Goal: Task Accomplishment & Management: Complete application form

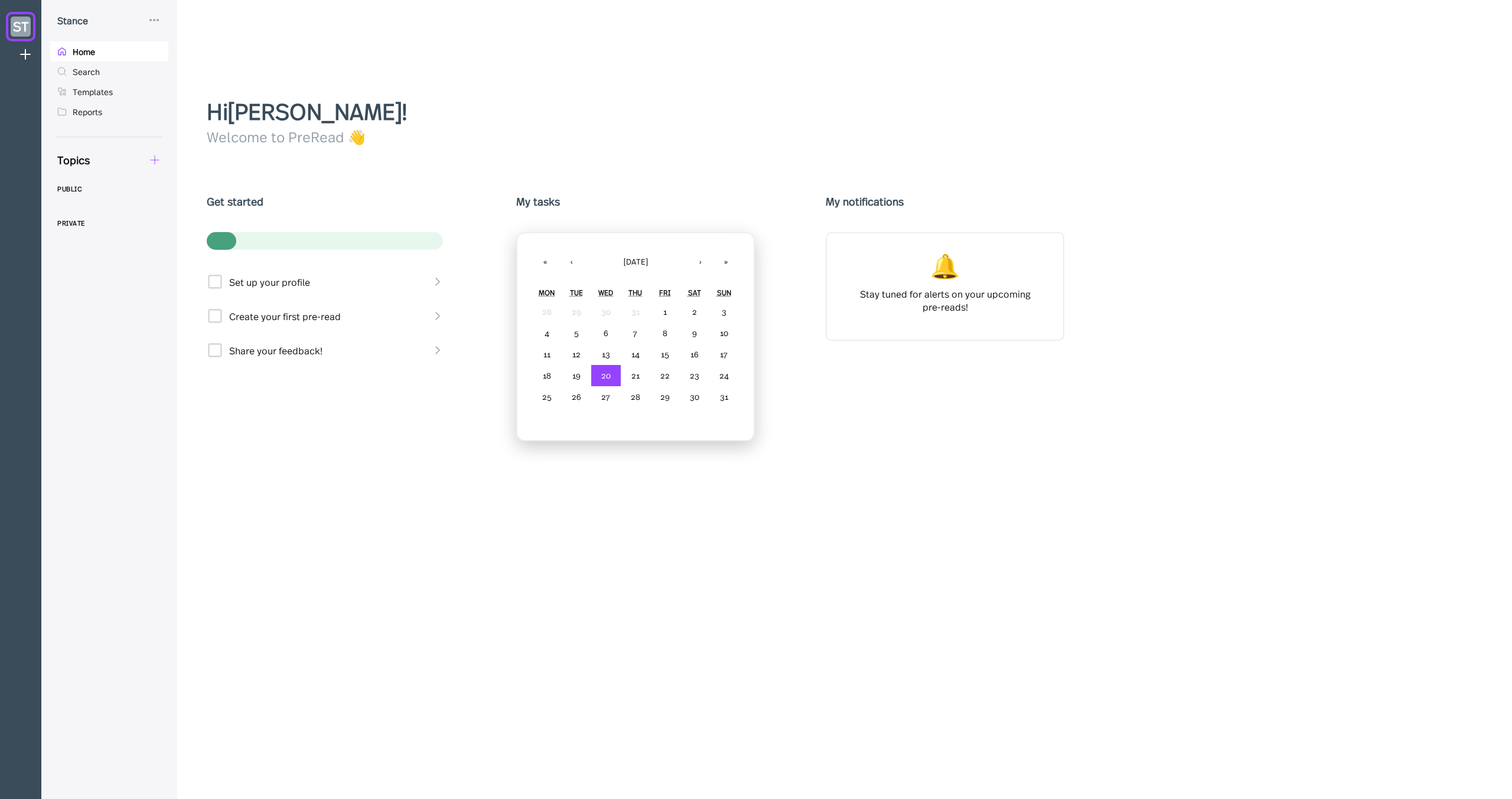
click at [153, 163] on icon at bounding box center [155, 160] width 13 height 13
click at [186, 207] on div "New Form" at bounding box center [208, 215] width 118 height 24
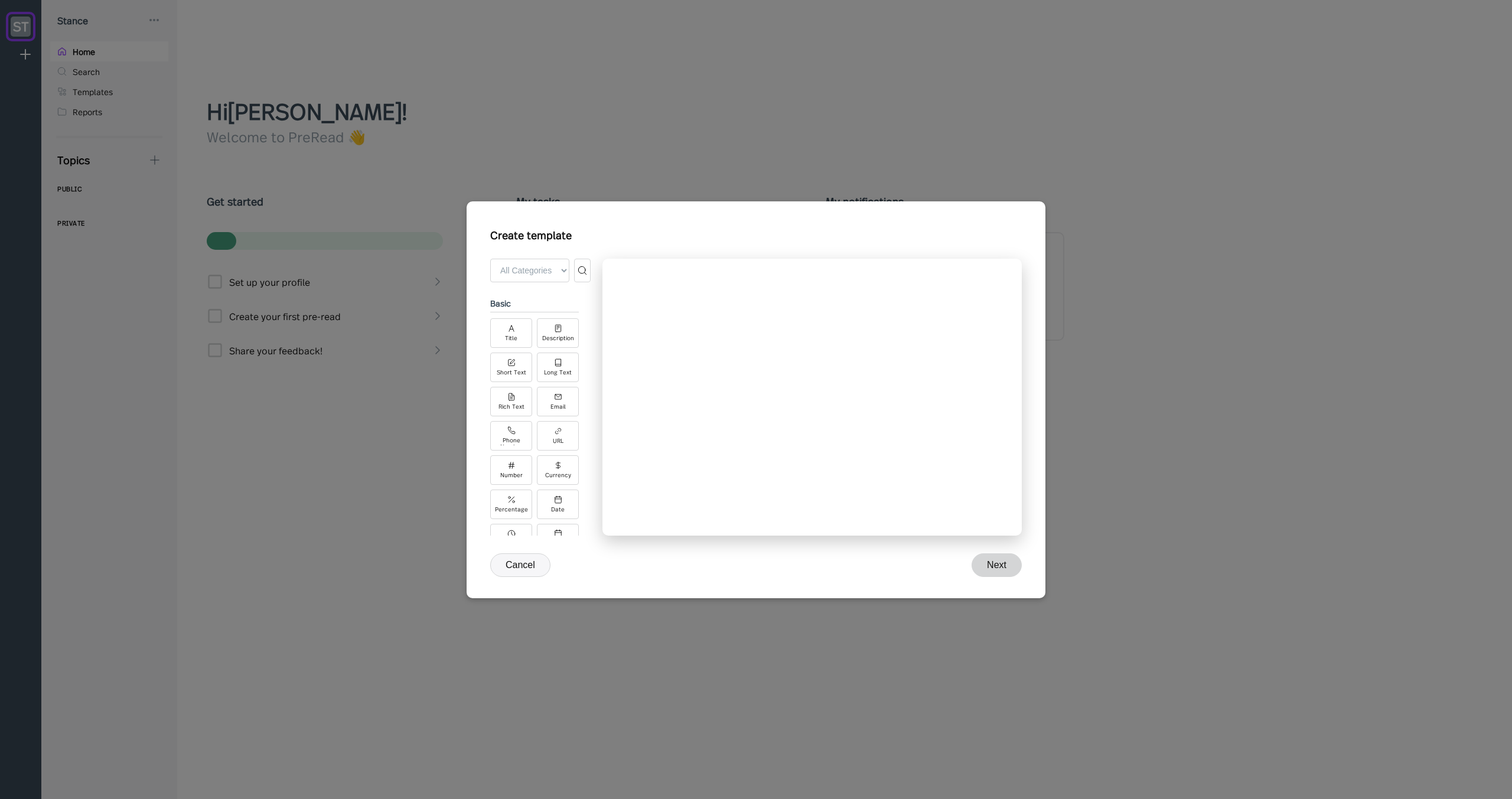
click at [526, 563] on button "Cancel" at bounding box center [520, 565] width 60 height 24
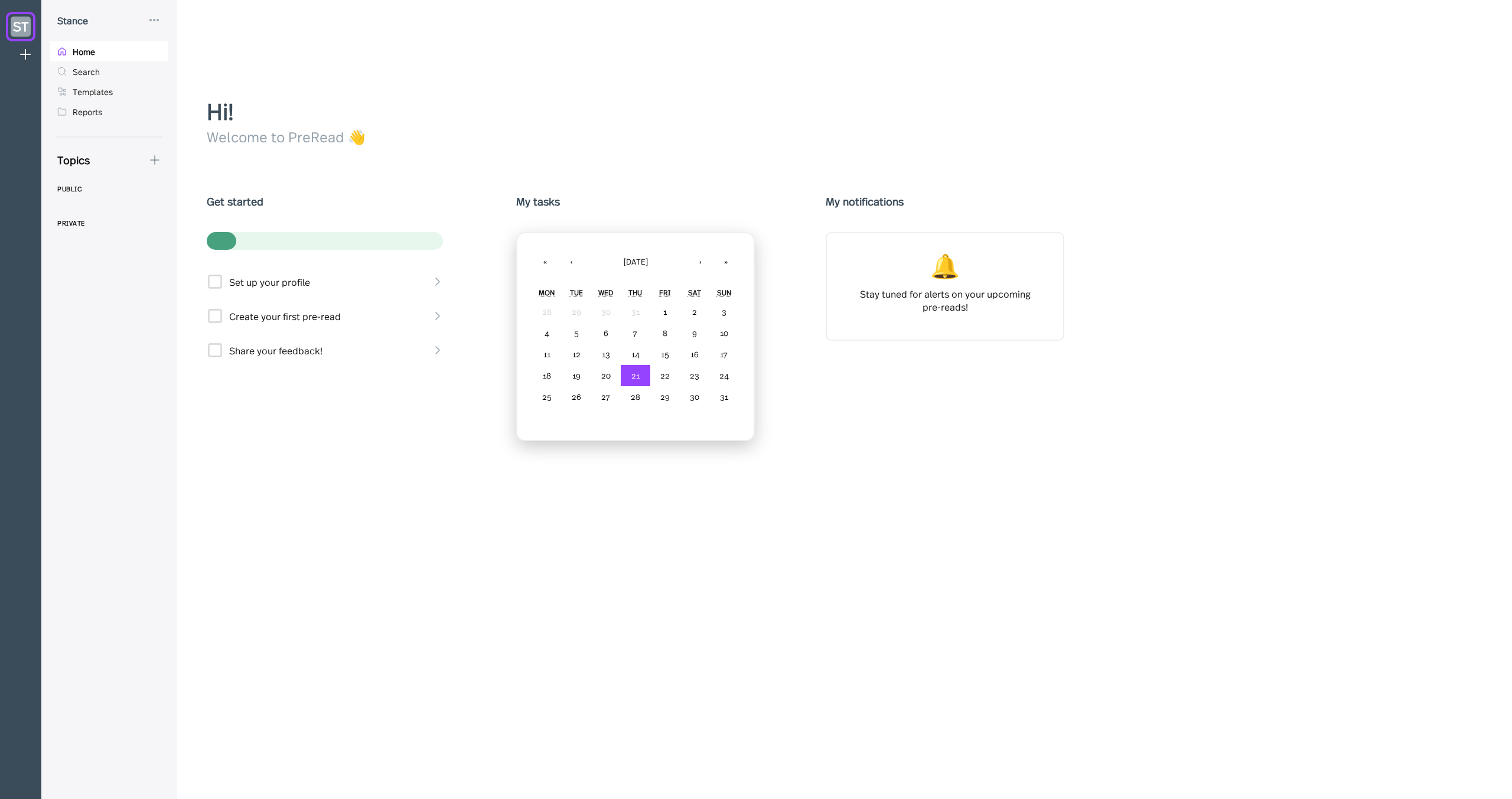
click at [158, 159] on icon at bounding box center [155, 160] width 13 height 13
click at [189, 208] on div "New Form" at bounding box center [208, 215] width 118 height 24
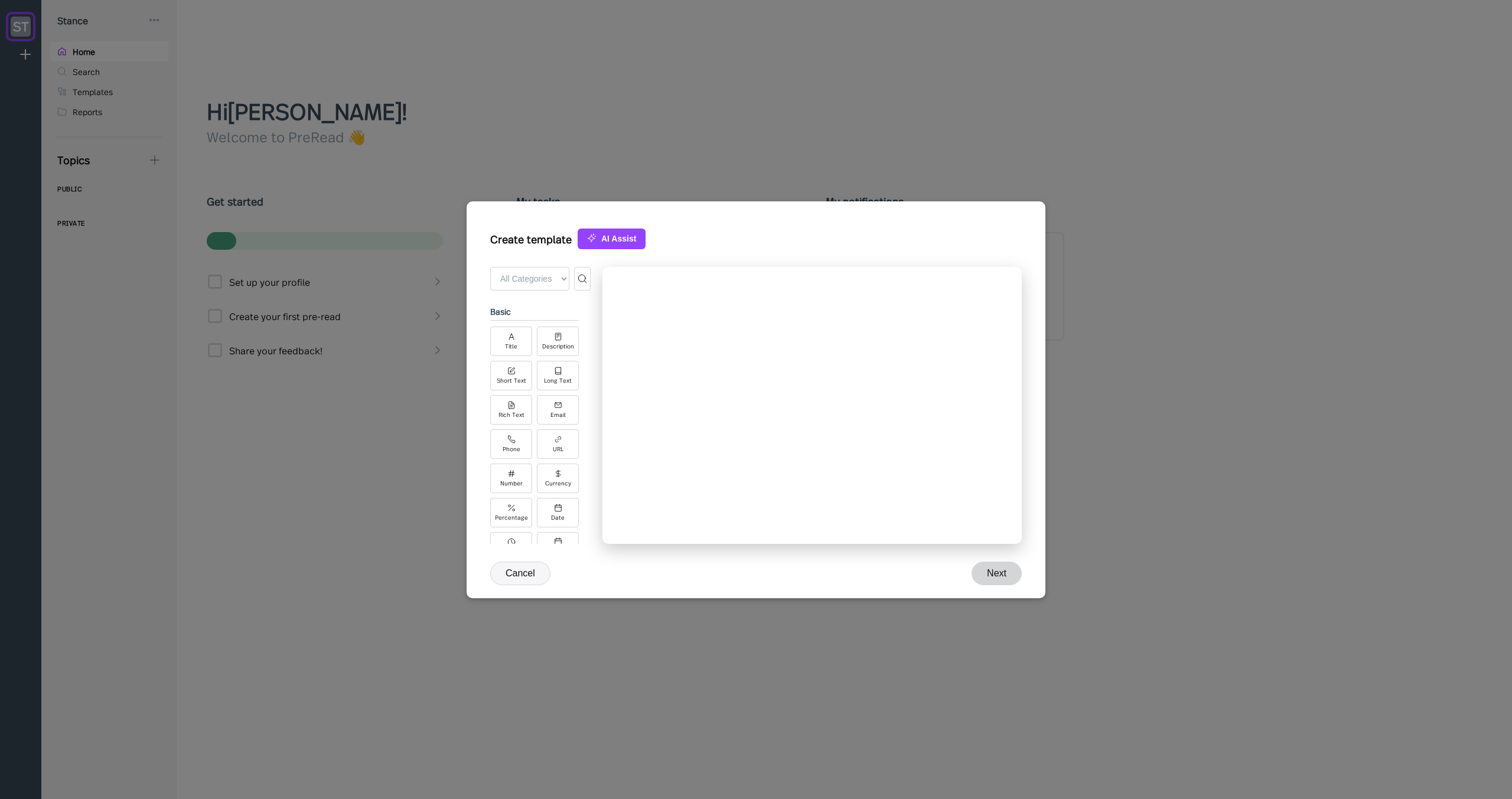
click at [527, 575] on button "Cancel" at bounding box center [520, 573] width 60 height 24
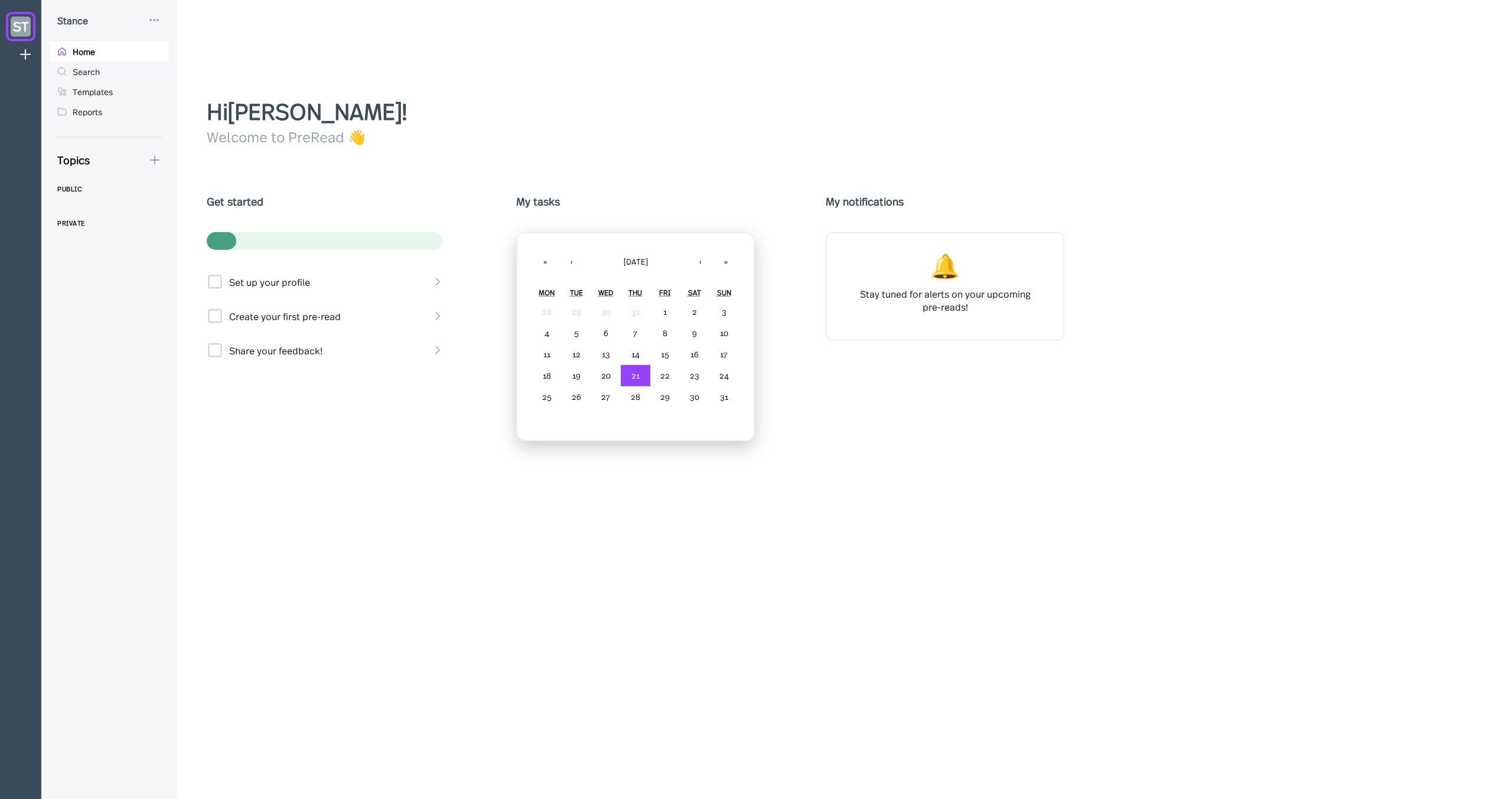
drag, startPoint x: 428, startPoint y: 109, endPoint x: 412, endPoint y: 111, distance: 16.1
click at [428, 110] on div "Hi [PERSON_NAME] !" at bounding box center [848, 111] width 1284 height 32
click at [122, 85] on div "Templates" at bounding box center [109, 91] width 118 height 20
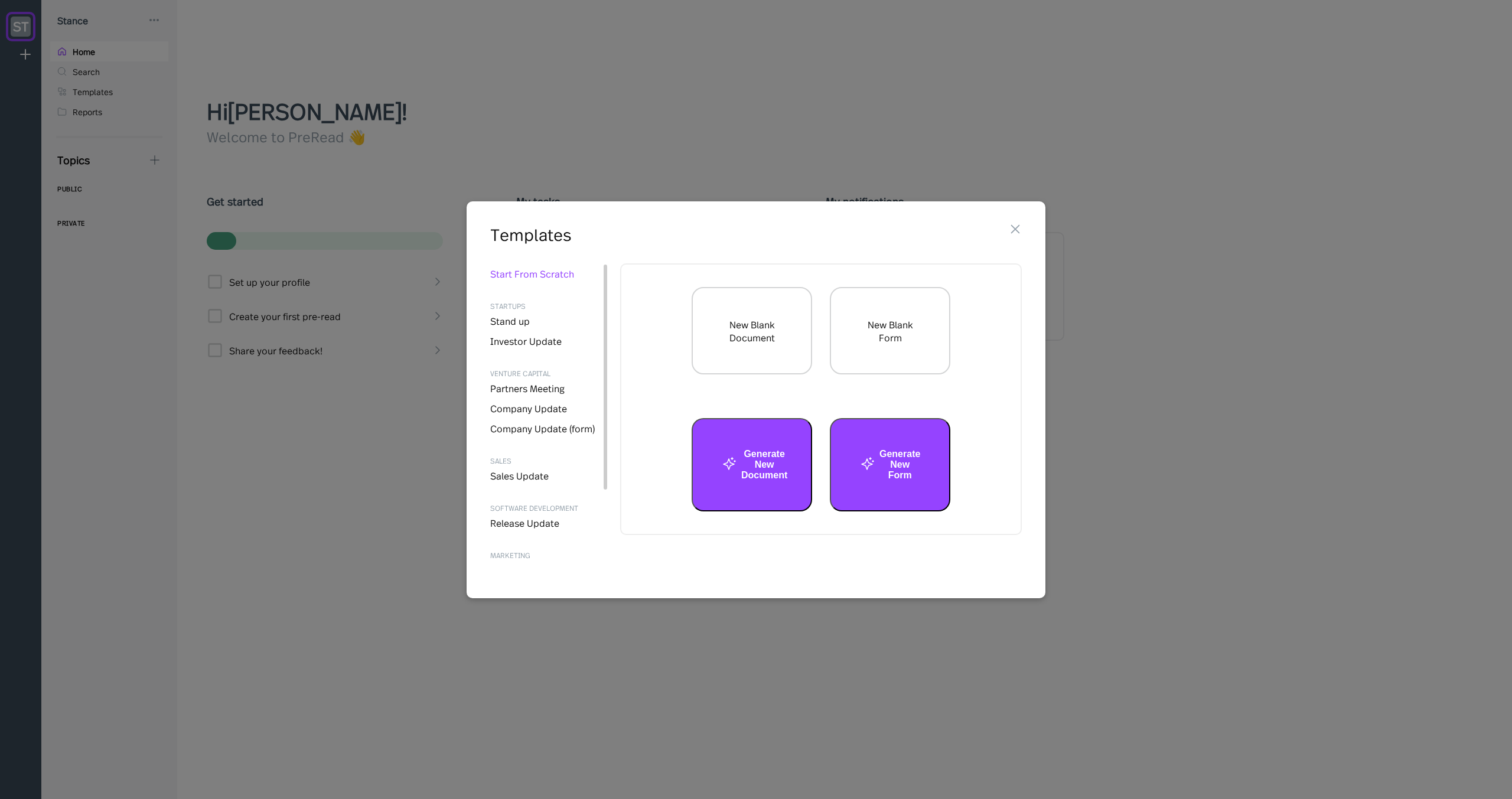
click at [338, 86] on div at bounding box center [756, 400] width 1512 height 799
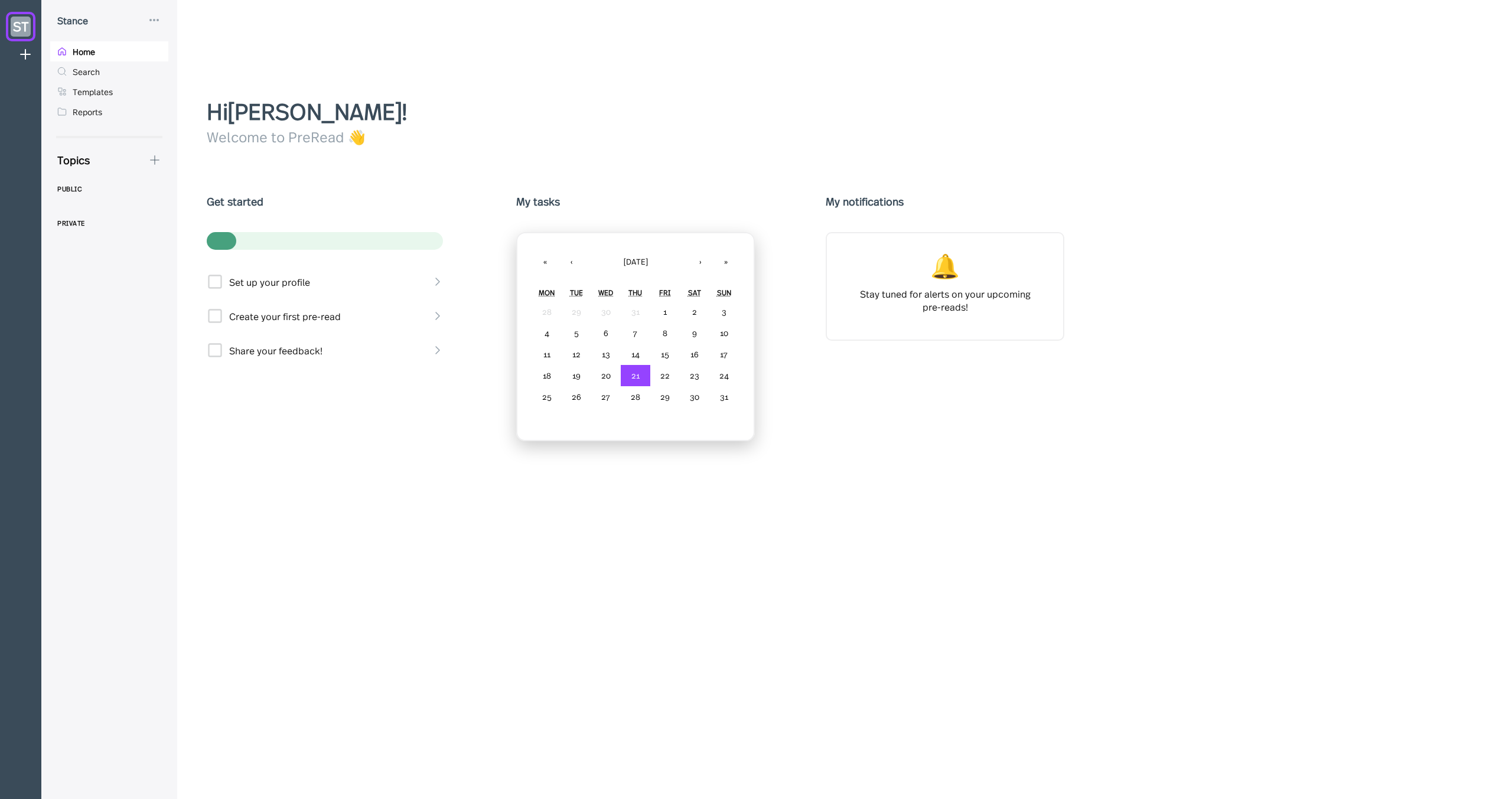
click at [259, 133] on div "Welcome to PreRead 👋" at bounding box center [848, 136] width 1284 height 20
click at [278, 122] on div "Hi [PERSON_NAME] !" at bounding box center [848, 111] width 1284 height 32
click at [342, 118] on div "Hi [PERSON_NAME] !" at bounding box center [848, 111] width 1284 height 32
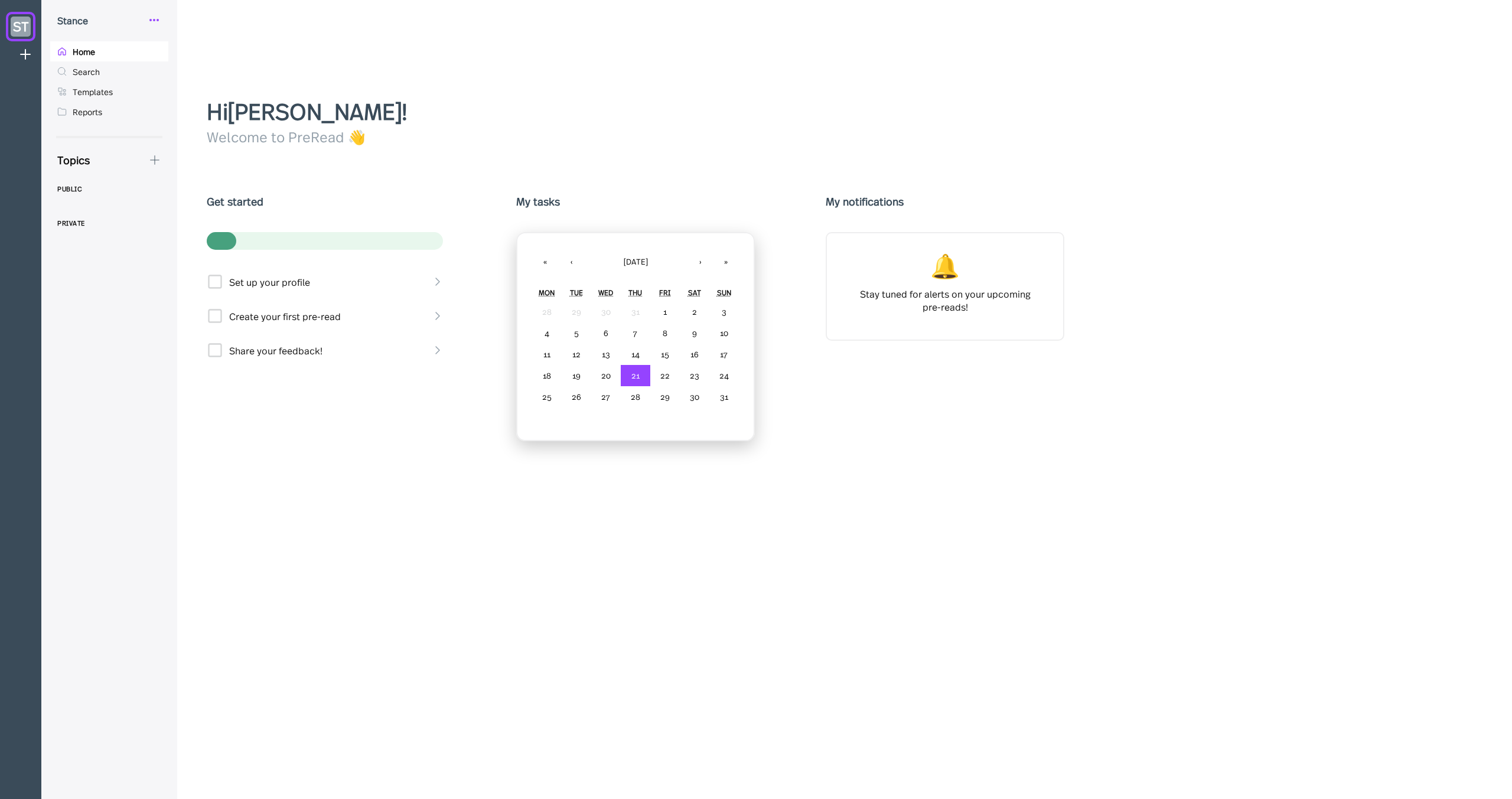
click at [151, 17] on icon at bounding box center [154, 20] width 14 height 14
click at [223, 15] on div at bounding box center [756, 400] width 1512 height 799
click at [150, 162] on icon at bounding box center [155, 160] width 13 height 13
click at [195, 212] on div "New Form" at bounding box center [198, 216] width 44 height 13
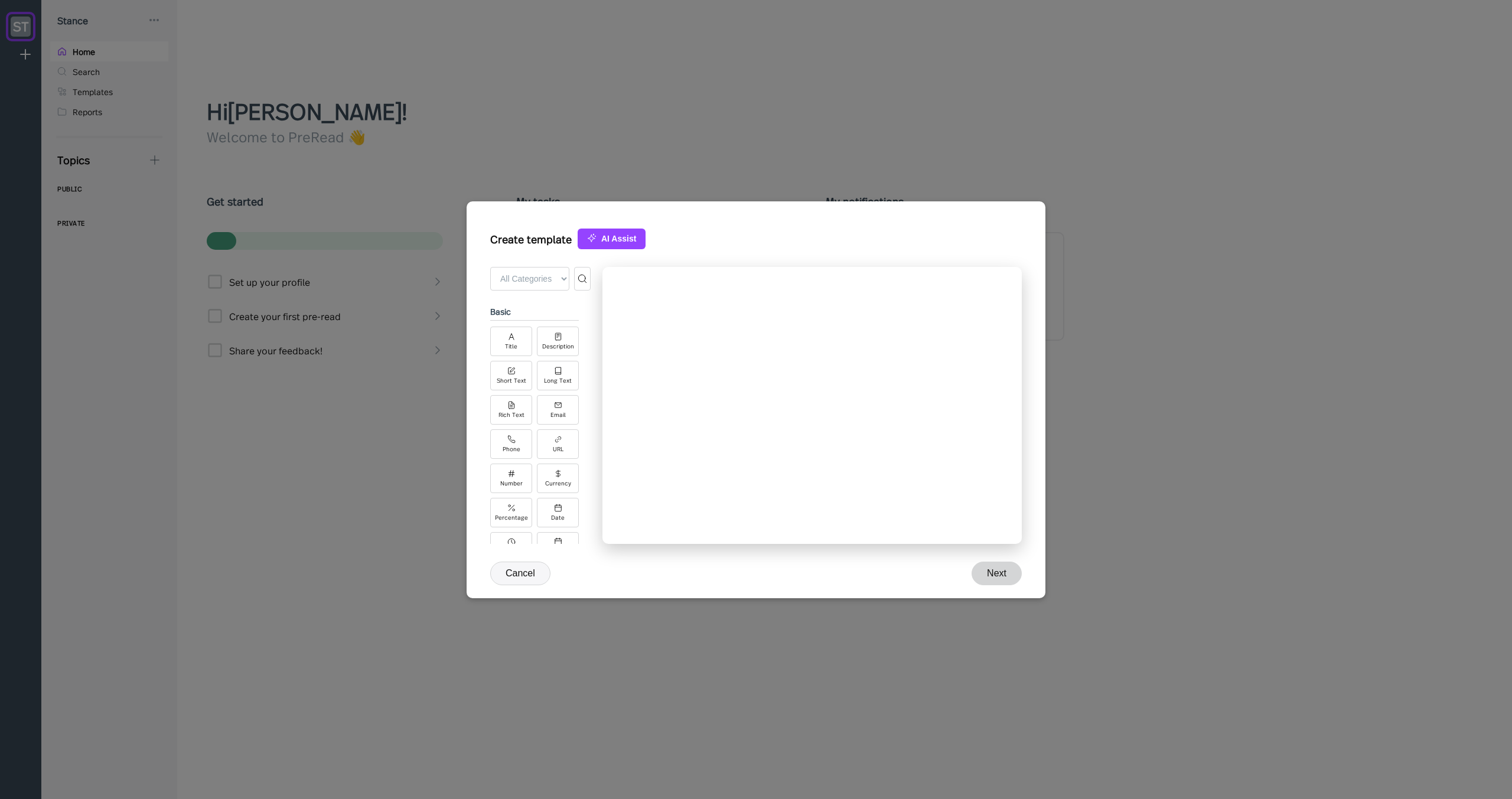
click at [599, 239] on button "AI Assist" at bounding box center [611, 239] width 68 height 21
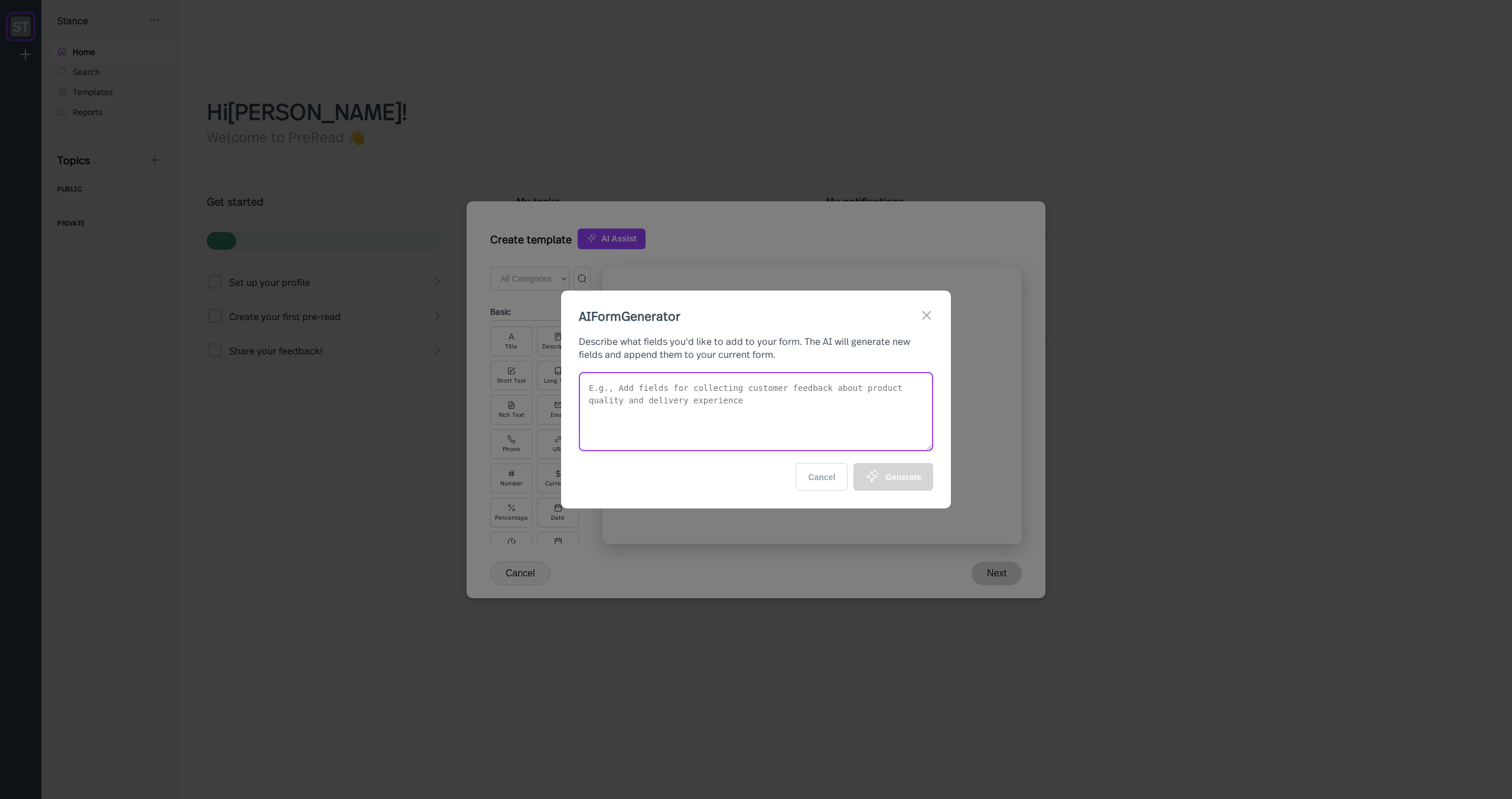
click at [648, 387] on textarea at bounding box center [756, 411] width 354 height 79
click at [678, 403] on textarea at bounding box center [756, 411] width 354 height 79
click at [664, 421] on textarea "Create a" at bounding box center [756, 411] width 354 height 79
click at [680, 407] on textarea "Create a" at bounding box center [756, 411] width 354 height 79
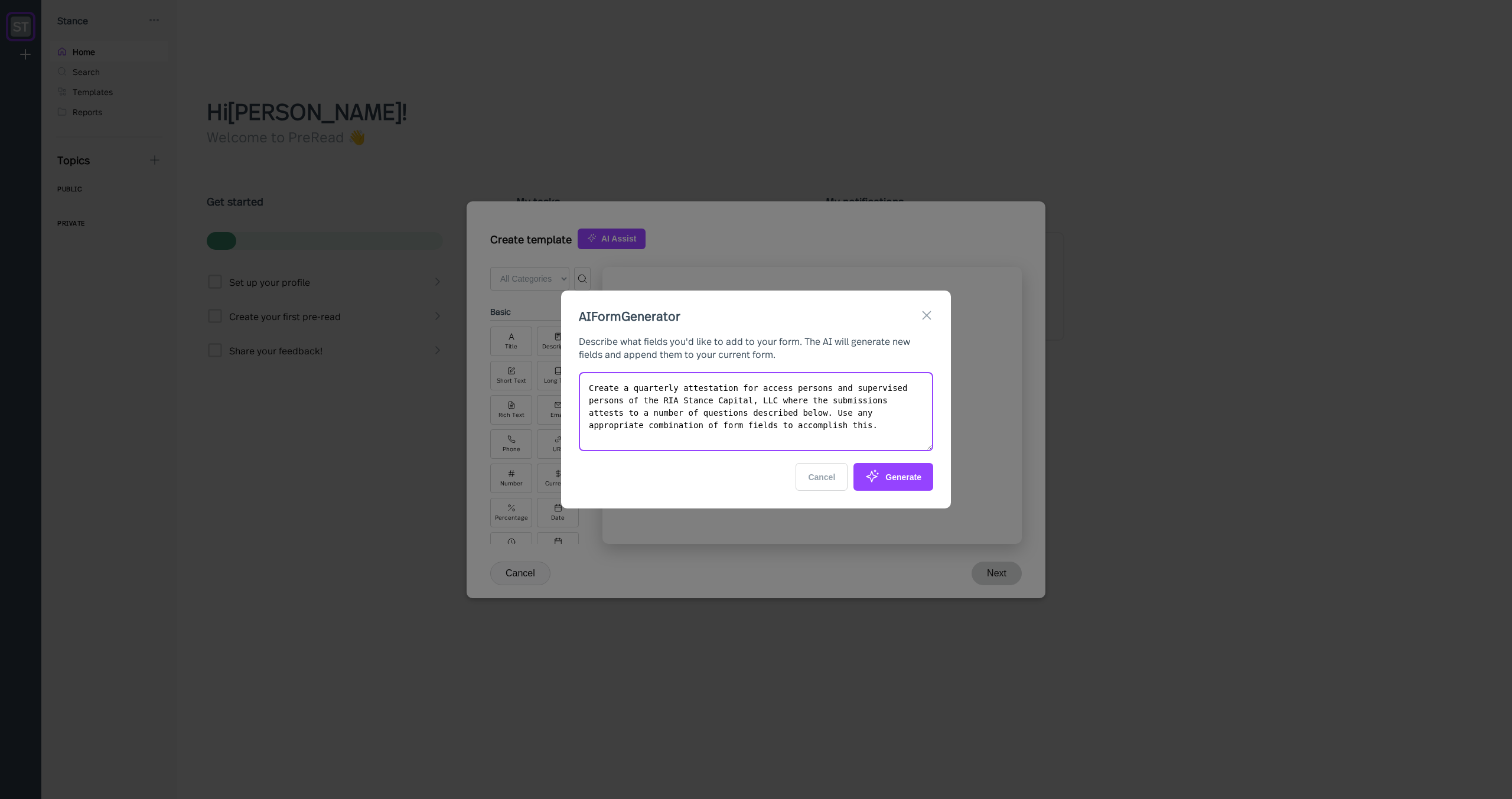
paste textarea "📋 Loremip Dolors Ametco Adipiscing Elitseddoeius Temporincidi: Utlabo etdolore …"
type textarea "Loremi d sitametco adipiscinge sed doeius tempori utl etdolorema aliquae ad min…"
click at [902, 469] on div "Generate" at bounding box center [893, 476] width 56 height 16
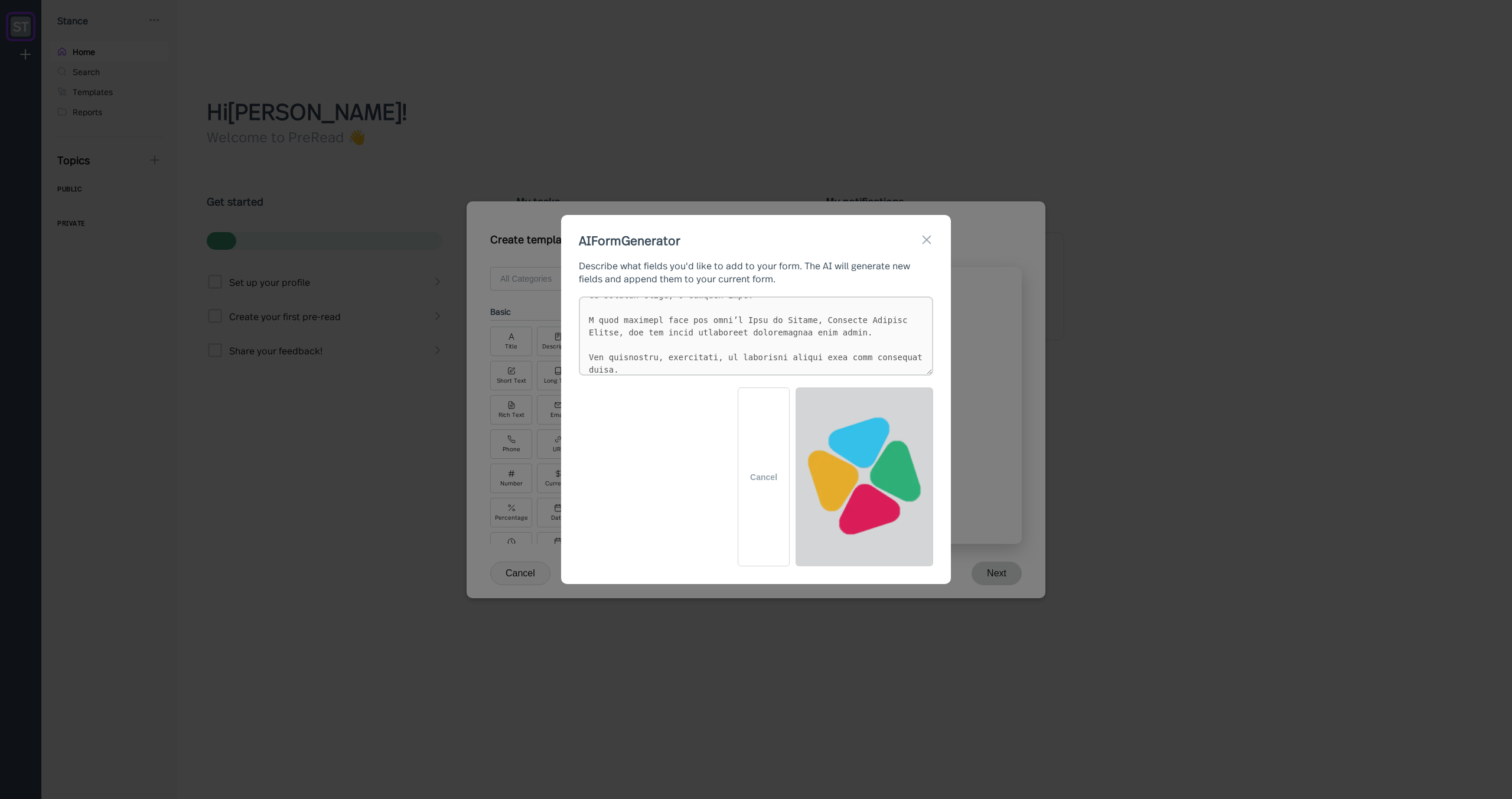
select select "America/[GEOGRAPHIC_DATA]"
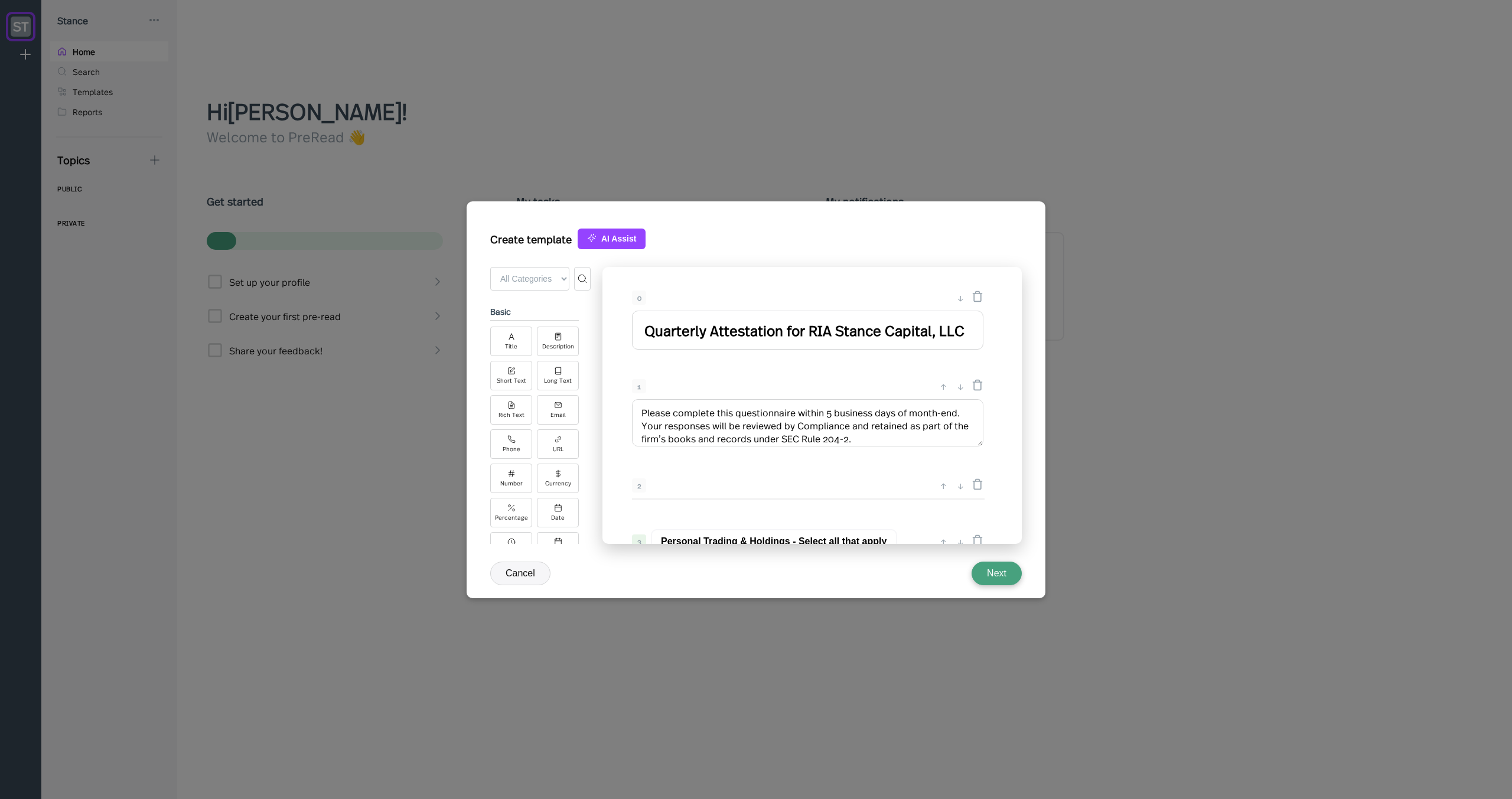
click at [806, 331] on input "Quarterly Attestation for RIA Stance Capital, LLC" at bounding box center [808, 330] width 351 height 39
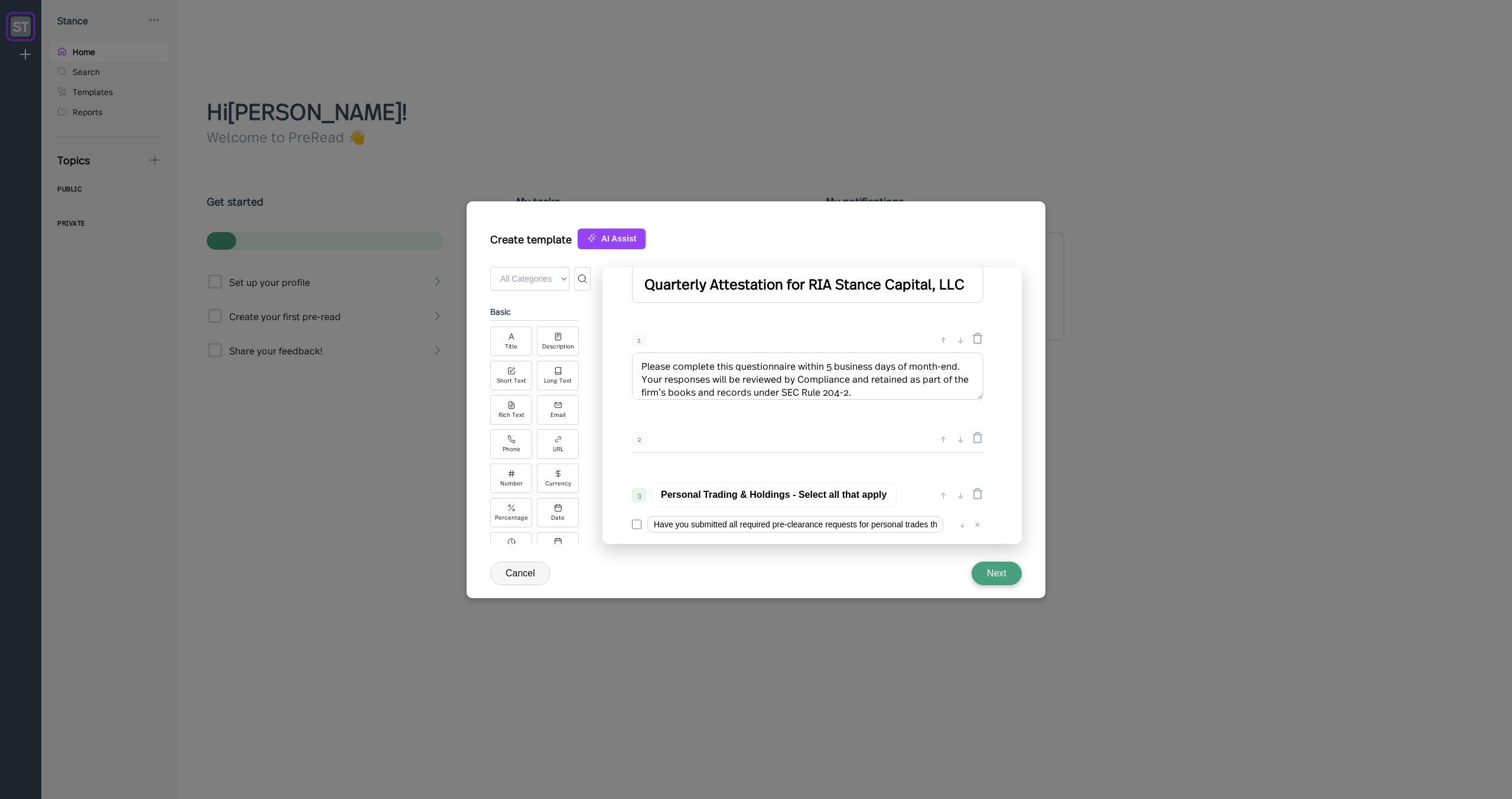
scroll to position [71, 0]
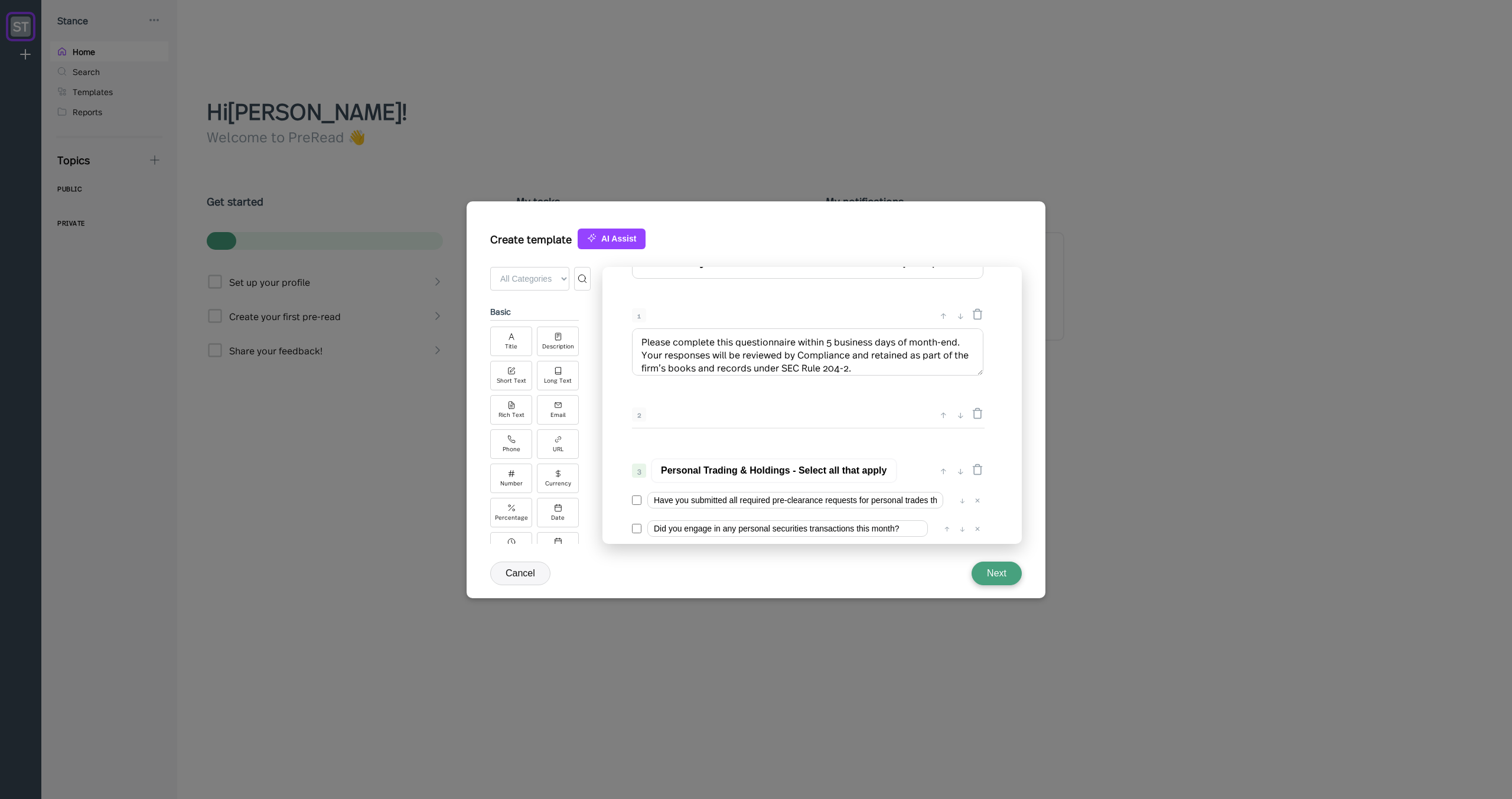
click at [921, 337] on textarea "Please complete this questionnaire within 5 business days of month-end. Your re…" at bounding box center [808, 352] width 351 height 48
click at [828, 341] on textarea "Please complete this questionnaire within 10 business days of quarter-end. Your…" at bounding box center [808, 352] width 351 height 48
click at [883, 369] on textarea "Please complete this questionnaire within 2-weeks of quarter-end. Your response…" at bounding box center [808, 352] width 351 height 48
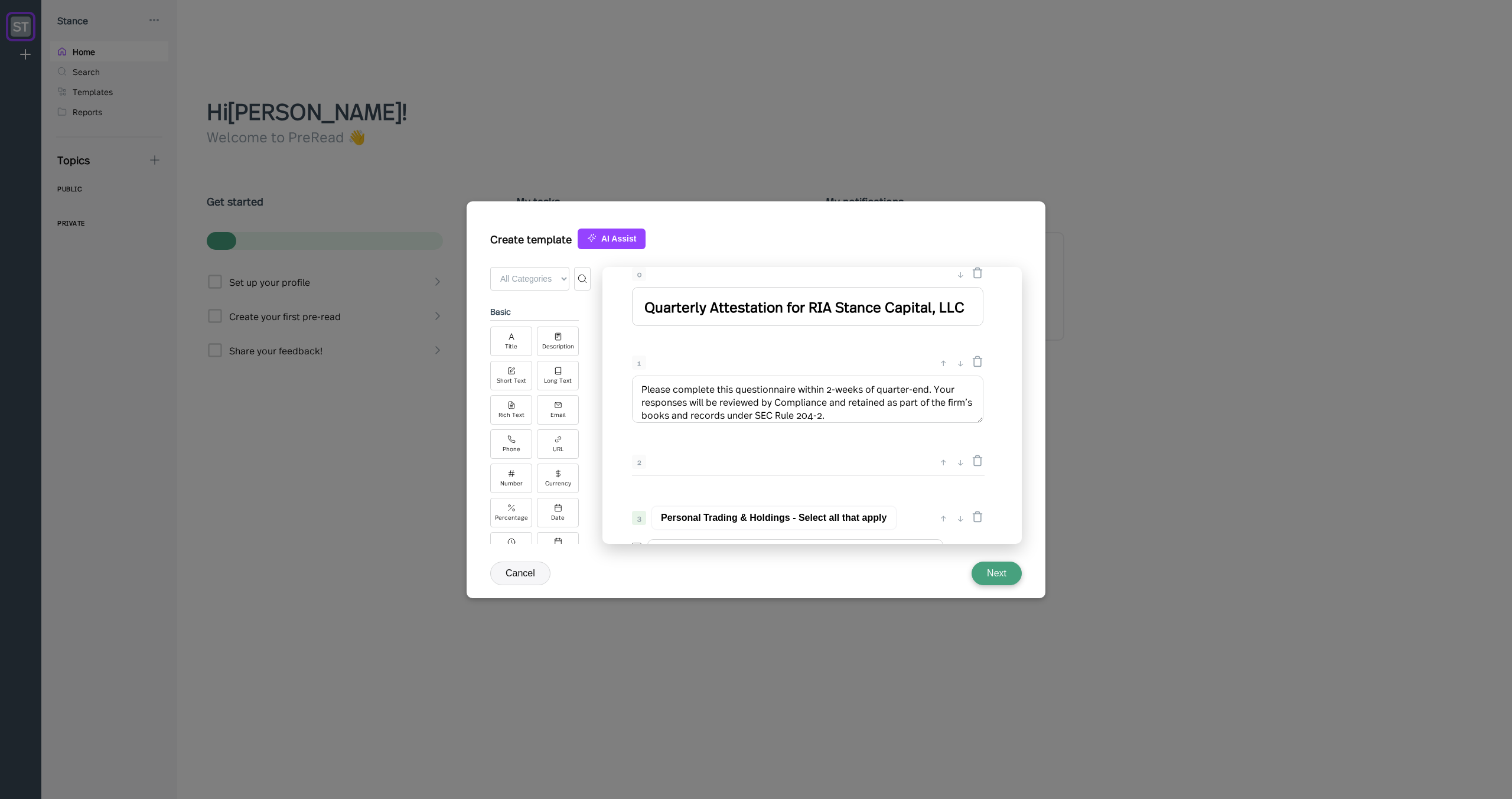
scroll to position [0, 0]
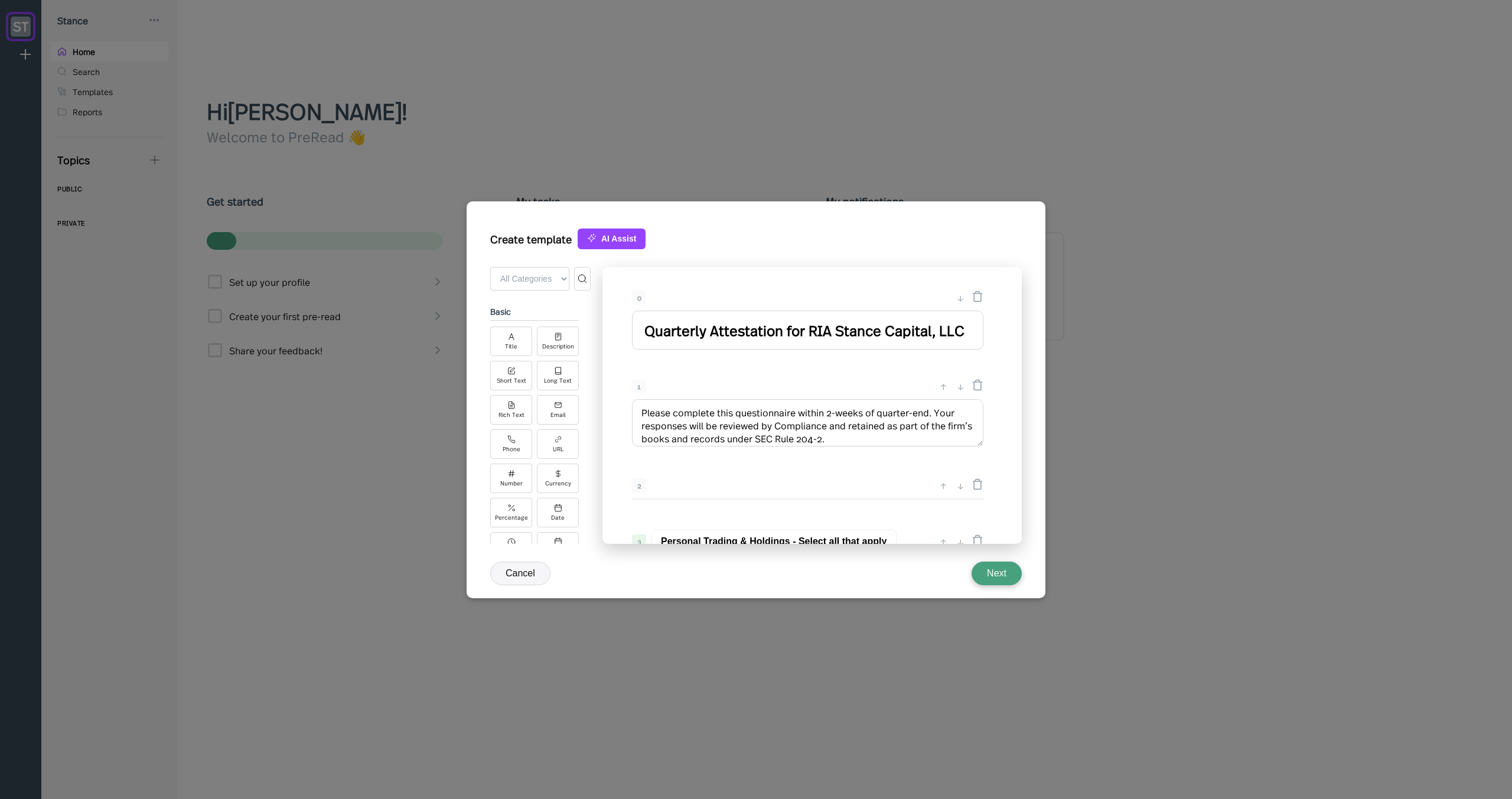
type textarea "Please complete this questionnaire within 2-weeks of quarter-end. Your response…"
click at [698, 329] on input "Quarterly Attestation for RIA Stance Capital, LLC" at bounding box center [808, 330] width 351 height 39
click at [684, 331] on input "Quarterly Attestation for RIA Stance Capital, LLC" at bounding box center [808, 330] width 351 height 39
click at [708, 335] on input "Quarterly Attestation for RIA Stance Capital, LLC" at bounding box center [808, 330] width 351 height 39
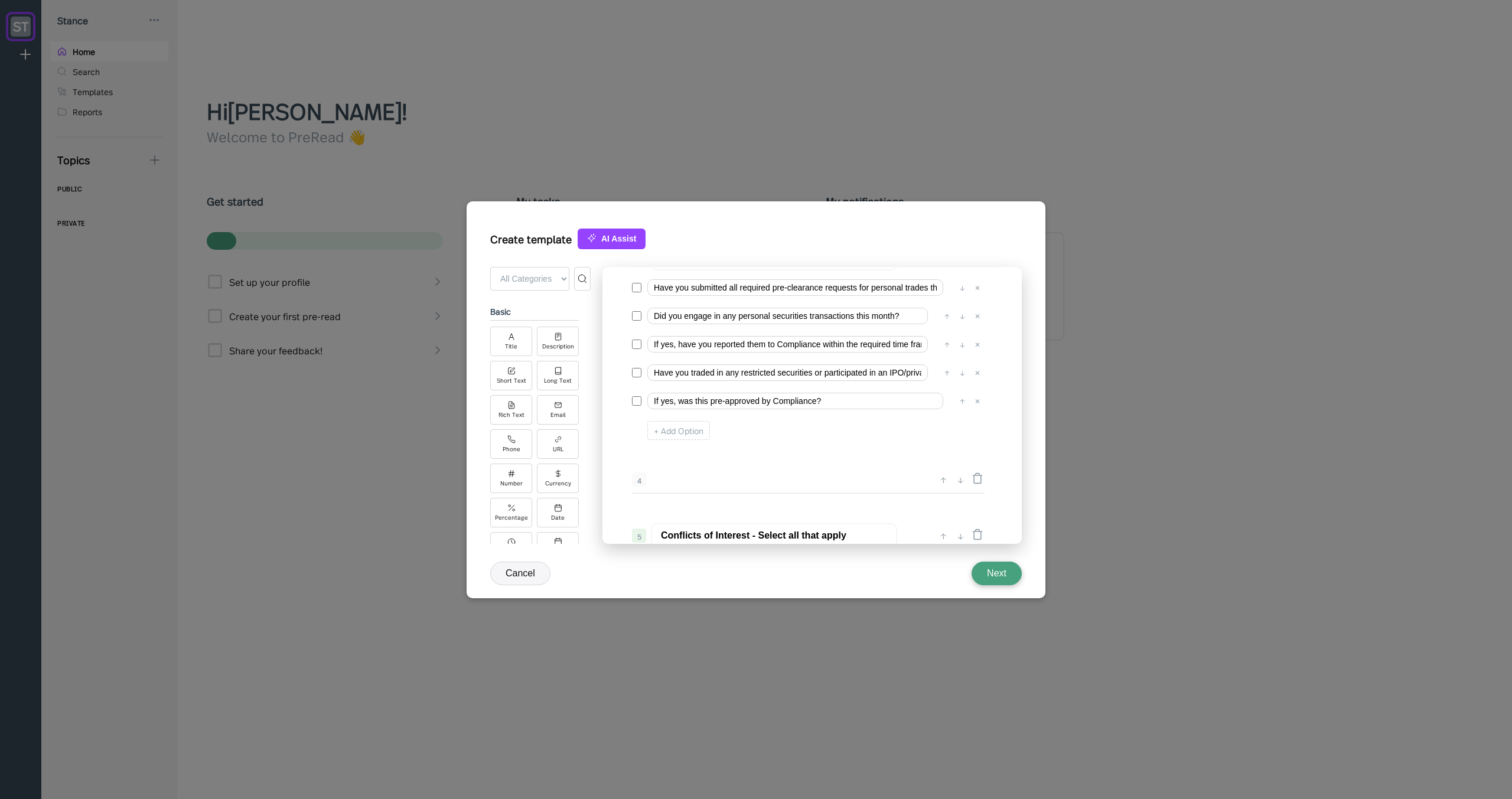
scroll to position [213, 0]
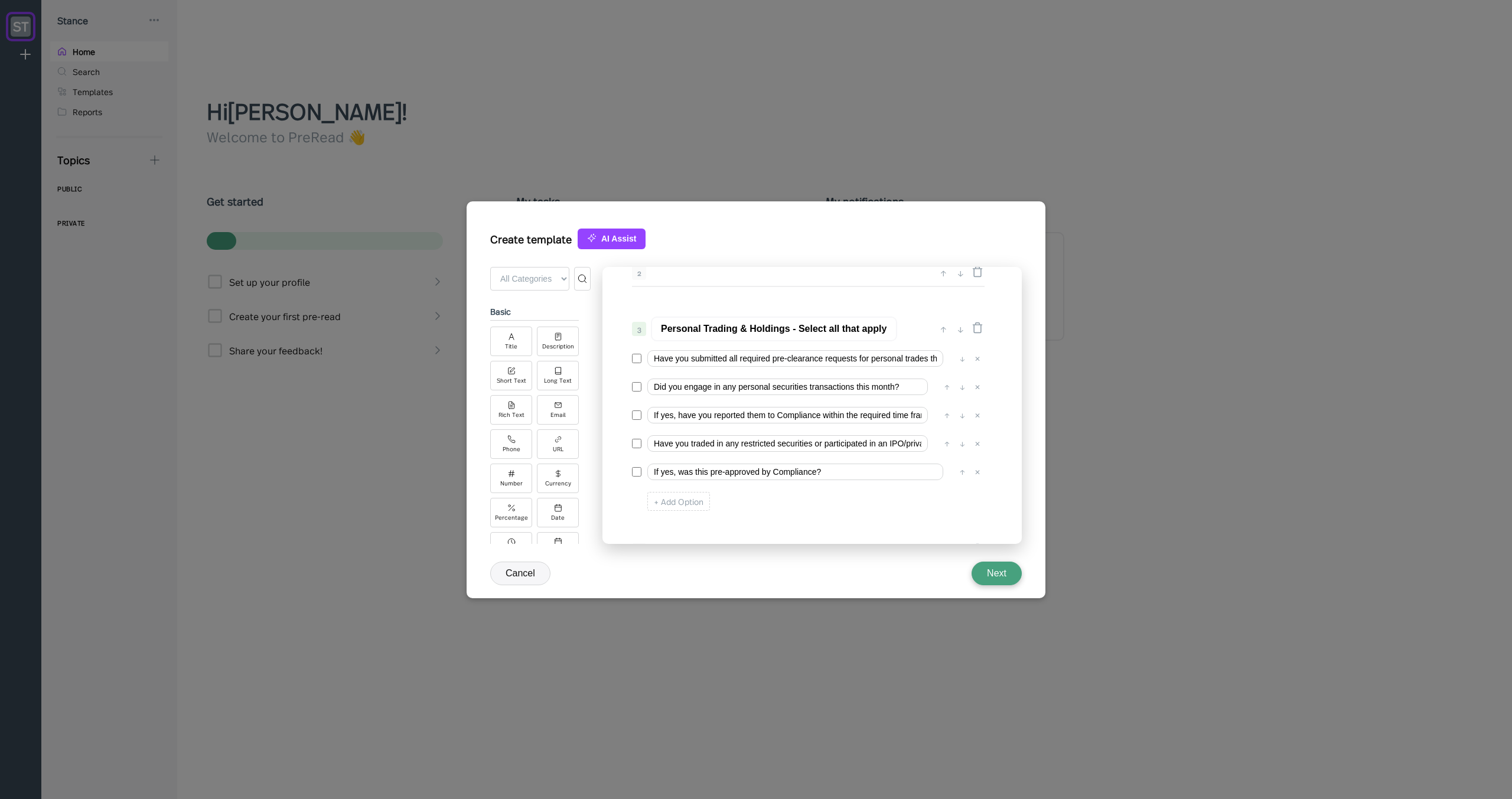
type input "Quarterly Access Person Attestation"
click at [664, 360] on input "Have you submitted all required pre-clearance requests for personal trades this…" at bounding box center [795, 358] width 296 height 17
drag, startPoint x: 887, startPoint y: 362, endPoint x: 993, endPoint y: 364, distance: 106.0
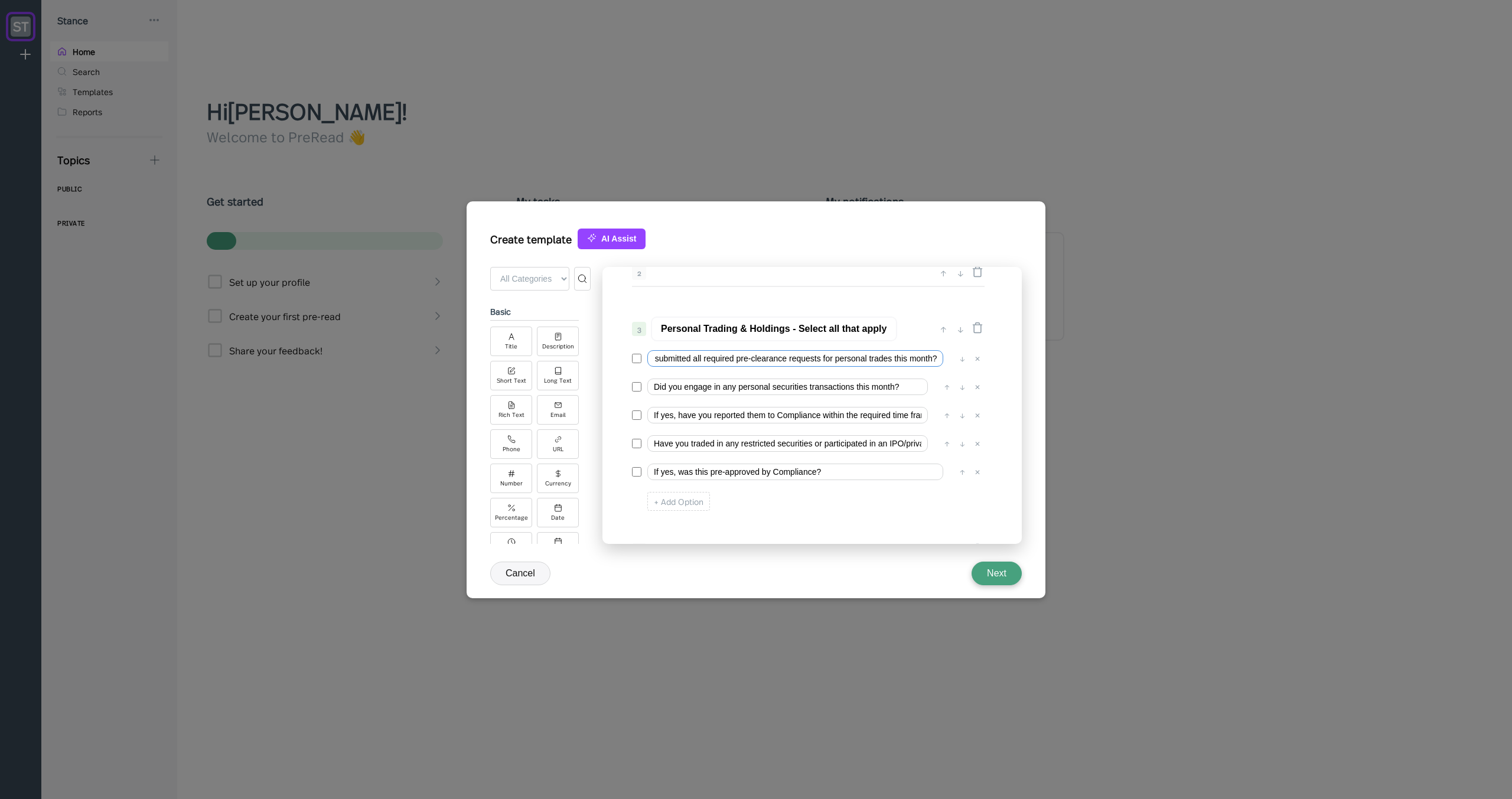
click at [997, 364] on div "0 ↓ Quarterly Access Person Attestation 1 ↑ ↓ Please complete this questionnair…" at bounding box center [812, 405] width 419 height 277
type input "I submitted all required pre-clearance requests for personal trades this month"
click at [657, 390] on input "Did you engage in any personal securities transactions this month?" at bounding box center [788, 387] width 281 height 17
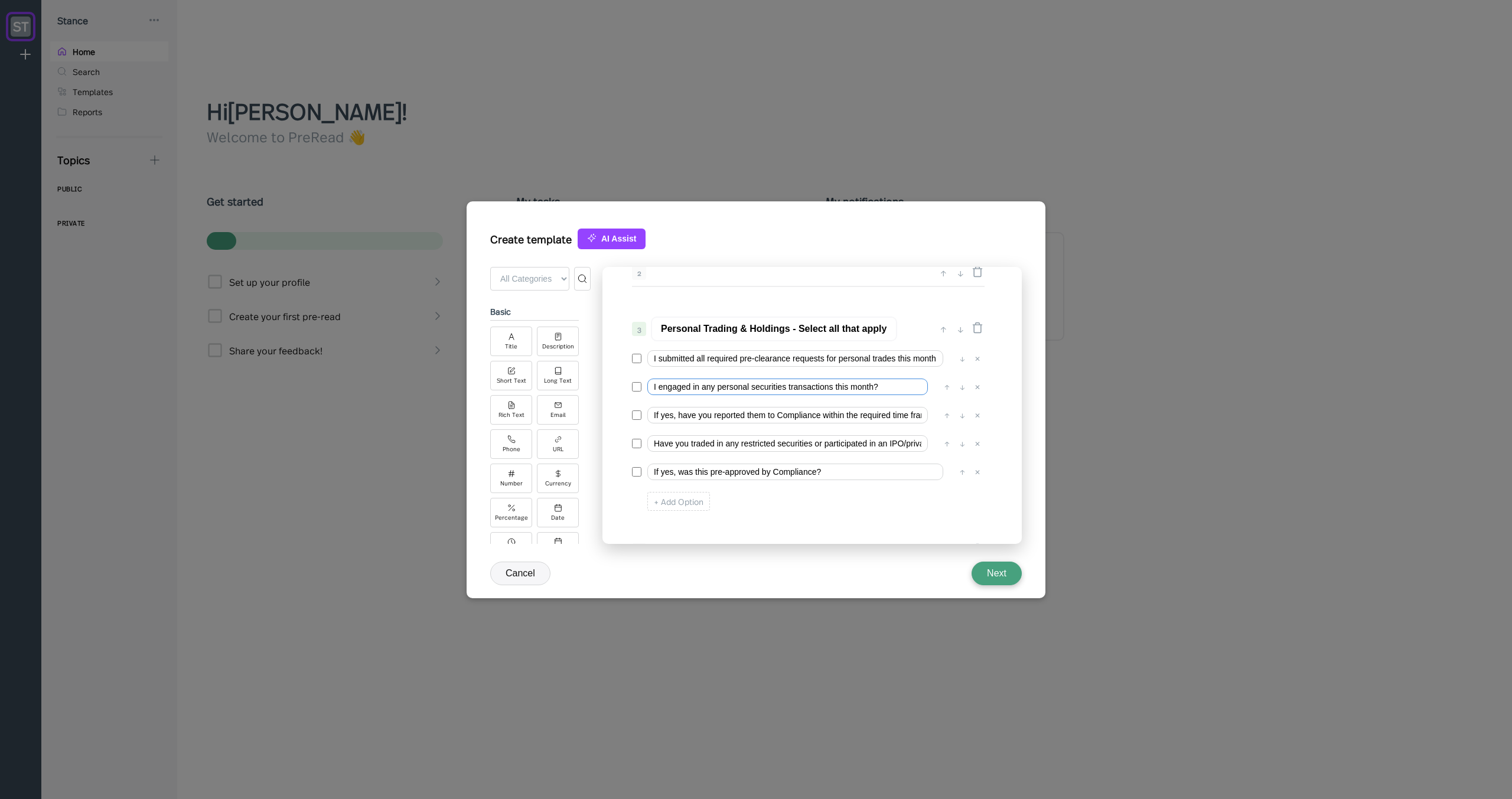
click at [707, 386] on input "I engaged in any personal securities transactions this month?" at bounding box center [788, 387] width 281 height 17
click at [876, 387] on input "I engaged in personal securities transactions this month?" at bounding box center [788, 387] width 281 height 17
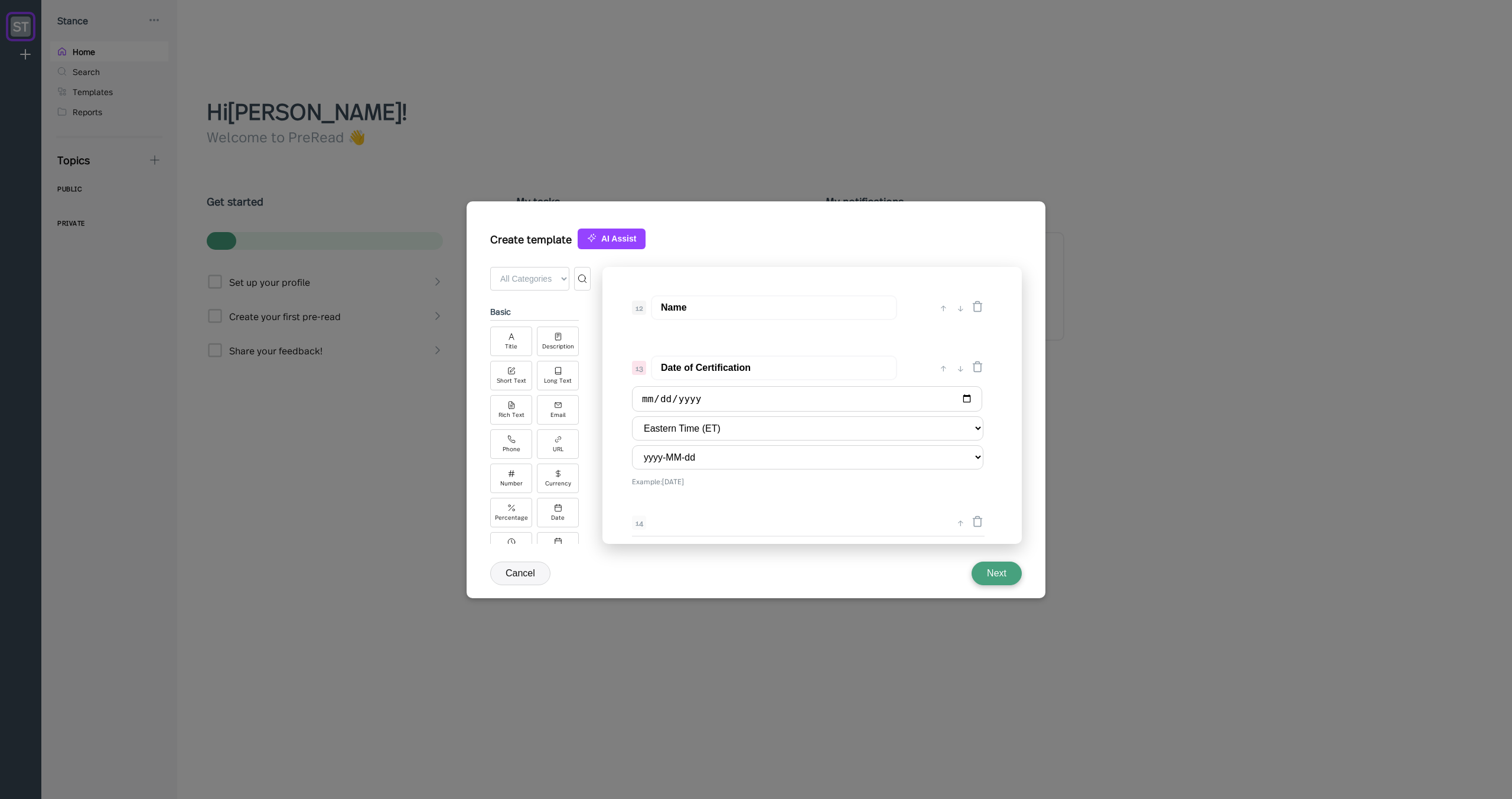
scroll to position [1238, 0]
type input "I engaged in personal securities transactions this month"
click at [711, 306] on input "Name" at bounding box center [774, 304] width 246 height 24
click at [701, 328] on div "0 ↓ Quarterly Access Person Attestation 1 ↑ ↓ Please complete this questionnair…" at bounding box center [812, 405] width 419 height 277
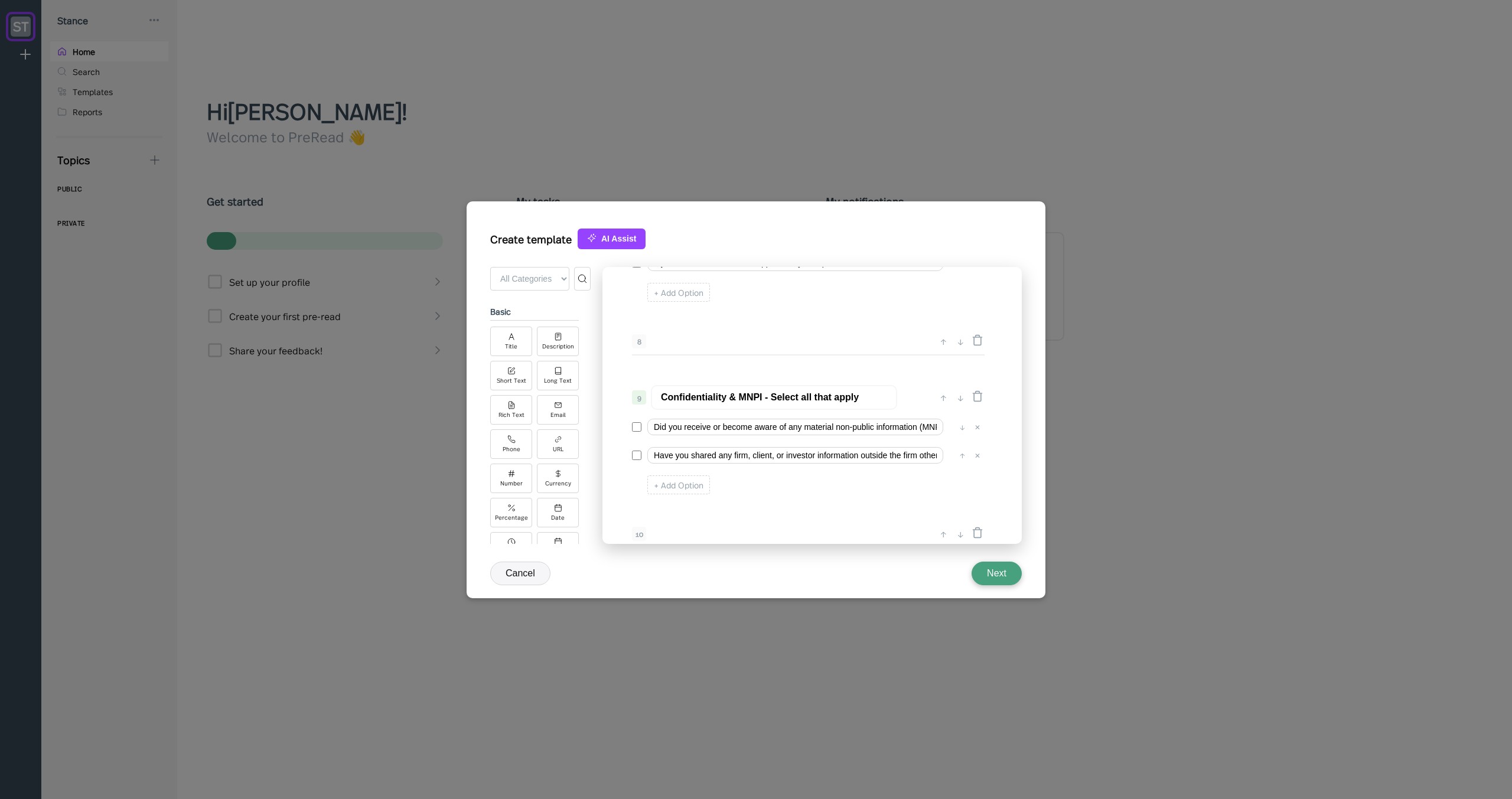
scroll to position [1193, 0]
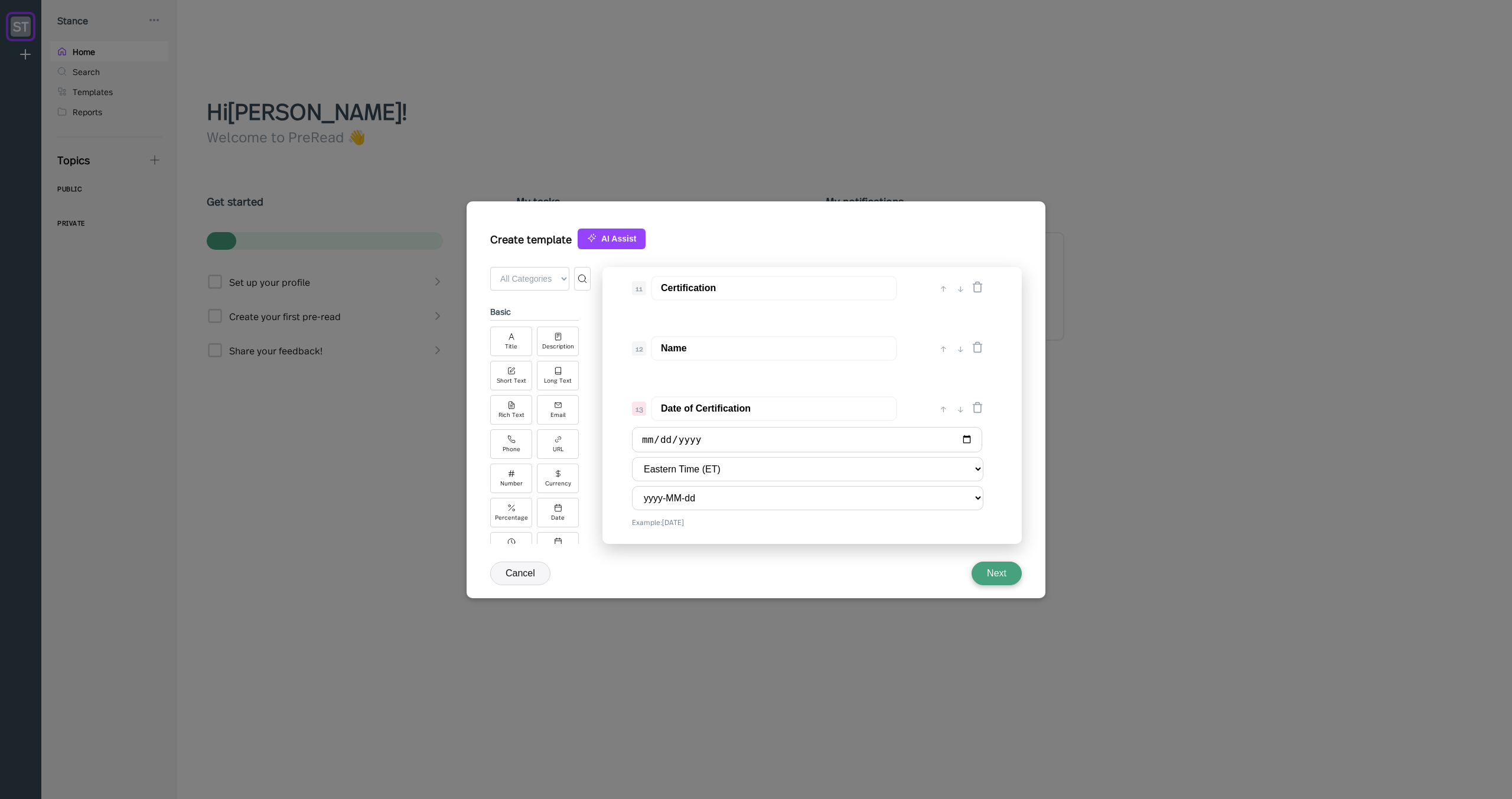
click at [753, 348] on input "Name" at bounding box center [774, 348] width 246 height 24
click at [846, 374] on div "0 ↓ Quarterly Access Person Attestation 1 ↑ ↓ Please complete this questionnair…" at bounding box center [812, 405] width 419 height 277
click at [818, 353] on input "Name" at bounding box center [774, 348] width 246 height 24
click at [805, 376] on div "0 ↓ Quarterly Access Person Attestation 1 ↑ ↓ Please complete this questionnair…" at bounding box center [812, 405] width 419 height 277
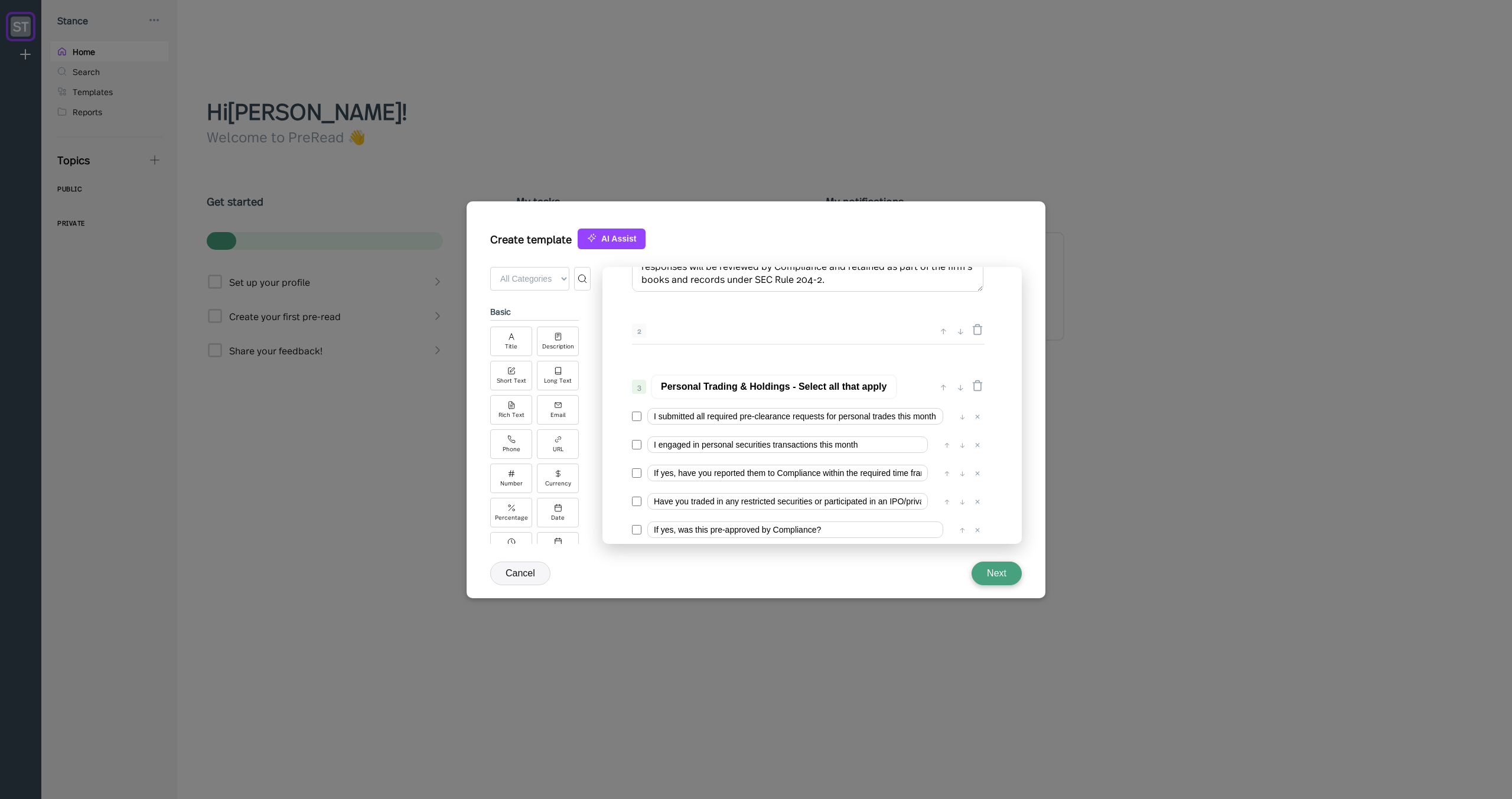
scroll to position [0, 0]
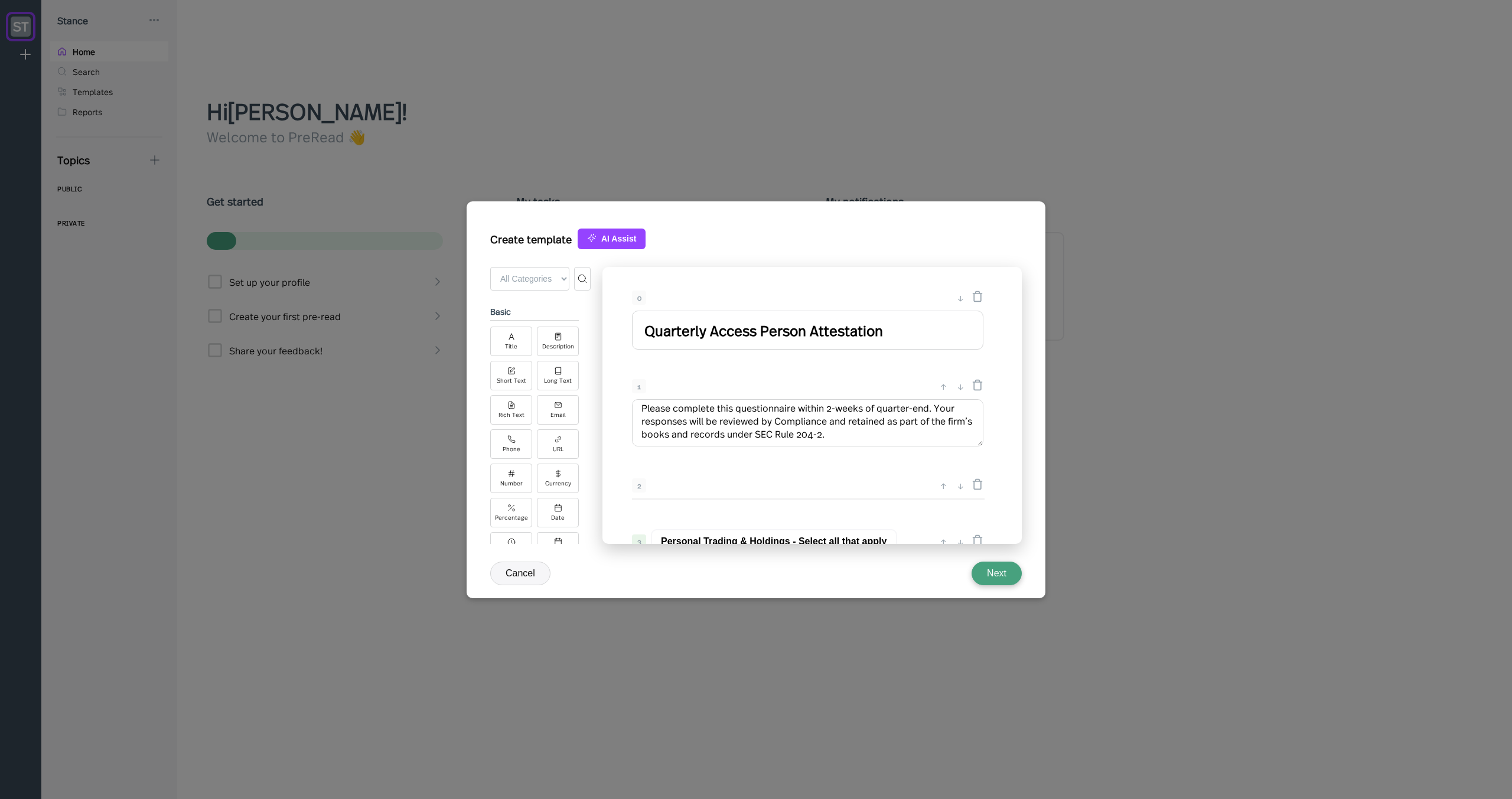
click at [704, 405] on textarea "Please complete this questionnaire within 2-weeks of quarter-end. Your response…" at bounding box center [808, 423] width 351 height 48
click at [704, 404] on textarea "Please complete this questionnaire within 2-weeks of quarter-end. Your response…" at bounding box center [808, 423] width 351 height 48
click at [694, 334] on input "Quarterly Access Person Attestation" at bounding box center [808, 330] width 351 height 39
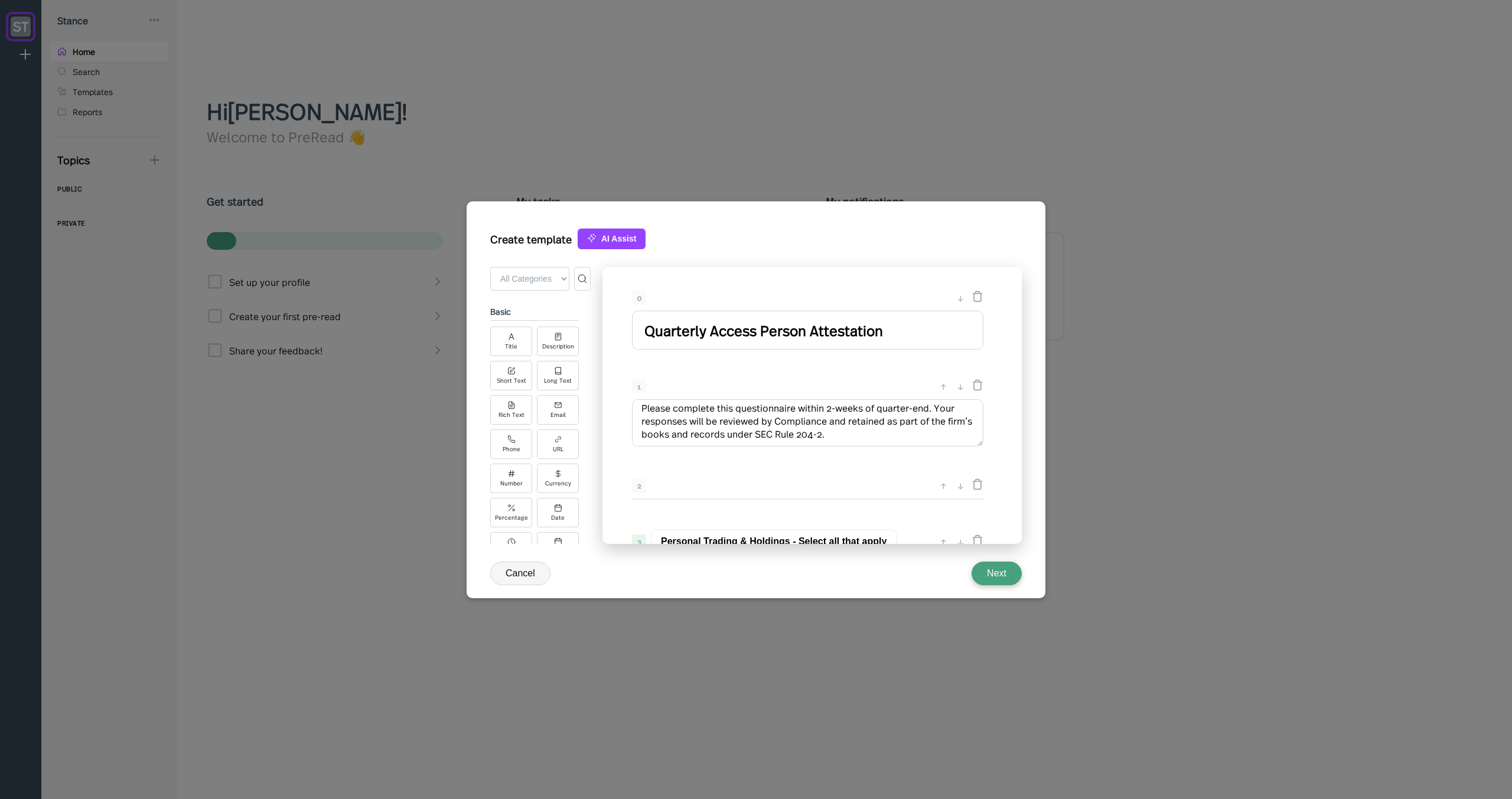
click at [694, 334] on input "Quarterly Access Person Attestation" at bounding box center [808, 330] width 351 height 39
click at [713, 366] on div "0 ↓ Quarterly Access Person Attestation 1 ↑ ↓ Please complete this questionnair…" at bounding box center [812, 405] width 419 height 277
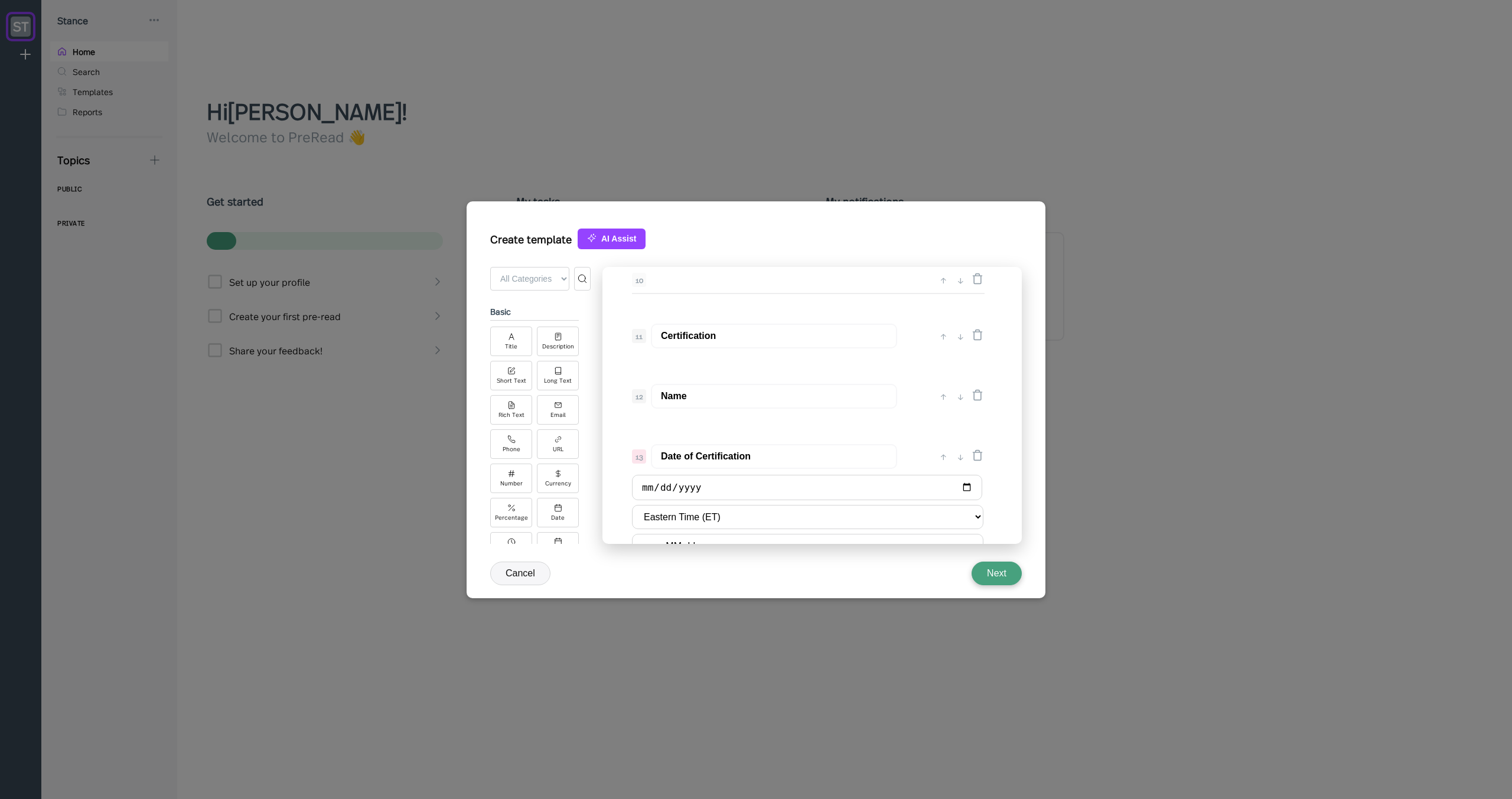
scroll to position [1180, 0]
click at [676, 360] on input "Name" at bounding box center [774, 362] width 246 height 24
click at [732, 381] on div "12 Name ↑ ↓" at bounding box center [808, 365] width 375 height 43
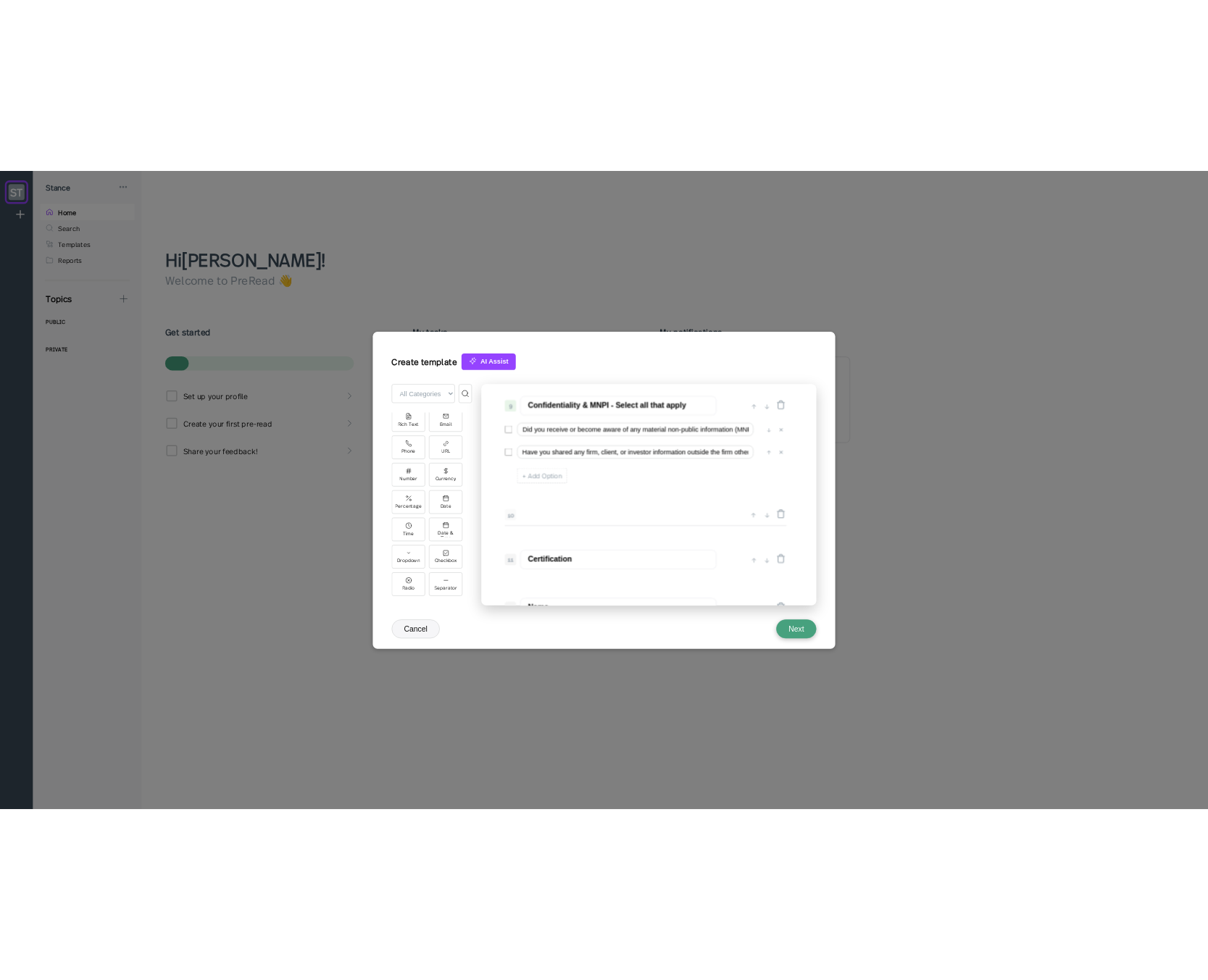
scroll to position [1189, 0]
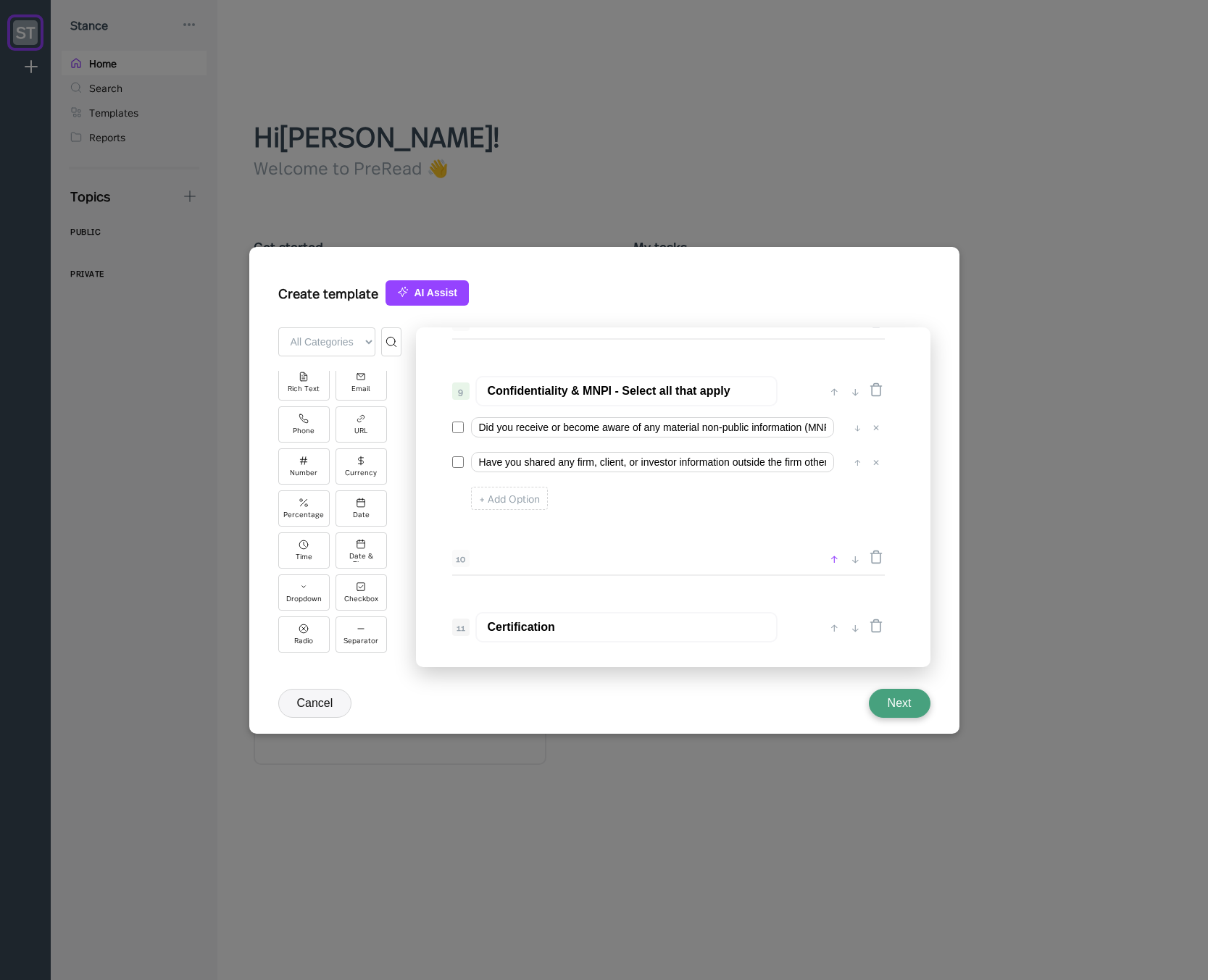
click at [831, 562] on div "↑" at bounding box center [835, 558] width 15 height 17
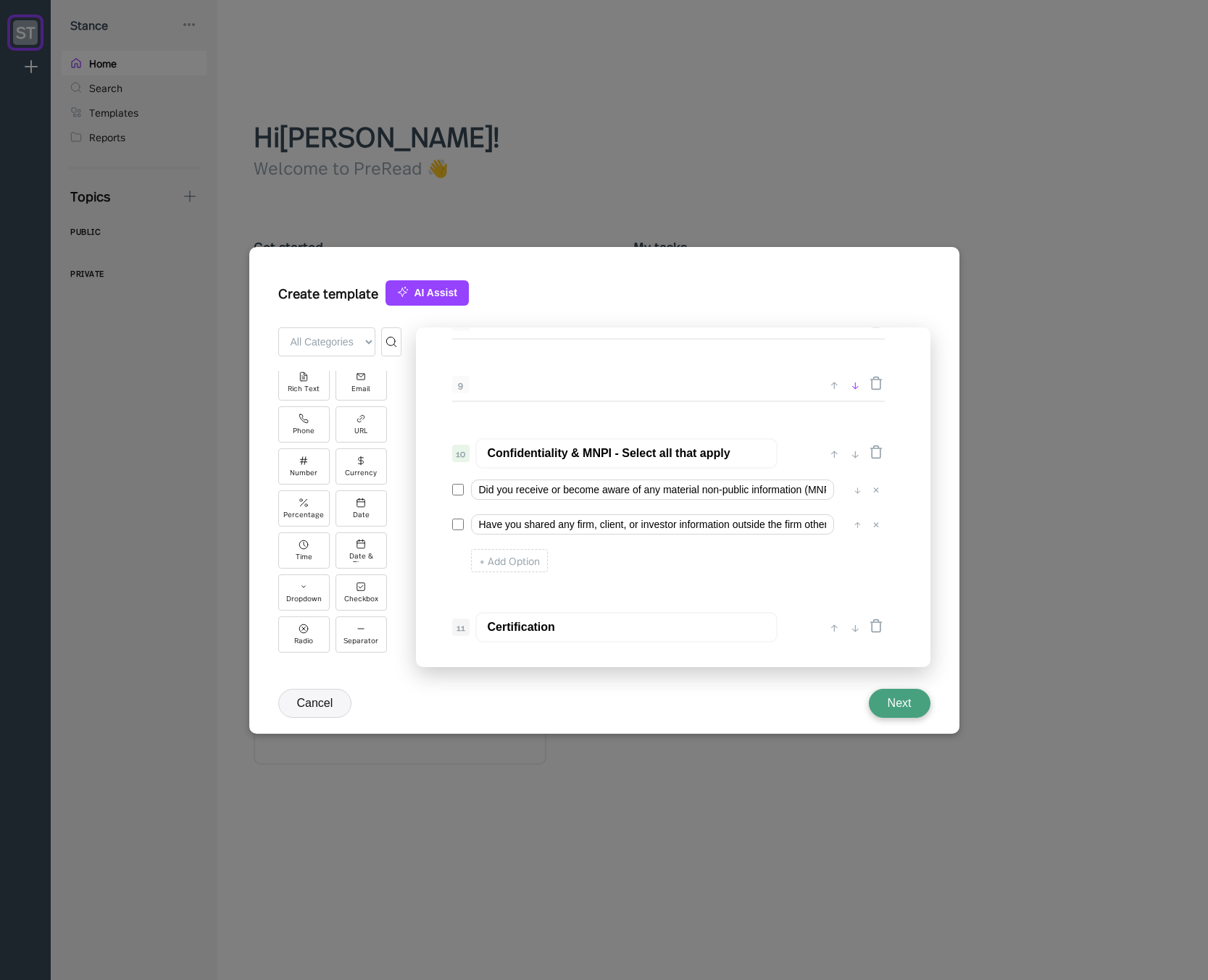
click at [856, 376] on div "↓" at bounding box center [855, 384] width 15 height 17
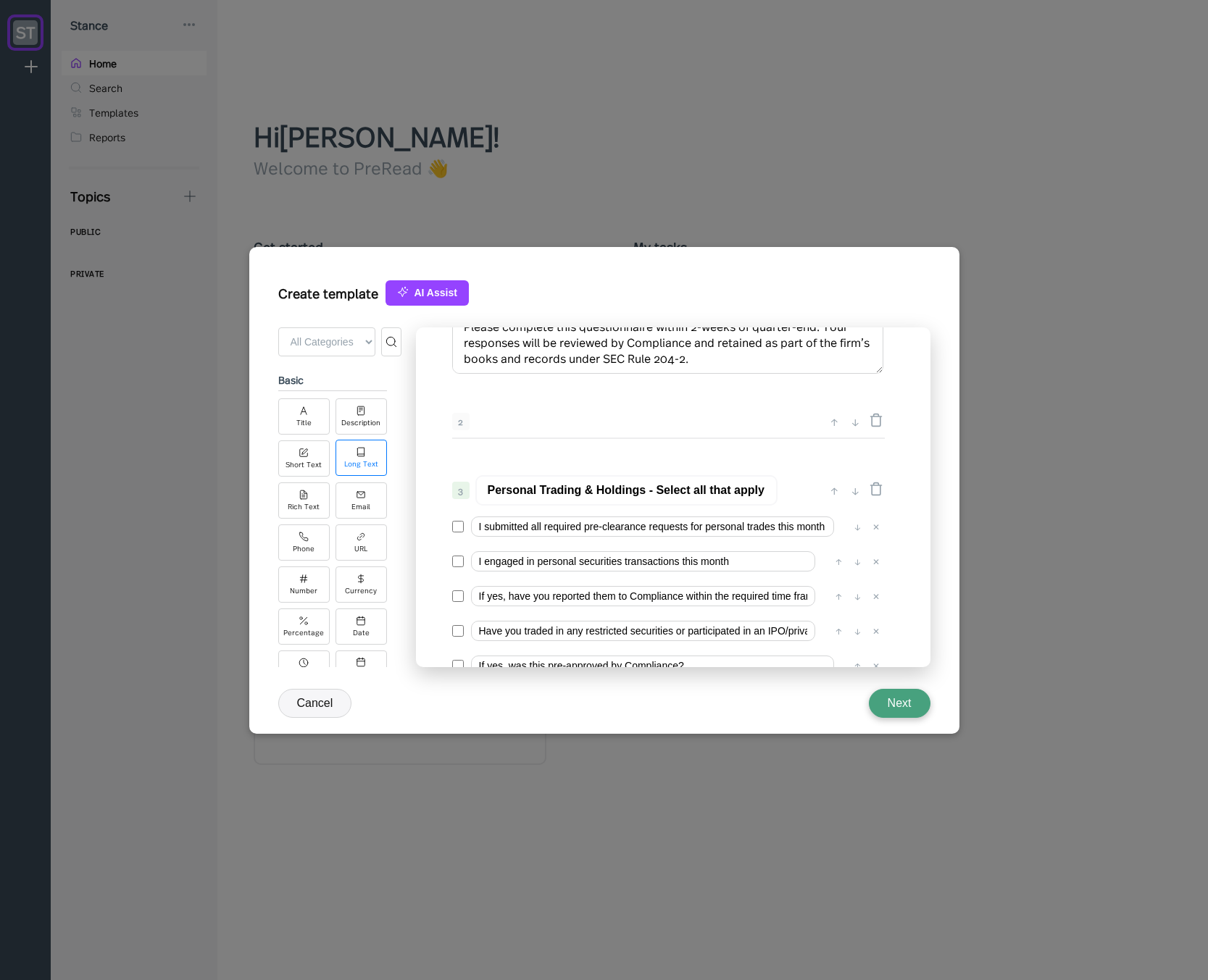
scroll to position [0, 0]
click at [311, 499] on div "Rich Text" at bounding box center [304, 502] width 52 height 36
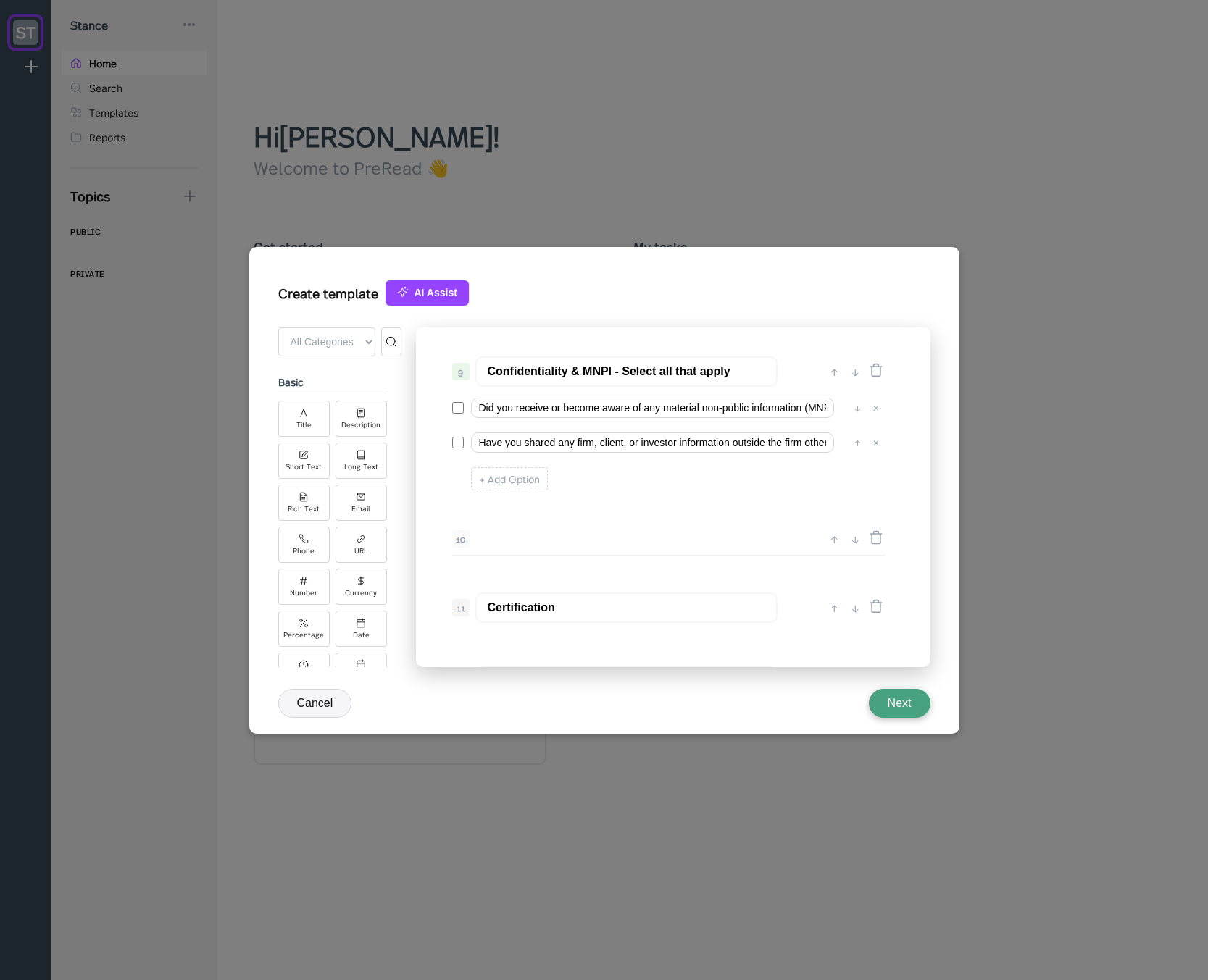
scroll to position [1684, 0]
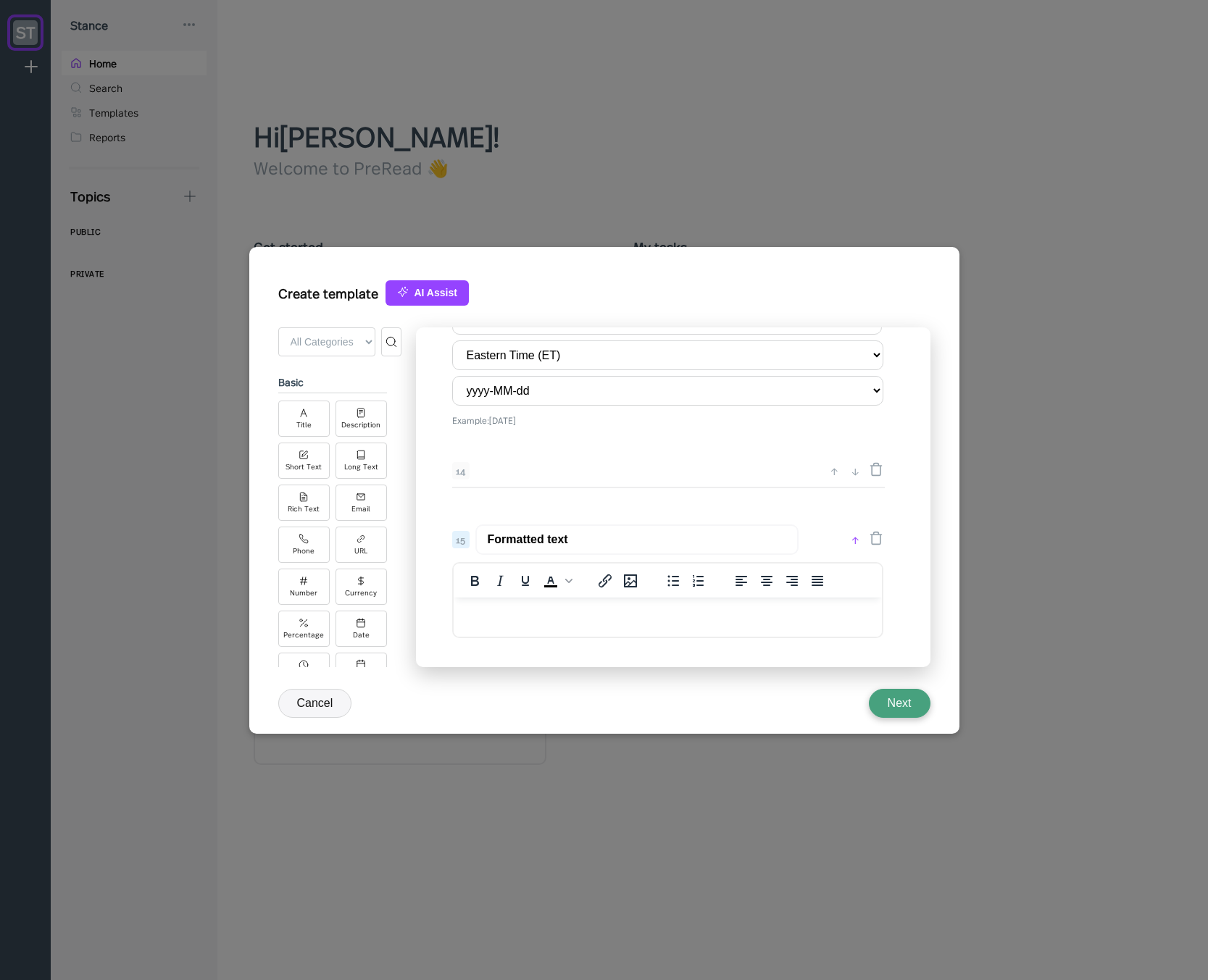
click at [851, 541] on div "↑" at bounding box center [855, 540] width 15 height 17
click at [839, 478] on div "↑" at bounding box center [835, 477] width 15 height 17
type input "Formatted text"
type input "Date of Certification"
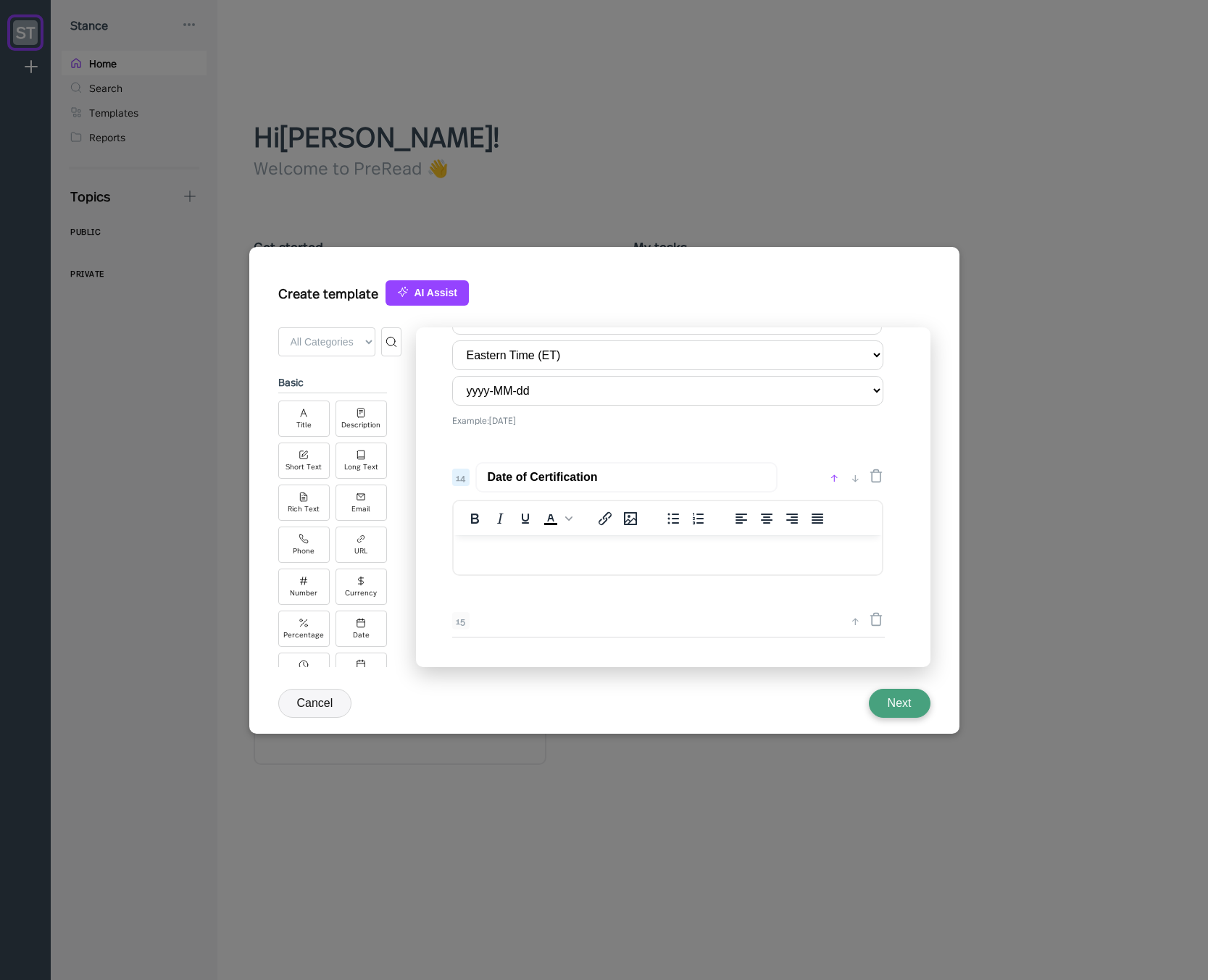
select select "America/[GEOGRAPHIC_DATA]"
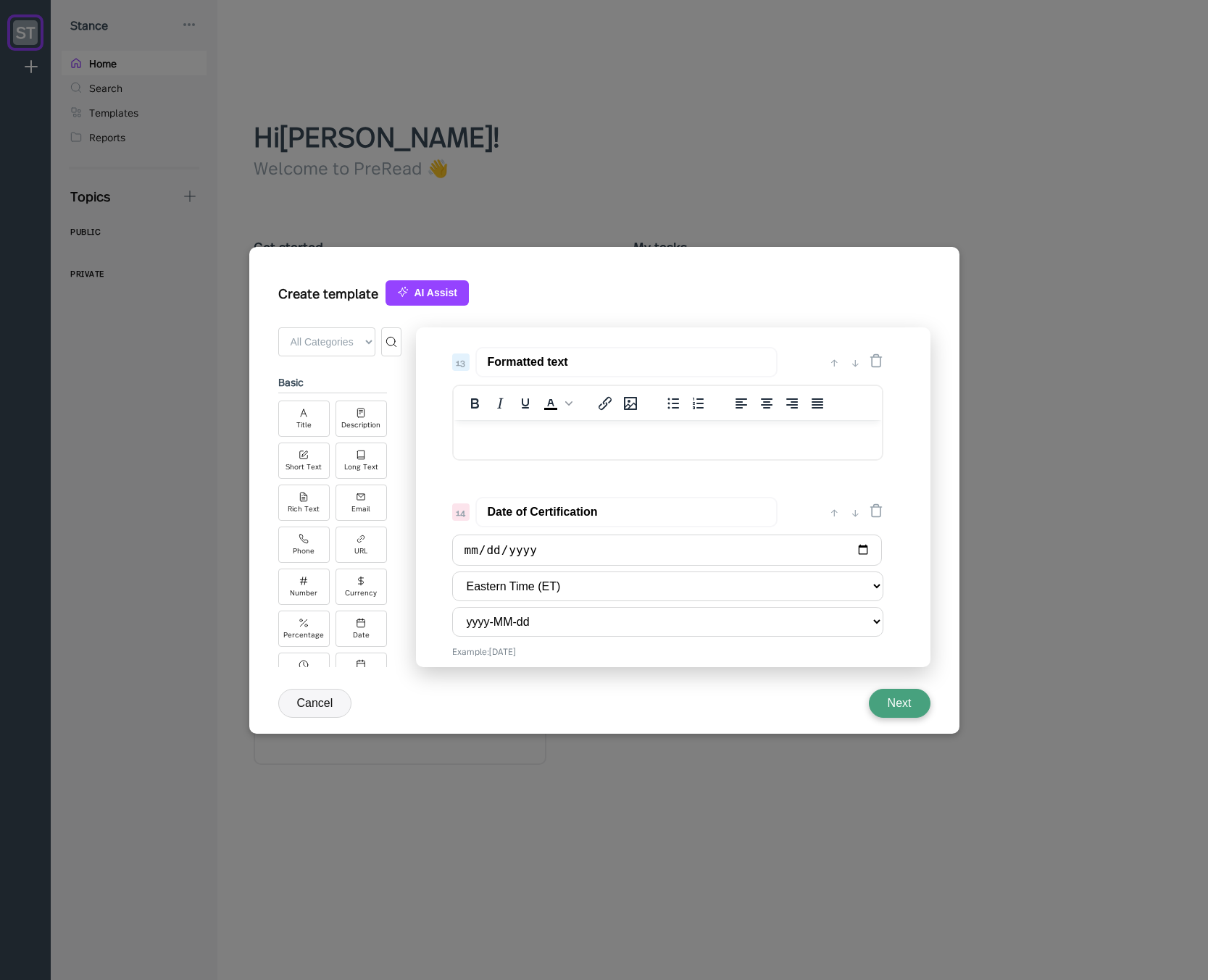
scroll to position [1509, 0]
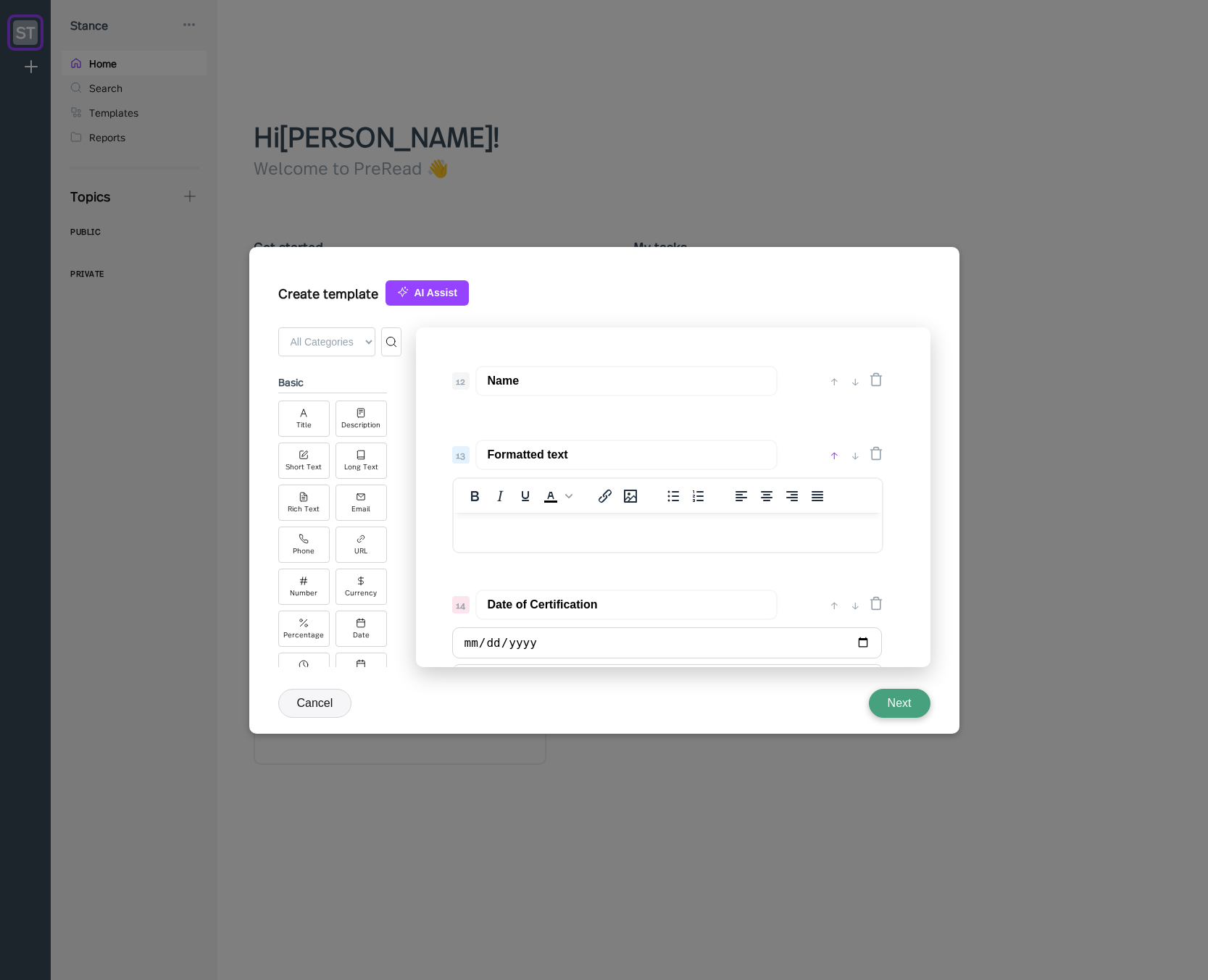
click at [832, 453] on div "↑" at bounding box center [835, 455] width 15 height 17
type input "Formatted text"
type input "Name"
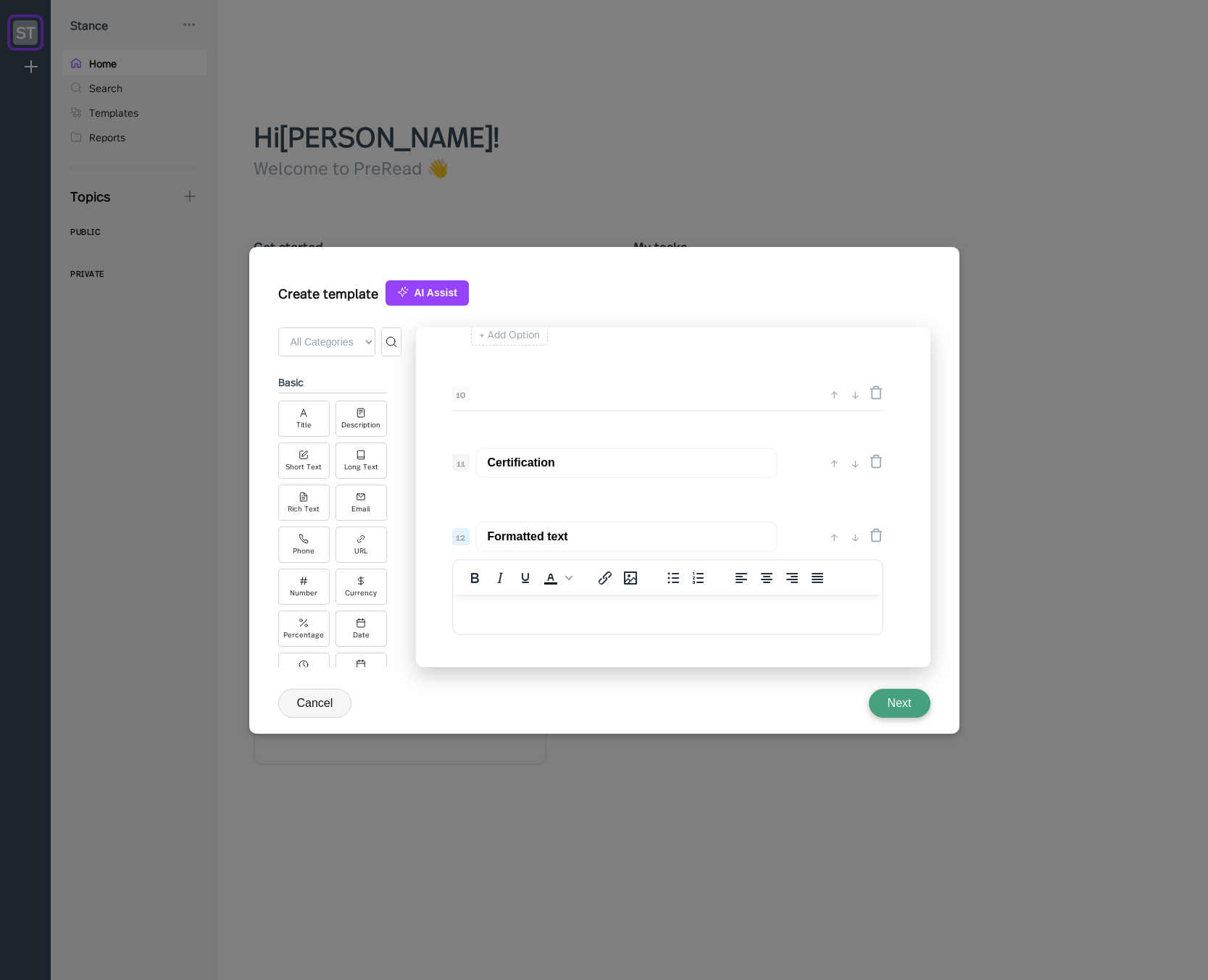
scroll to position [1336, 0]
click at [834, 563] on div "↑" at bounding box center [835, 554] width 15 height 17
type input "Formatted text"
type input "Certification"
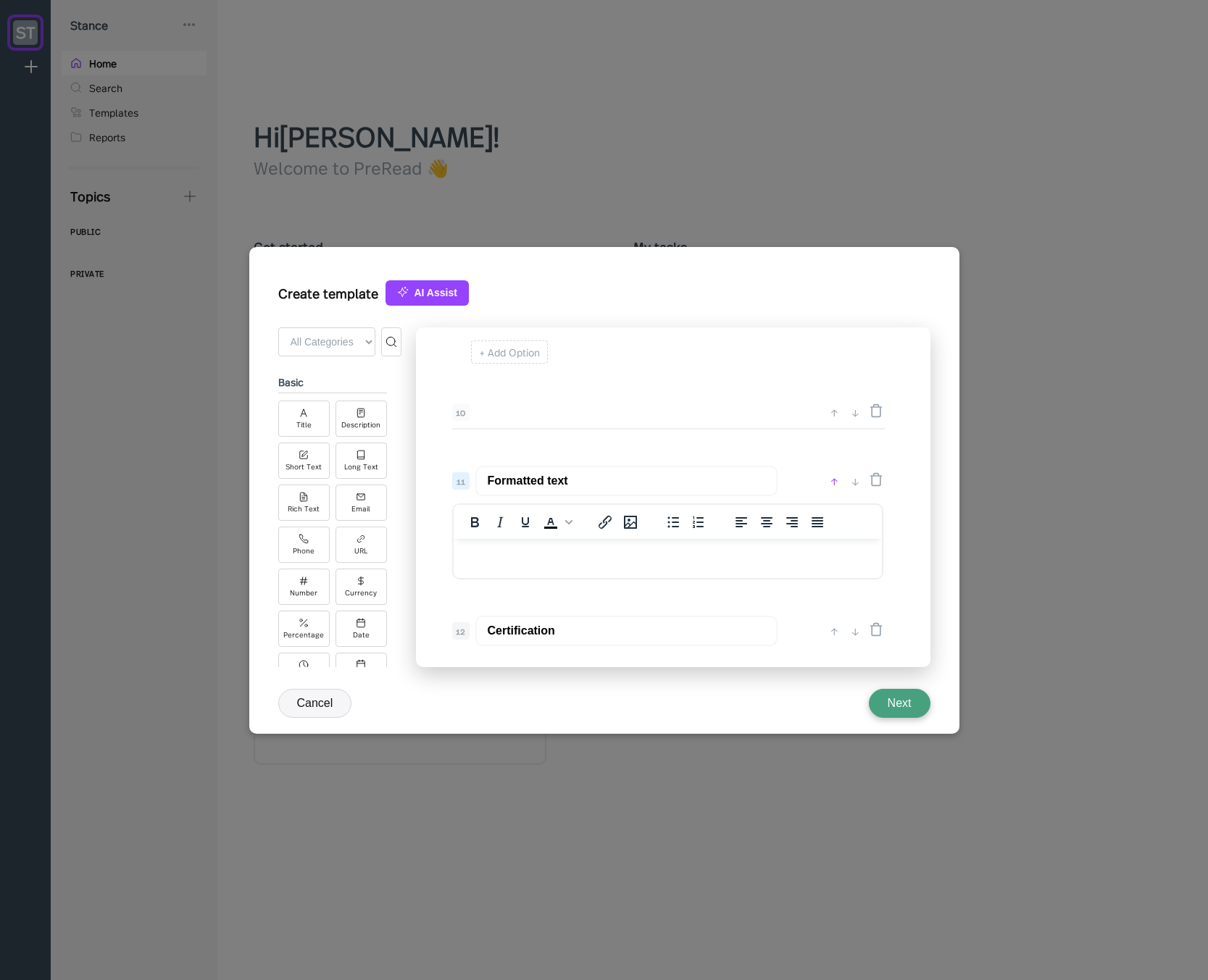
click at [832, 480] on div "↑" at bounding box center [835, 481] width 15 height 17
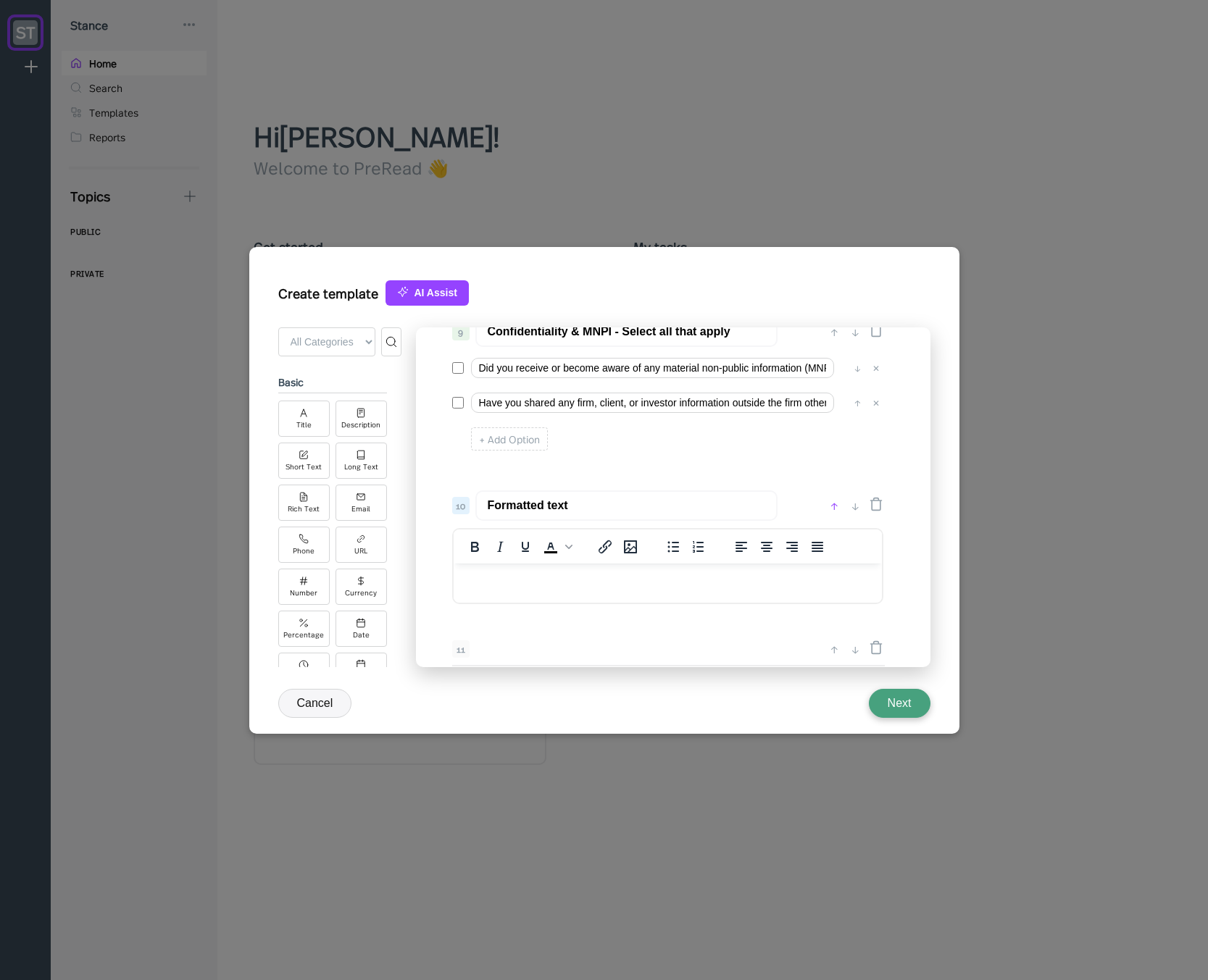
click at [835, 508] on div "↑" at bounding box center [835, 505] width 15 height 17
type input "Formatted text"
type input "Confidentiality & MNPI - Select all that apply"
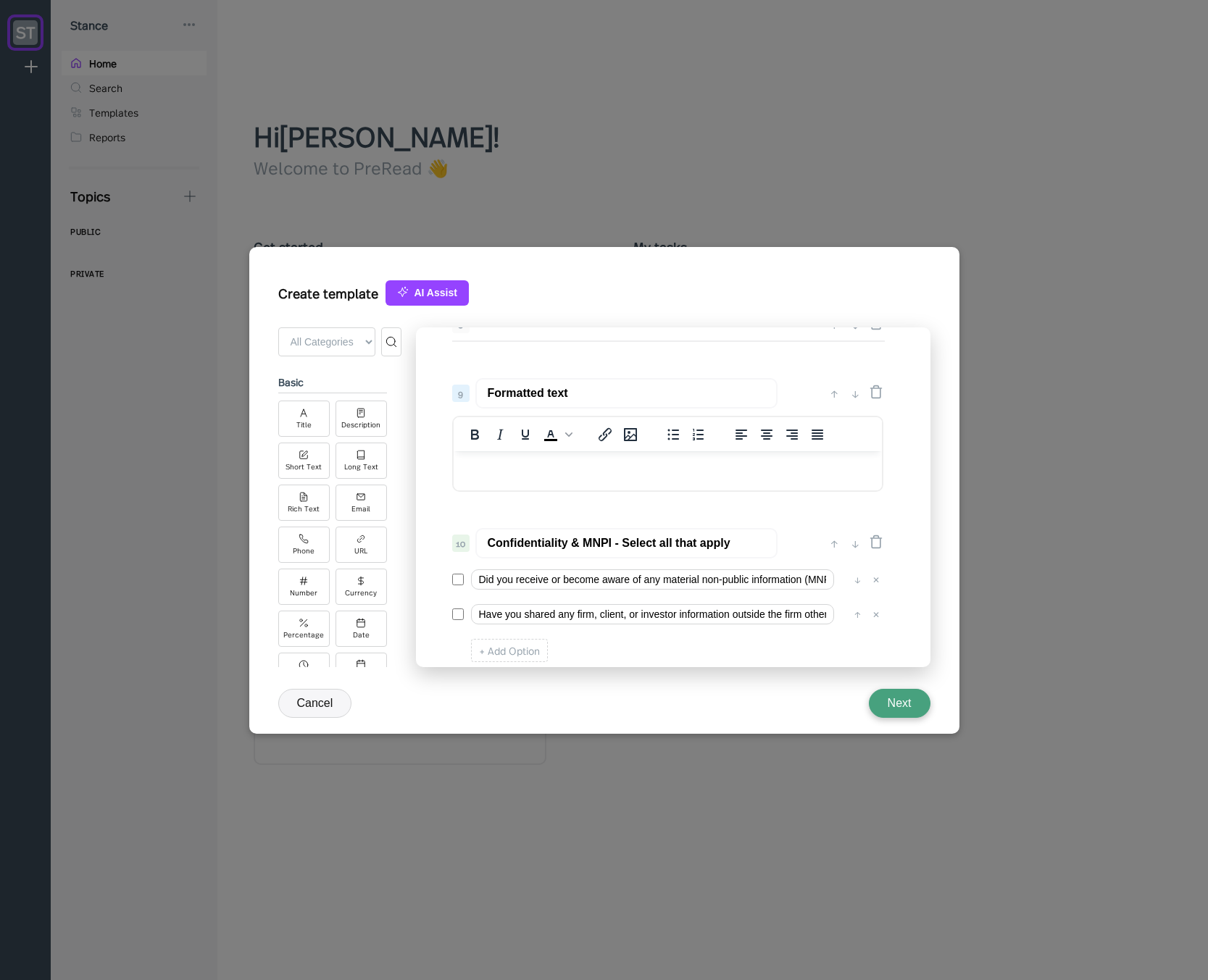
scroll to position [1075, 0]
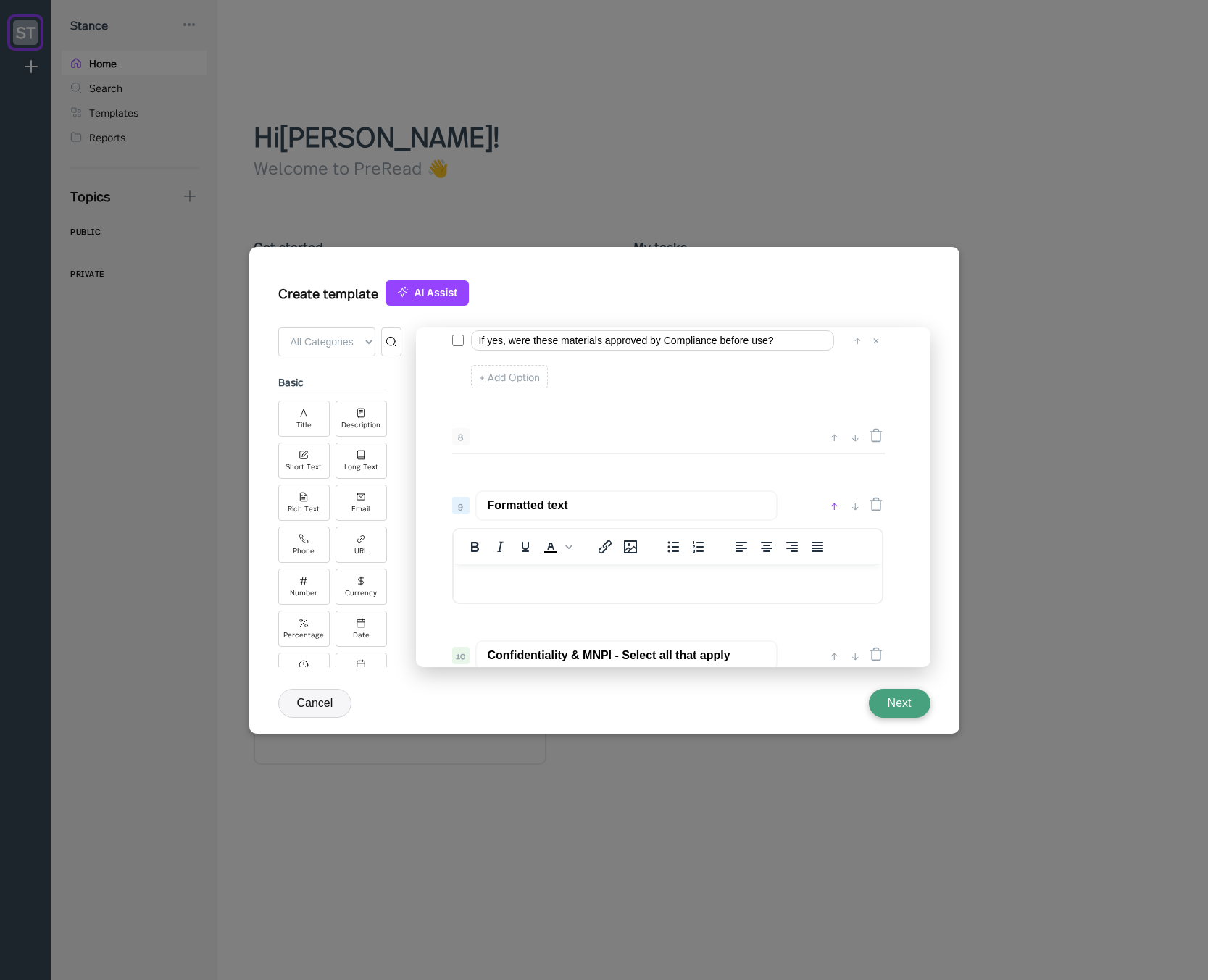
click at [831, 501] on div "↑" at bounding box center [835, 505] width 15 height 17
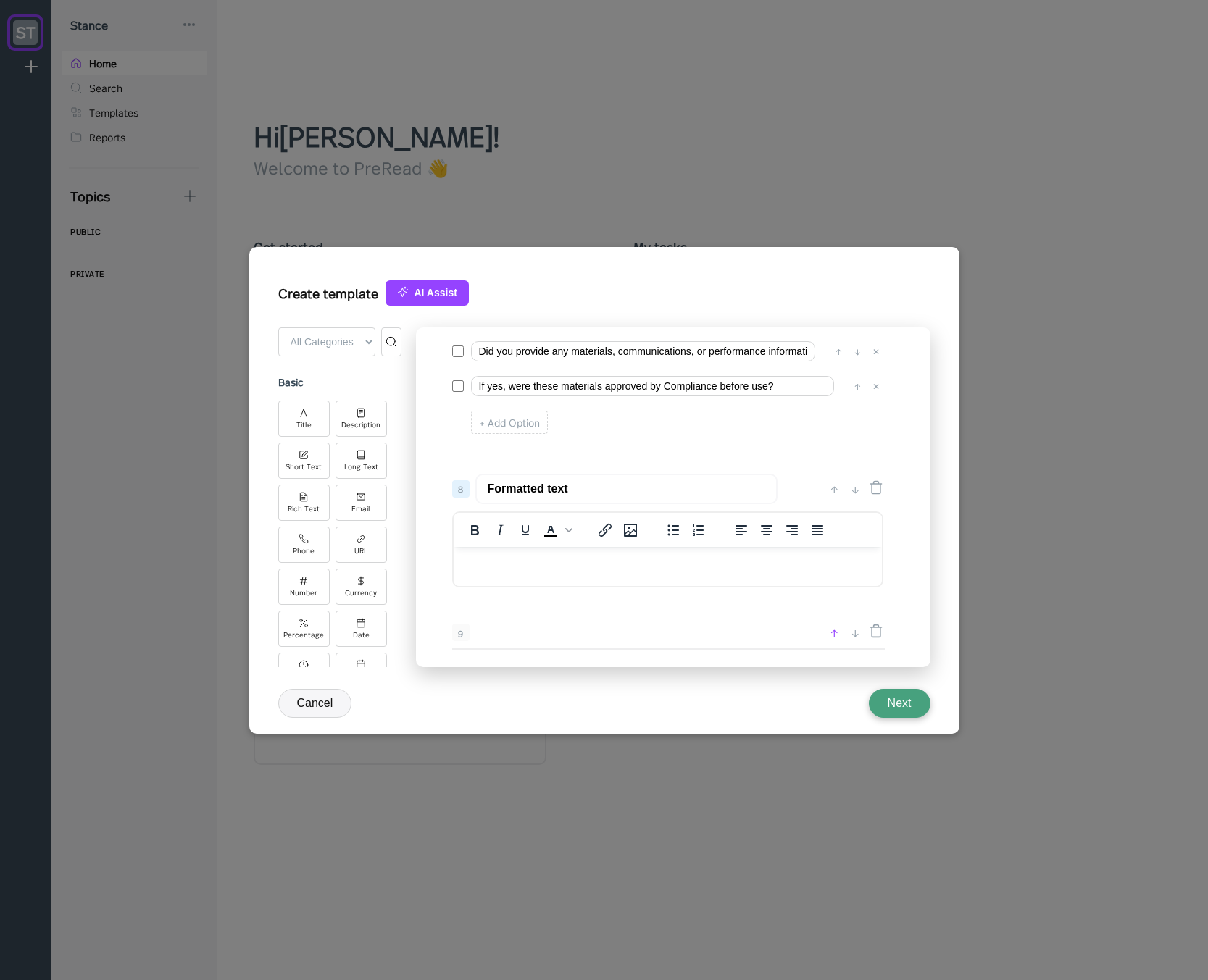
scroll to position [989, 0]
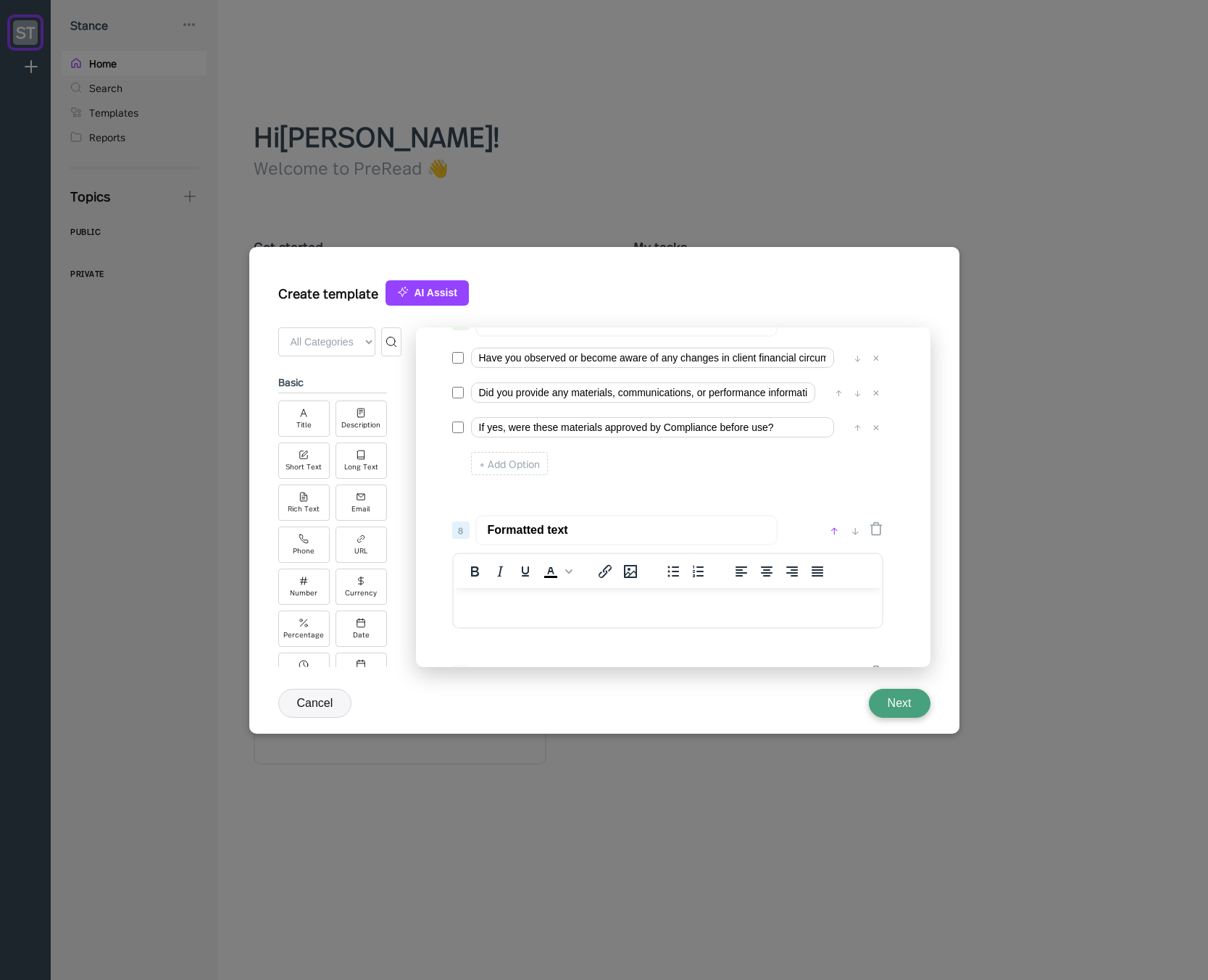
click at [831, 522] on div "↑" at bounding box center [835, 530] width 15 height 17
type input "Formatted text"
type input "Client Interactions & Suitability - Select all that apply"
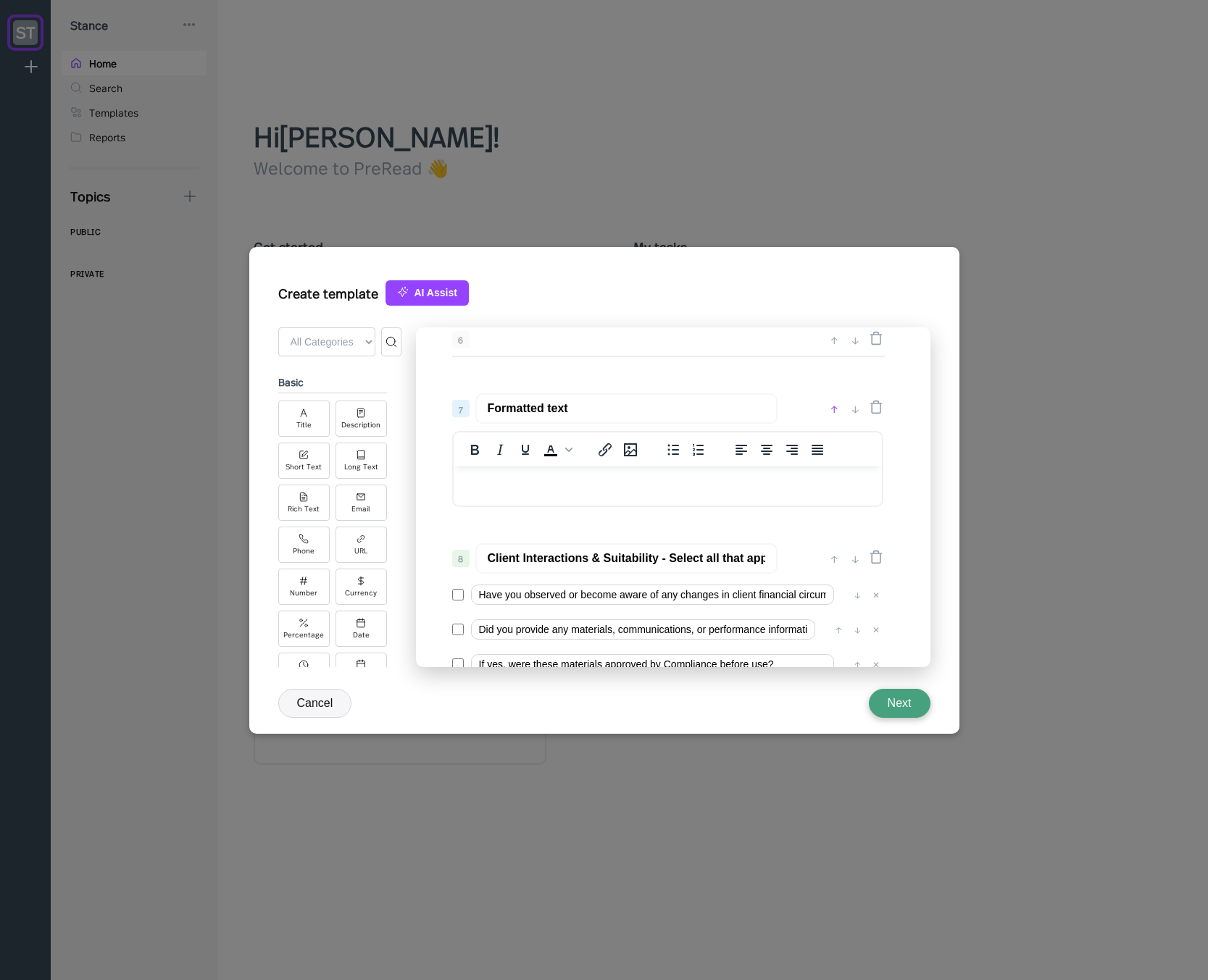
click at [829, 412] on div "↑" at bounding box center [835, 408] width 15 height 17
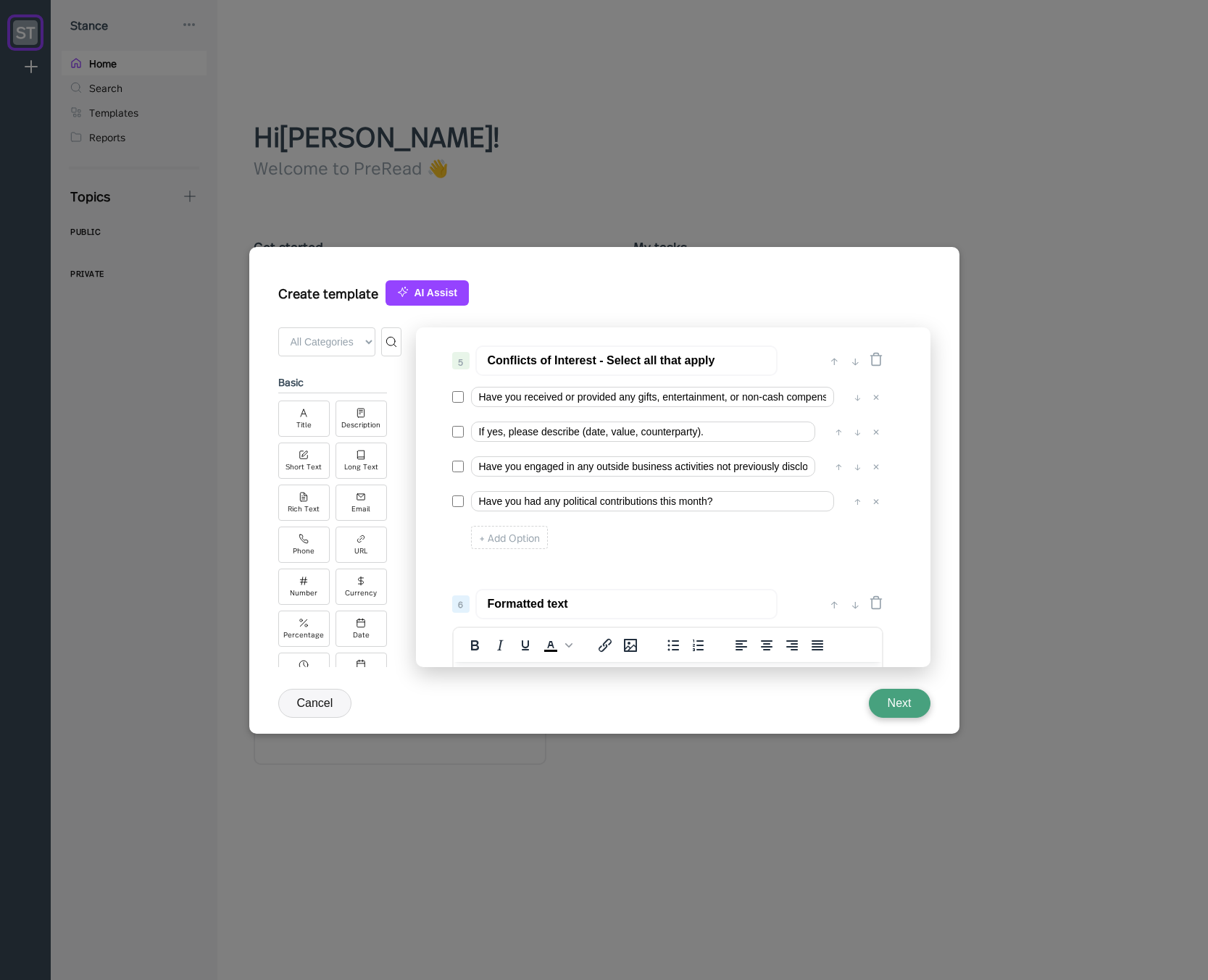
scroll to position [641, 0]
click at [835, 608] on div "↑" at bounding box center [835, 607] width 15 height 17
type input "Formatted text"
type input "Conflicts of Interest - Select all that apply"
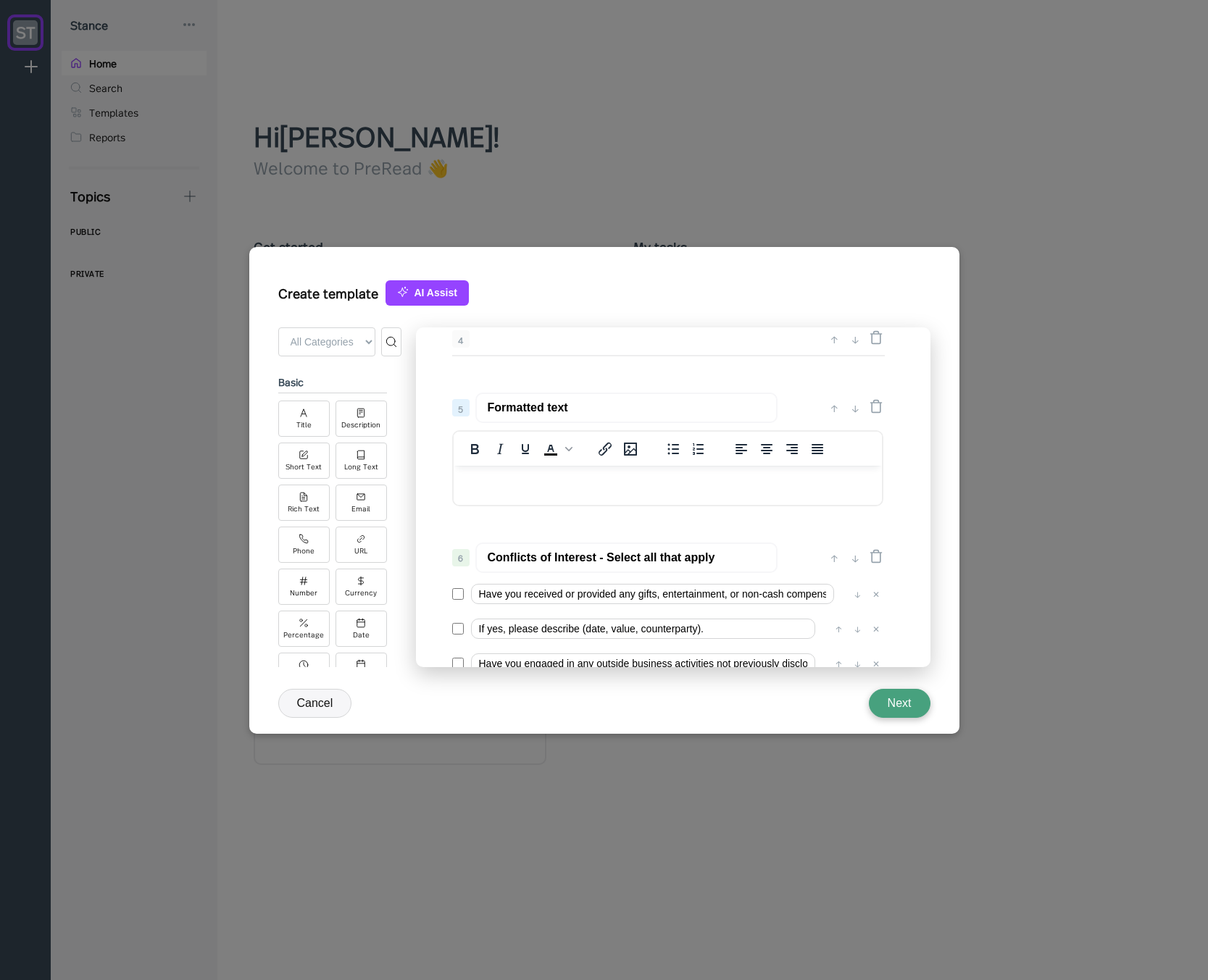
scroll to position [554, 0]
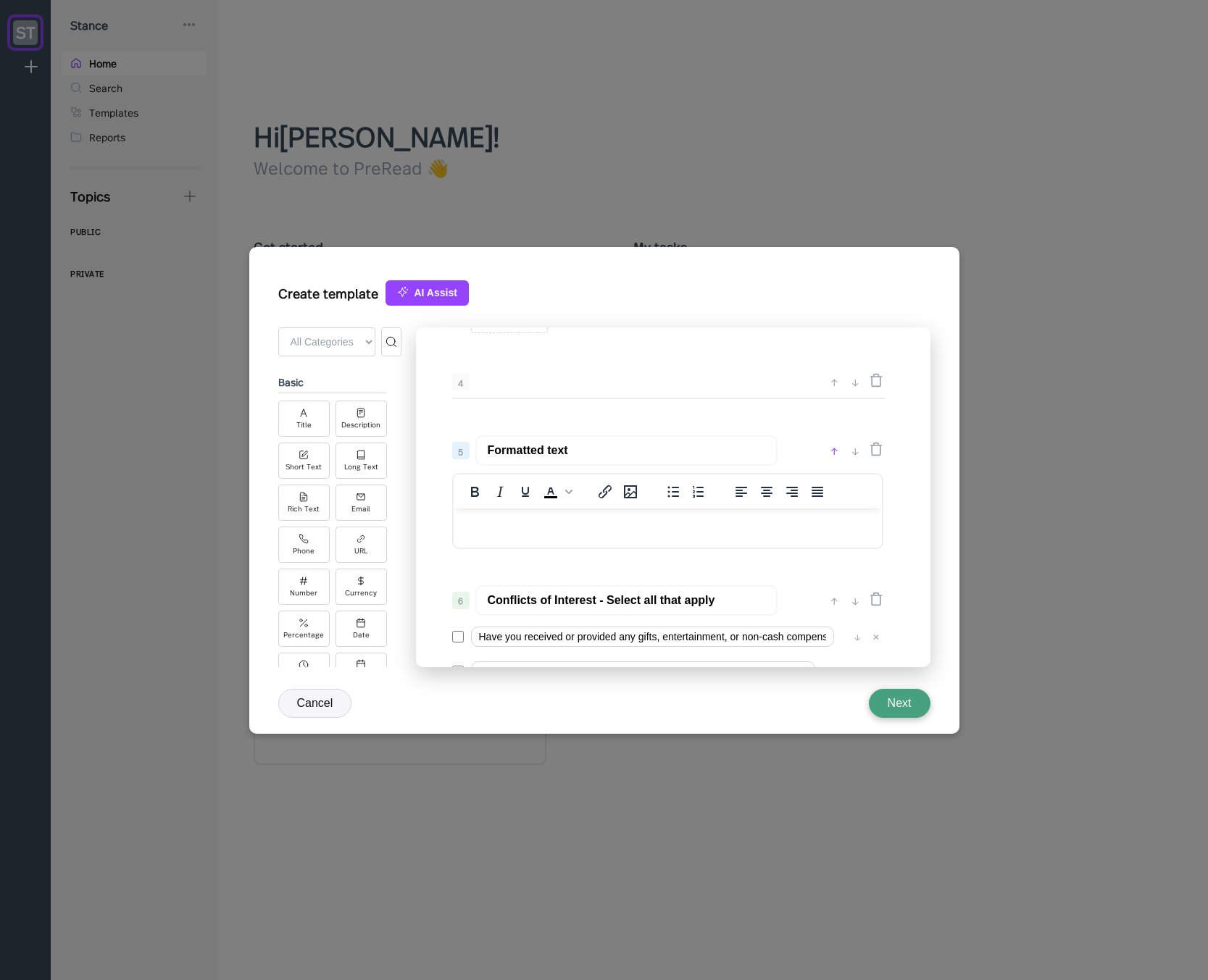
click at [829, 452] on div "↑" at bounding box center [835, 451] width 15 height 17
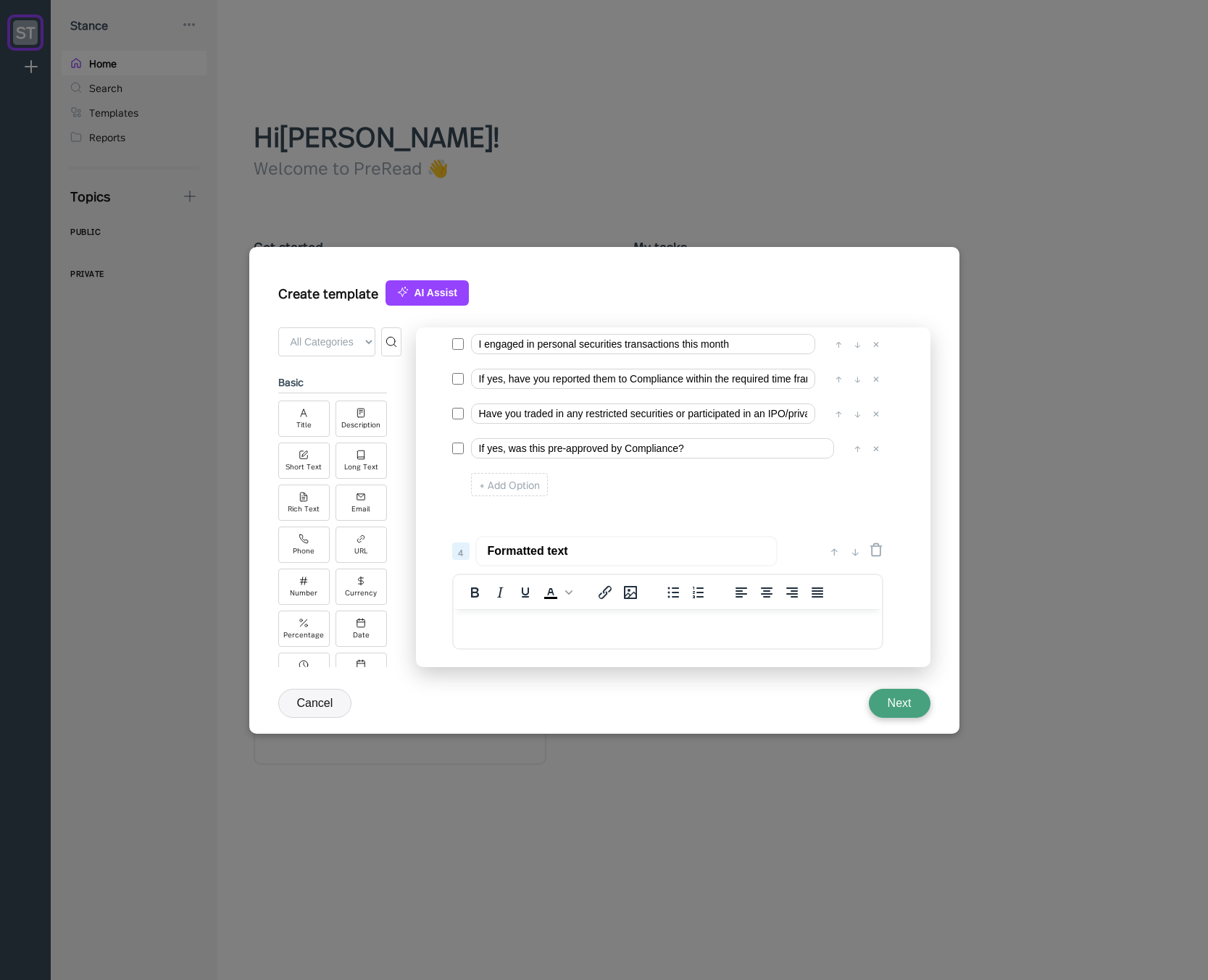
scroll to position [380, 0]
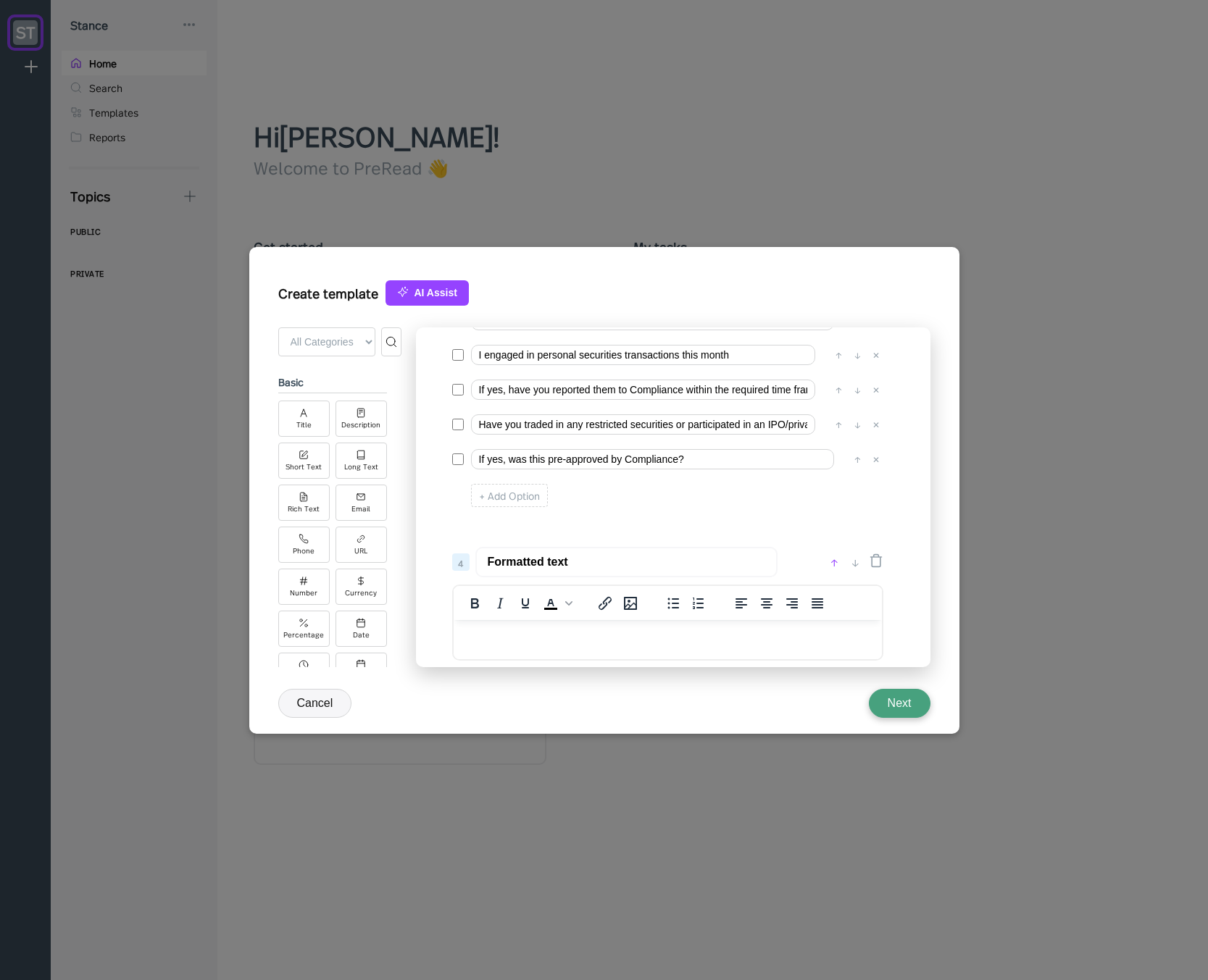
click at [832, 557] on div "↑" at bounding box center [835, 562] width 15 height 17
type input "Formatted text"
type input "Personal Trading & Holdings - Select all that apply"
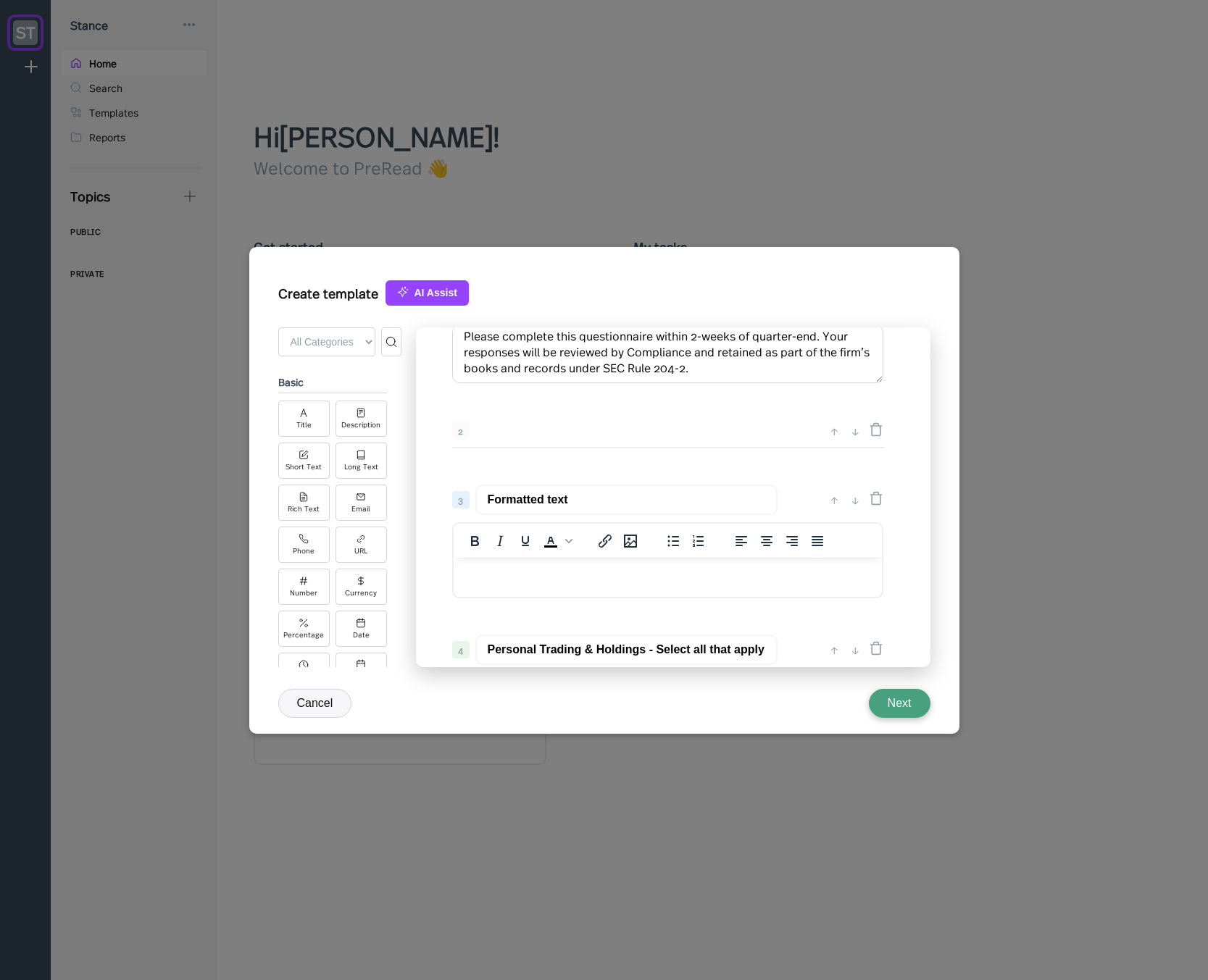
scroll to position [206, 0]
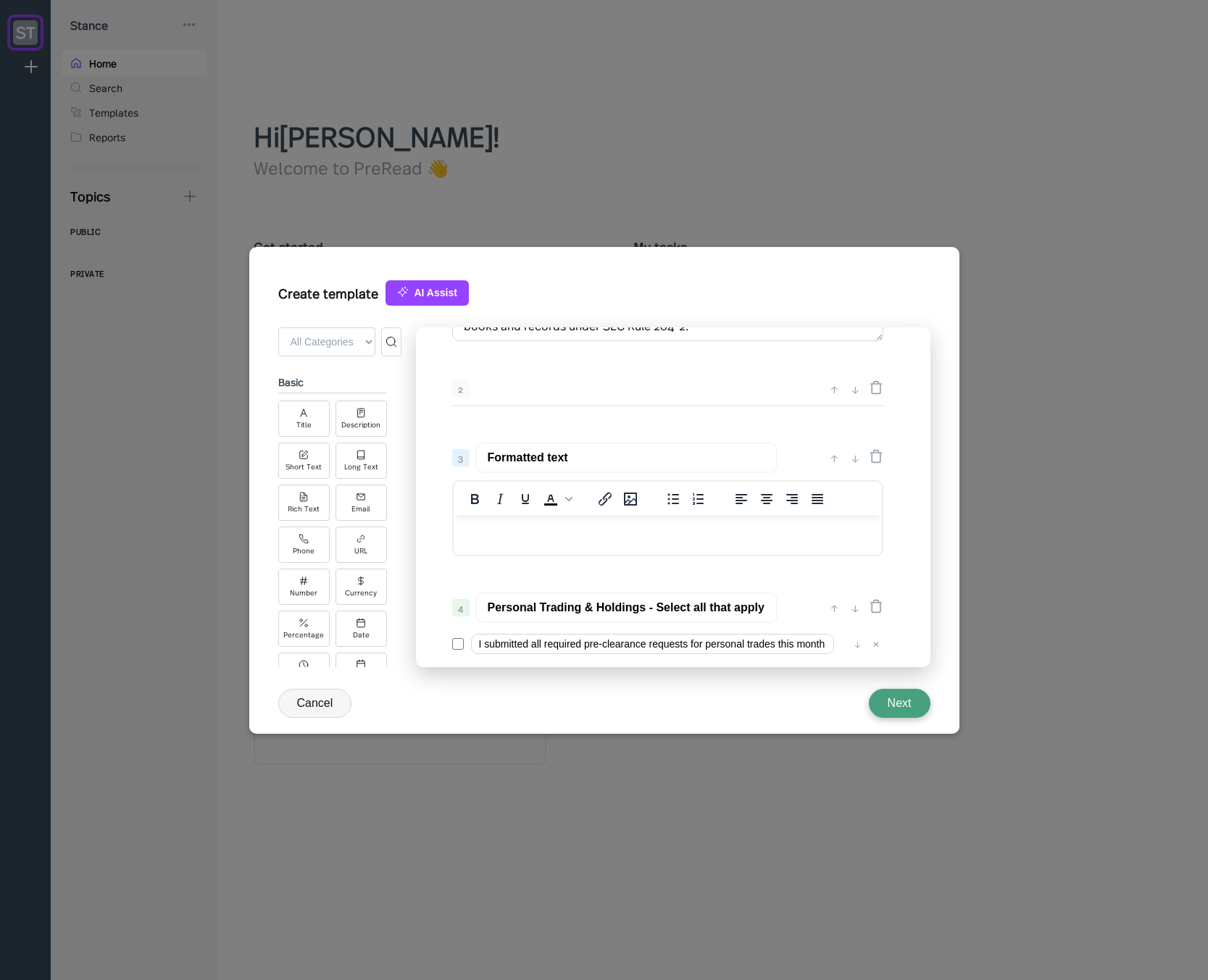
click at [560, 609] on input "Personal Trading & Holdings - Select all that apply" at bounding box center [627, 607] width 302 height 30
click at [559, 456] on input "Formatted text" at bounding box center [627, 457] width 302 height 30
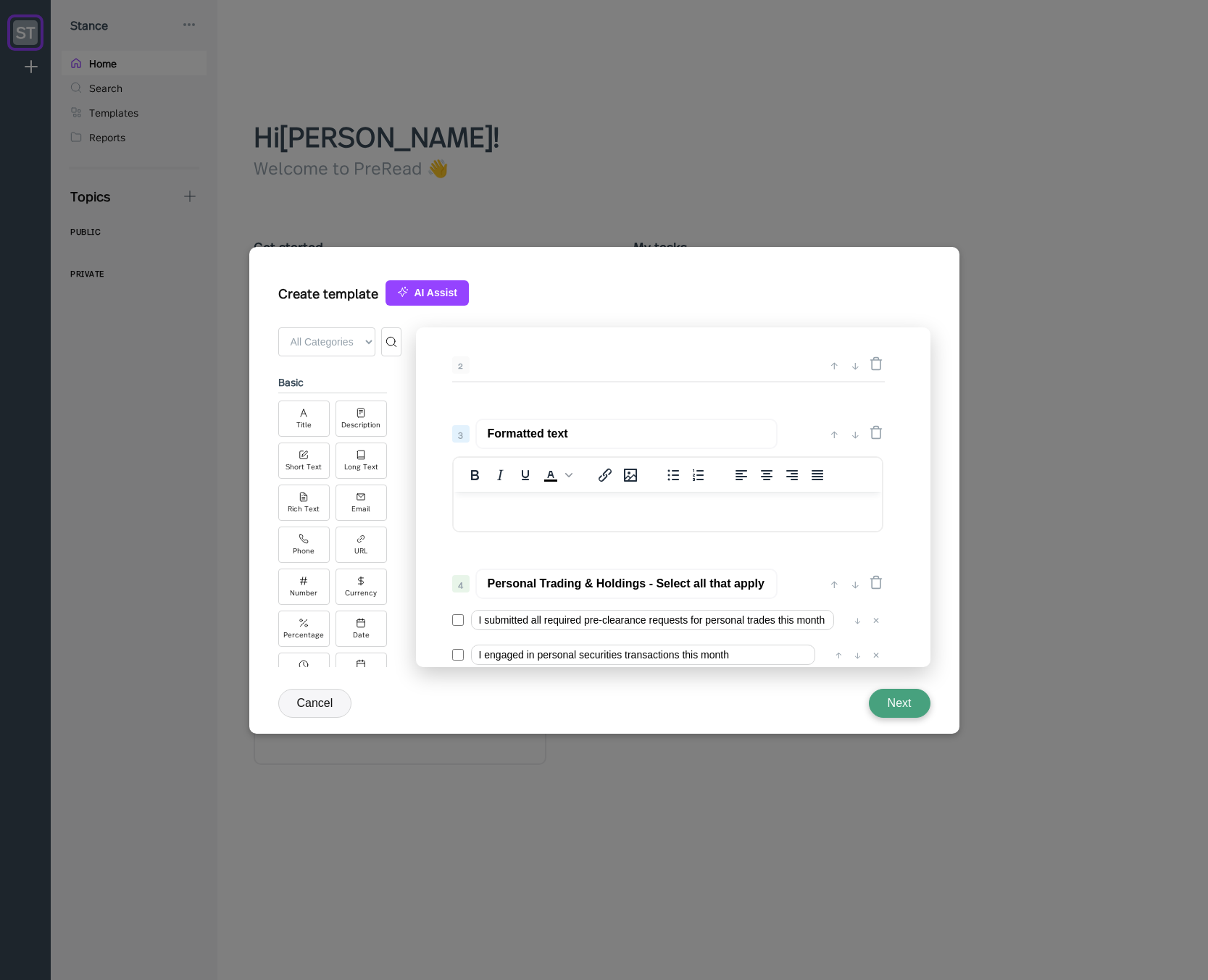
scroll to position [261, 0]
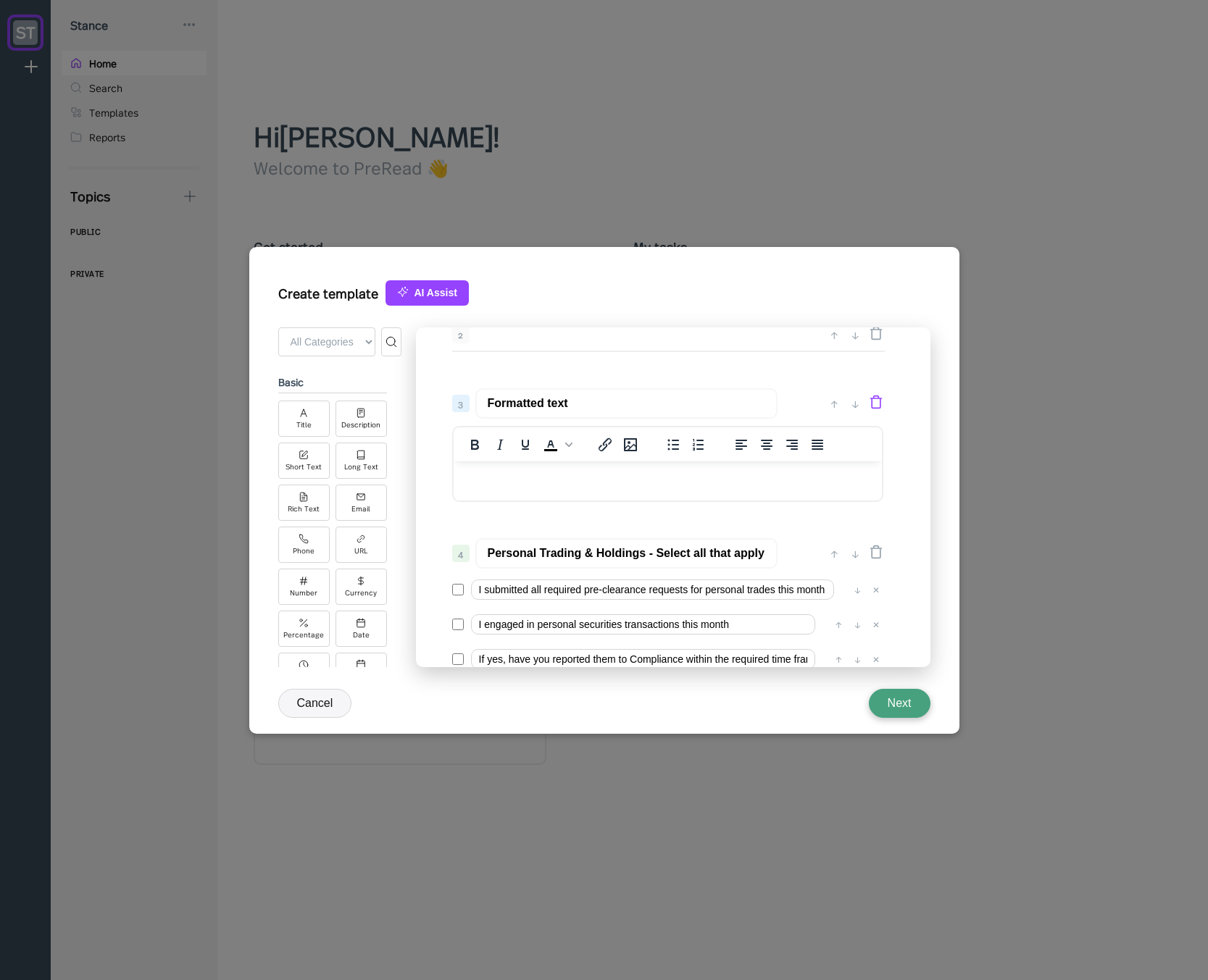
click at [871, 403] on icon at bounding box center [875, 402] width 11 height 12
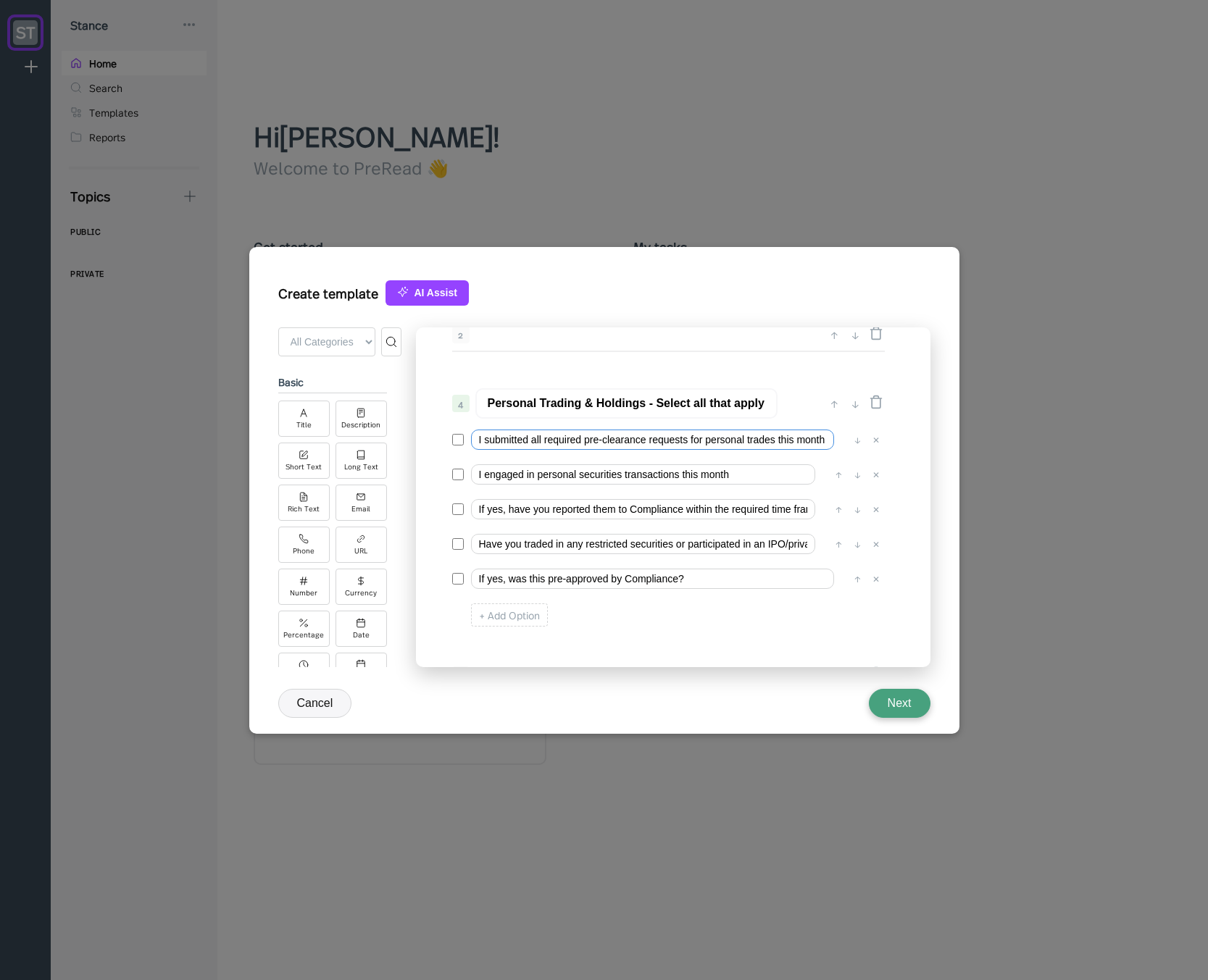
click at [596, 445] on input "I submitted all required pre-clearance requests for personal trades this month" at bounding box center [652, 439] width 363 height 21
click at [543, 477] on input "I engaged in personal securities transactions this month" at bounding box center [642, 475] width 344 height 21
click at [757, 475] on input "I engaged in personal securities transactions this month" at bounding box center [642, 475] width 344 height 21
click at [313, 630] on div "Radio" at bounding box center [304, 633] width 52 height 36
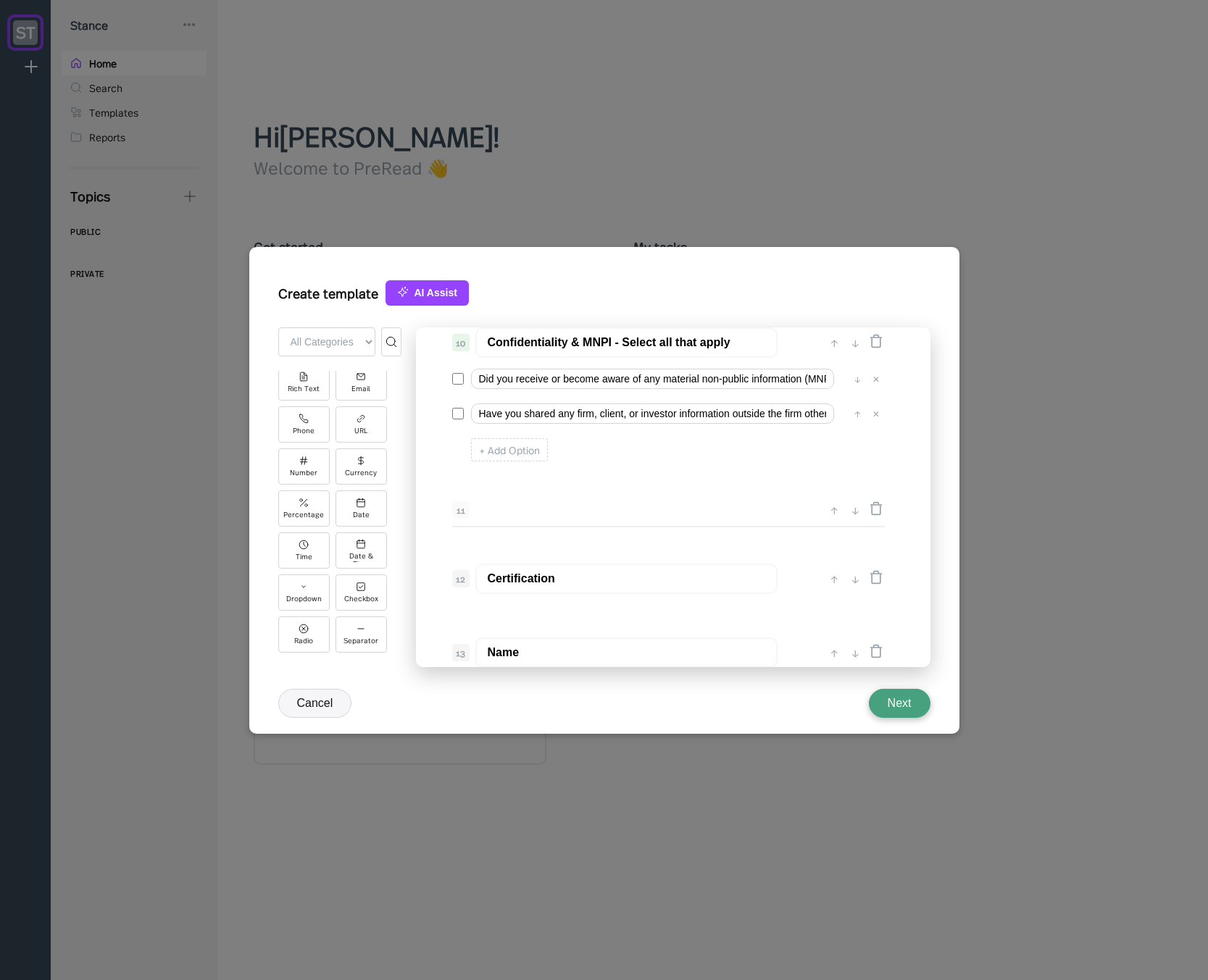
scroll to position [1672, 0]
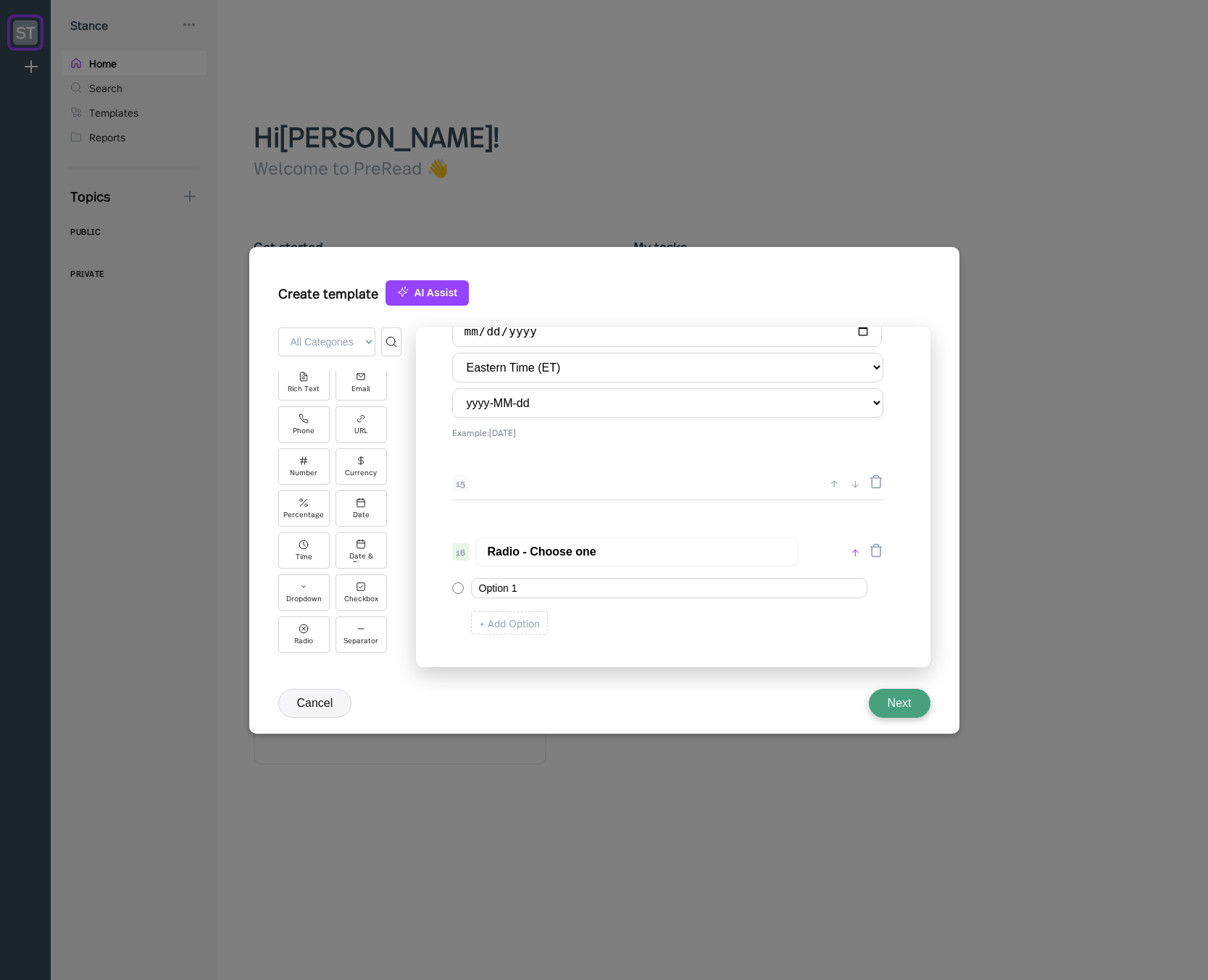
click at [853, 553] on div "↑" at bounding box center [855, 552] width 15 height 17
click at [835, 487] on div "↑" at bounding box center [835, 489] width 15 height 17
type input "Radio - Choose one"
type input "Date of Certification"
select select "America/[GEOGRAPHIC_DATA]"
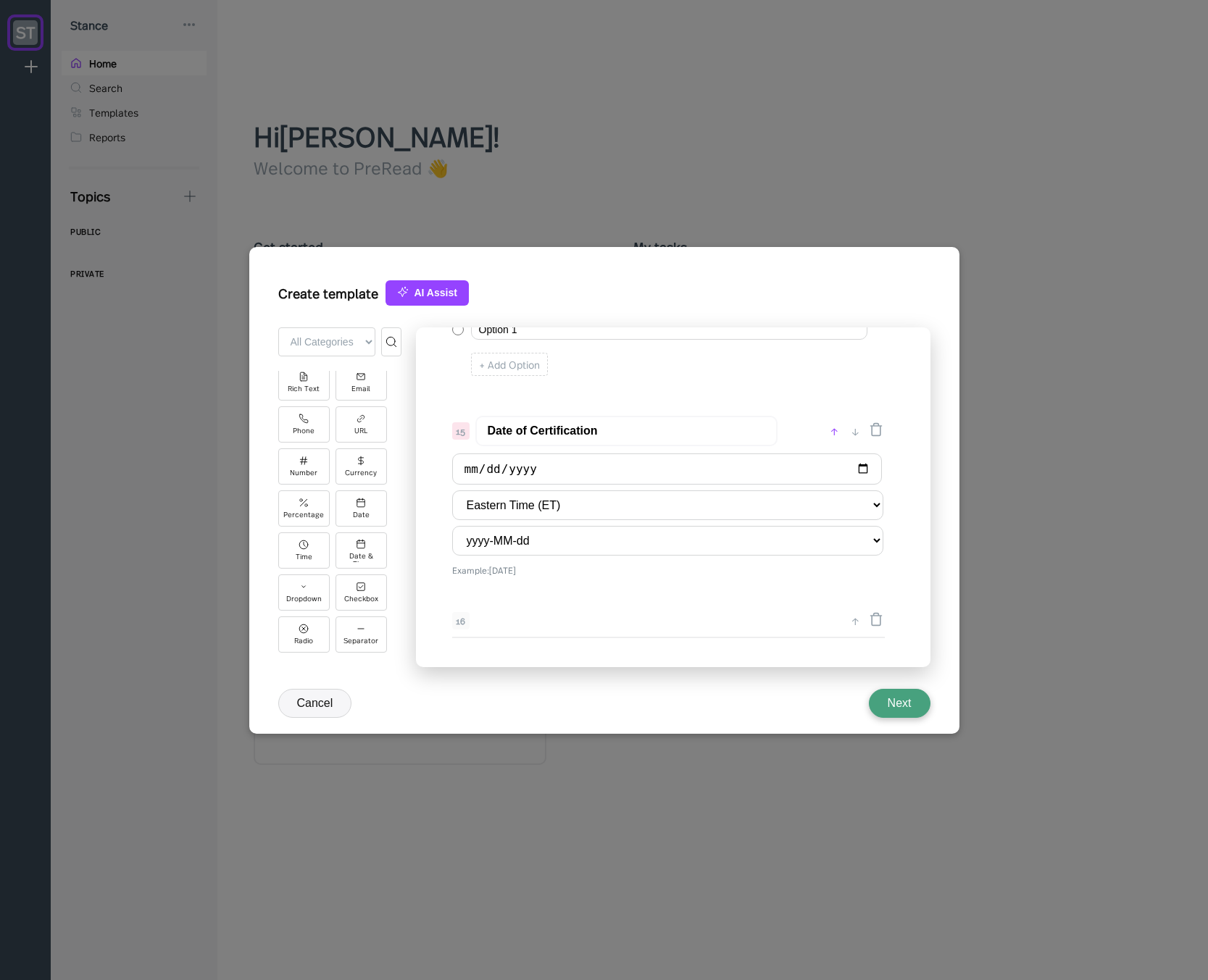
click at [832, 426] on div "↑" at bounding box center [835, 431] width 15 height 17
type input "Date of Certification"
type input "Radio - Choose one"
select select "America/[GEOGRAPHIC_DATA]"
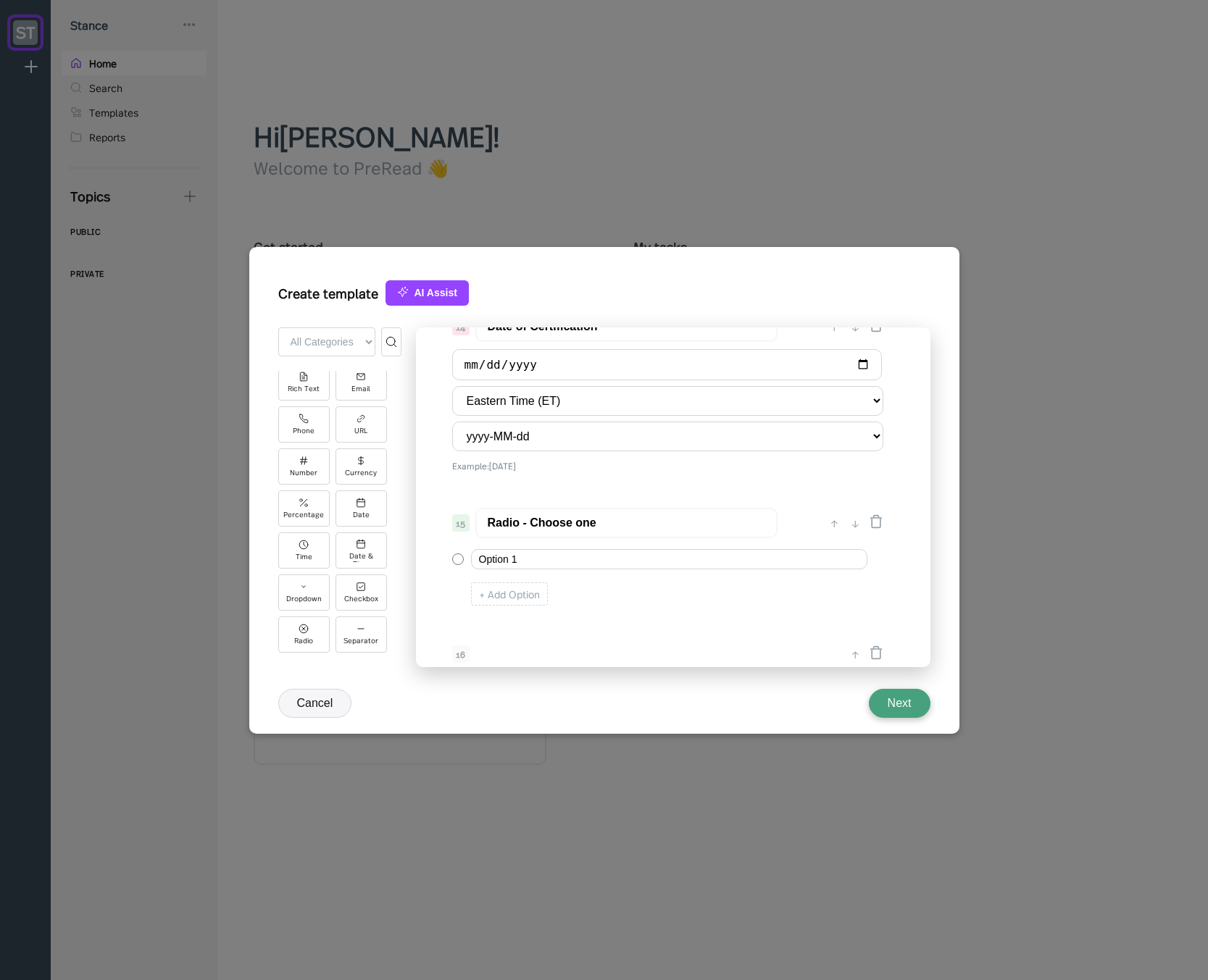
scroll to position [1584, 0]
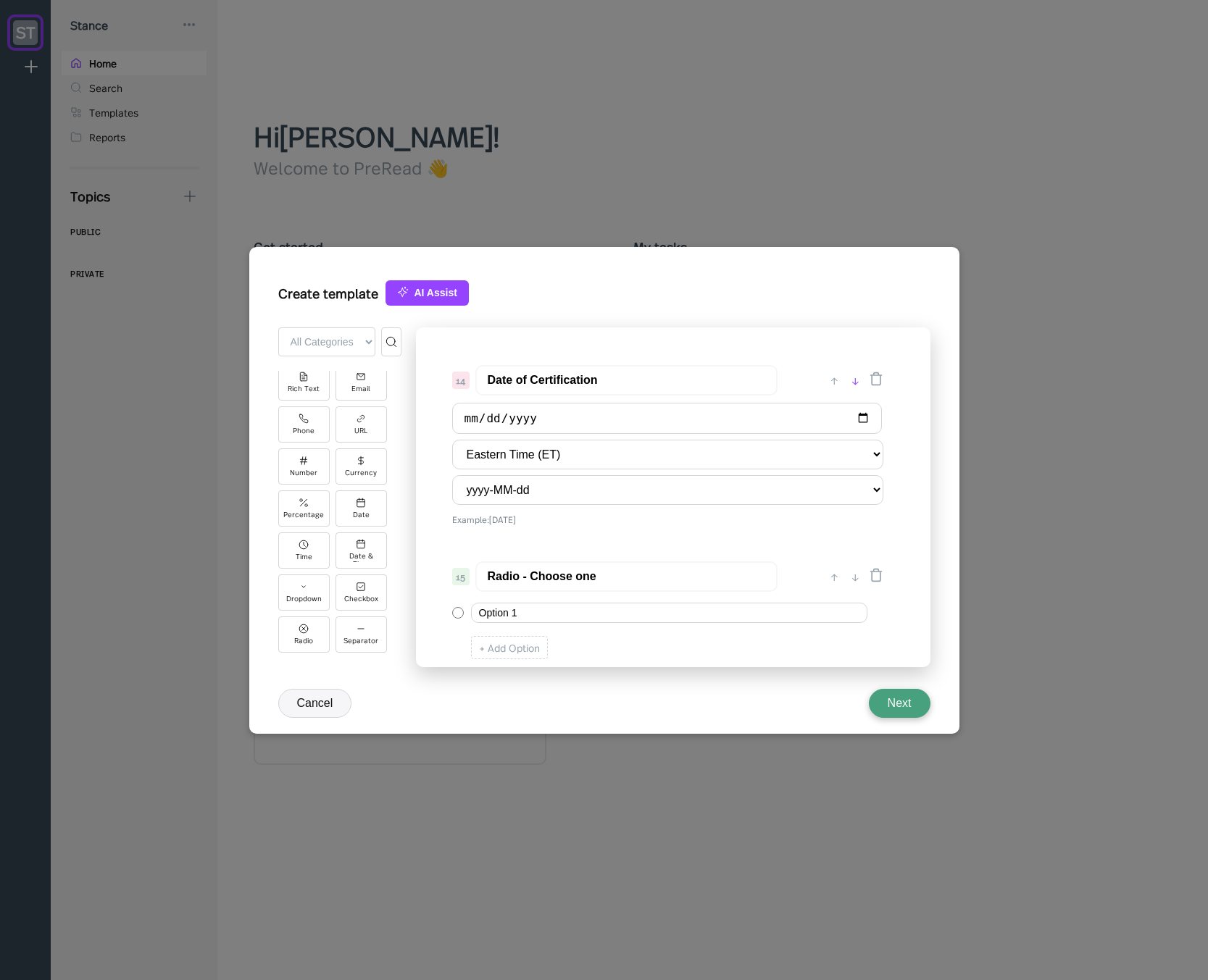
click at [856, 382] on div "↓" at bounding box center [855, 380] width 15 height 17
type input "Radio - Choose one"
type input "Date of Certification"
select select "America/[GEOGRAPHIC_DATA]"
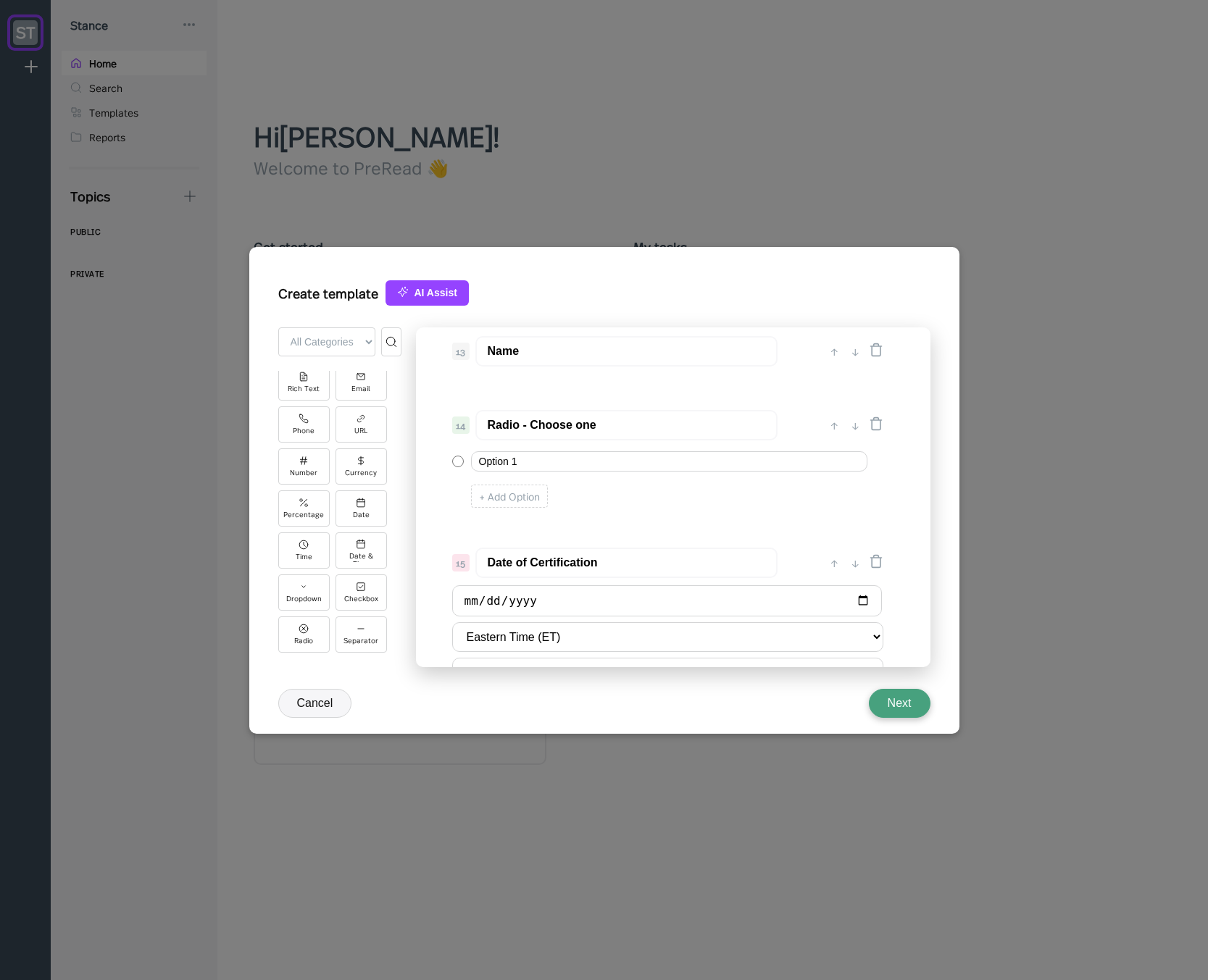
scroll to position [1497, 0]
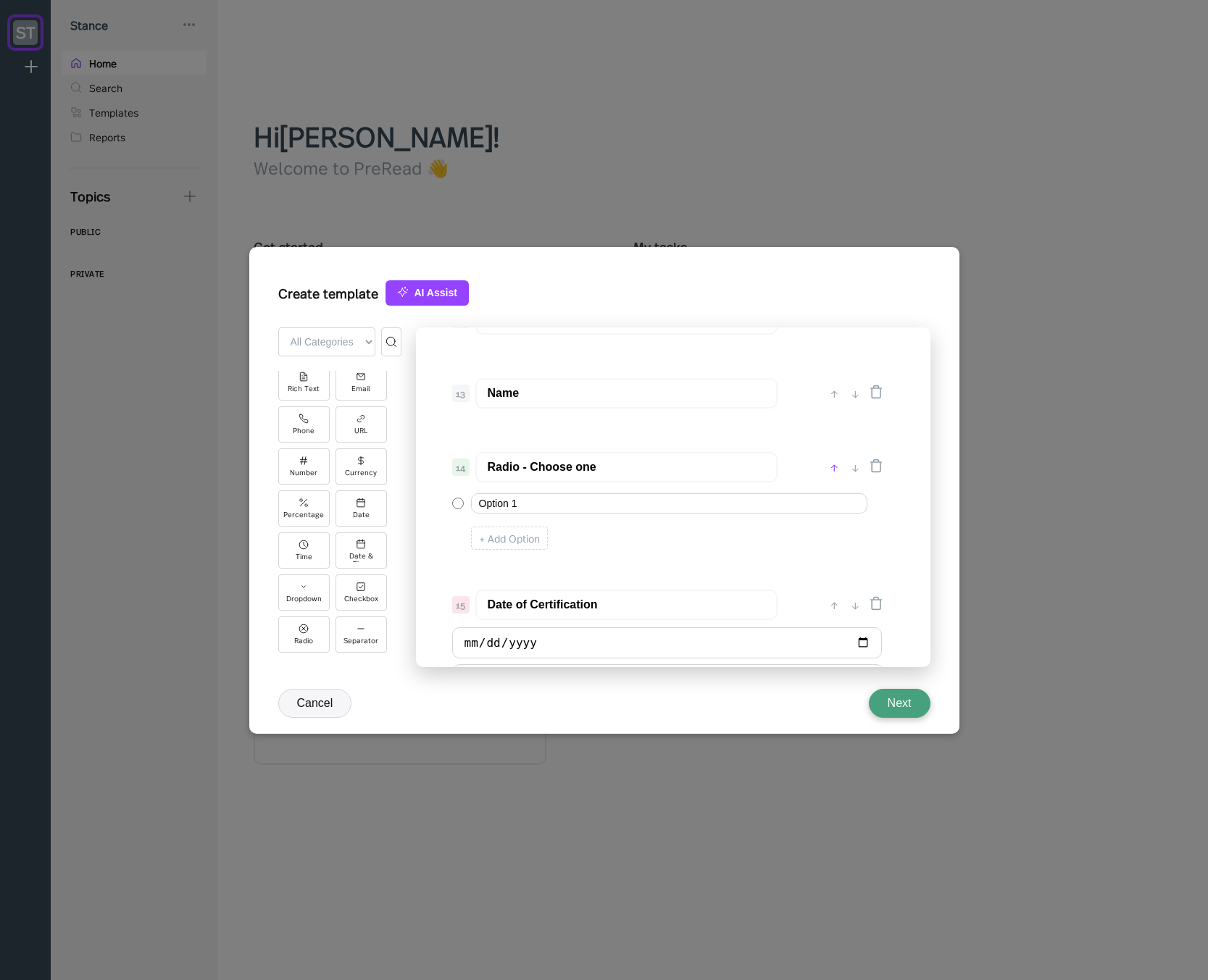
click at [833, 469] on div "↑" at bounding box center [835, 467] width 15 height 17
type input "Radio - Choose one"
type input "Name"
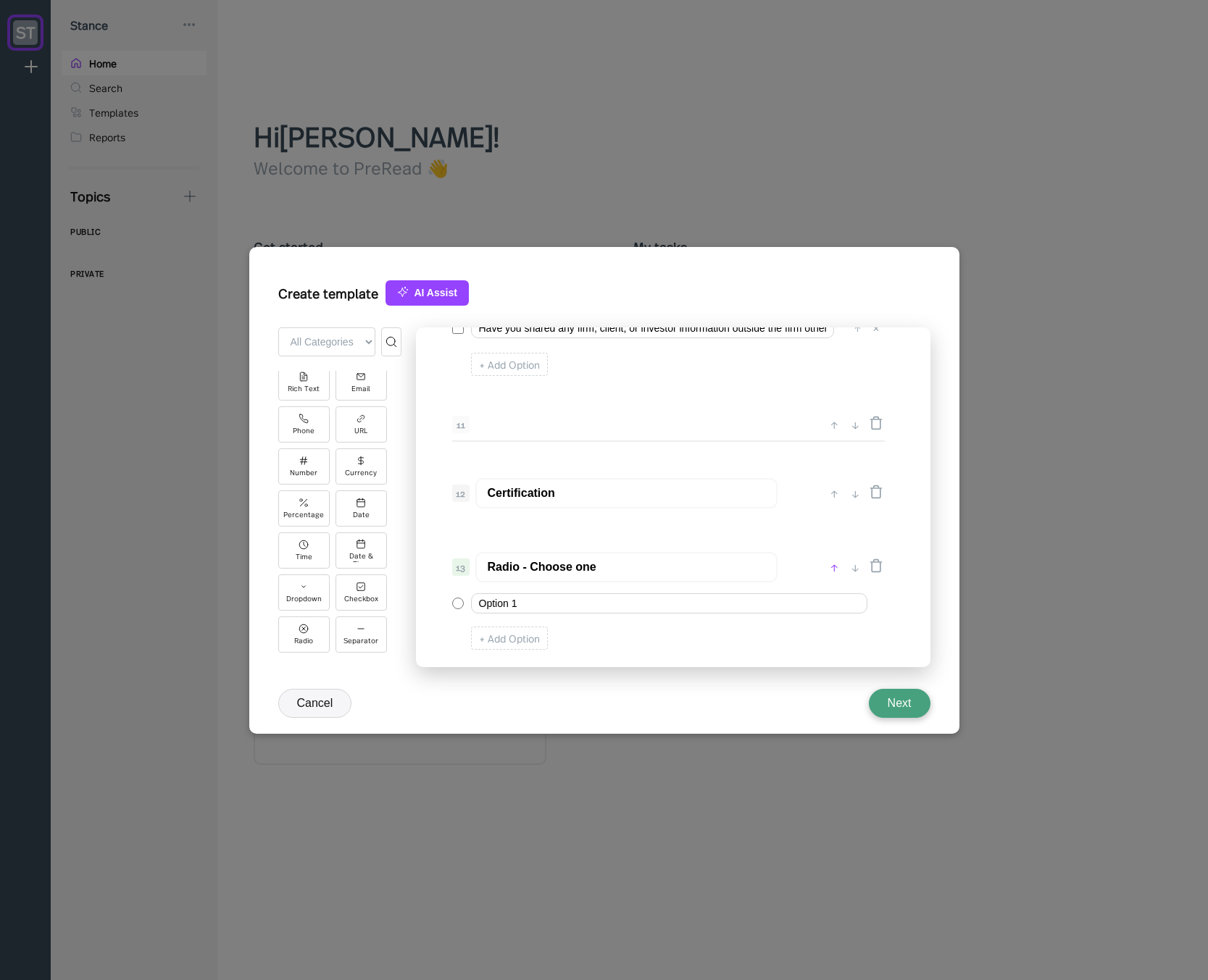
click at [830, 570] on div "↑" at bounding box center [835, 567] width 15 height 17
type input "Radio - Choose one"
type input "Certification"
click at [833, 493] on div "↑" at bounding box center [835, 493] width 15 height 17
click at [834, 429] on div "↑" at bounding box center [835, 431] width 15 height 17
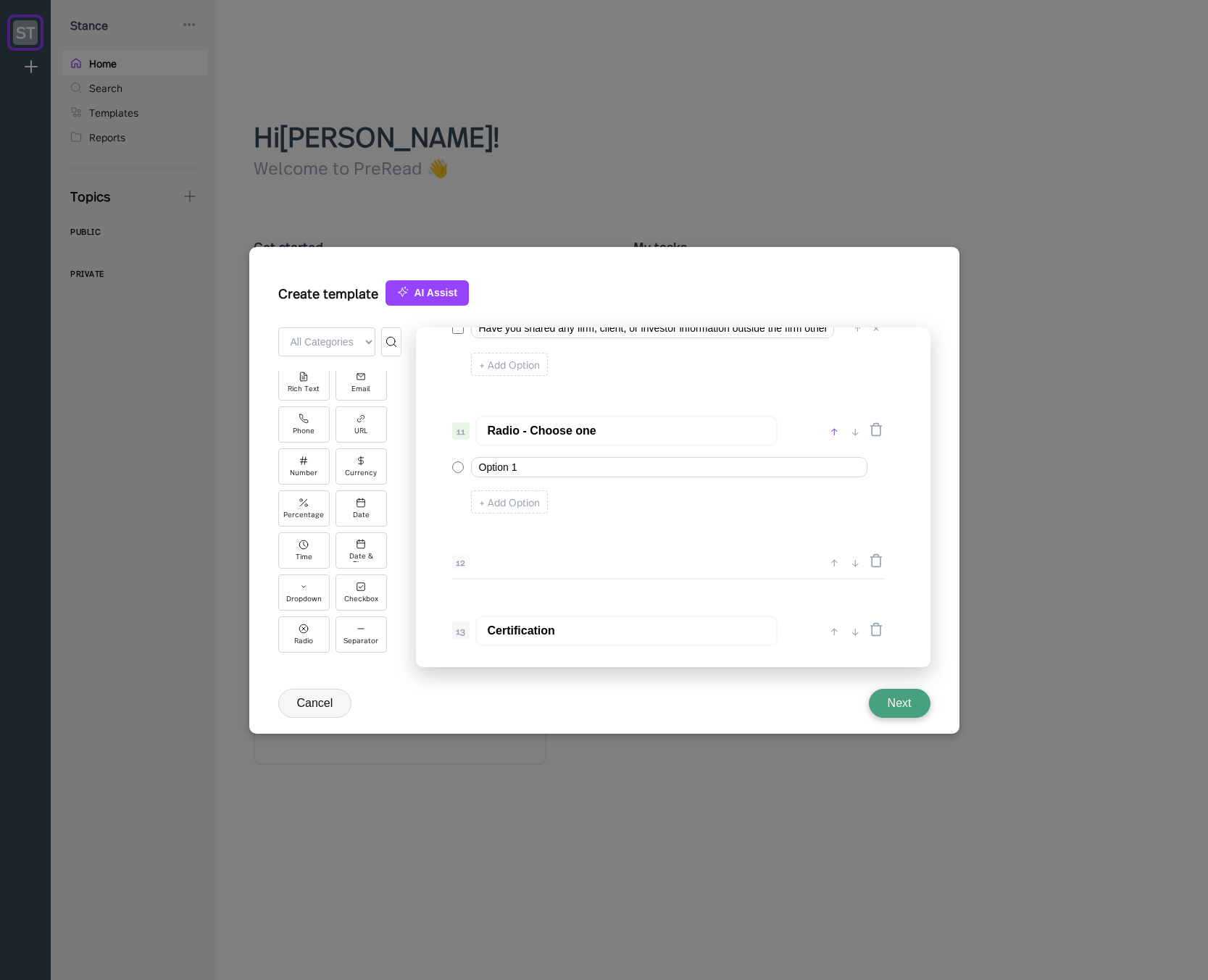
type input "Radio - Choose one"
type input "Confidentiality & MNPI - Select all that apply"
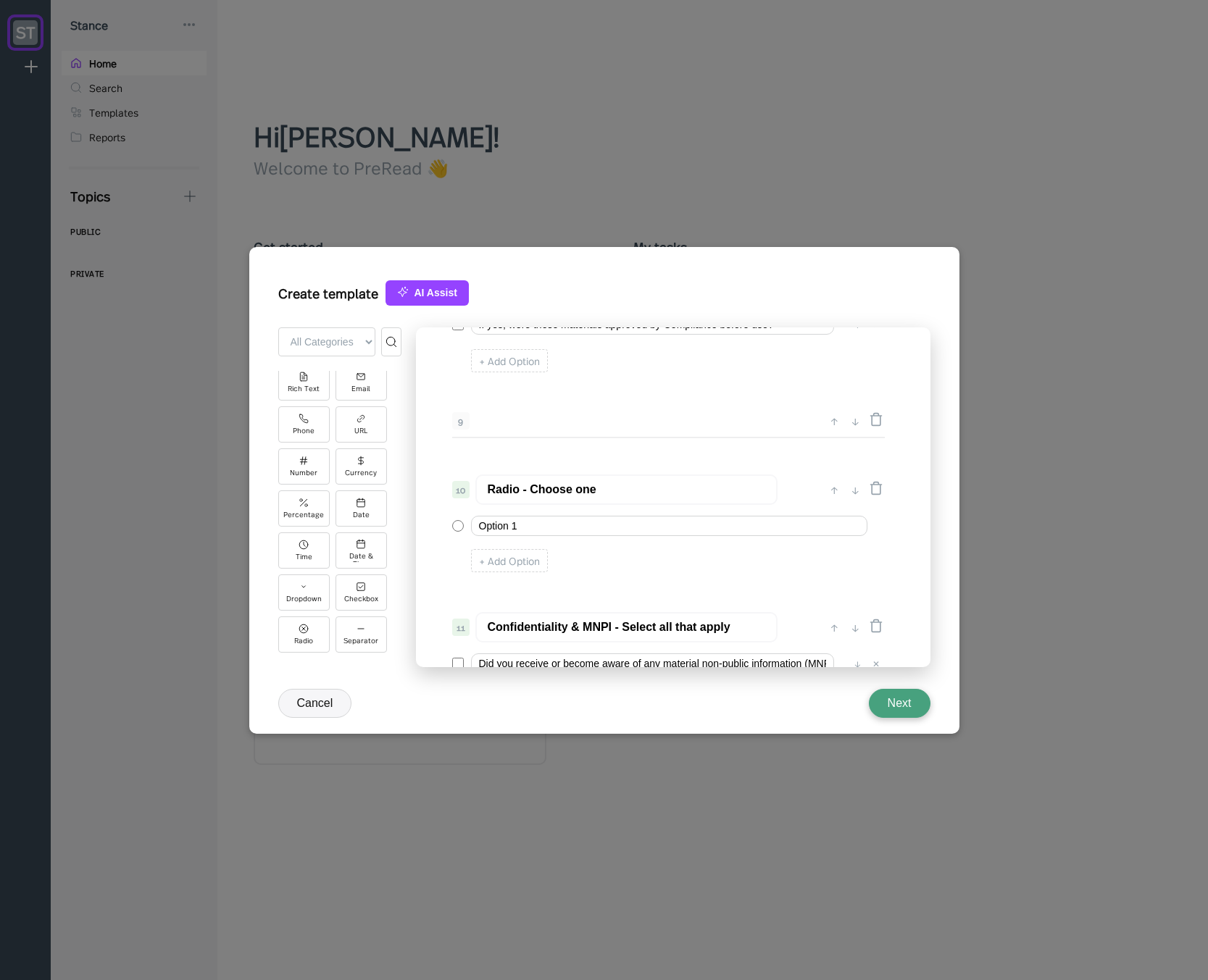
scroll to position [976, 0]
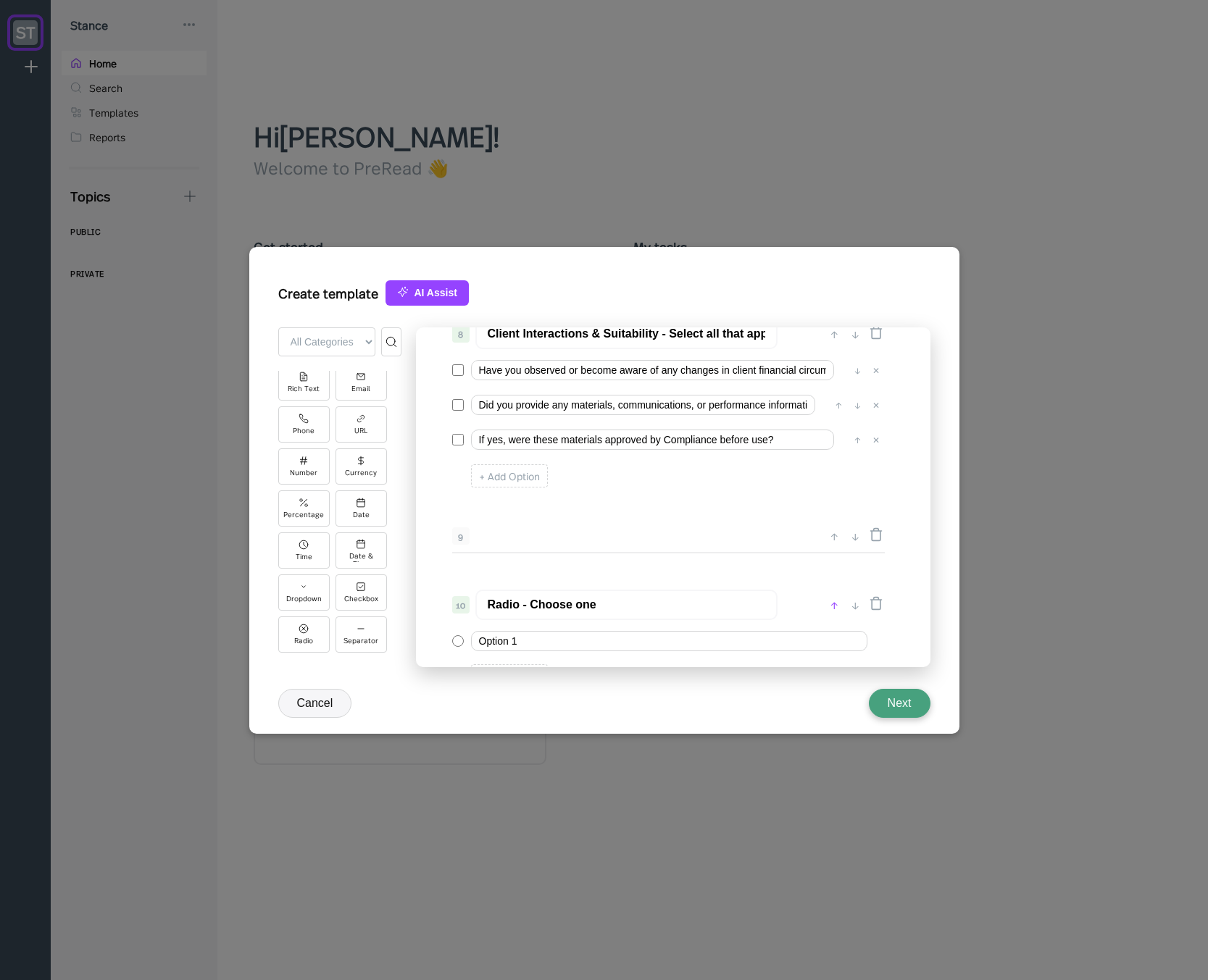
click at [830, 608] on div "↑" at bounding box center [835, 604] width 15 height 17
click at [833, 545] on div "↑" at bounding box center [835, 542] width 15 height 17
type input "Radio - Choose one"
type input "Client Interactions & Suitability - Select all that apply"
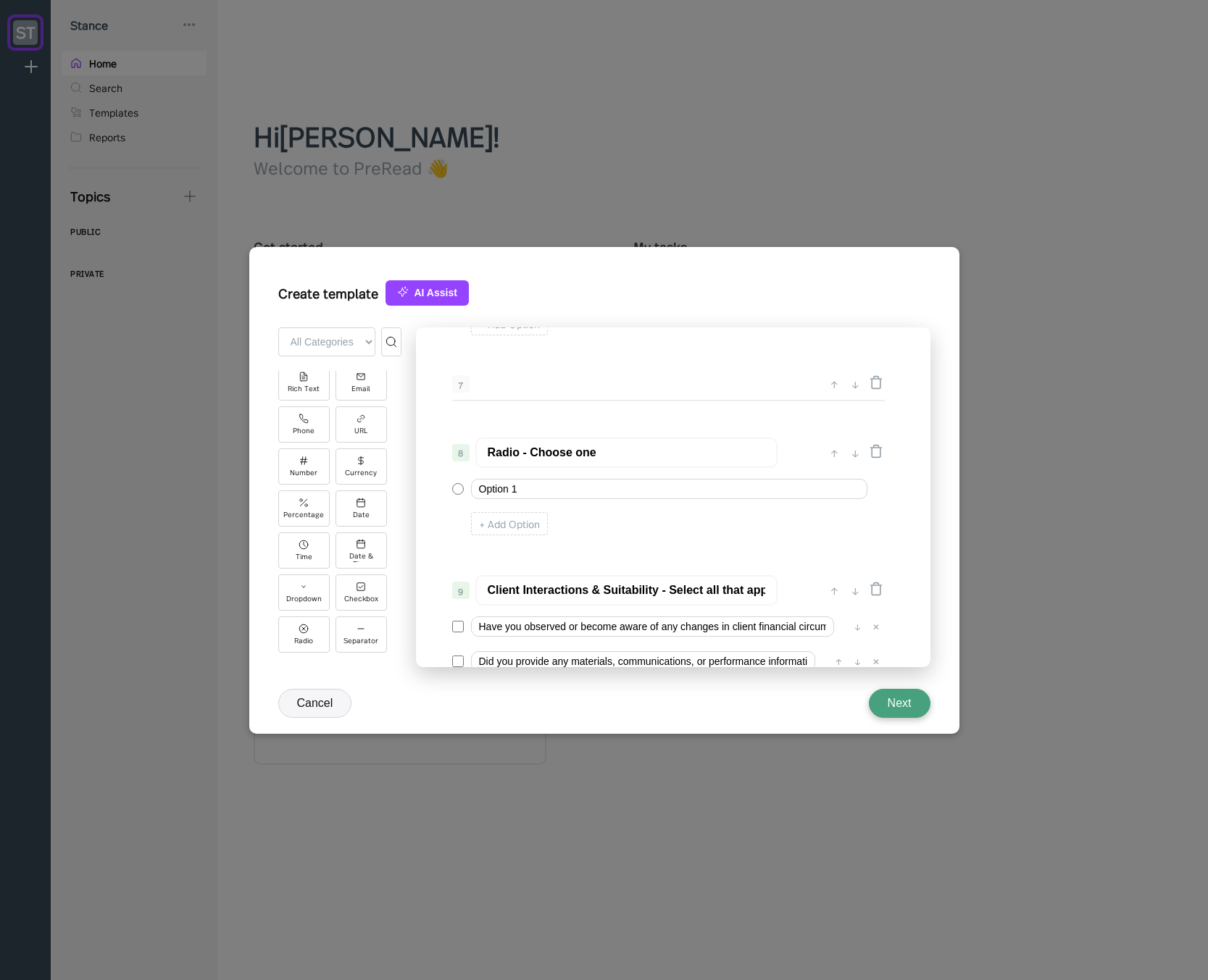
scroll to position [802, 0]
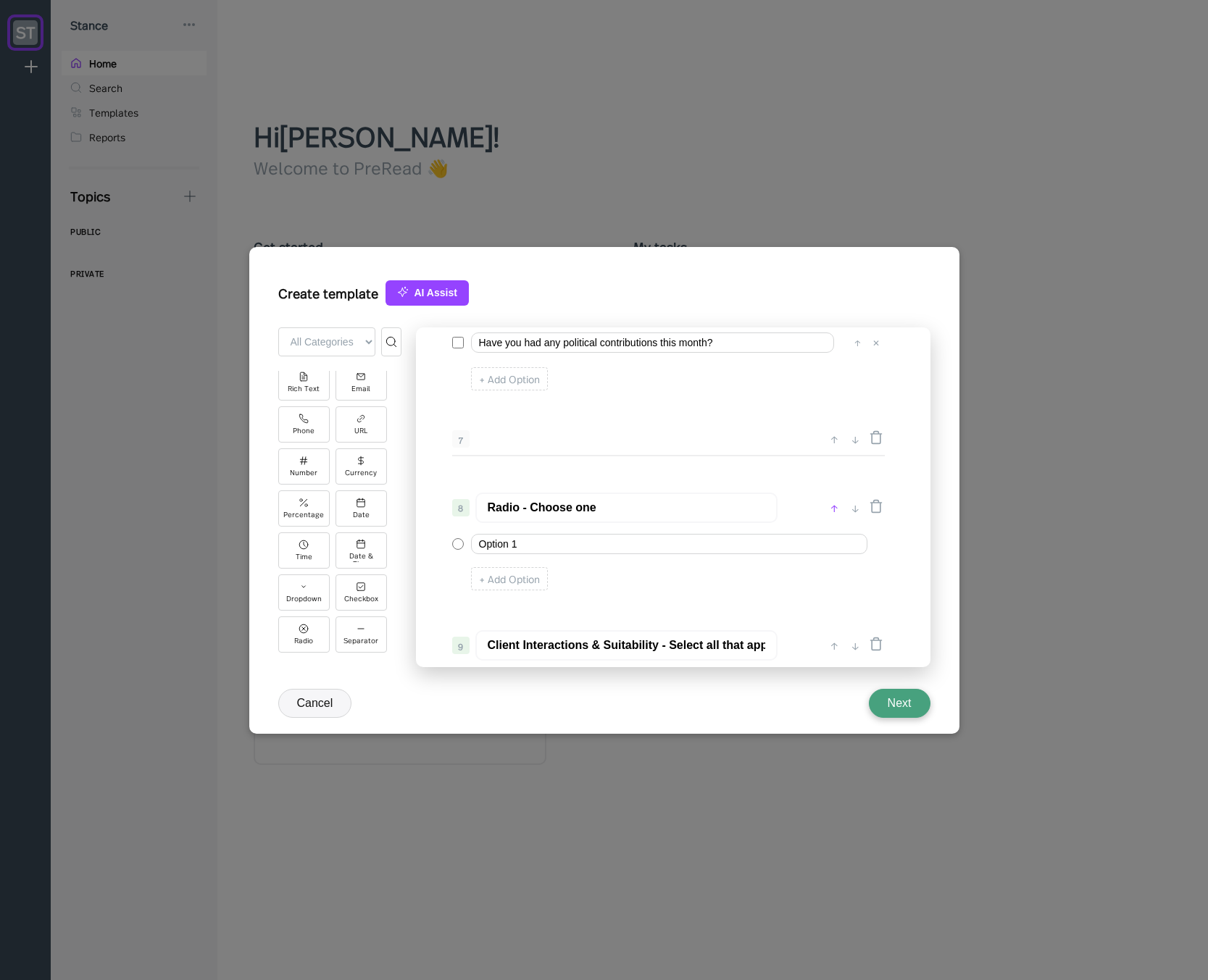
click at [835, 511] on div "↑" at bounding box center [835, 507] width 15 height 17
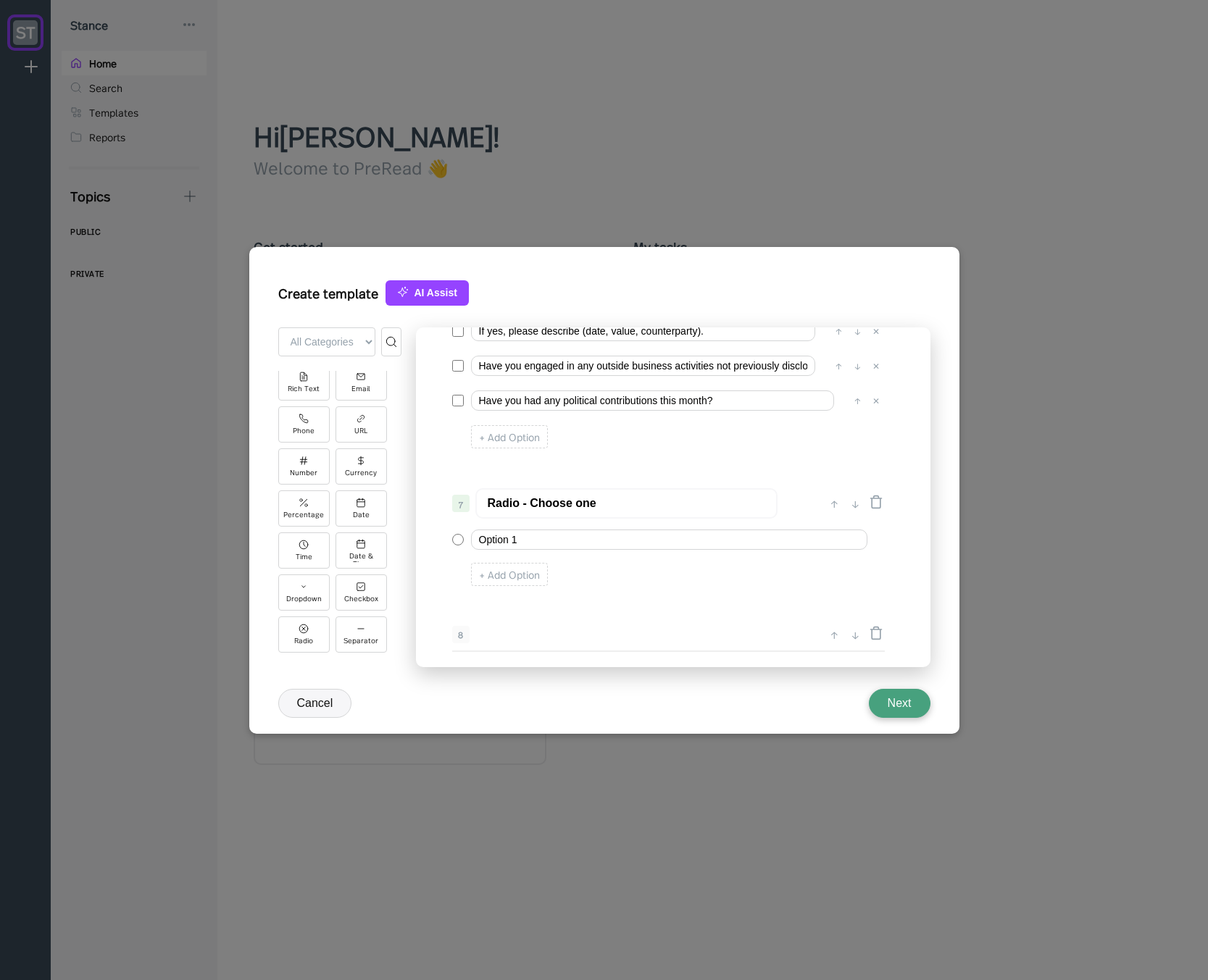
scroll to position [628, 0]
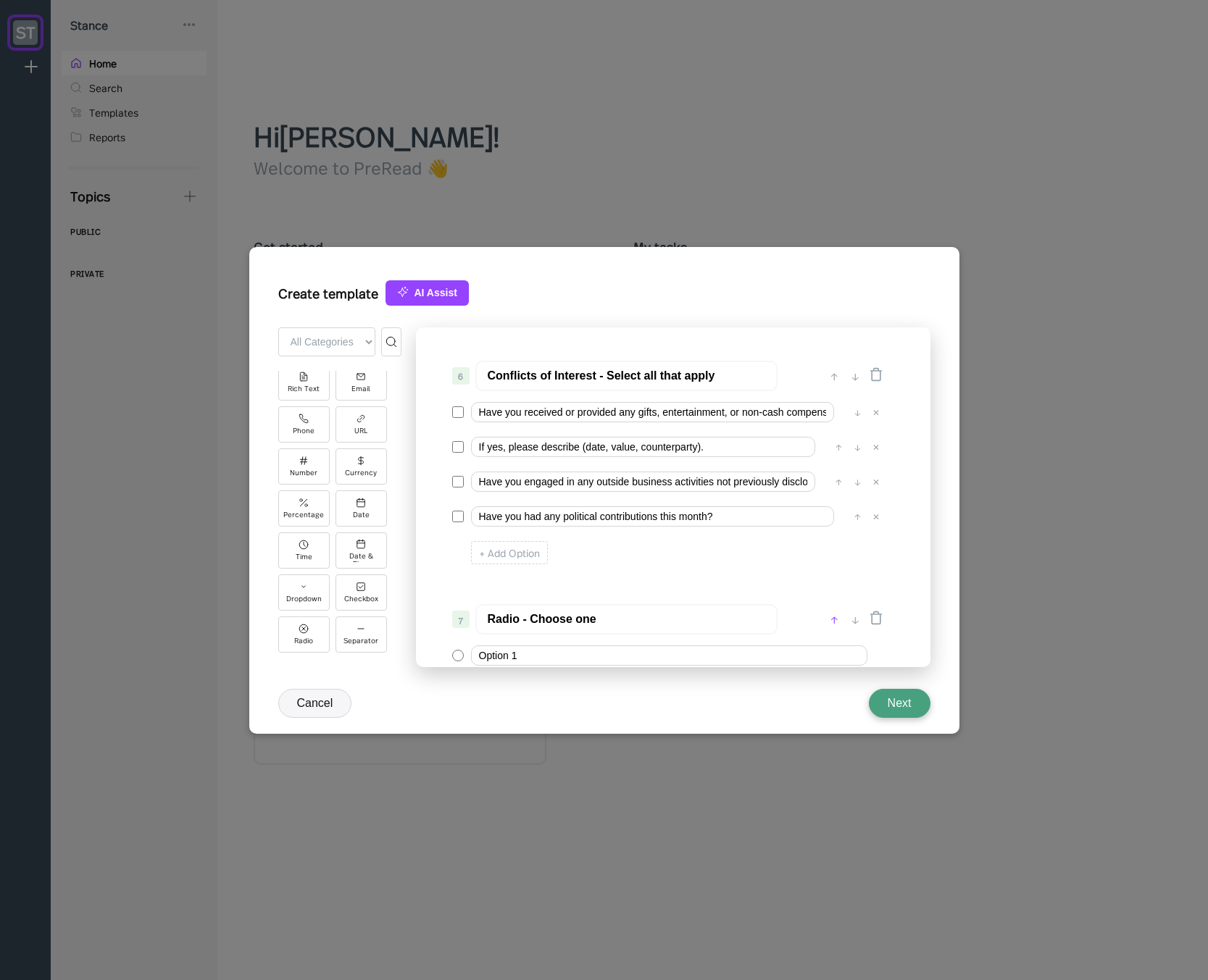
click at [829, 617] on div "↑" at bounding box center [835, 619] width 15 height 17
type input "Radio - Choose one"
type input "Conflicts of Interest - Select all that apply"
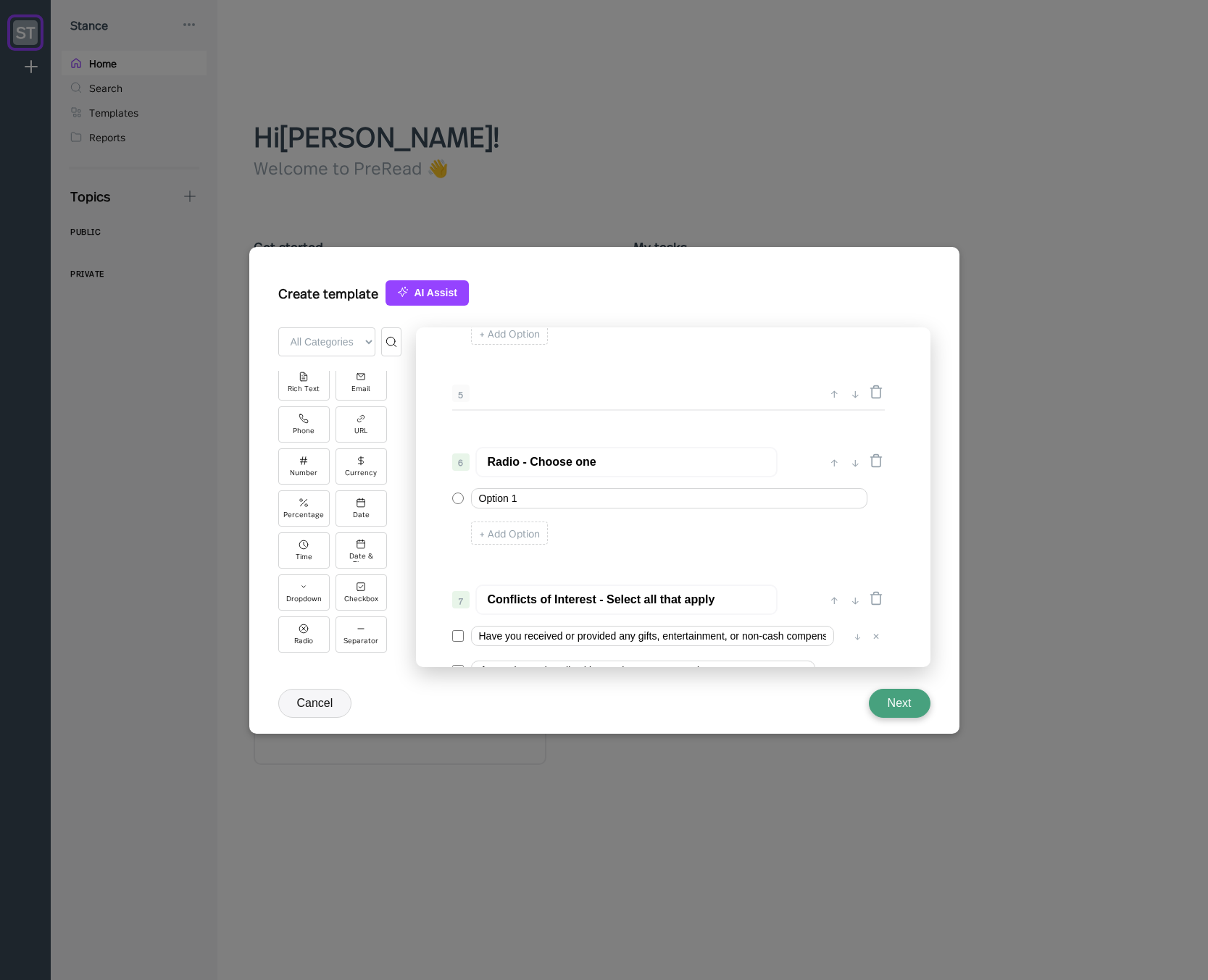
scroll to position [541, 0]
click at [837, 464] on div "↑" at bounding box center [835, 463] width 15 height 17
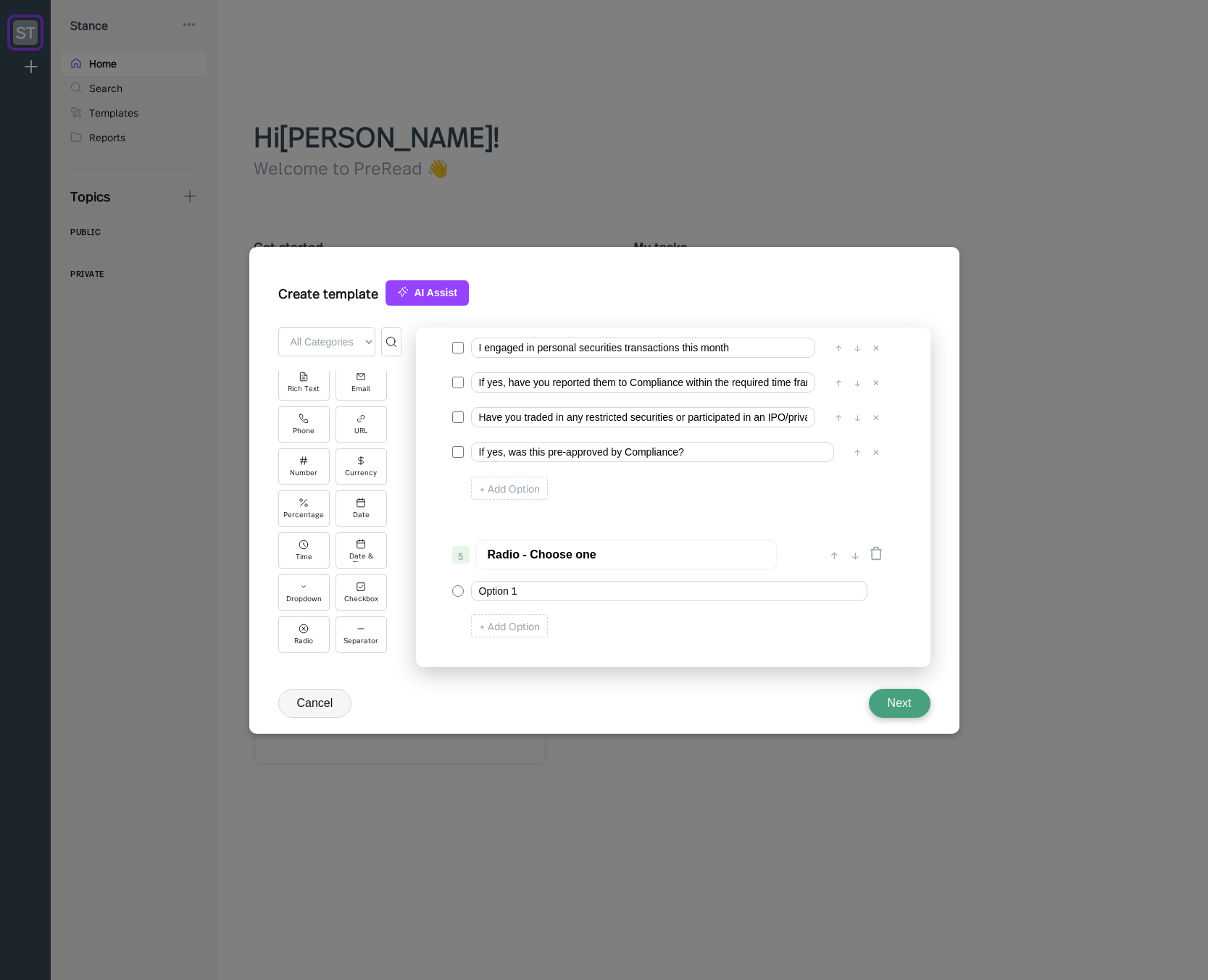
scroll to position [368, 0]
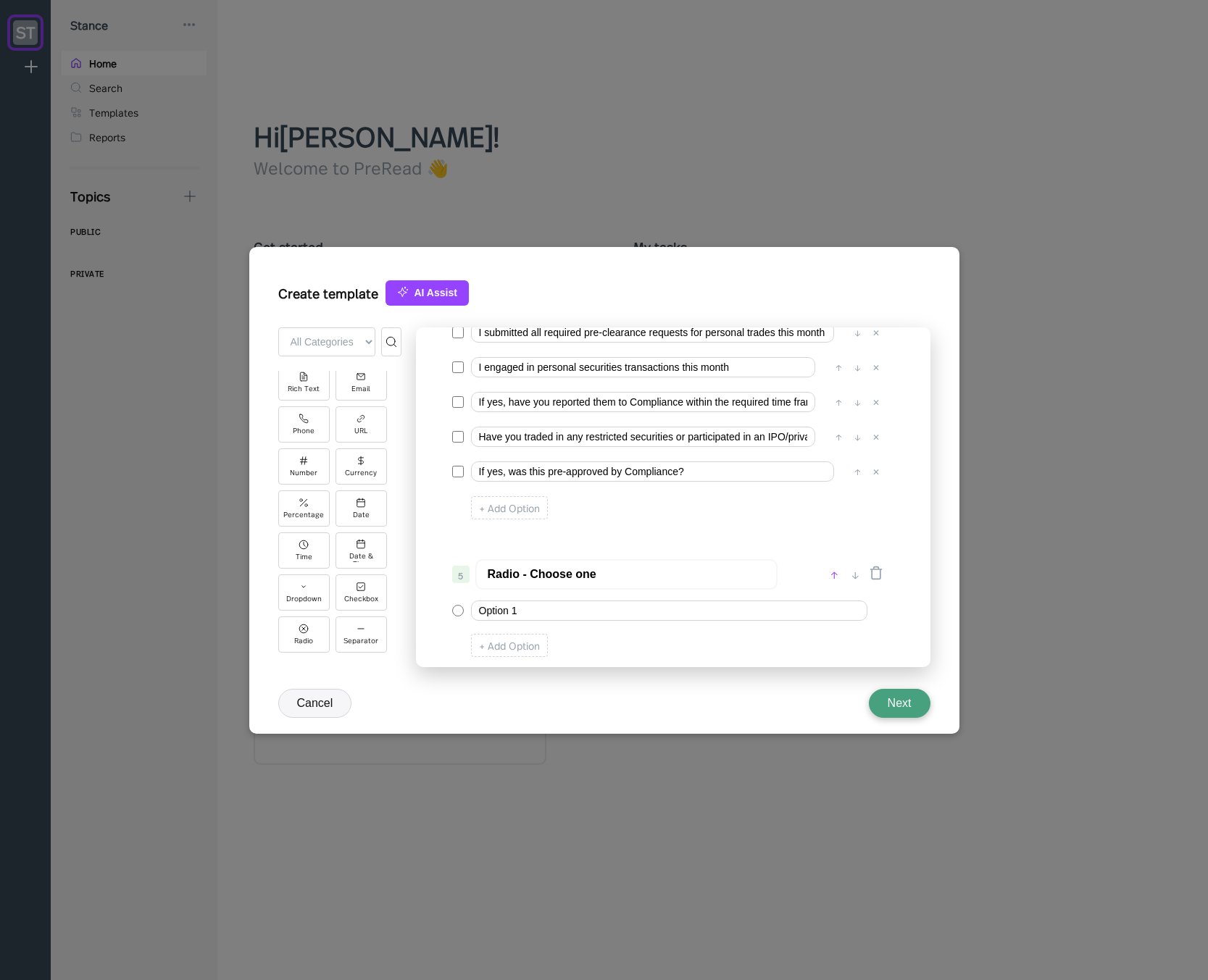
click at [831, 577] on div "↑" at bounding box center [835, 574] width 15 height 17
type input "Radio - Choose one"
type input "Personal Trading & Holdings - Select all that apply"
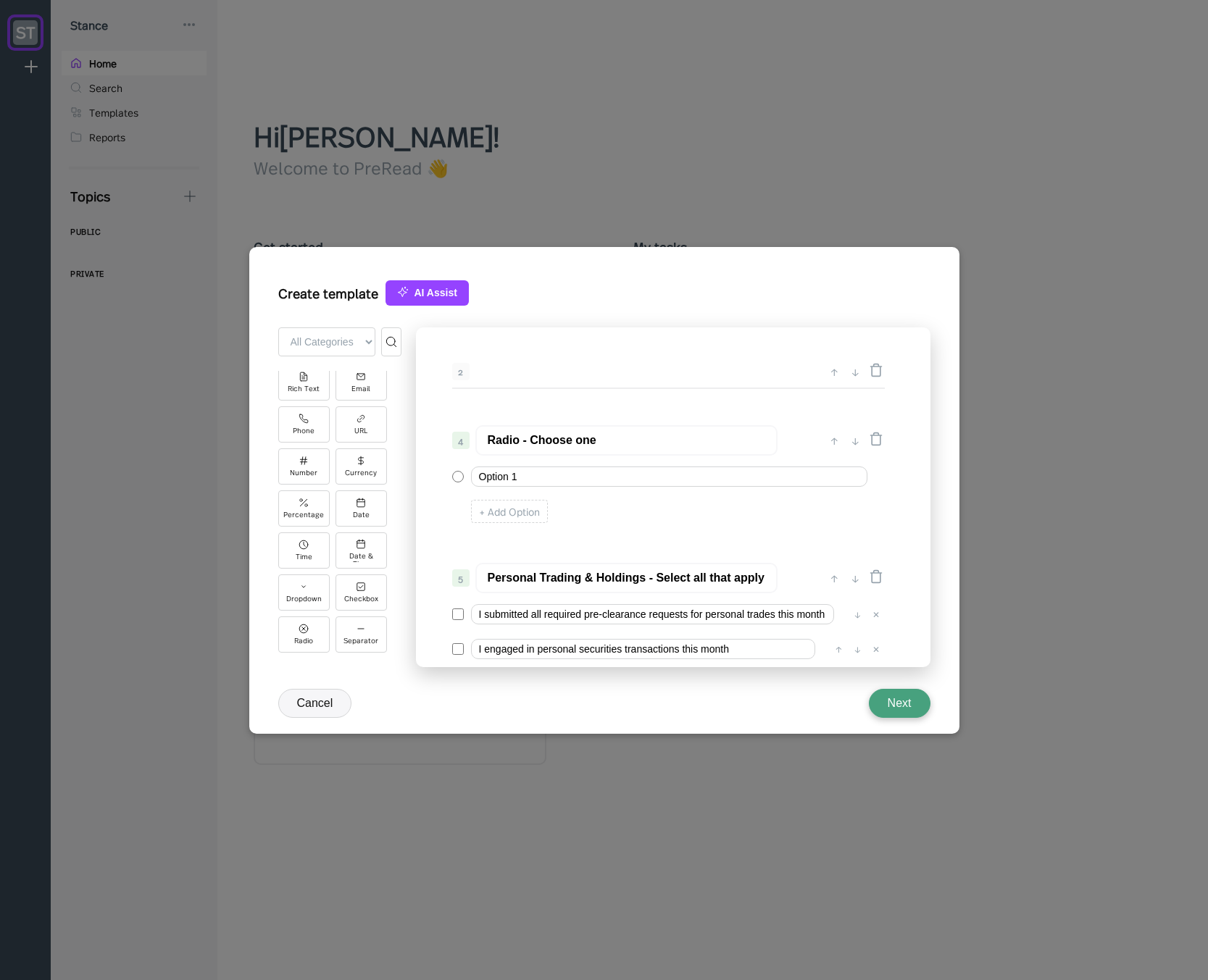
scroll to position [194, 0]
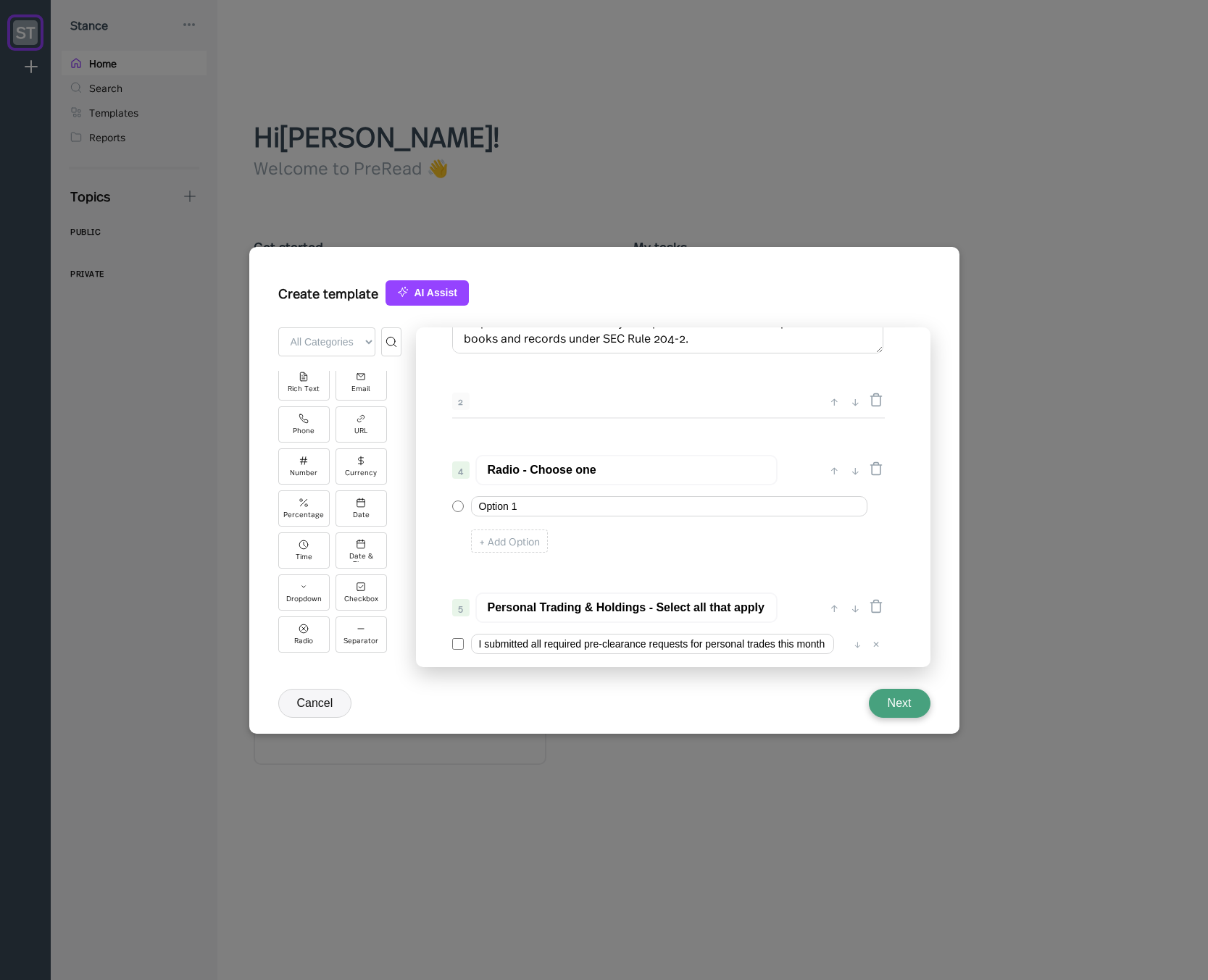
click at [678, 602] on input "Personal Trading & Holdings - Select all that apply" at bounding box center [627, 607] width 302 height 30
click at [562, 466] on input "Radio - Choose one" at bounding box center [627, 469] width 302 height 30
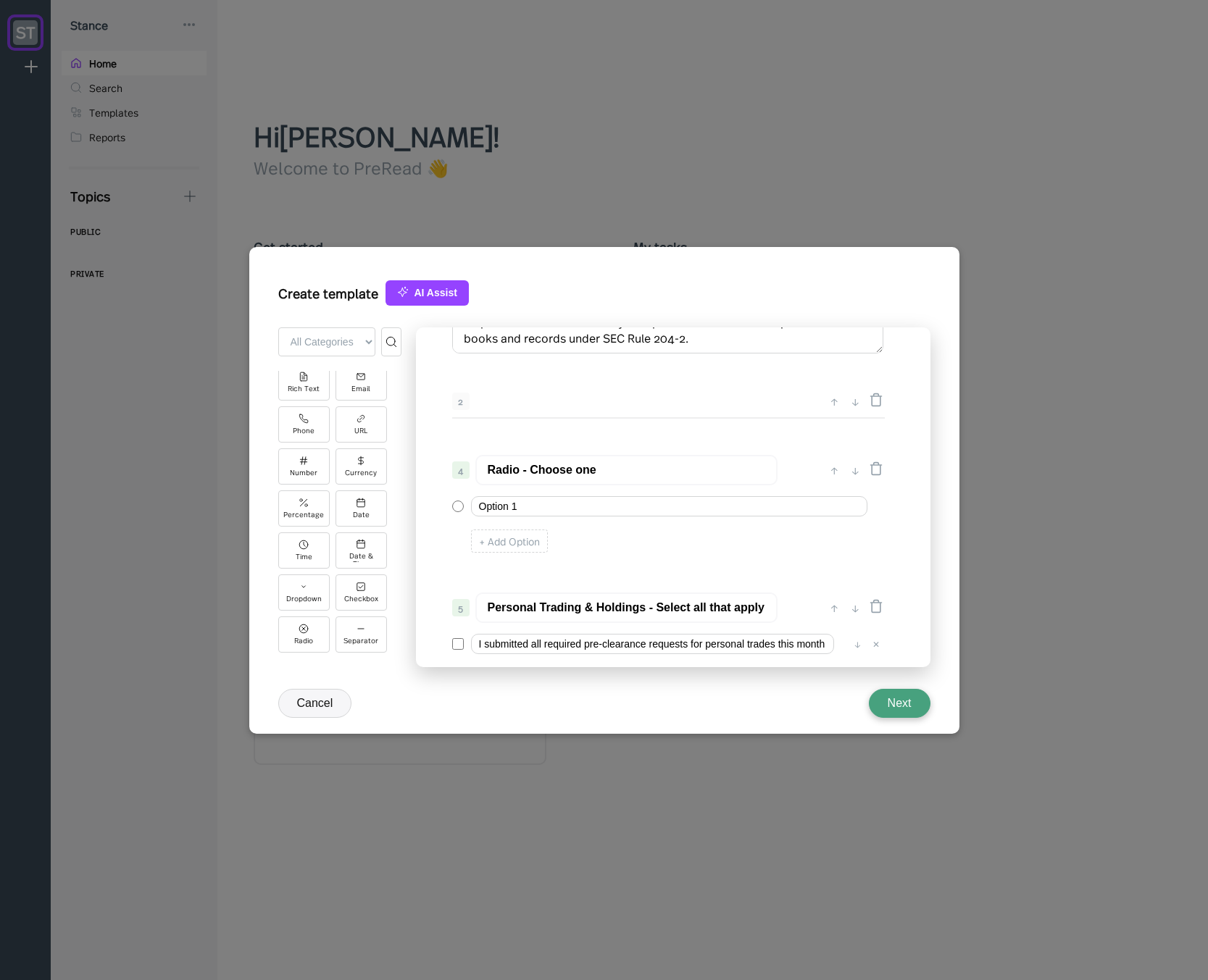
click at [562, 466] on input "Radio - Choose one" at bounding box center [627, 469] width 302 height 30
paste input "Personal Trading & Holdings - Select all that apply"
click at [658, 470] on input "Personal Trading & Holdings - Select all that apply" at bounding box center [627, 469] width 302 height 30
click at [648, 470] on input "Personal Trading & Holdings - Choose one" at bounding box center [627, 469] width 302 height 30
type input "Personal Trading & Holdings"
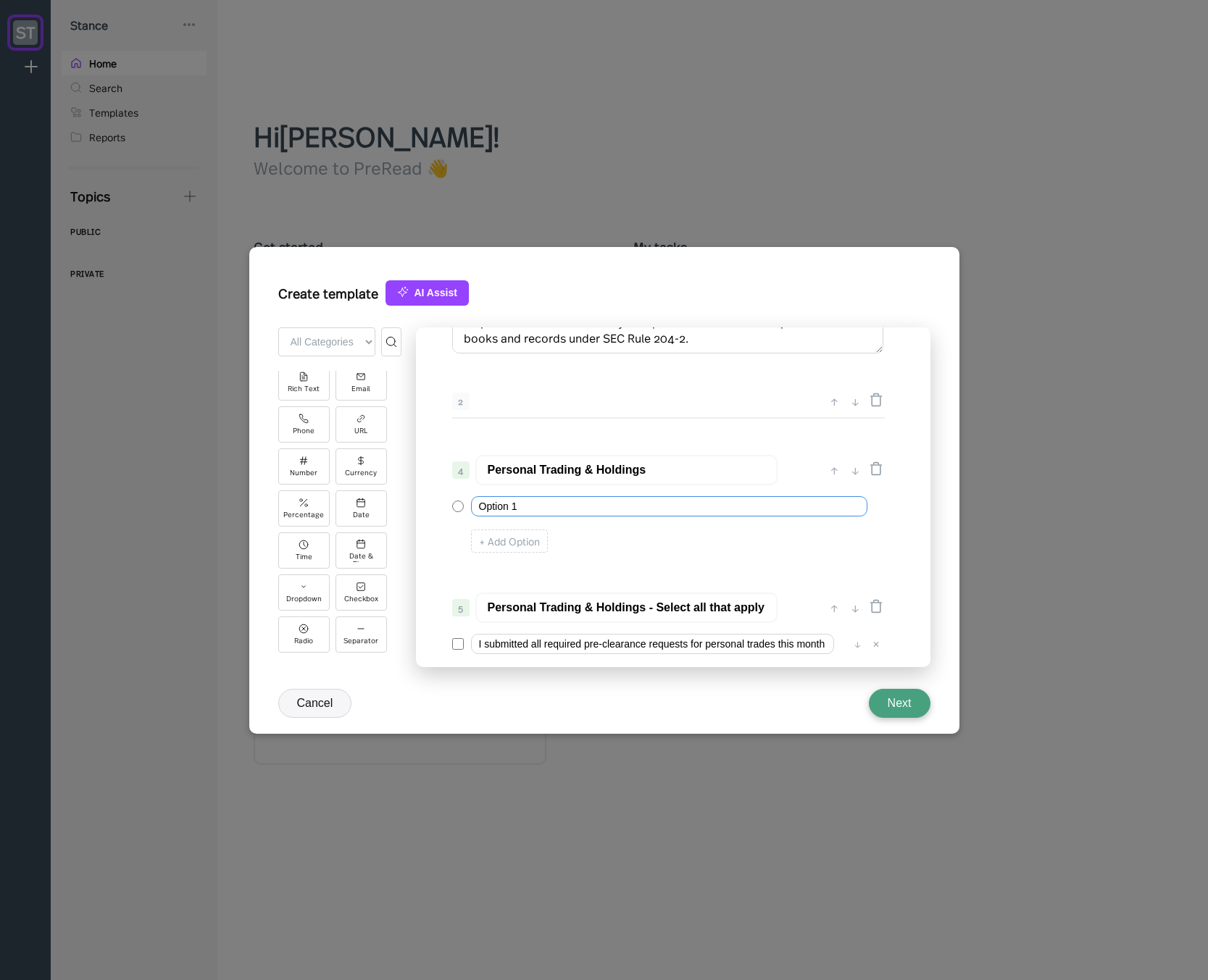
click at [586, 504] on input "Option 1" at bounding box center [669, 506] width 397 height 21
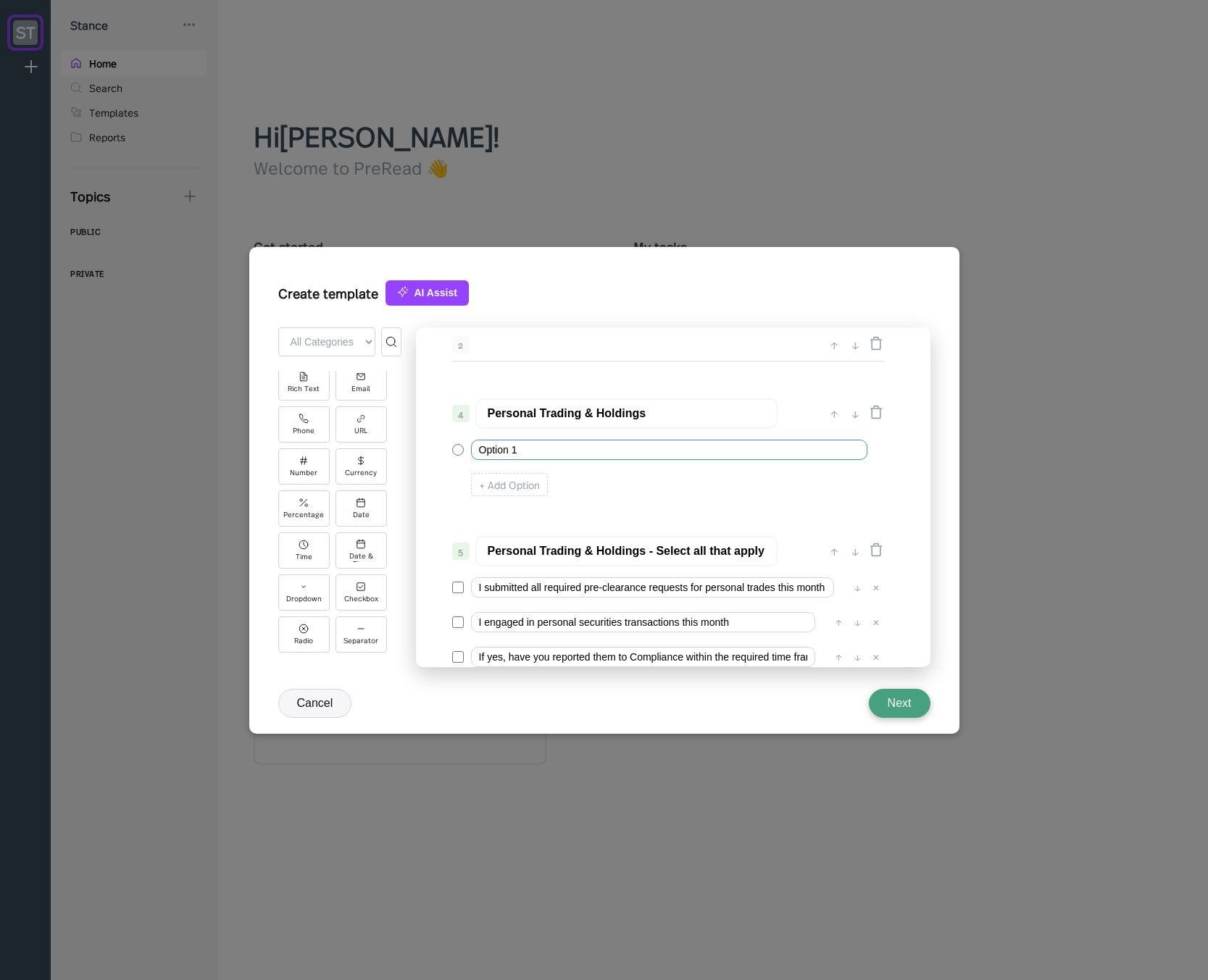
scroll to position [281, 0]
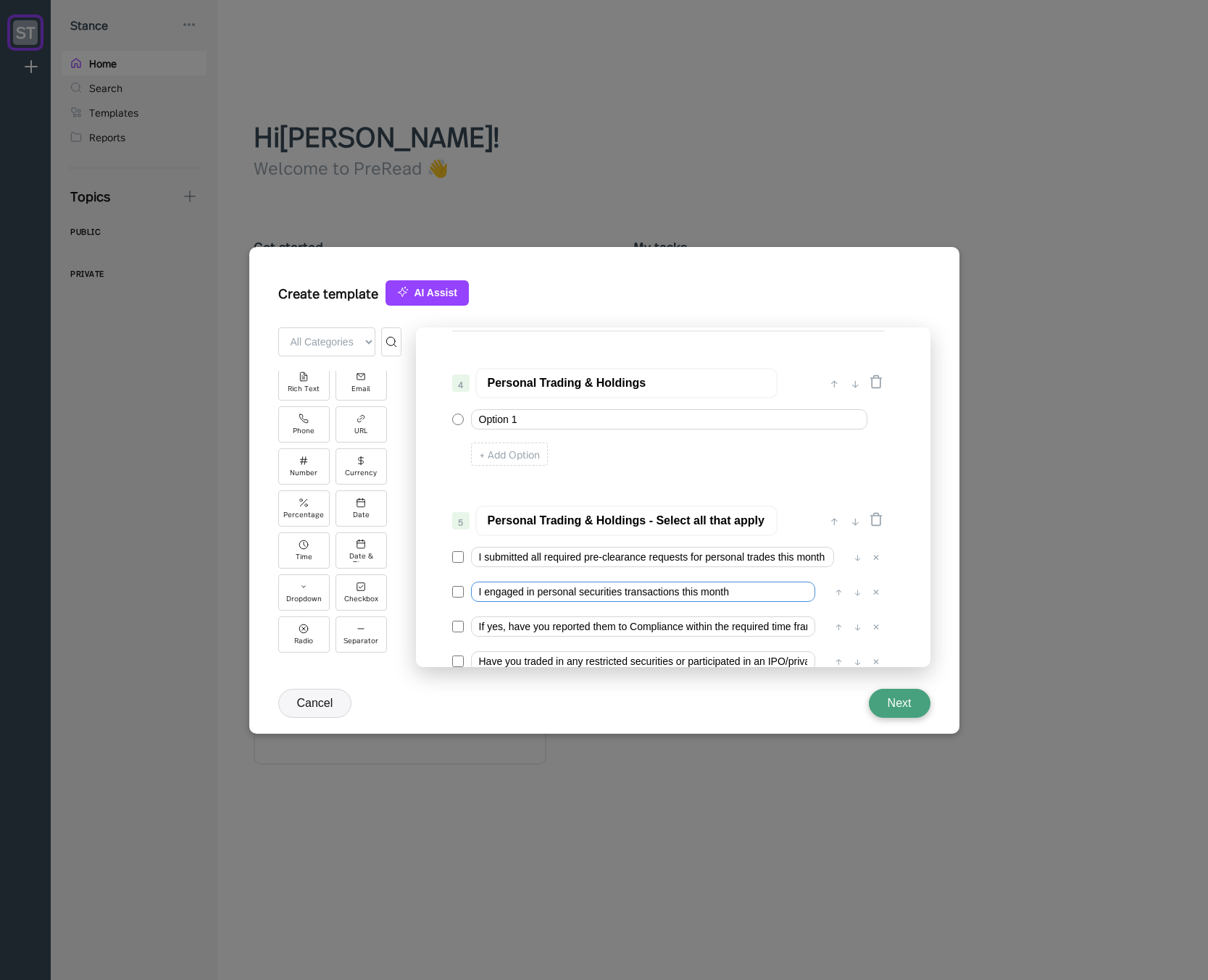
click at [557, 590] on input "I engaged in personal securities transactions this month" at bounding box center [642, 592] width 344 height 21
click at [549, 421] on input "Option 1" at bounding box center [669, 420] width 397 height 21
paste input "I engaged in personal securities transactions this month"
type input "I engaged in personal securities transactions this month"
click at [513, 447] on div "+ Add Option" at bounding box center [508, 454] width 76 height 23
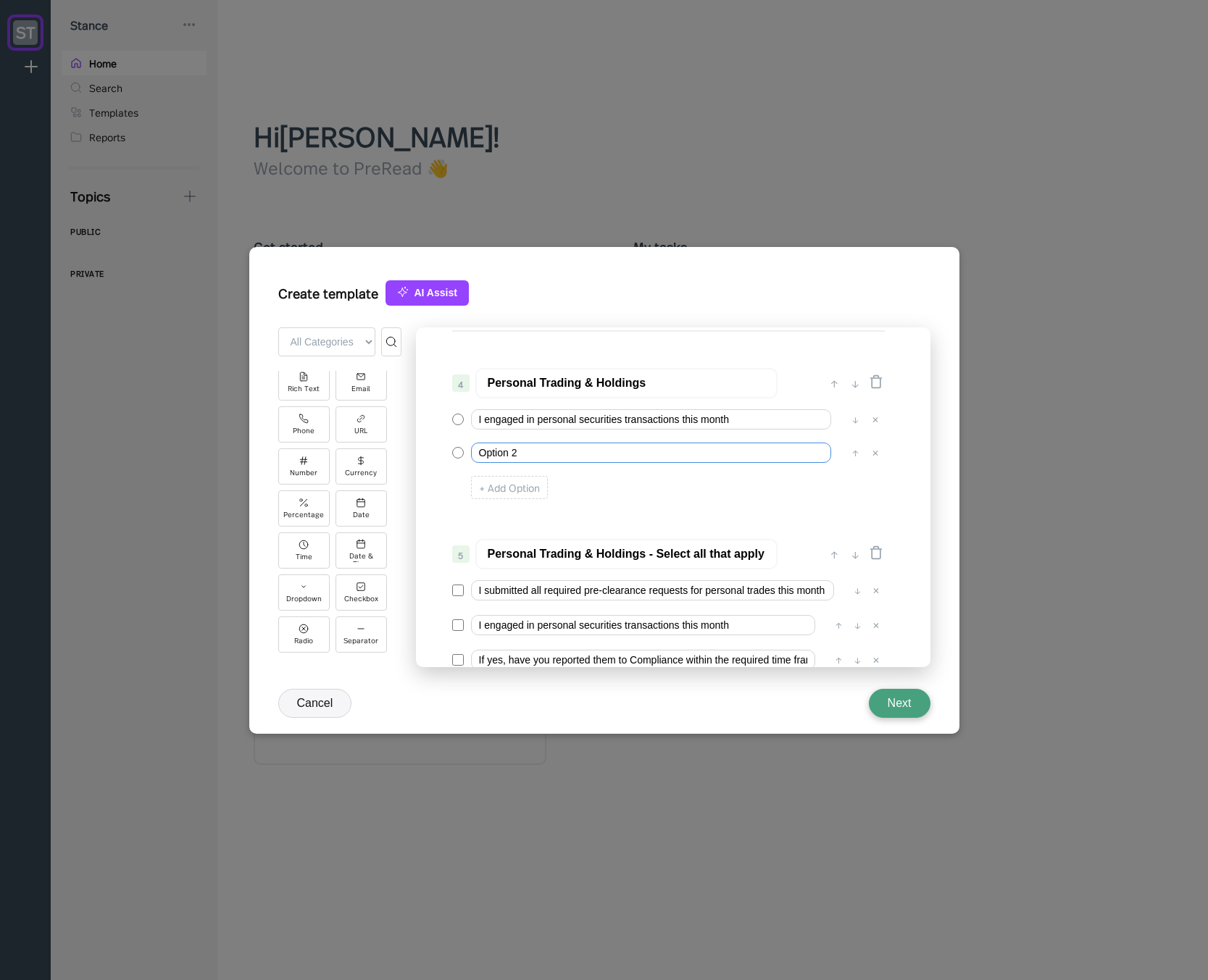
click at [508, 453] on input "Option 2" at bounding box center [650, 453] width 360 height 21
click at [485, 420] on input "I engaged in personal securities transactions this month" at bounding box center [650, 420] width 360 height 21
click at [488, 439] on div "Option 2 ↑ ✕" at bounding box center [668, 452] width 431 height 27
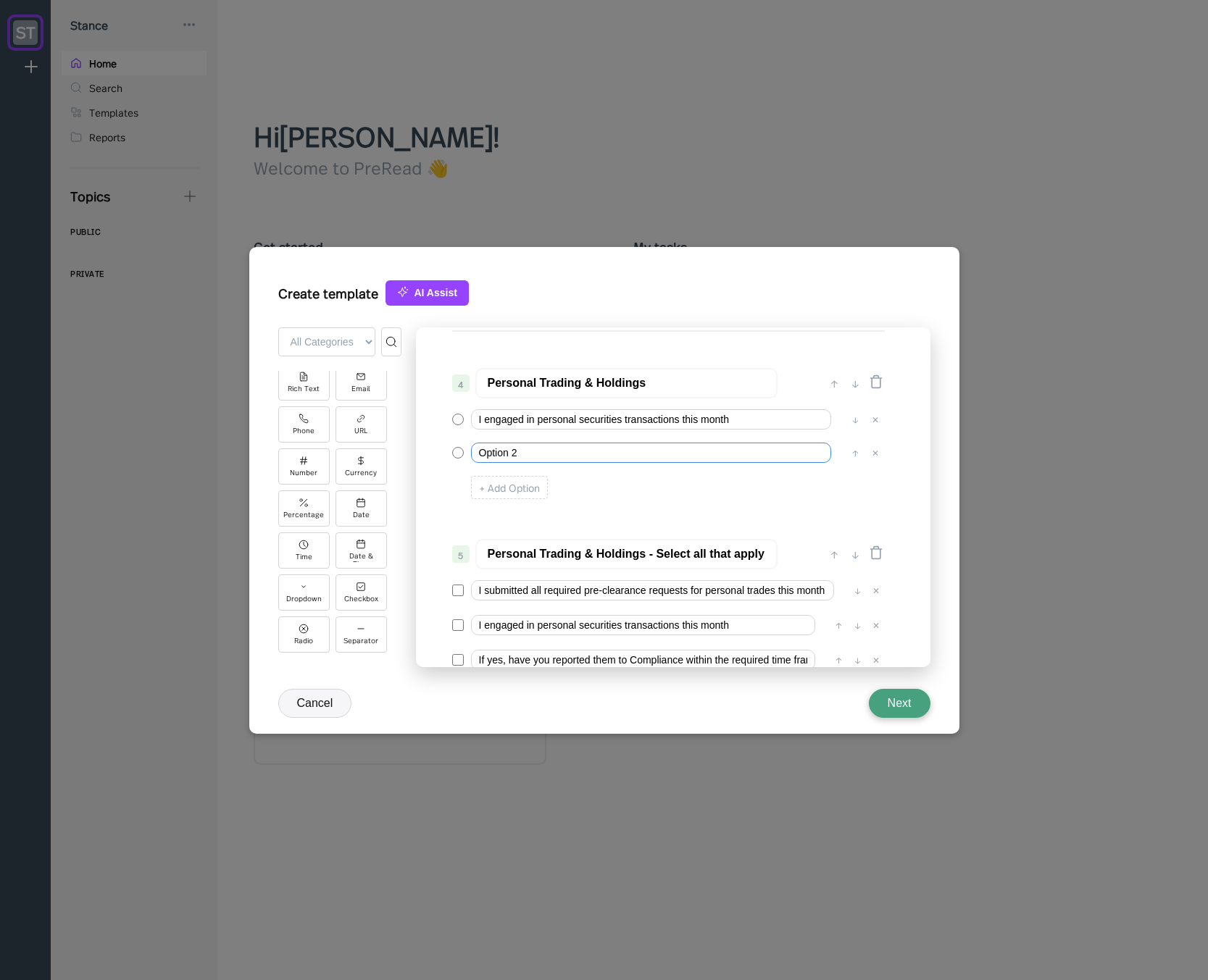
click at [494, 449] on input "Option 2" at bounding box center [650, 453] width 360 height 21
type input "I did NOT engage in personal securities transactions this month"
click at [554, 549] on input "Personal Trading & Holdings - Select all that apply" at bounding box center [627, 554] width 302 height 30
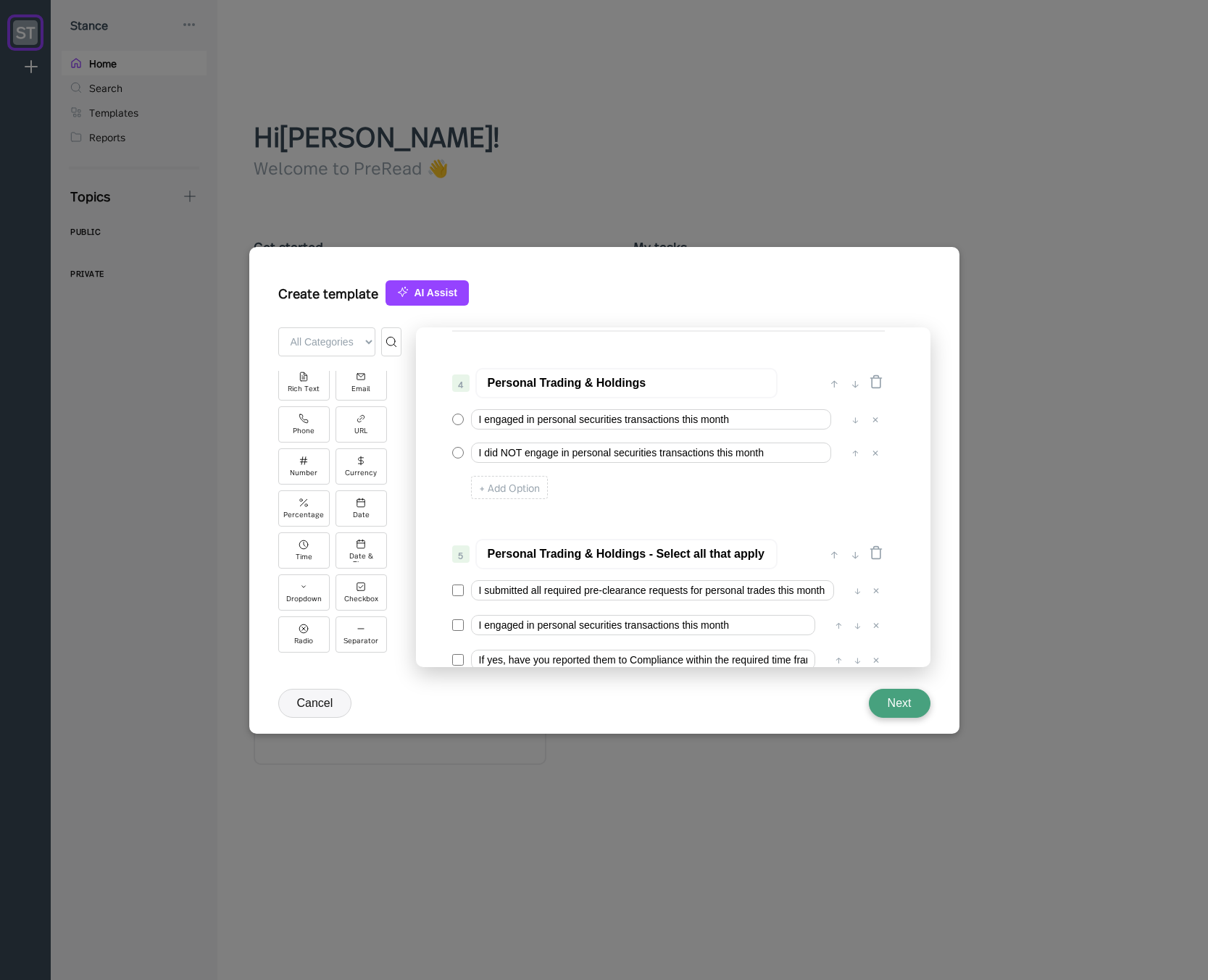
click at [601, 555] on input "Personal Trading & Holdings - Select all that apply" at bounding box center [627, 554] width 302 height 30
click at [692, 554] on input "Personal Trading & Holdings - Select all that apply" at bounding box center [627, 554] width 302 height 30
click at [639, 378] on input "Personal Trading & Holdings" at bounding box center [627, 383] width 302 height 30
drag, startPoint x: 651, startPoint y: 386, endPoint x: 582, endPoint y: 386, distance: 69.0
click at [582, 386] on input "Personal Trading & Holdings" at bounding box center [627, 383] width 302 height 30
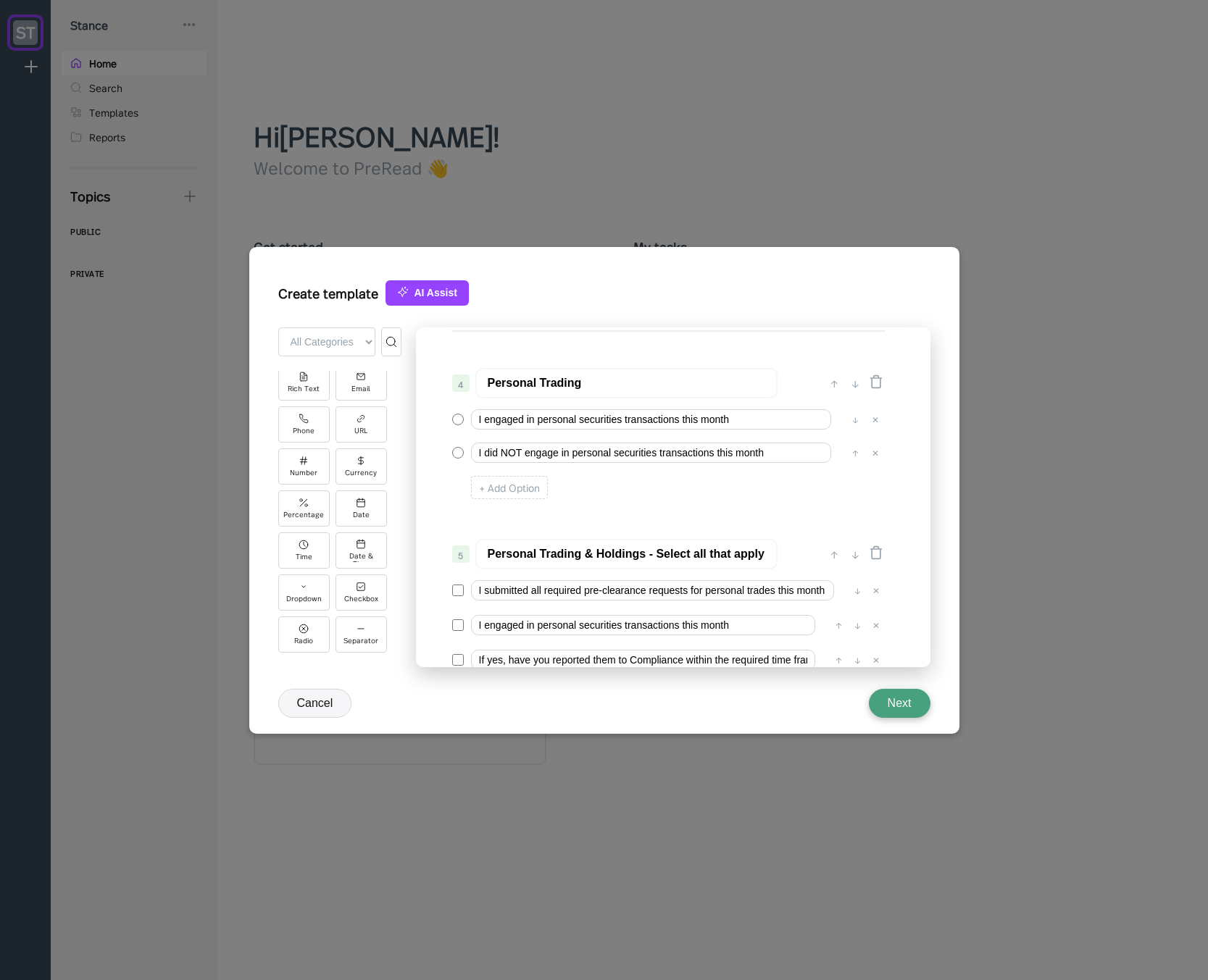
type input "Personal Trading"
click at [484, 420] on input "I engaged in personal securities transactions this month" at bounding box center [650, 420] width 360 height 21
type input "I DID engaged in personal securities transactions this month"
click at [489, 449] on input "I did NOT engage in personal securities transactions this month" at bounding box center [650, 453] width 360 height 21
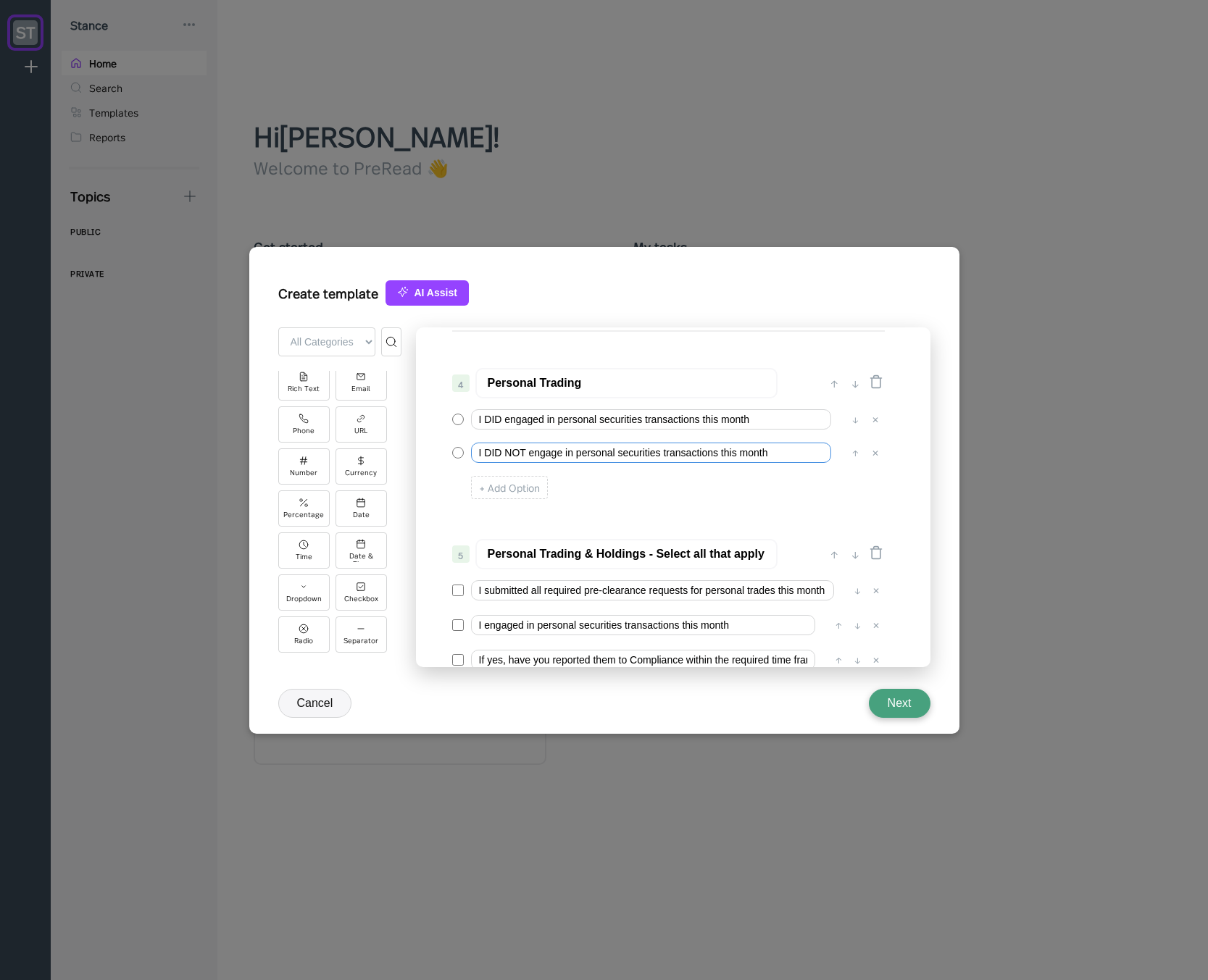
type input "I DID NOT engage in personal securities transactions this month"
click at [613, 513] on div "0 ↓ Quarterly Access Person Attestation 1 ↑ ↓ Please complete this questionnair…" at bounding box center [672, 497] width 514 height 340
click at [497, 418] on input "I DID engaged in personal securities transactions this month" at bounding box center [650, 420] width 360 height 21
click at [616, 496] on div "+ Add Option" at bounding box center [668, 487] width 431 height 30
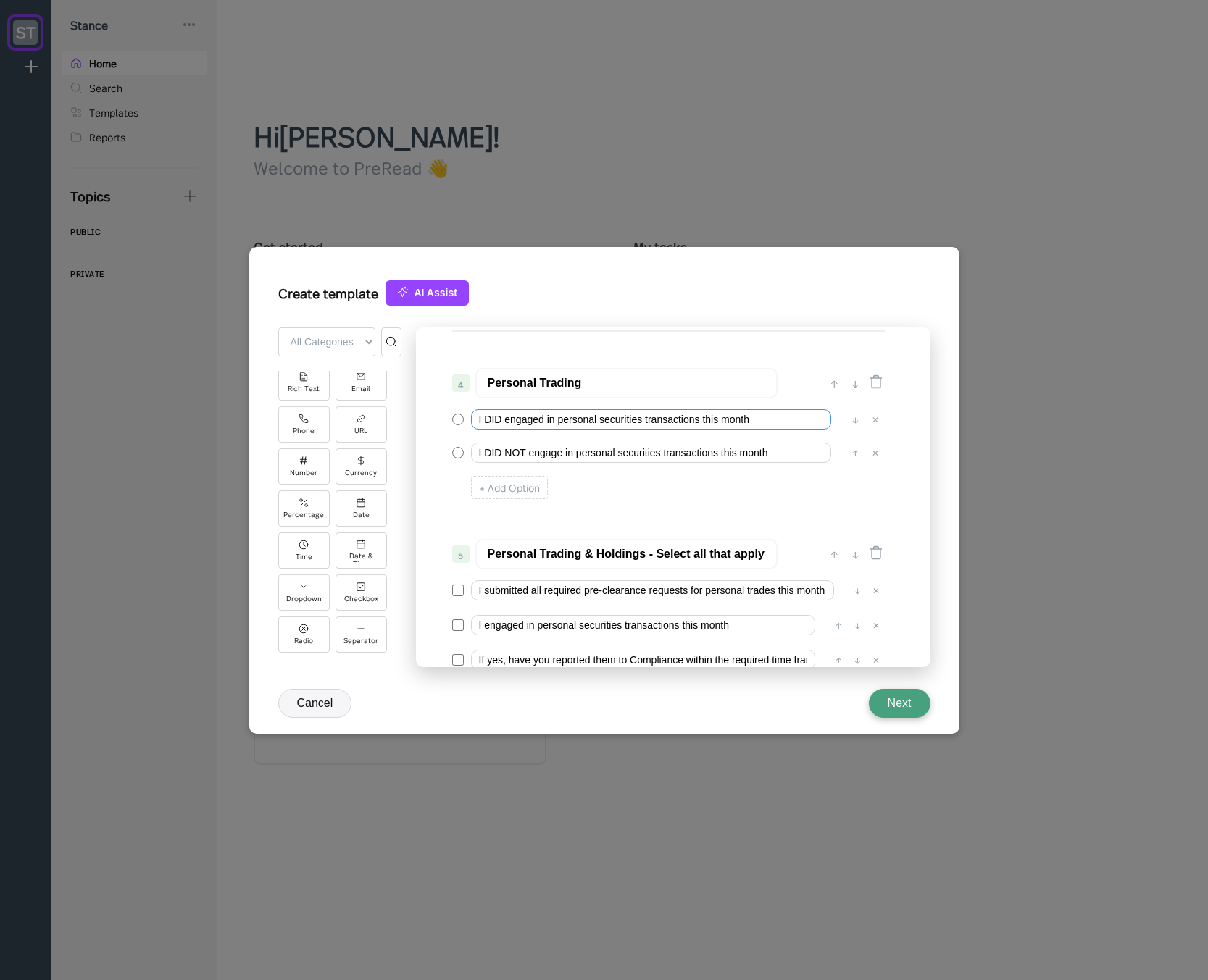
drag, startPoint x: 485, startPoint y: 420, endPoint x: 505, endPoint y: 419, distance: 20.0
click at [505, 419] on input "I DID engaged in personal securities transactions this month" at bounding box center [650, 420] width 360 height 21
click at [512, 418] on input "I engaged in personal securities transactions this month" at bounding box center [650, 420] width 360 height 21
type input "I ENGAGED in personal securities transactions this month"
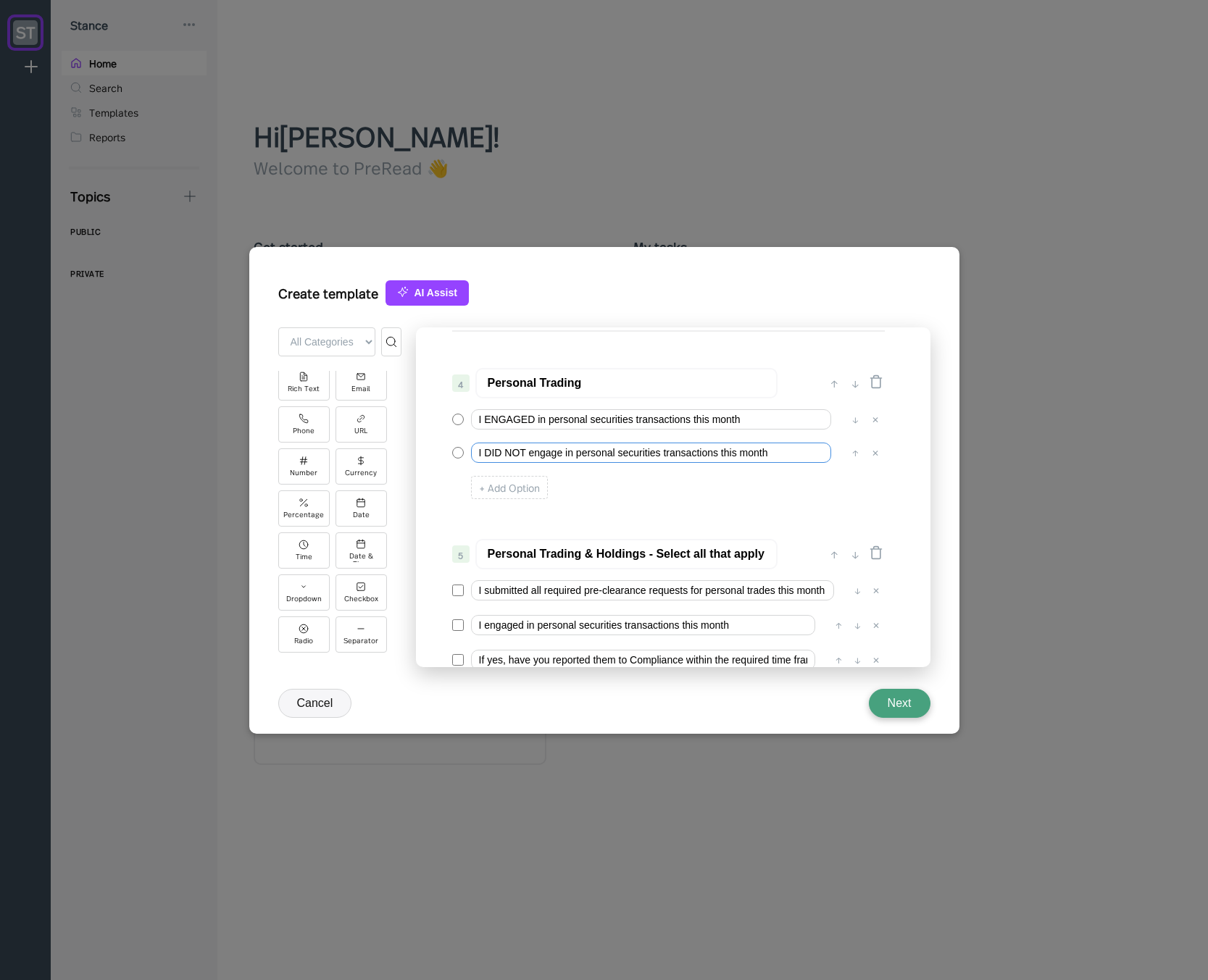
click at [492, 451] on input "I DID NOT engage in personal securities transactions this month" at bounding box center [650, 453] width 360 height 21
click at [543, 455] on input "I DID NOT engage in personal securities transactions this month" at bounding box center [650, 453] width 360 height 21
click at [622, 492] on div "+ Add Option" at bounding box center [668, 487] width 431 height 30
type input "I DID NOT engage in personal securities transactions this month"
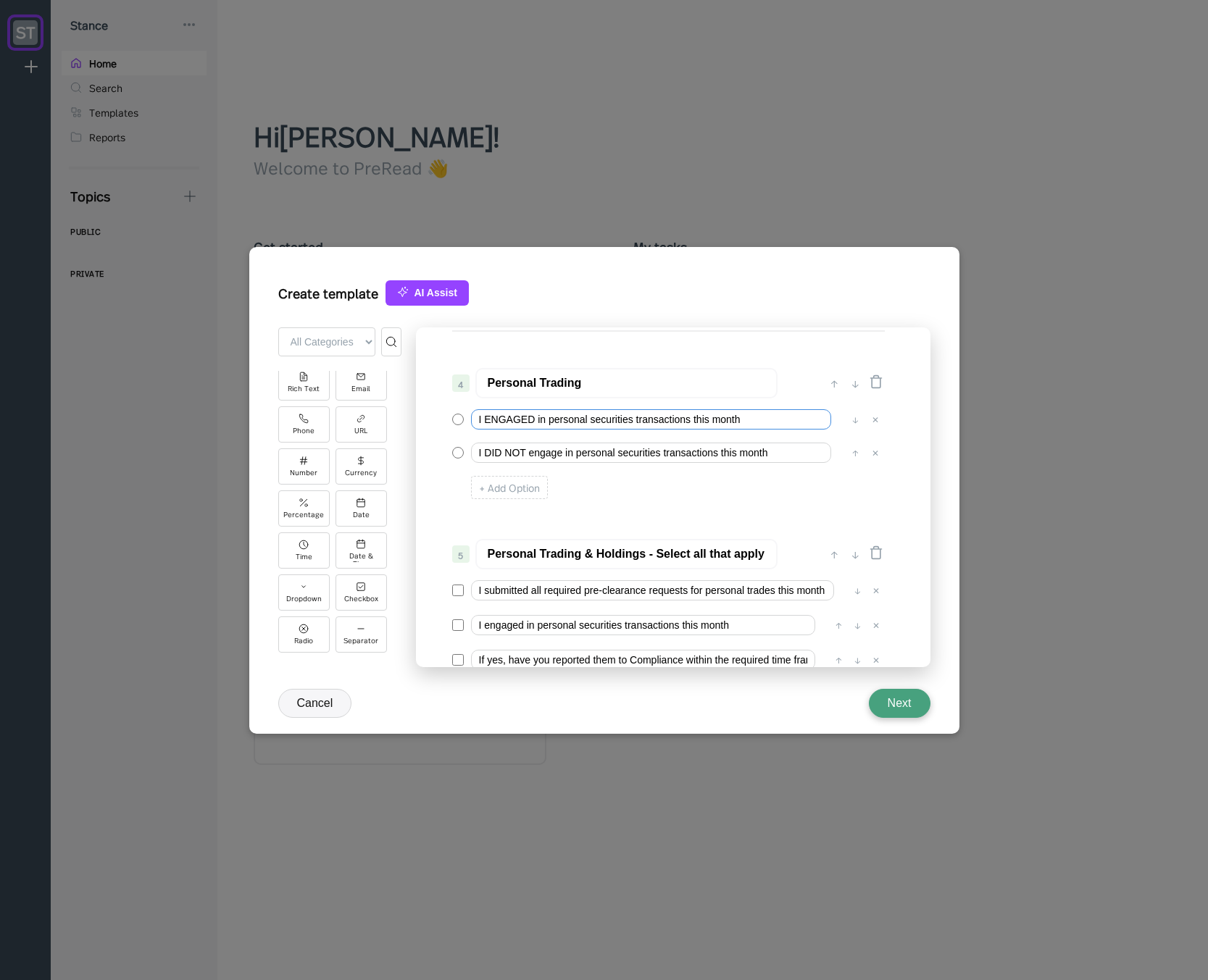
click at [536, 421] on input "I ENGAGED in personal securities transactions this month" at bounding box center [650, 420] width 360 height 21
type input "I engaged in personal securities transactions this month"
click at [605, 483] on div "+ Add Option" at bounding box center [668, 487] width 431 height 30
click at [487, 421] on input "I engaged in personal securities transactions this month" at bounding box center [650, 420] width 360 height 21
click at [615, 476] on div "+ Add Option" at bounding box center [668, 487] width 431 height 30
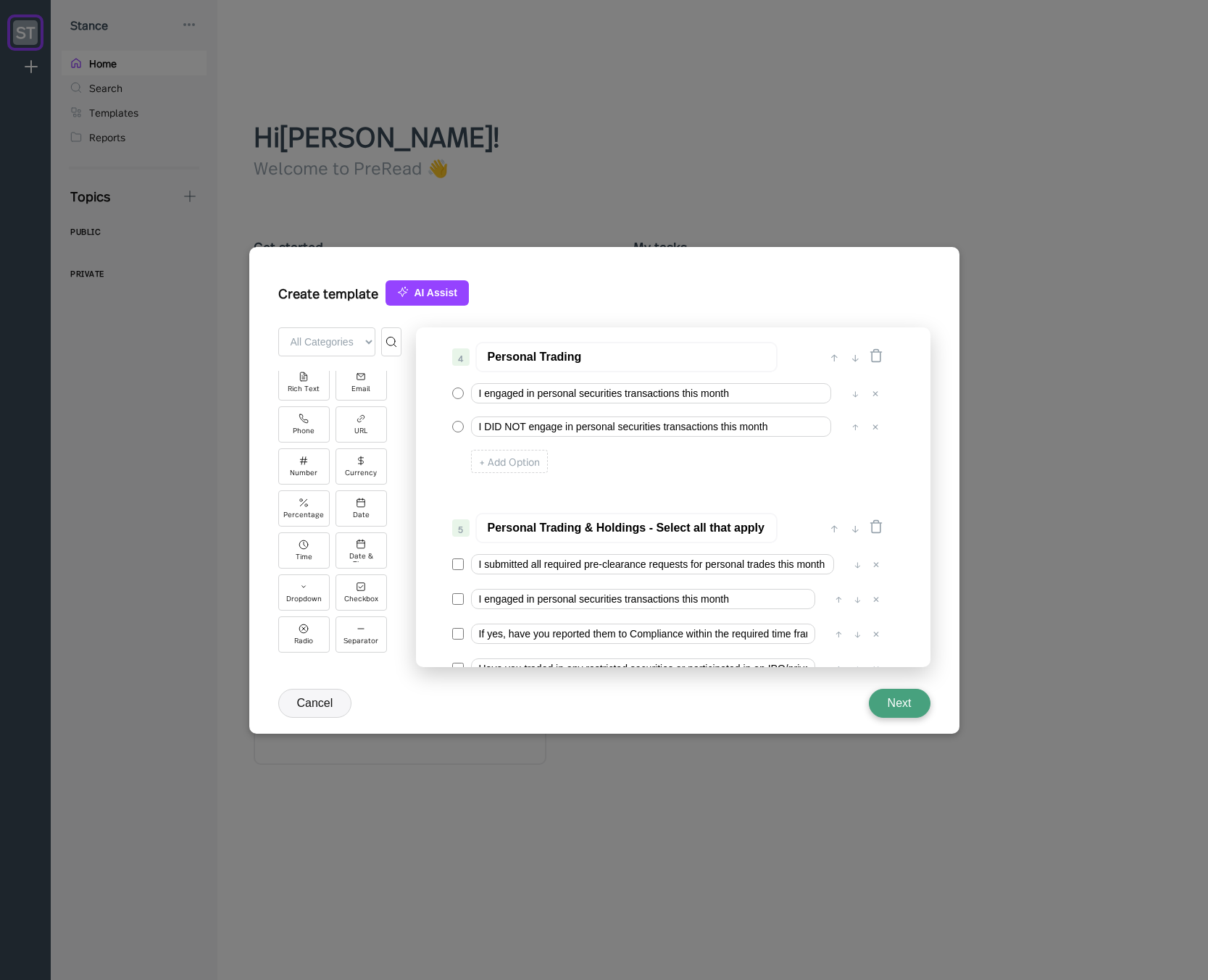
scroll to position [348, 0]
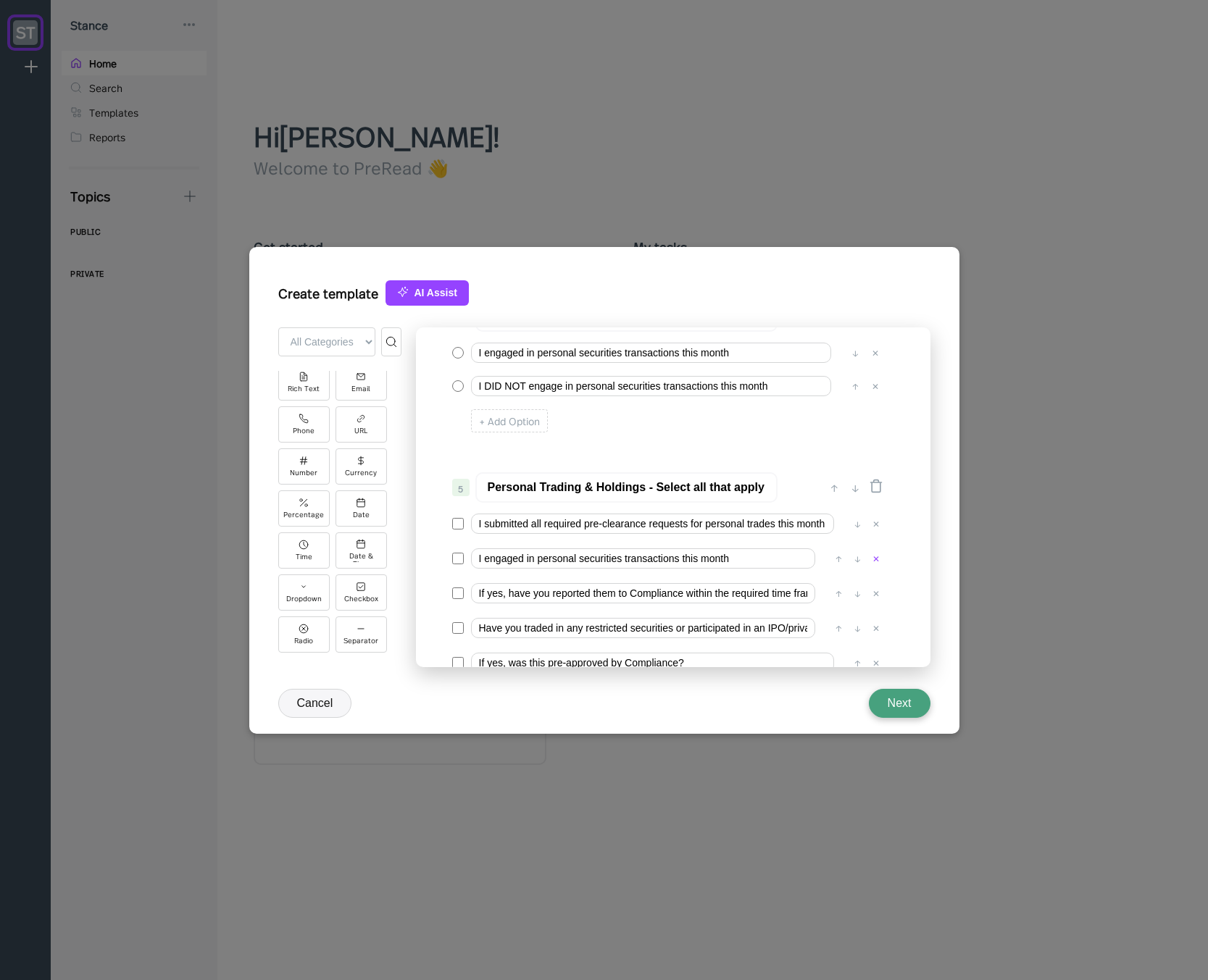
click at [875, 559] on div "✕" at bounding box center [876, 558] width 15 height 15
drag, startPoint x: 594, startPoint y: 564, endPoint x: 768, endPoint y: 559, distance: 174.1
click at [768, 559] on input "If yes, have you reported them to Compliance within the required time frame?" at bounding box center [642, 559] width 344 height 21
drag, startPoint x: 768, startPoint y: 559, endPoint x: 792, endPoint y: 560, distance: 24.0
click at [792, 560] on input "If yes, have you reported them to Compliance within the required time frame?" at bounding box center [642, 559] width 344 height 21
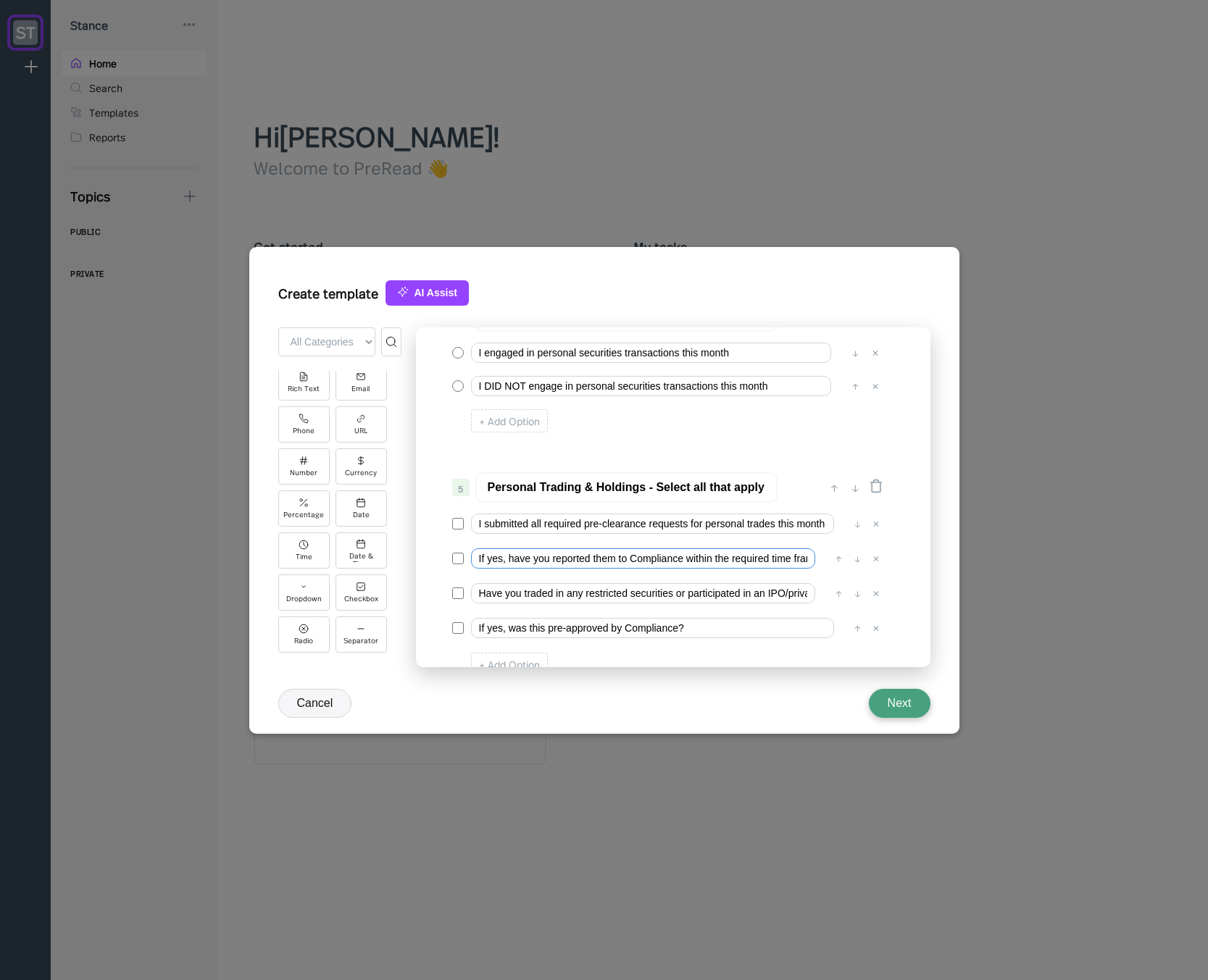
click at [751, 566] on input "If yes, have you reported them to Compliance within the required time frame?" at bounding box center [642, 559] width 344 height 21
drag, startPoint x: 717, startPoint y: 560, endPoint x: 832, endPoint y: 563, distance: 115.0
click at [837, 562] on div "If yes, have you reported them to Compliance within the required time frame? ↑ …" at bounding box center [668, 559] width 431 height 27
click at [750, 562] on input "If yes, have you reported them to Compliance within the required time frame?" at bounding box center [642, 559] width 344 height 21
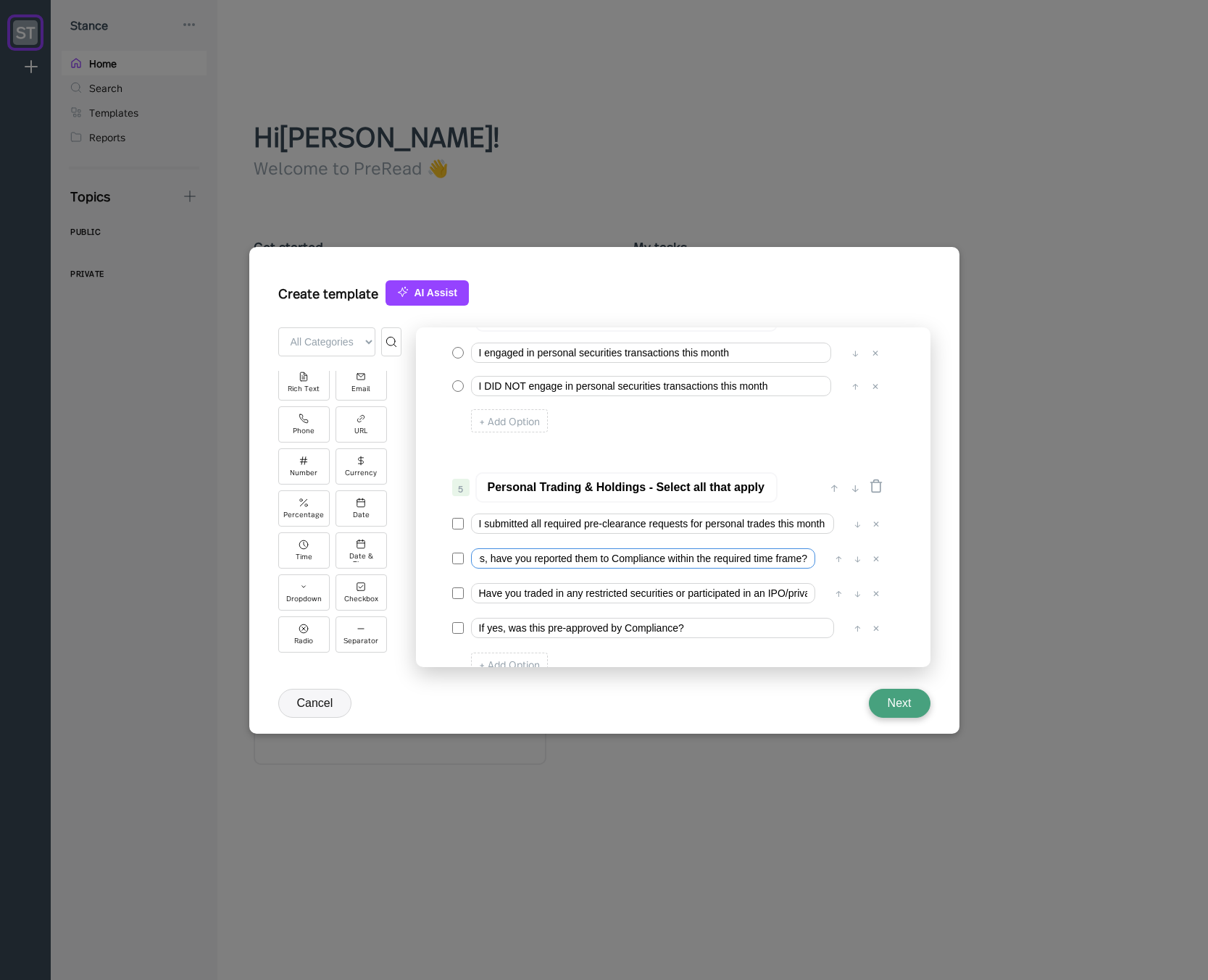
scroll to position [0, 0]
drag, startPoint x: 616, startPoint y: 559, endPoint x: 422, endPoint y: 556, distance: 194.0
click at [422, 556] on div "0 ↓ Quarterly Access Person Attestation 1 ↑ ↓ Please complete this questionnair…" at bounding box center [672, 497] width 514 height 340
click at [586, 559] on input "If yes, have you reported them to Compliance within the required time frame?" at bounding box center [642, 559] width 344 height 21
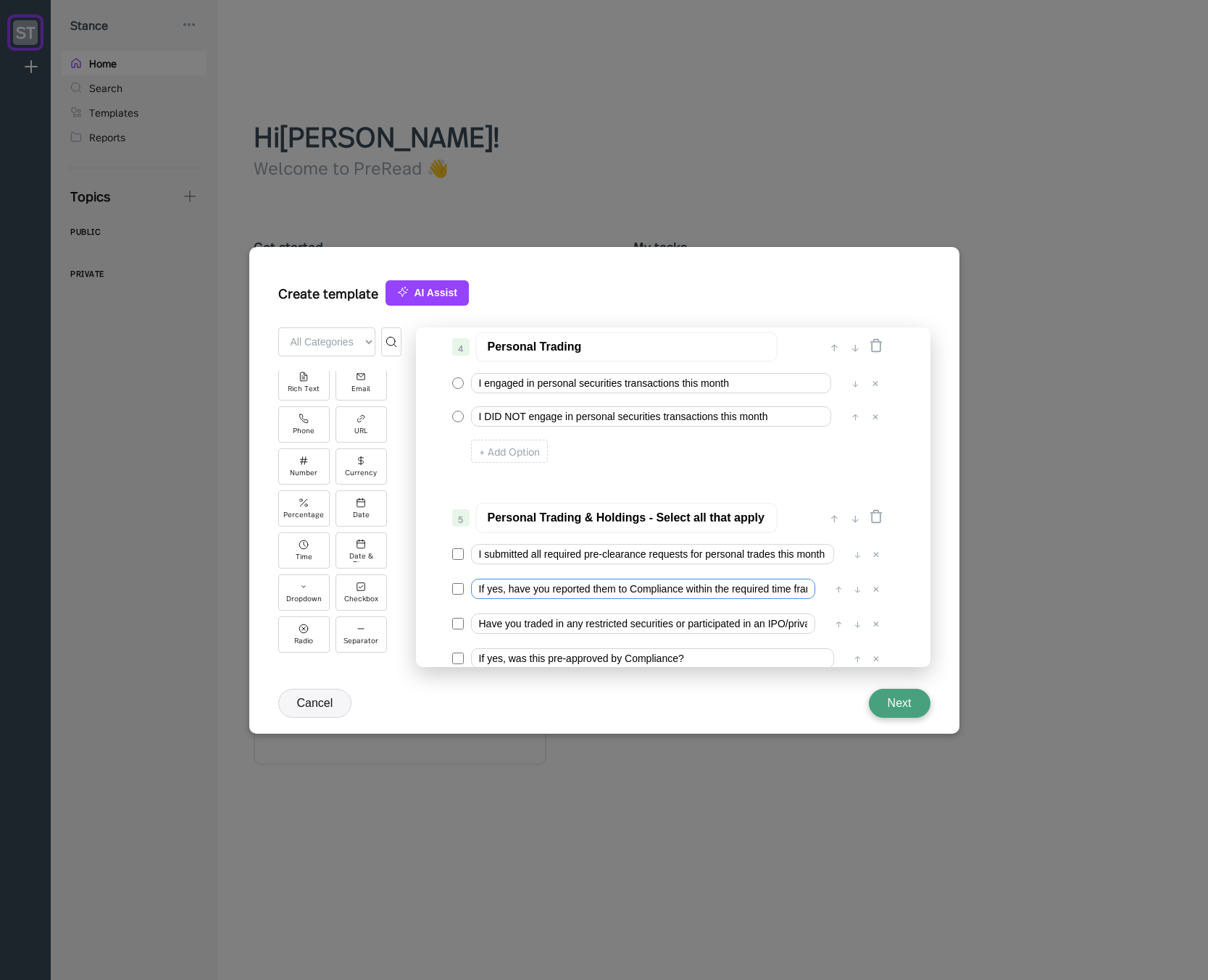
scroll to position [348, 0]
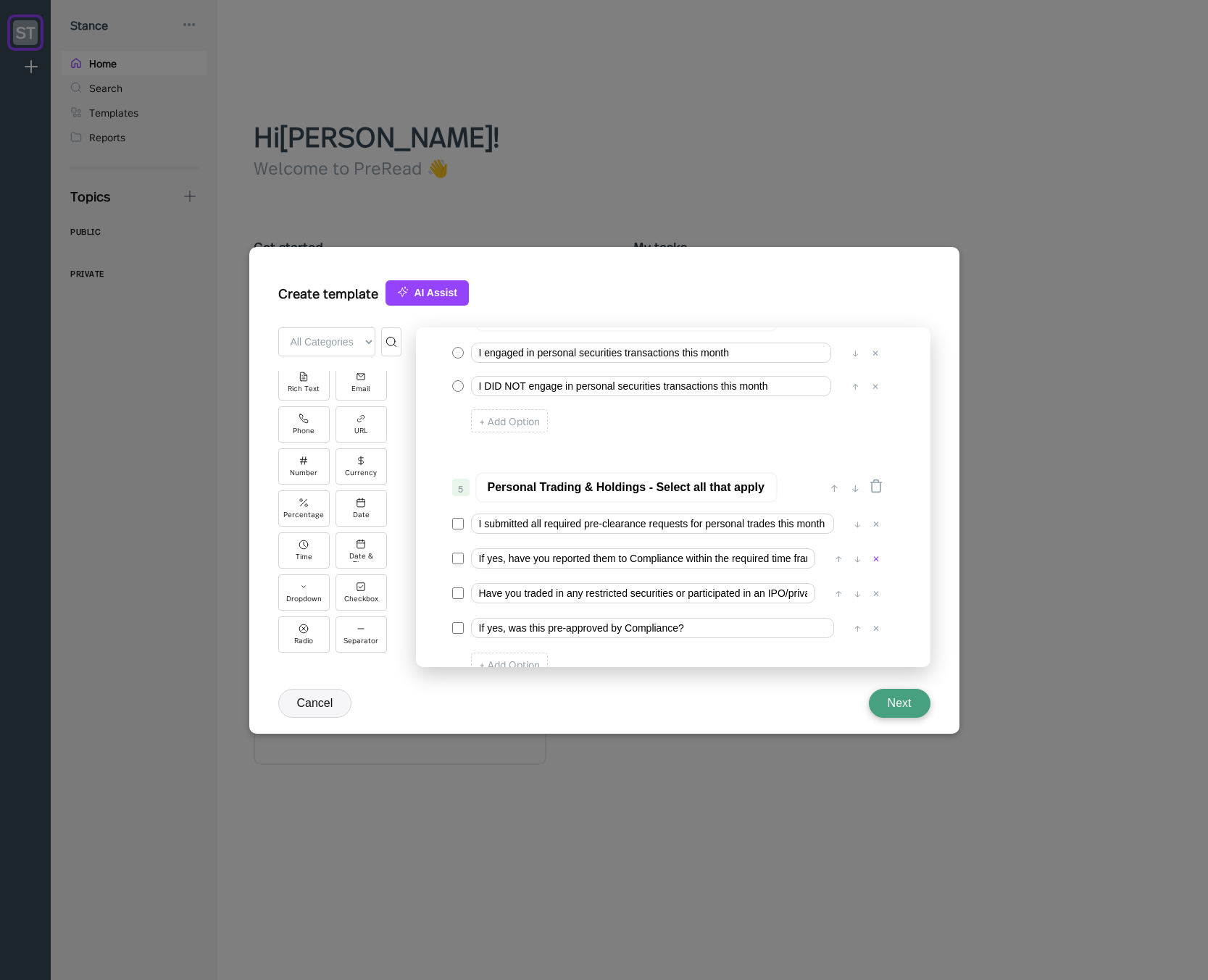
click at [876, 559] on div "✕" at bounding box center [876, 558] width 15 height 15
click at [565, 554] on input "Have you traded in any restricted securities or participated in an IPO/private …" at bounding box center [642, 559] width 344 height 21
click at [493, 559] on input "Have you traded in any restricted securities or participated in an IPO/private …" at bounding box center [642, 559] width 344 height 21
click at [638, 596] on input "If yes, was this pre-approved by Compliance?" at bounding box center [652, 593] width 363 height 21
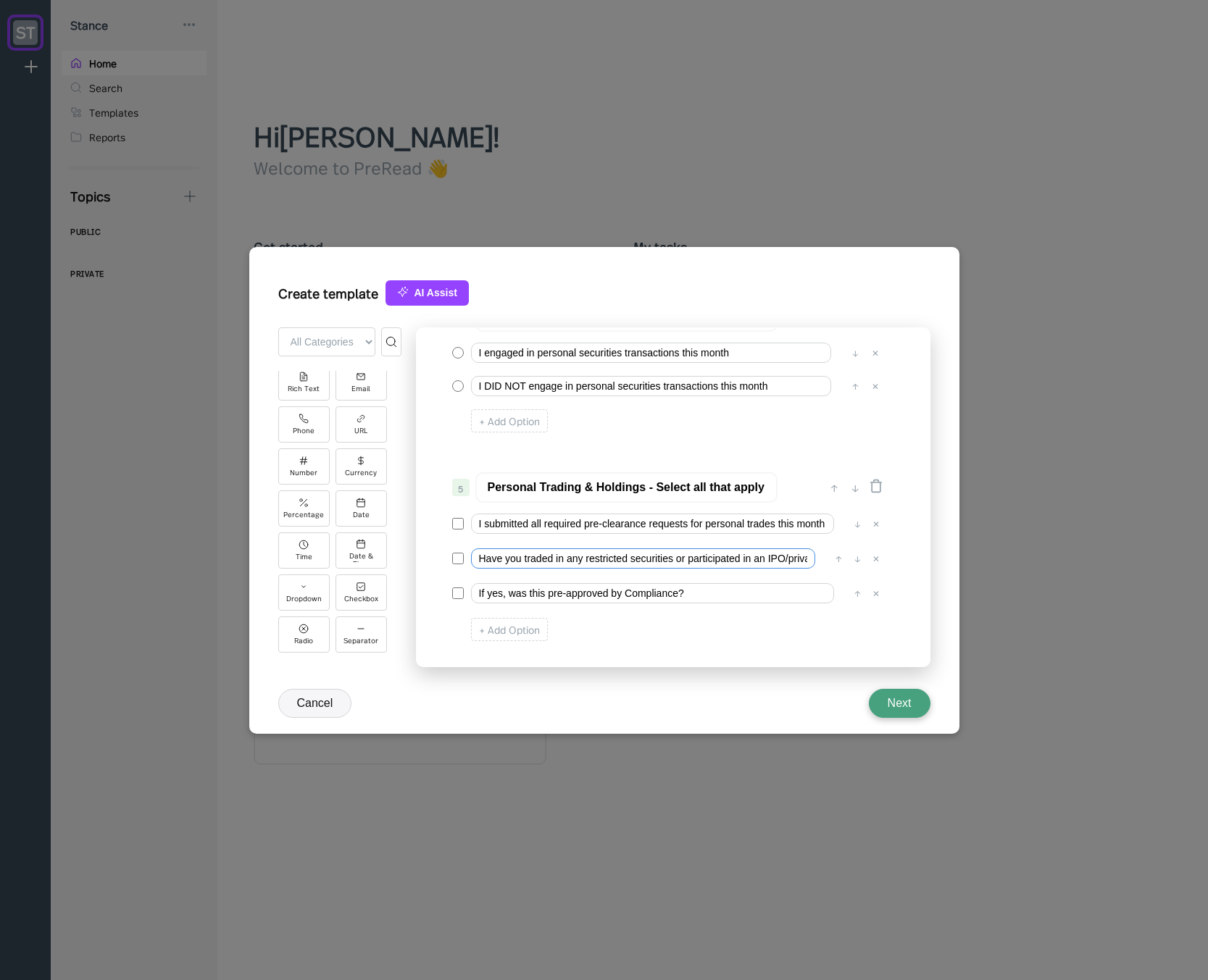
scroll to position [0, 67]
drag, startPoint x: 676, startPoint y: 556, endPoint x: 835, endPoint y: 554, distance: 159.0
click at [835, 554] on div "Have you traded in any restricted securities or participated in an IPO/private …" at bounding box center [668, 559] width 431 height 27
click at [776, 561] on input "Have you traded in any restricted securities or participated in an IPO/private …" at bounding box center [642, 559] width 344 height 21
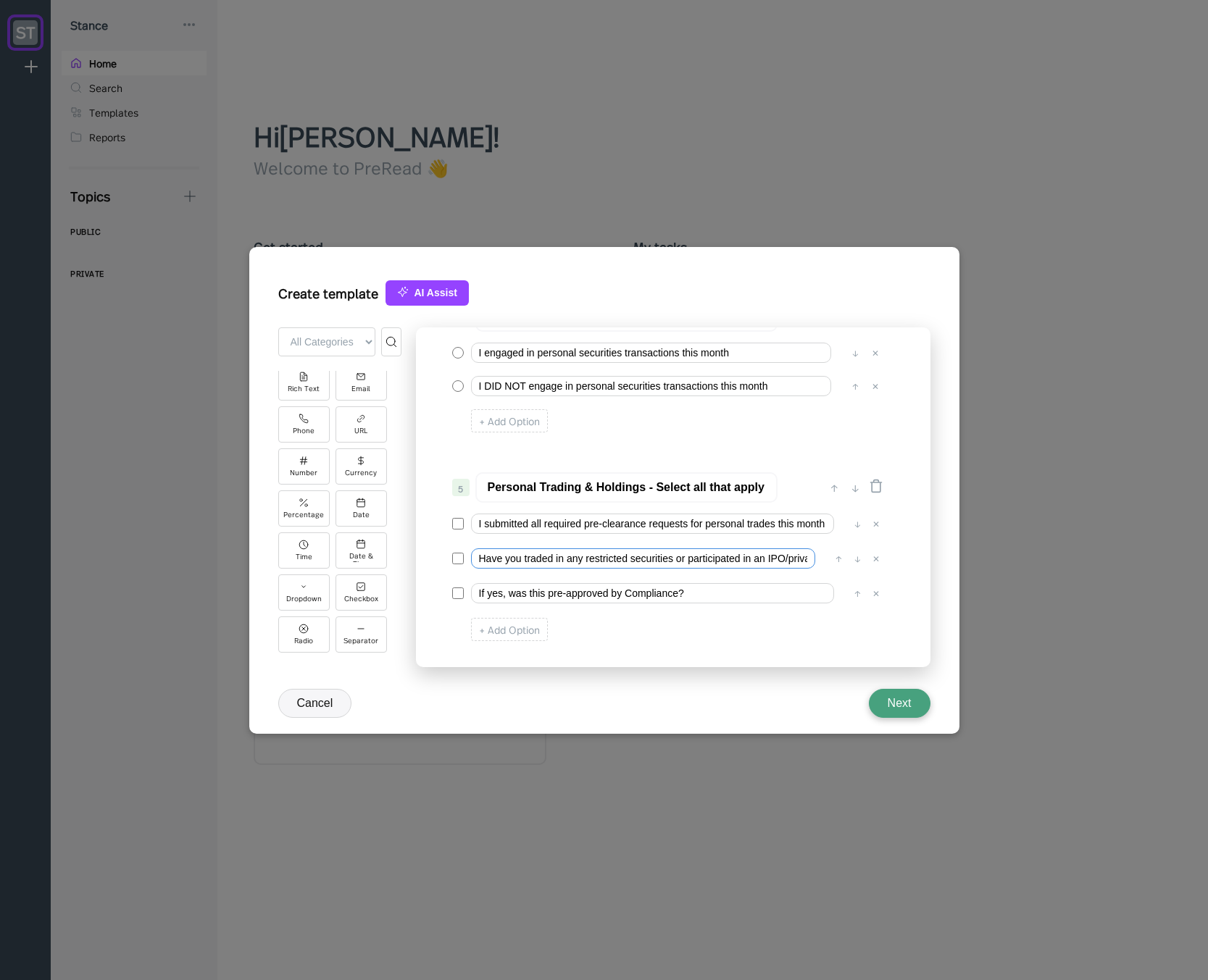
drag, startPoint x: 503, startPoint y: 563, endPoint x: 408, endPoint y: 566, distance: 95.0
click at [408, 566] on div "+ Add Field ← Back to Form All Categories Basic Advanced Integrations basic Tit…" at bounding box center [604, 500] width 652 height 348
click at [568, 558] on input "Have you traded in any restricted securities or participated in an IPO/private …" at bounding box center [642, 559] width 344 height 21
drag, startPoint x: 645, startPoint y: 559, endPoint x: 748, endPoint y: 561, distance: 103.0
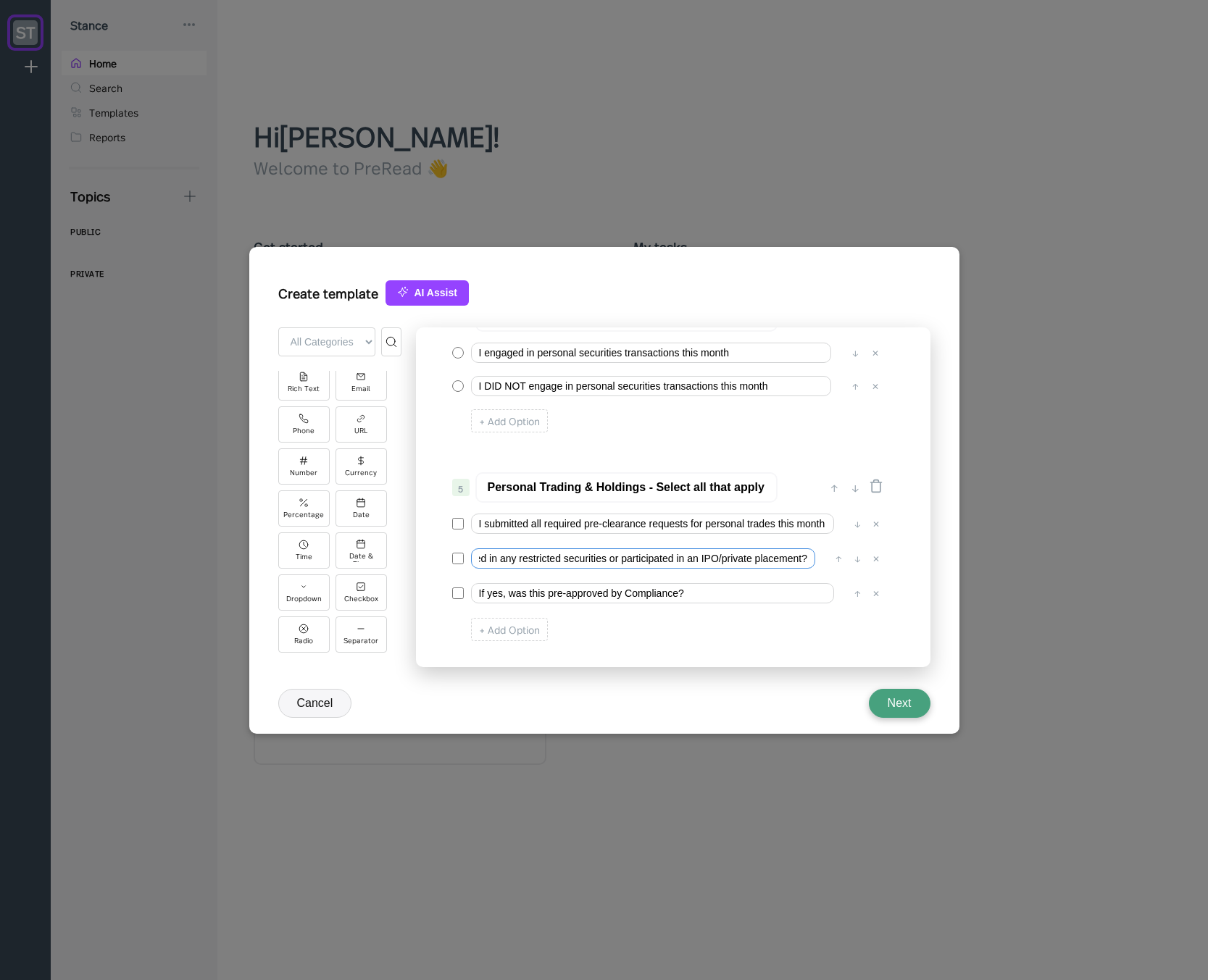
click at [823, 560] on div "Have you traded in any restricted securities or participated in an IPO/private …" at bounding box center [646, 559] width 353 height 21
click at [738, 560] on input "Have you traded in any restricted securities or participated in an IPO/private …" at bounding box center [642, 559] width 344 height 21
click at [665, 587] on input "If yes, was this pre-approved by Compliance?" at bounding box center [652, 593] width 363 height 21
click at [711, 595] on input "If yes, was this pre-approved by Compliance?" at bounding box center [652, 593] width 363 height 21
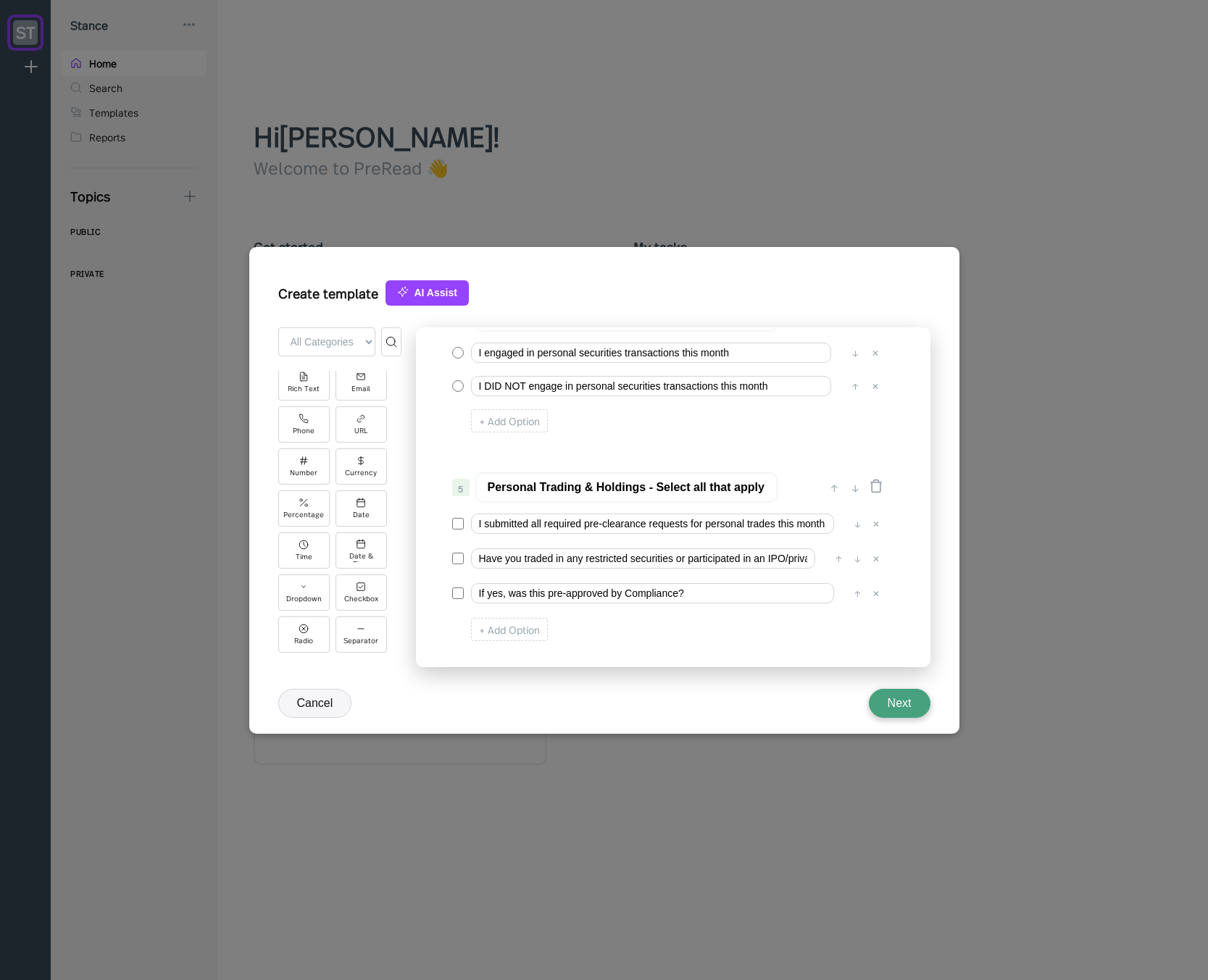
drag, startPoint x: 657, startPoint y: 484, endPoint x: 810, endPoint y: 482, distance: 153.0
click at [810, 482] on div "5 Personal Trading & Holdings - Select all that apply" at bounding box center [636, 487] width 367 height 30
click at [609, 489] on input "Personal Trading & Holdings (if applicable)" at bounding box center [627, 487] width 302 height 30
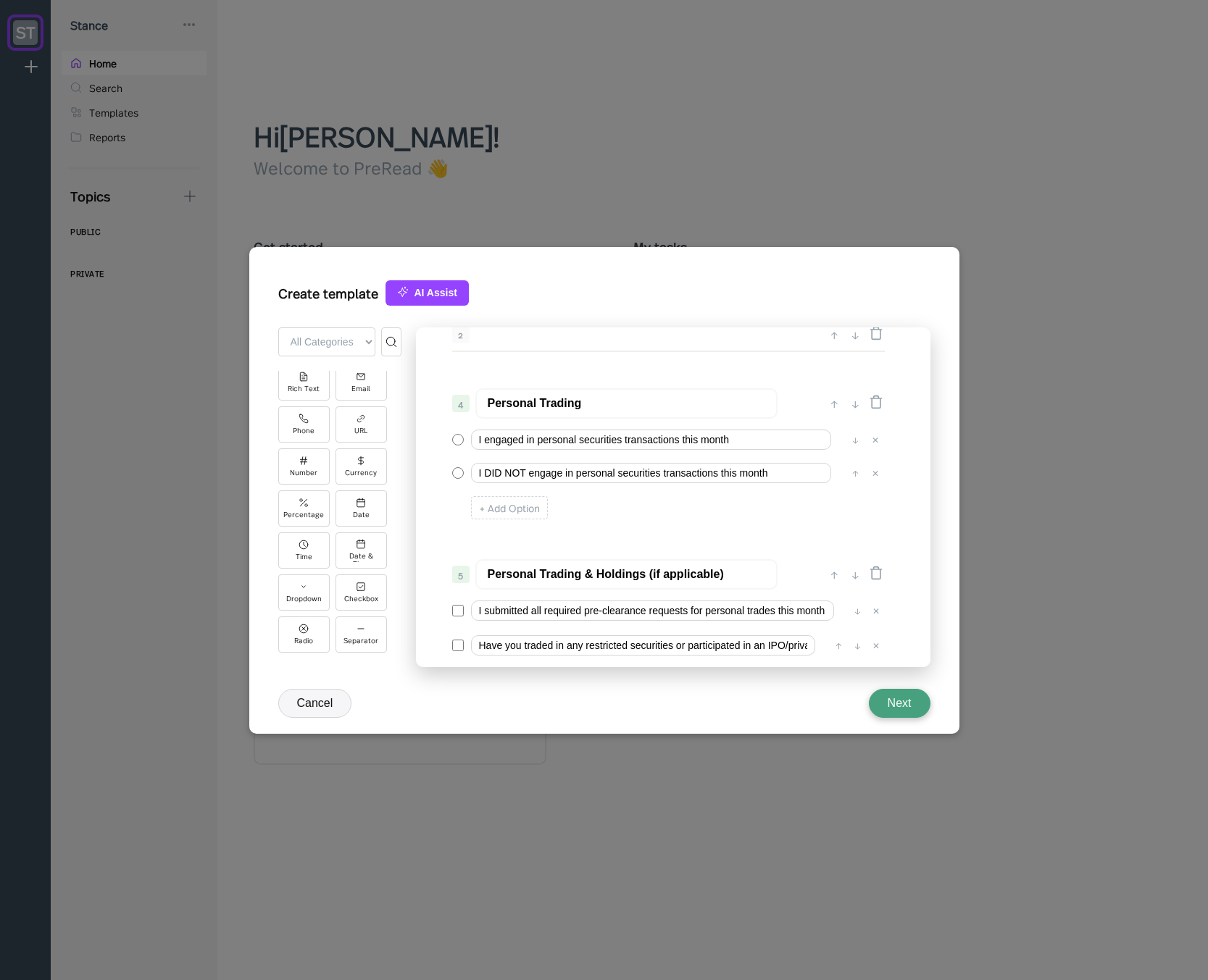
scroll to position [348, 0]
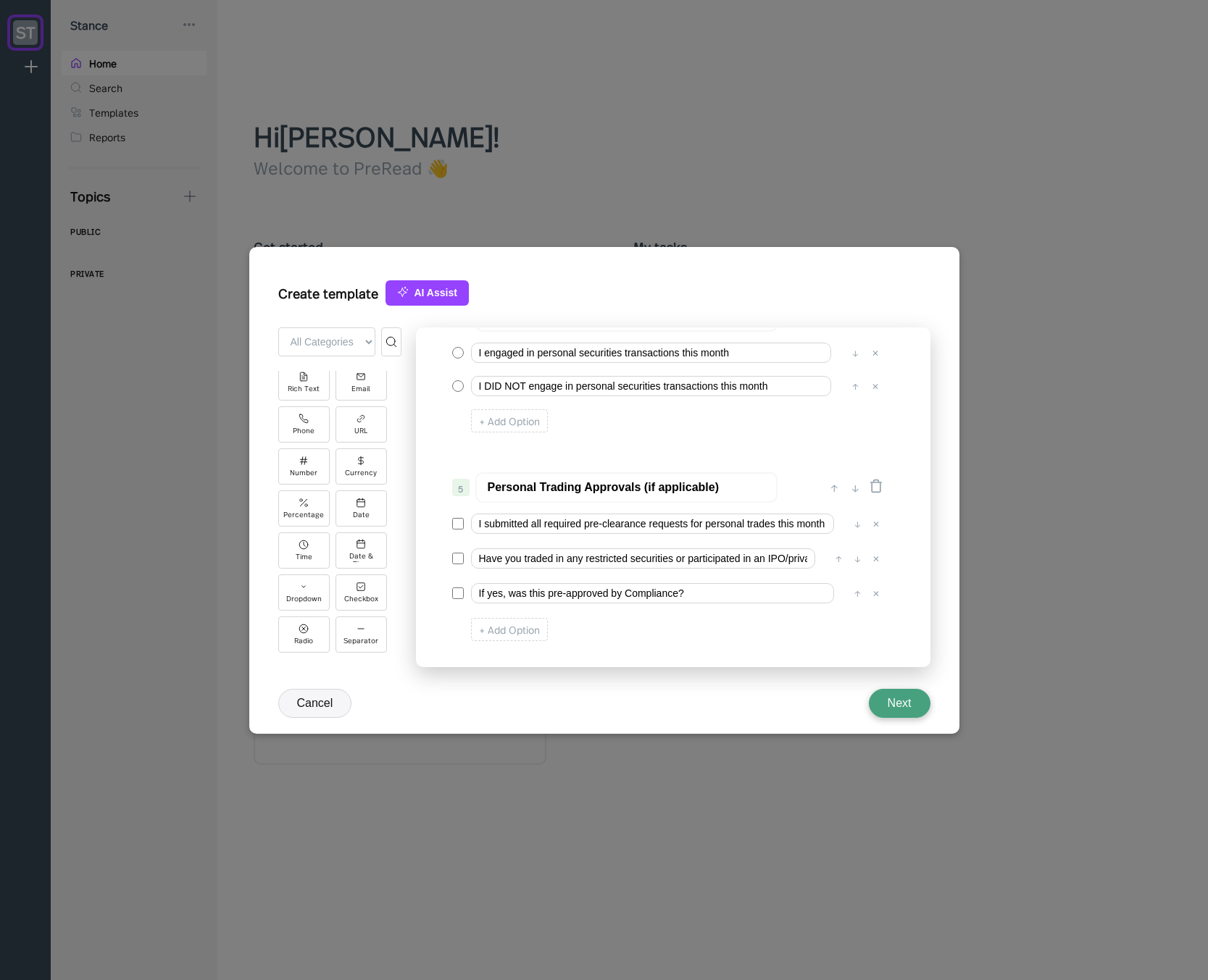
click at [665, 451] on div "0 ↓ Quarterly Access Person Attestation 1 ↑ ↓ Please complete this questionnair…" at bounding box center [672, 497] width 514 height 340
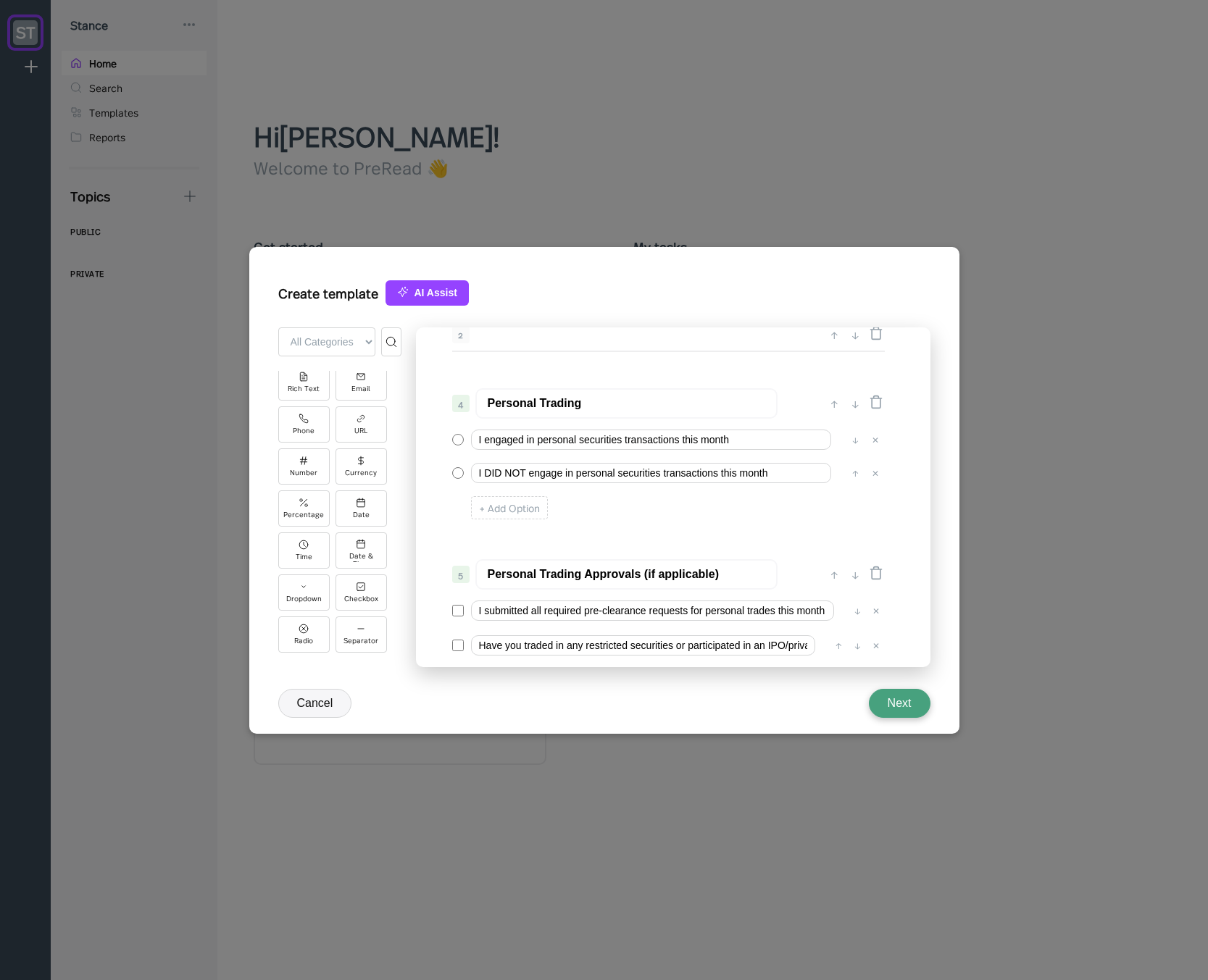
click at [606, 403] on input "Personal Trading" at bounding box center [627, 402] width 302 height 30
click at [605, 536] on div "0 ↓ Quarterly Access Person Attestation 1 ↑ ↓ Please complete this questionnair…" at bounding box center [672, 497] width 514 height 340
click at [587, 578] on input "Personal Trading Approvals (if applicable)" at bounding box center [627, 573] width 302 height 30
click at [653, 578] on input "Personal Trading - Approvals (if applicable)" at bounding box center [627, 573] width 302 height 30
type input "Personal Trading - Approvals (if applicable)"
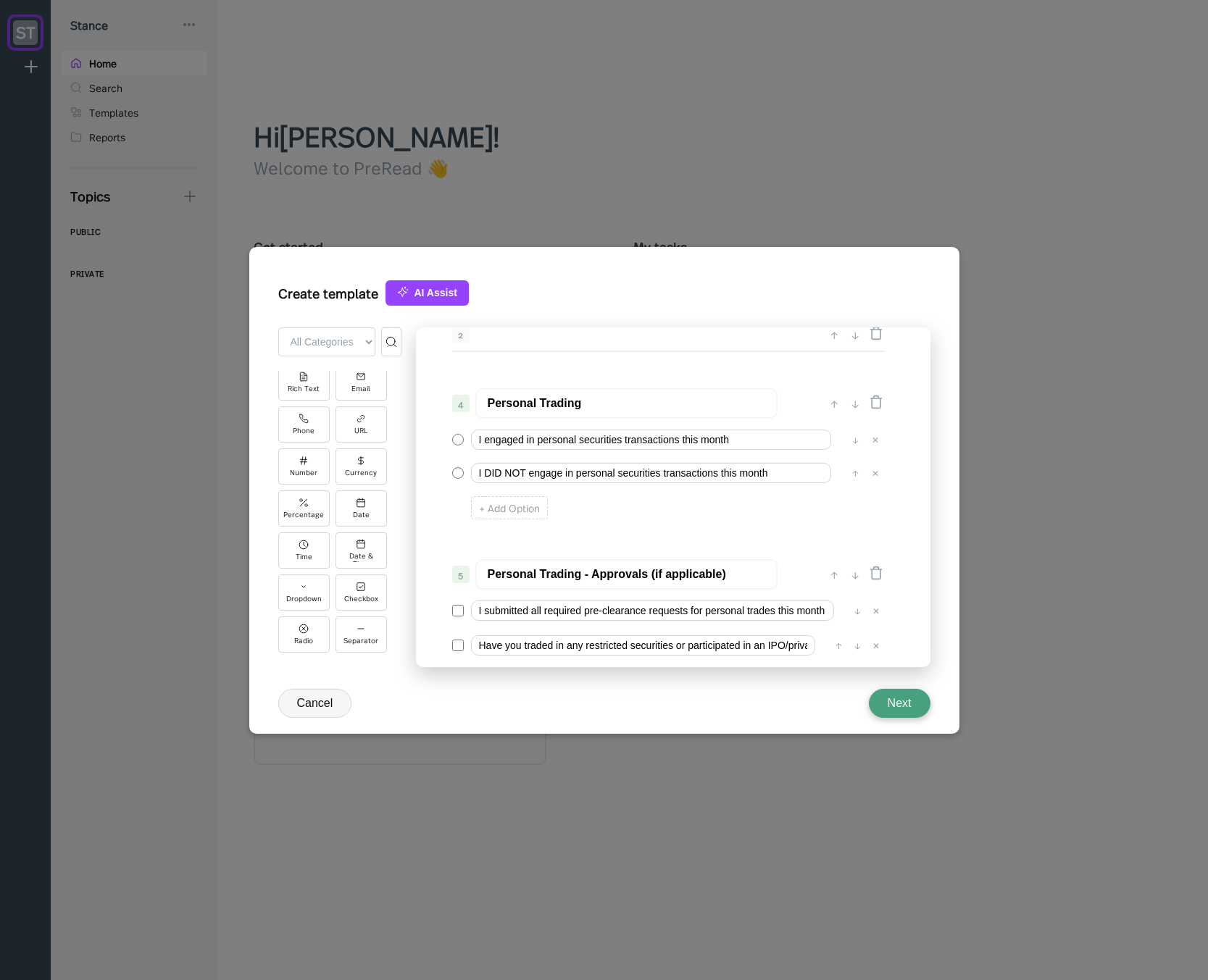
click at [658, 533] on div "0 ↓ Quarterly Access Person Attestation 1 ↑ ↓ Please complete this questionnair…" at bounding box center [672, 497] width 514 height 340
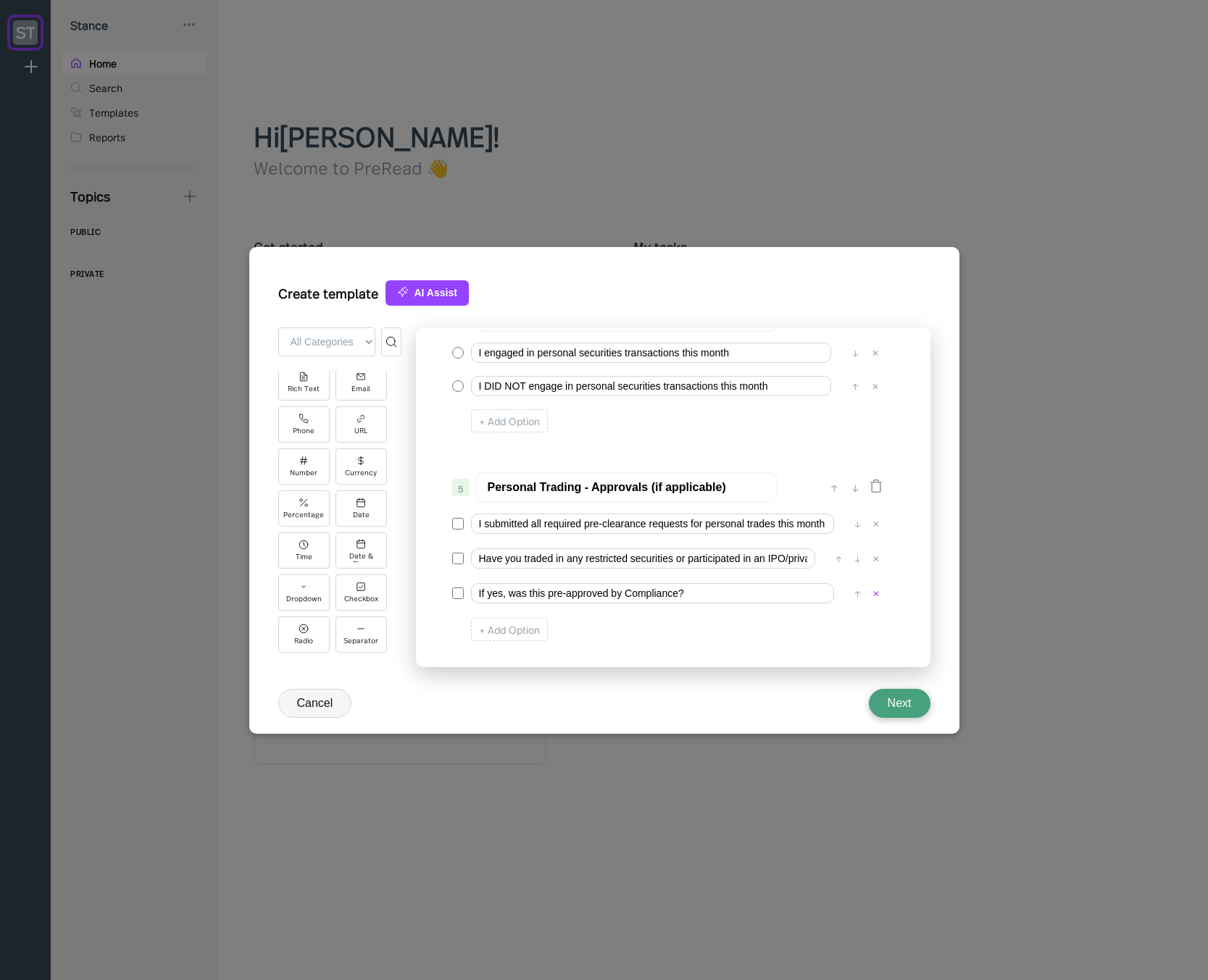
click at [875, 594] on div "✕" at bounding box center [876, 593] width 15 height 15
click at [580, 561] on input "Have you traded in any restricted securities or participated in an IPO/private …" at bounding box center [652, 559] width 363 height 21
click at [489, 559] on input "Have you traded in any restricted securities or participated in an IPO/private …" at bounding box center [652, 559] width 363 height 21
click at [531, 560] on input "I traded in any restricted securities or participated in an IPO/private placeme…" at bounding box center [652, 559] width 363 height 21
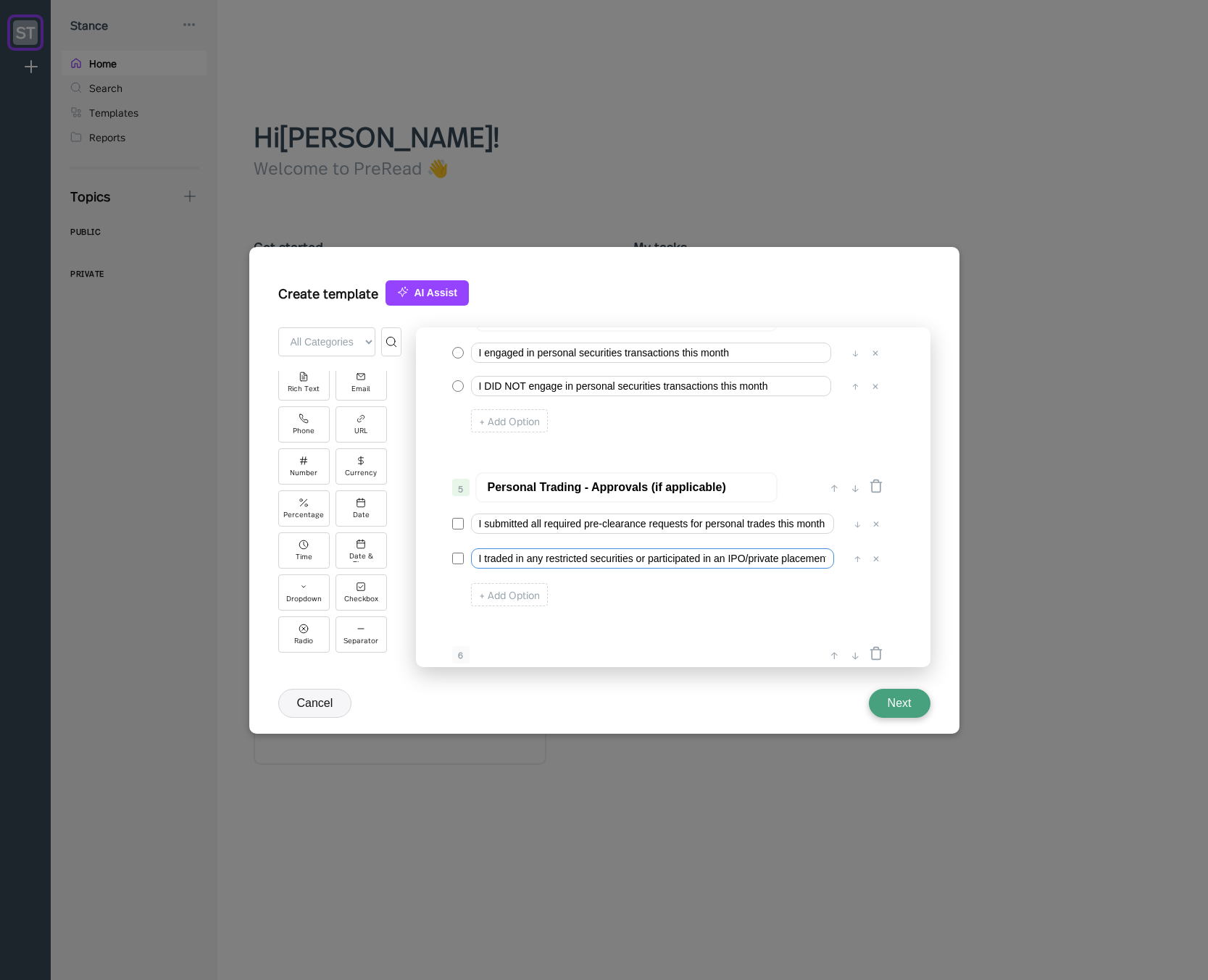
click at [531, 560] on input "I traded in any restricted securities or participated in an IPO/private placeme…" at bounding box center [652, 559] width 363 height 21
click at [622, 561] on input "I traded in a restricted securities or participated in an IPO/private placement?" at bounding box center [652, 559] width 363 height 21
type input "I traded in a restricted security or participated in an IPO/private placement?"
click at [523, 596] on div "+ Add Option" at bounding box center [508, 594] width 76 height 23
click at [531, 592] on input "Option 3" at bounding box center [652, 593] width 363 height 21
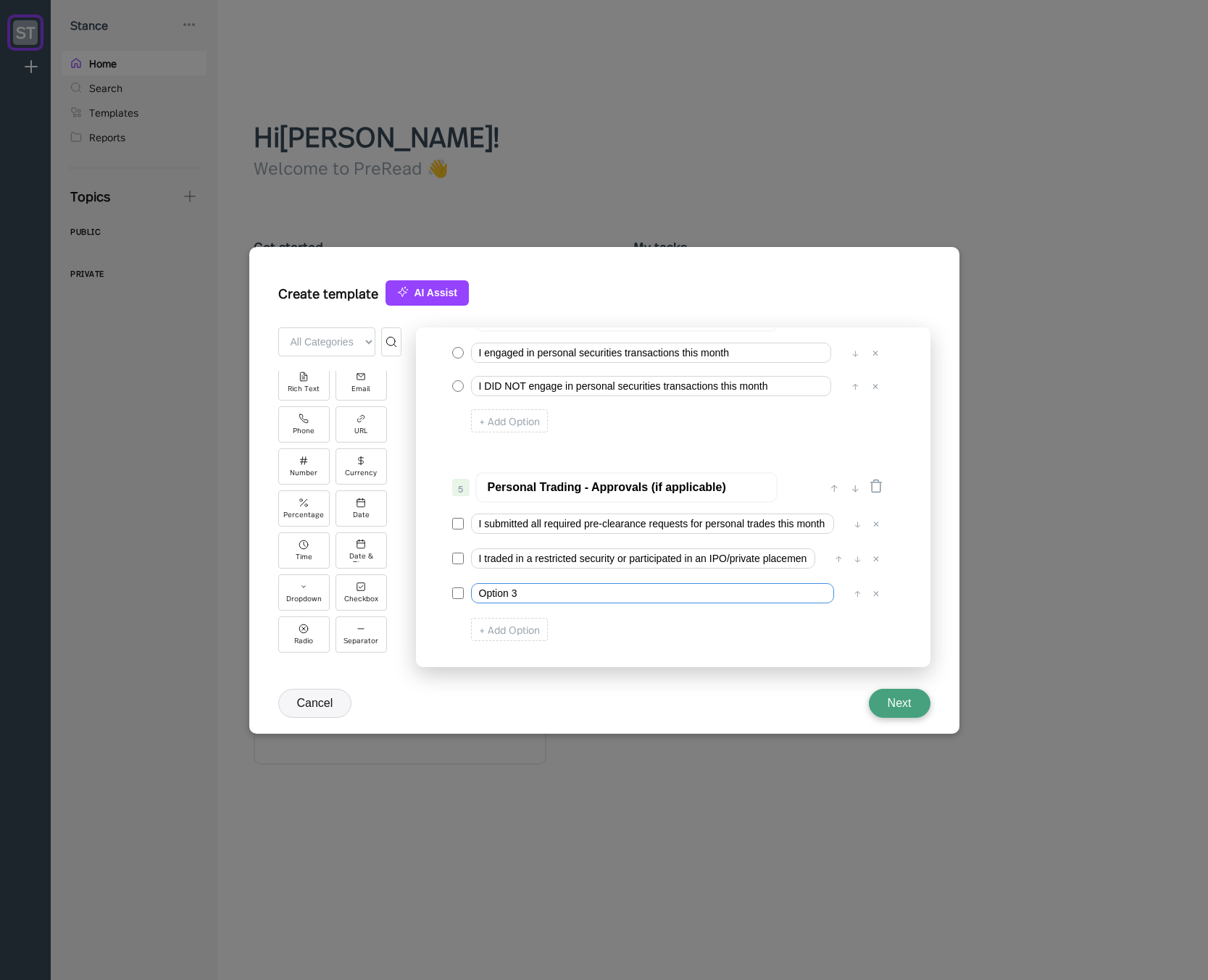
paste input "I traded in a restricted security or participated in an IPO/private placement?"
click at [489, 595] on input "I traded in a restricted security or participated in an IPO/private placement?" at bounding box center [652, 593] width 363 height 21
click at [627, 591] on input "I traded in a restricted security or participated in an IPO/private placement?" at bounding box center [652, 593] width 363 height 21
click at [671, 594] on input "I participated in an IPO/private placement?" at bounding box center [652, 593] width 363 height 21
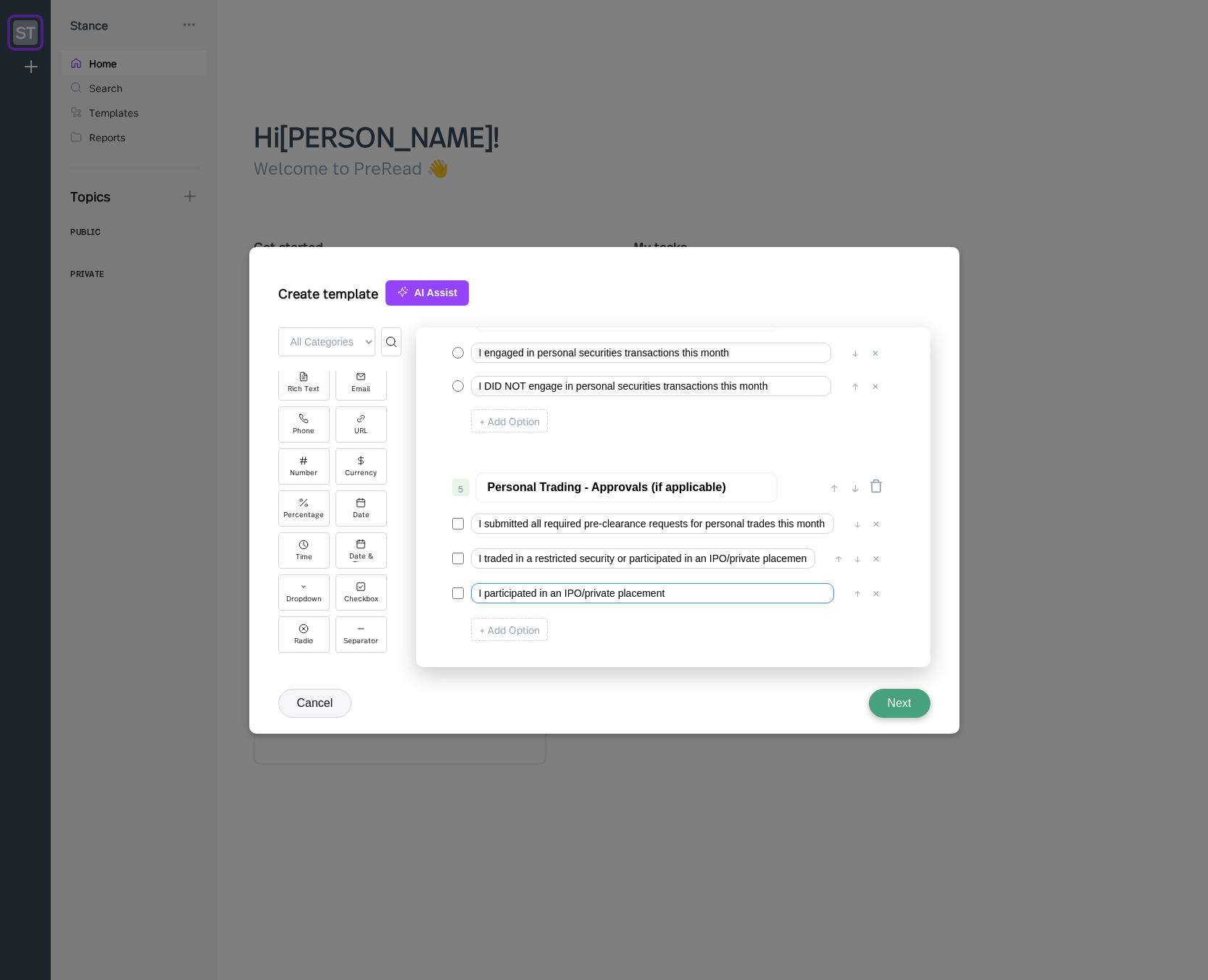
type input "I participated in an IPO/private placement"
drag, startPoint x: 627, startPoint y: 563, endPoint x: 826, endPoint y: 560, distance: 199.0
click at [826, 560] on div "I traded in a restricted security or participated in an IPO/private placement? …" at bounding box center [668, 559] width 431 height 27
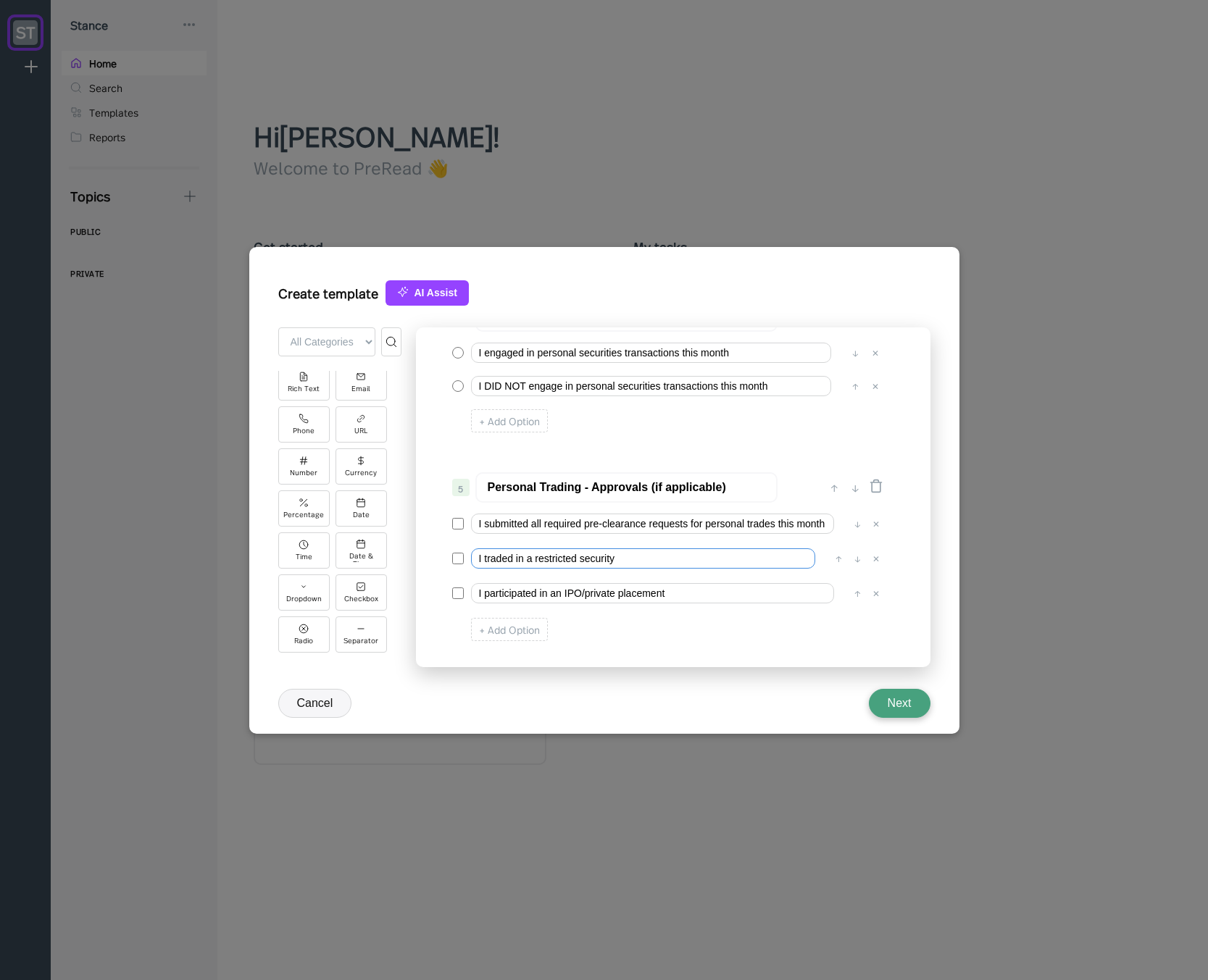
type input "I traded in a restricted security"
drag, startPoint x: 705, startPoint y: 524, endPoint x: 849, endPoint y: 520, distance: 144.1
click at [849, 520] on div "I submitted all required pre-clearance requests for personal trades this month …" at bounding box center [668, 523] width 431 height 27
click at [791, 527] on input "I submitted all required pre-clearance requests for personal trades this month" at bounding box center [652, 523] width 363 height 21
click at [634, 524] on input "I submitted all required pre-clearance requests for personal trades this month" at bounding box center [652, 523] width 363 height 21
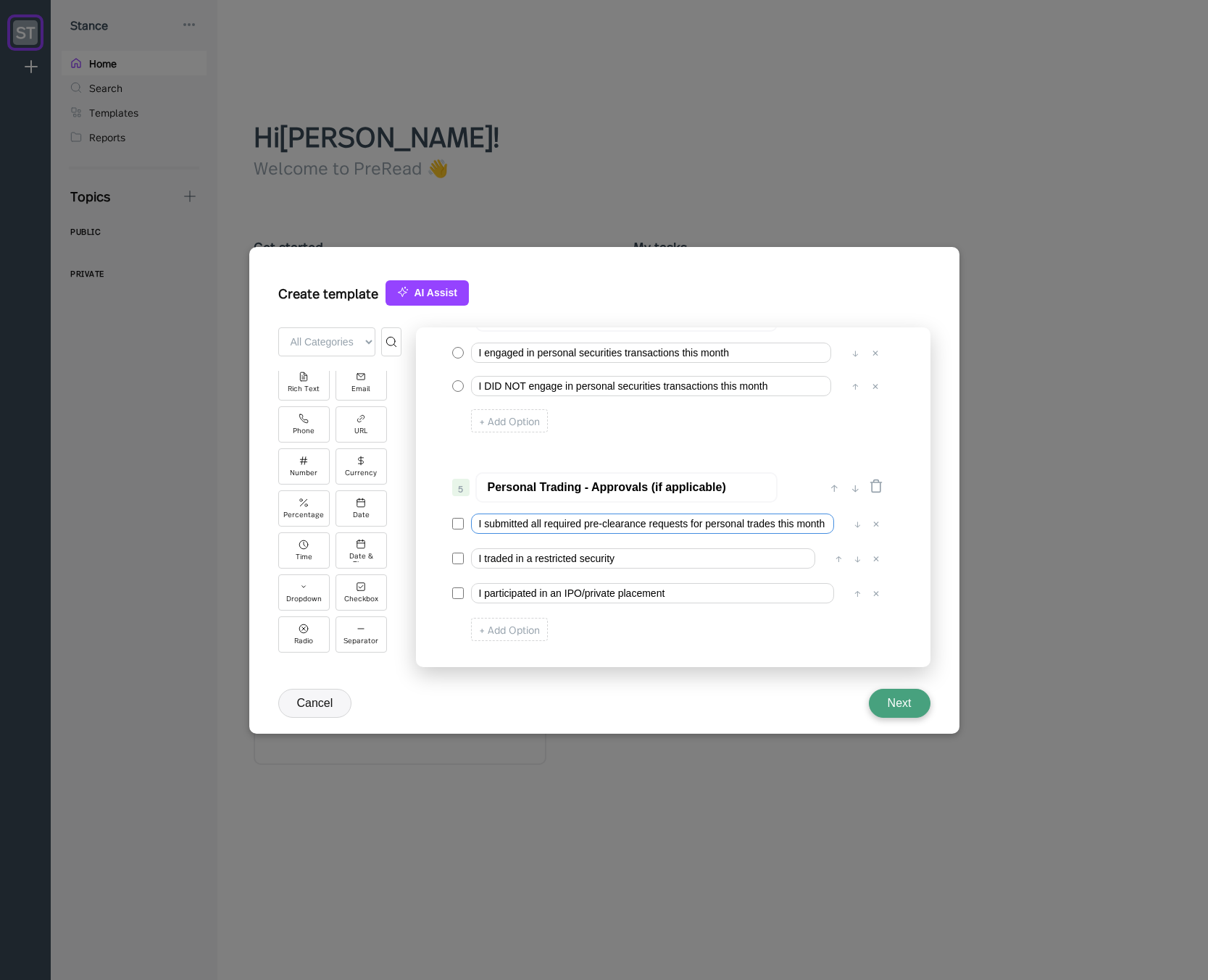
drag, startPoint x: 778, startPoint y: 524, endPoint x: 910, endPoint y: 522, distance: 132.0
click at [910, 522] on div "0 ↓ Quarterly Access Person Attestation 1 ↑ ↓ Please complete this questionnair…" at bounding box center [672, 497] width 514 height 340
type input "I submitted all required pre-clearance requests for personal trades"
click at [750, 484] on input "Personal Trading - Approvals (if applicable)" at bounding box center [627, 487] width 302 height 30
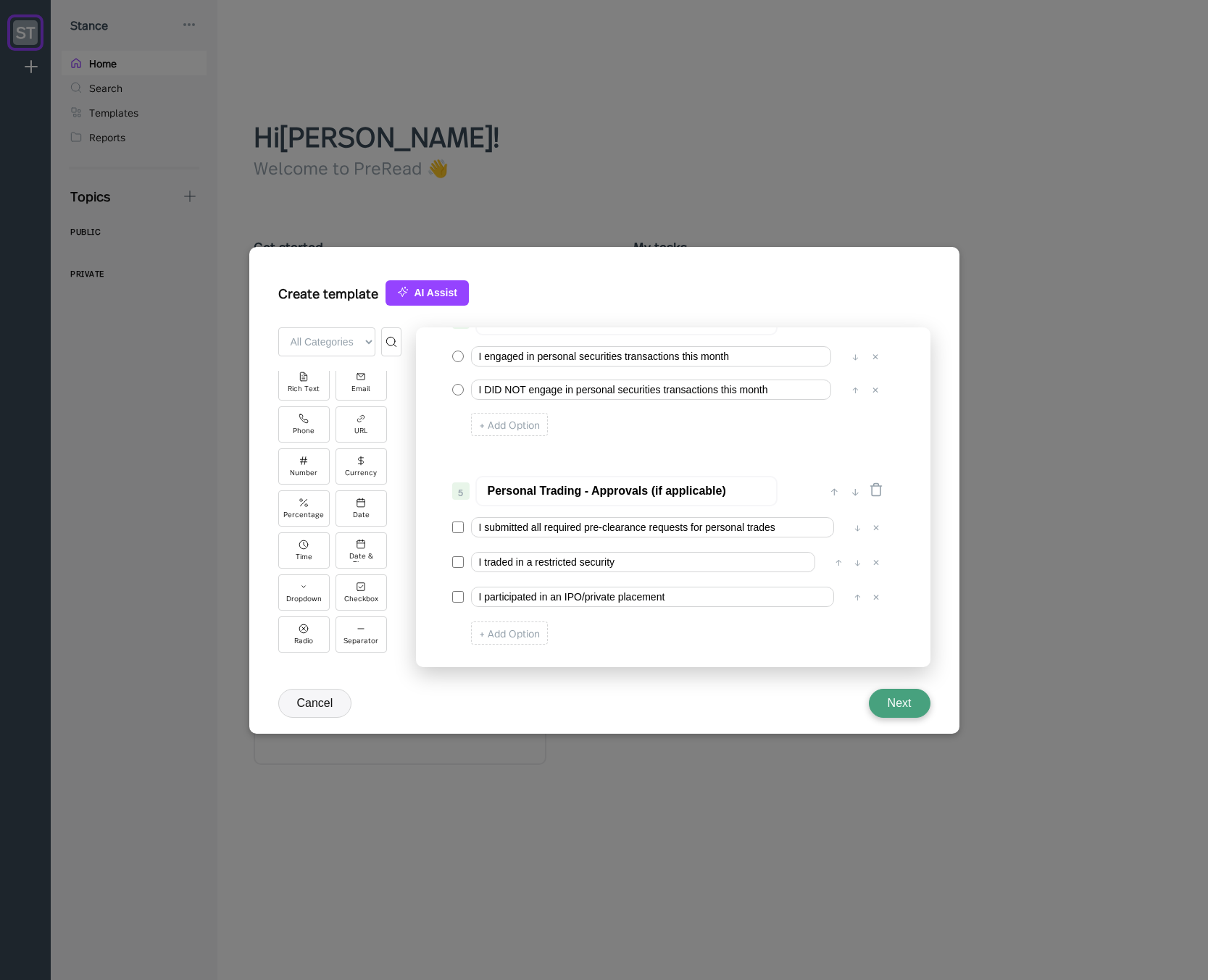
scroll to position [348, 0]
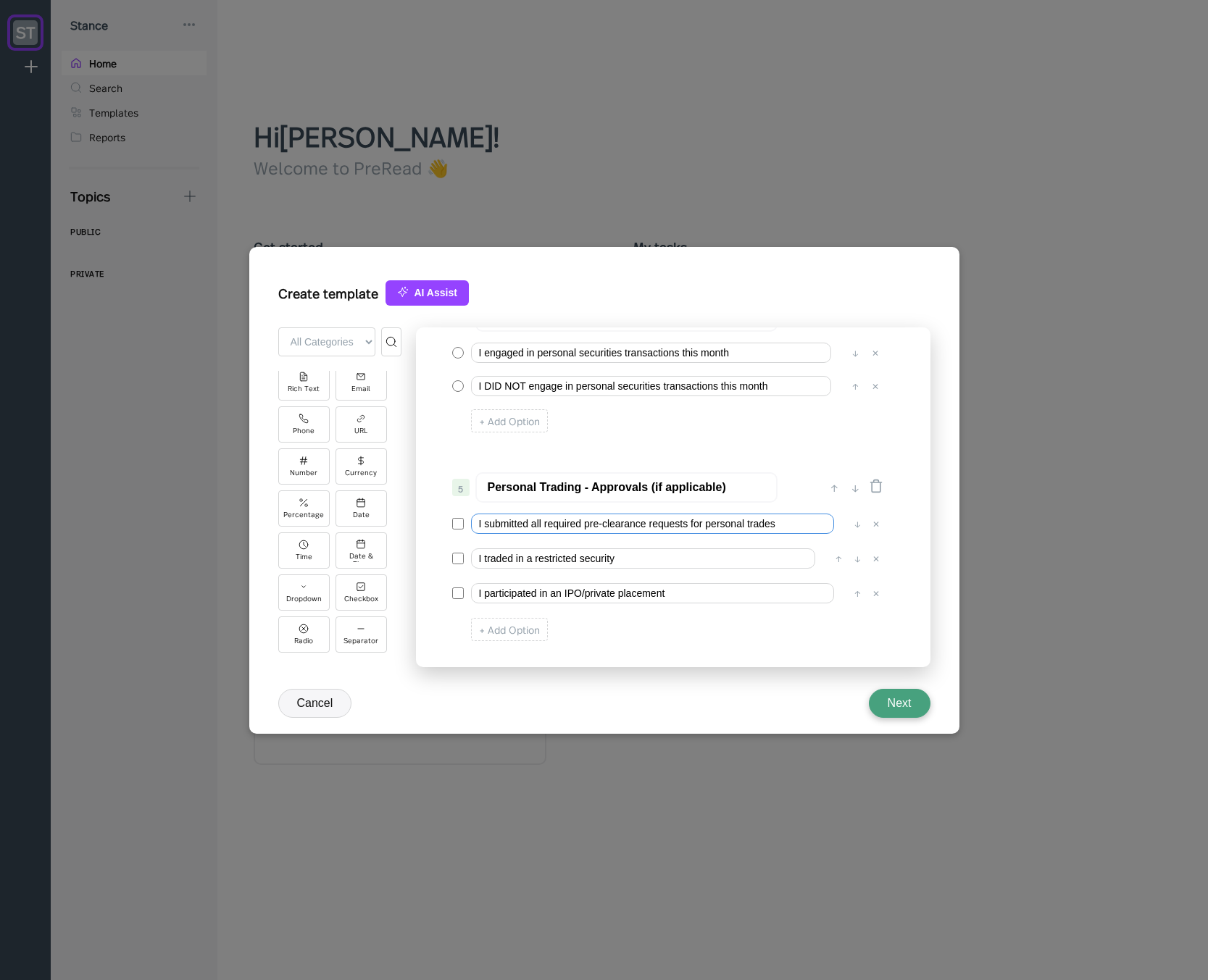
click at [521, 529] on input "I submitted all required pre-clearance requests for personal trades" at bounding box center [652, 523] width 363 height 21
click at [640, 540] on div "I submitted all required pre-clearance requests for personal trades ↓ ✕ I trade…" at bounding box center [668, 577] width 431 height 135
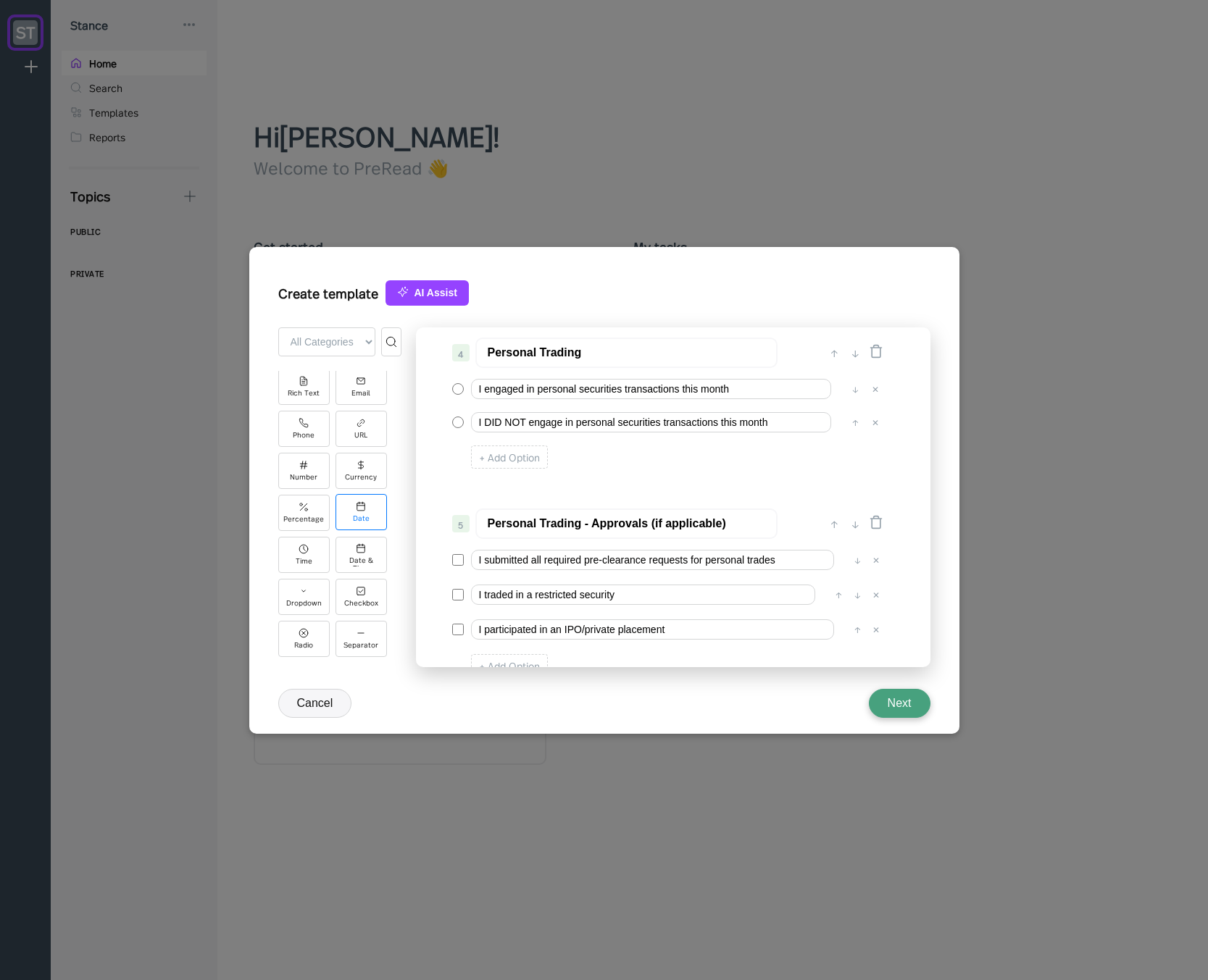
scroll to position [120, 0]
click at [309, 633] on div "Radio" at bounding box center [304, 633] width 52 height 36
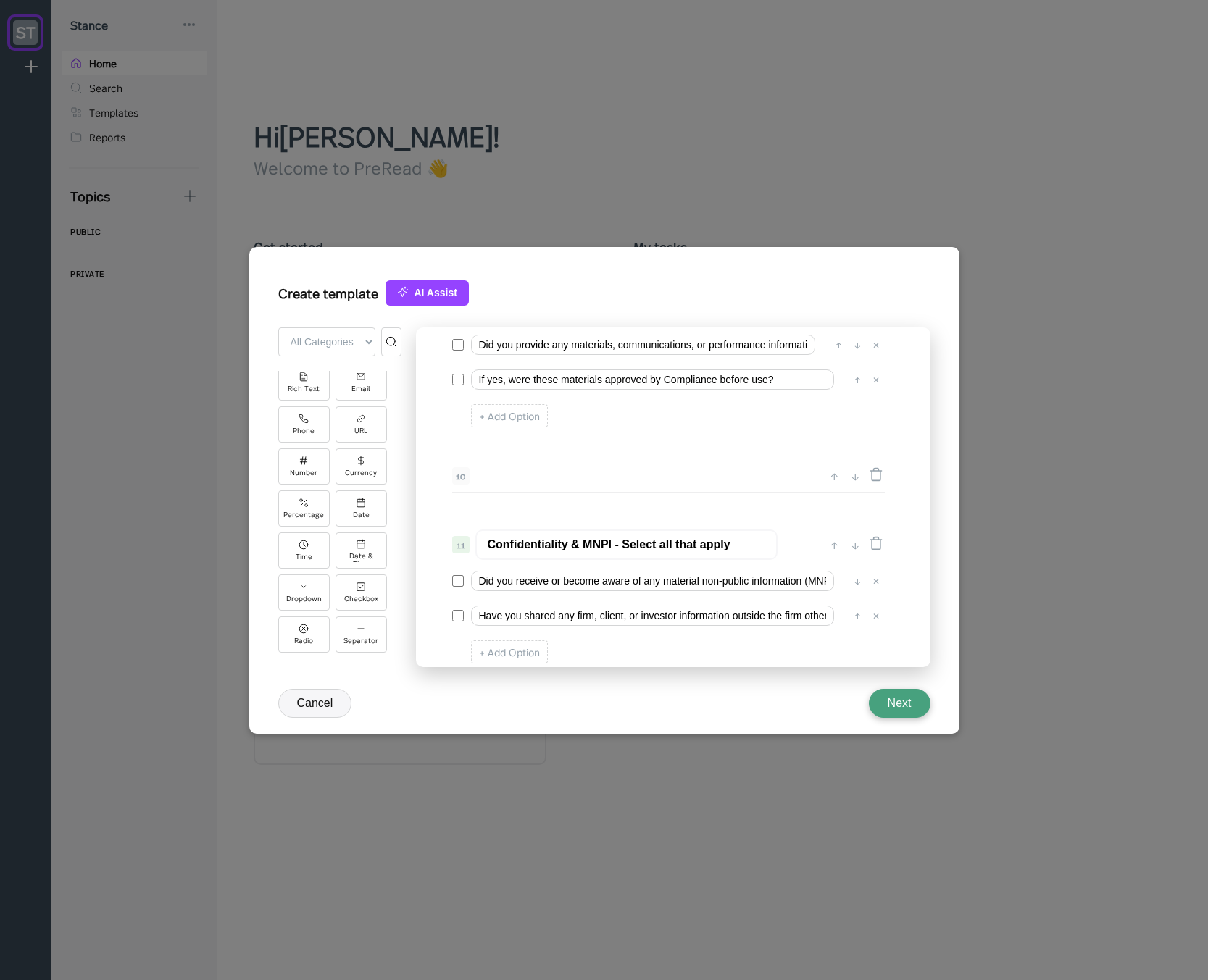
scroll to position [1773, 0]
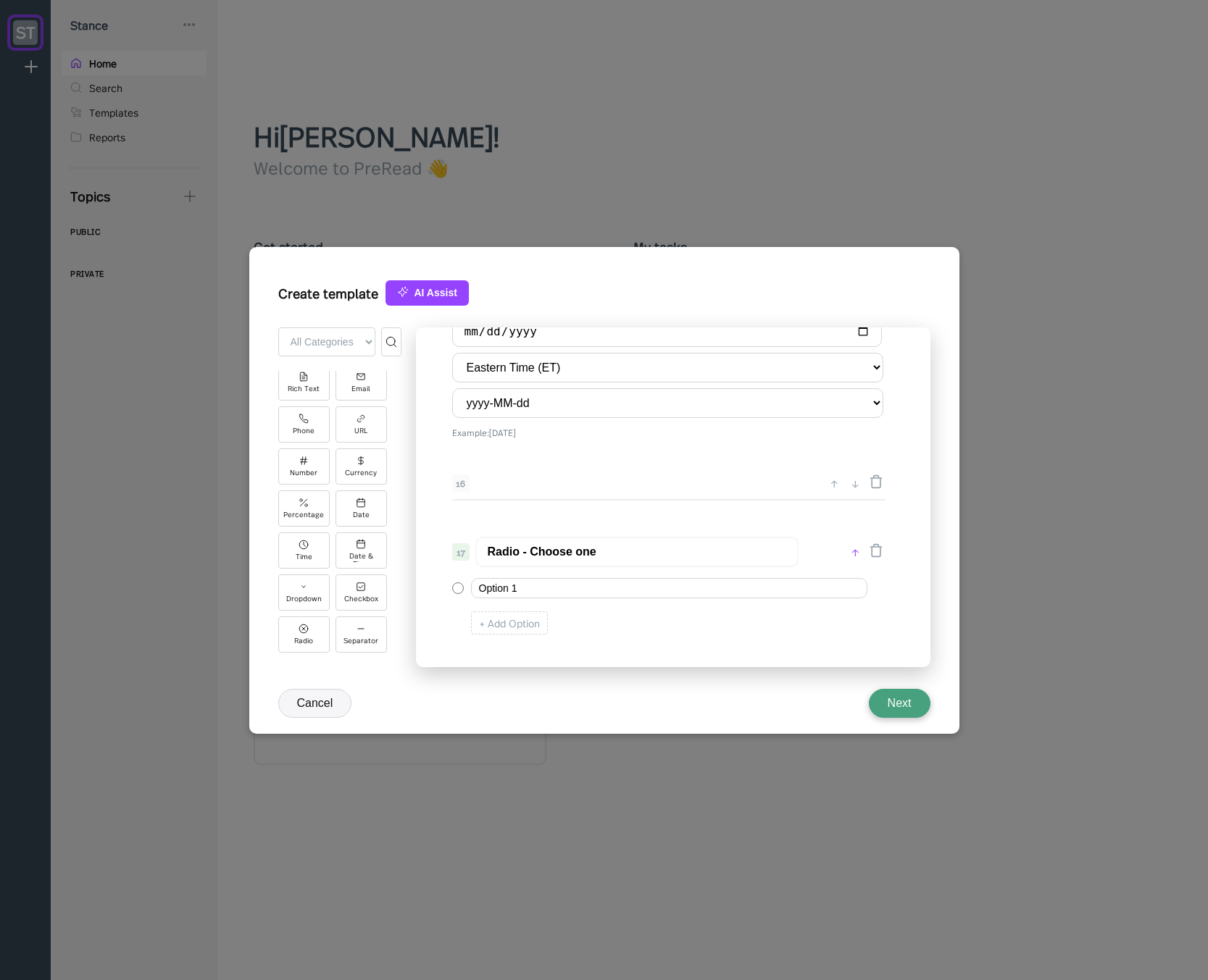
click at [859, 554] on div "↑" at bounding box center [855, 552] width 15 height 17
click at [833, 487] on div "↑" at bounding box center [835, 489] width 15 height 17
type input "Radio - Choose one"
type input "Date of Certification"
select select "America/[GEOGRAPHIC_DATA]"
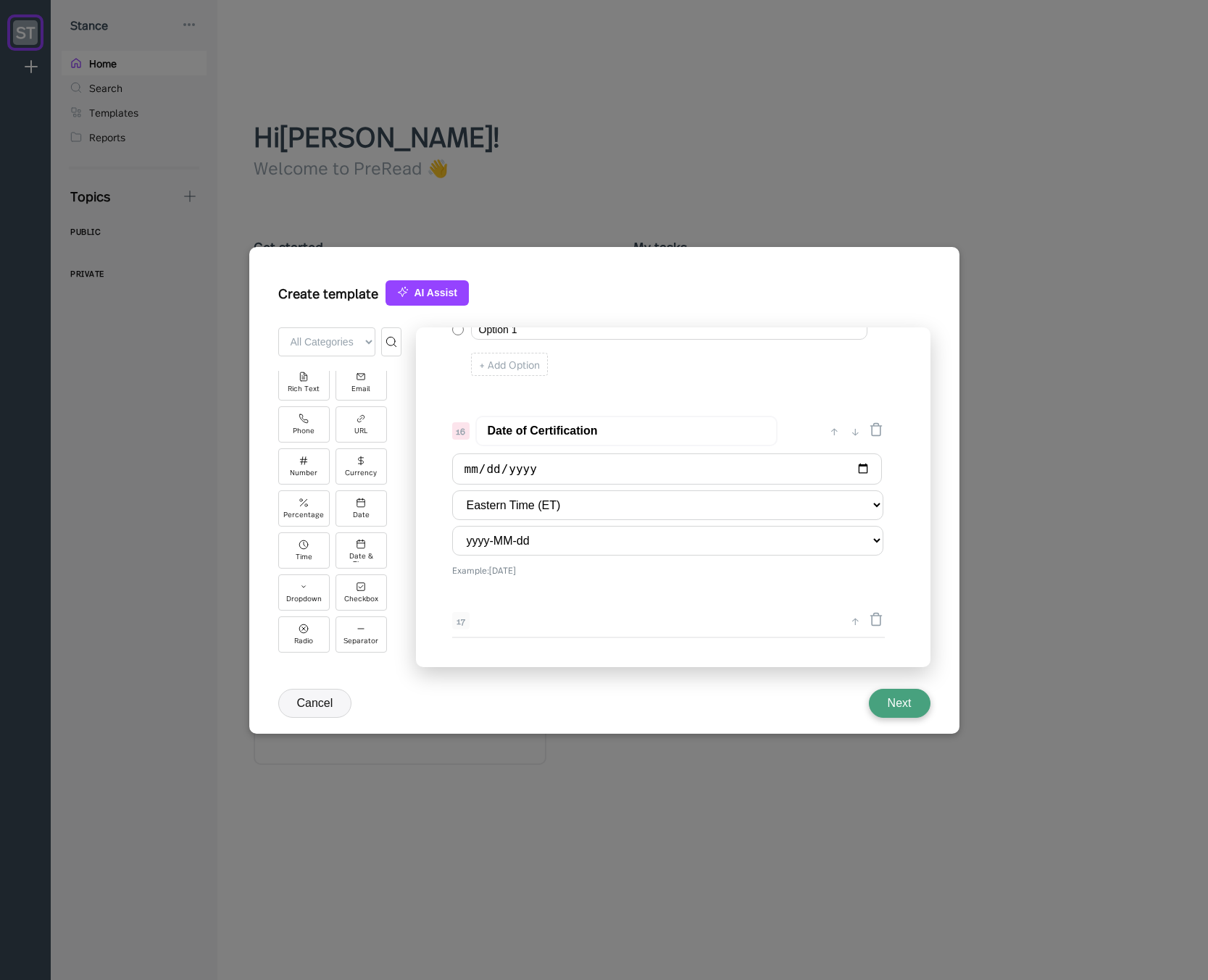
scroll to position [1685, 0]
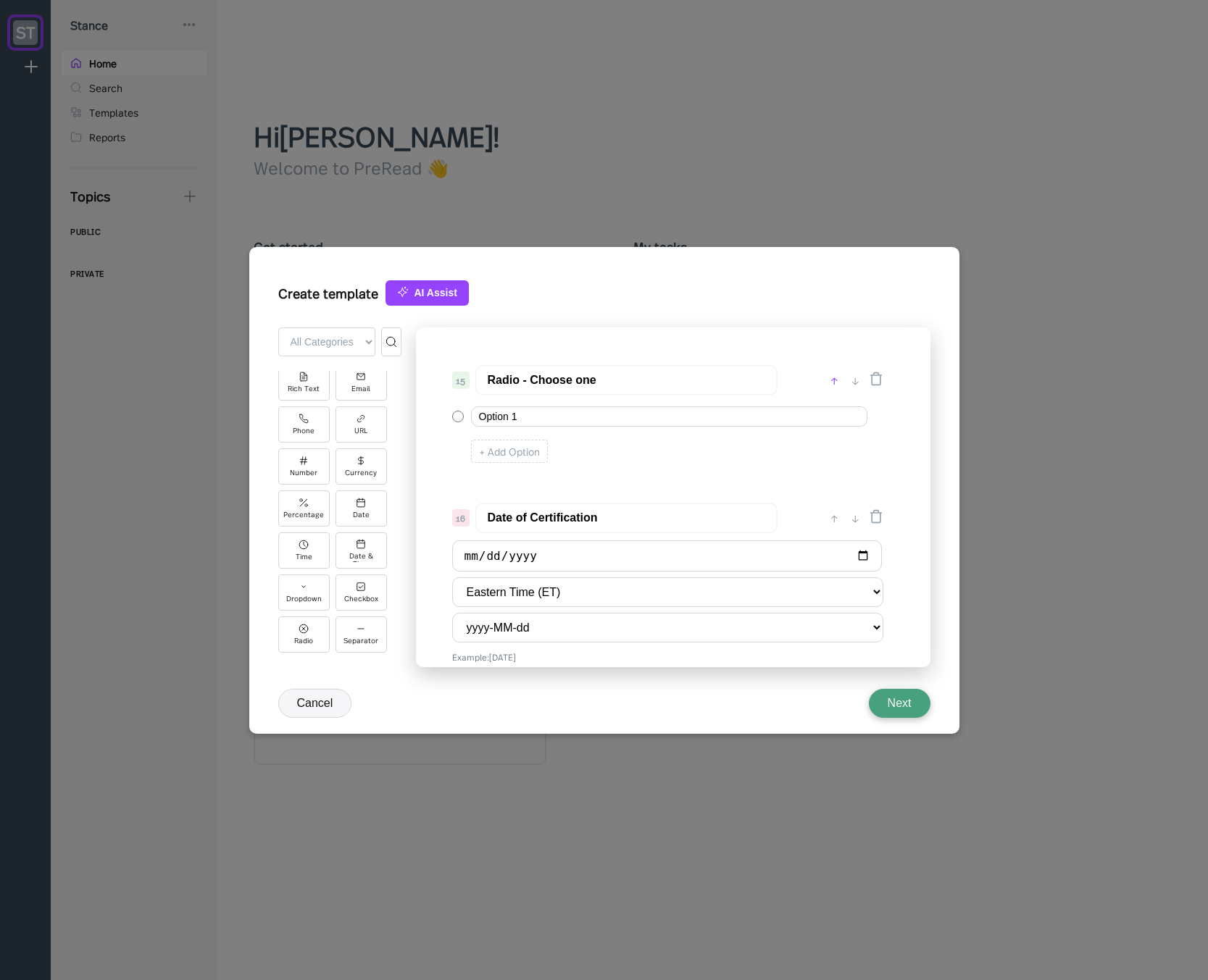
click at [830, 385] on div "↑" at bounding box center [835, 380] width 15 height 17
type input "Radio - Choose one"
type input "Name"
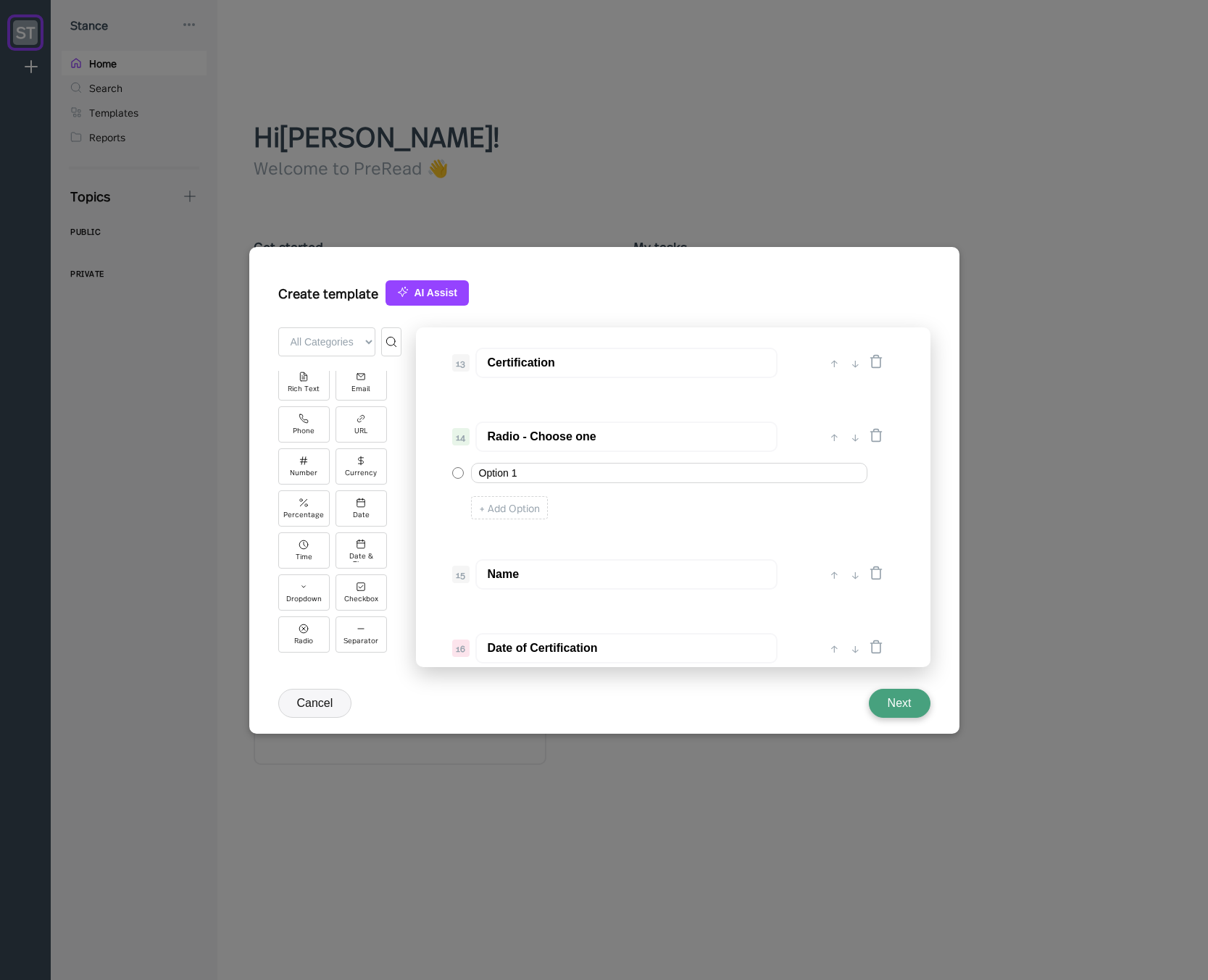
scroll to position [1512, 0]
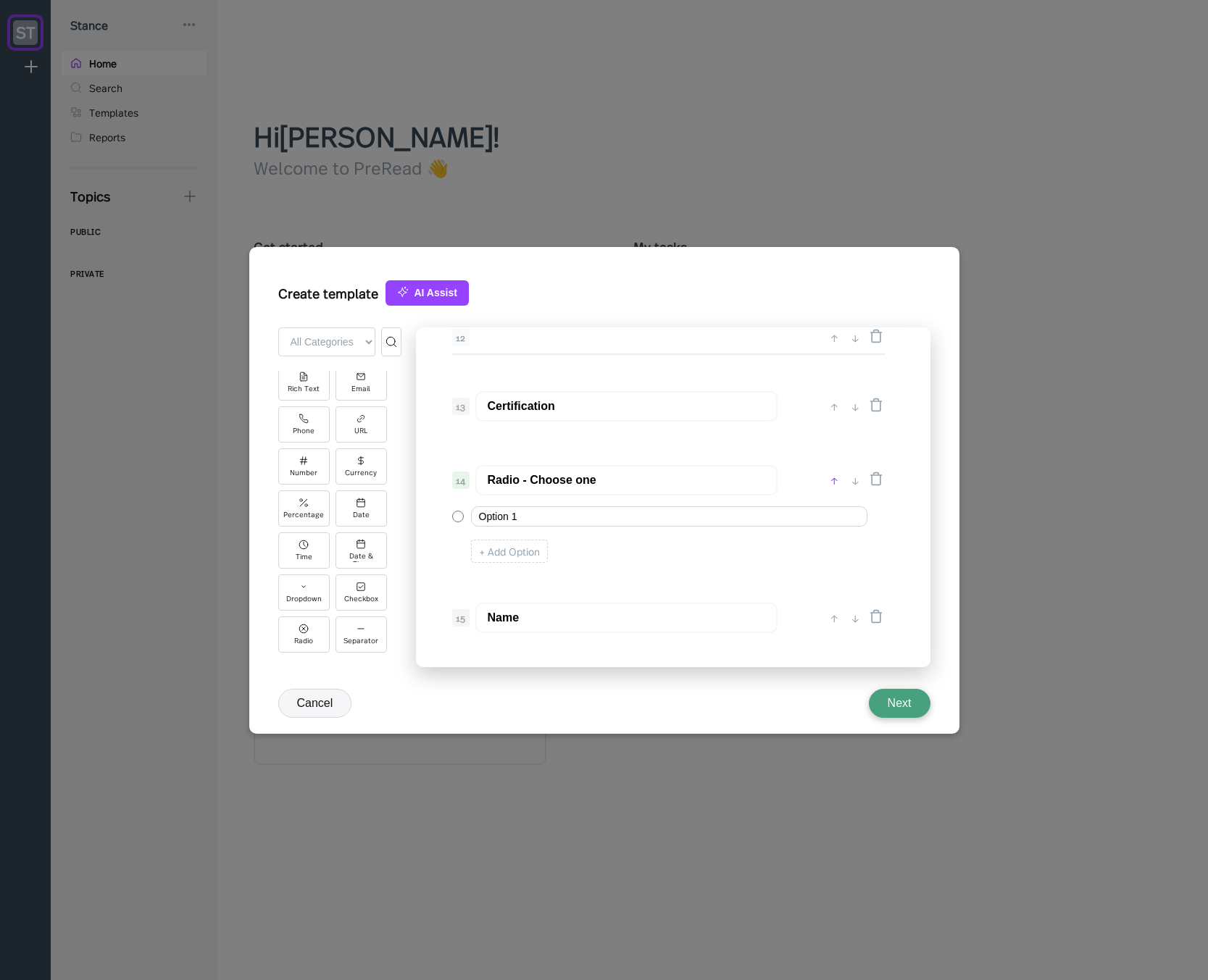
click at [835, 485] on div "↑" at bounding box center [835, 480] width 15 height 17
type input "Radio - Choose one"
type input "Certification"
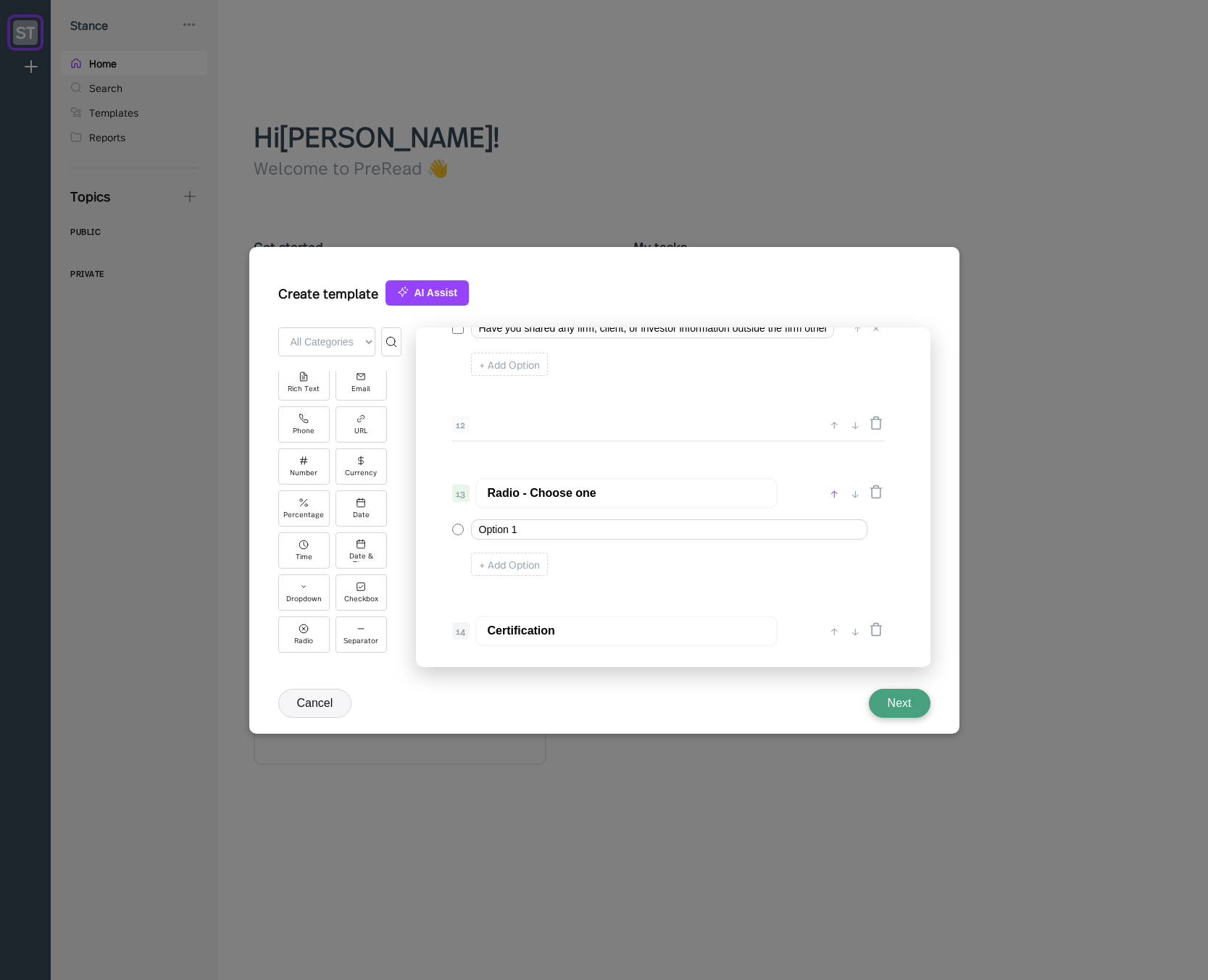
click at [833, 498] on div "↑" at bounding box center [835, 493] width 15 height 17
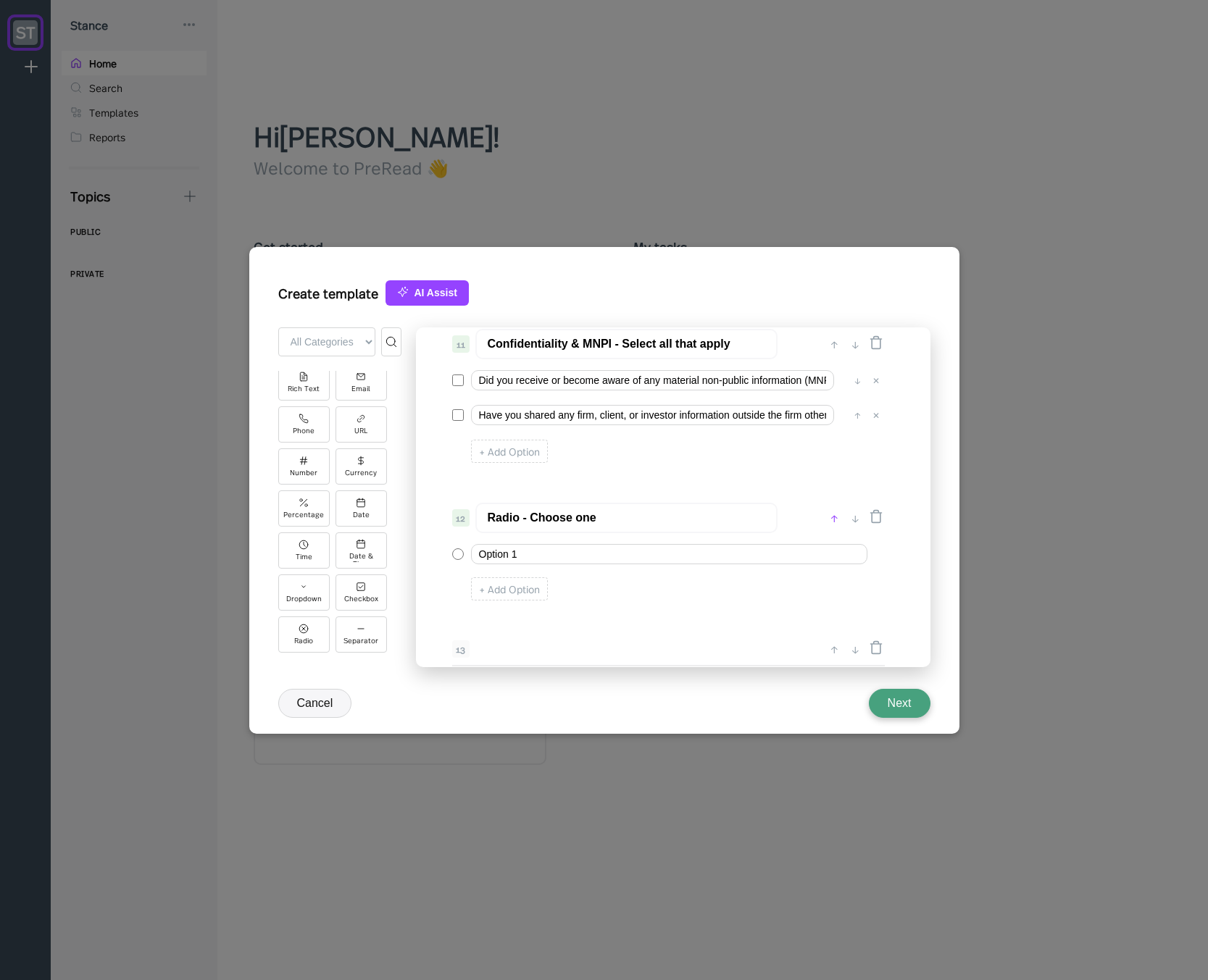
click at [831, 512] on div "↑" at bounding box center [835, 517] width 15 height 17
type input "Radio - Choose one"
type input "Confidentiality & MNPI - Select all that apply"
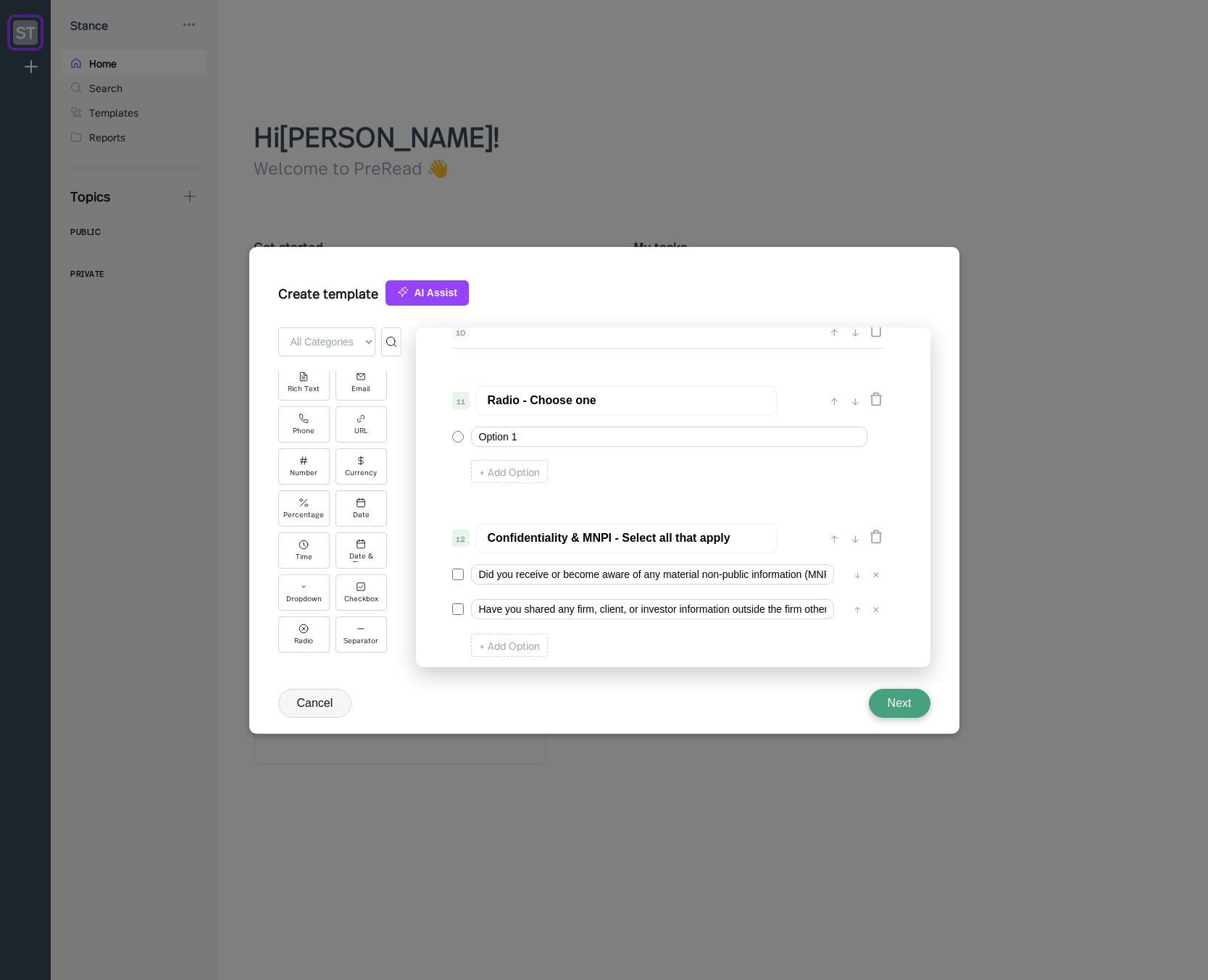
scroll to position [1251, 0]
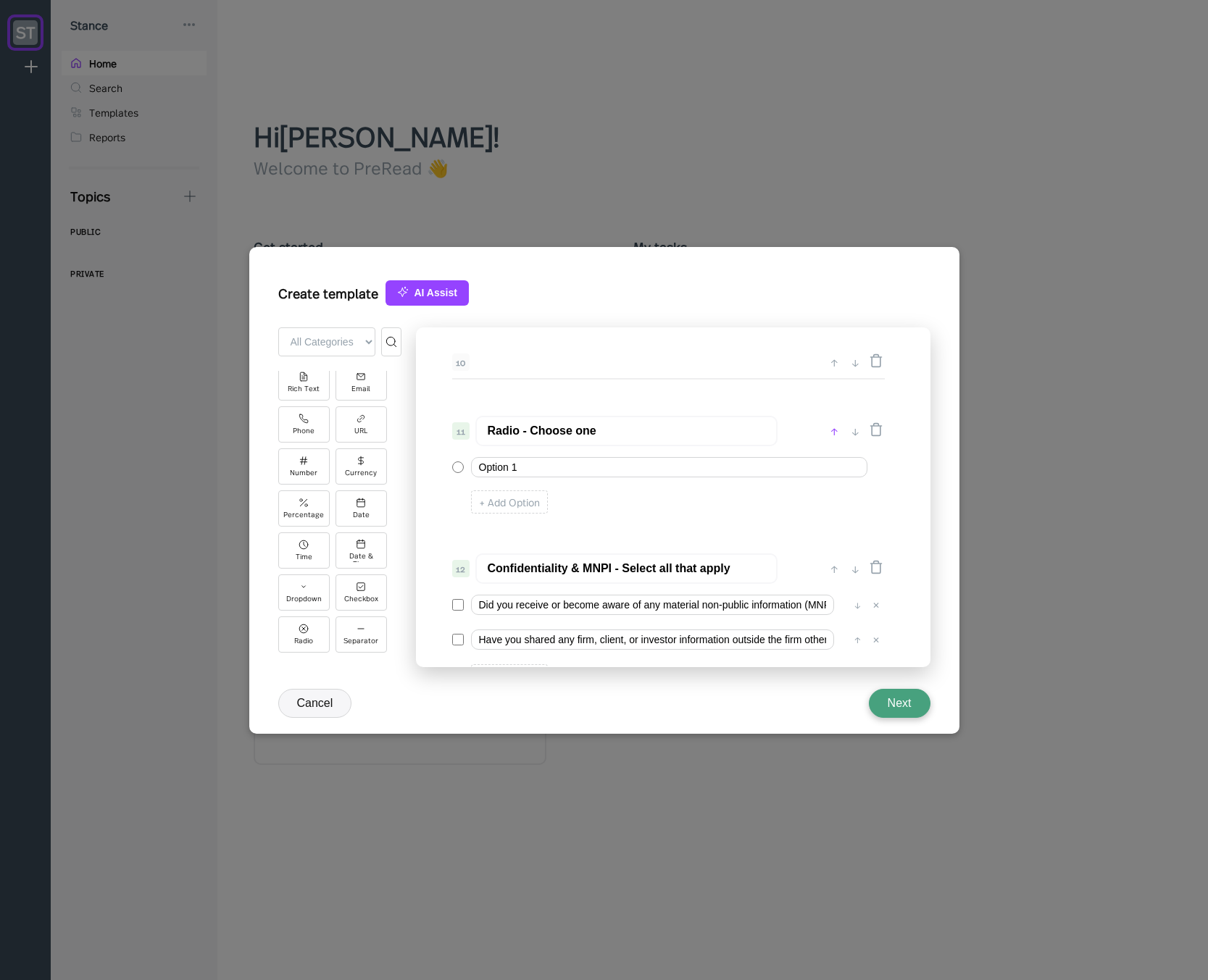
click at [831, 431] on div "↑" at bounding box center [835, 431] width 15 height 17
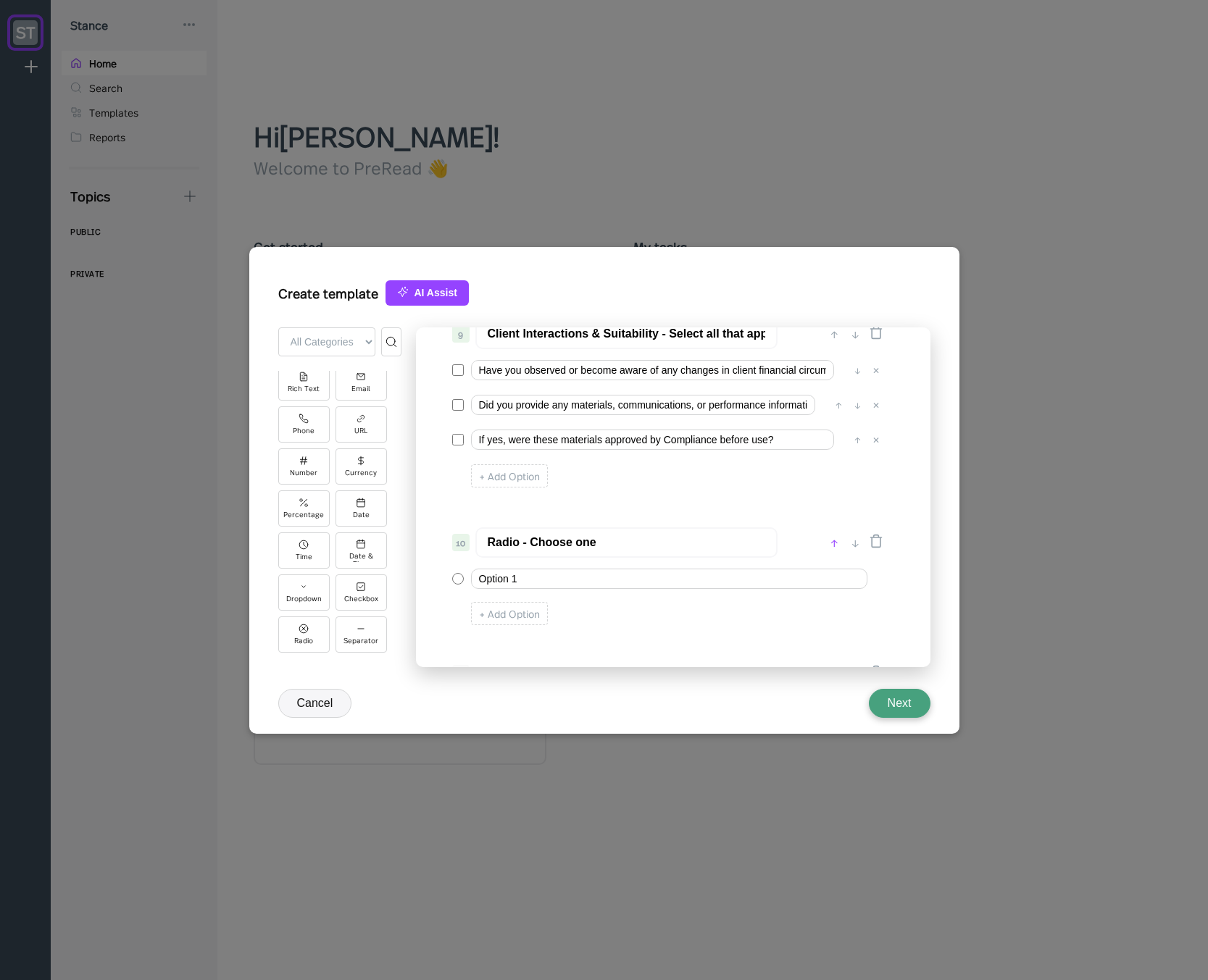
click at [832, 540] on div "↑" at bounding box center [835, 542] width 15 height 17
type input "Radio - Choose one"
type input "Client Interactions & Suitability - Select all that apply"
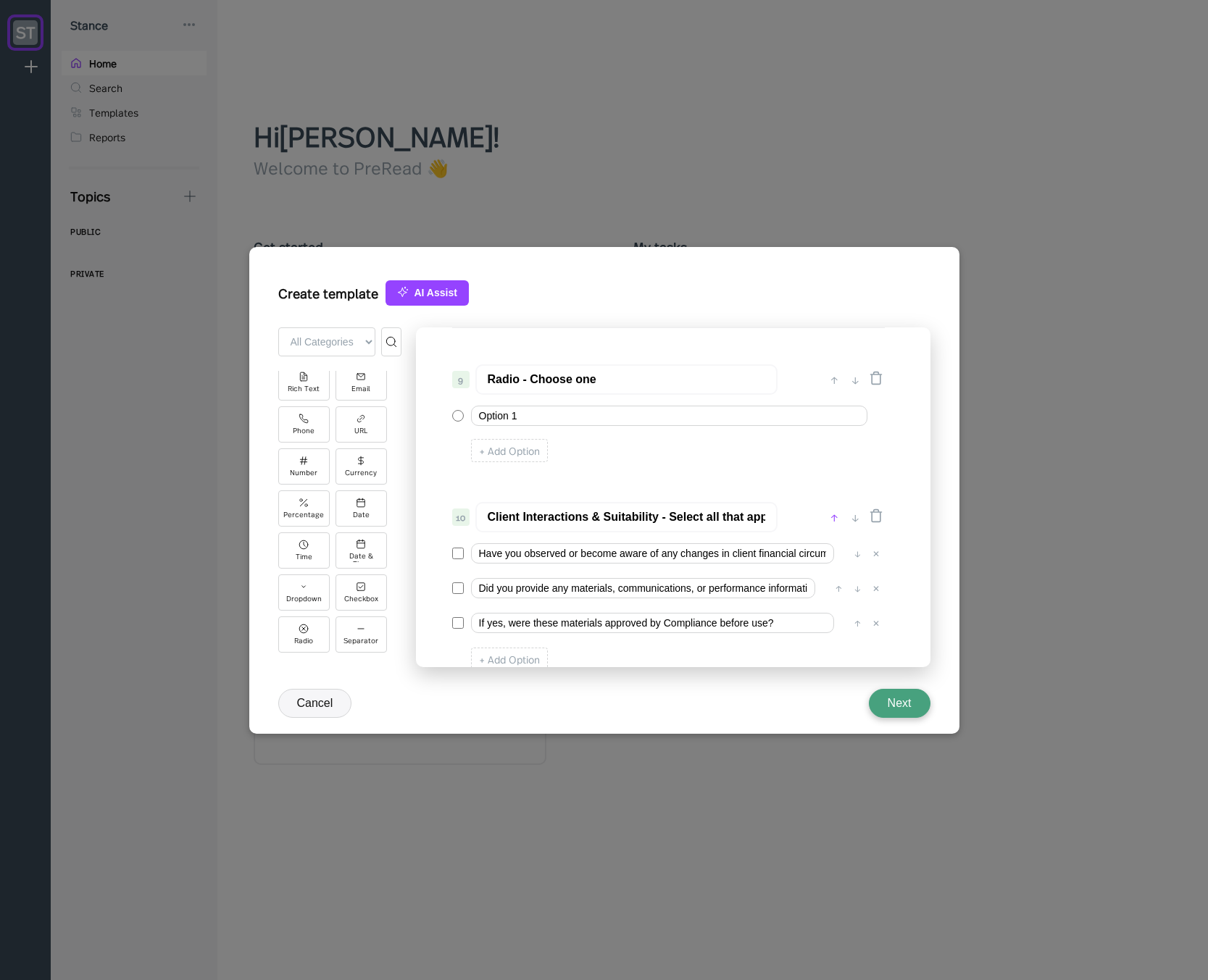
scroll to position [990, 0]
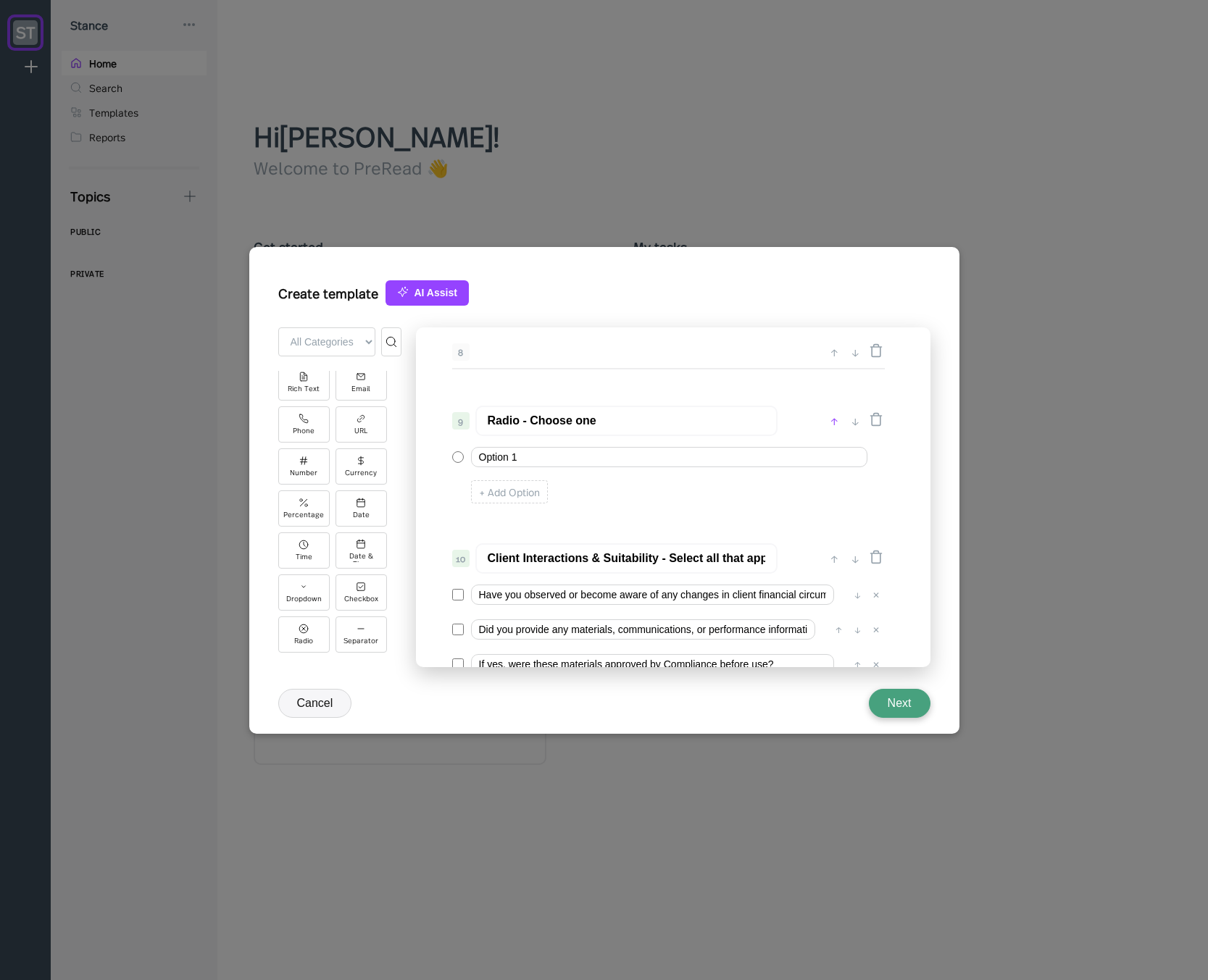
click at [834, 421] on div "↑" at bounding box center [835, 420] width 15 height 17
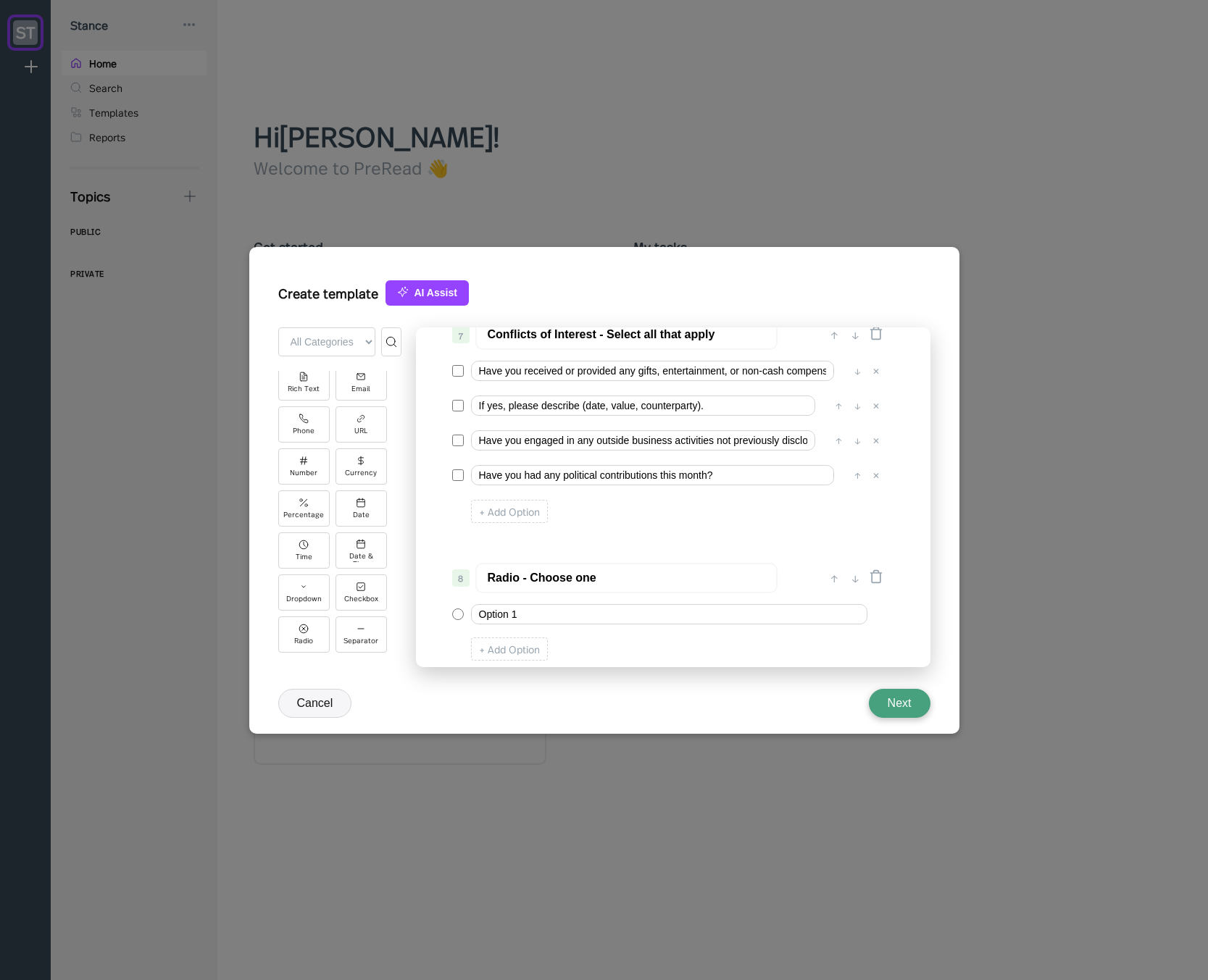
scroll to position [730, 0]
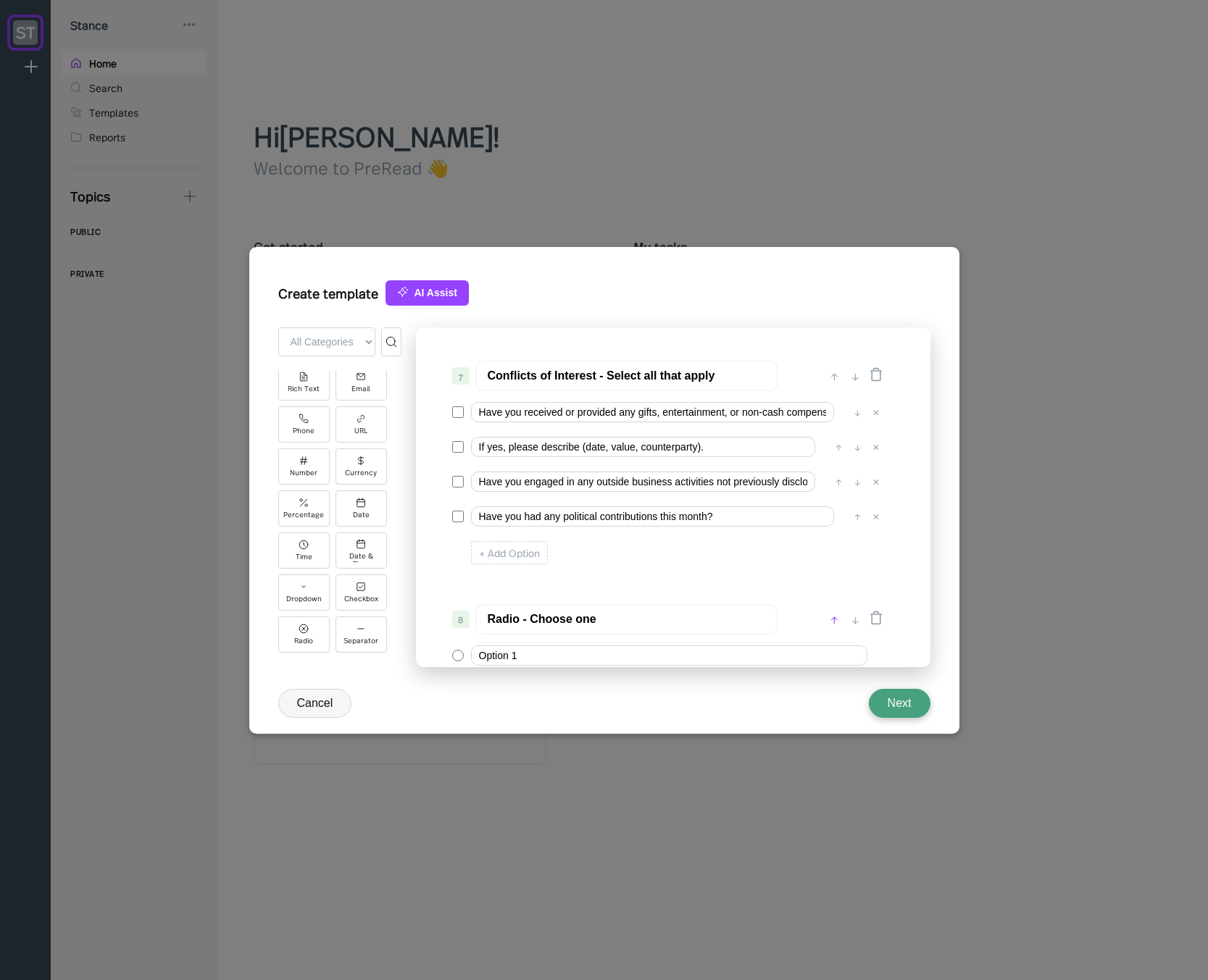
click at [835, 618] on div "↑" at bounding box center [835, 619] width 15 height 17
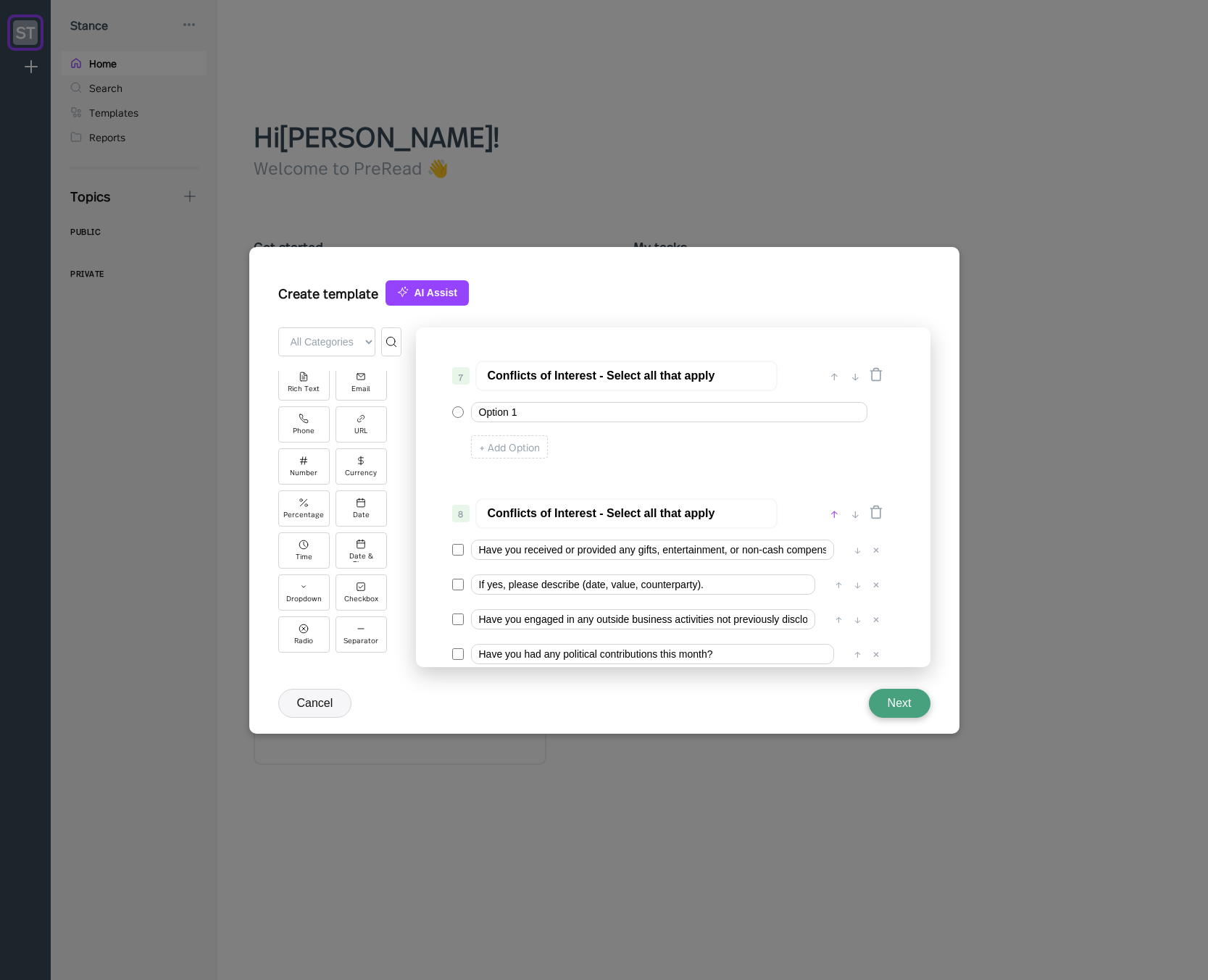
type input "Radio - Choose one"
type input "Conflicts of Interest - Select all that apply"
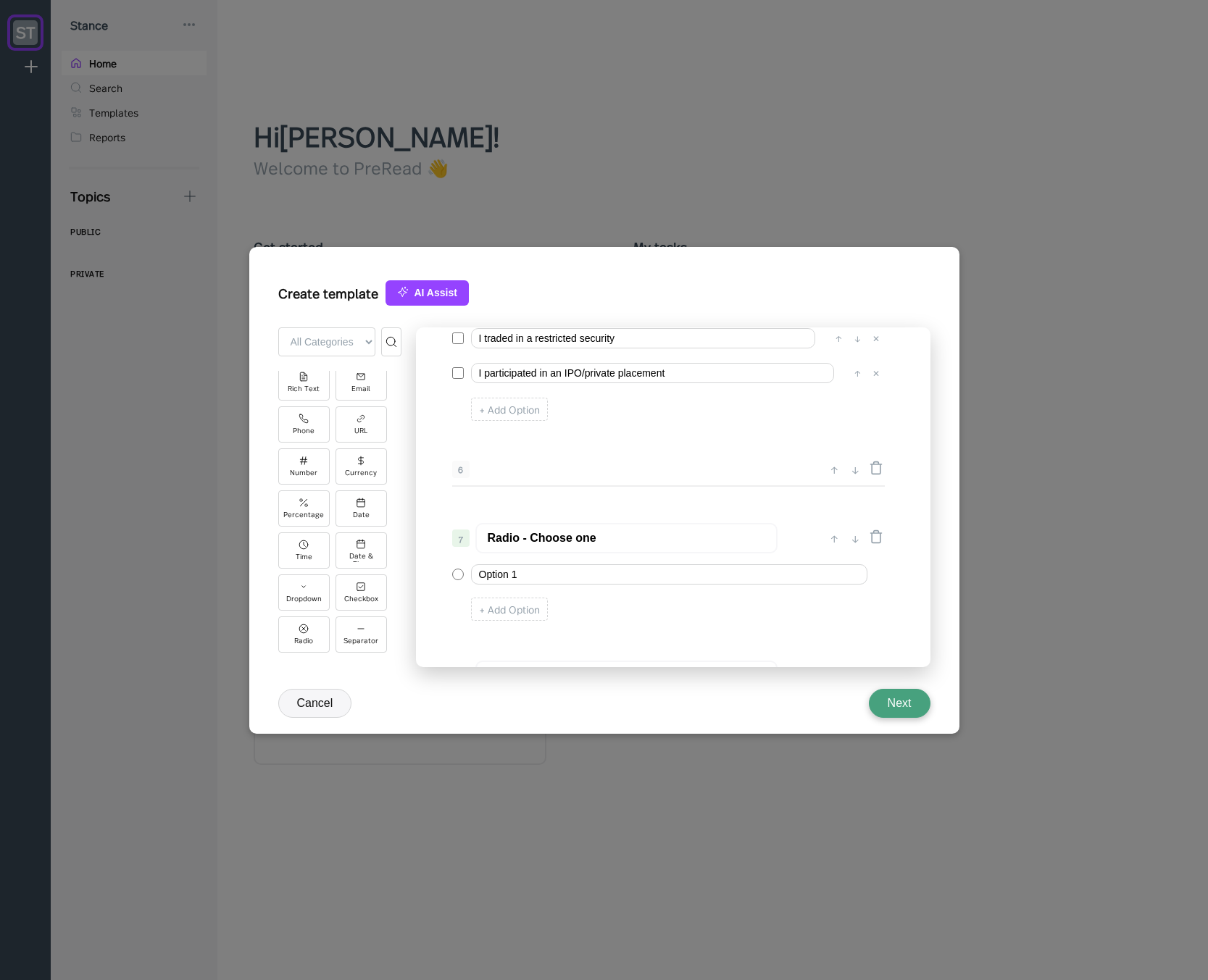
scroll to position [556, 0]
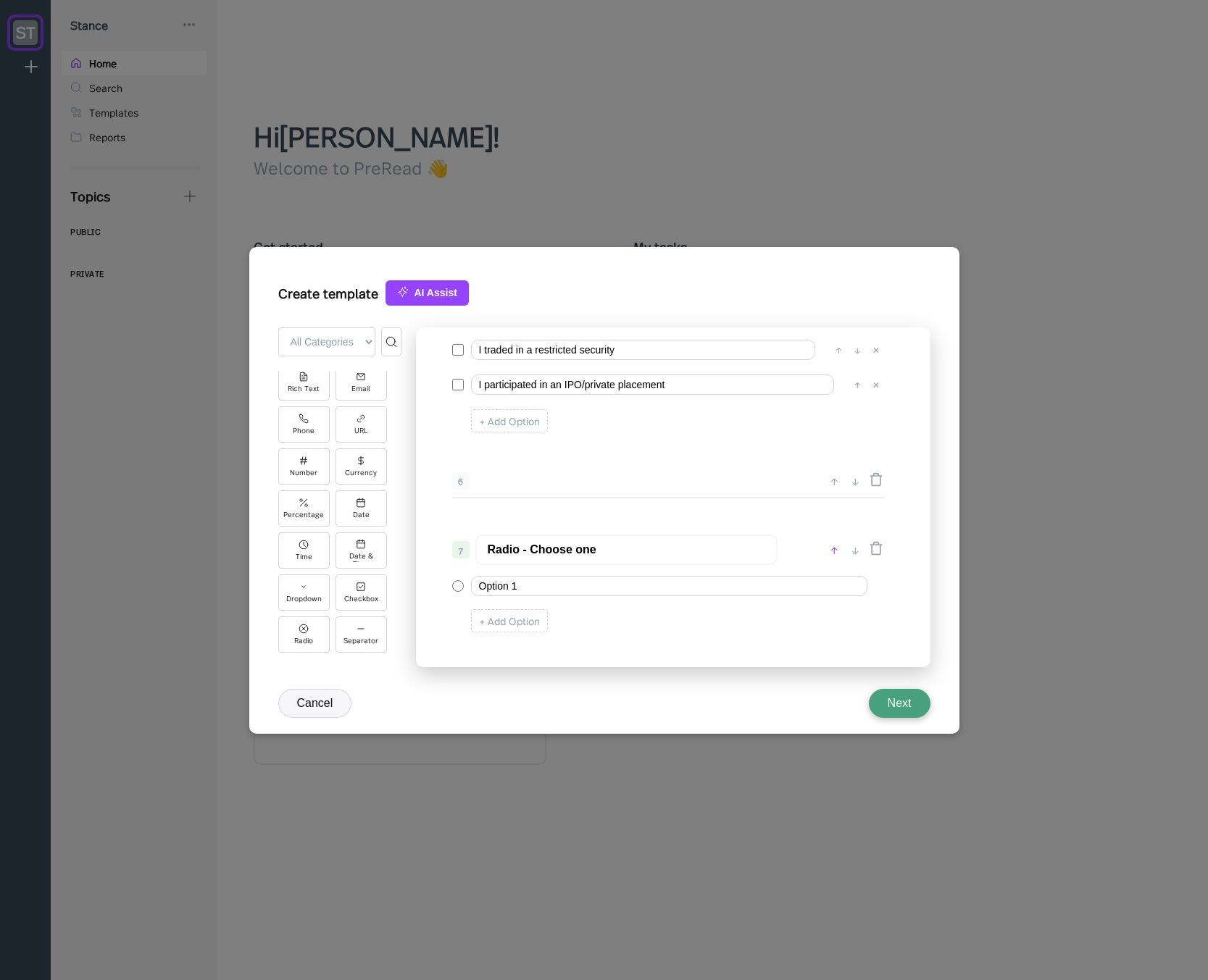
click at [830, 548] on div "↑" at bounding box center [835, 549] width 15 height 17
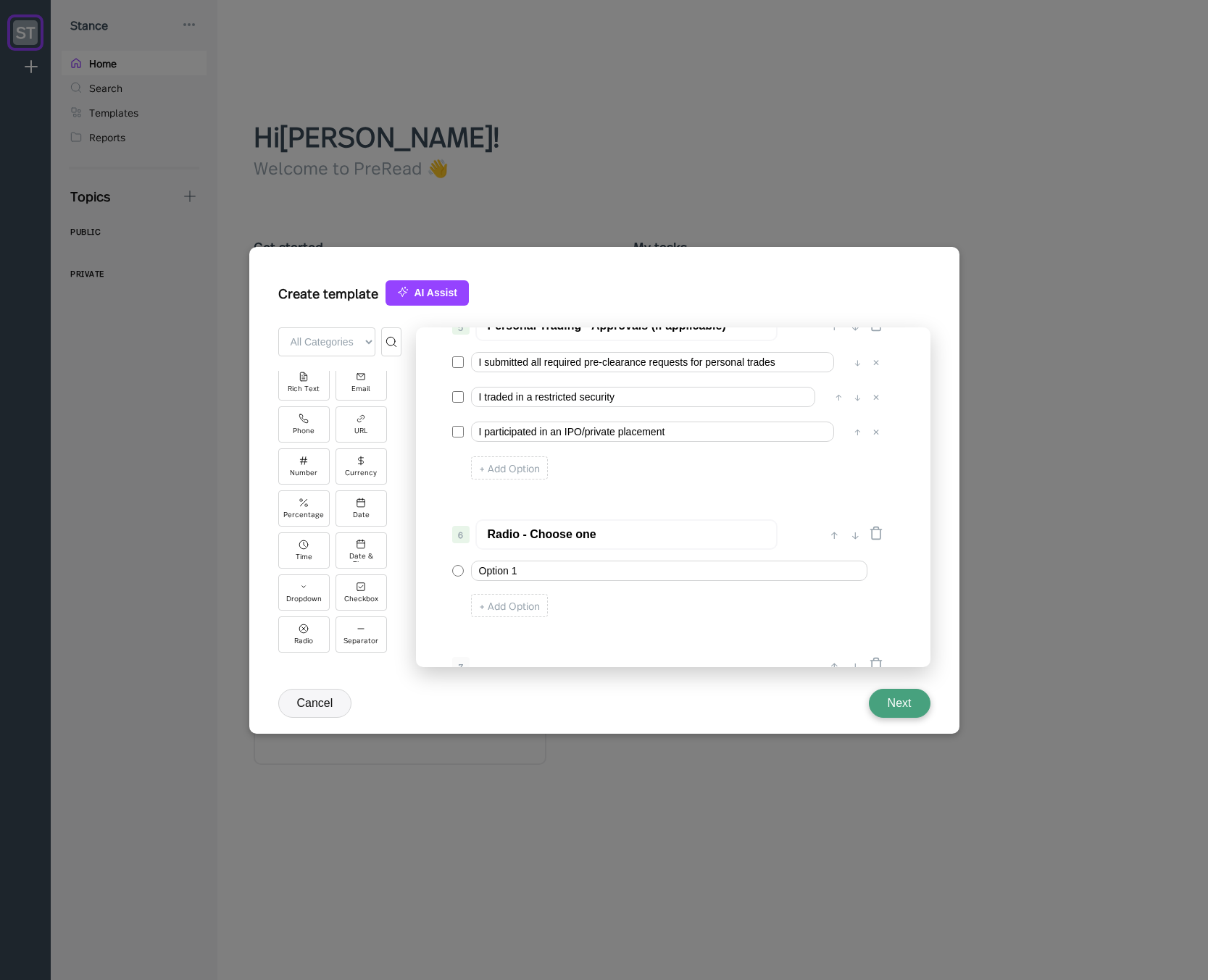
scroll to position [469, 0]
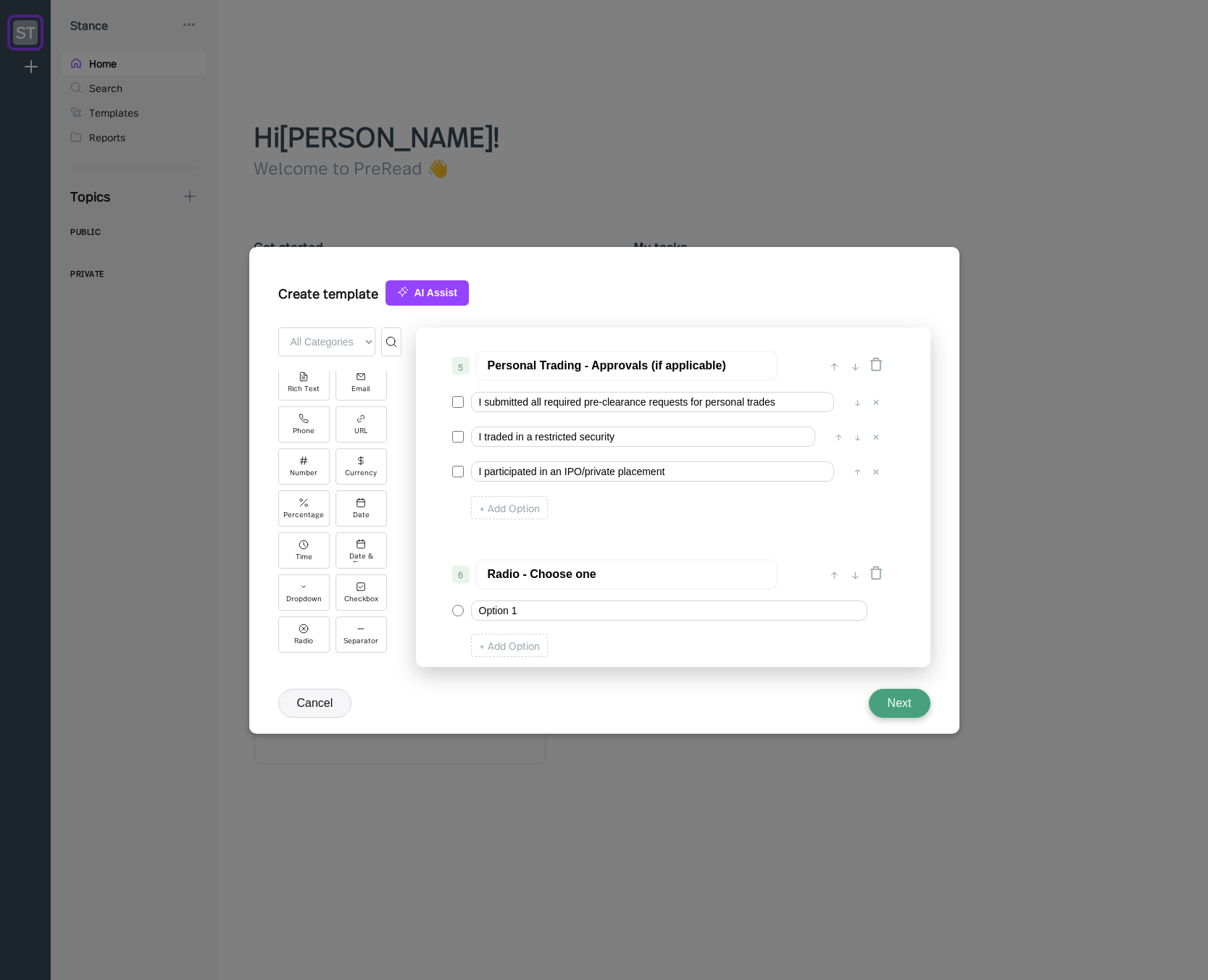
click at [489, 578] on input "Radio - Choose one" at bounding box center [627, 573] width 302 height 30
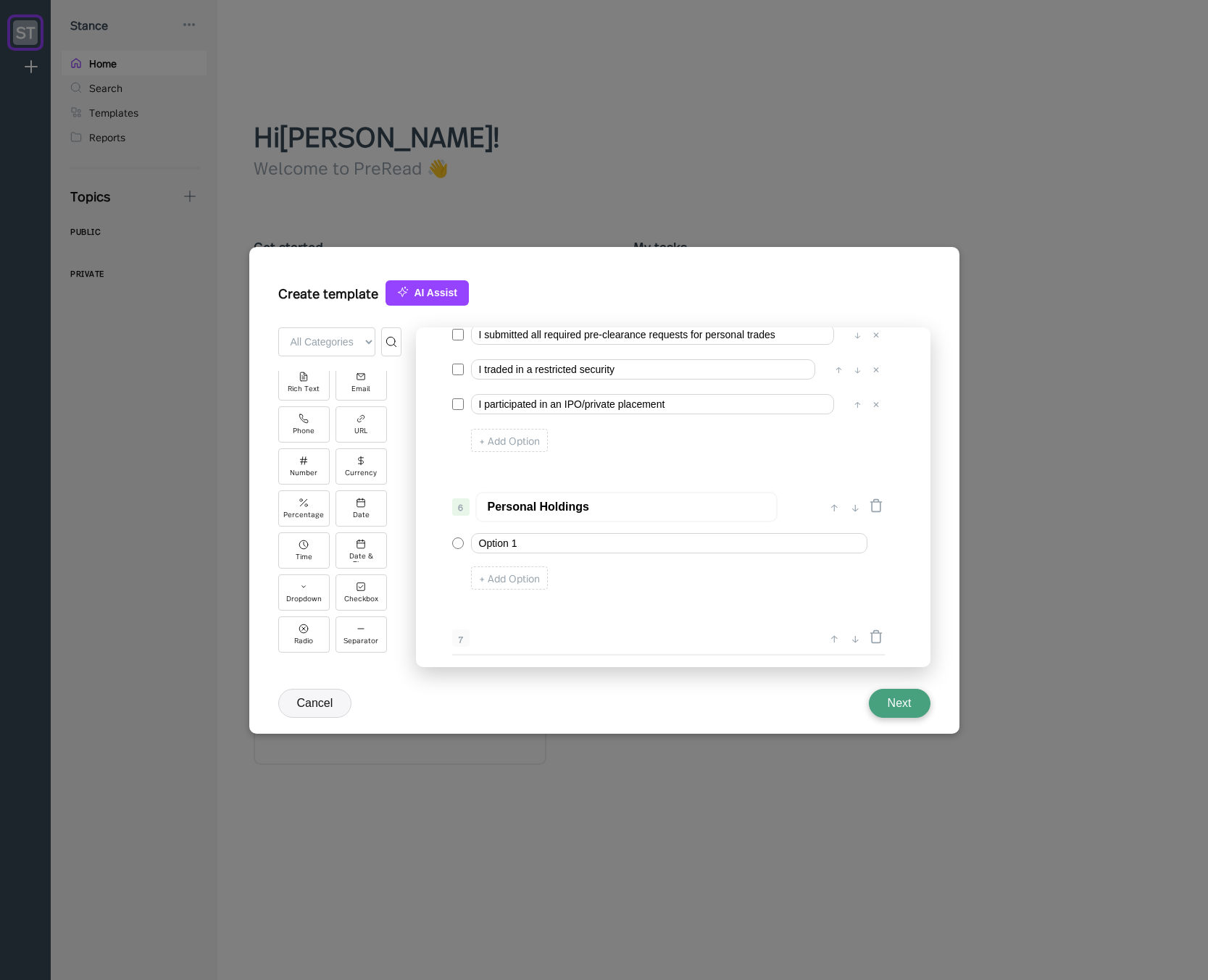
scroll to position [548, 0]
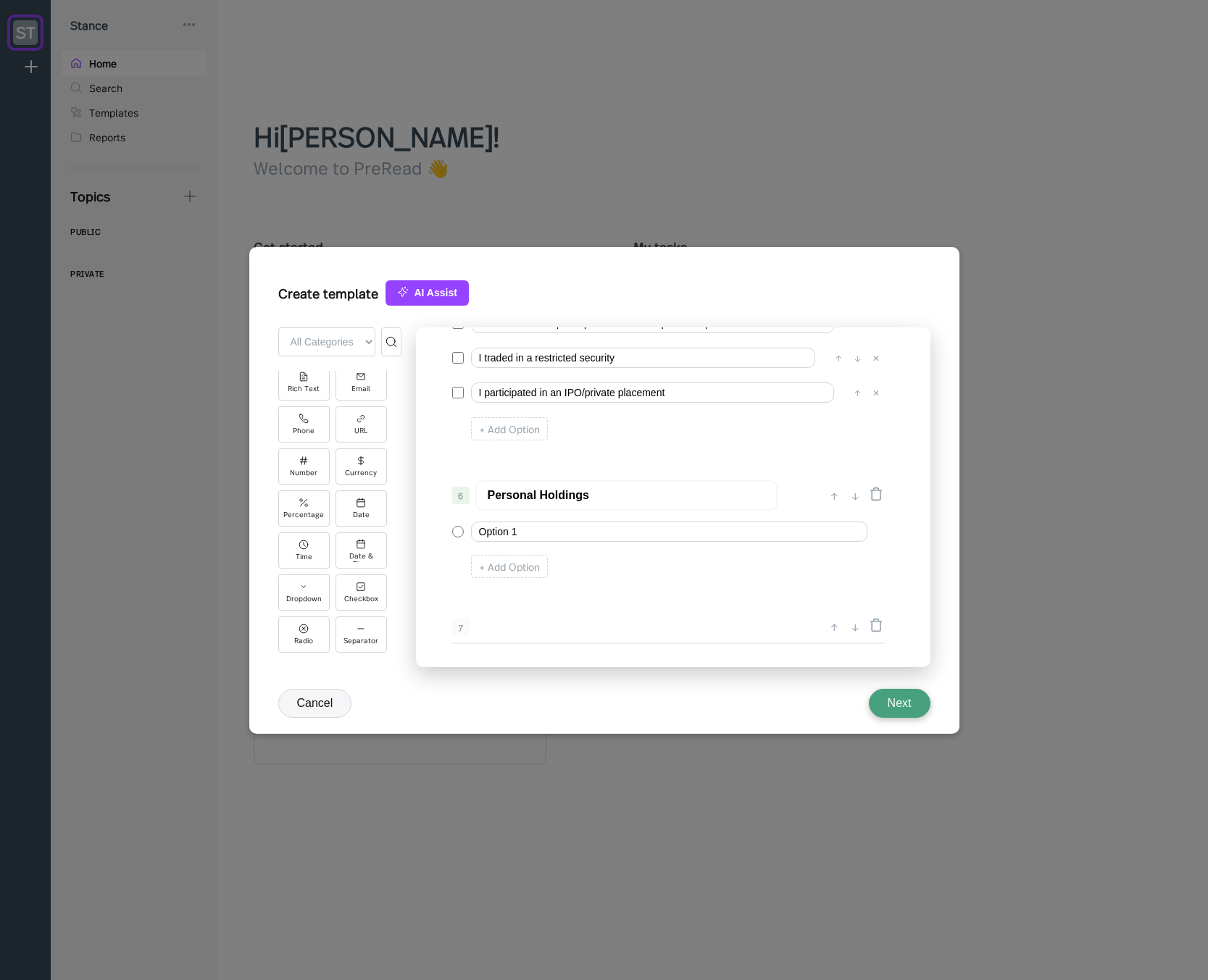
type input "Personal Holdings"
click at [534, 535] on input "Option 1" at bounding box center [669, 532] width 397 height 21
click at [521, 530] on input "I opened new financial accounts" at bounding box center [669, 532] width 397 height 21
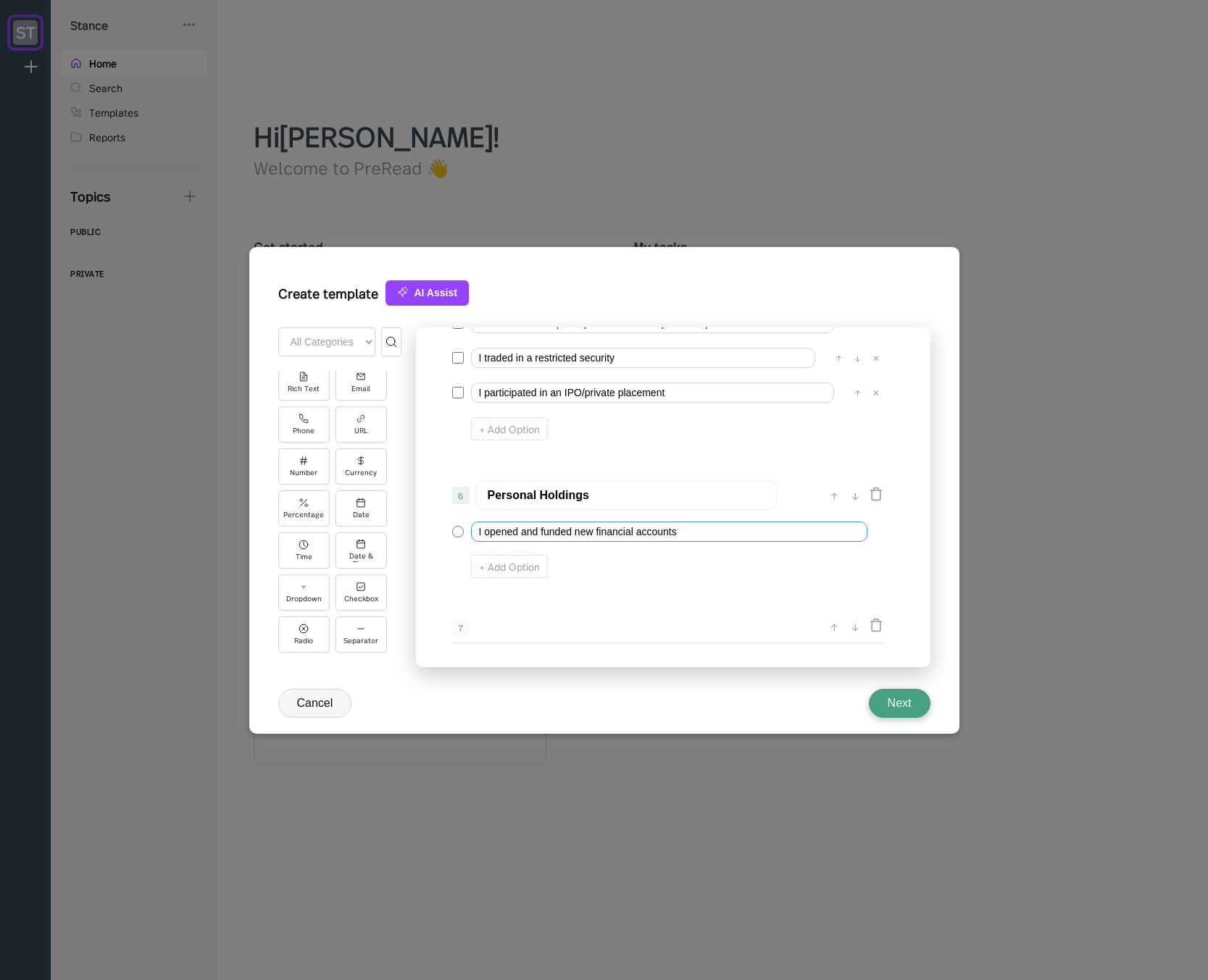
click at [687, 528] on input "I opened and funded new financial accounts" at bounding box center [669, 532] width 397 height 21
type input "I opened and funded new financial accounts"
click at [489, 564] on div "+ Add Option" at bounding box center [508, 566] width 76 height 23
click at [489, 564] on input "Option 2" at bounding box center [650, 565] width 360 height 21
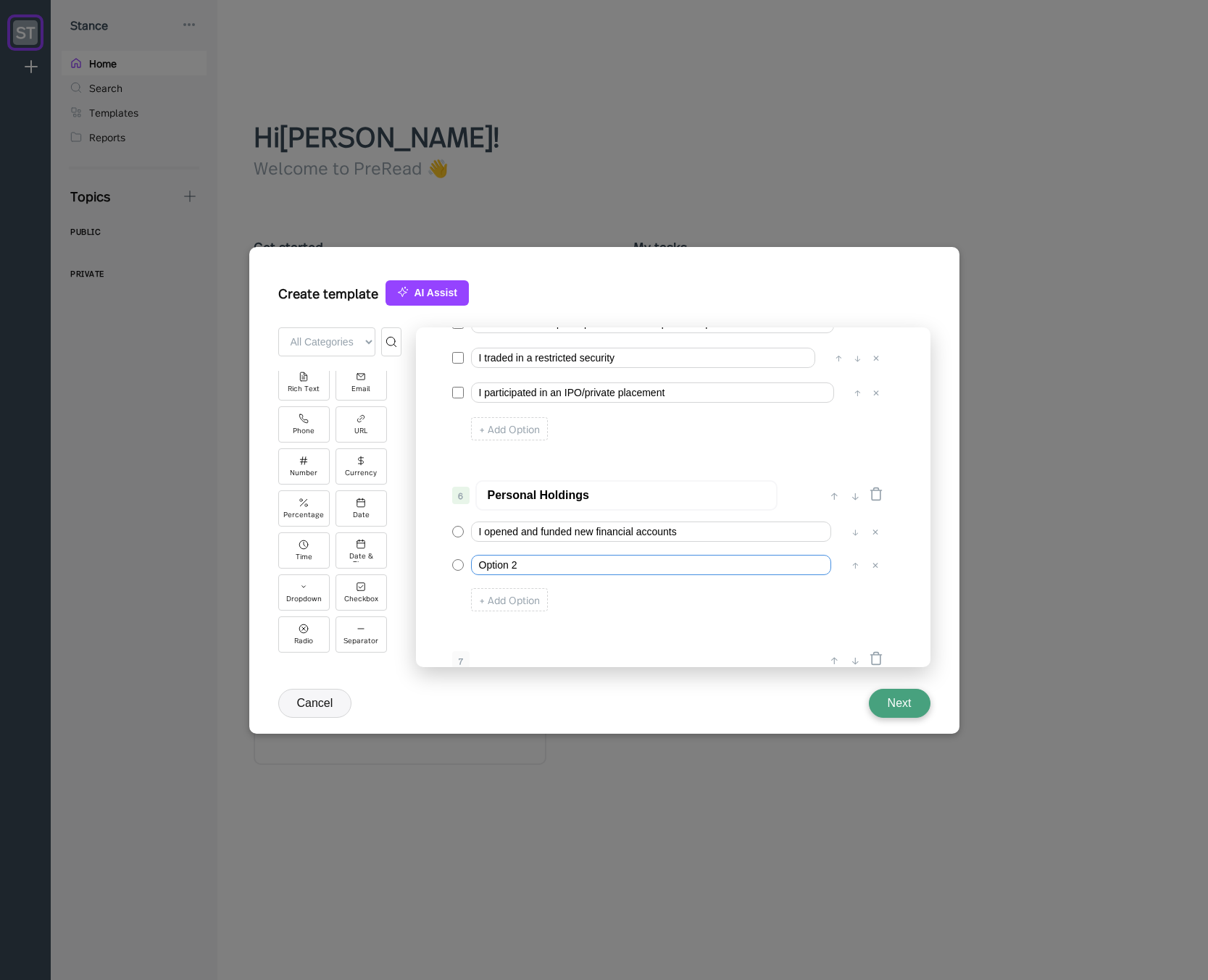
click at [489, 564] on input "Option 2" at bounding box center [650, 565] width 360 height 21
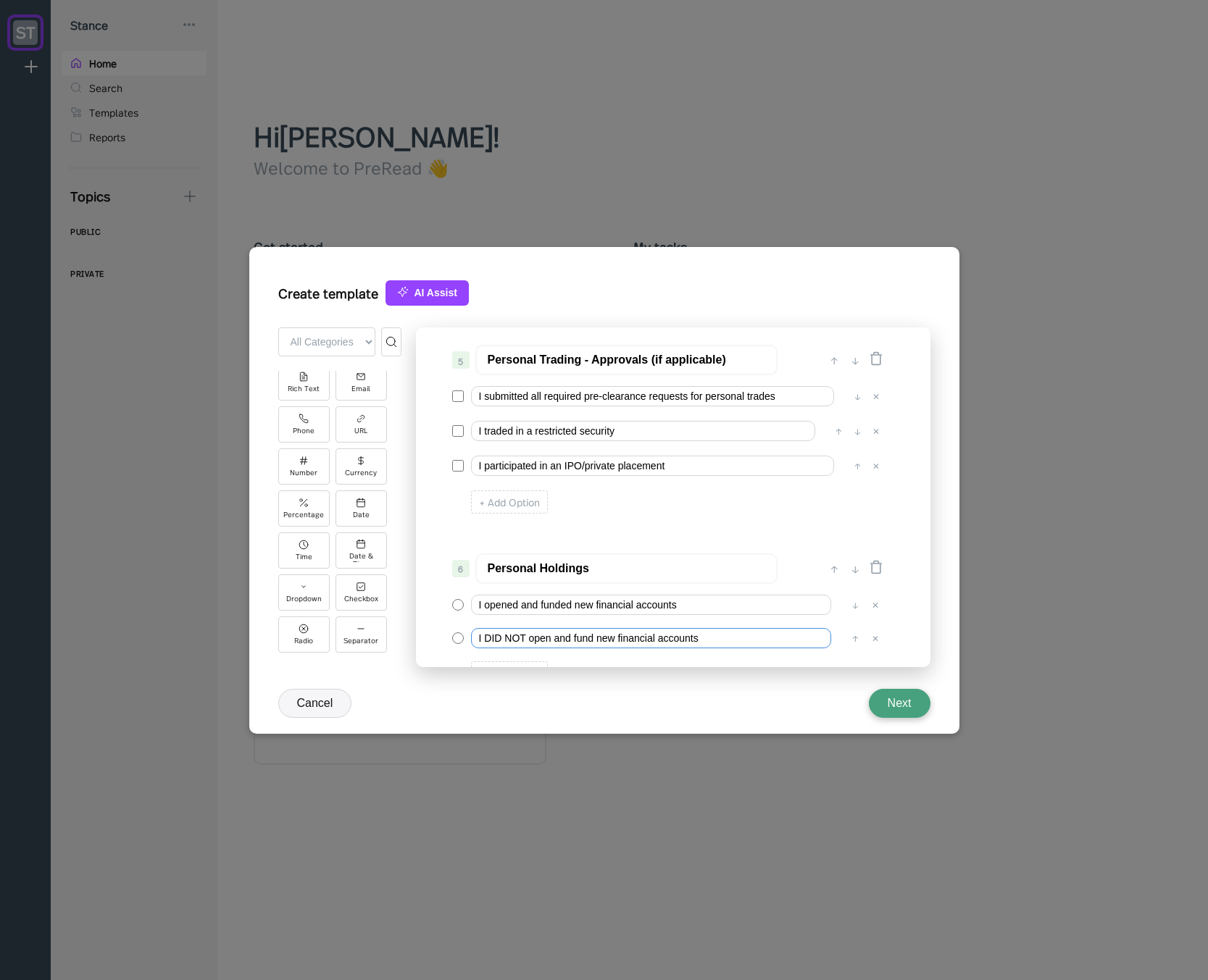
scroll to position [517, 0]
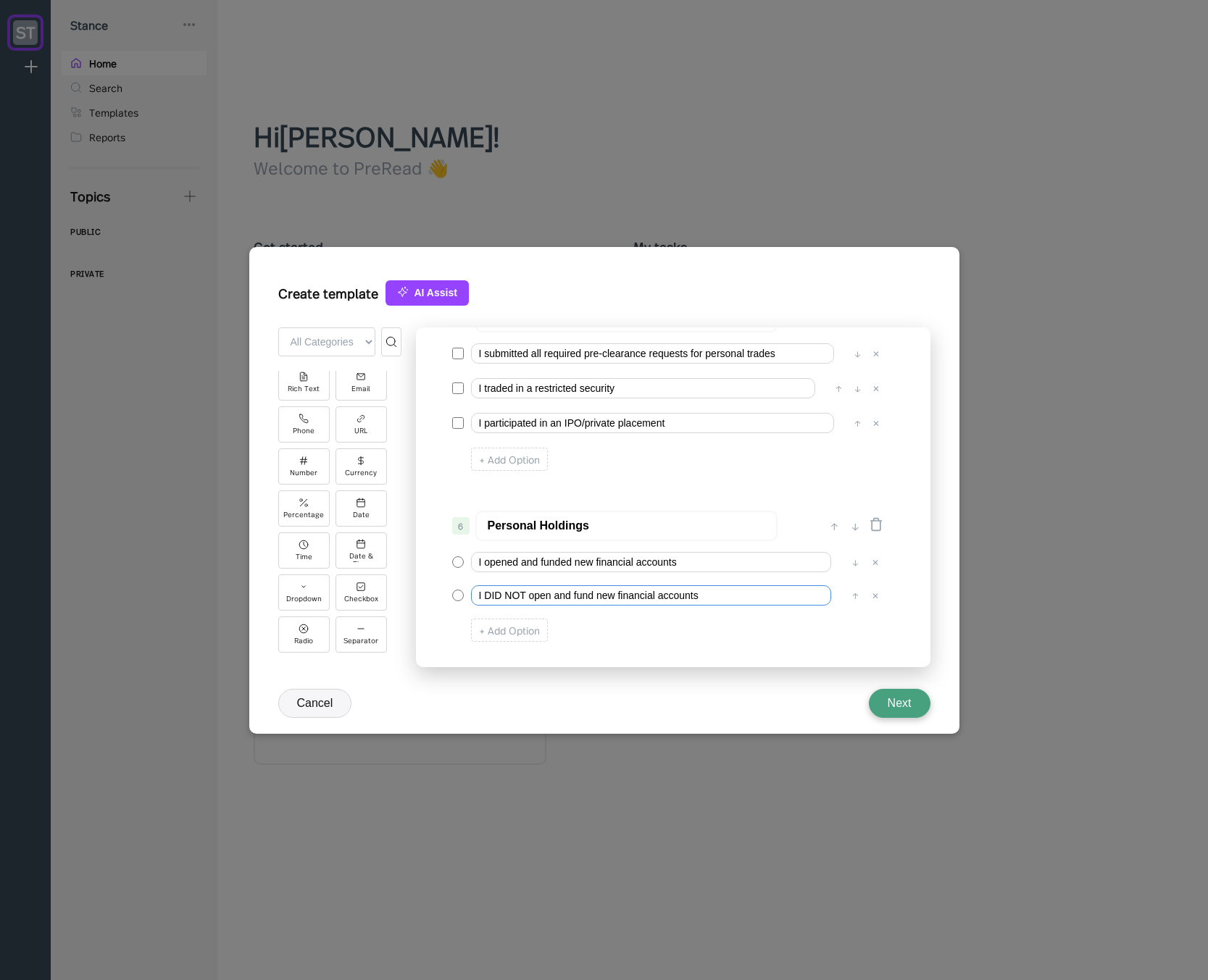
type input "I DID NOT open and fund new financial accounts"
click at [568, 520] on input "Personal Holdings" at bounding box center [627, 525] width 302 height 30
click at [586, 493] on div "0 ↓ Quarterly Access Person Attestation 1 ↑ ↓ Please complete this questionnair…" at bounding box center [672, 497] width 514 height 340
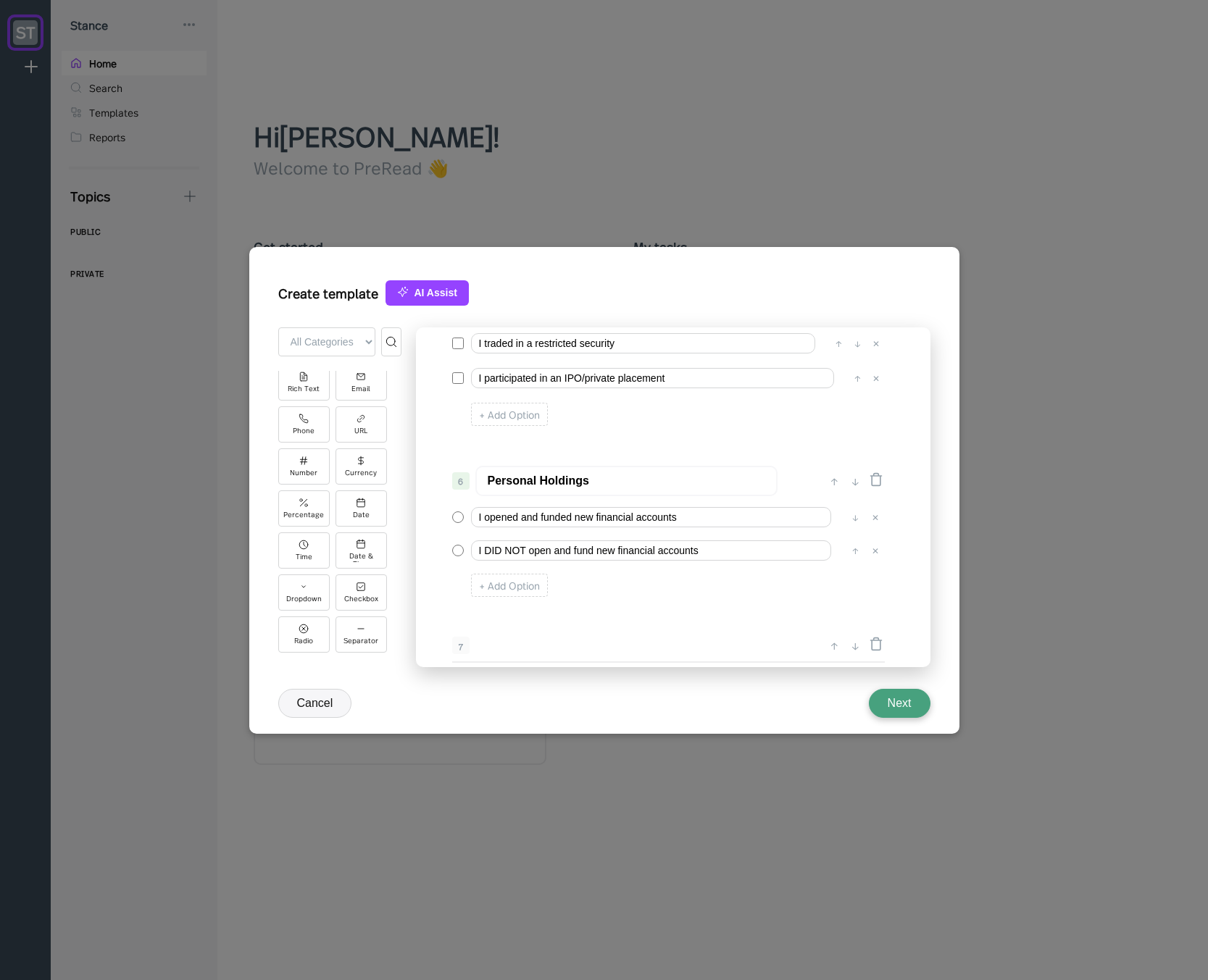
scroll to position [605, 0]
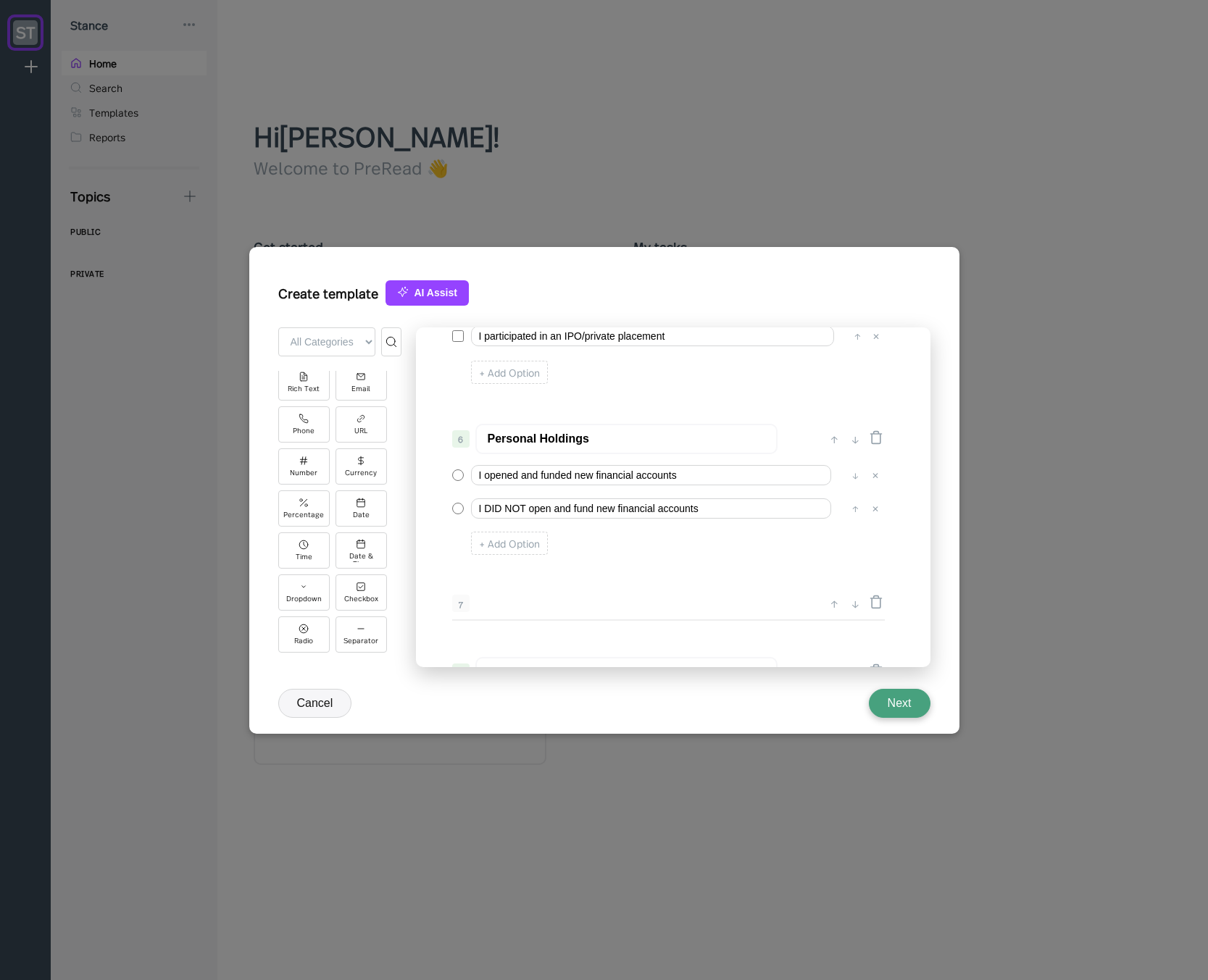
click at [527, 428] on input "Personal Holdings" at bounding box center [627, 439] width 302 height 30
click at [576, 439] on input "Personal Holdings" at bounding box center [627, 439] width 302 height 30
click at [637, 398] on div "0 ↓ Quarterly Access Person Attestation 1 ↑ ↓ Please complete this questionnair…" at bounding box center [672, 497] width 514 height 340
click at [592, 572] on div "0 ↓ Quarterly Access Person Attestation 1 ↑ ↓ Please complete this questionnair…" at bounding box center [672, 497] width 514 height 340
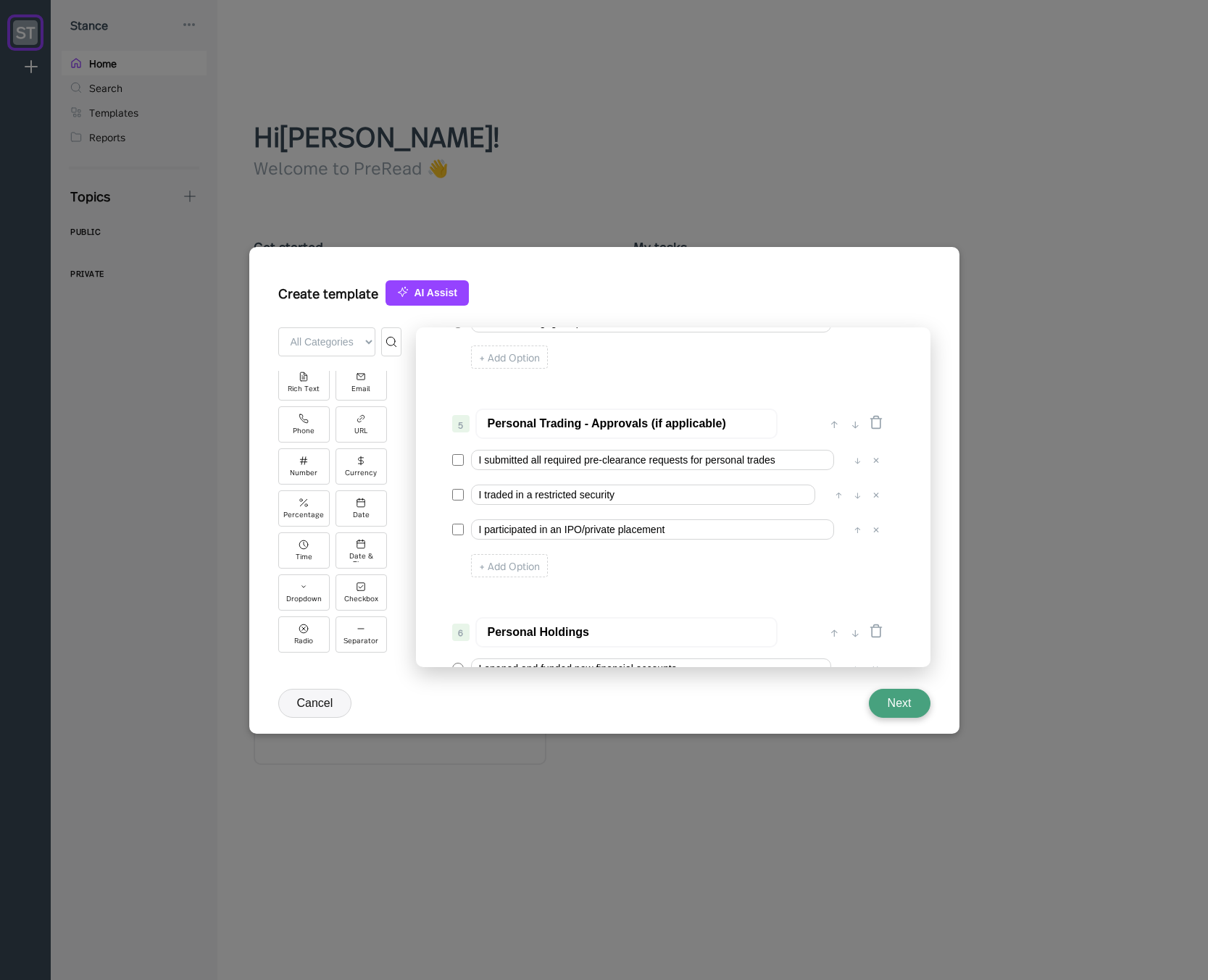
scroll to position [517, 0]
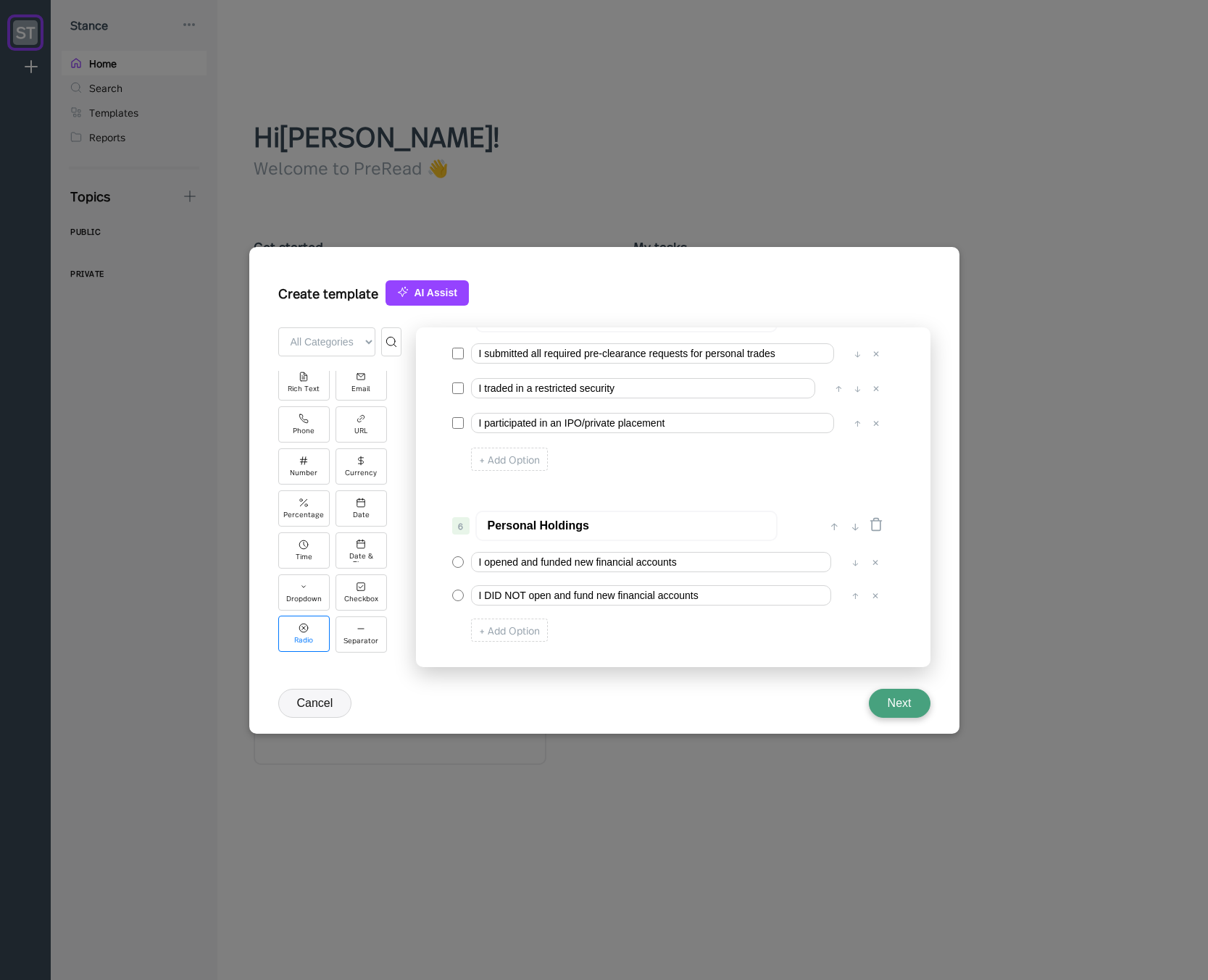
click at [305, 633] on div "Radio" at bounding box center [304, 633] width 52 height 36
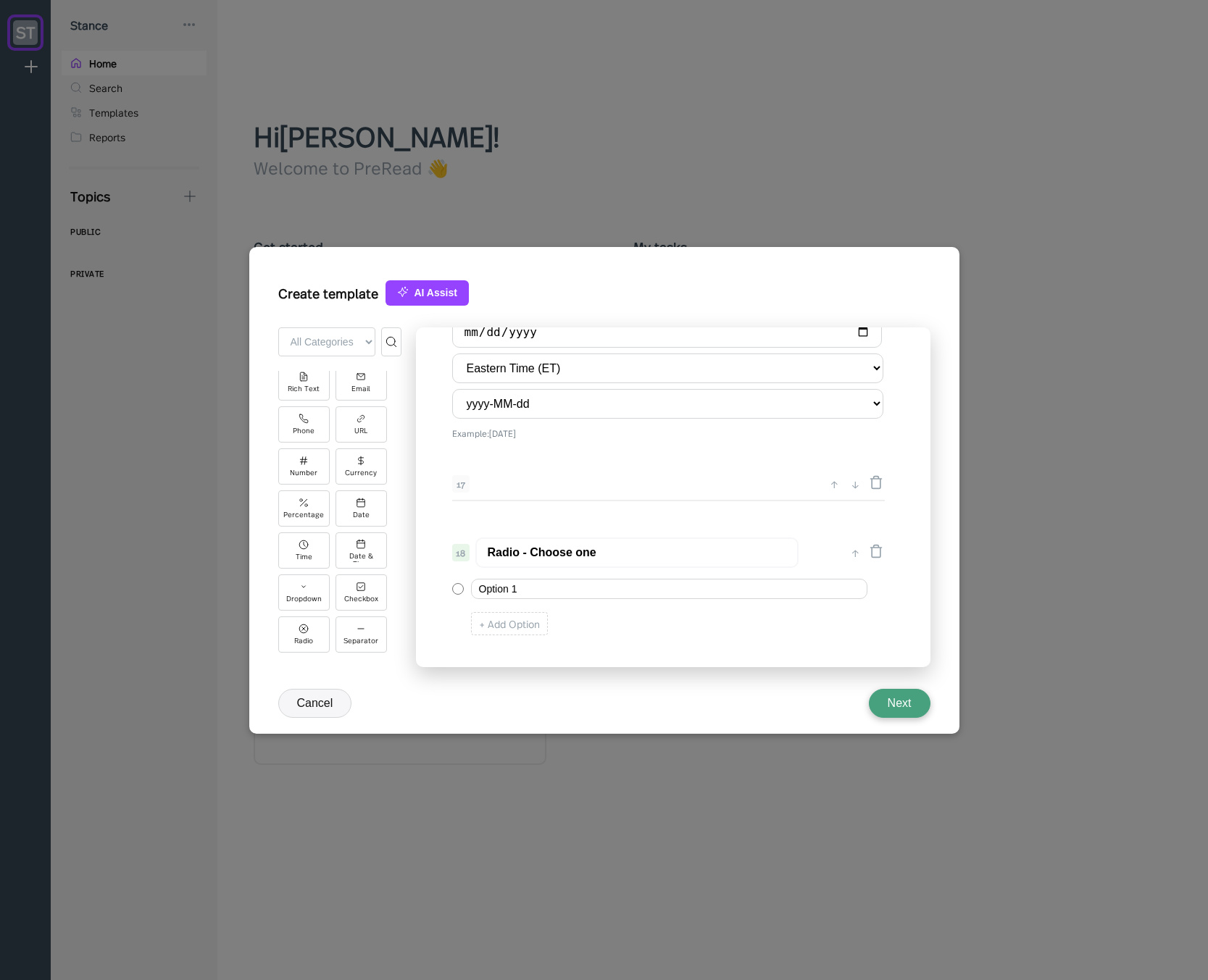
scroll to position [1944, 0]
click at [851, 557] on div "↑" at bounding box center [855, 552] width 15 height 17
click at [835, 493] on div "↑" at bounding box center [835, 489] width 15 height 17
type input "Radio - Choose one"
type input "Date of Certification"
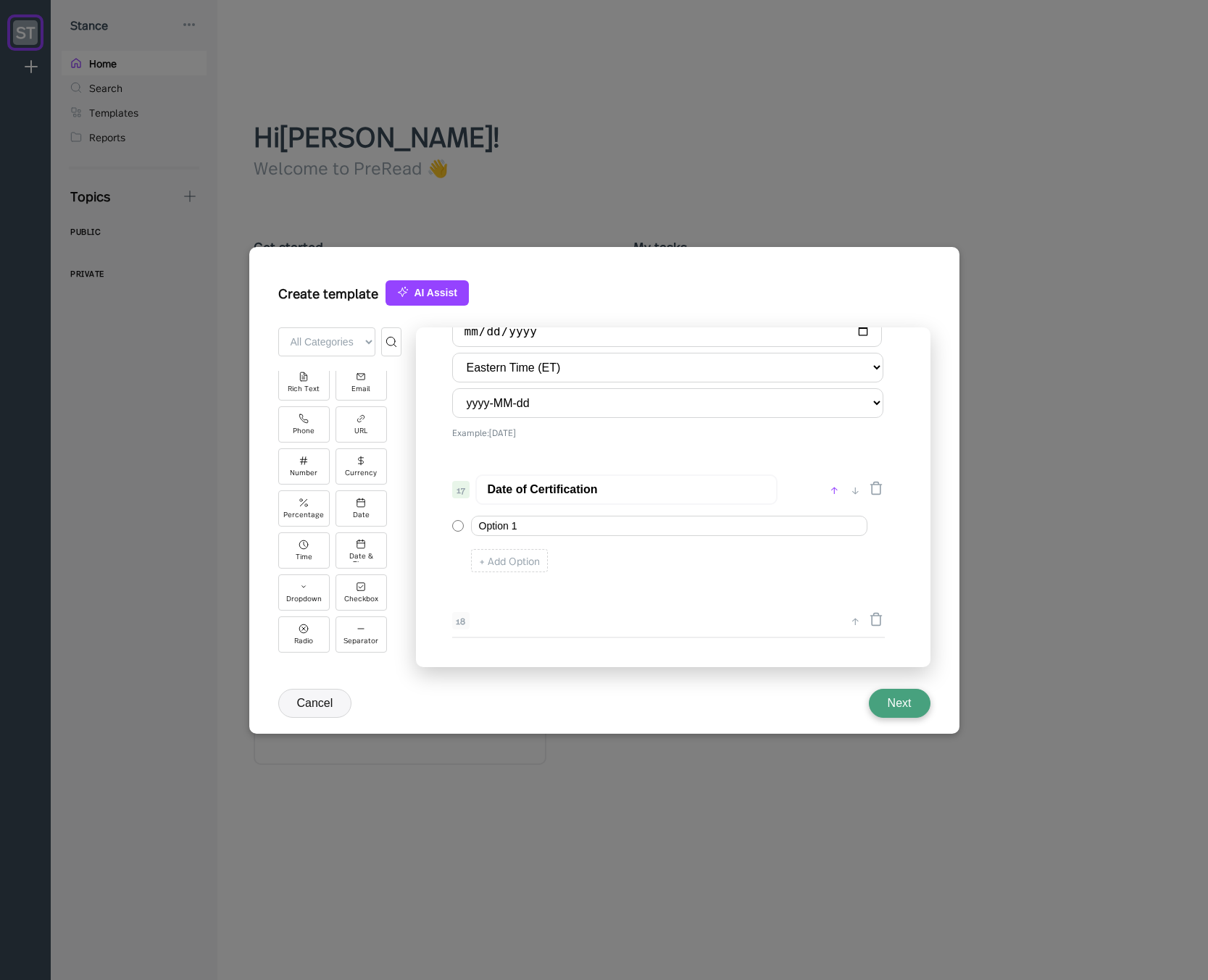
select select "America/[GEOGRAPHIC_DATA]"
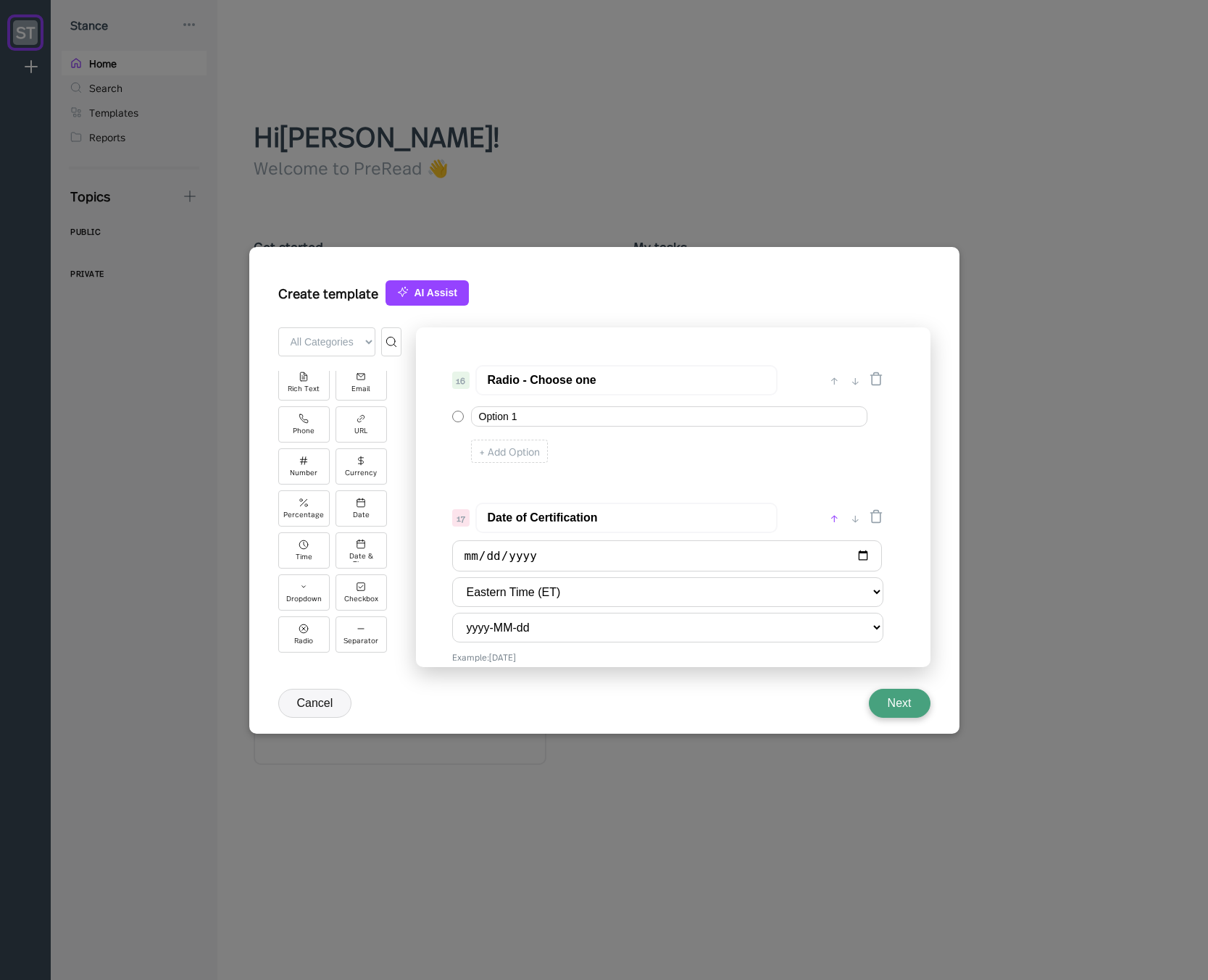
click at [833, 517] on div "↑" at bounding box center [835, 517] width 15 height 17
type input "Date of Certification"
type input "Radio - Choose one"
select select "America/[GEOGRAPHIC_DATA]"
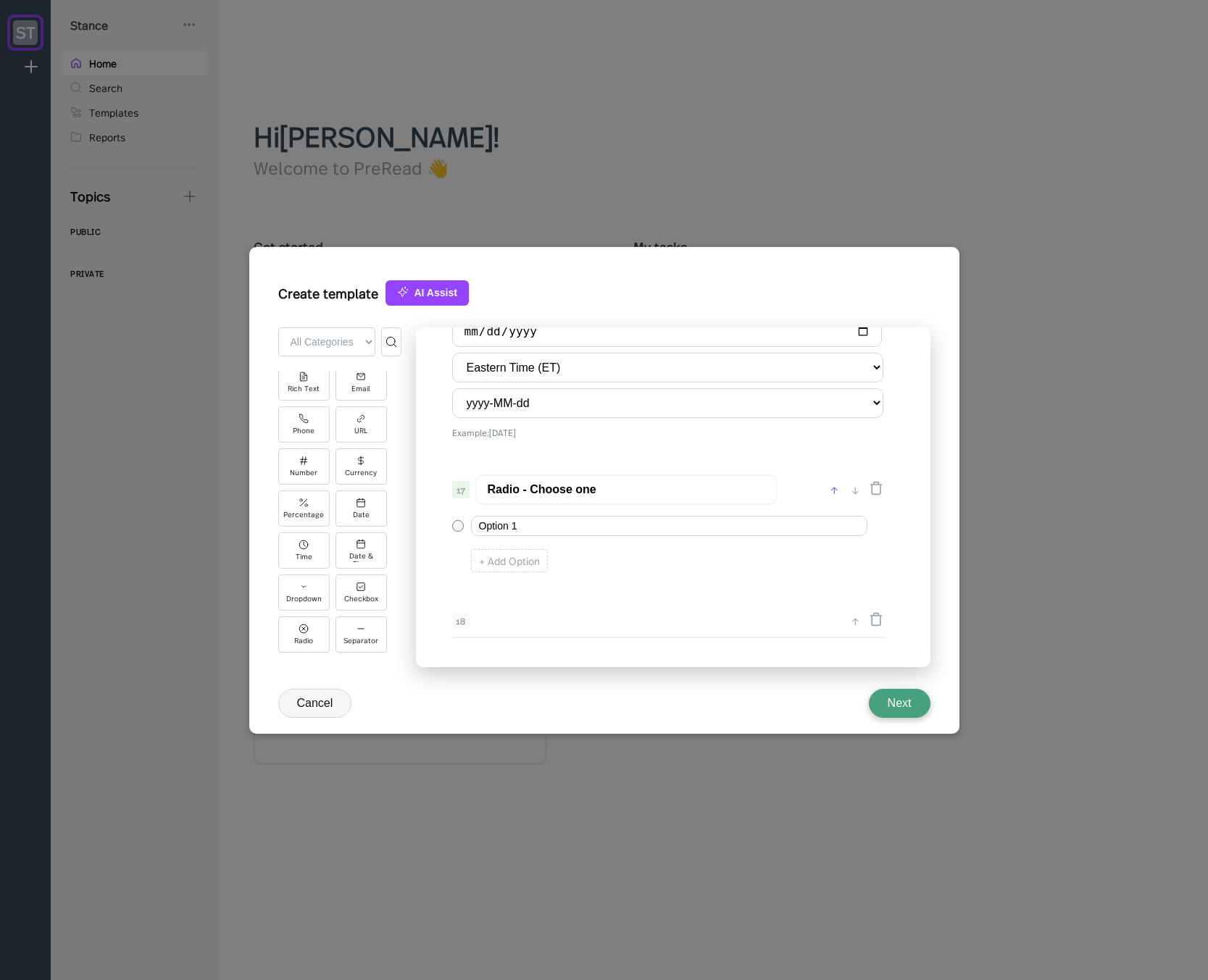
click at [832, 492] on div "↑" at bounding box center [835, 489] width 15 height 17
type input "Radio - Choose one"
type input "Date of Certification"
select select "America/[GEOGRAPHIC_DATA]"
click at [833, 556] on div "↑" at bounding box center [835, 554] width 15 height 17
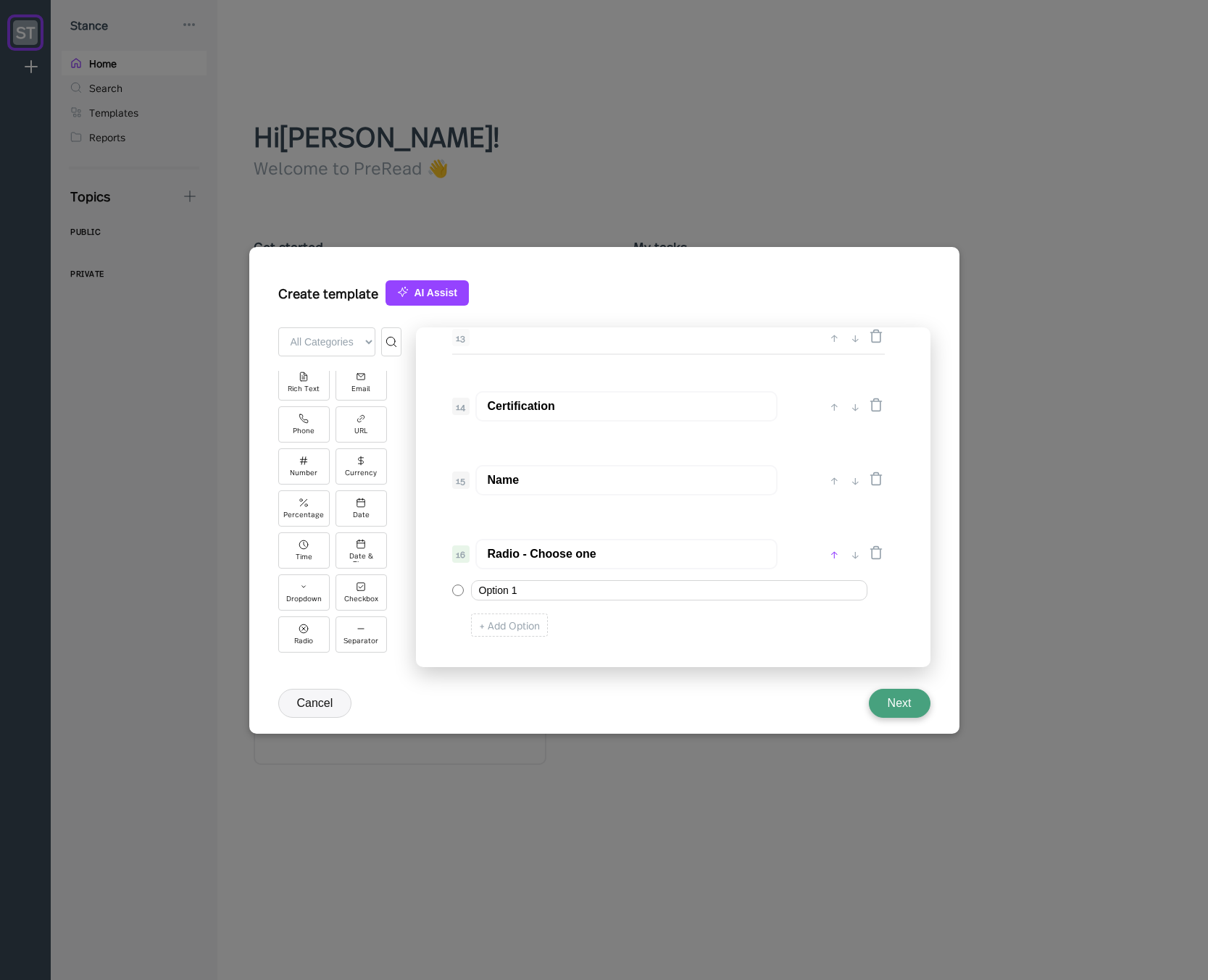
type input "Radio - Choose one"
type input "Name"
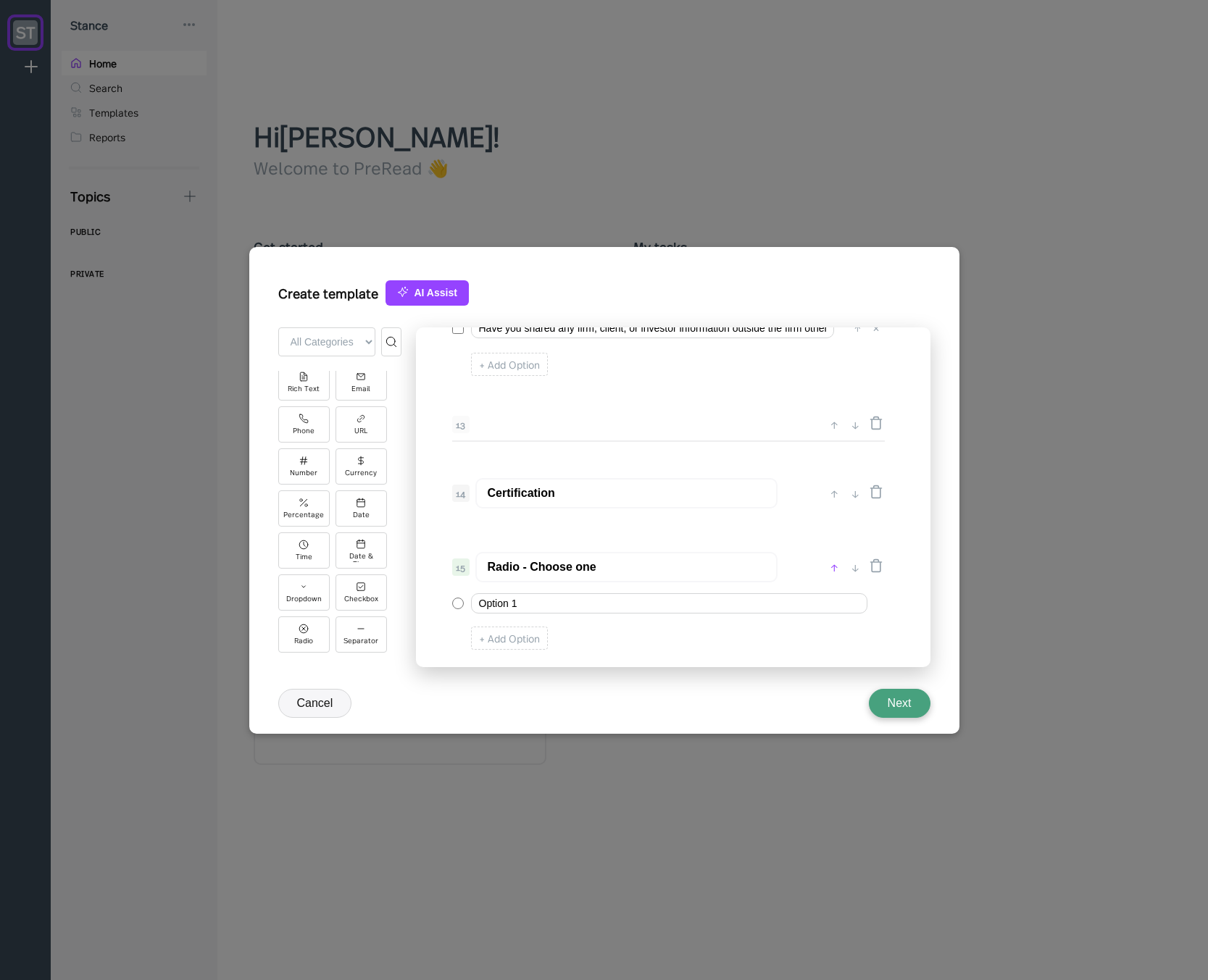
click at [835, 564] on div "↑" at bounding box center [835, 567] width 15 height 17
type input "Radio - Choose one"
type input "Certification"
click at [835, 493] on div "↑" at bounding box center [835, 493] width 15 height 17
click at [835, 434] on div "↑" at bounding box center [835, 431] width 15 height 17
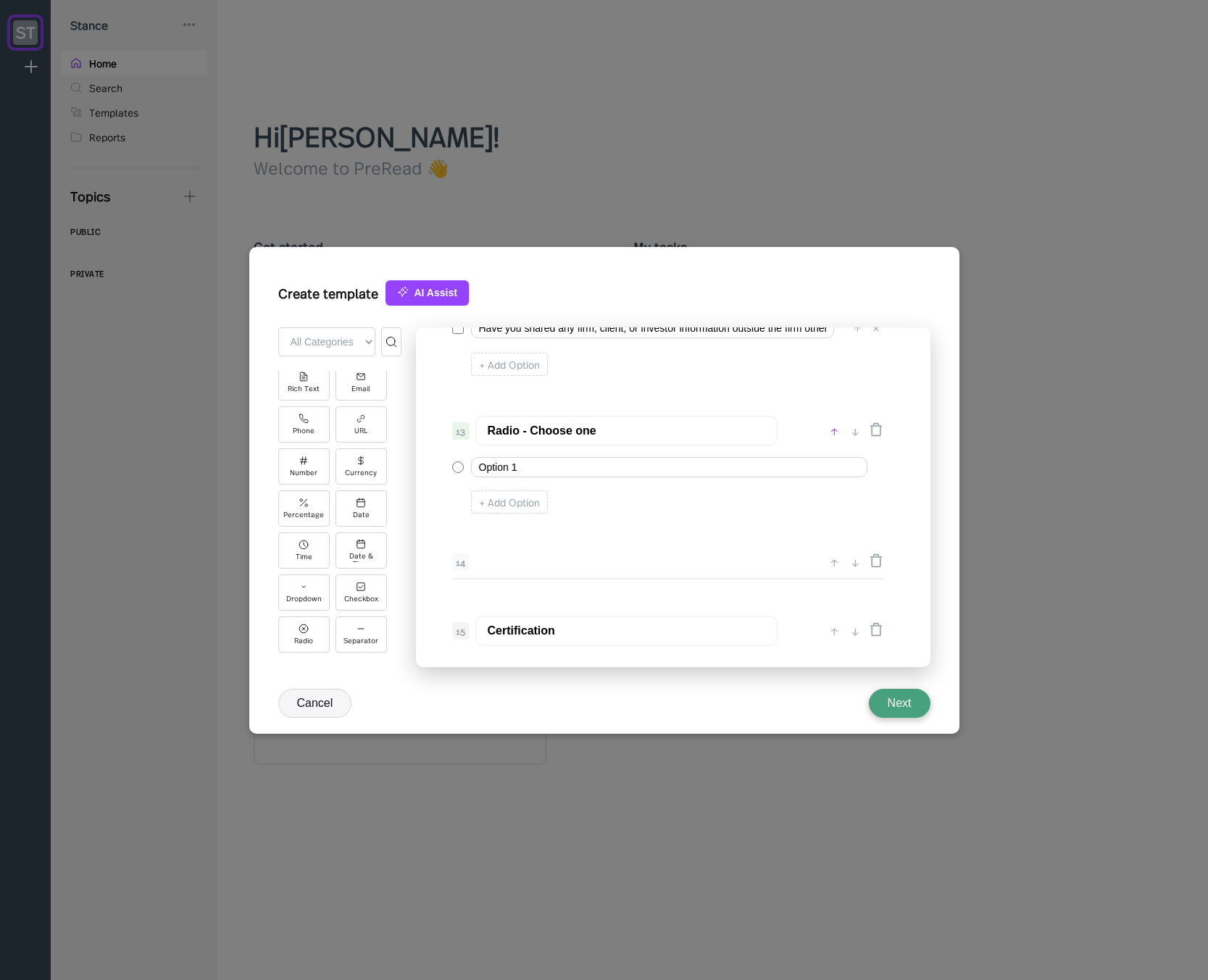
type input "Radio - Choose one"
type input "Confidentiality & MNPI - Select all that apply"
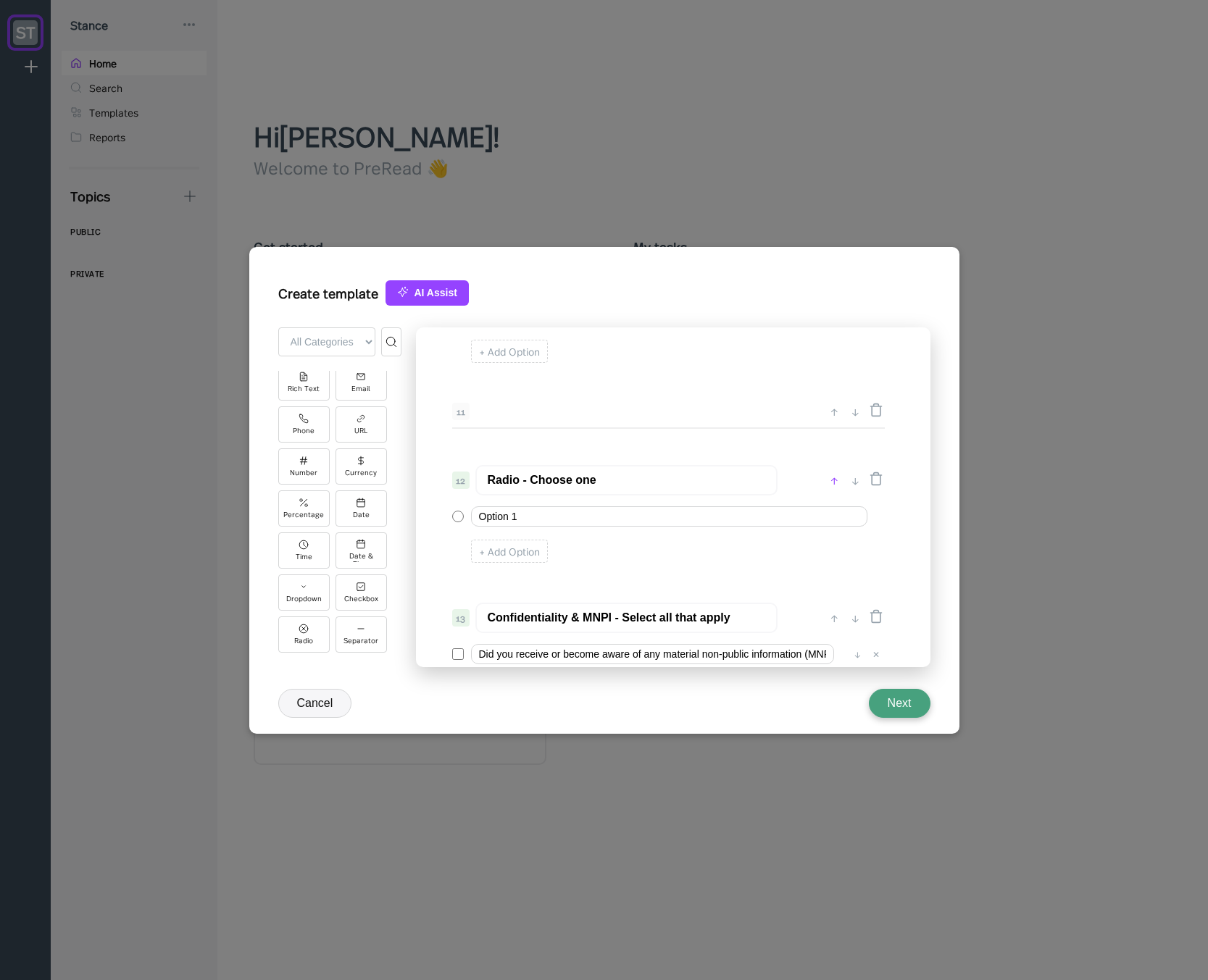
scroll to position [1335, 0]
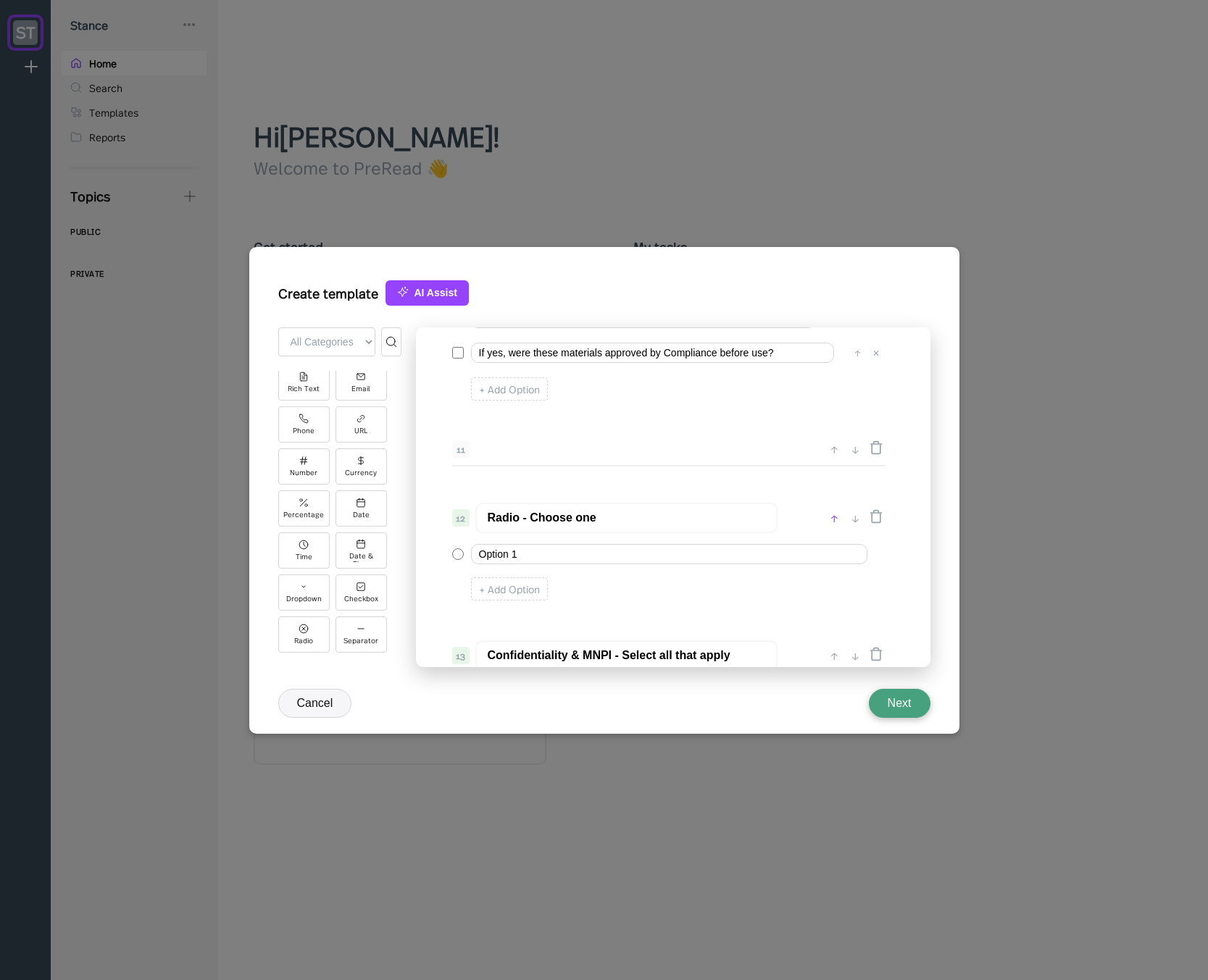
click at [833, 515] on div "↑" at bounding box center [835, 517] width 15 height 17
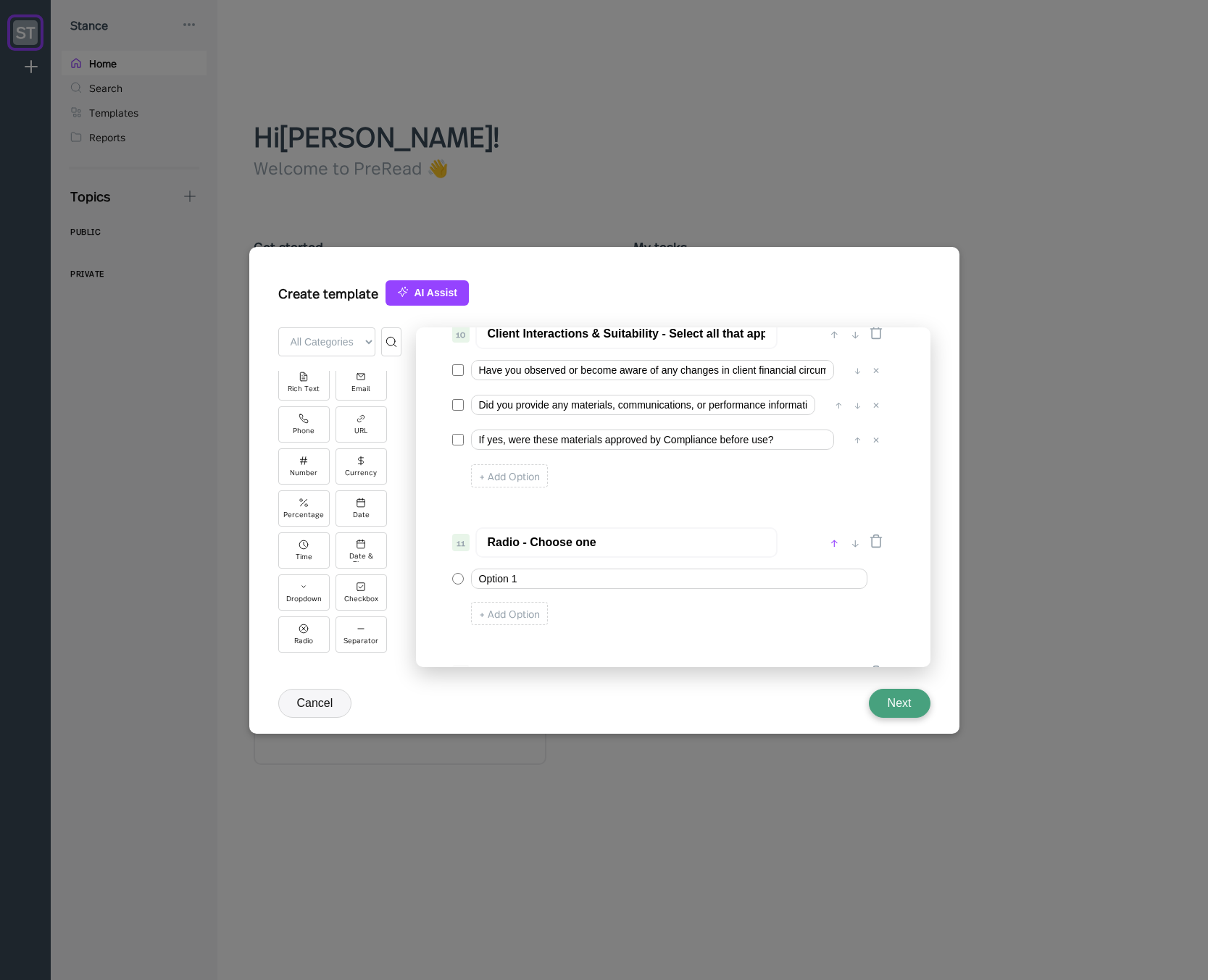
click at [833, 535] on div "↑" at bounding box center [835, 542] width 15 height 17
type input "Radio - Choose one"
type input "Client Interactions & Suitability - Select all that apply"
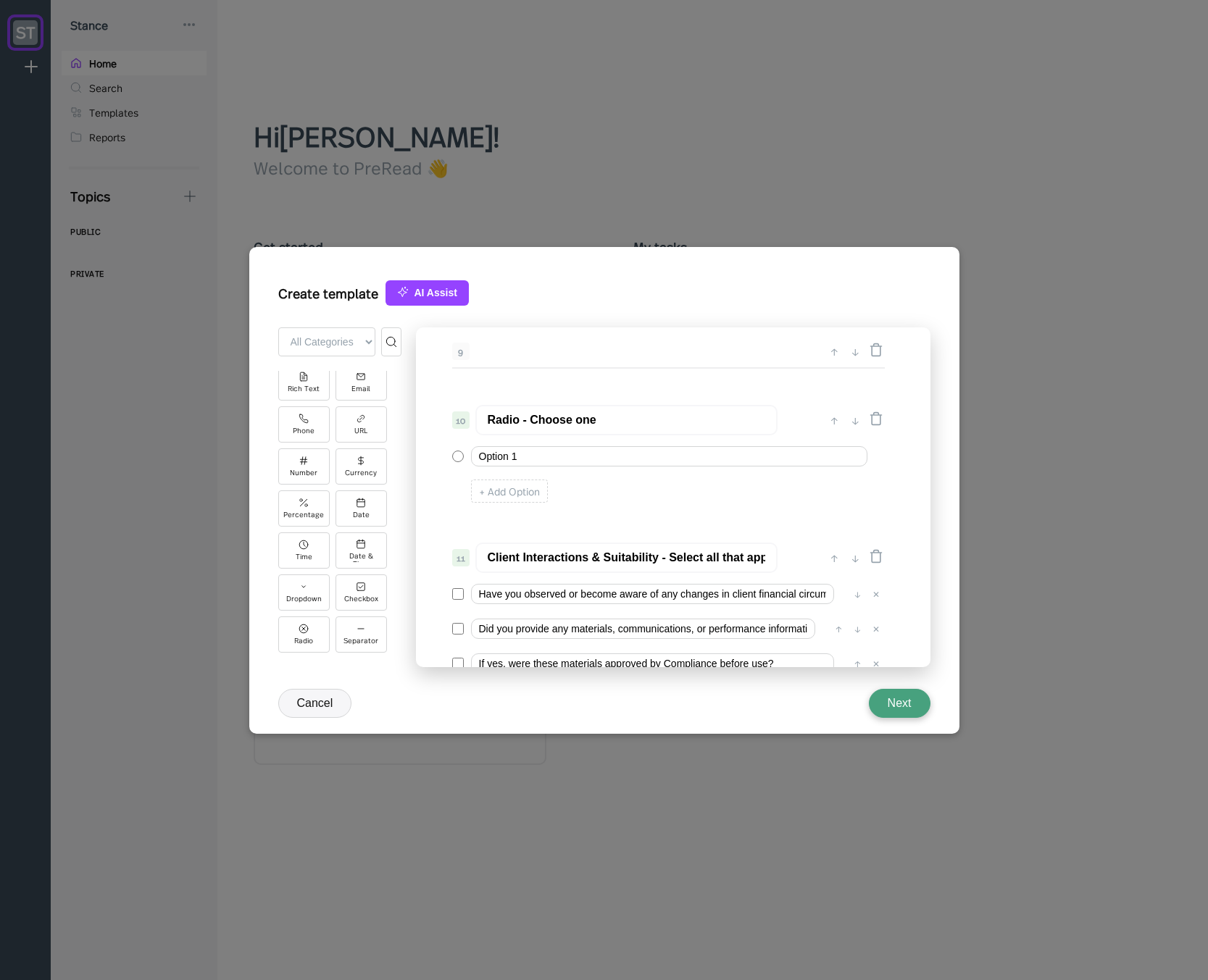
scroll to position [1162, 0]
click at [833, 420] on div "↑" at bounding box center [835, 420] width 15 height 17
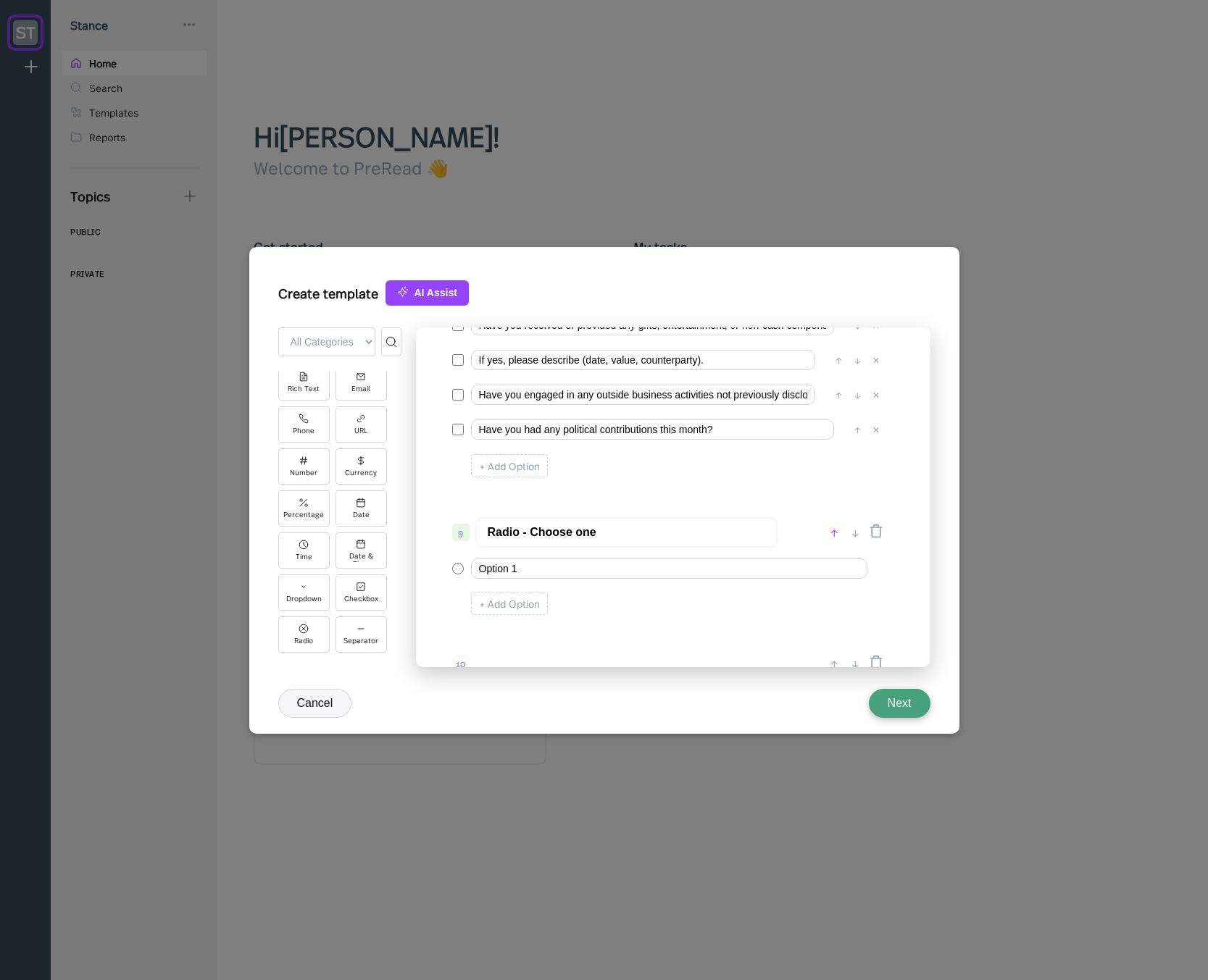
click at [835, 530] on div "↑" at bounding box center [835, 532] width 15 height 17
type input "Radio - Choose one"
type input "Conflicts of Interest - Select all that apply"
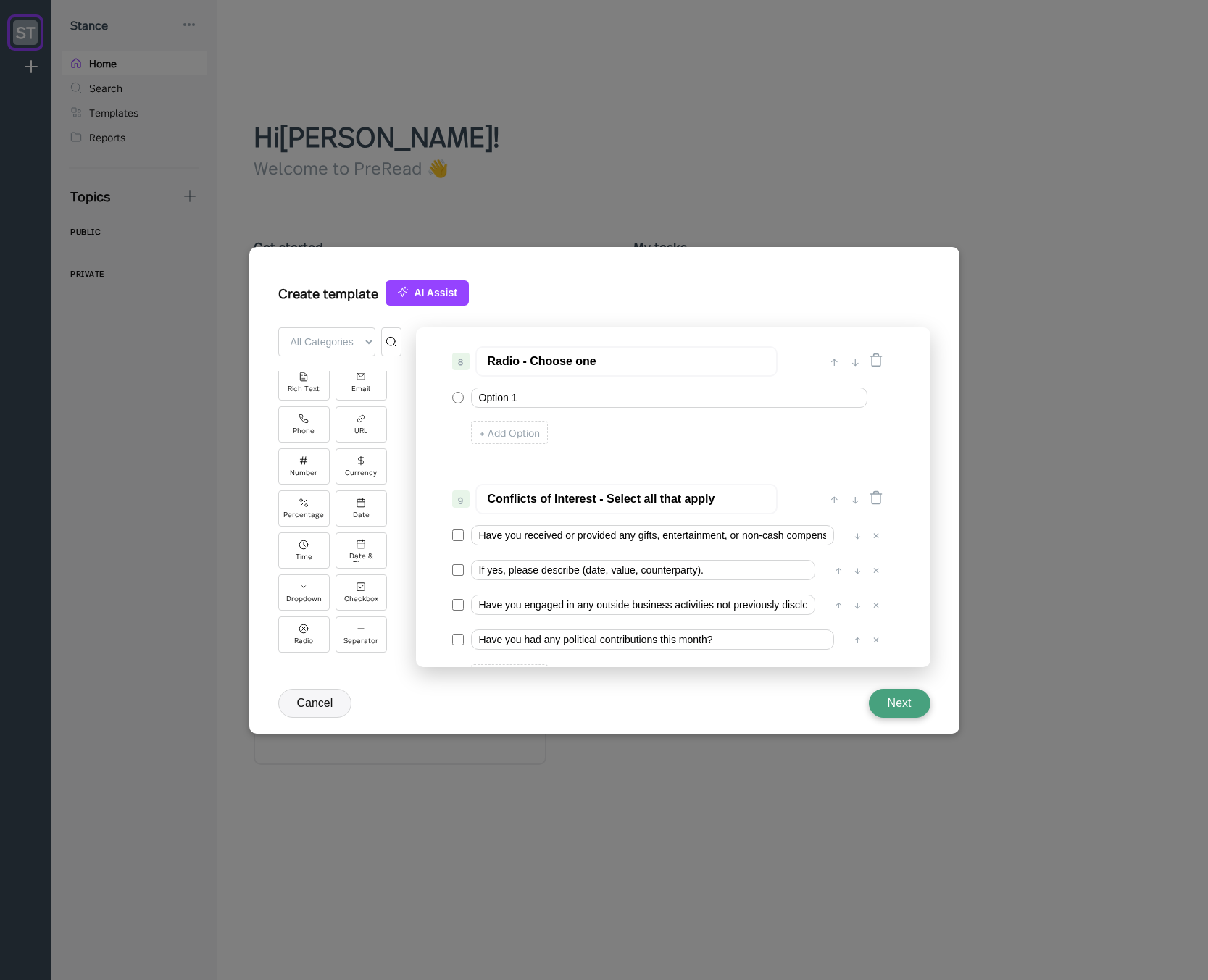
scroll to position [814, 0]
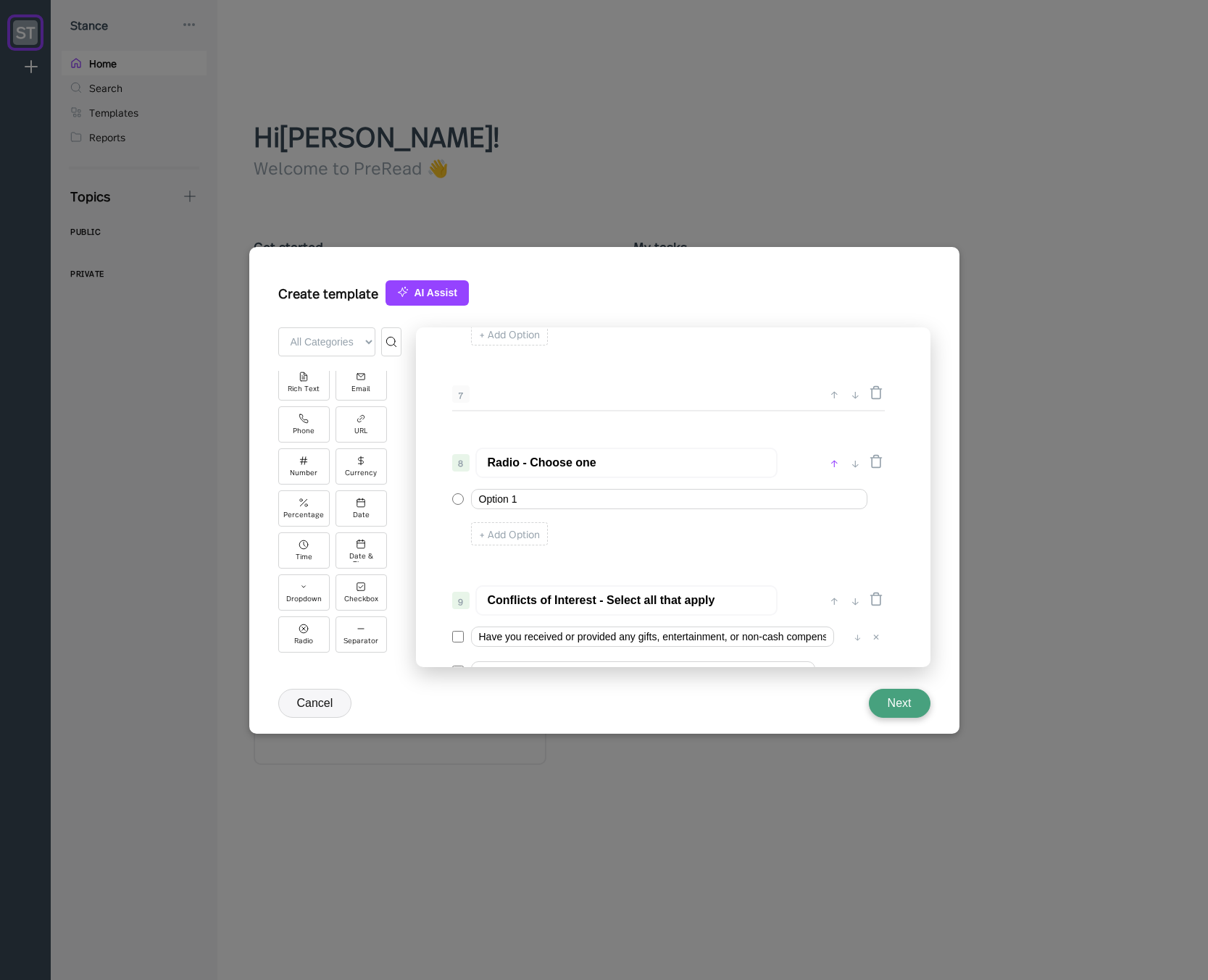
click at [833, 467] on div "↑" at bounding box center [835, 463] width 15 height 17
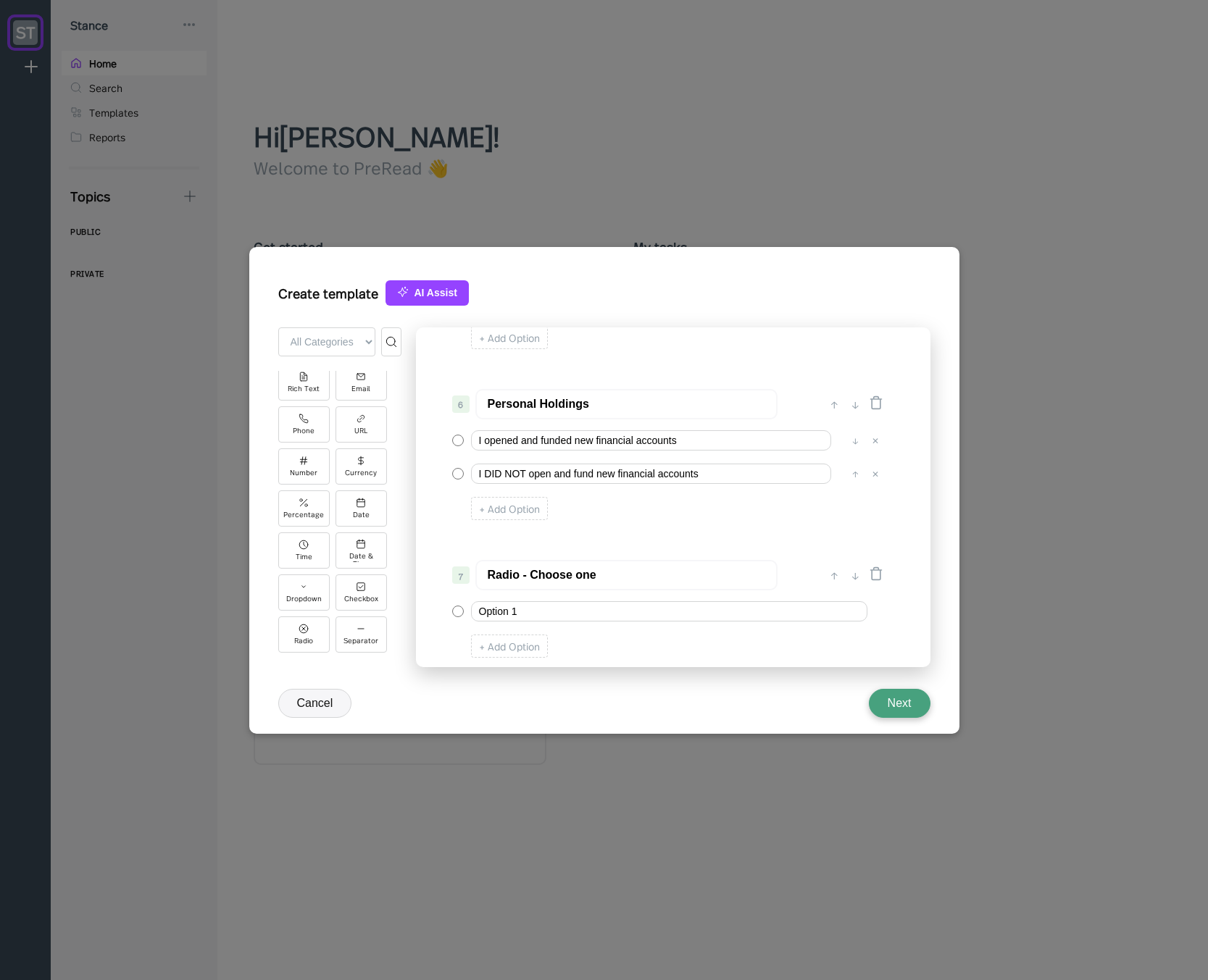
scroll to position [640, 0]
click at [601, 578] on input "Radio - Choose one" at bounding box center [627, 573] width 302 height 30
type input "Personal Accounts"
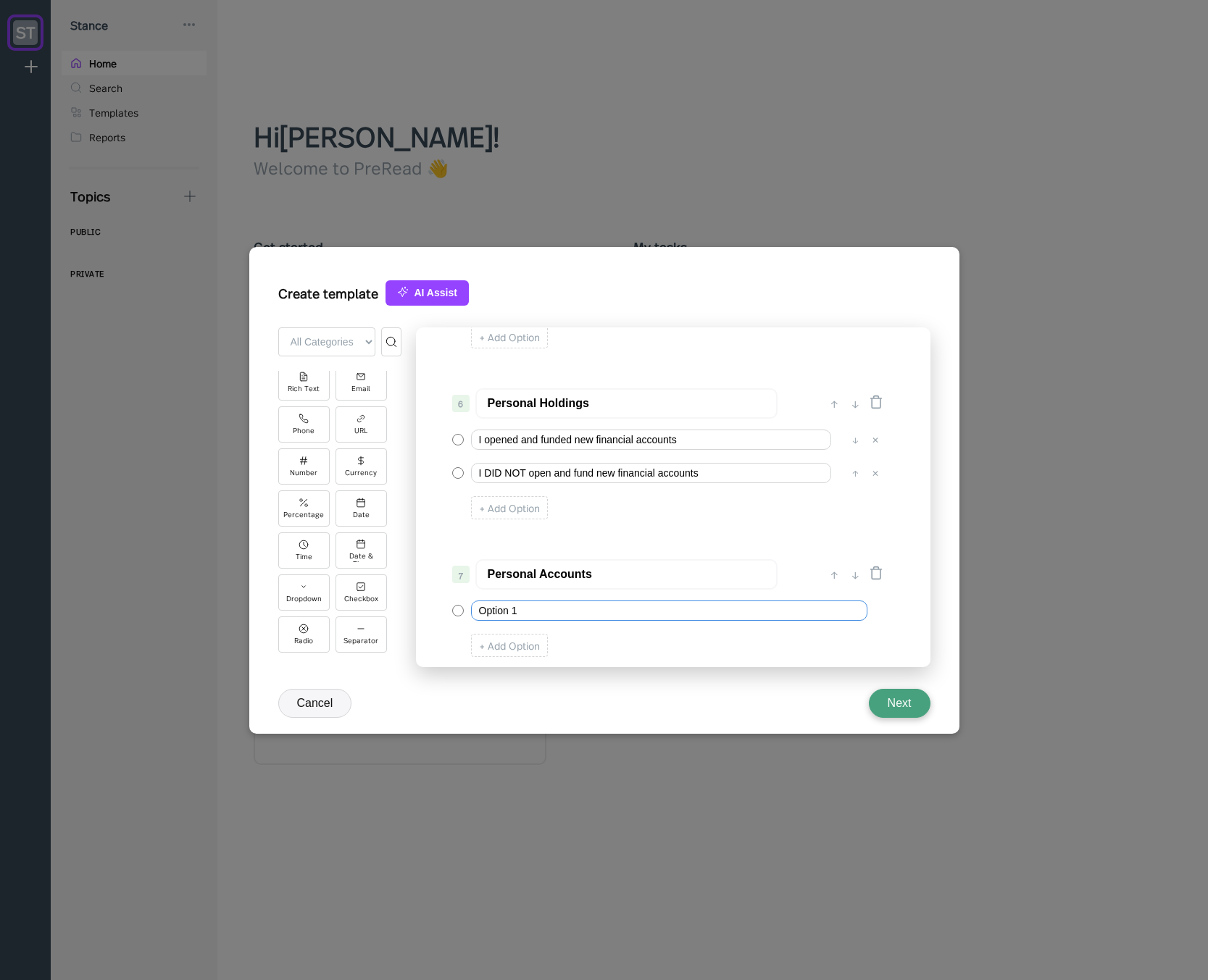
click at [531, 605] on input "Option 1" at bounding box center [669, 611] width 397 height 21
click at [532, 605] on input "Option 1" at bounding box center [669, 611] width 397 height 21
click at [586, 610] on input "I provided the CCO will statements for all personal accounts" at bounding box center [669, 611] width 397 height 21
type input "I provided the CCO will monthly statements for all personal accounts"
click at [519, 650] on div "+ Add Option" at bounding box center [508, 644] width 76 height 23
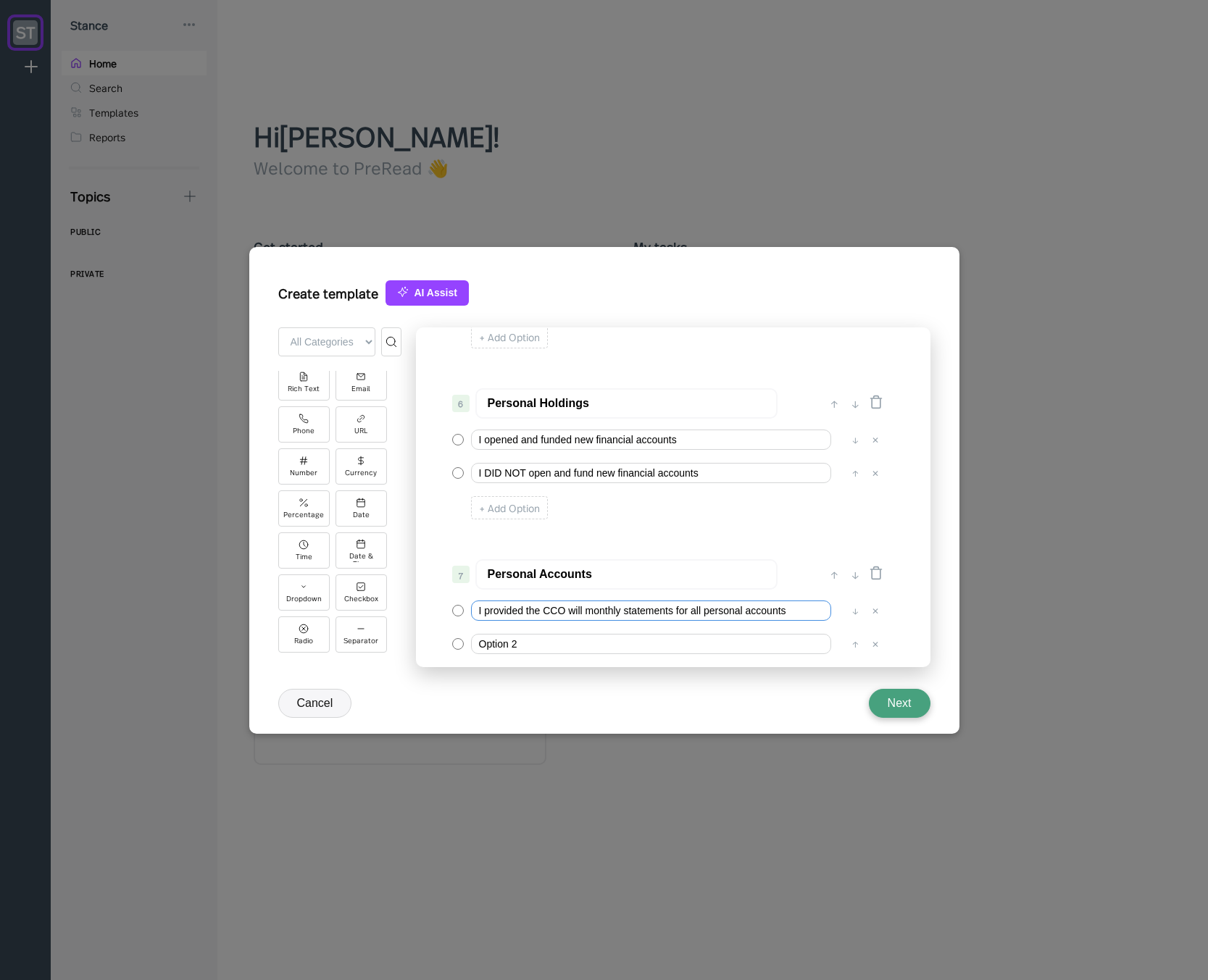
click at [524, 614] on input "I provided the CCO will monthly statements for all personal accounts" at bounding box center [650, 611] width 360 height 21
click at [520, 638] on input "Option 2" at bounding box center [650, 644] width 360 height 21
paste input "I provided the CCO will monthly statements for all personal accounts"
click at [495, 644] on input "I provided the CCO will monthly statements for all personal accounts" at bounding box center [650, 644] width 360 height 21
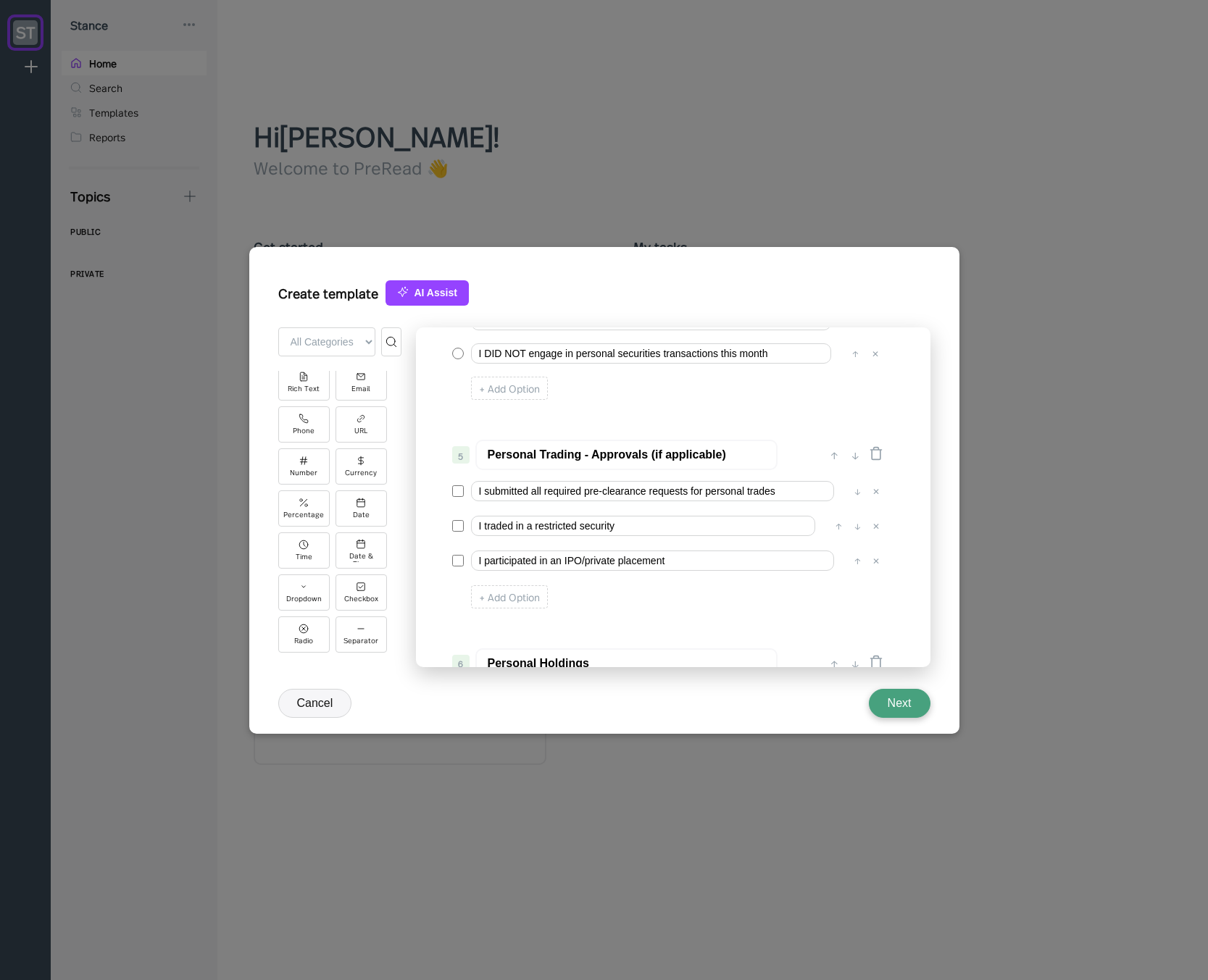
scroll to position [293, 0]
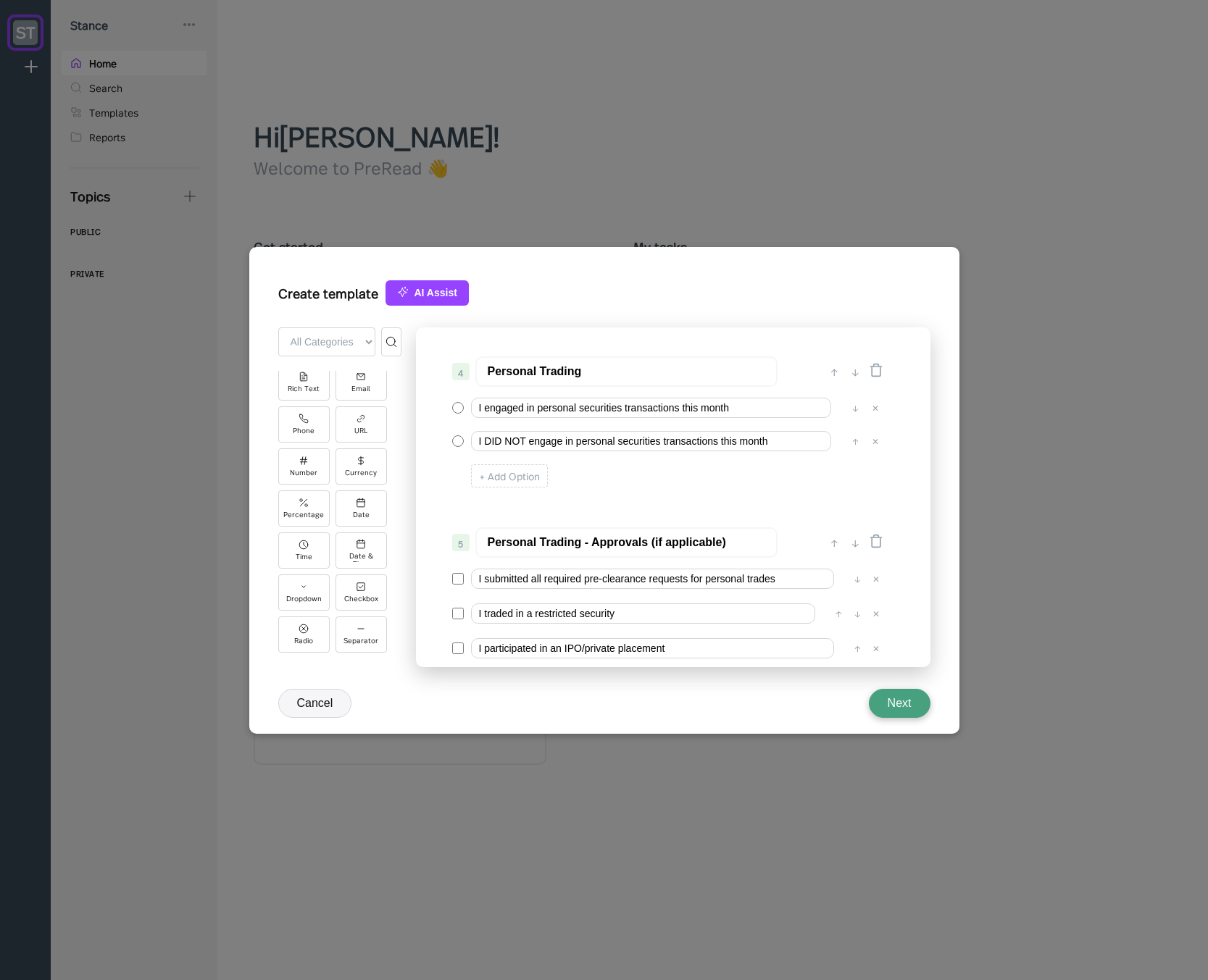
type input "I DID NOT provide the CCO will monthly statements for all personal accounts"
click at [589, 540] on input "Personal Trading - Approvals (if applicable)" at bounding box center [627, 541] width 302 height 30
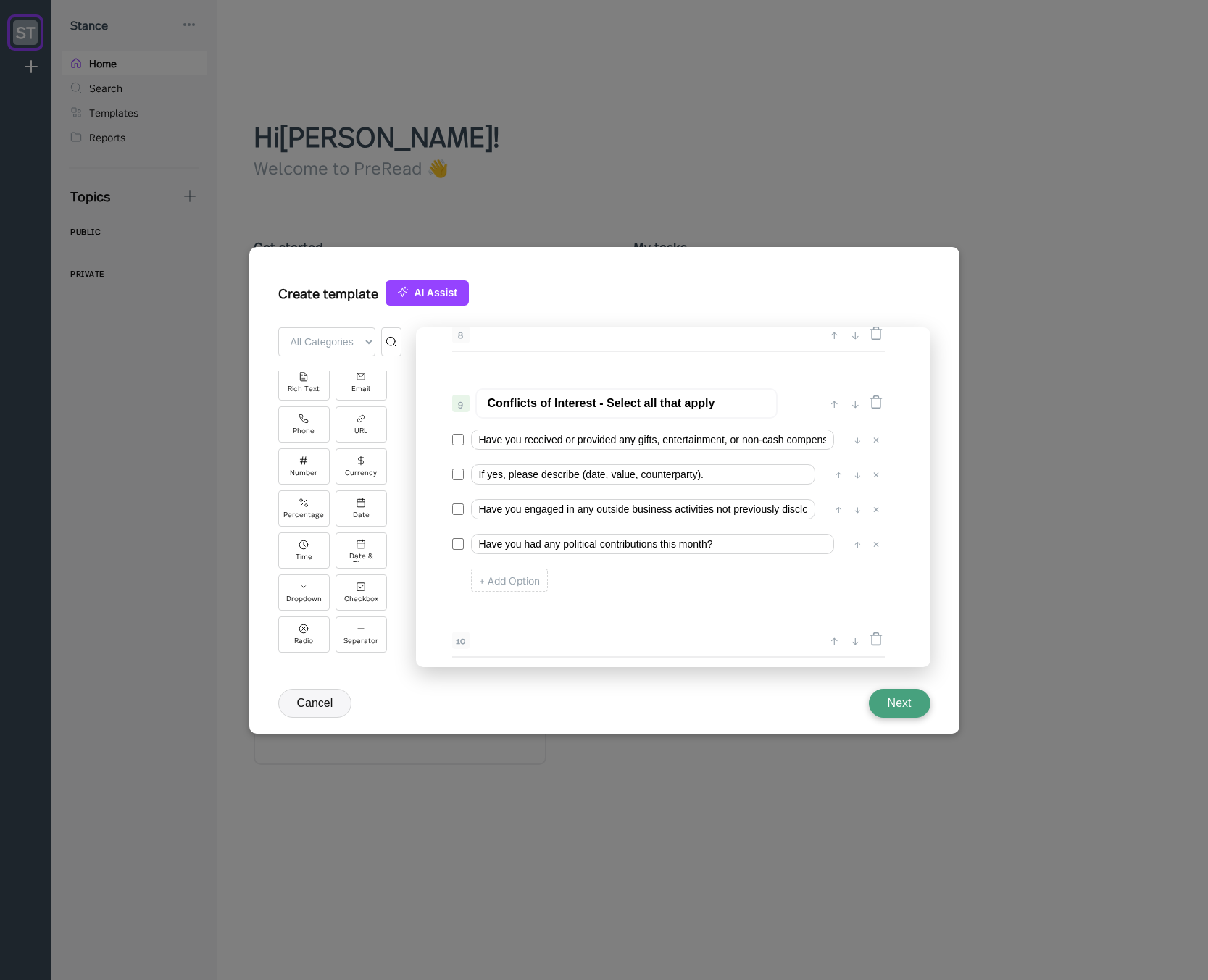
scroll to position [1074, 0]
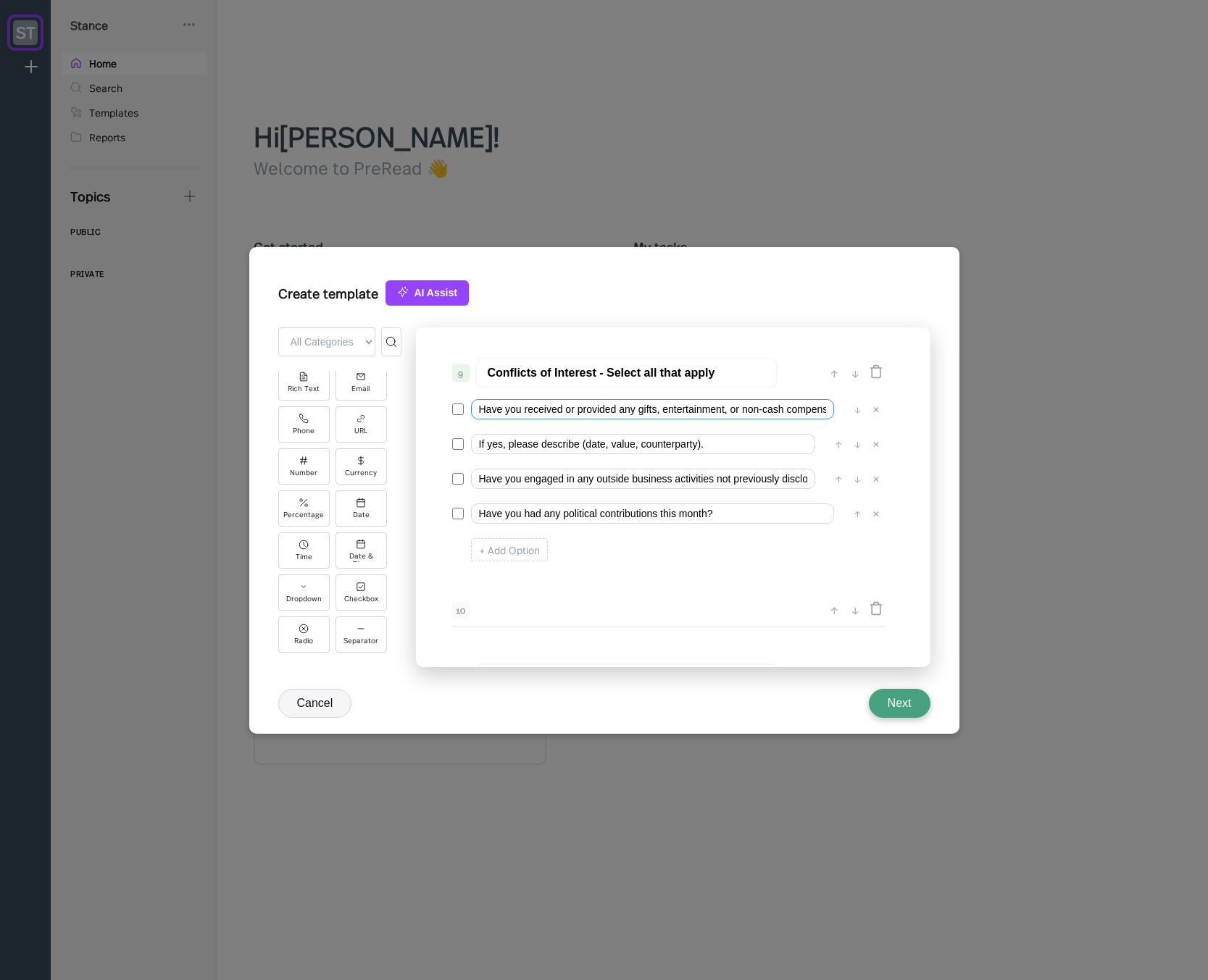
click at [531, 412] on input "Have you received or provided any gifts, entertainment, or non-cash compensatio…" at bounding box center [652, 409] width 363 height 21
click at [489, 410] on input "Have you received or provided any gifts, entertainment, or non-cash compensatio…" at bounding box center [652, 409] width 363 height 21
click at [542, 414] on input "I received or provided any gifts, entertainment, or non-cash compensation from …" at bounding box center [652, 409] width 363 height 21
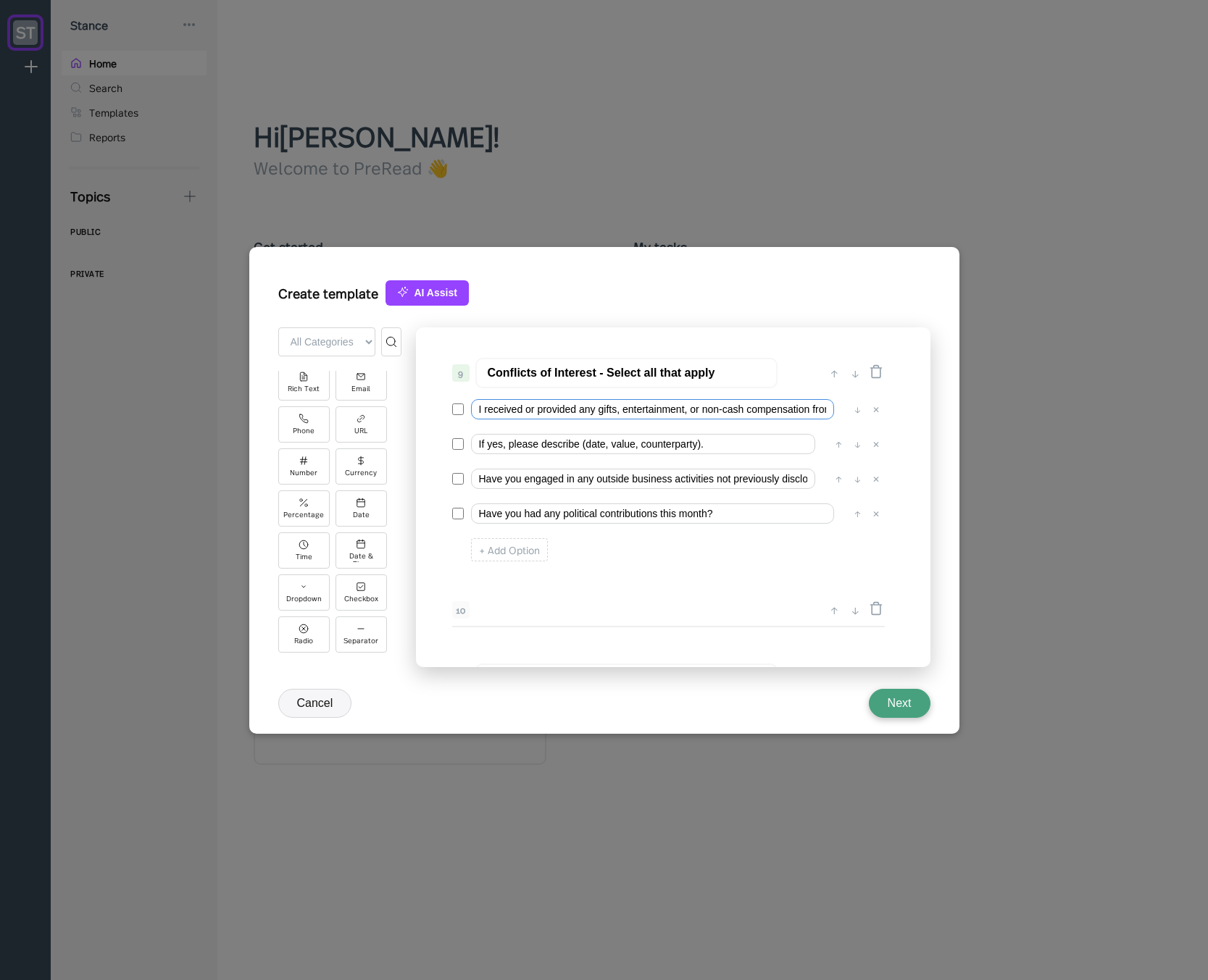
click at [588, 412] on input "I received or provided any gifts, entertainment, or non-cash compensation from …" at bounding box center [652, 409] width 363 height 21
click at [730, 412] on input "I received or provided any gifts, entertainment, or non-cash compensation from …" at bounding box center [652, 409] width 363 height 21
drag, startPoint x: 752, startPoint y: 410, endPoint x: 787, endPoint y: 414, distance: 35.2
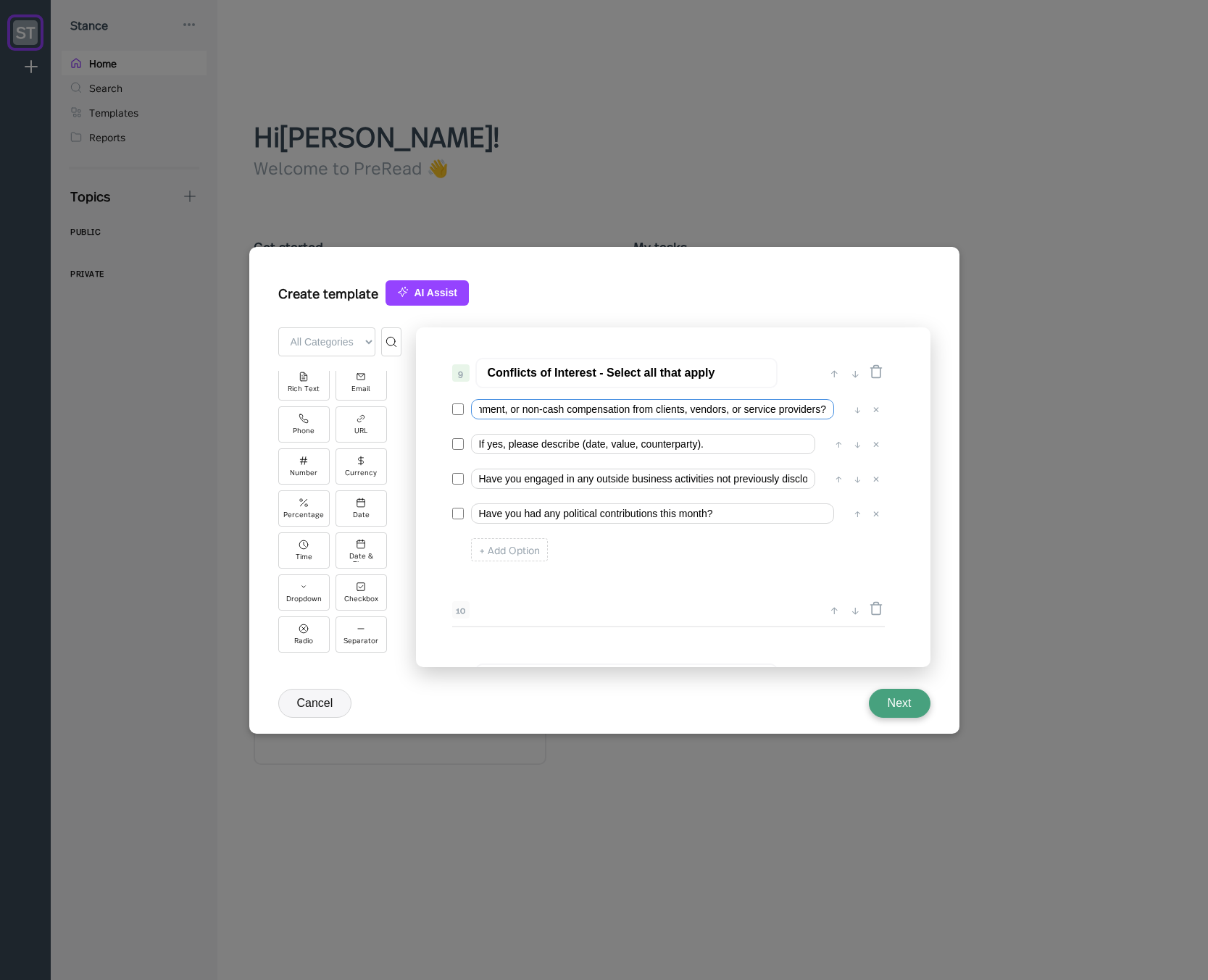
click at [791, 414] on input "I received or provided any gifts, entertainment, or non-cash compensation from …" at bounding box center [652, 409] width 363 height 21
click at [760, 412] on input "I received or provided any gifts, entertainment, or non-cash compensation from …" at bounding box center [652, 409] width 363 height 21
click at [738, 408] on input "I received or provided any gifts, entertainment, or non-cash compensation from …" at bounding box center [652, 409] width 363 height 21
drag, startPoint x: 673, startPoint y: 410, endPoint x: 428, endPoint y: 417, distance: 245.1
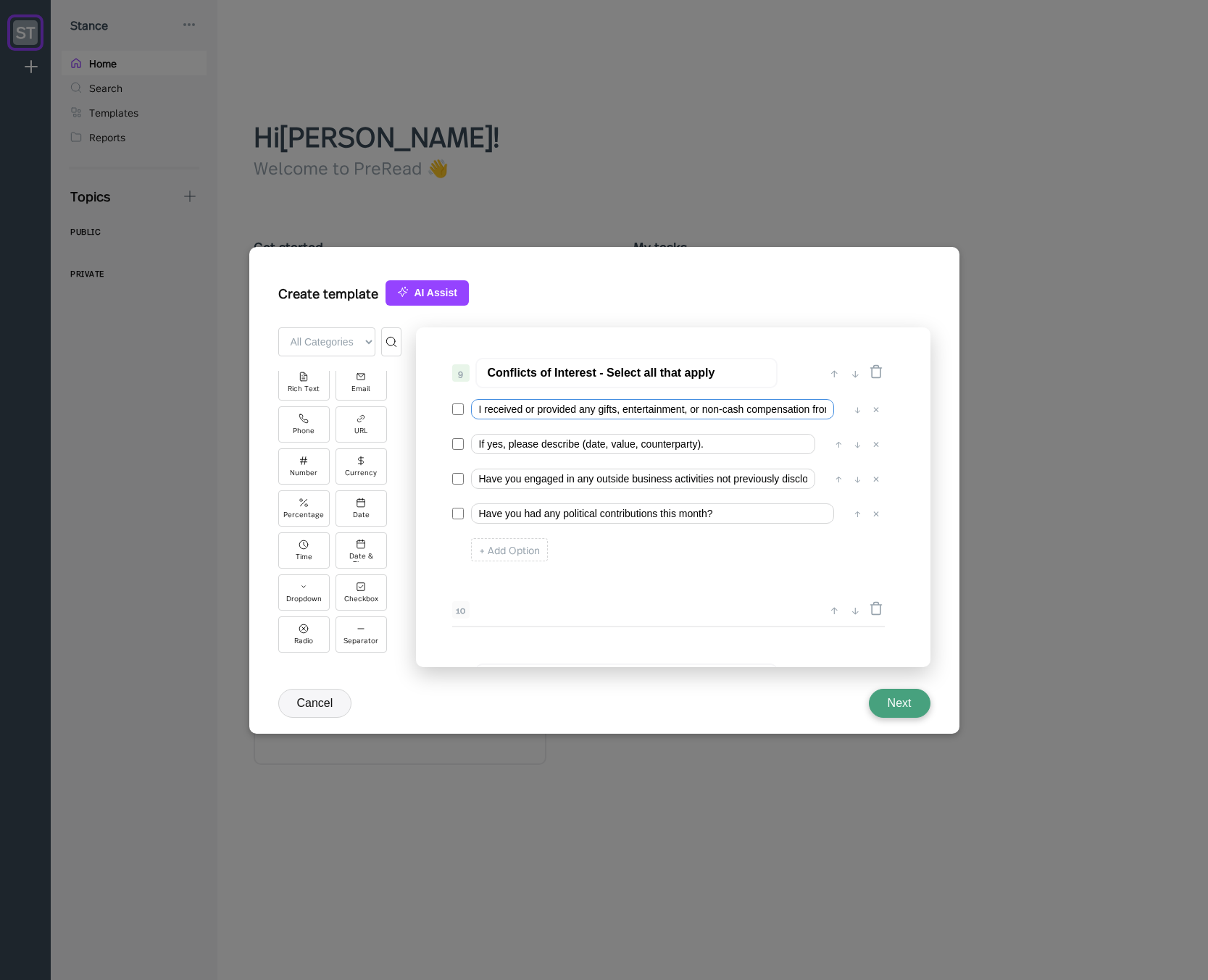
click at [424, 418] on div "0 ↓ Quarterly Access Person Attestation 1 ↑ ↓ Please complete this questionnair…" at bounding box center [672, 497] width 514 height 340
click at [521, 414] on input "I received or provided any gifts, entertainment, or non-cash compensation from …" at bounding box center [652, 409] width 363 height 21
click at [587, 410] on input "I received or provided any gifts, entertainment, or non-cash compensation from …" at bounding box center [652, 409] width 363 height 21
drag, startPoint x: 786, startPoint y: 416, endPoint x: 829, endPoint y: 413, distance: 43.1
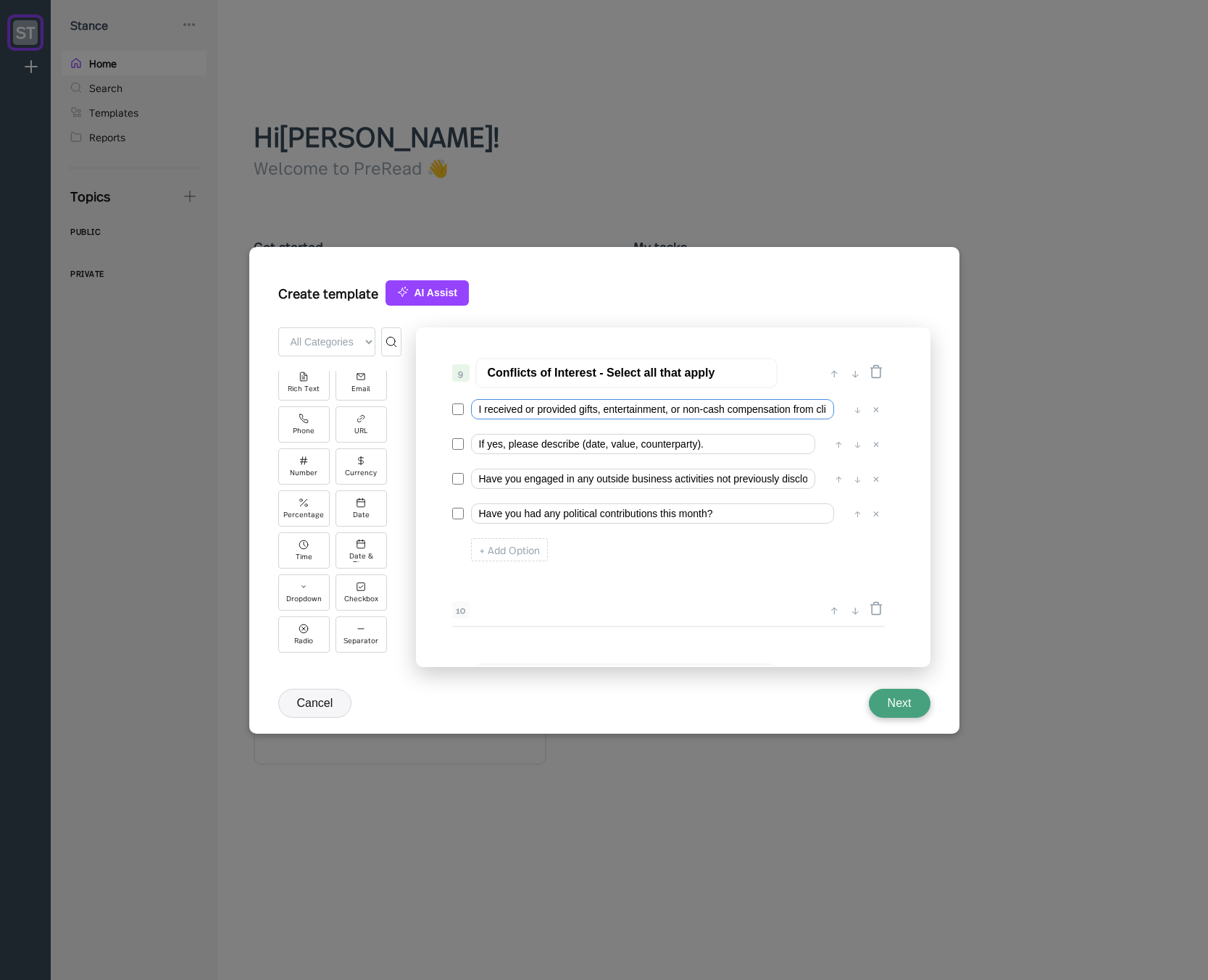
click at [833, 414] on input "I received or provided gifts, entertainment, or non-cash compensation from clie…" at bounding box center [652, 409] width 363 height 21
click at [792, 411] on input "I received or provided gifts, entertainment, or non-cash compensation from clie…" at bounding box center [652, 409] width 363 height 21
drag, startPoint x: 758, startPoint y: 414, endPoint x: 846, endPoint y: 413, distance: 88.0
click at [853, 412] on div "I received or provided gifts, entertainment, or non-cash compensation from clie…" at bounding box center [668, 409] width 431 height 27
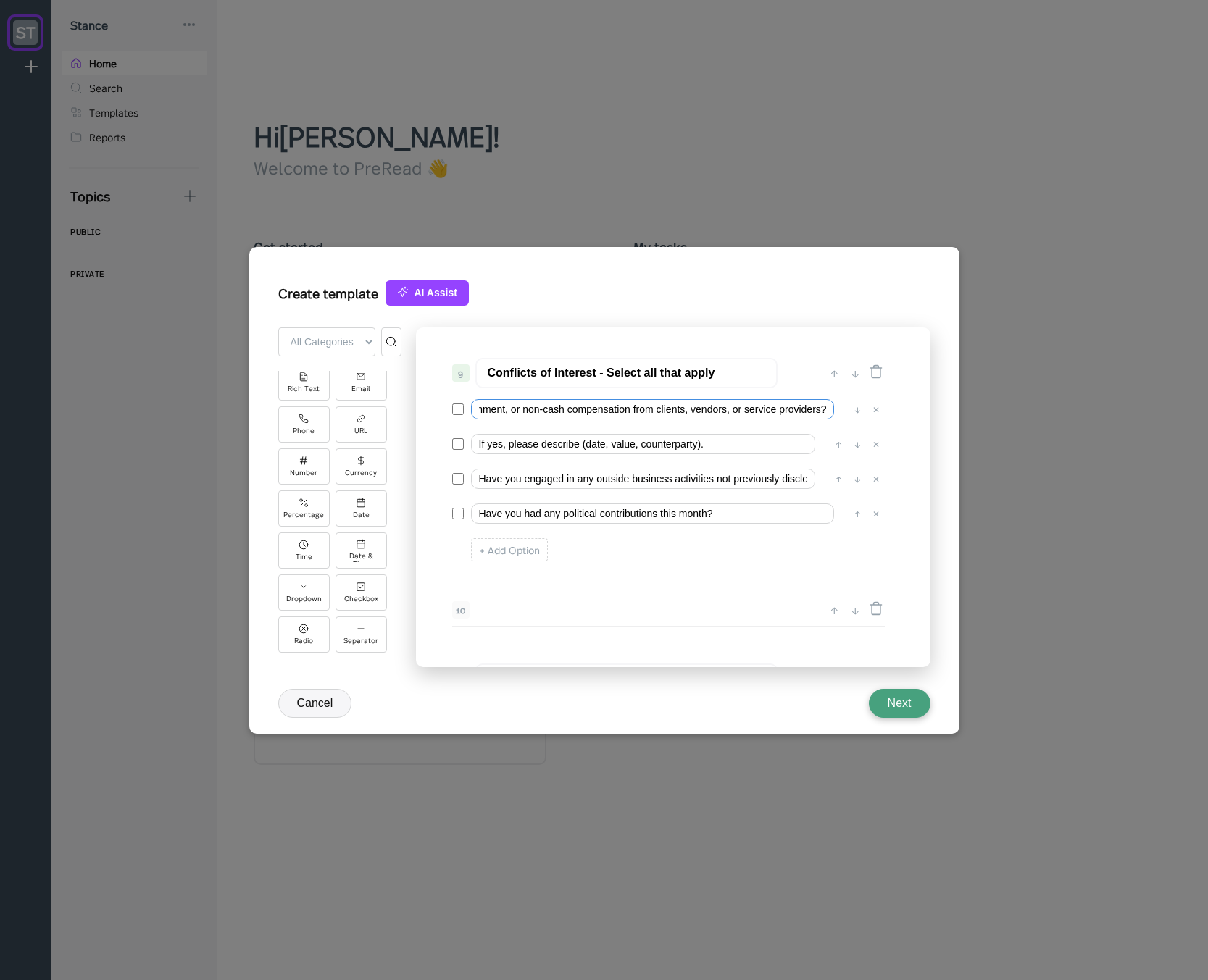
click at [653, 409] on input "I received or provided gifts, entertainment, or non-cash compensation from clie…" at bounding box center [652, 409] width 363 height 21
drag, startPoint x: 643, startPoint y: 414, endPoint x: 378, endPoint y: 414, distance: 265.0
click at [371, 414] on div "+ Add Field ← Back to Form All Categories Basic Advanced Integrations basic Tit…" at bounding box center [604, 500] width 652 height 348
click at [560, 417] on input "I received or provided gifts, entertainment, or non-cash compensation from/to c…" at bounding box center [652, 409] width 363 height 21
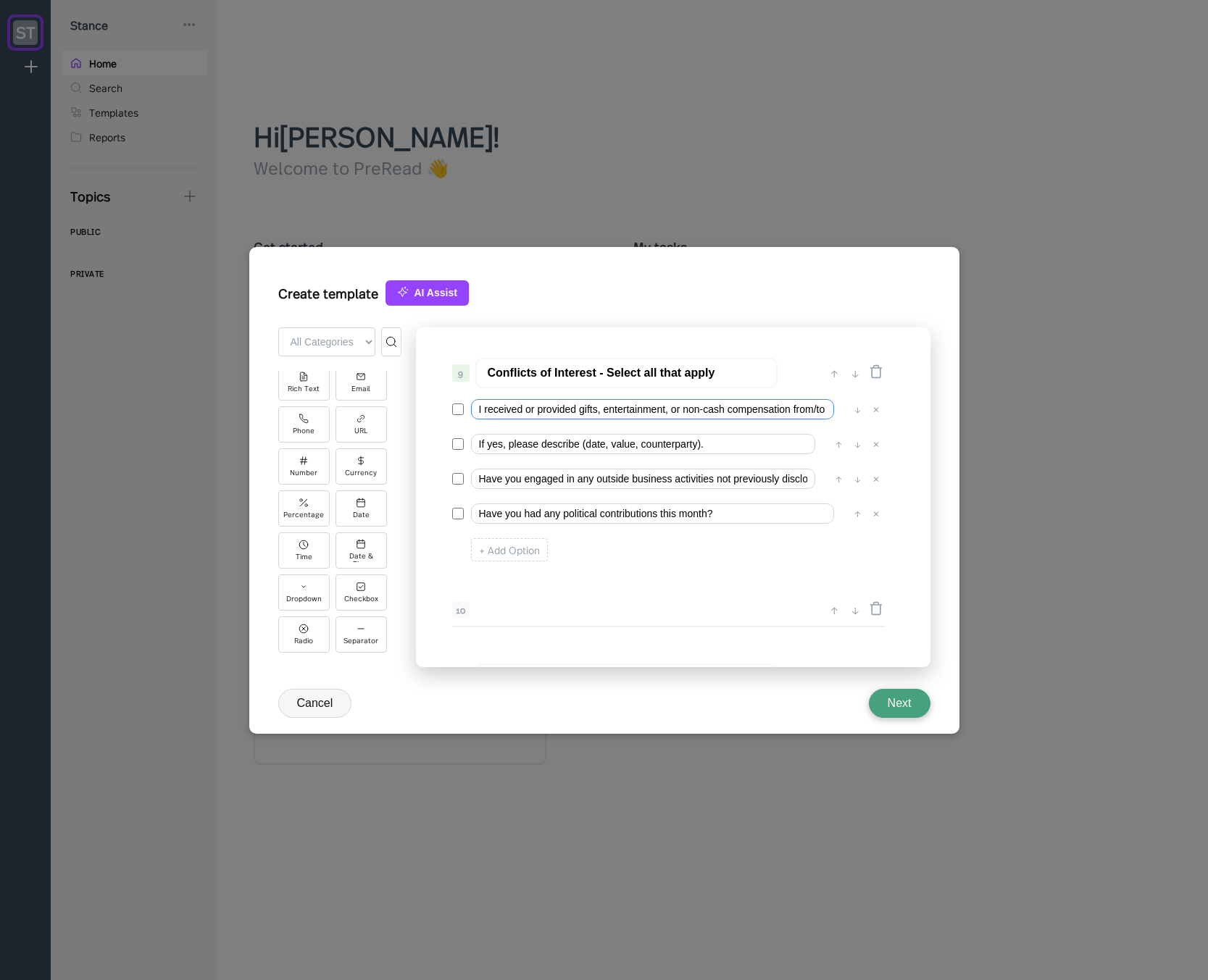
click at [533, 411] on input "I received or provided gifts, entertainment, or non-cash compensation from/to c…" at bounding box center [652, 409] width 363 height 21
click at [539, 410] on input "I received or provided gifts, entertainment, or non-cash compensation from/to c…" at bounding box center [652, 409] width 363 height 21
drag, startPoint x: 732, startPoint y: 410, endPoint x: 833, endPoint y: 412, distance: 101.0
click at [833, 412] on input "I received/provided gifts, entertainment, or non-cash compensation from/to clie…" at bounding box center [652, 409] width 363 height 21
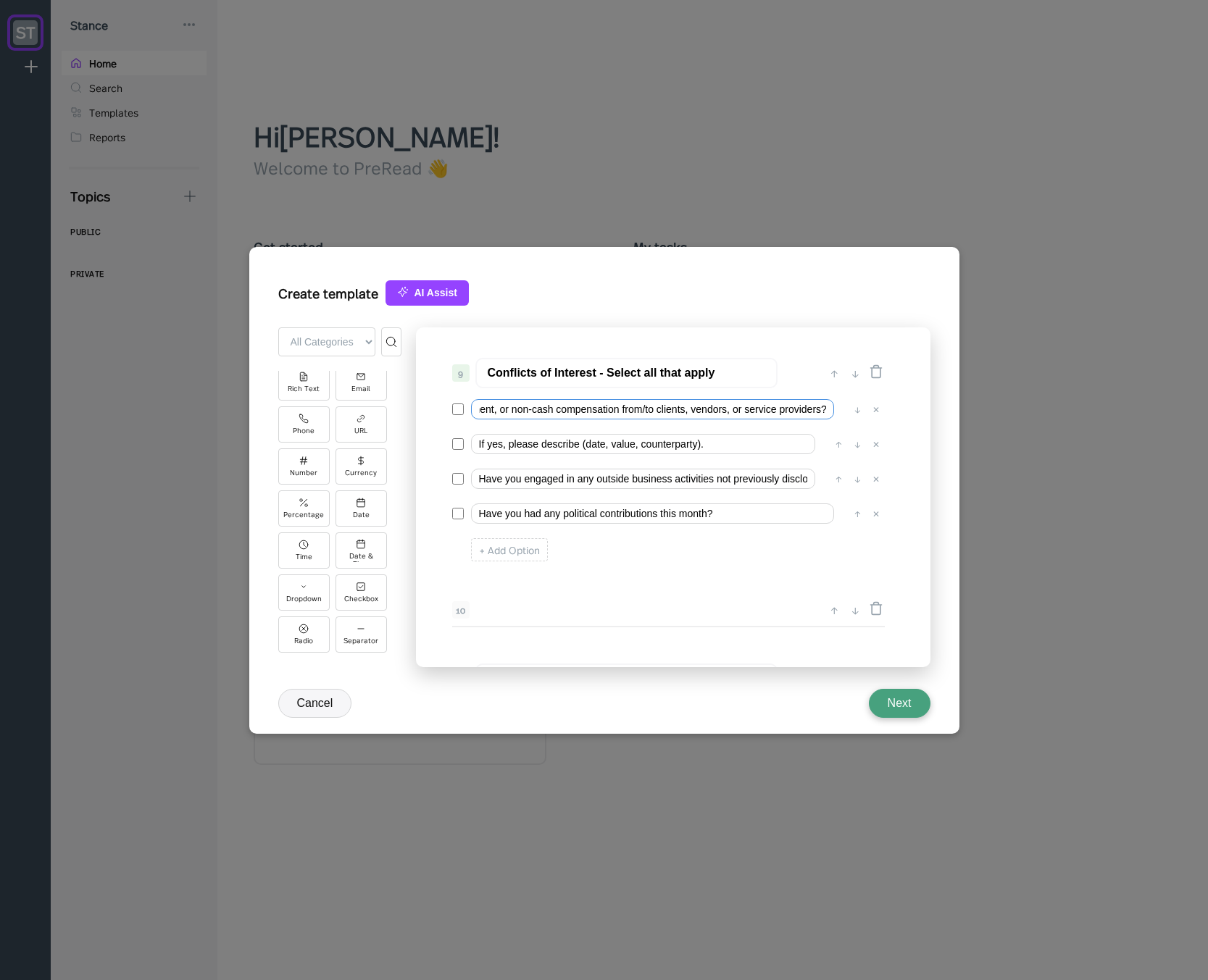
click at [727, 408] on input "I received/provided gifts, entertainment, or non-cash compensation from/to clie…" at bounding box center [652, 409] width 363 height 21
click at [823, 408] on input "I received/provided gifts, entertainment, or non-cash compensation from/to clie…" at bounding box center [652, 409] width 363 height 21
type input "I received/provided gifts, entertainment, or non-cash compensation from/to clie…"
click at [697, 442] on input "If yes, please describe (date, value, counterparty)." at bounding box center [642, 444] width 344 height 21
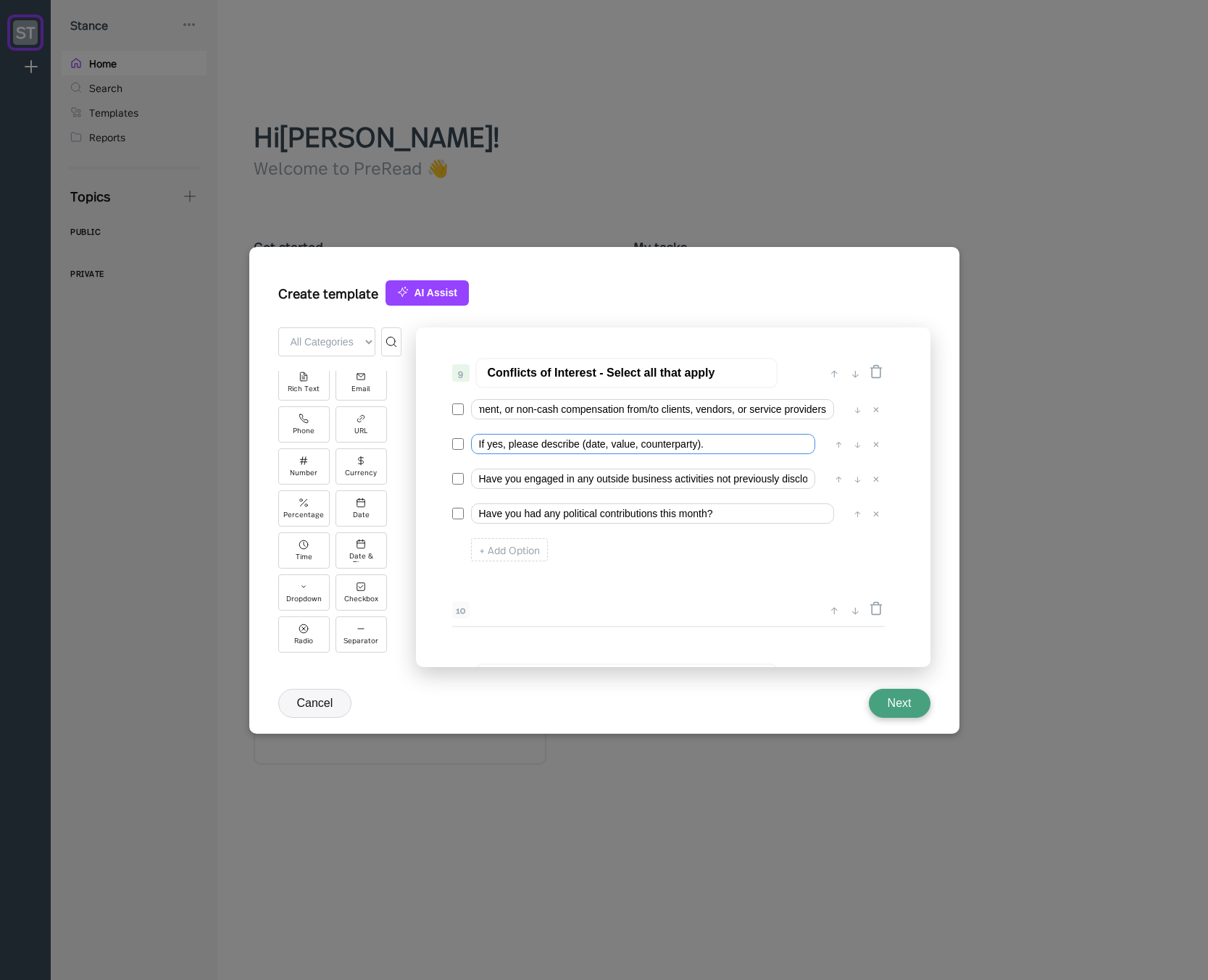
scroll to position [0, 0]
click at [719, 446] on input "If yes, please describe (date, value, counterparty)." at bounding box center [642, 444] width 344 height 21
click at [313, 628] on div "Radio" at bounding box center [304, 633] width 52 height 36
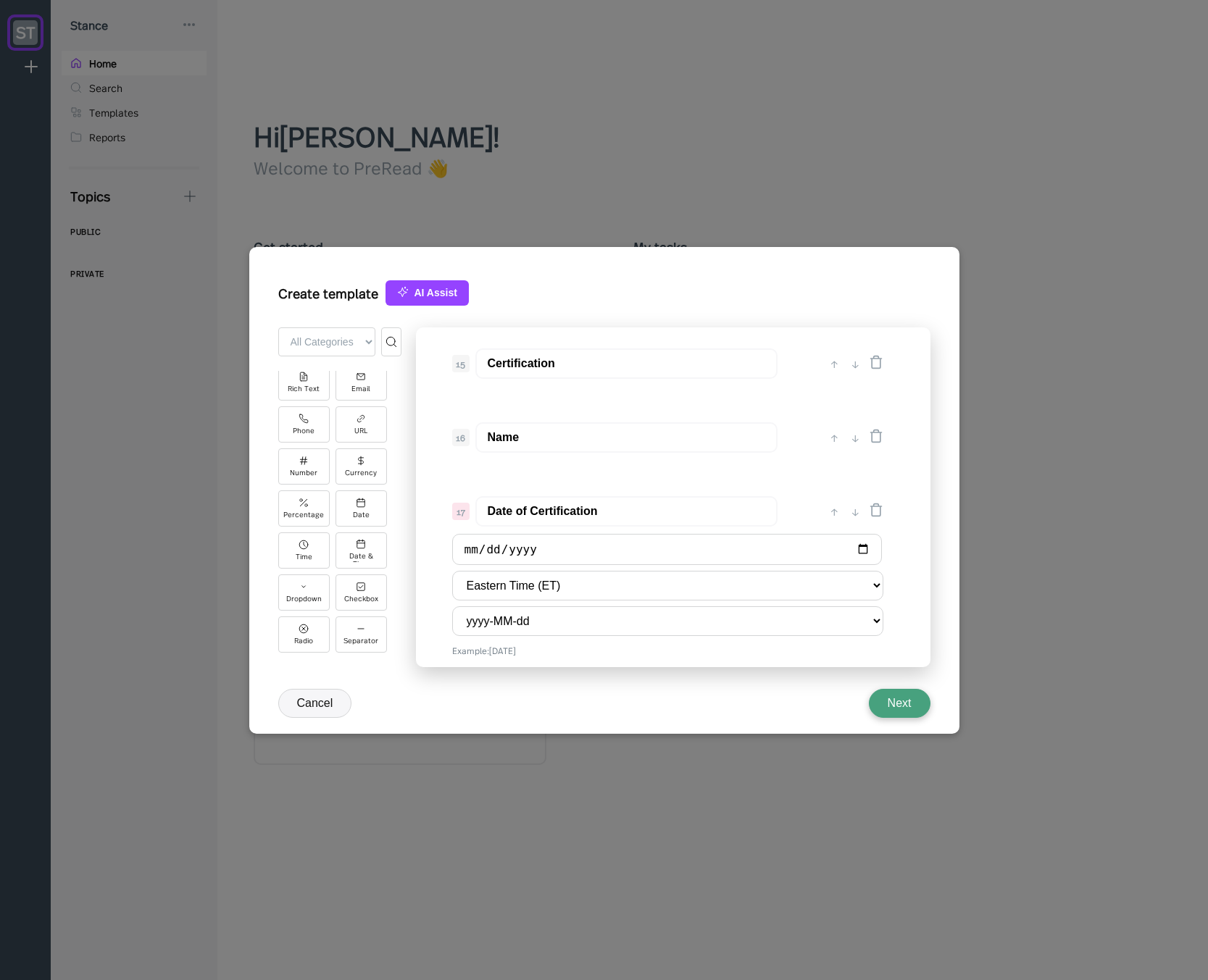
scroll to position [2114, 0]
click at [856, 548] on div "↑" at bounding box center [855, 552] width 15 height 17
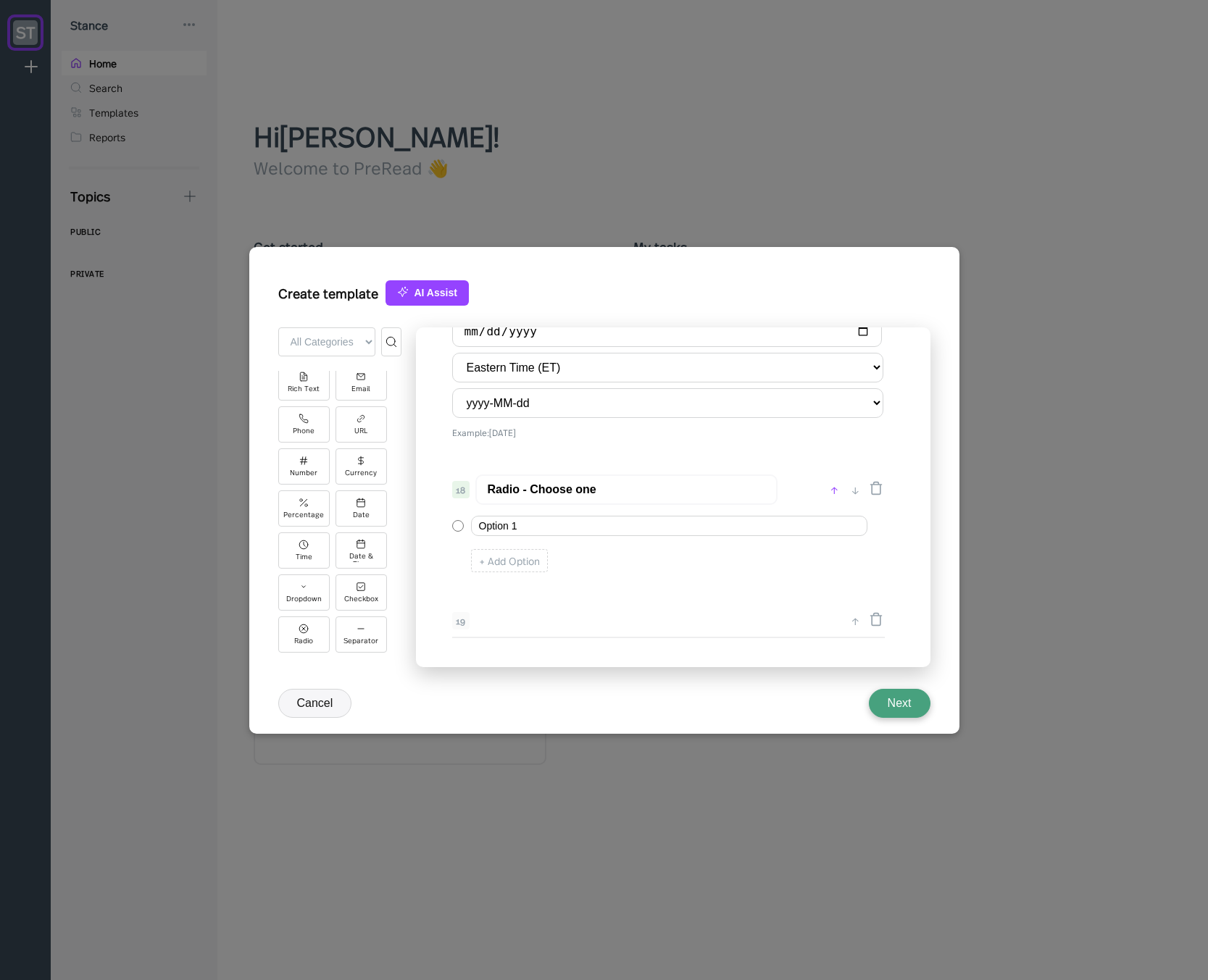
click at [835, 489] on div "↑" at bounding box center [835, 489] width 15 height 17
type input "Radio - Choose one"
type input "Date of Certification"
select select "America/[GEOGRAPHIC_DATA]"
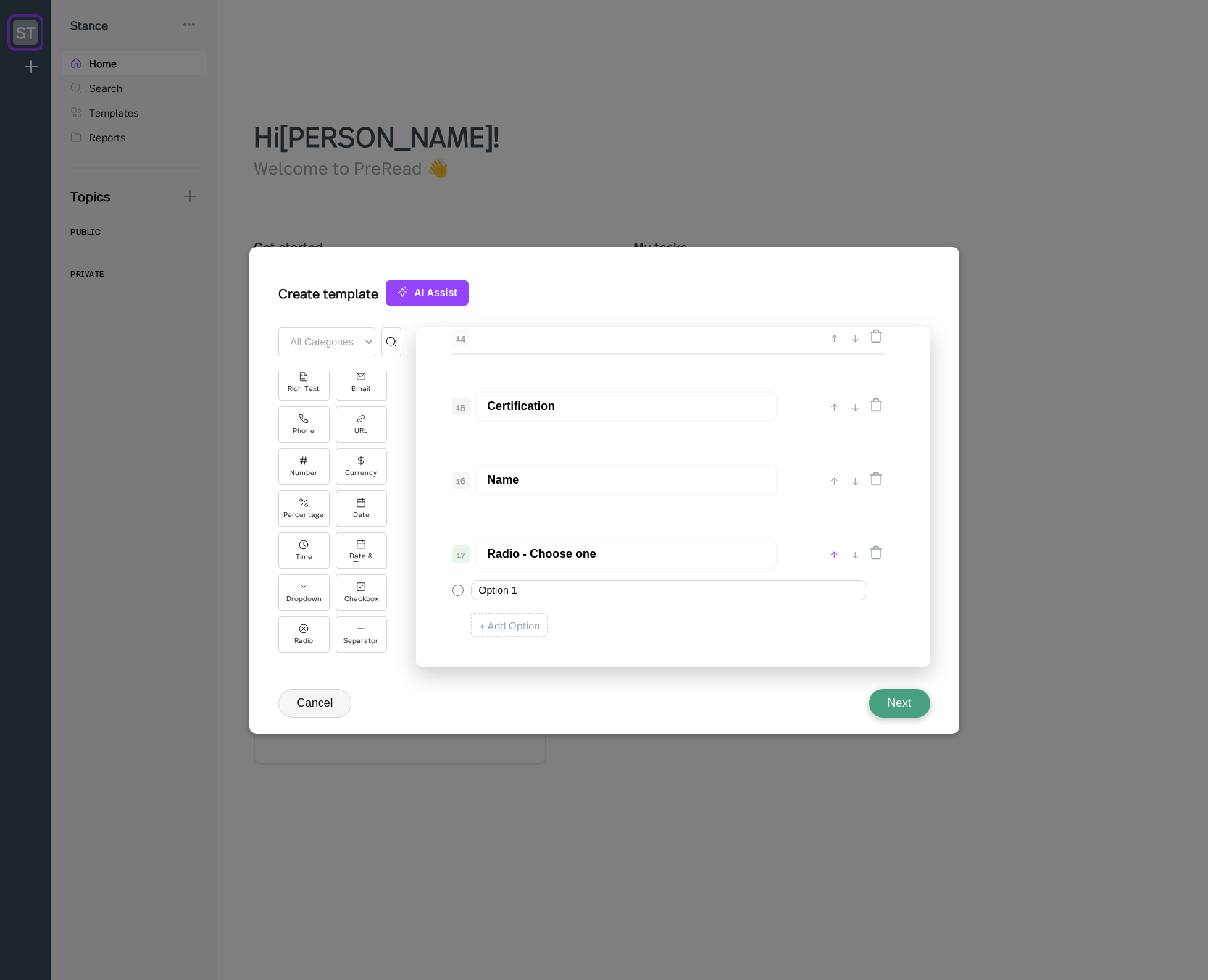
click at [835, 552] on div "↑" at bounding box center [835, 554] width 15 height 17
type input "Radio - Choose one"
type input "Name"
click at [836, 481] on div "↑" at bounding box center [835, 480] width 15 height 17
type input "Radio - Choose one"
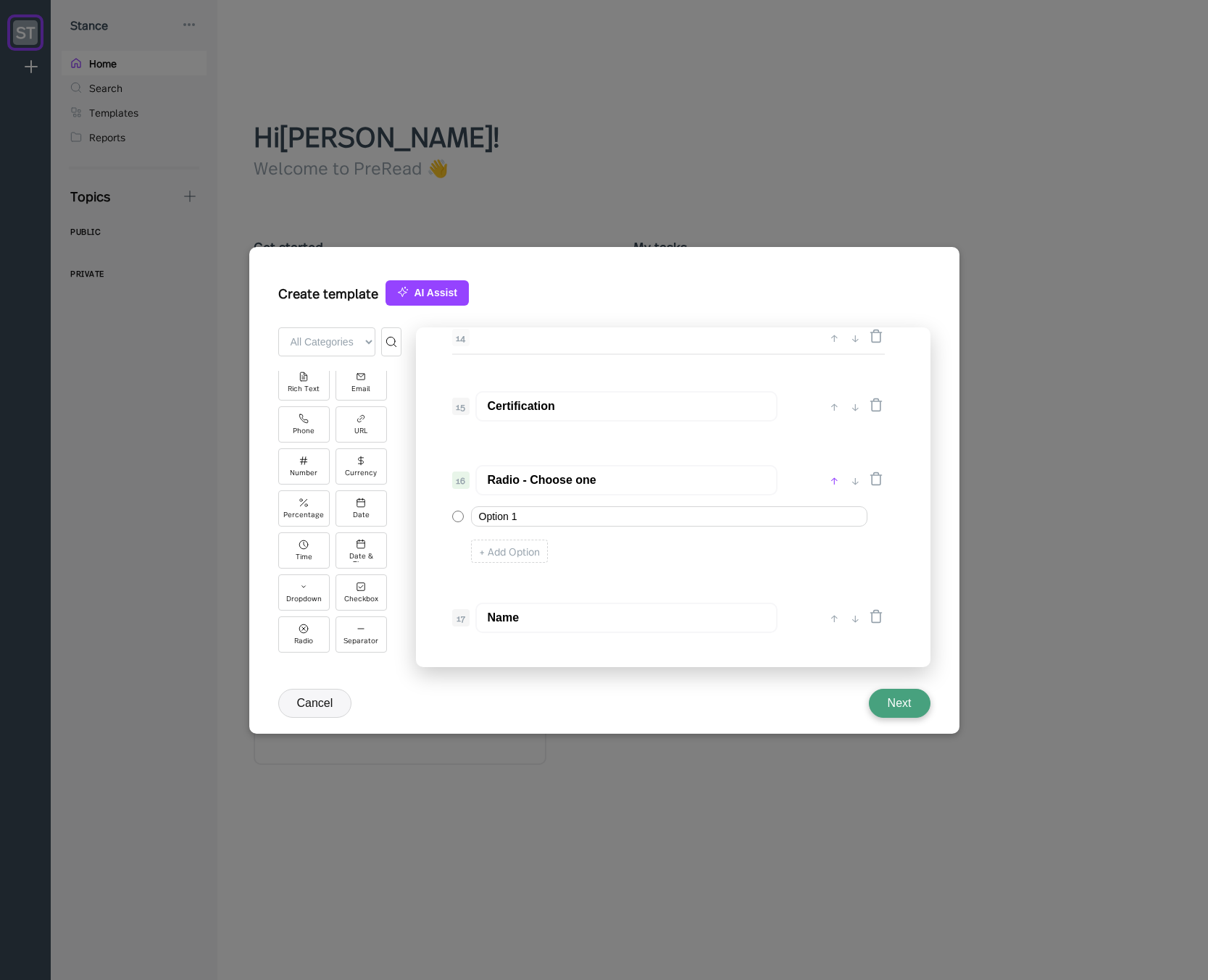
type input "Certification"
click at [835, 409] on div "↑" at bounding box center [835, 406] width 15 height 17
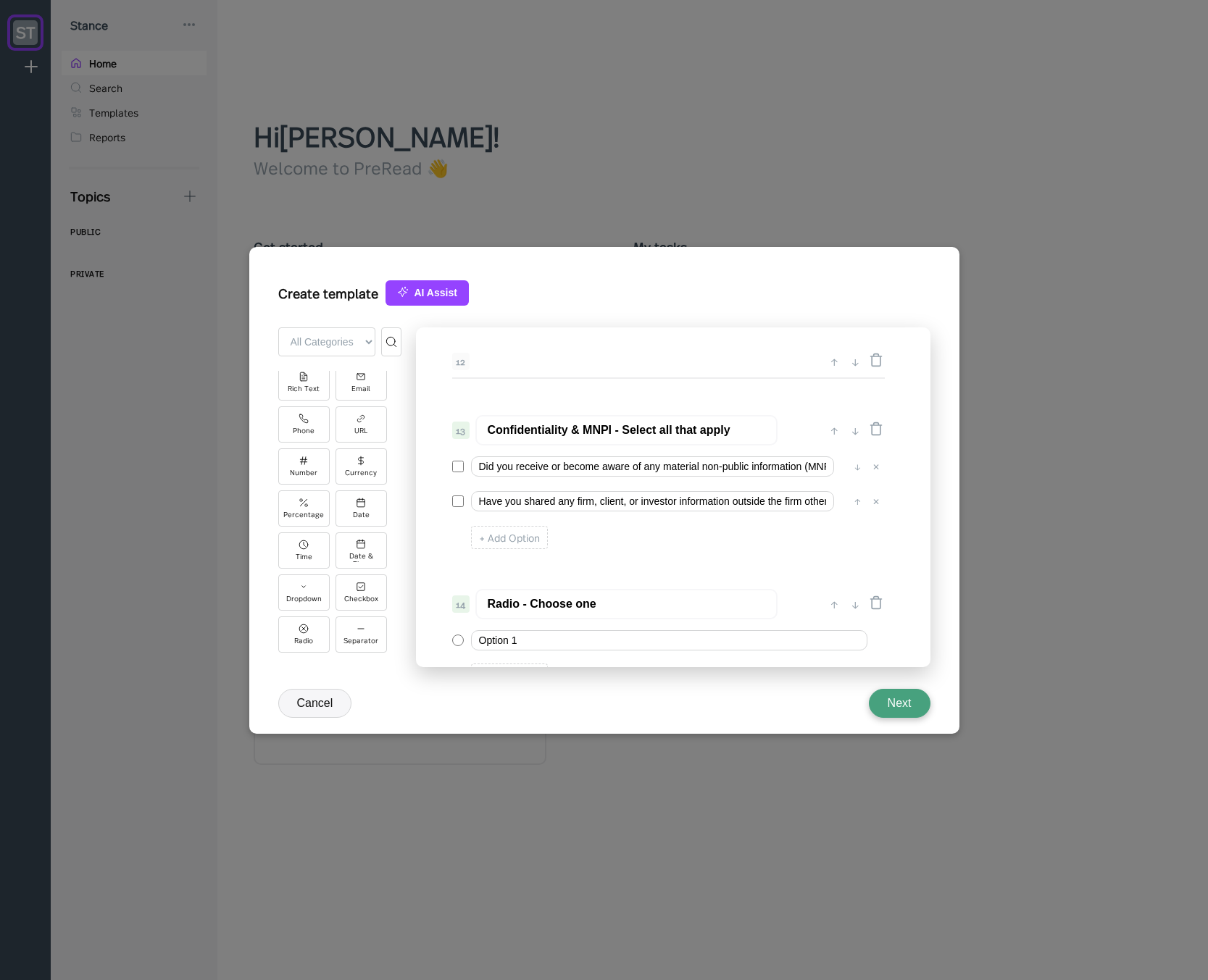
scroll to position [1593, 0]
click at [830, 601] on div "↑" at bounding box center [835, 604] width 15 height 17
type input "Radio - Choose one"
type input "Confidentiality & MNPI - Select all that apply"
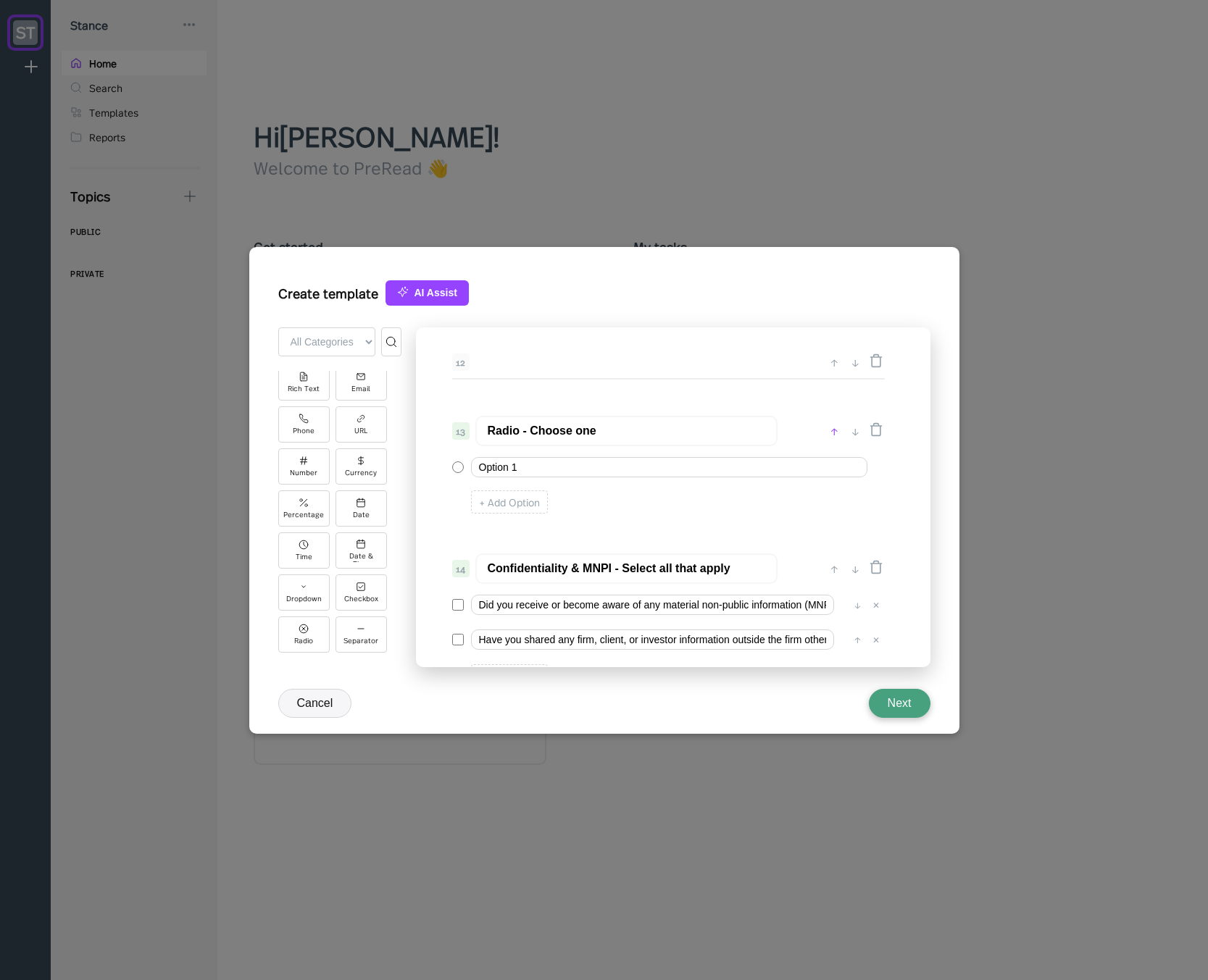
click at [834, 432] on div "↑" at bounding box center [835, 431] width 15 height 17
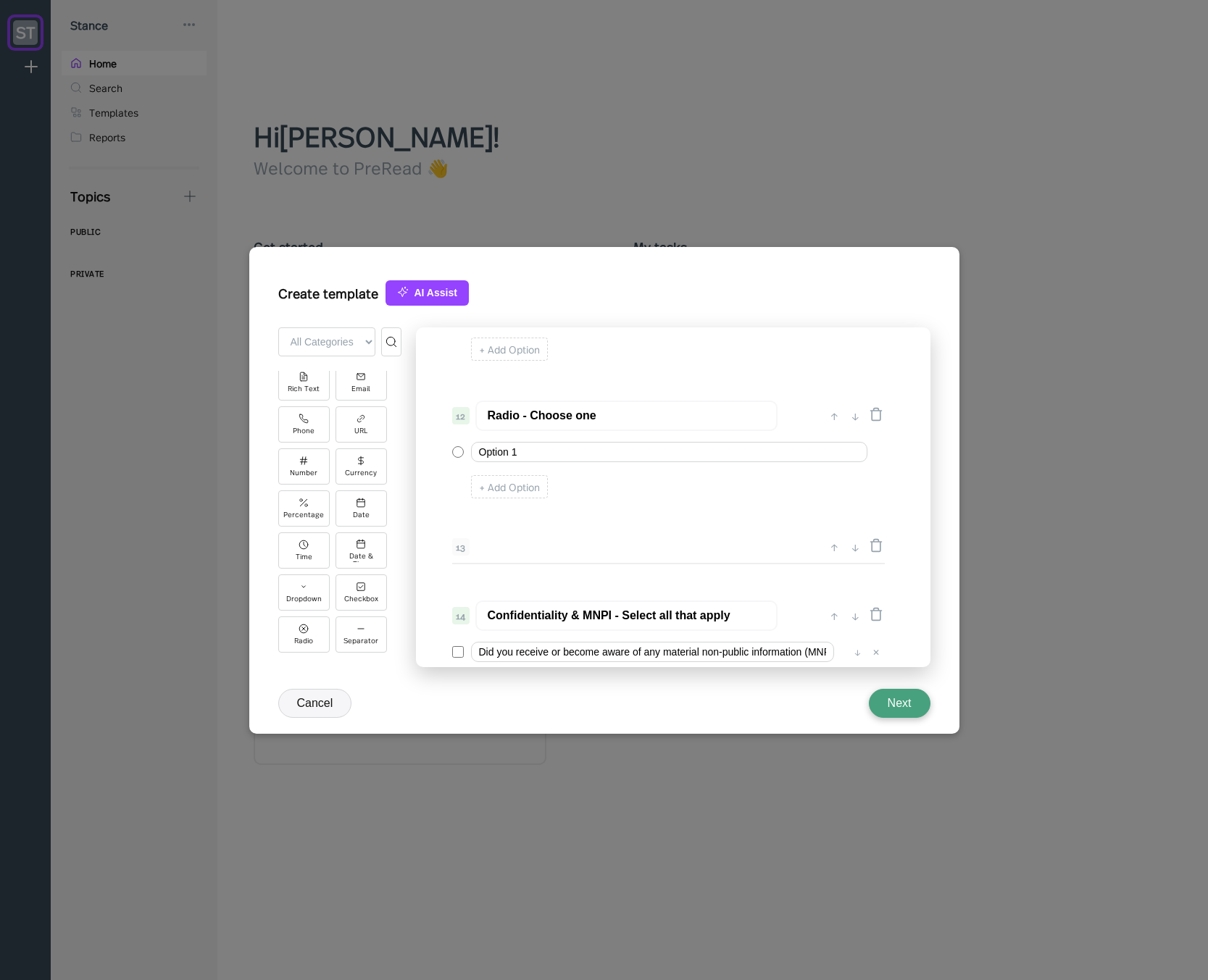
scroll to position [1419, 0]
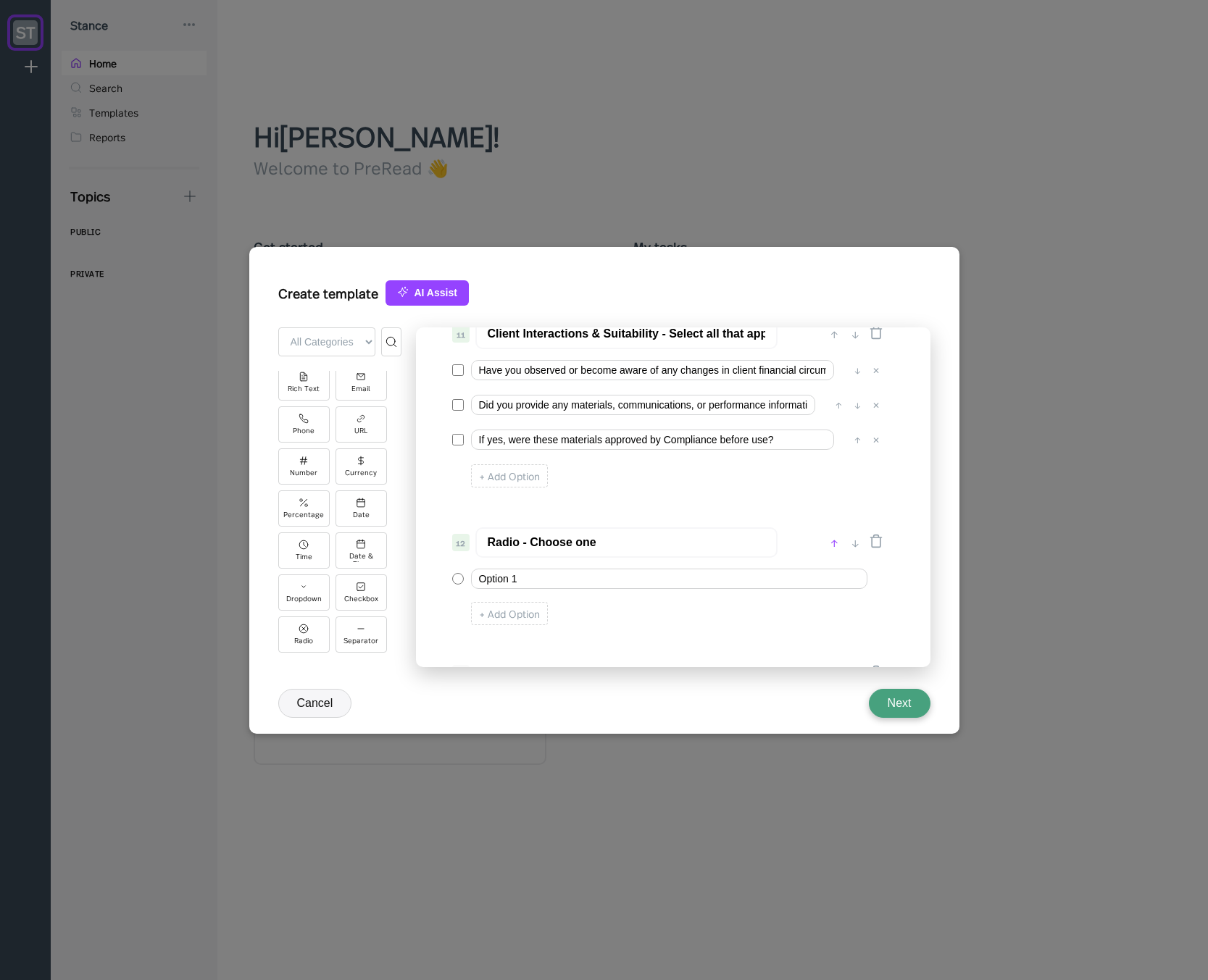
click at [835, 546] on div "↑" at bounding box center [835, 542] width 15 height 17
type input "Radio - Choose one"
type input "Client Interactions & Suitability - Select all that apply"
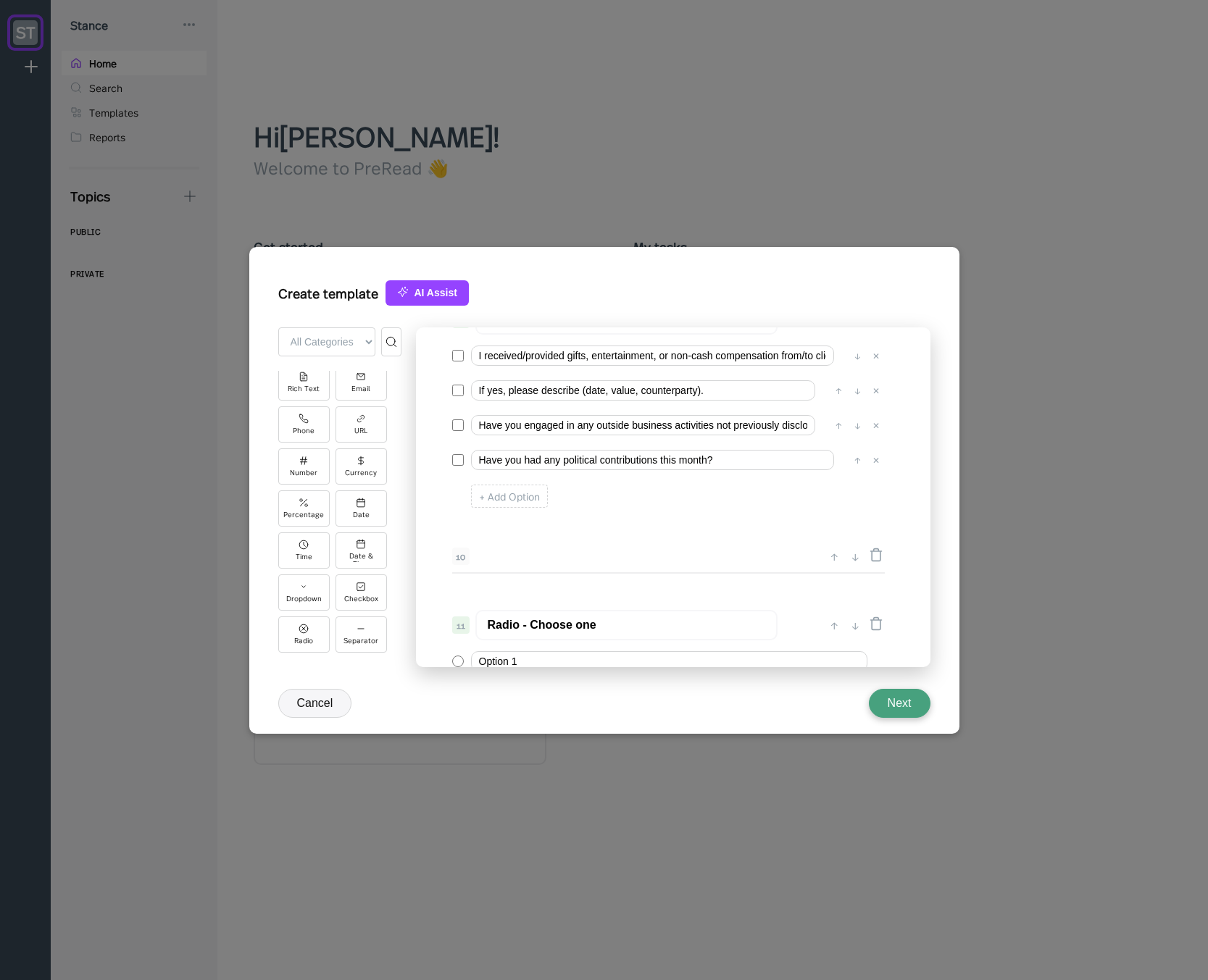
scroll to position [1158, 0]
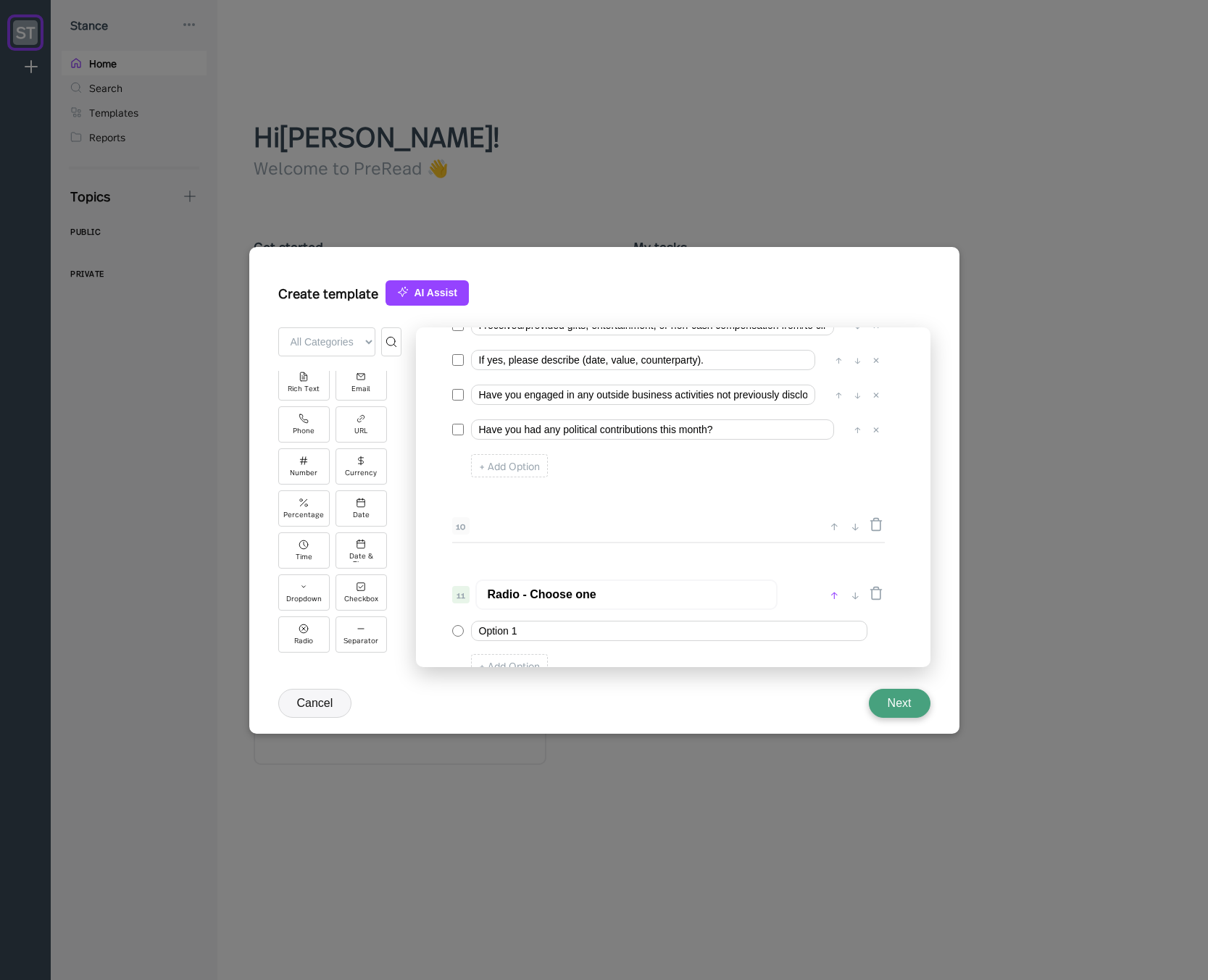
click at [833, 591] on div "↑" at bounding box center [835, 595] width 15 height 17
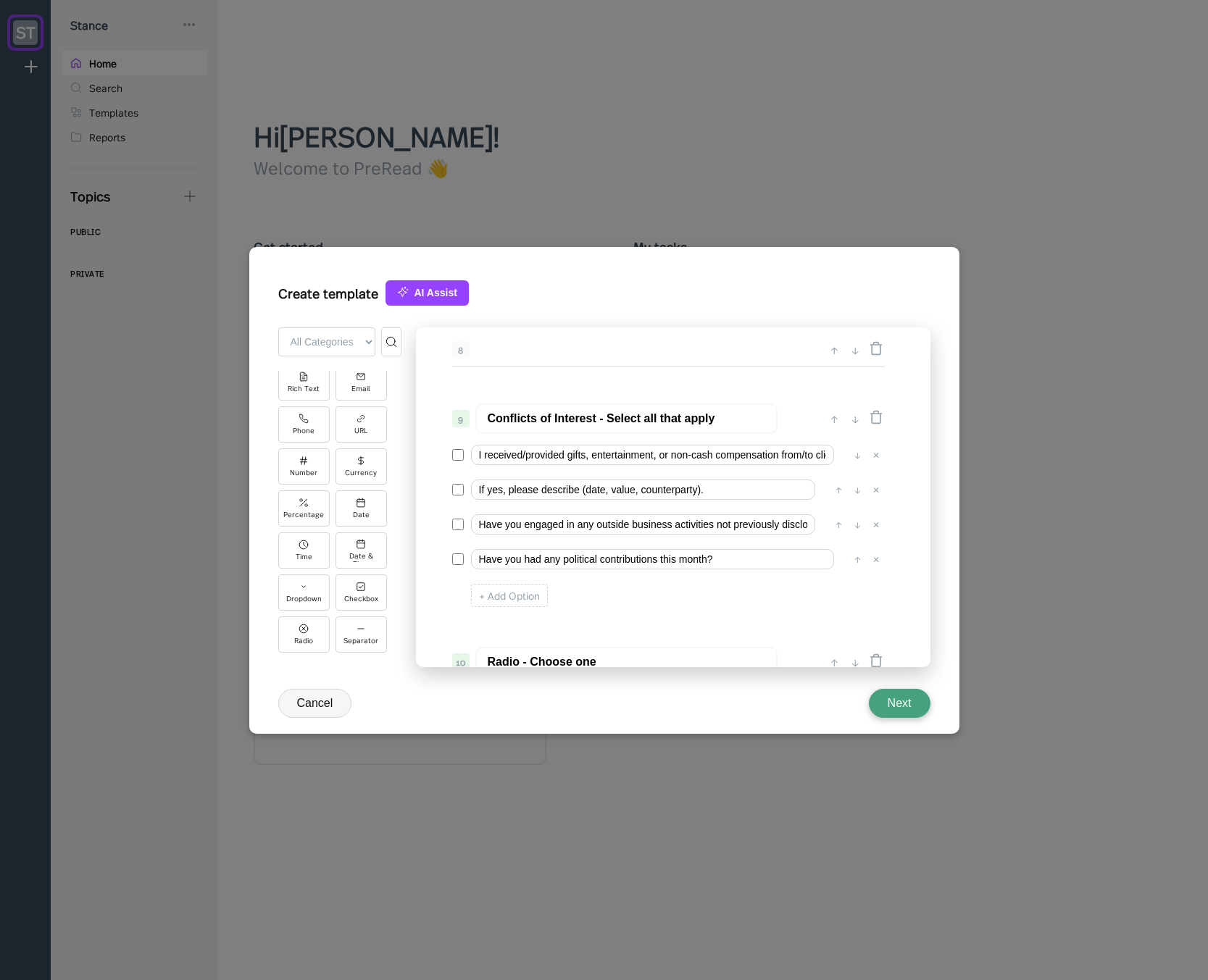
scroll to position [1072, 0]
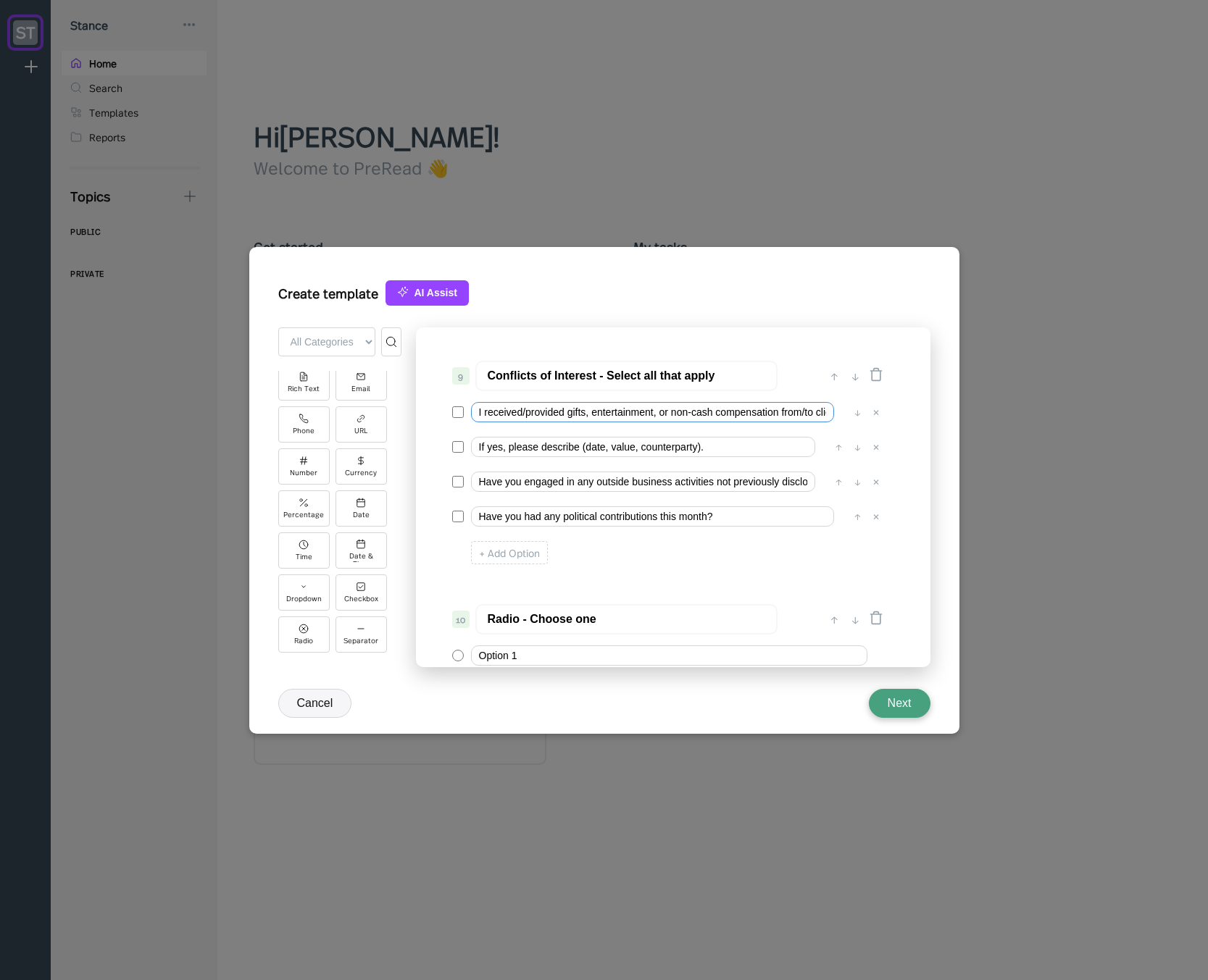
click at [593, 410] on input "I received/provided gifts, entertainment, or non-cash compensation from/to clie…" at bounding box center [652, 412] width 363 height 21
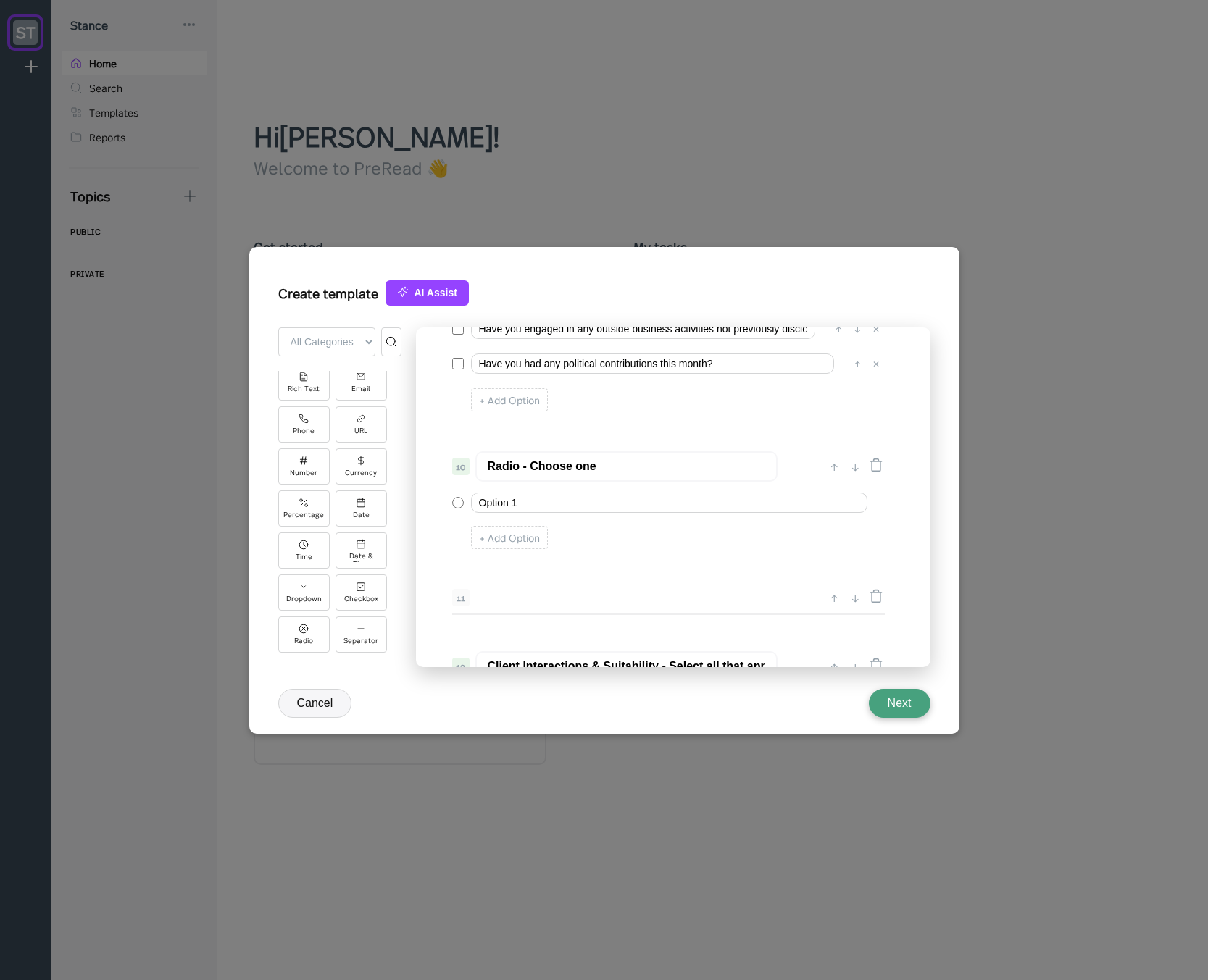
scroll to position [1245, 0]
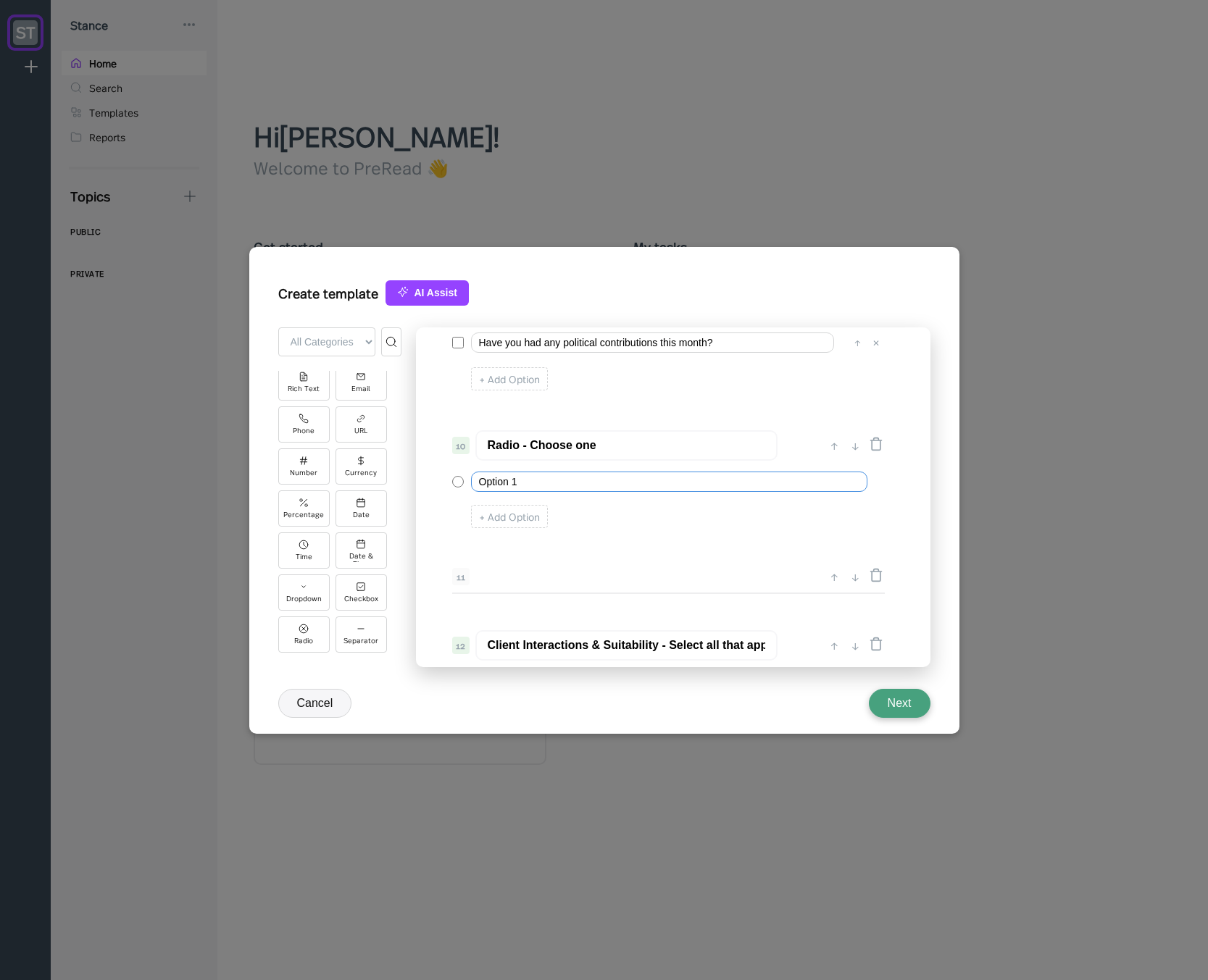
click at [562, 480] on input "Option 1" at bounding box center [669, 481] width 397 height 21
paste input "I received/provided gifts, entertainment, or non-cash compensation from/to clie…"
type input "I received/provided gifts, entertainment, or non-cash compensation from/to clie…"
click at [545, 449] on input "Radio - Choose one" at bounding box center [627, 445] width 302 height 30
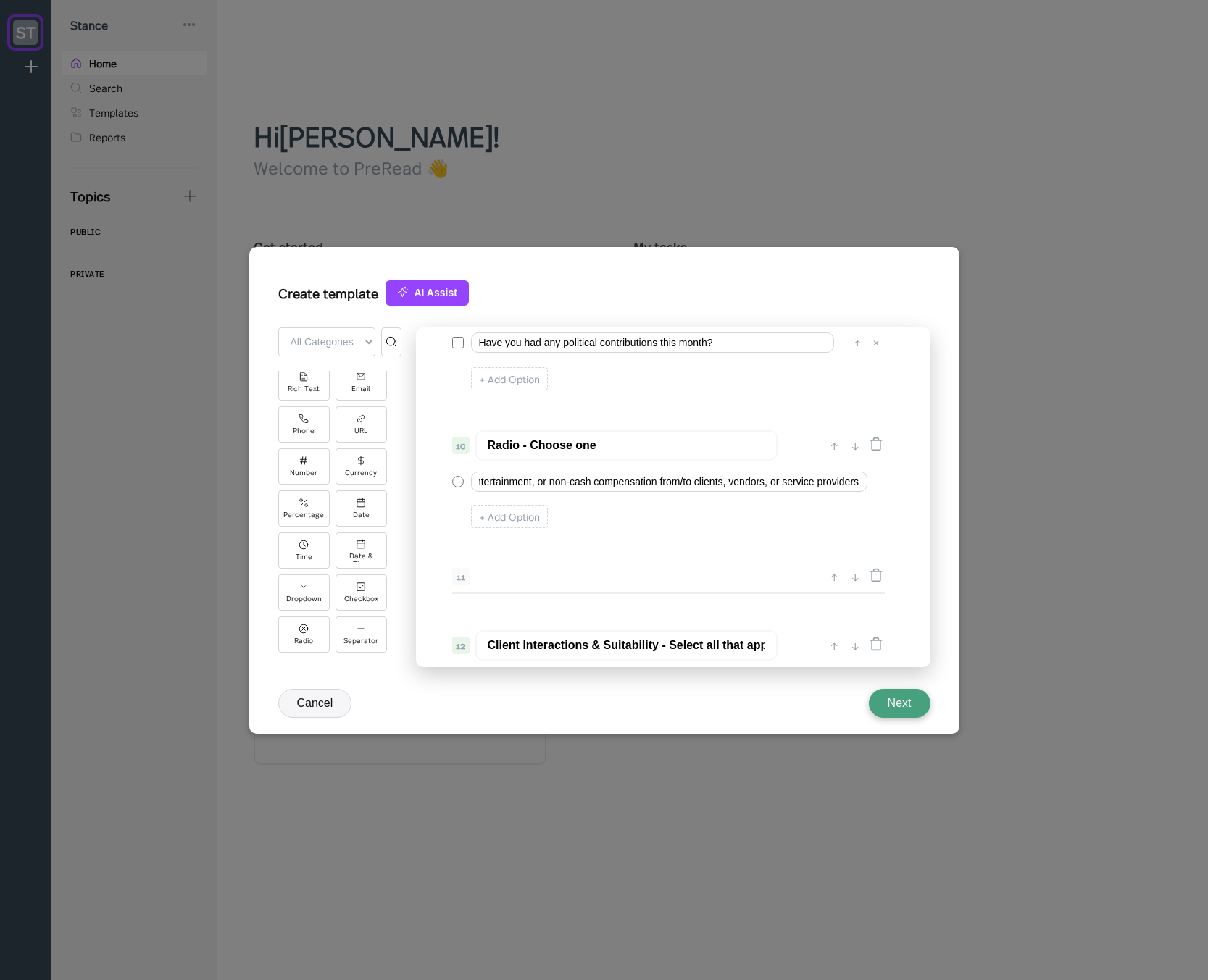
scroll to position [0, 0]
click at [545, 449] on input "Radio - Choose one" at bounding box center [627, 445] width 302 height 30
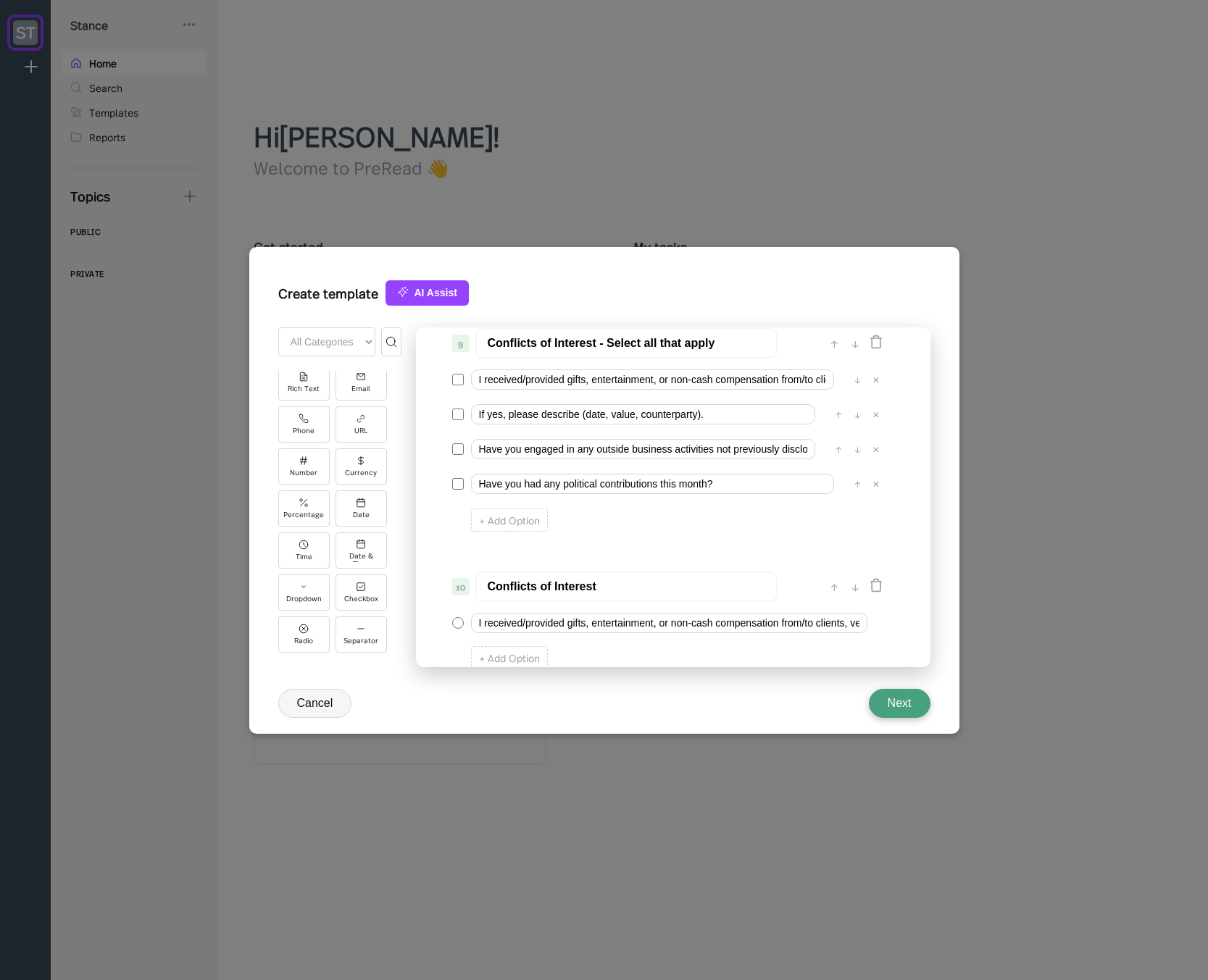
scroll to position [1158, 0]
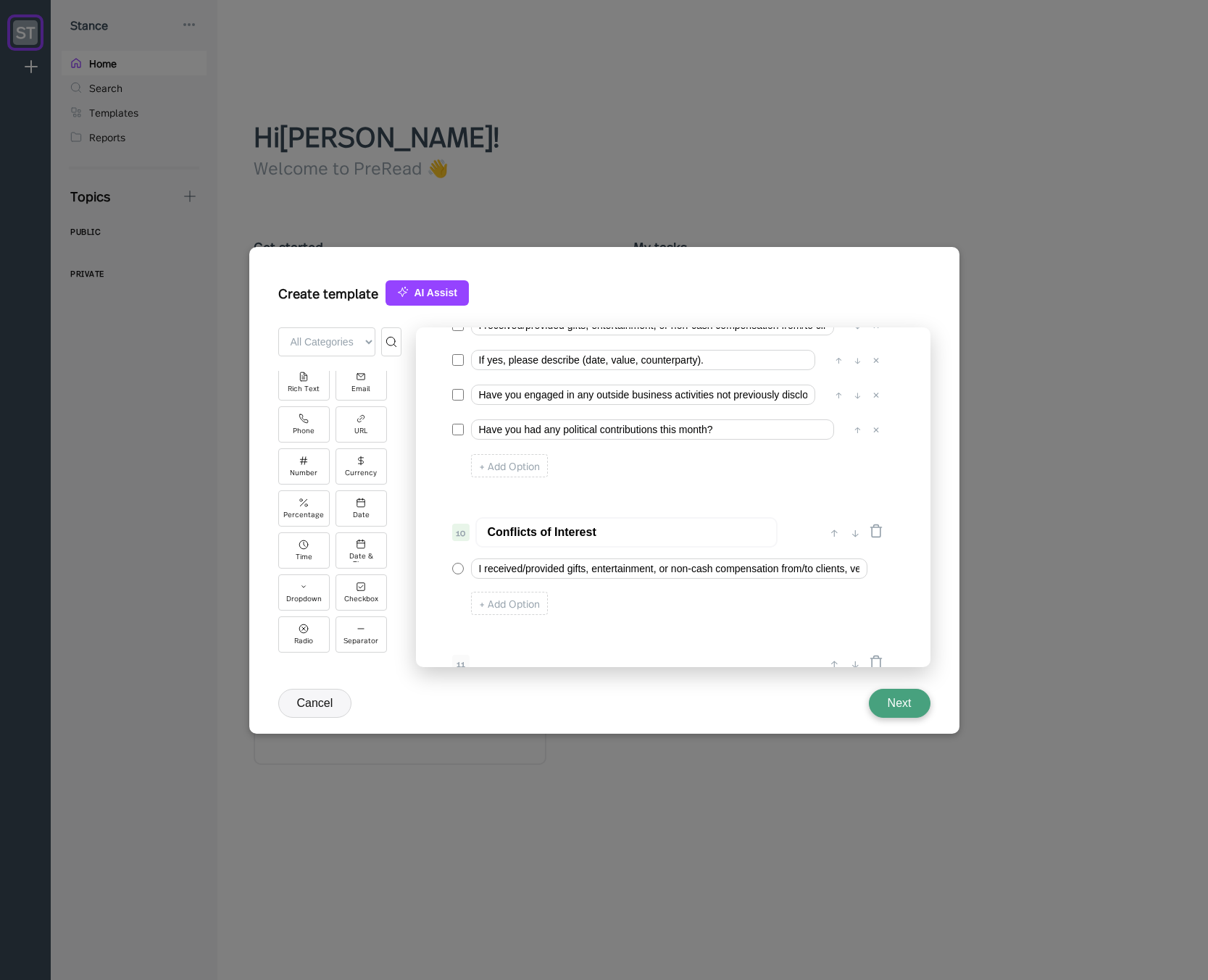
type input "Conflicts of Interest"
click at [555, 566] on input "I received/provided gifts, entertainment, or non-cash compensation from/to clie…" at bounding box center [669, 569] width 397 height 21
click at [511, 601] on div "+ Add Option" at bounding box center [508, 602] width 76 height 23
click at [511, 594] on input "Option 2" at bounding box center [650, 602] width 360 height 21
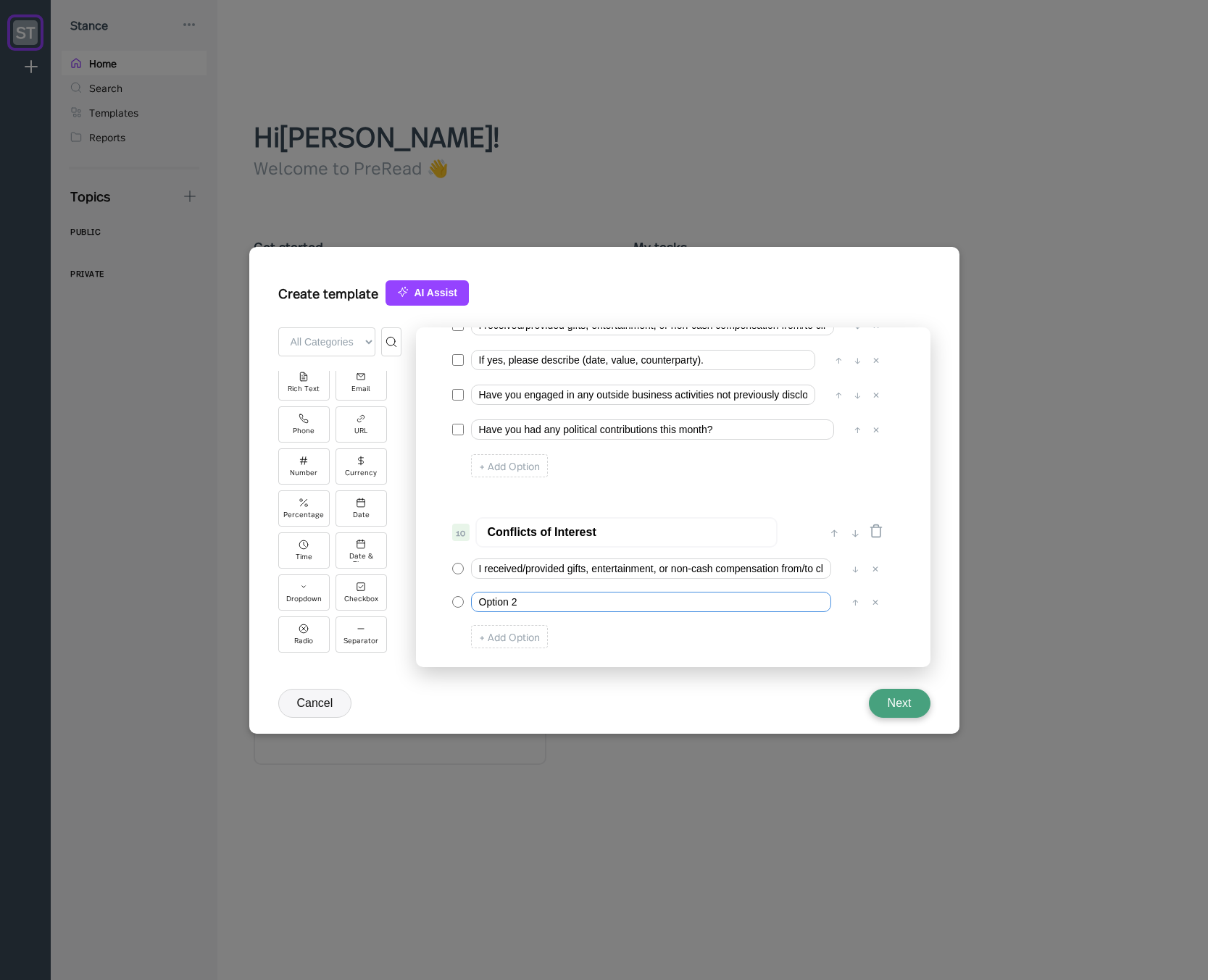
click at [511, 594] on input "Option 2" at bounding box center [650, 602] width 360 height 21
paste input "I received/provided gifts, entertainment, or non-cash compensation from/to clie…"
drag, startPoint x: 625, startPoint y: 605, endPoint x: 735, endPoint y: 605, distance: 110.0
click at [735, 605] on input "I DID NOT receive/provide gifts, I received/provided gifts, entertainment, or n…" at bounding box center [650, 602] width 360 height 21
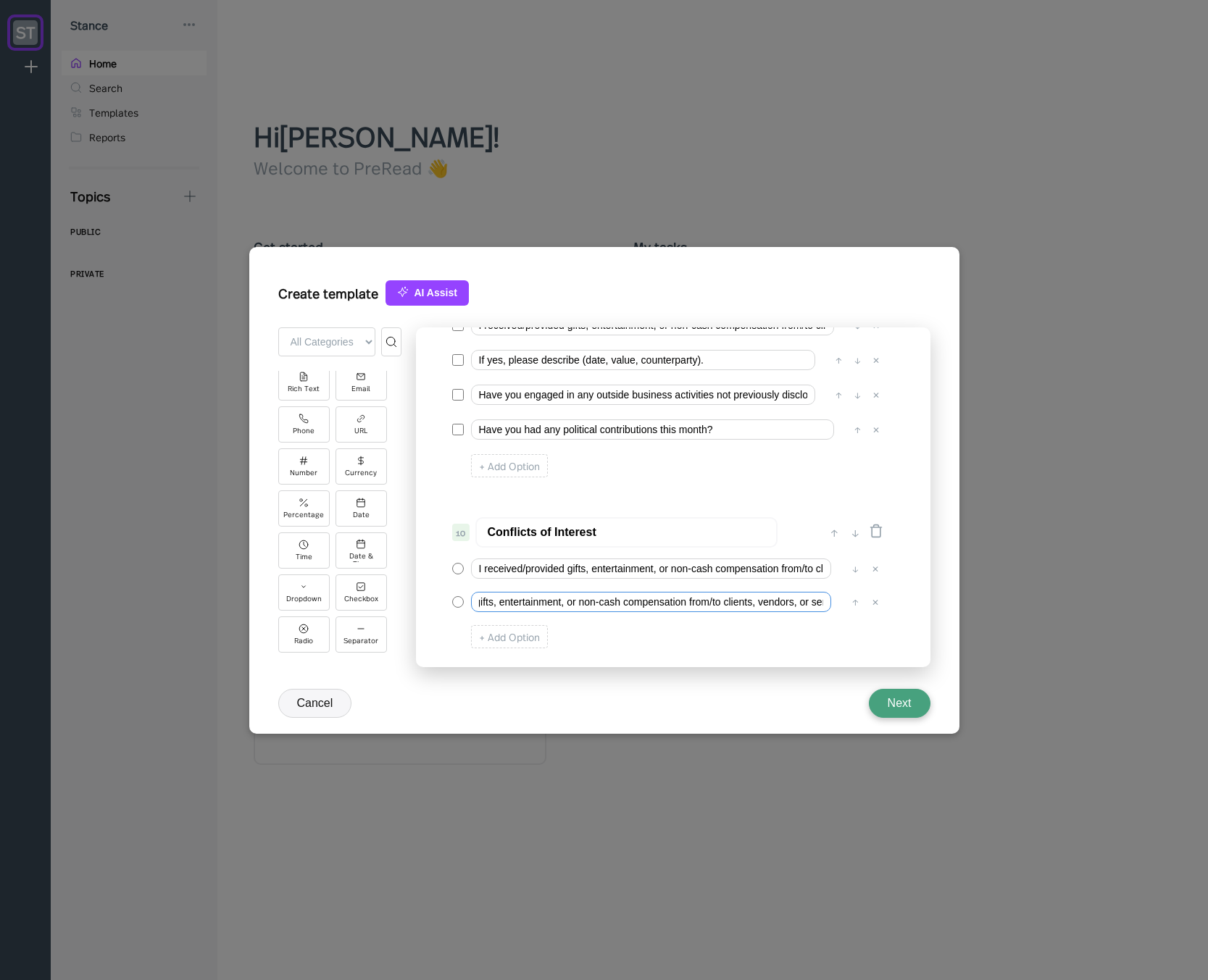
scroll to position [0, 190]
drag, startPoint x: 730, startPoint y: 605, endPoint x: 759, endPoint y: 601, distance: 29.3
click at [827, 605] on input "I DID NOT receive/provide gifts, entertainment, or non-cash compensation from/t…" at bounding box center [650, 602] width 360 height 21
click at [731, 601] on input "I DID NOT receive/provide gifts, entertainment, or non-cash compensation from/t…" at bounding box center [650, 602] width 360 height 21
type input "I DID NOT receive/provide gifts, entertainment, or non-cash compensation from/t…"
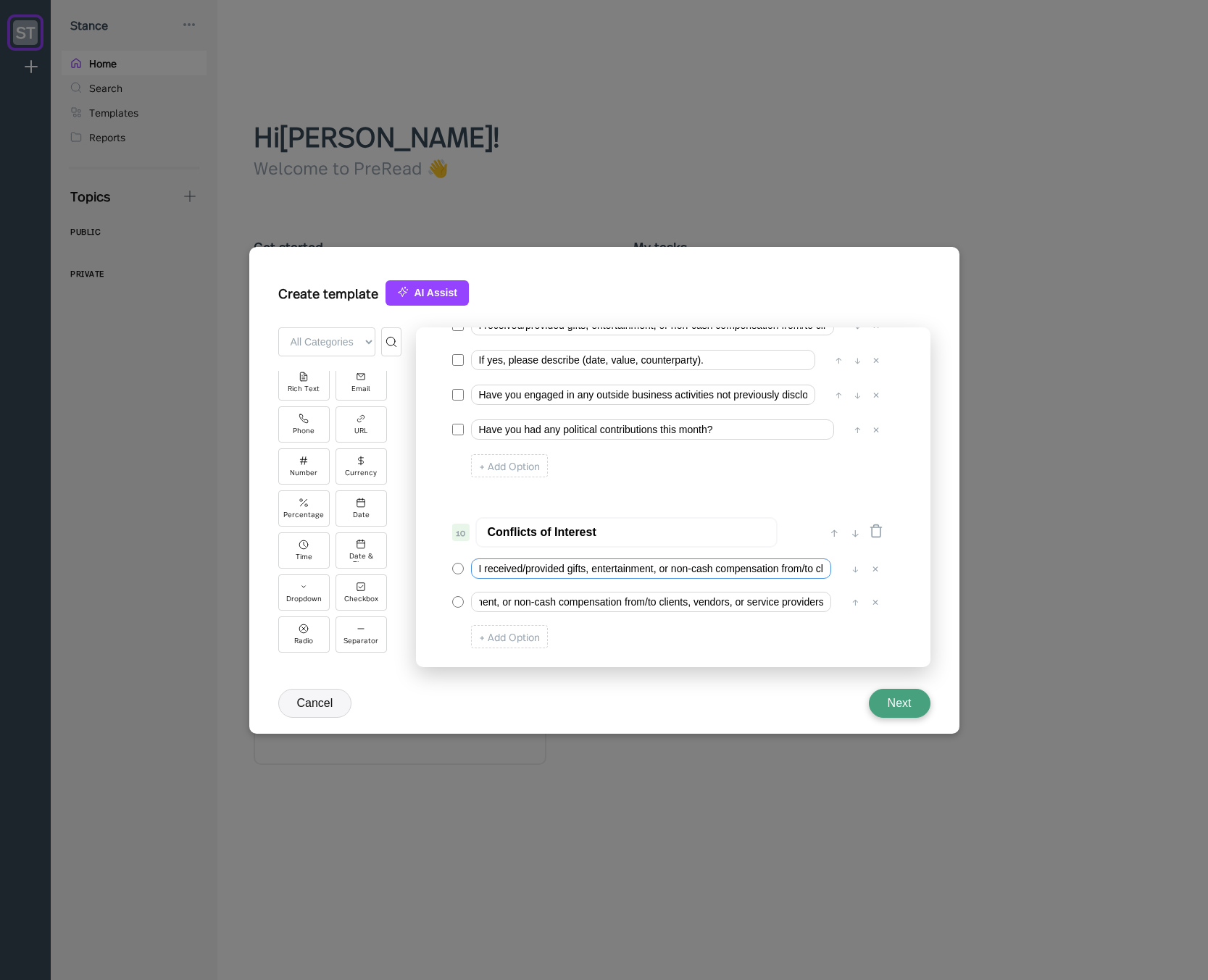
scroll to position [0, 0]
drag, startPoint x: 628, startPoint y: 570, endPoint x: 259, endPoint y: 557, distance: 369.2
click at [258, 559] on div "Create template AI Assist + Add Field ← Back to Form All Categories Basic Advan…" at bounding box center [604, 490] width 710 height 487
click at [500, 572] on input "I received/provided gifts, entertainment, or non-cash compensation from/to clie…" at bounding box center [650, 569] width 360 height 21
click at [504, 597] on input "I DID NOT receive/provide gifts, entertainment, or non-cash compensation from/t…" at bounding box center [650, 602] width 360 height 21
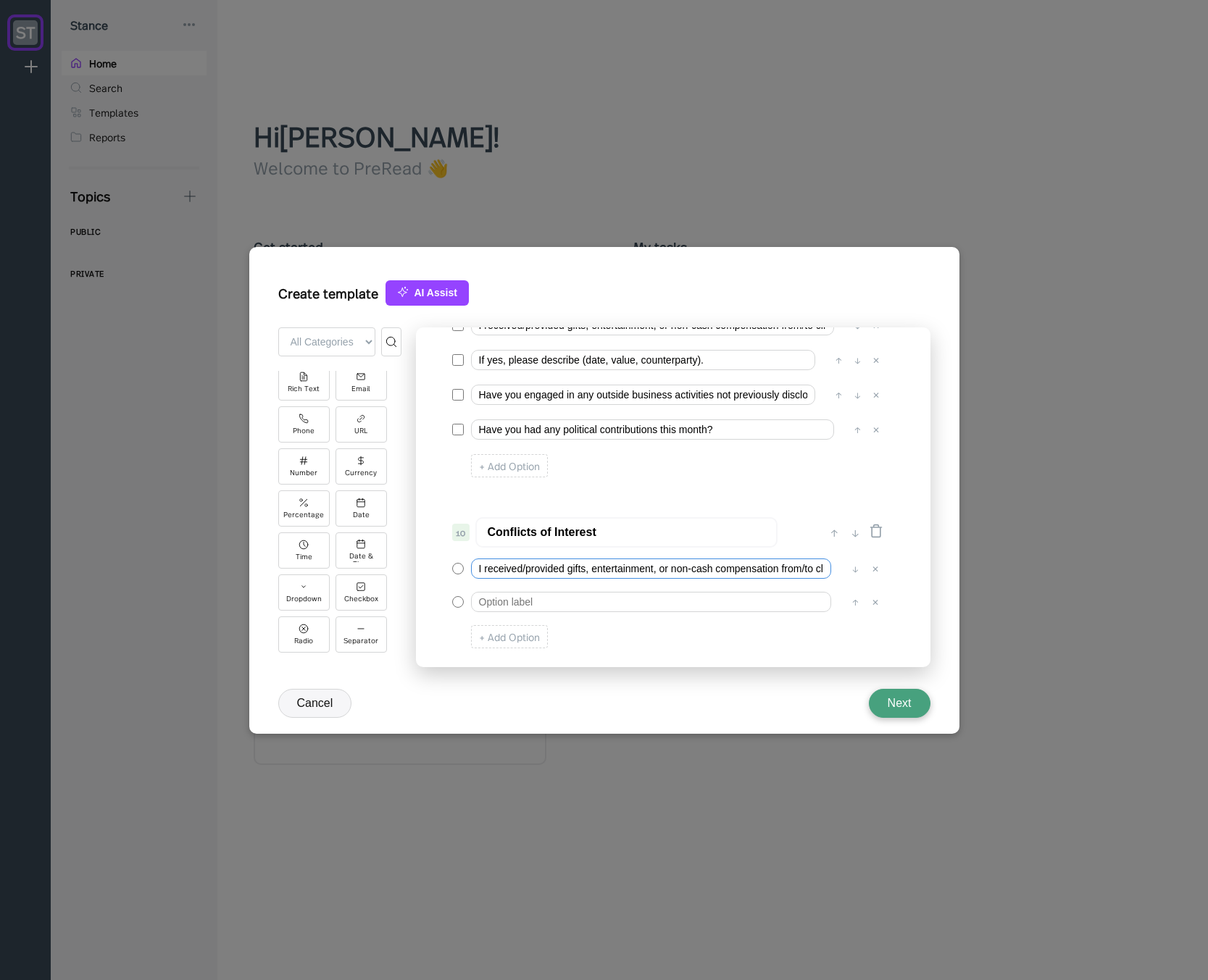
click at [476, 570] on input "I received/provided gifts, entertainment, or non-cash compensation from/to clie…" at bounding box center [650, 569] width 360 height 21
paste input "I DID NOT receive/provide gifts, entertainment, or non-cash compensation from/t…"
type input "I DID NOT receive/provide gifts, entertainment, or non-cash compensation from/t…"
click at [500, 591] on input "text" at bounding box center [650, 602] width 360 height 21
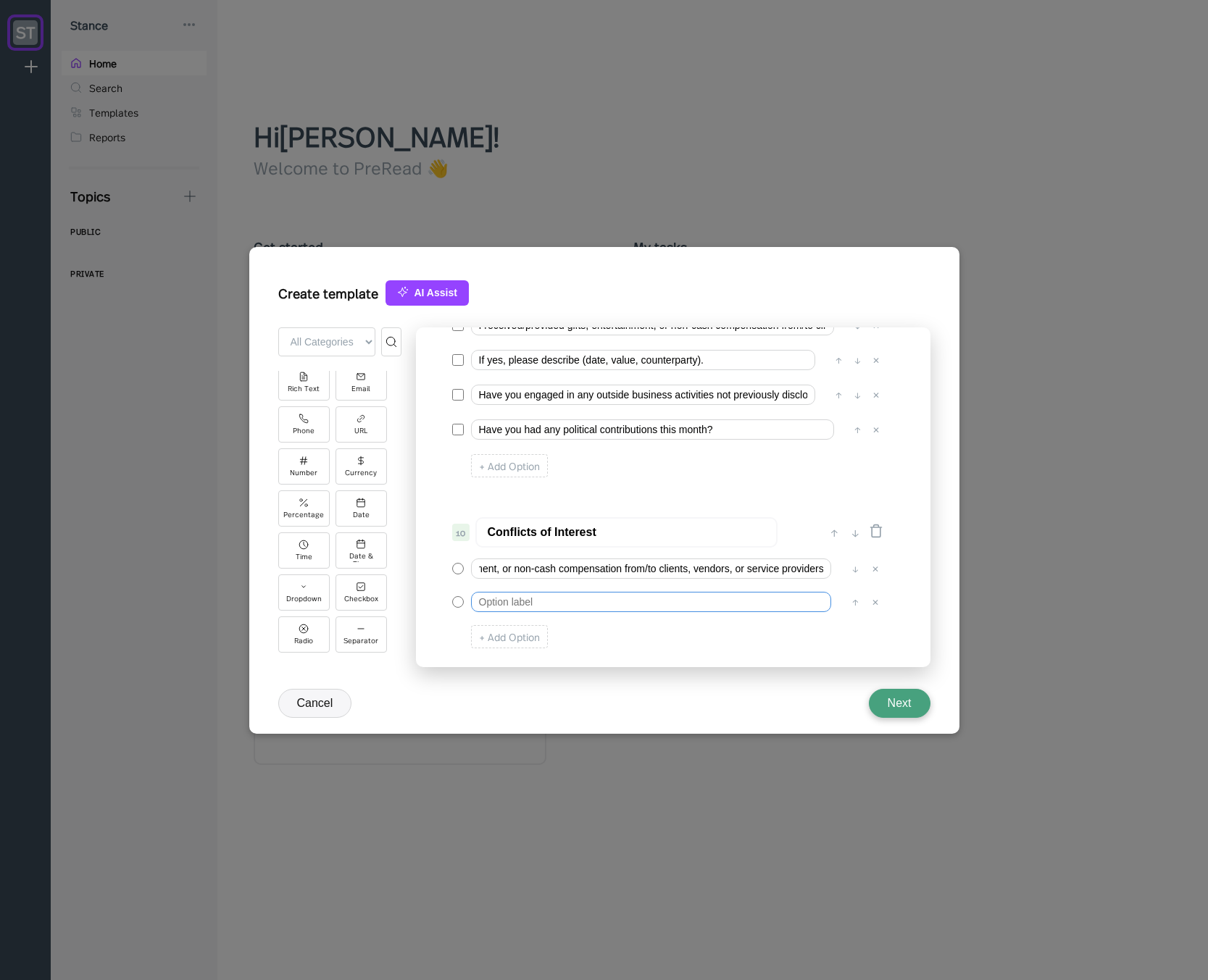
scroll to position [0, 0]
paste input "I received/provided gifts, entertainment, or non-cash compensation from/to clie…"
type input "I received/provided gifts, entertainment, or non-cash compensation from/to clie…"
click at [522, 584] on div "I DID NOT receive/provide gifts, entertainment, or non-cash compensation from/t…" at bounding box center [668, 602] width 431 height 97
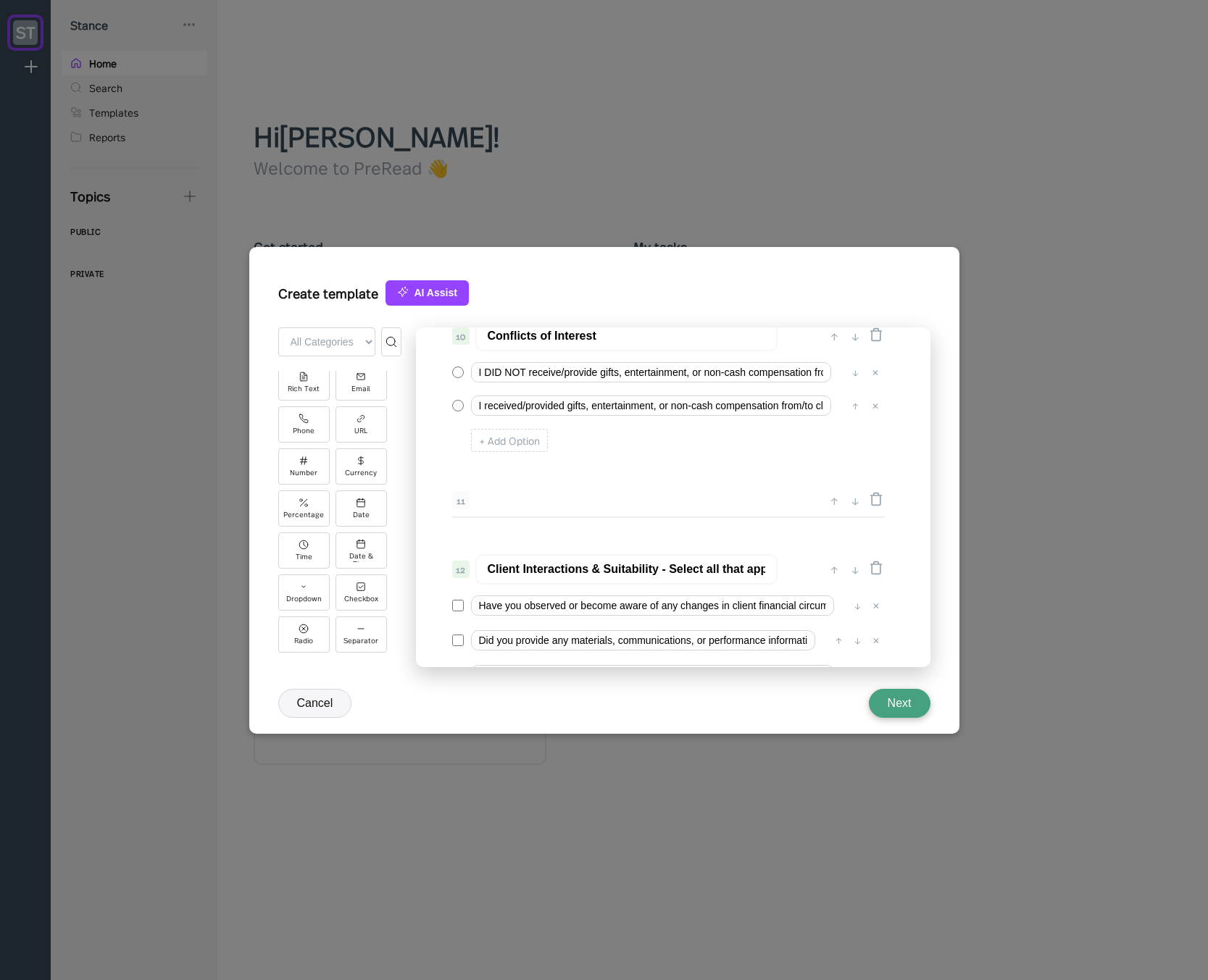
scroll to position [1394, 0]
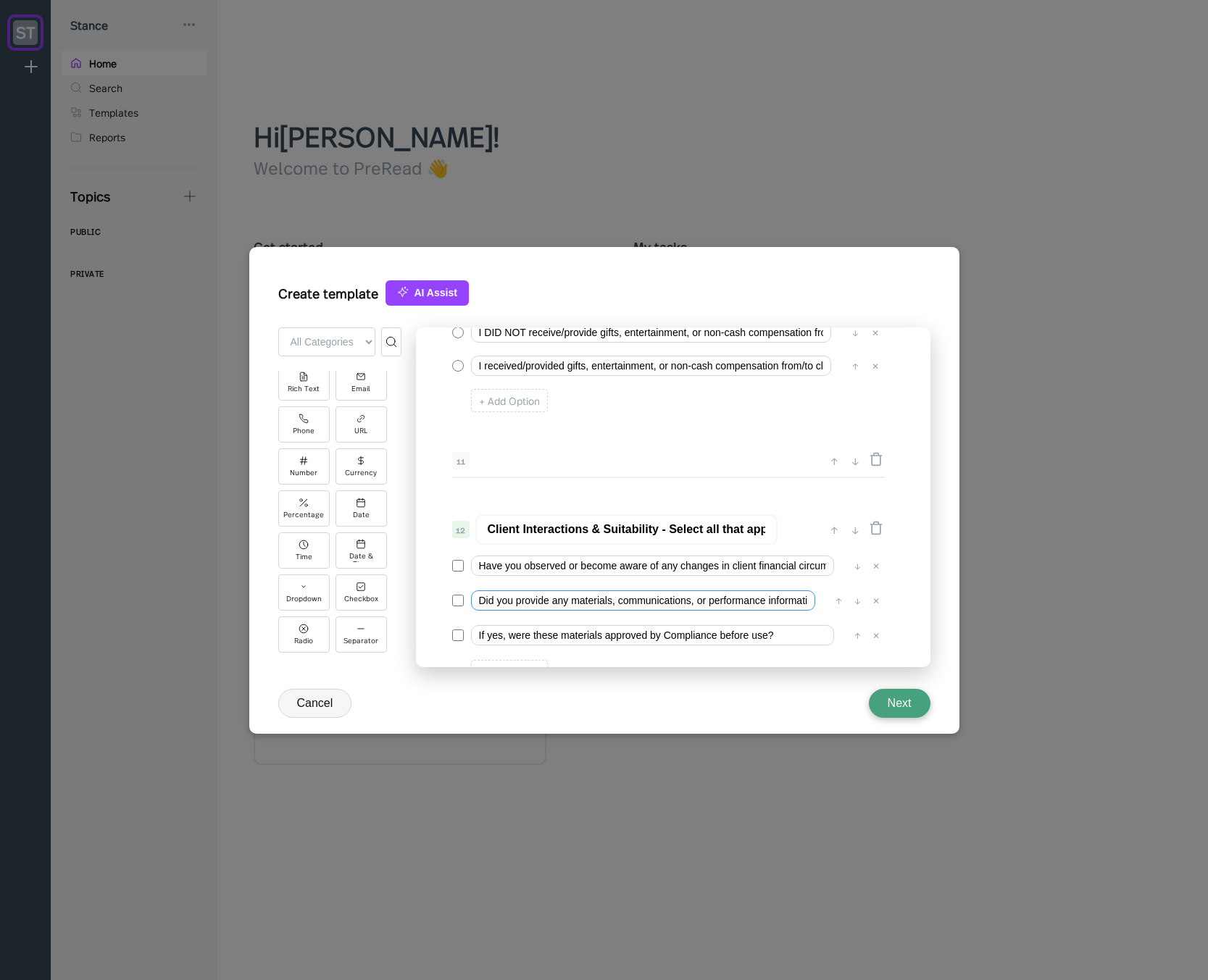
drag, startPoint x: 658, startPoint y: 602, endPoint x: 684, endPoint y: 602, distance: 26.0
click at [684, 602] on input "Did you provide any materials, communications, or performance information to cl…" at bounding box center [642, 601] width 344 height 21
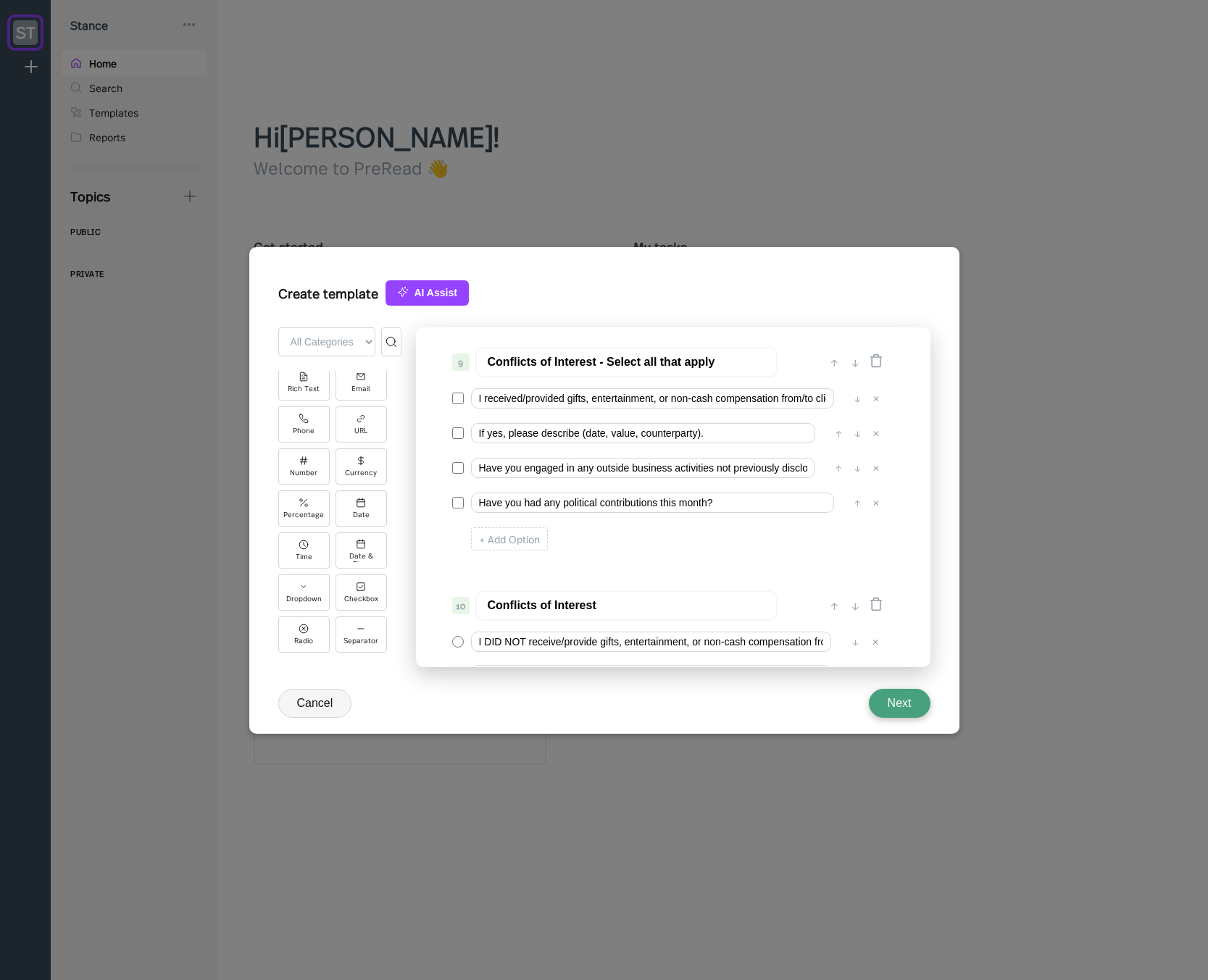
scroll to position [1047, 0]
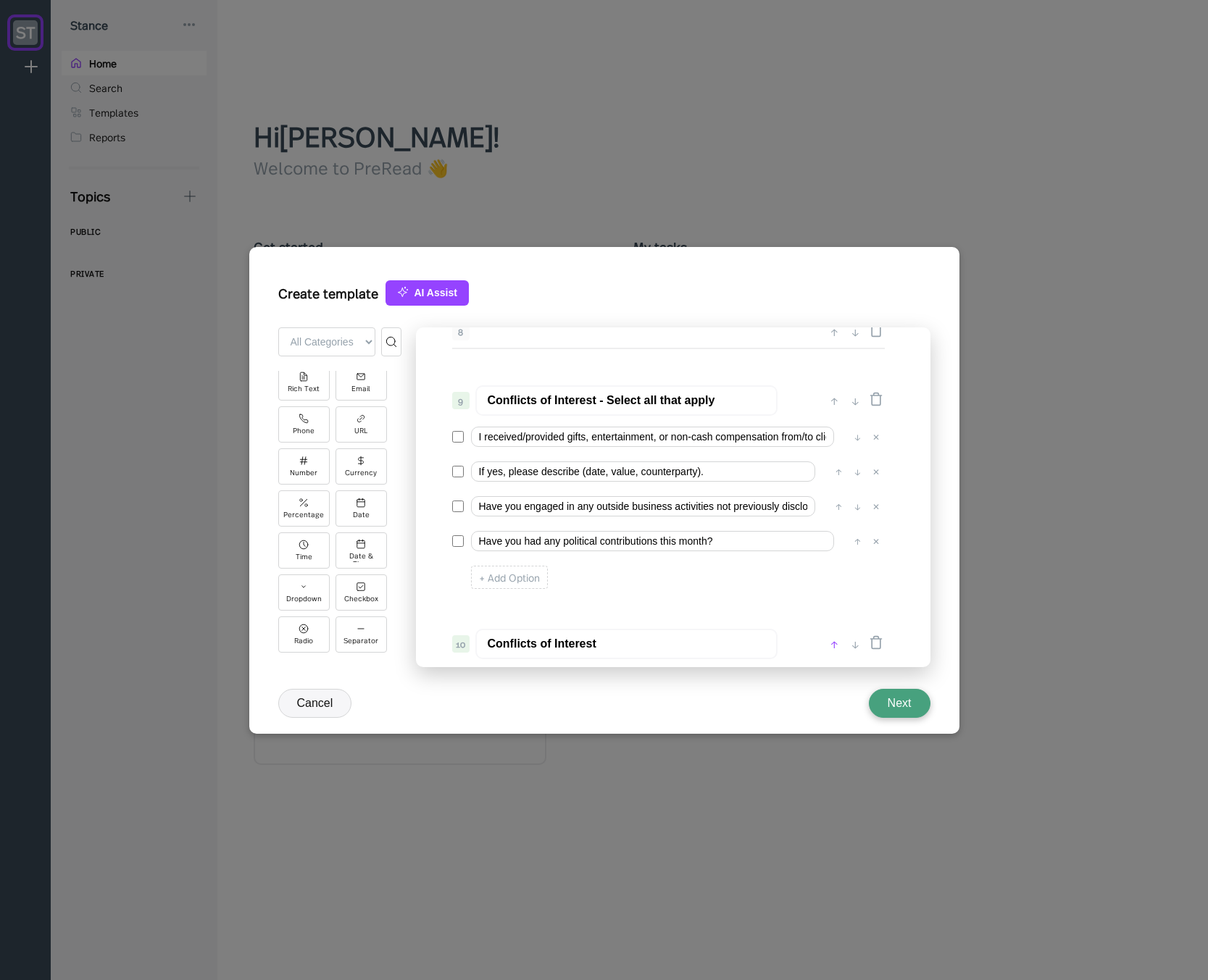
click at [835, 646] on div "↑" at bounding box center [835, 644] width 15 height 17
type input "Conflicts of Interest"
type input "Conflicts of Interest - Select all that apply"
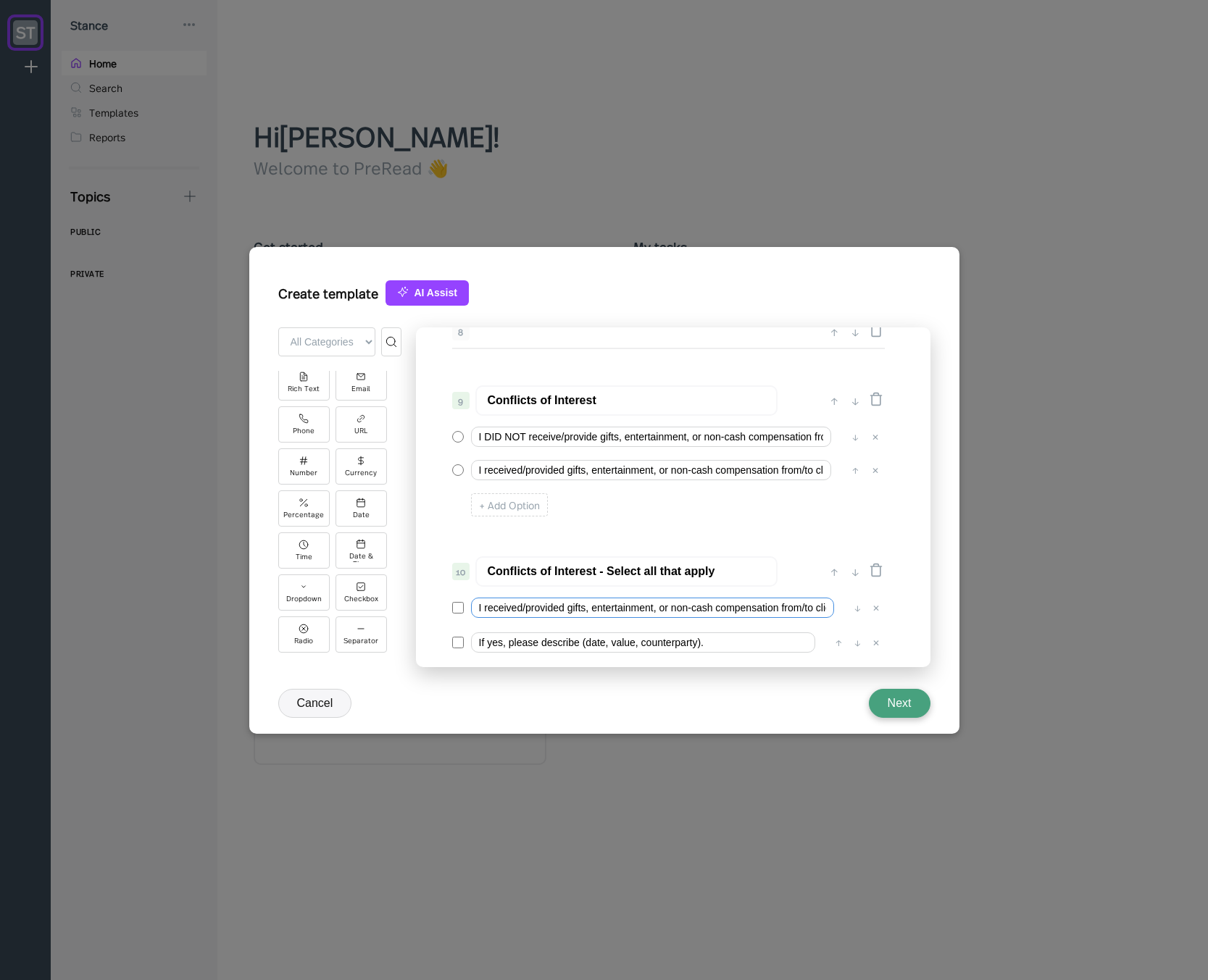
click at [555, 606] on input "I received/provided gifts, entertainment, or non-cash compensation from/to clie…" at bounding box center [652, 608] width 363 height 21
click at [877, 614] on div "✕" at bounding box center [876, 608] width 15 height 15
click at [589, 614] on input "If yes, please describe (date, value, counterparty)." at bounding box center [652, 608] width 363 height 21
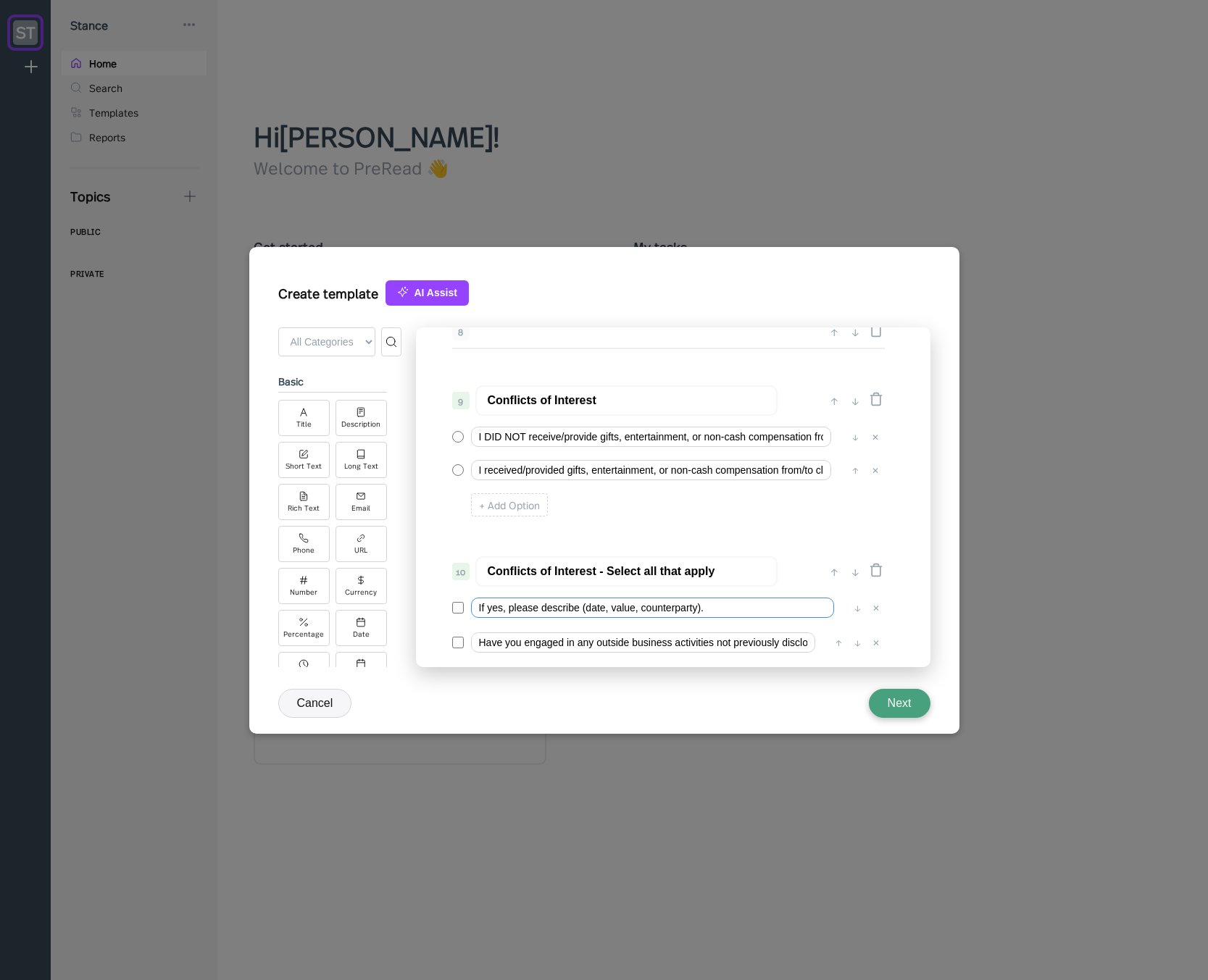
scroll to position [0, 0]
click at [355, 463] on div "Long Text" at bounding box center [361, 465] width 34 height 8
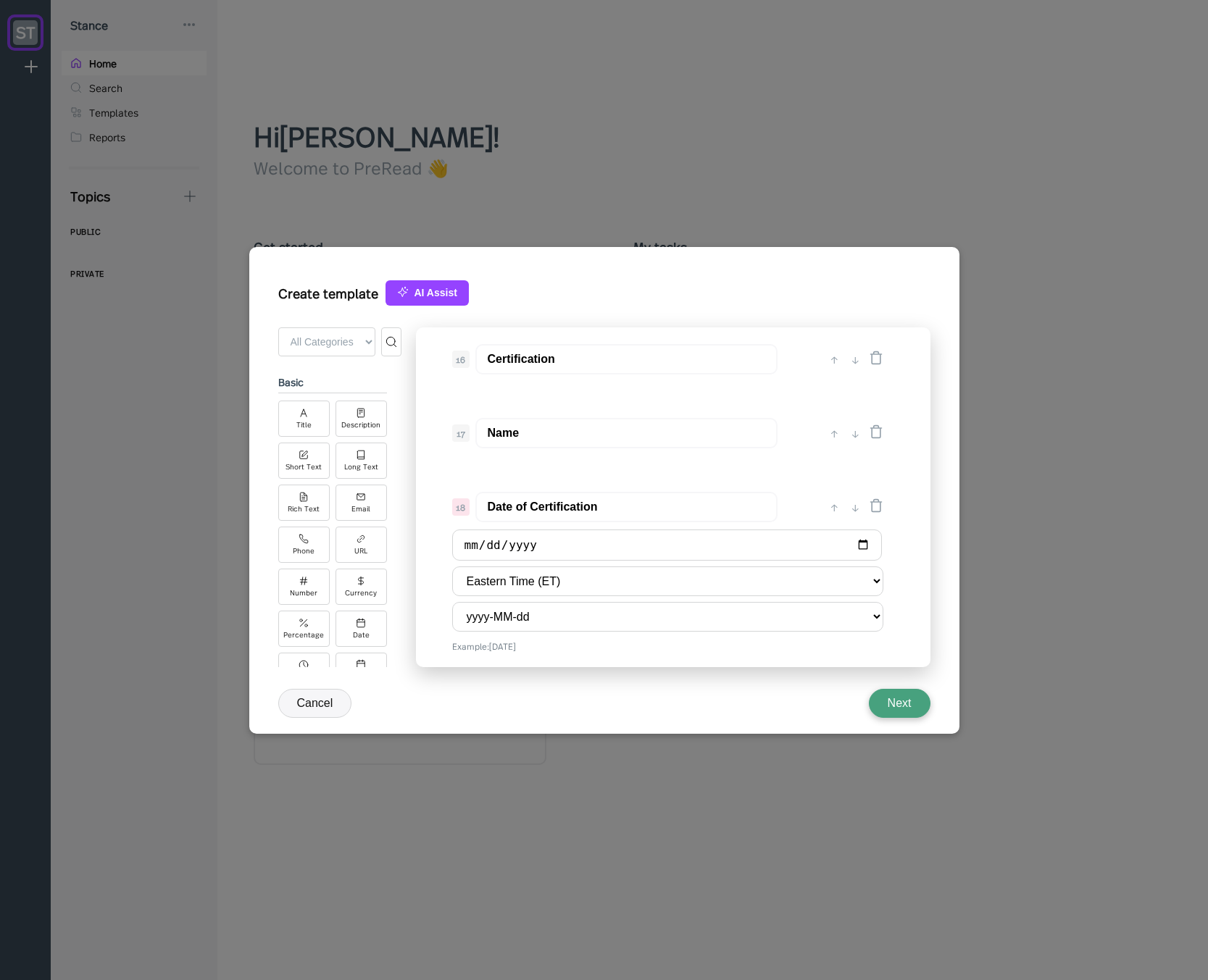
scroll to position [2236, 0]
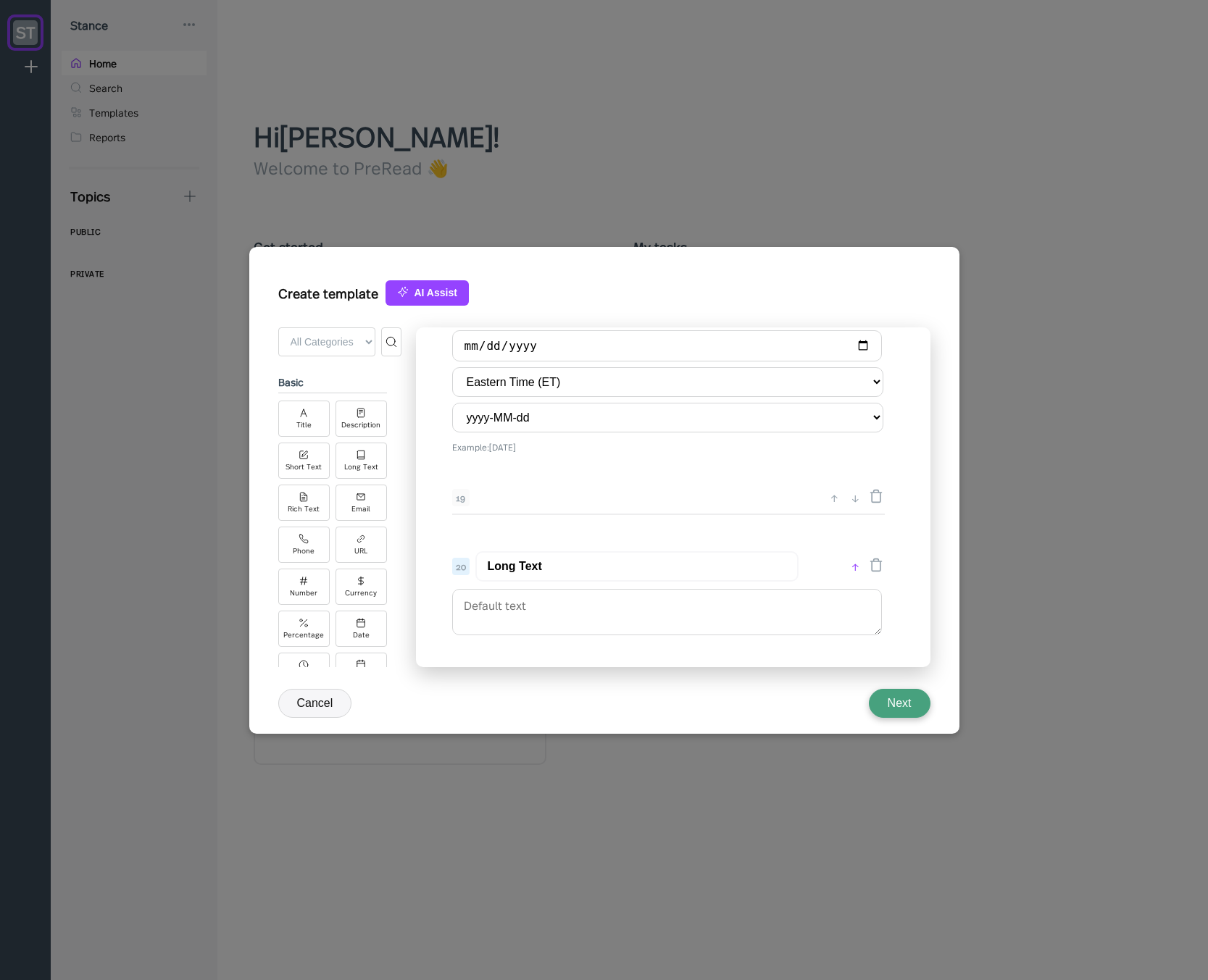
click at [854, 566] on div "↑" at bounding box center [855, 566] width 15 height 17
click at [833, 501] on div "↑" at bounding box center [835, 504] width 15 height 17
type input "Long Text"
type input "Date of Certification"
select select "America/[GEOGRAPHIC_DATA]"
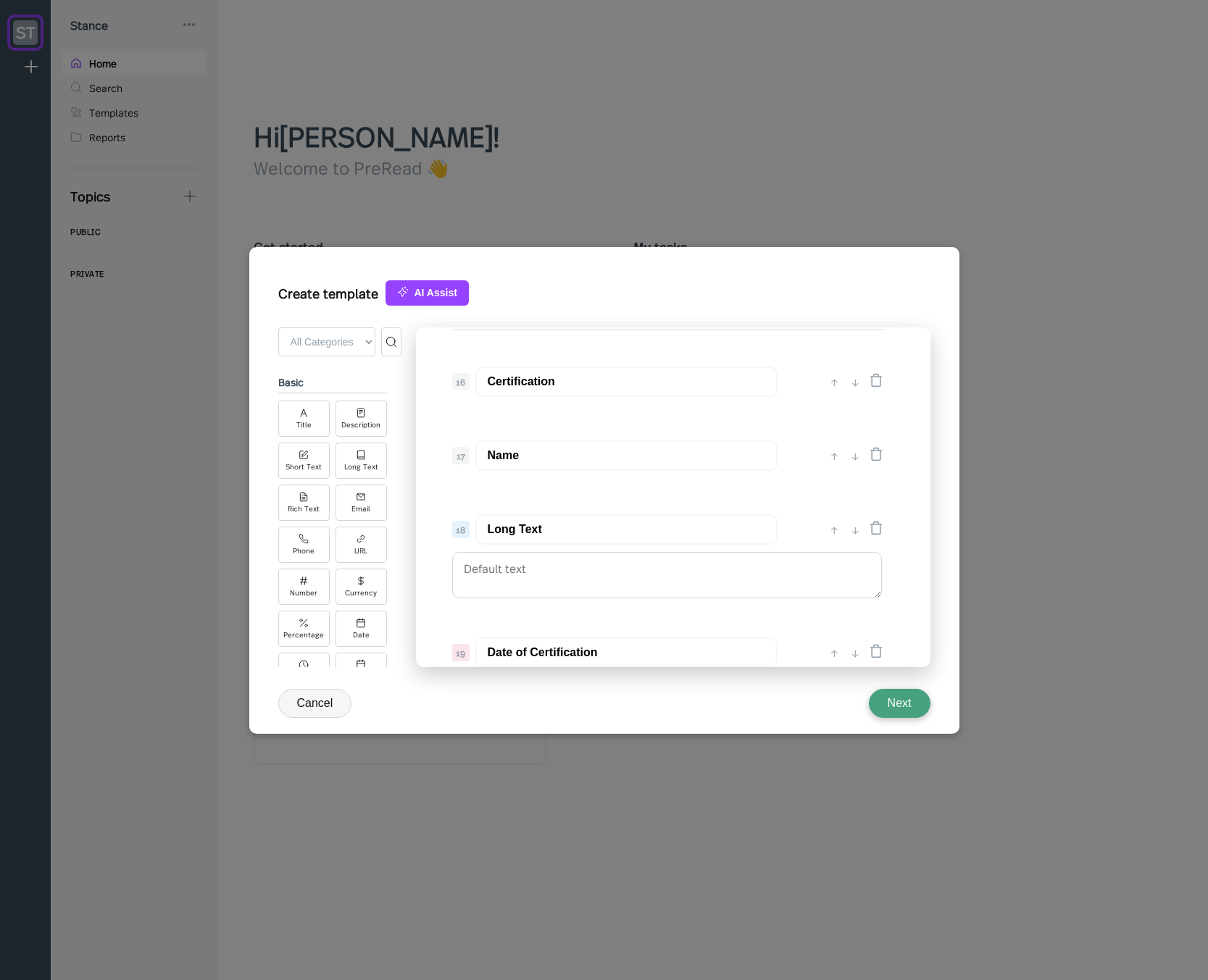
scroll to position [1975, 0]
click at [833, 570] on div "↑" at bounding box center [835, 568] width 15 height 17
type input "Long Text"
type input "Name"
click at [831, 493] on div "↑" at bounding box center [835, 494] width 15 height 17
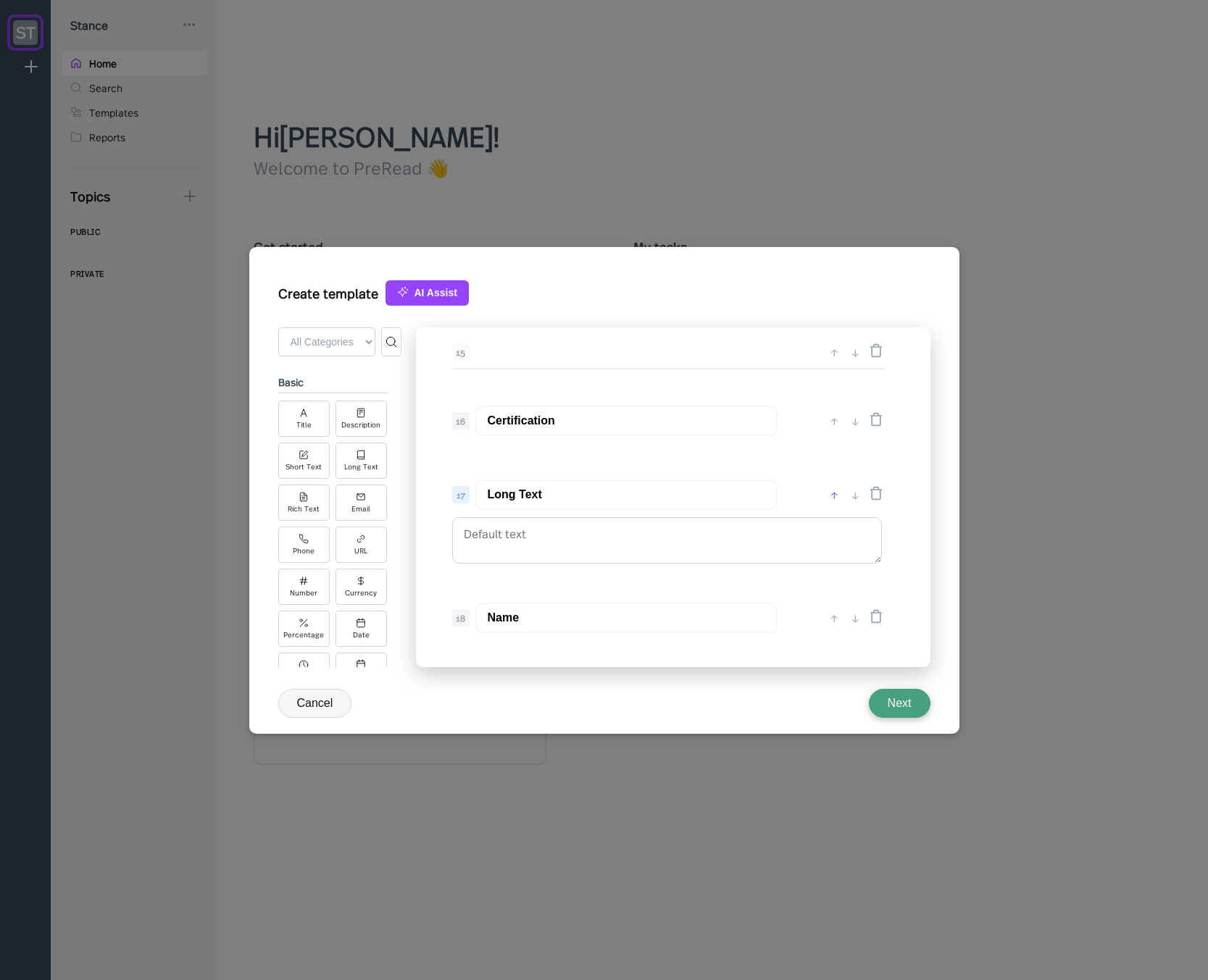
type input "Long Text"
type input "Certification"
click at [832, 428] on div "↑" at bounding box center [835, 420] width 15 height 17
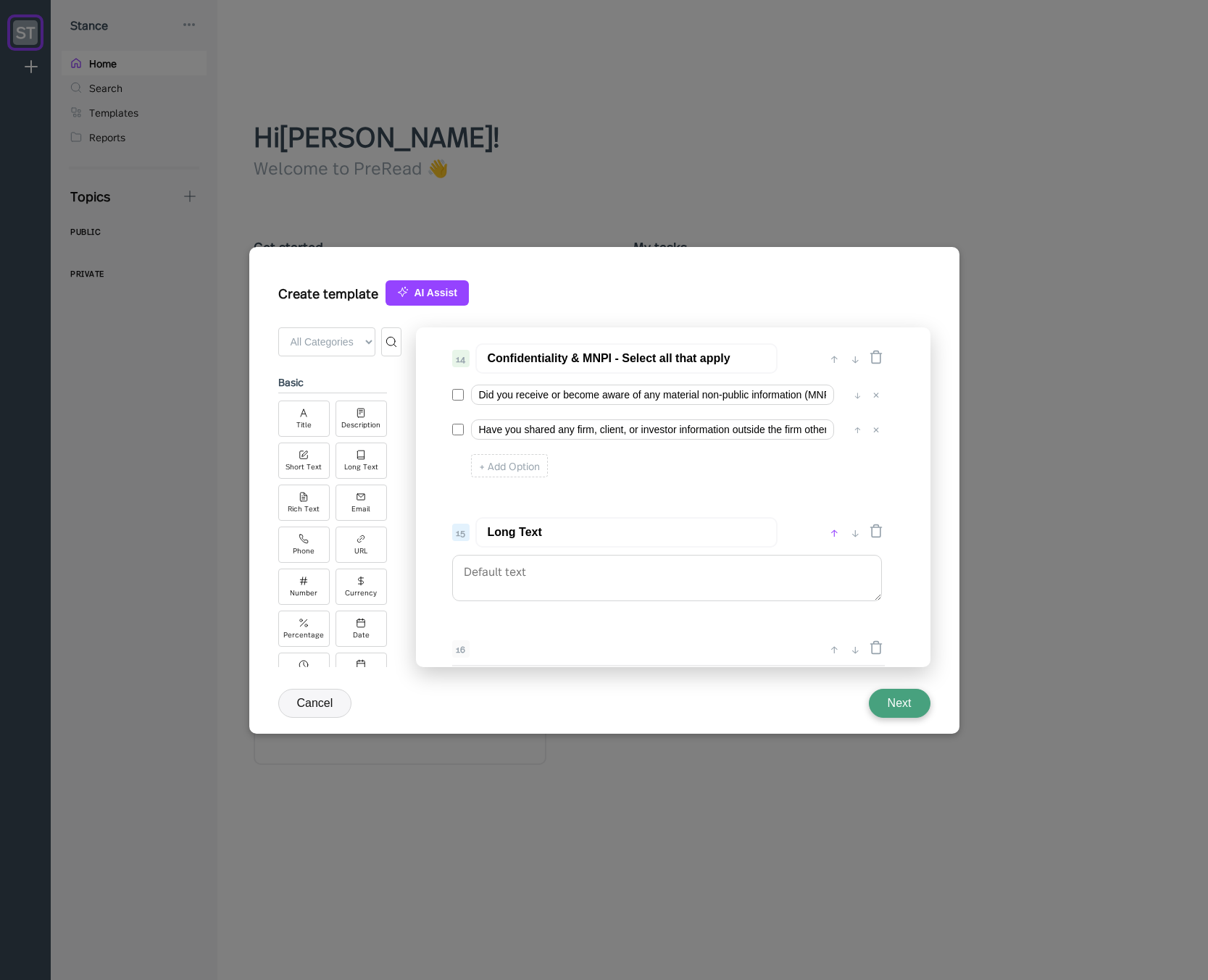
click at [831, 535] on div "↑" at bounding box center [835, 532] width 15 height 17
type input "Long Text"
type input "Confidentiality & MNPI - Select all that apply"
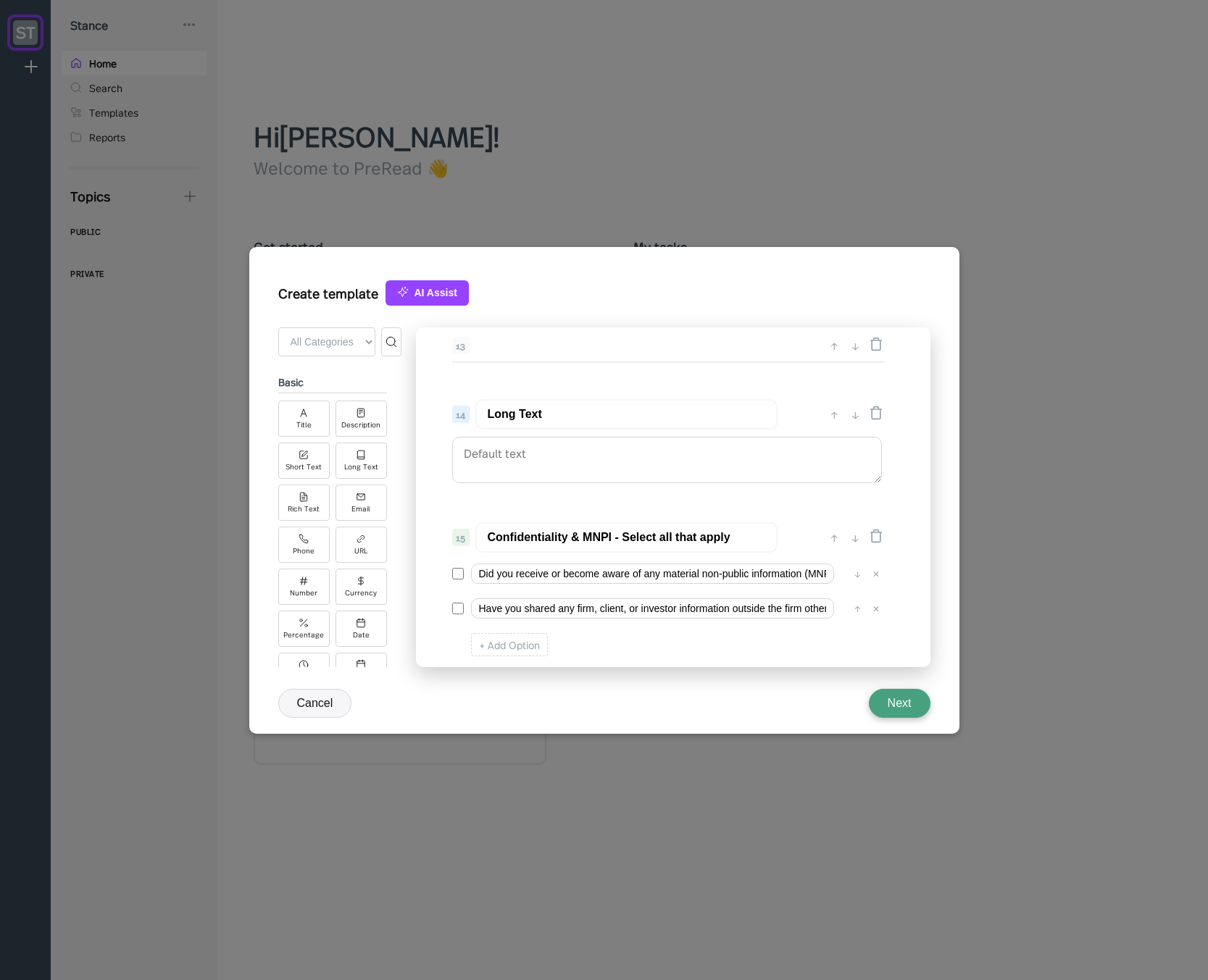
scroll to position [1715, 0]
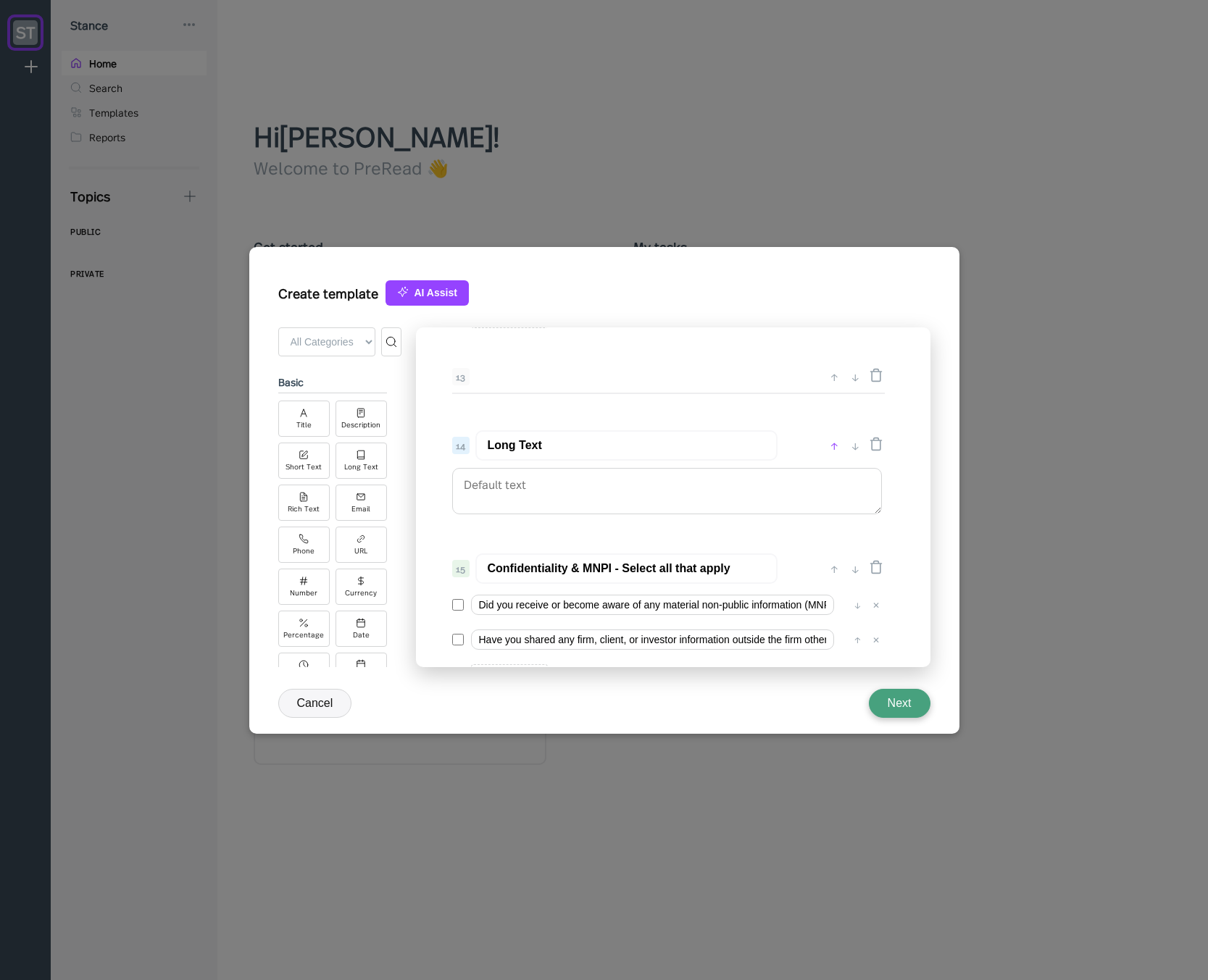
click at [831, 445] on div "↑" at bounding box center [835, 445] width 15 height 17
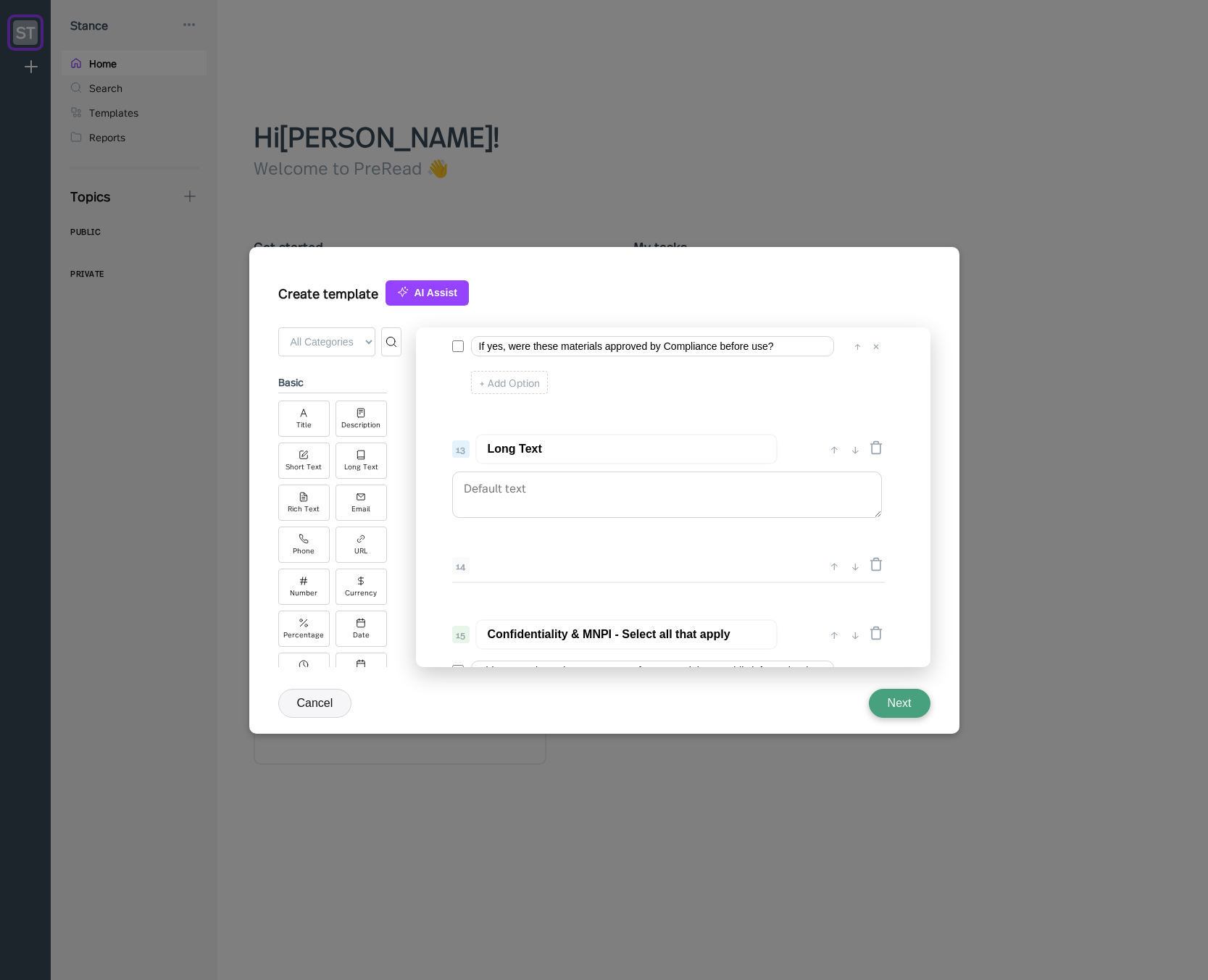
scroll to position [1541, 0]
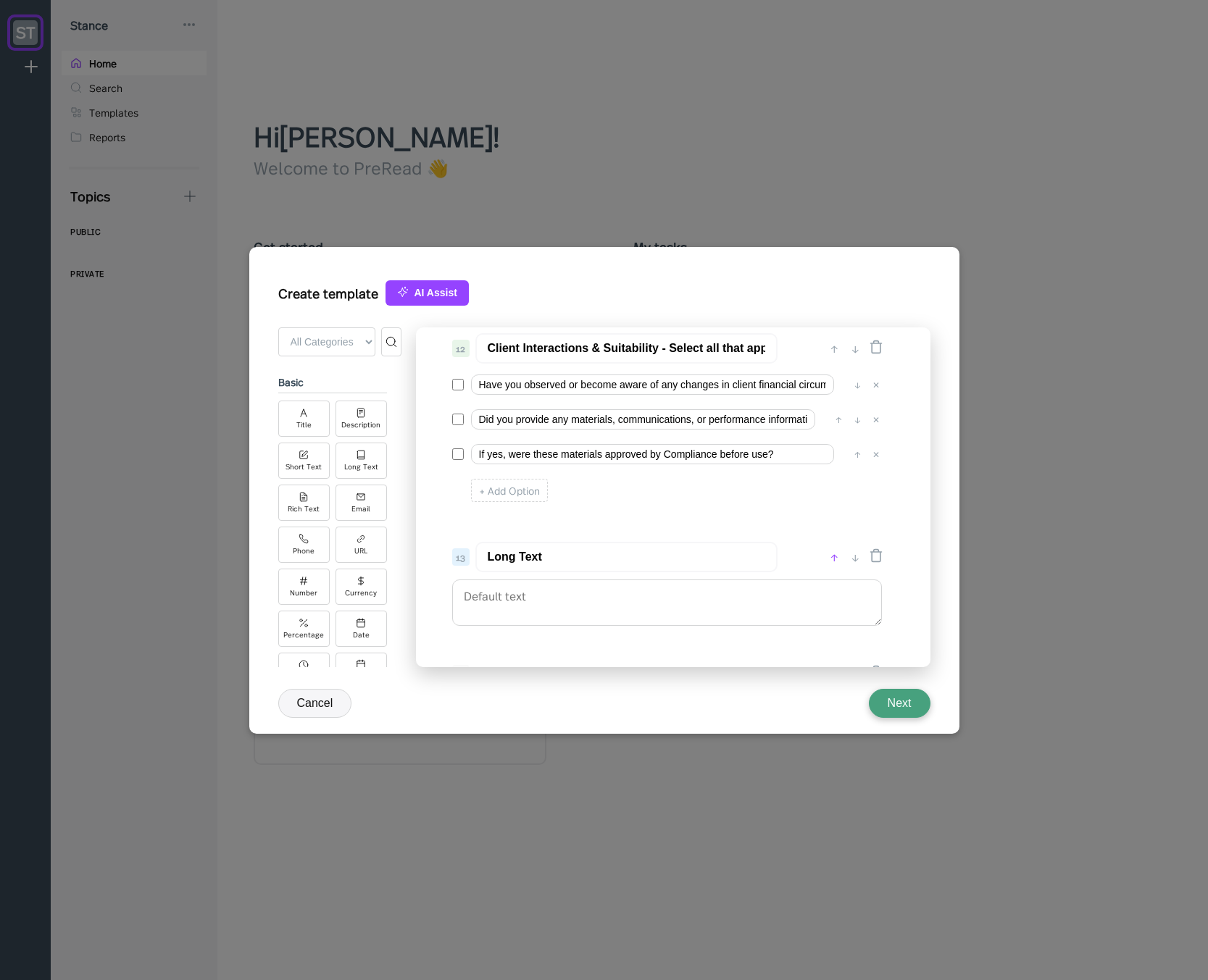
click at [832, 552] on div "↑" at bounding box center [835, 557] width 15 height 17
type input "Long Text"
type input "Client Interactions & Suitability - Select all that apply"
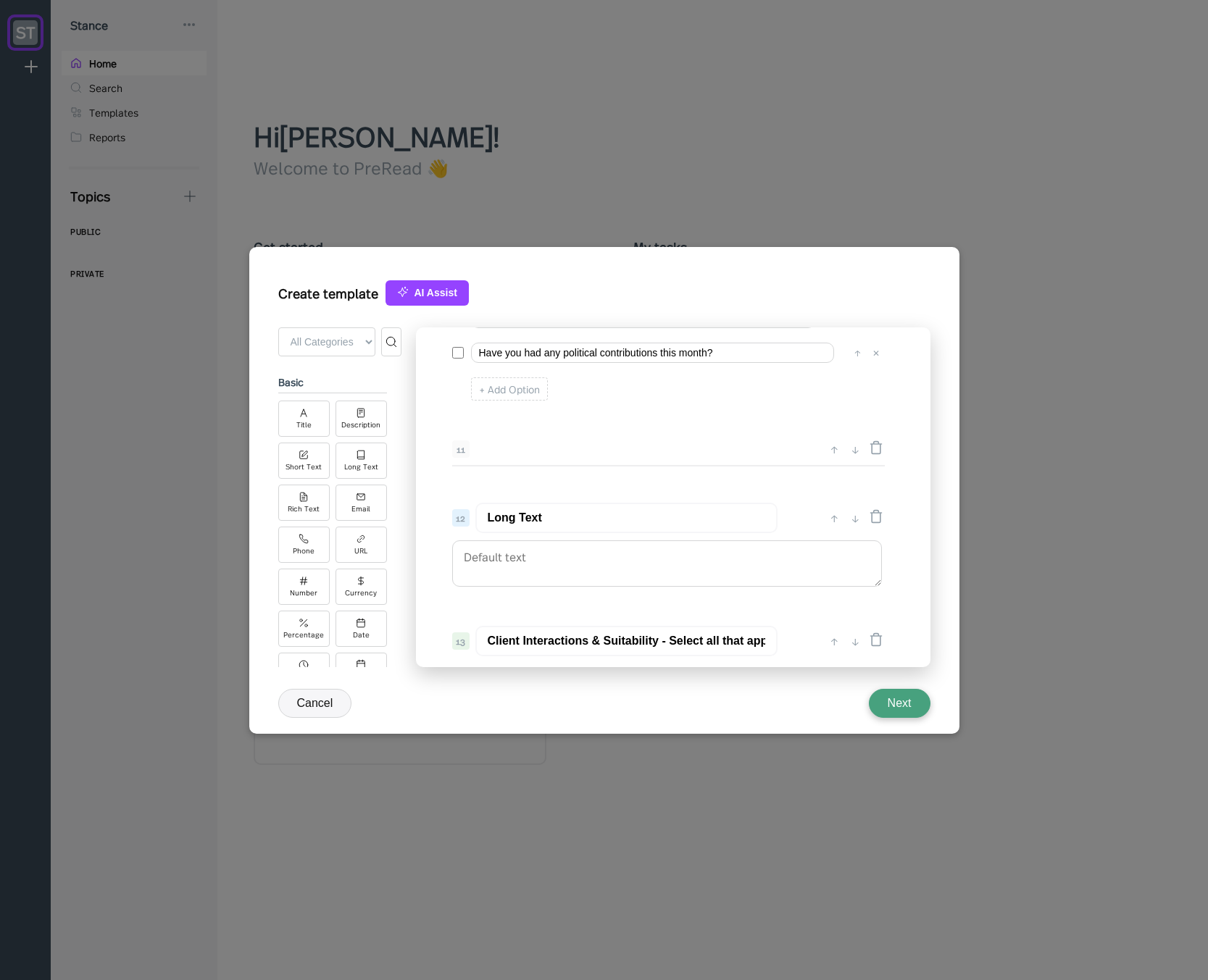
scroll to position [1367, 0]
click at [829, 525] on div "↑" at bounding box center [835, 522] width 15 height 17
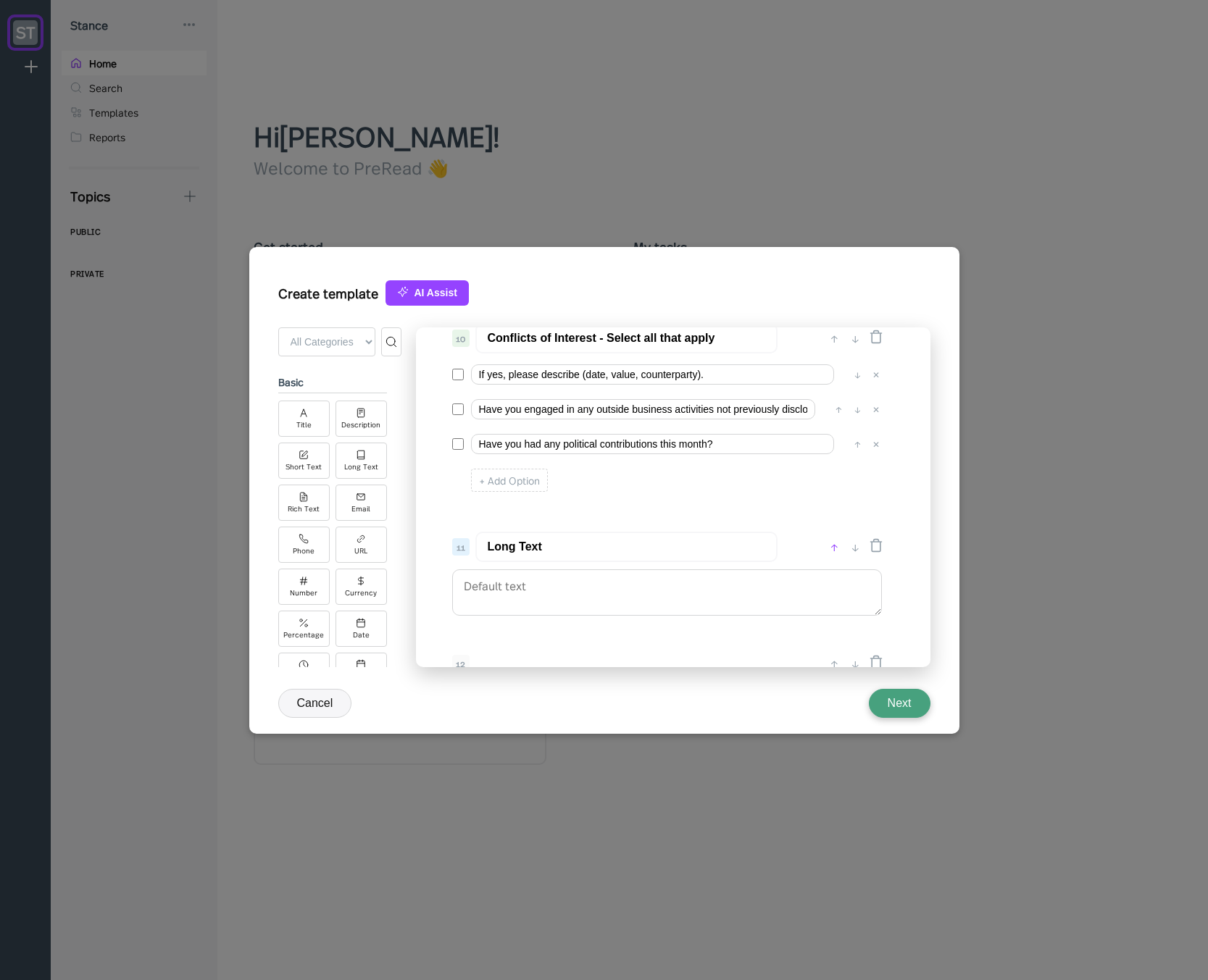
click at [833, 547] on div "↑" at bounding box center [835, 547] width 15 height 17
type input "Long Text"
type input "Conflicts of Interest - Select all that apply"
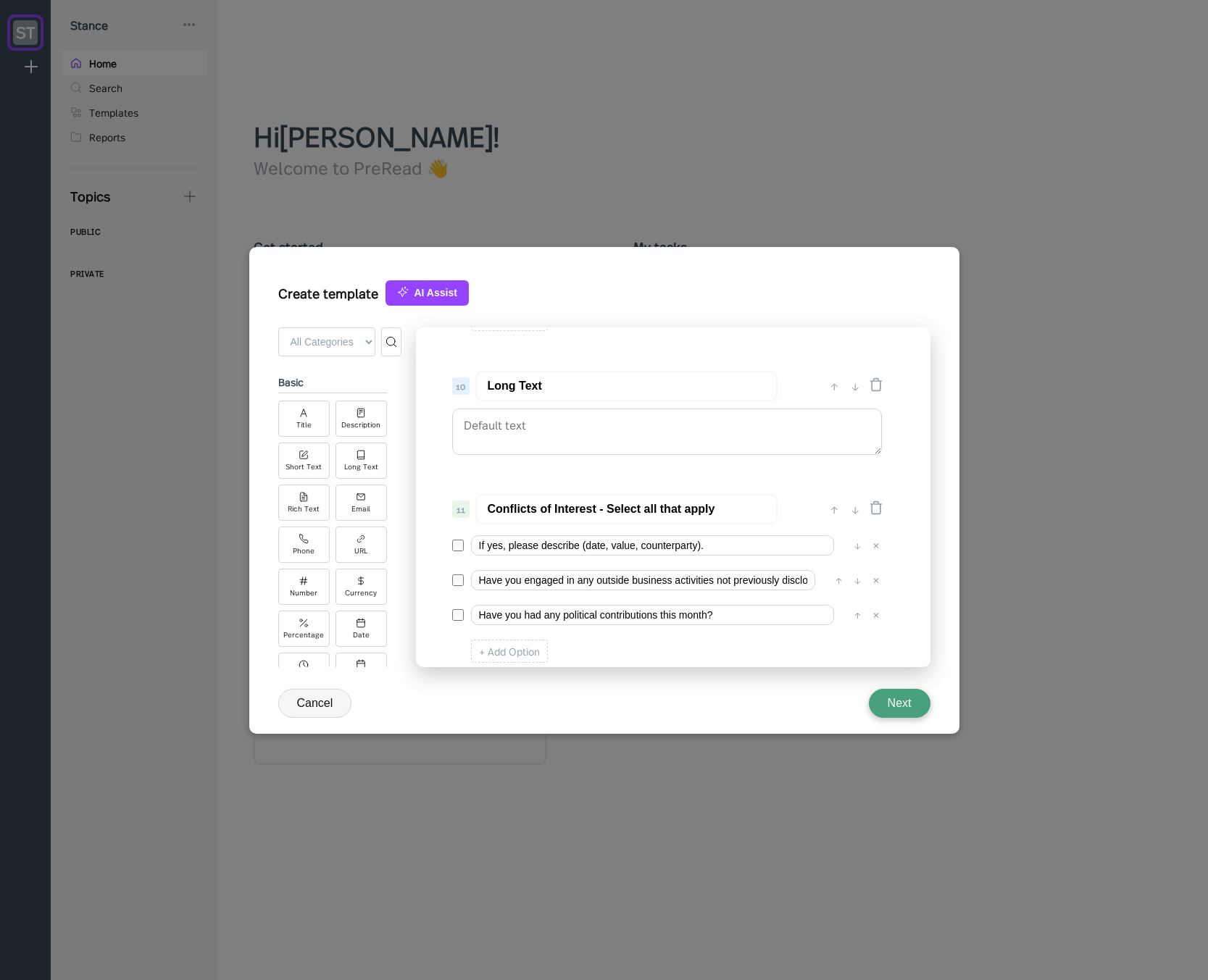
scroll to position [1194, 0]
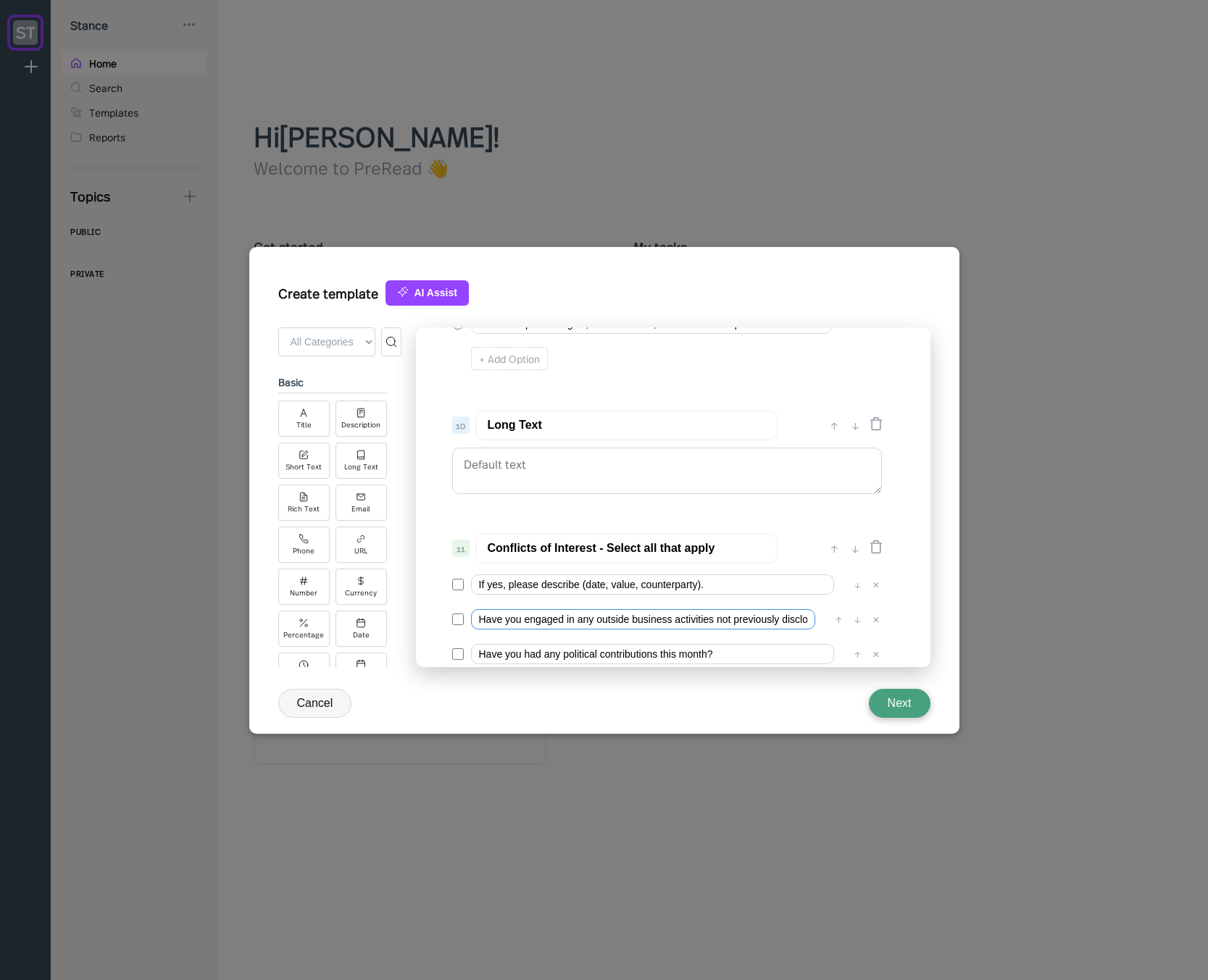
click at [536, 614] on input "Have you engaged in any outside business activities not previously disclosed?" at bounding box center [642, 620] width 344 height 21
click at [571, 582] on input "If yes, please describe (date, value, counterparty)." at bounding box center [652, 584] width 363 height 21
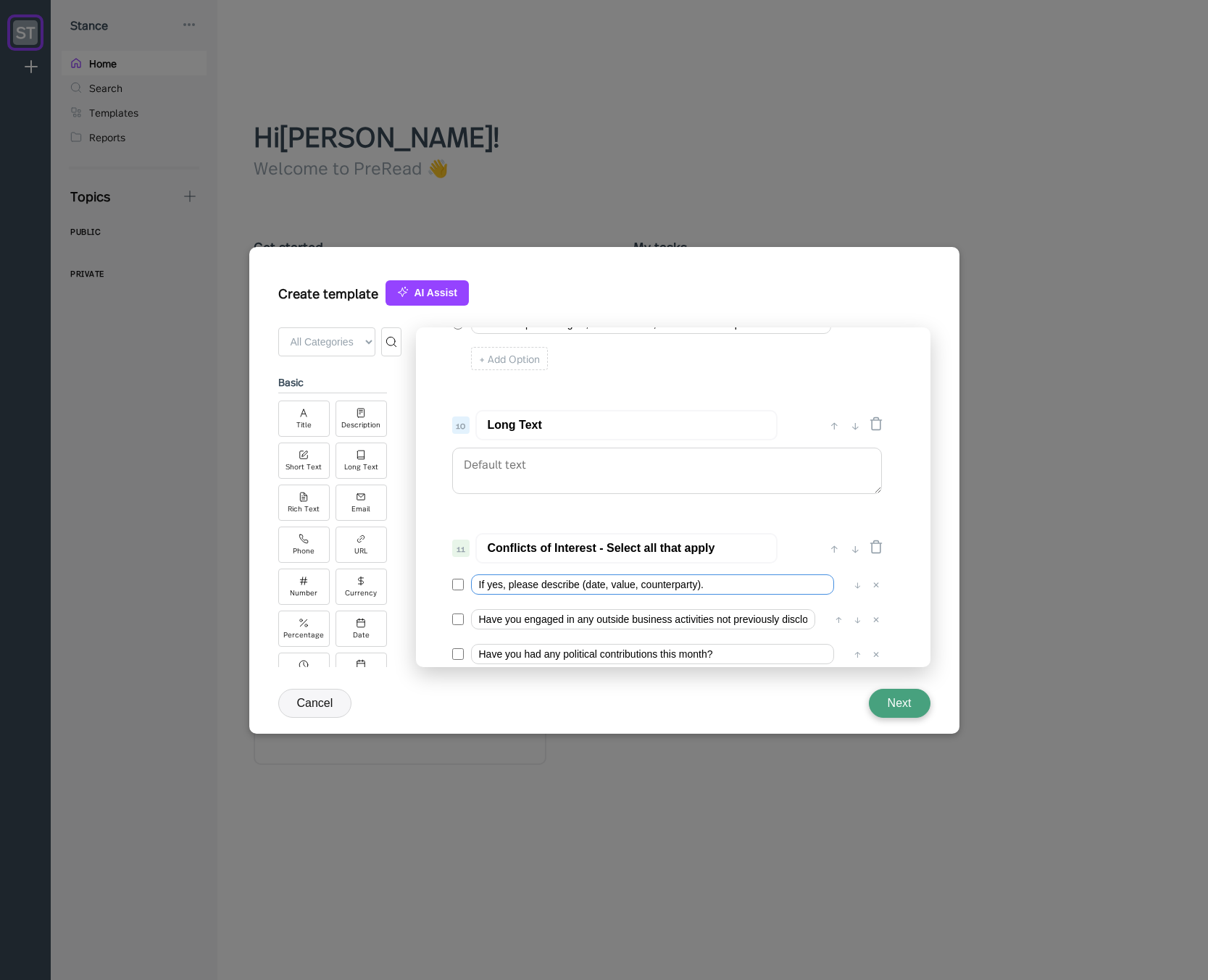
click at [571, 582] on input "If yes, please describe (date, value, counterparty)." at bounding box center [652, 584] width 363 height 21
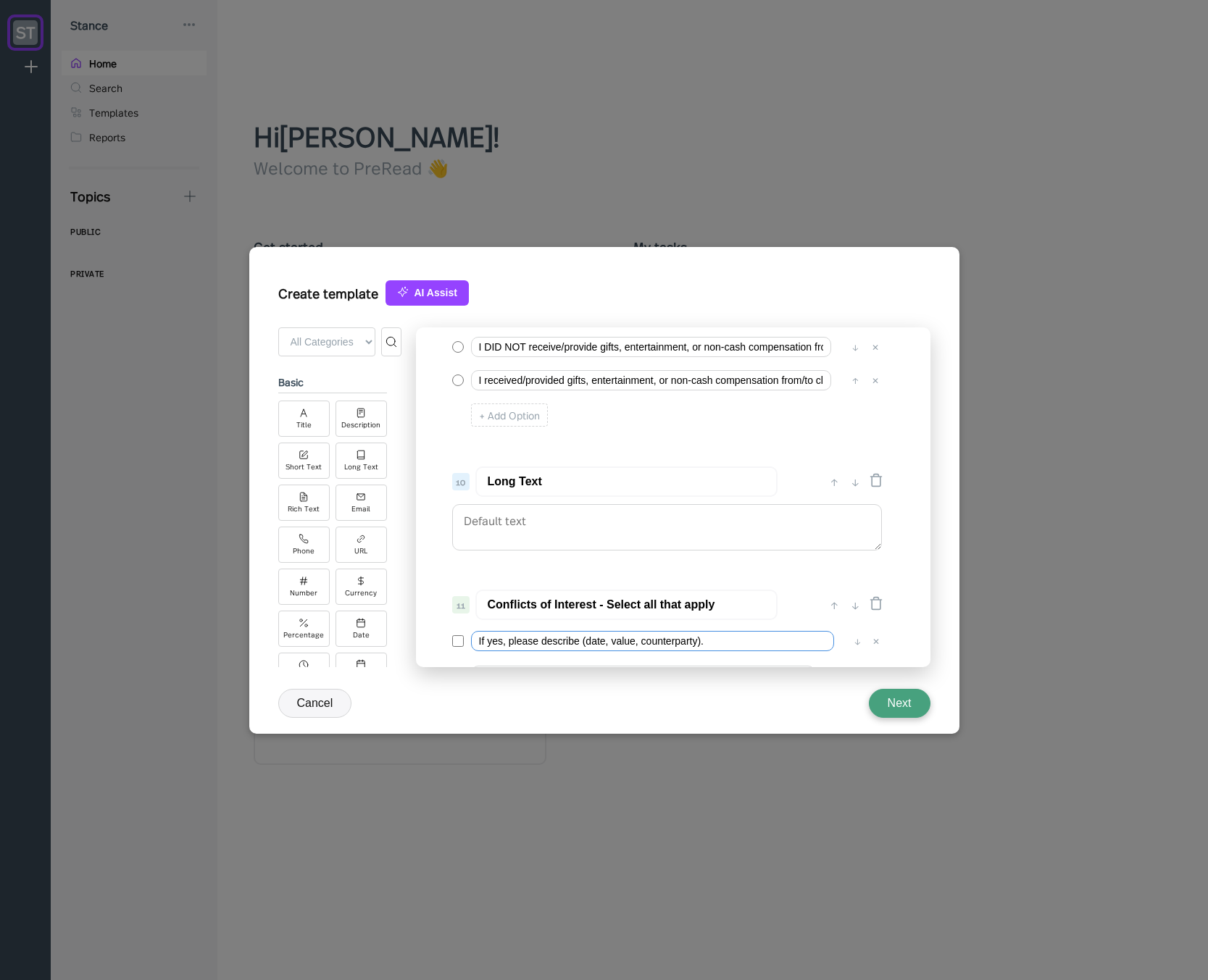
scroll to position [1106, 0]
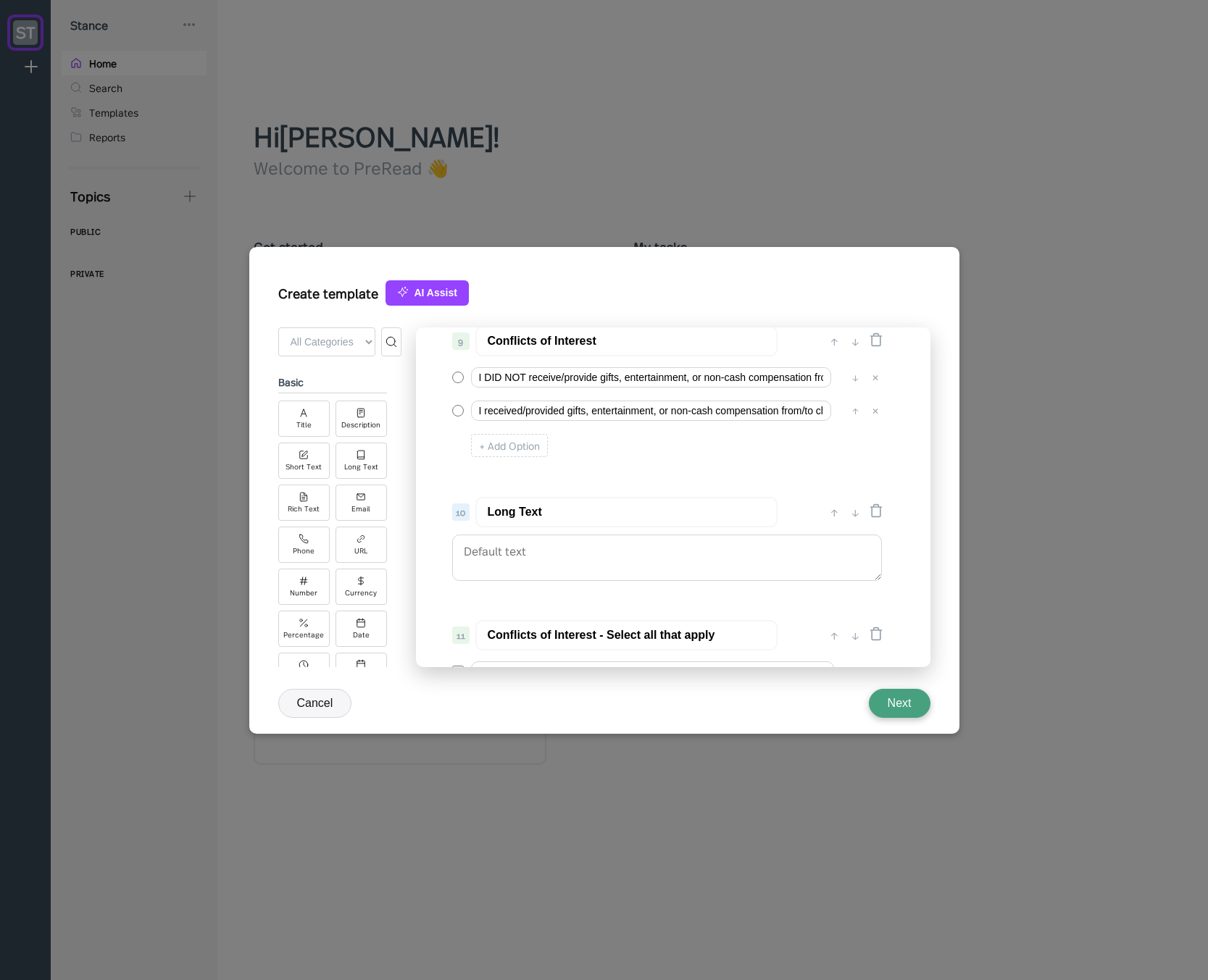
click at [541, 509] on input "Long Text" at bounding box center [627, 511] width 302 height 30
click at [580, 341] on input "Conflicts of Interest" at bounding box center [627, 341] width 302 height 30
click at [555, 508] on input "Long Text" at bounding box center [627, 511] width 302 height 30
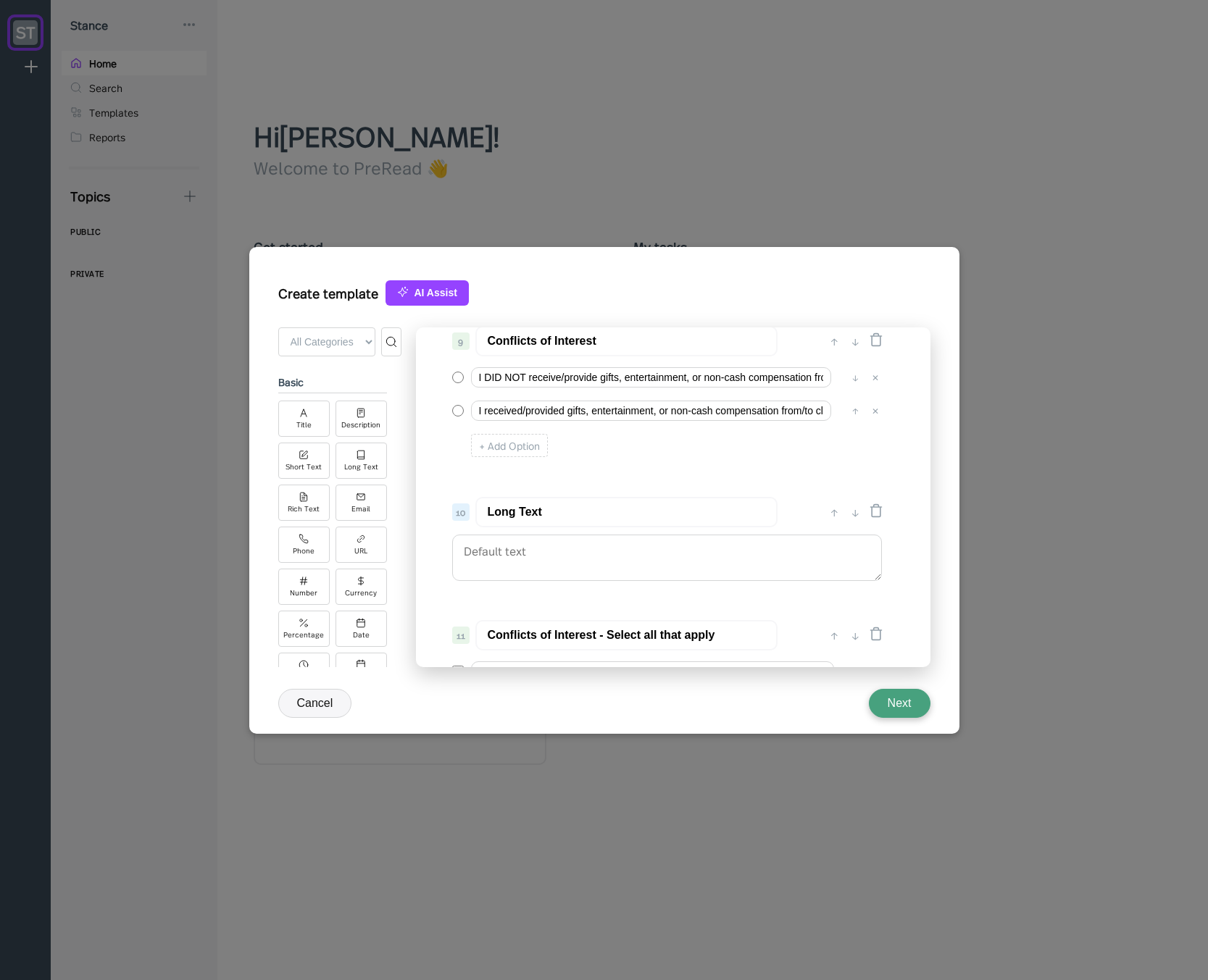
paste input "Conflicts of Interes"
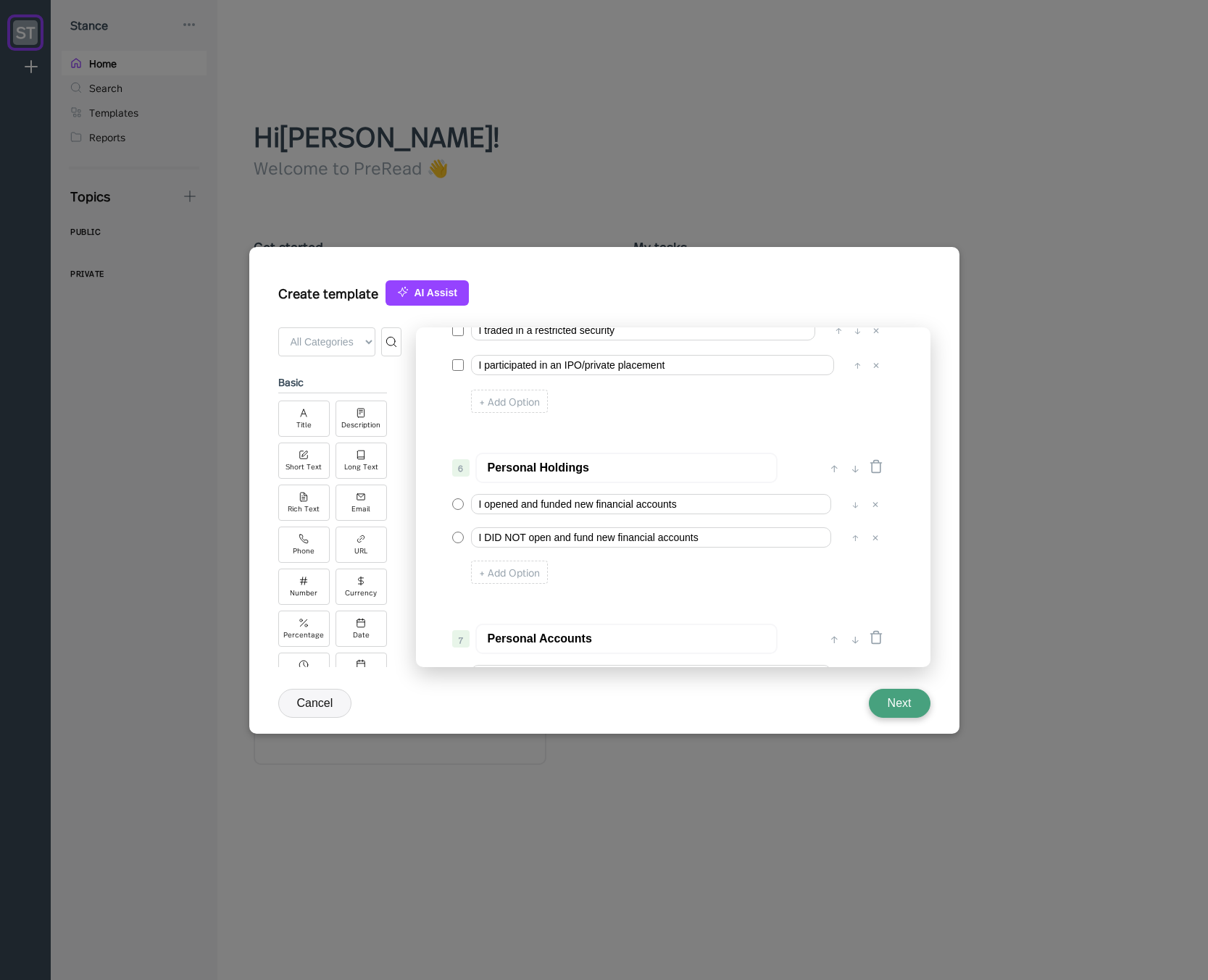
scroll to position [499, 0]
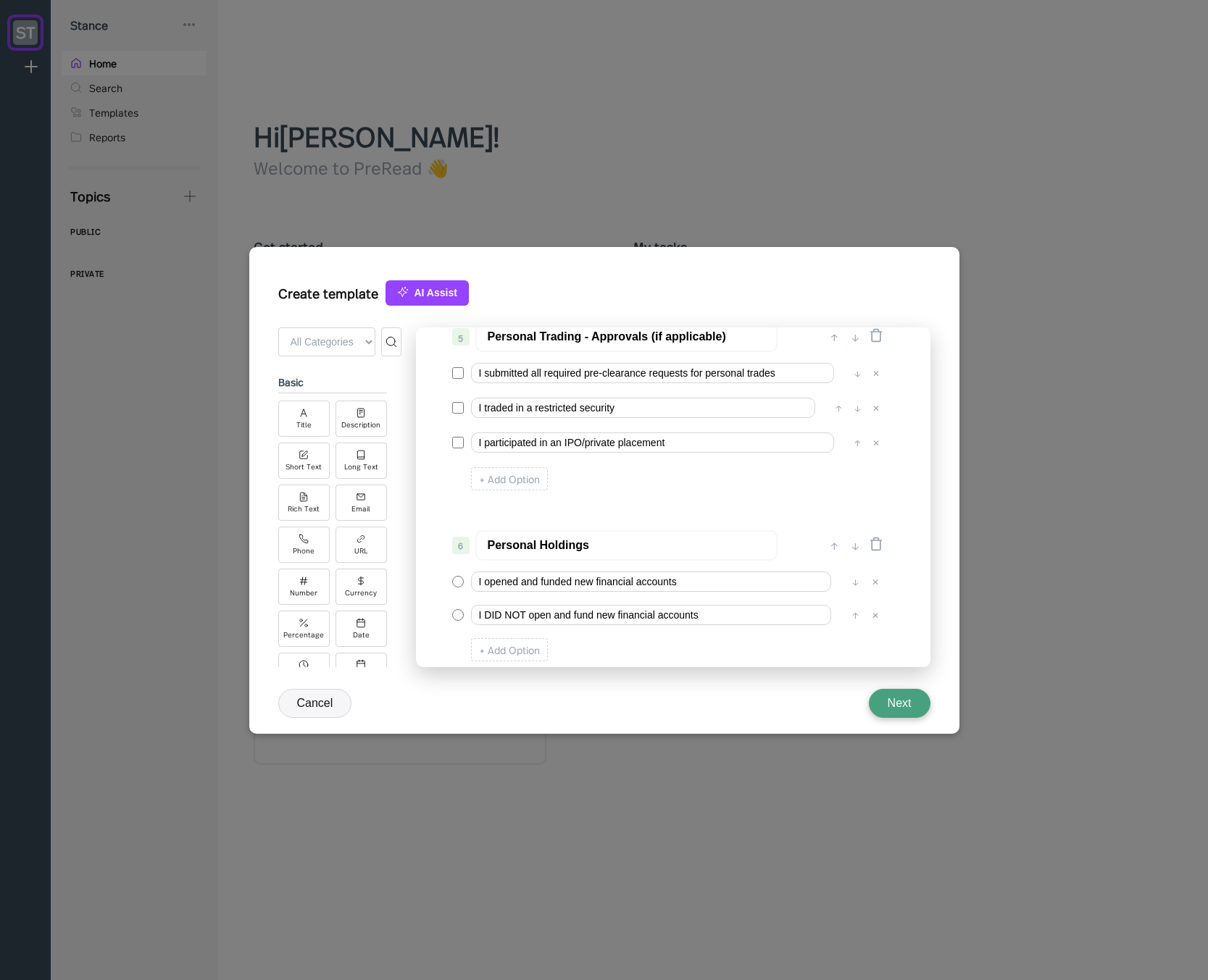
click at [683, 336] on input "Personal Trading - Approvals (if applicable)" at bounding box center [627, 336] width 302 height 30
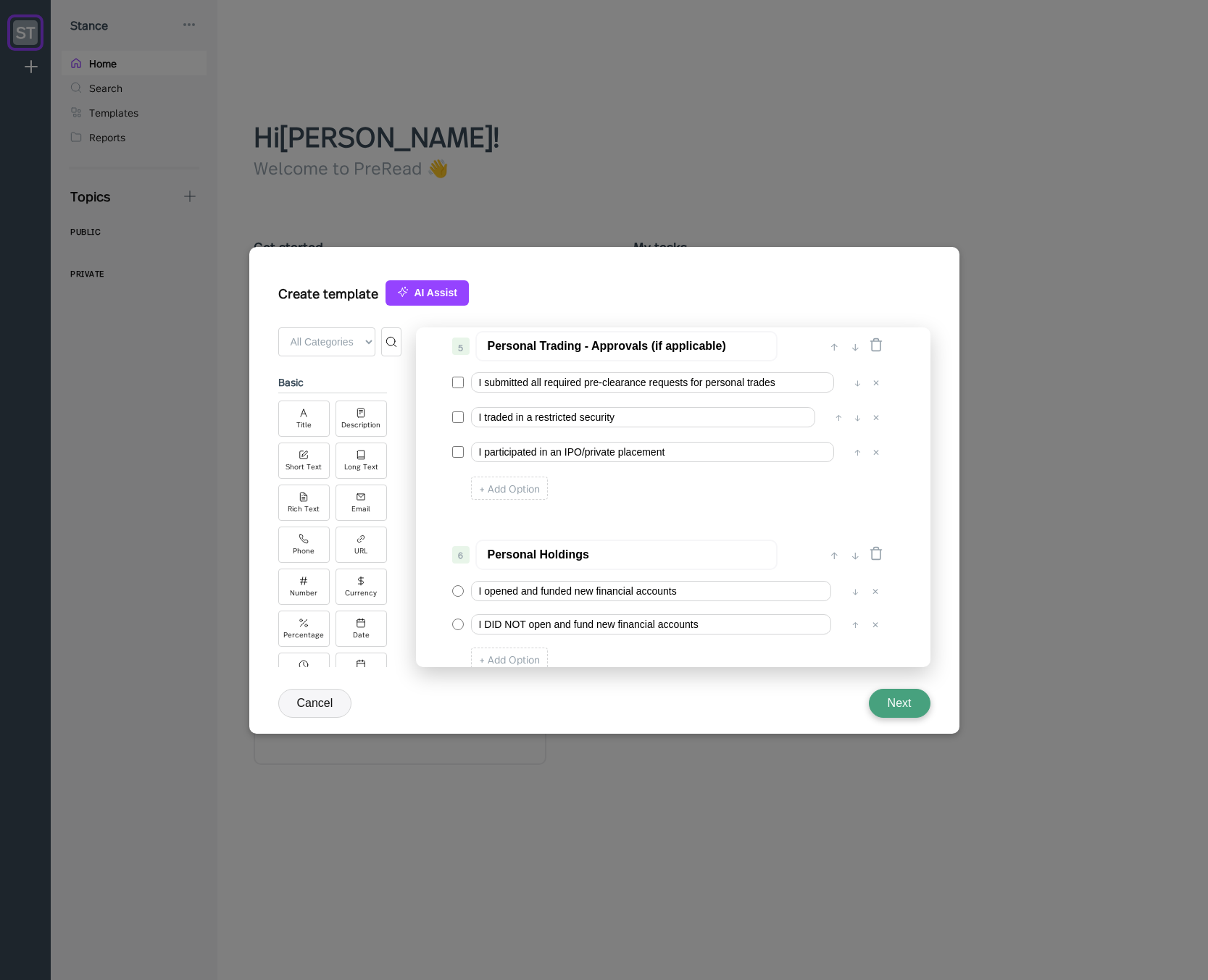
drag, startPoint x: 647, startPoint y: 336, endPoint x: 744, endPoint y: 346, distance: 97.5
click at [744, 346] on input "Personal Trading - Approvals (if applicable)" at bounding box center [627, 346] width 302 height 30
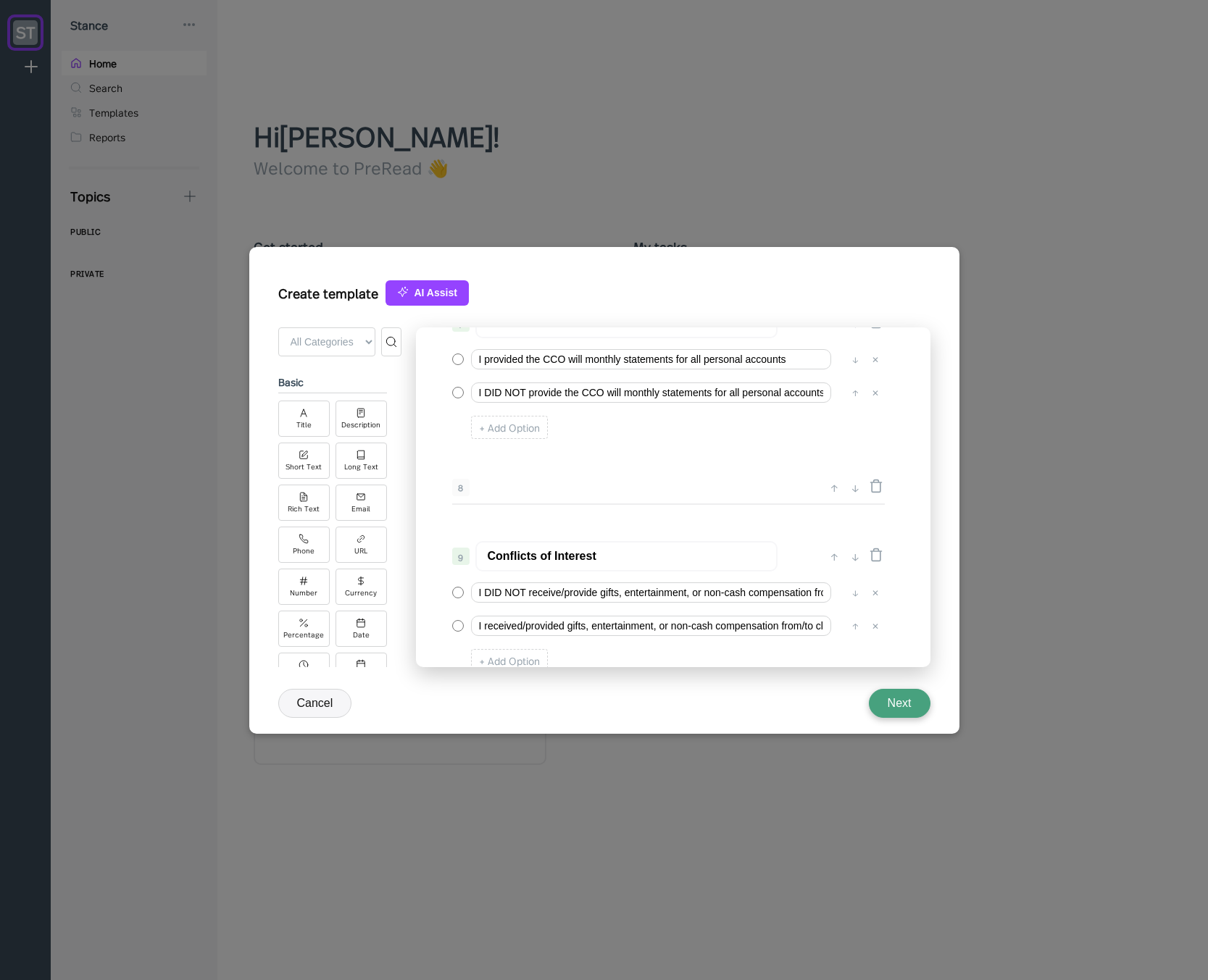
scroll to position [1010, 0]
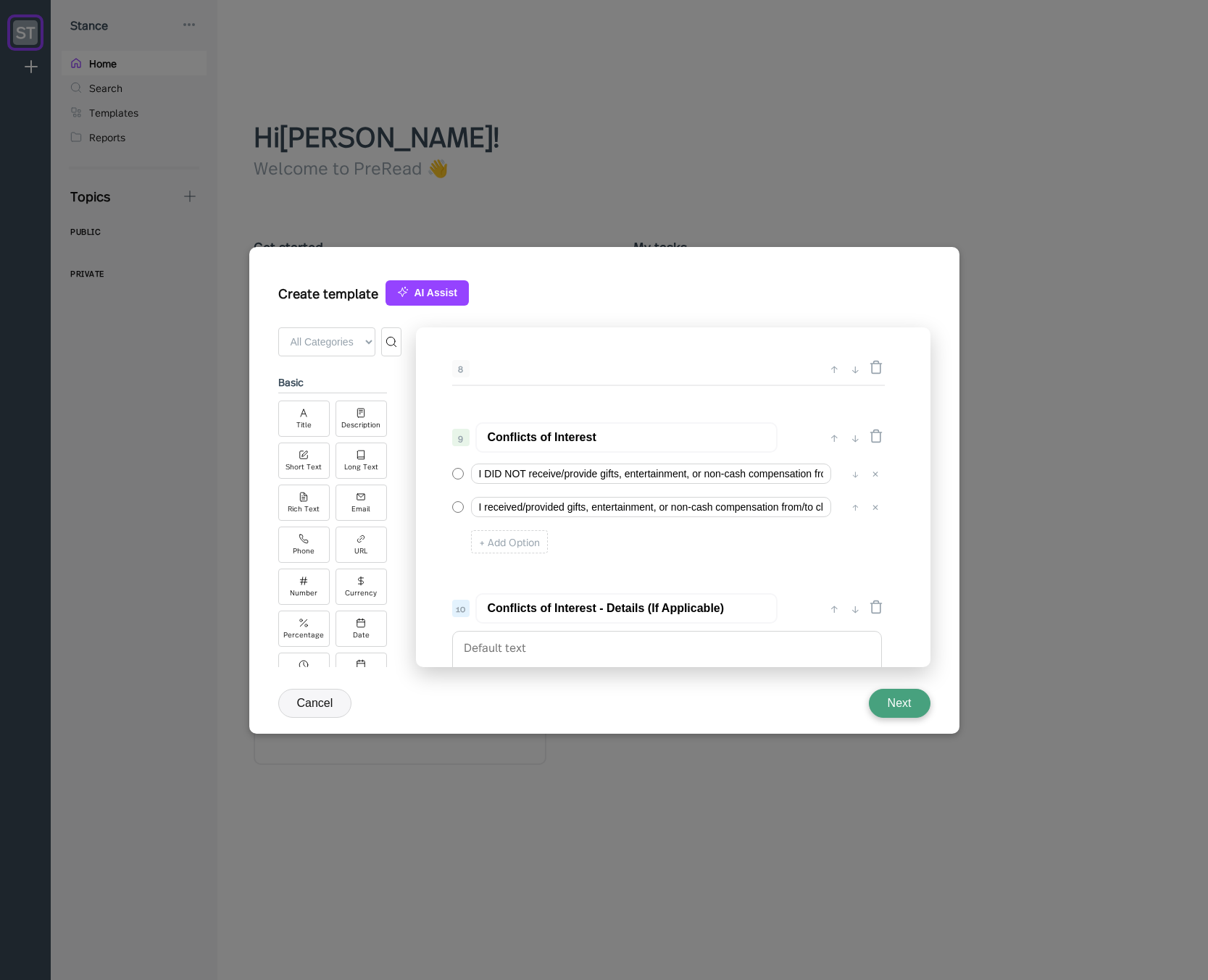
drag, startPoint x: 646, startPoint y: 610, endPoint x: 740, endPoint y: 611, distance: 94.0
click at [740, 611] on input "Conflicts of Interest - Details (If Applicable)" at bounding box center [627, 608] width 302 height 30
paste input "(if a"
click at [648, 610] on input "Conflicts of Interest - Details (if applicable)" at bounding box center [627, 608] width 302 height 30
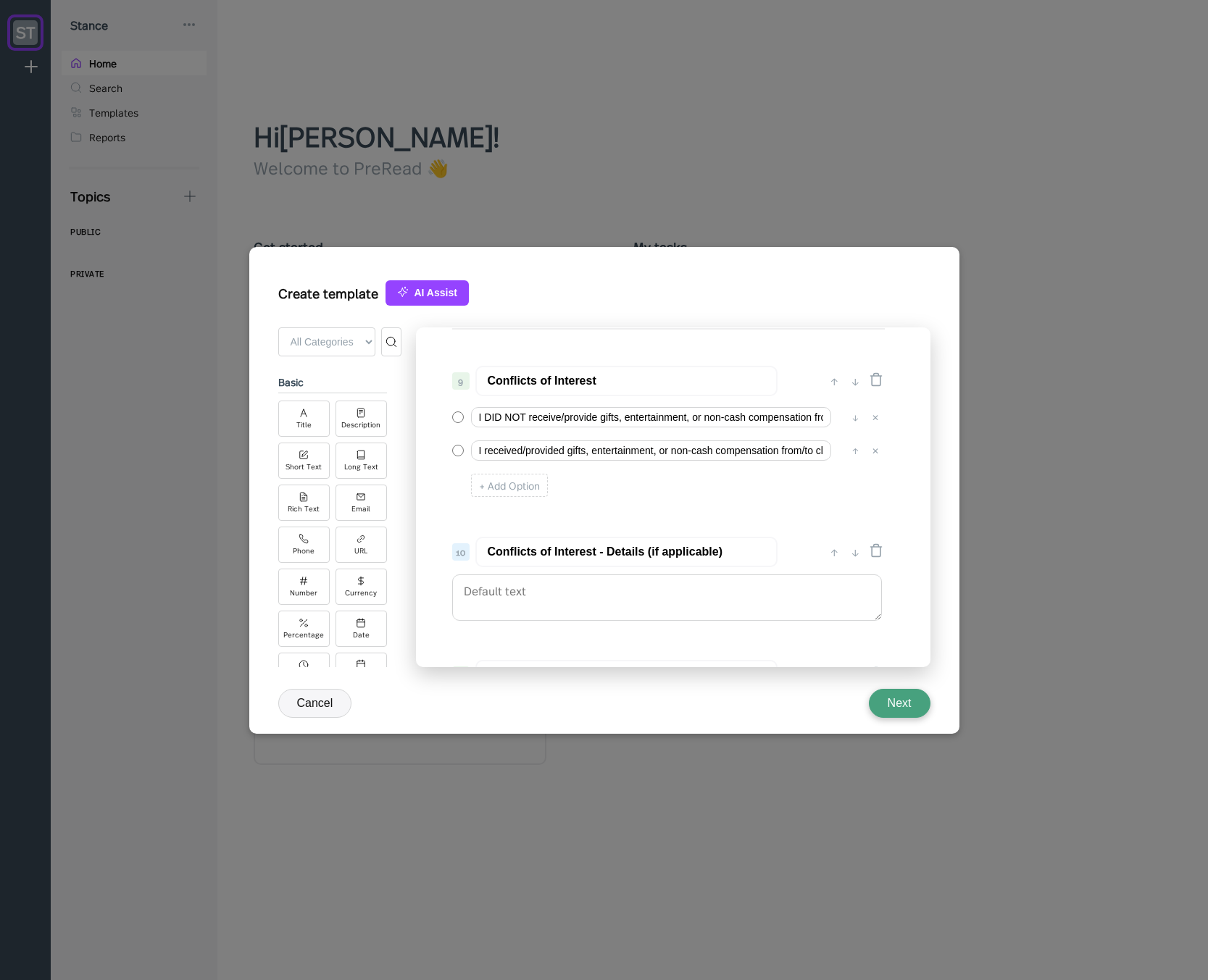
scroll to position [1097, 0]
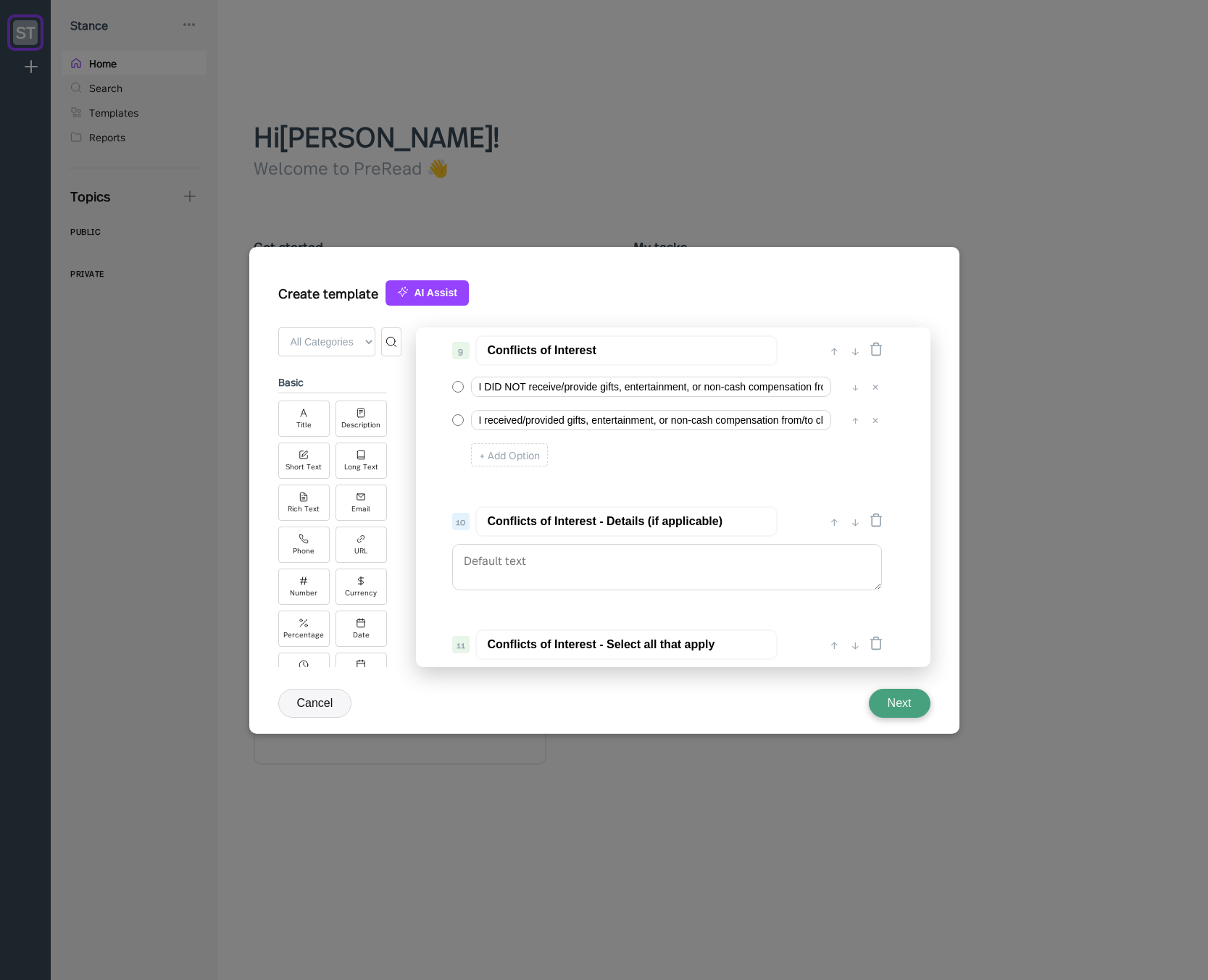
click at [620, 523] on input "Conflicts of Interest - Details (if applicable)" at bounding box center [627, 521] width 302 height 30
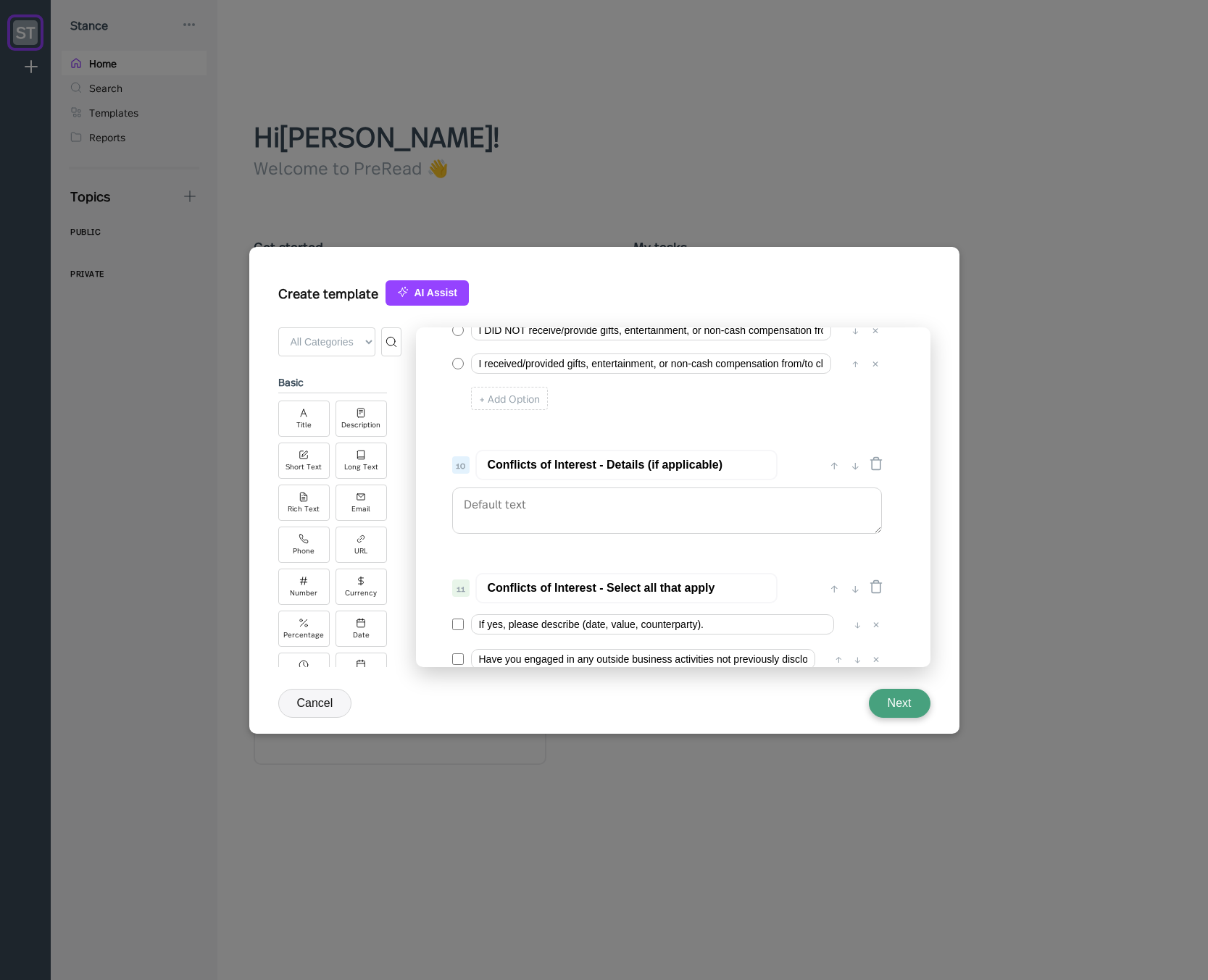
scroll to position [1184, 0]
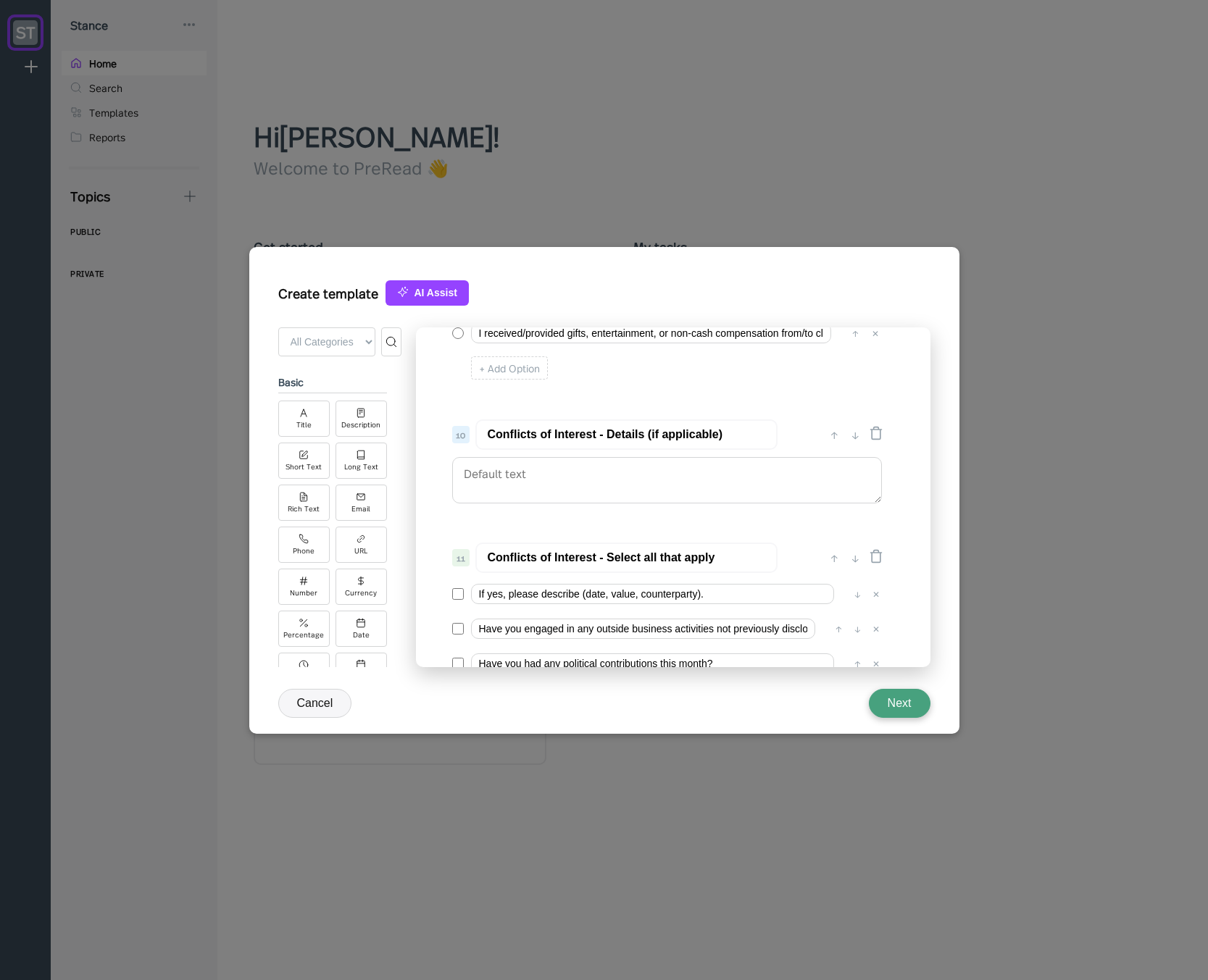
click at [627, 433] on input "Conflicts of Interest - Details (if applicable)" at bounding box center [627, 434] width 302 height 30
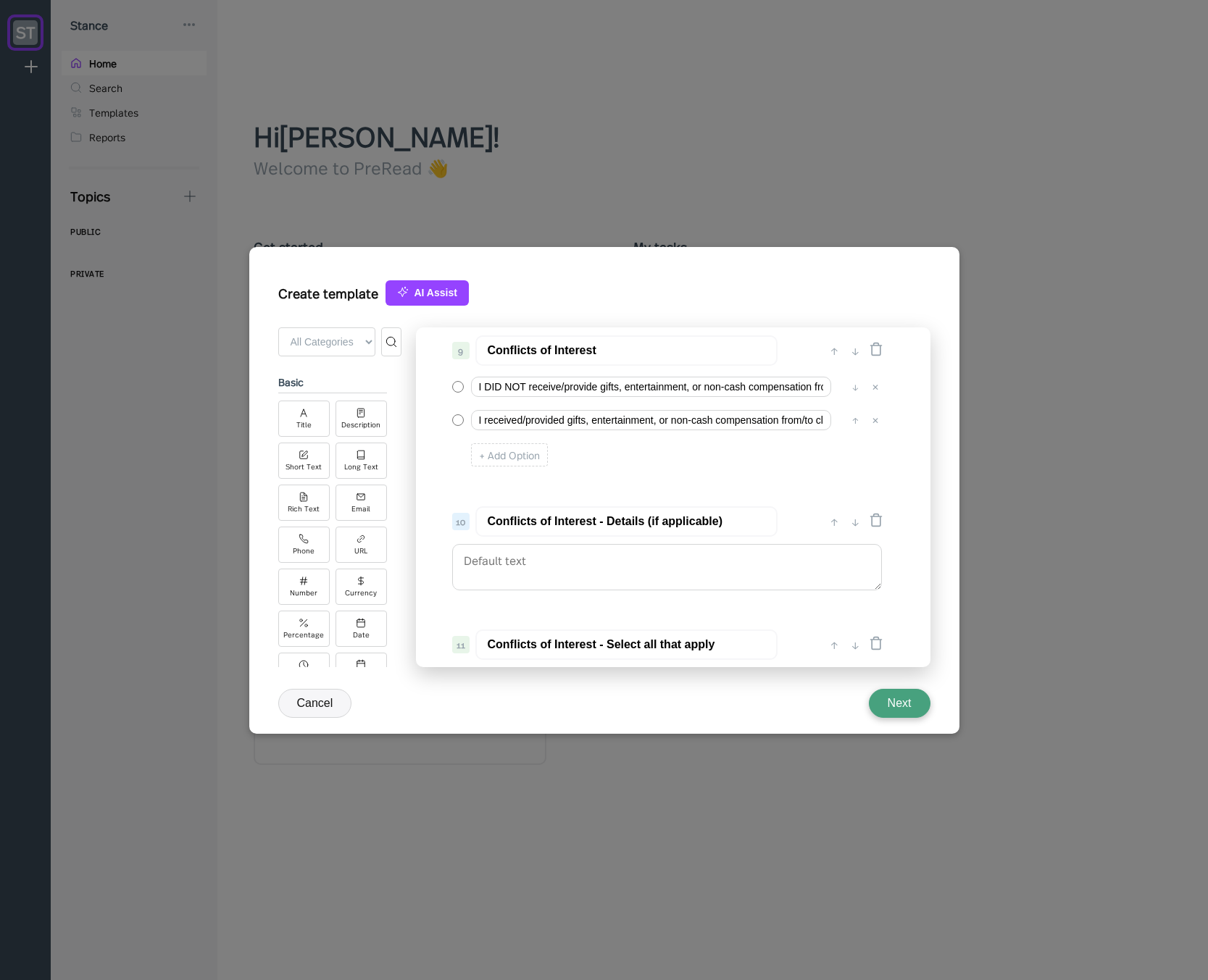
type input "Conflicts of Interest - Details (if applicable)"
click at [596, 559] on textarea at bounding box center [667, 567] width 429 height 46
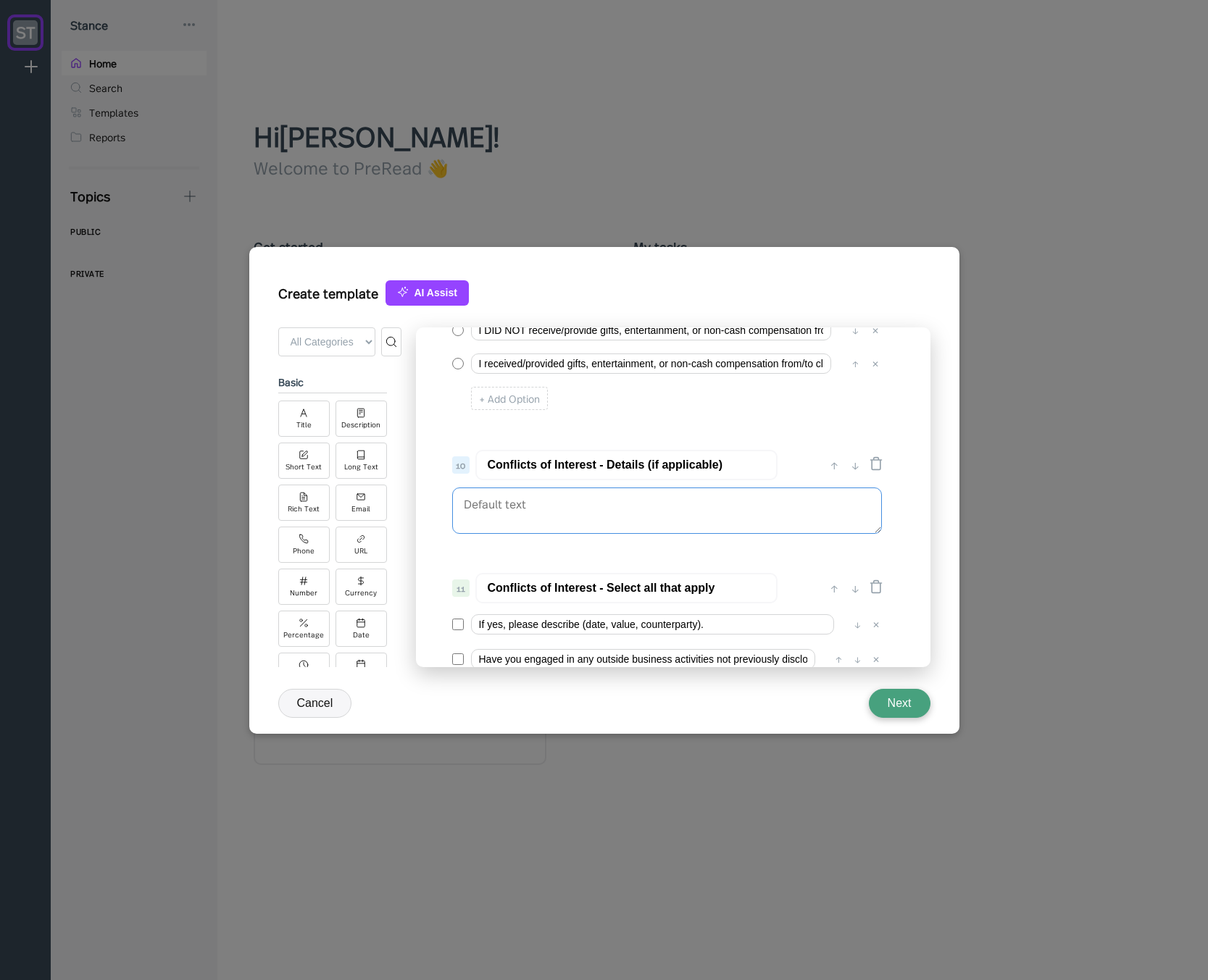
scroll to position [1184, 0]
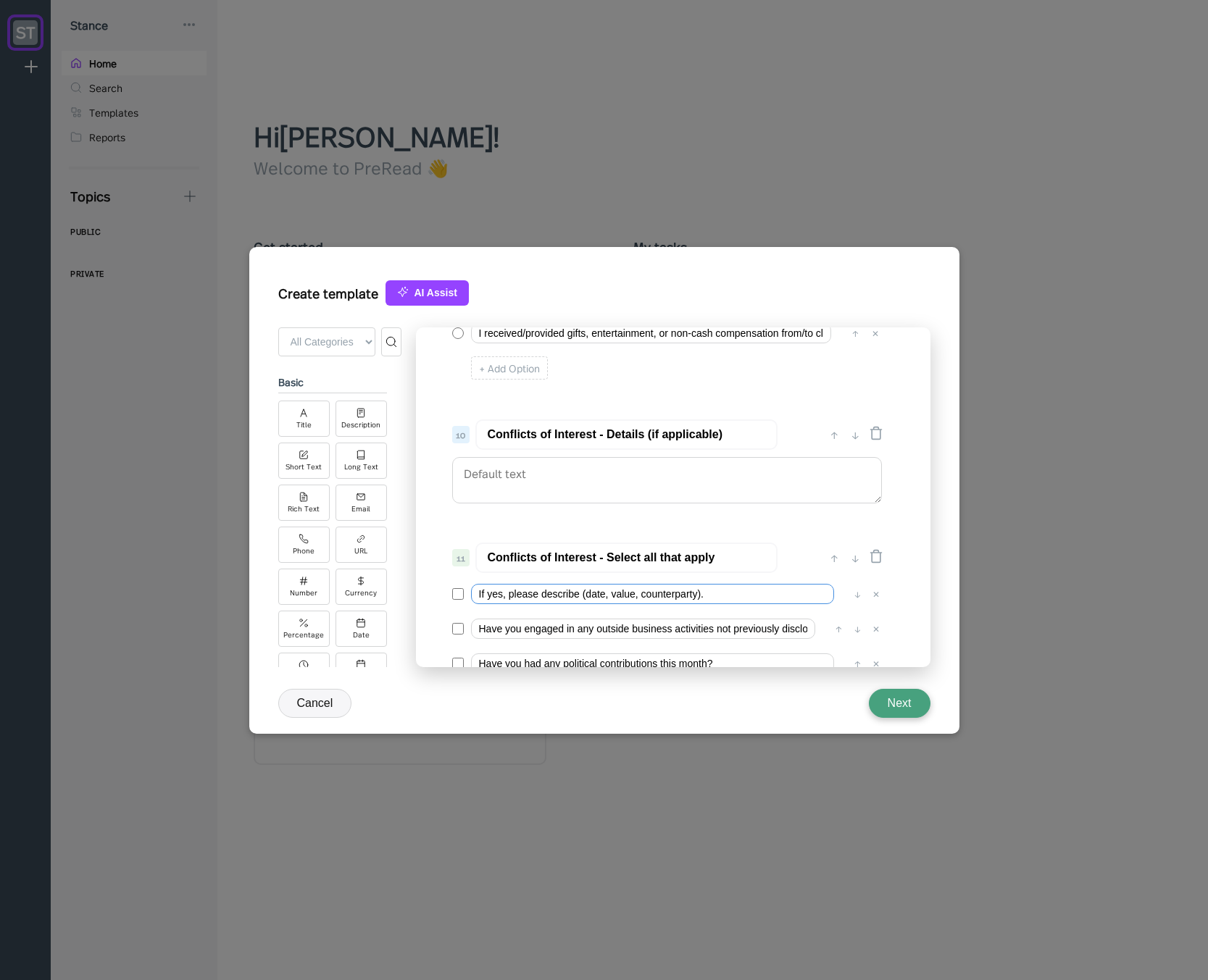
click at [586, 591] on input "If yes, please describe (date, value, counterparty)." at bounding box center [652, 594] width 363 height 21
click at [574, 478] on textarea at bounding box center [667, 480] width 429 height 46
paste textarea "If yes, please describe (date, value, counterparty)."
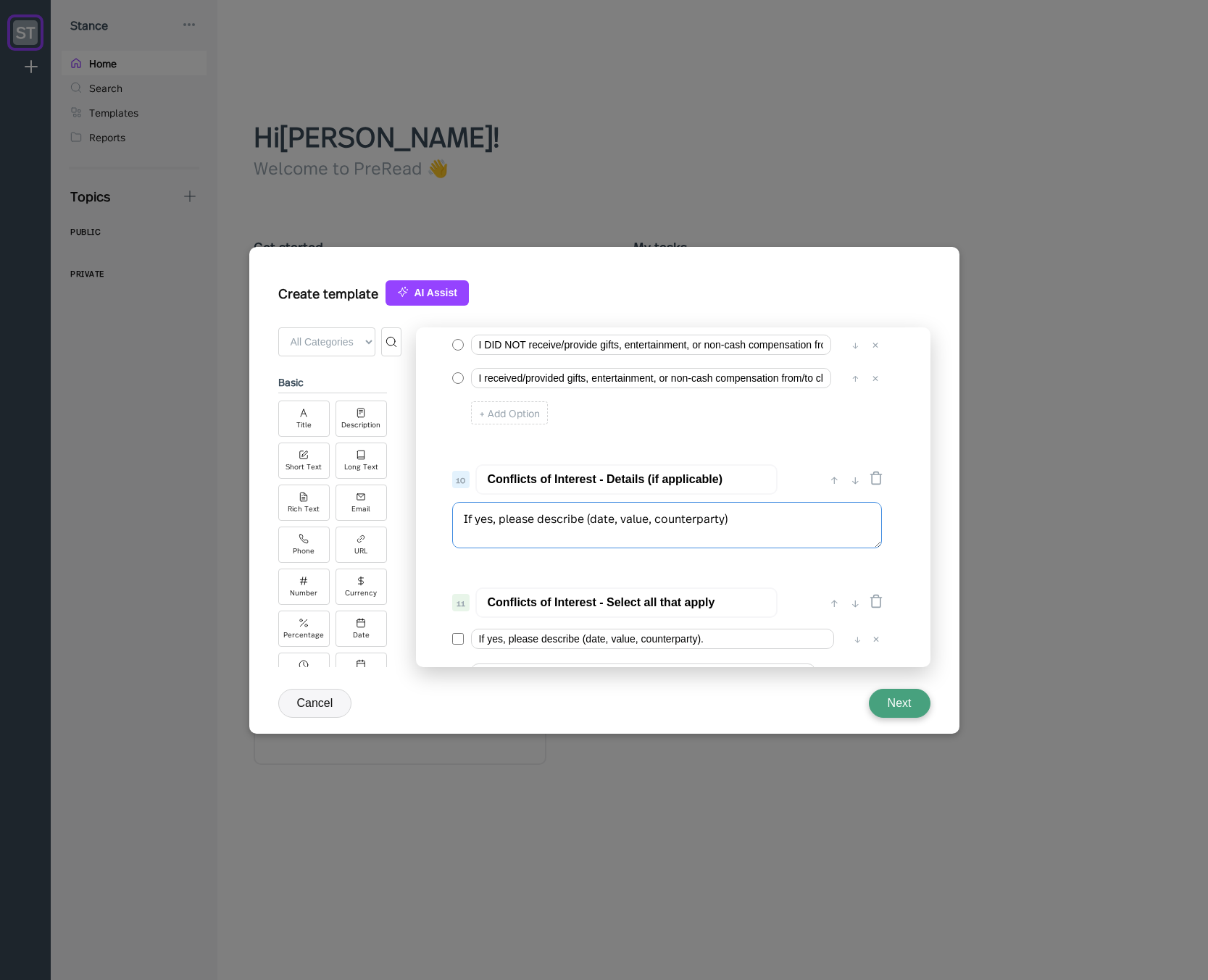
scroll to position [1097, 0]
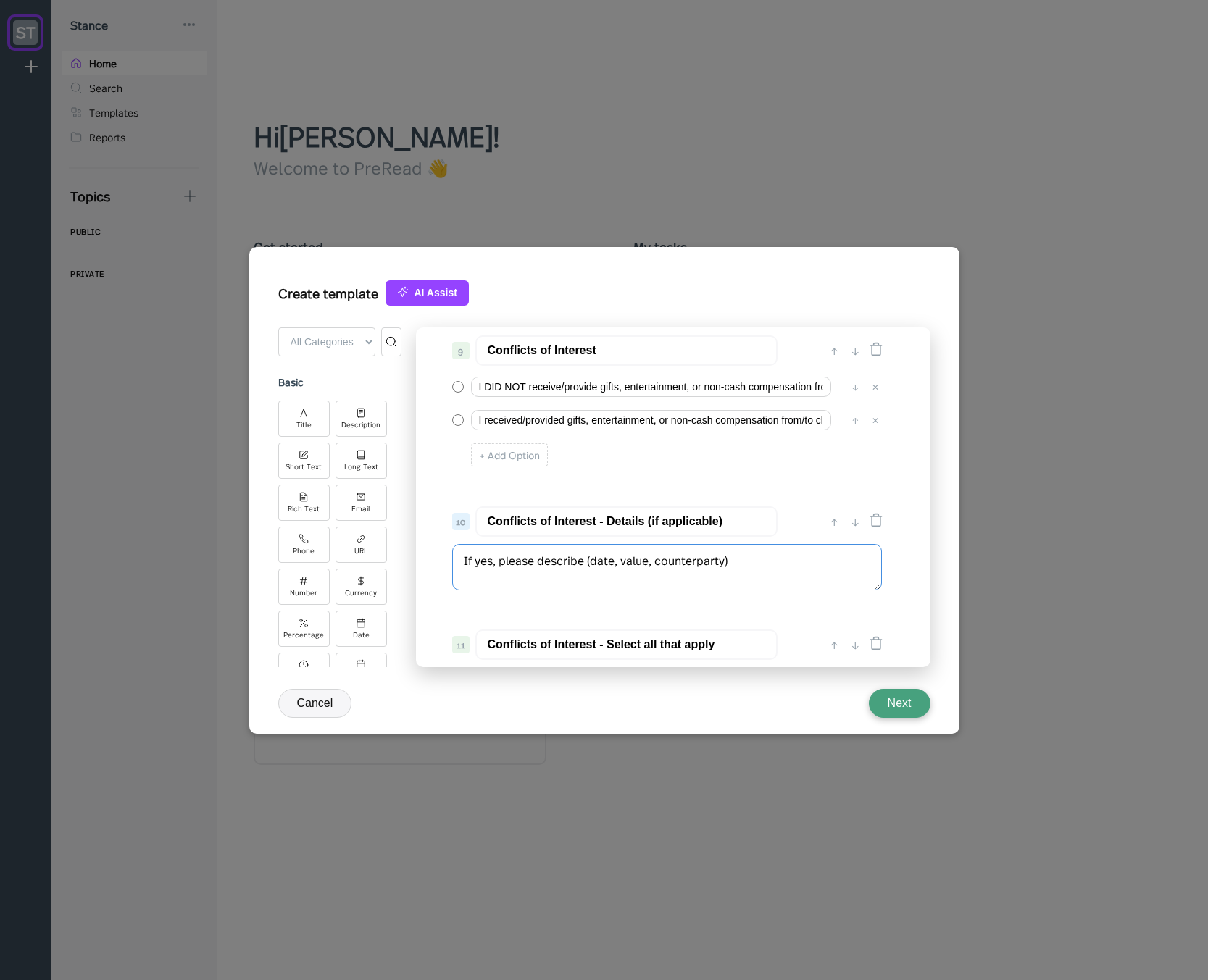
click at [494, 564] on textarea "If yes, please describe (date, value, counterparty)" at bounding box center [667, 567] width 429 height 46
click at [484, 564] on textarea "If yes, please describe (date, value, counterparty)" at bounding box center [667, 567] width 429 height 46
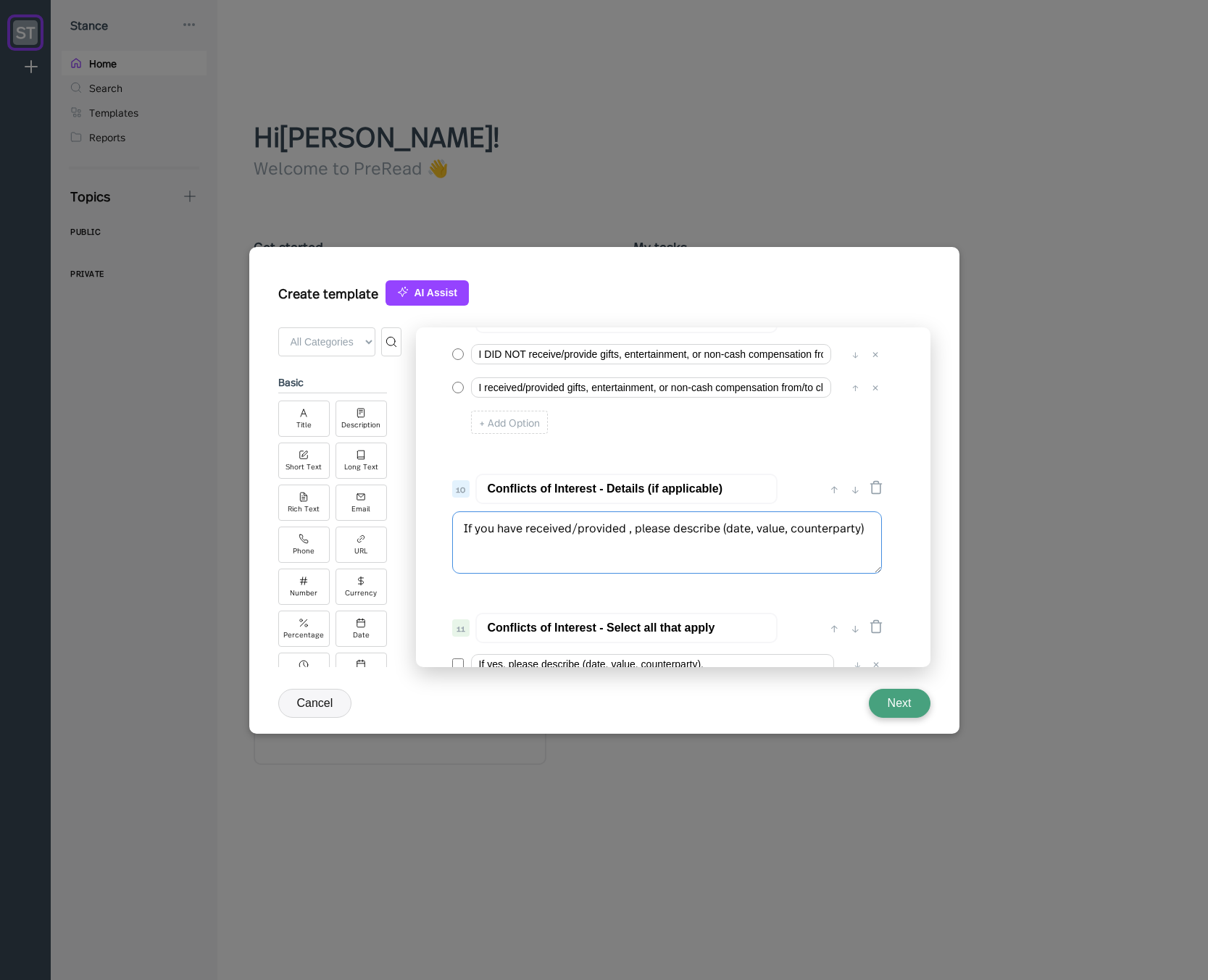
scroll to position [1217, 0]
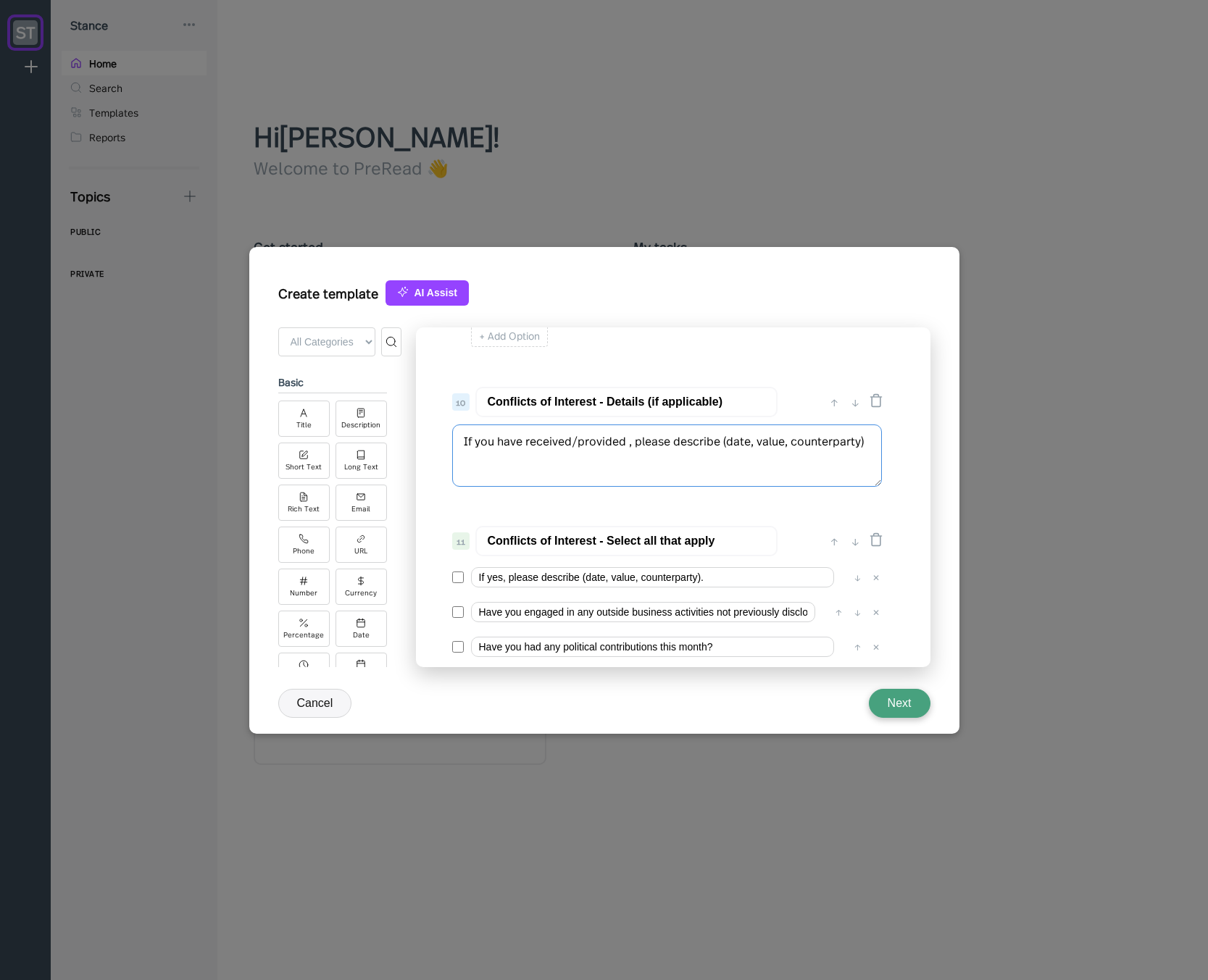
click at [638, 440] on textarea "If you have received/provided , please describe (date, value, counterparty)" at bounding box center [667, 455] width 429 height 63
click at [646, 401] on input "Conflicts of Interest - Details (if applicable)" at bounding box center [627, 402] width 302 height 30
click at [631, 397] on input "Conflicts of Interest - Details (if applicable)" at bounding box center [627, 402] width 302 height 30
click at [637, 443] on textarea "If you have received/provided , please describe (date, value, counterparty)" at bounding box center [667, 455] width 429 height 63
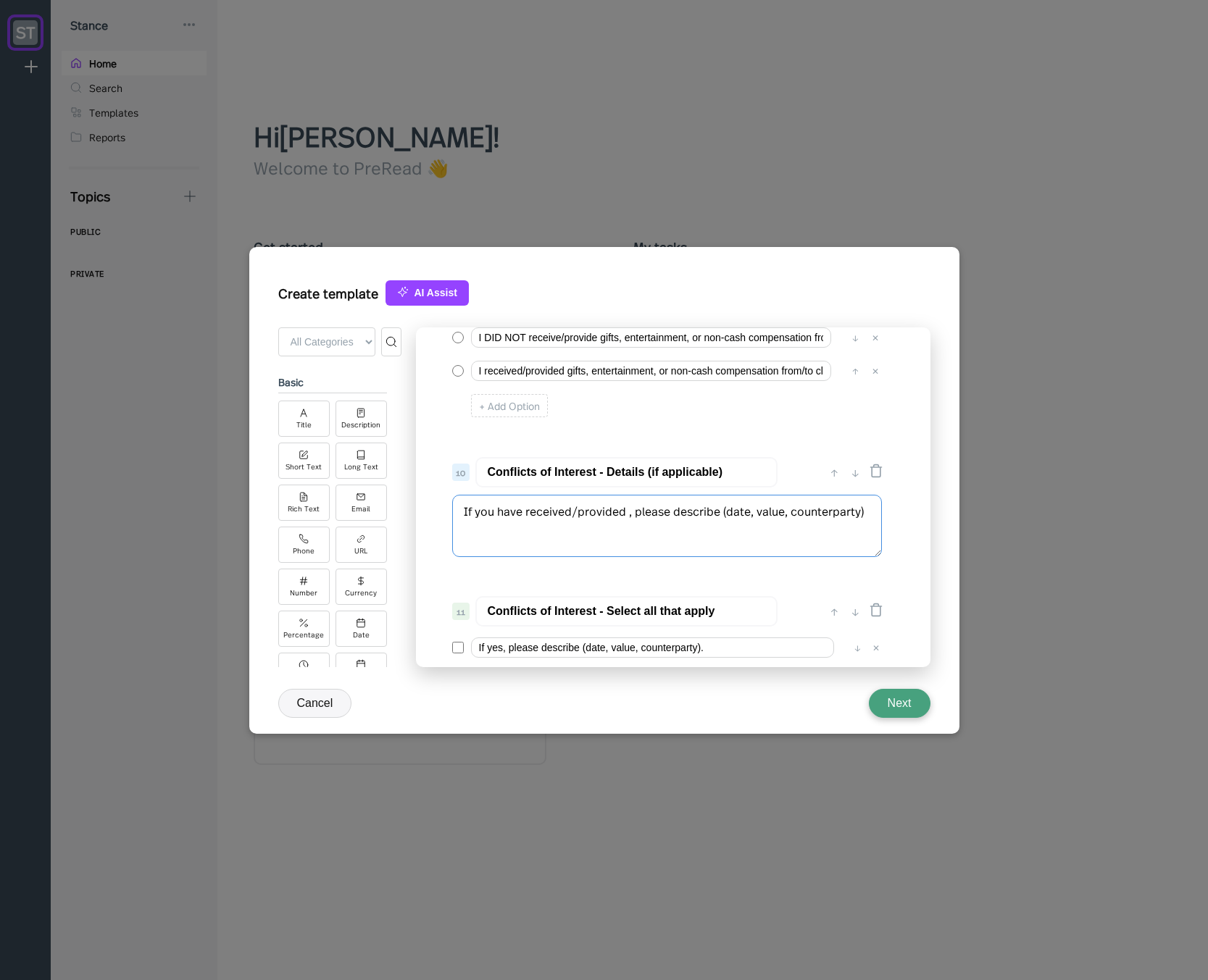
scroll to position [1043, 0]
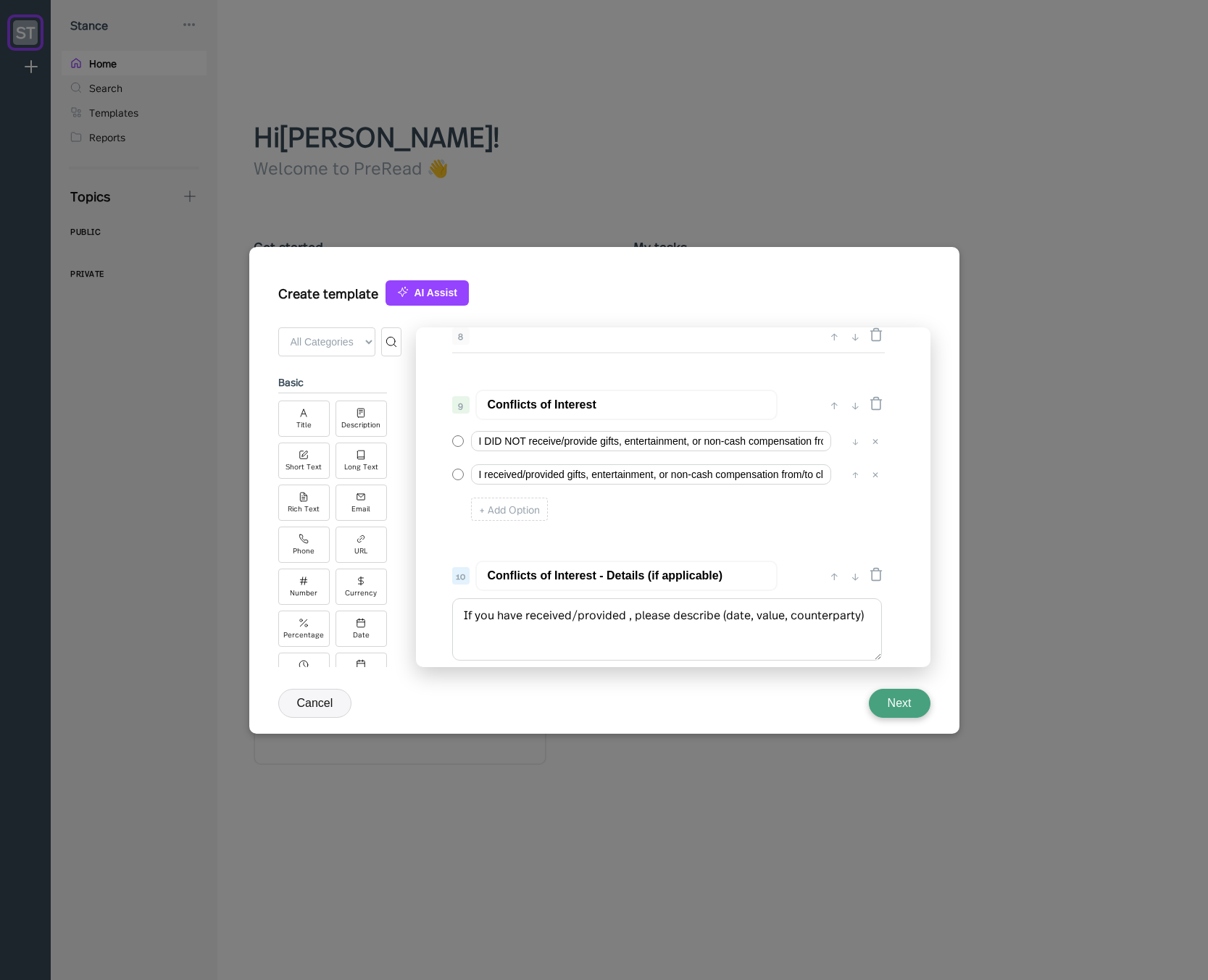
click at [601, 408] on input "Conflicts of Interest" at bounding box center [627, 404] width 302 height 30
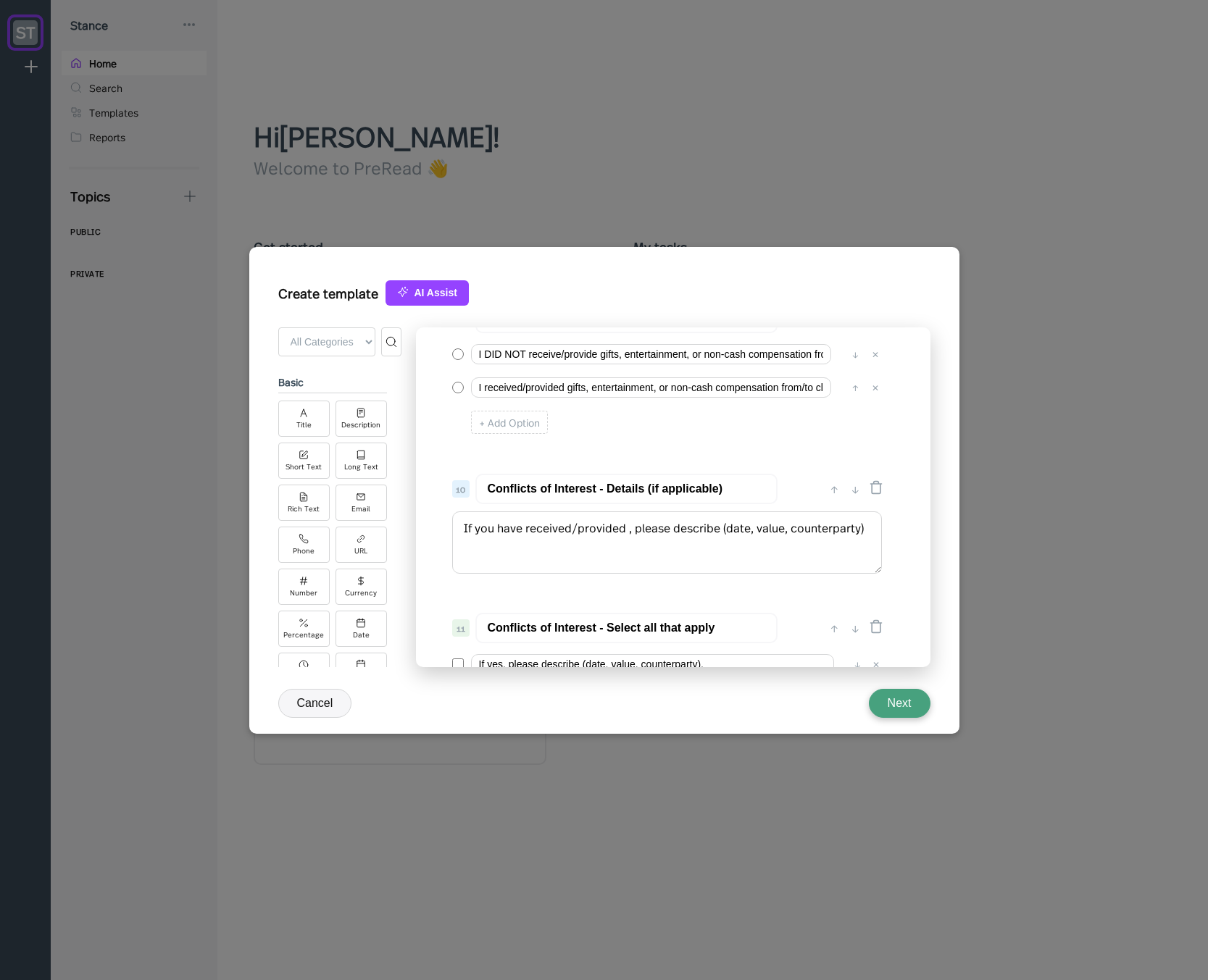
click at [604, 490] on input "Conflicts of Interest - Details (if applicable)" at bounding box center [627, 488] width 302 height 30
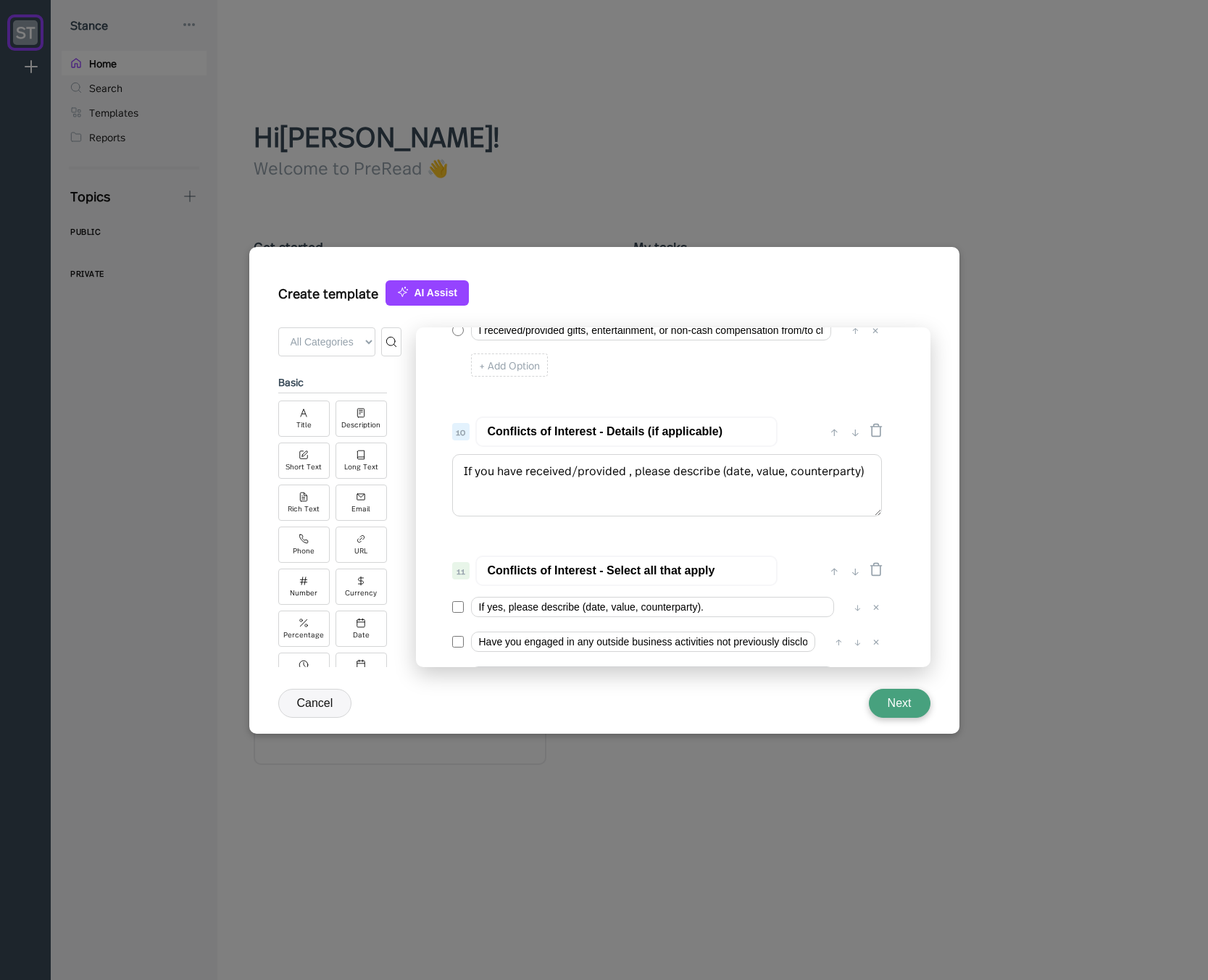
scroll to position [1217, 0]
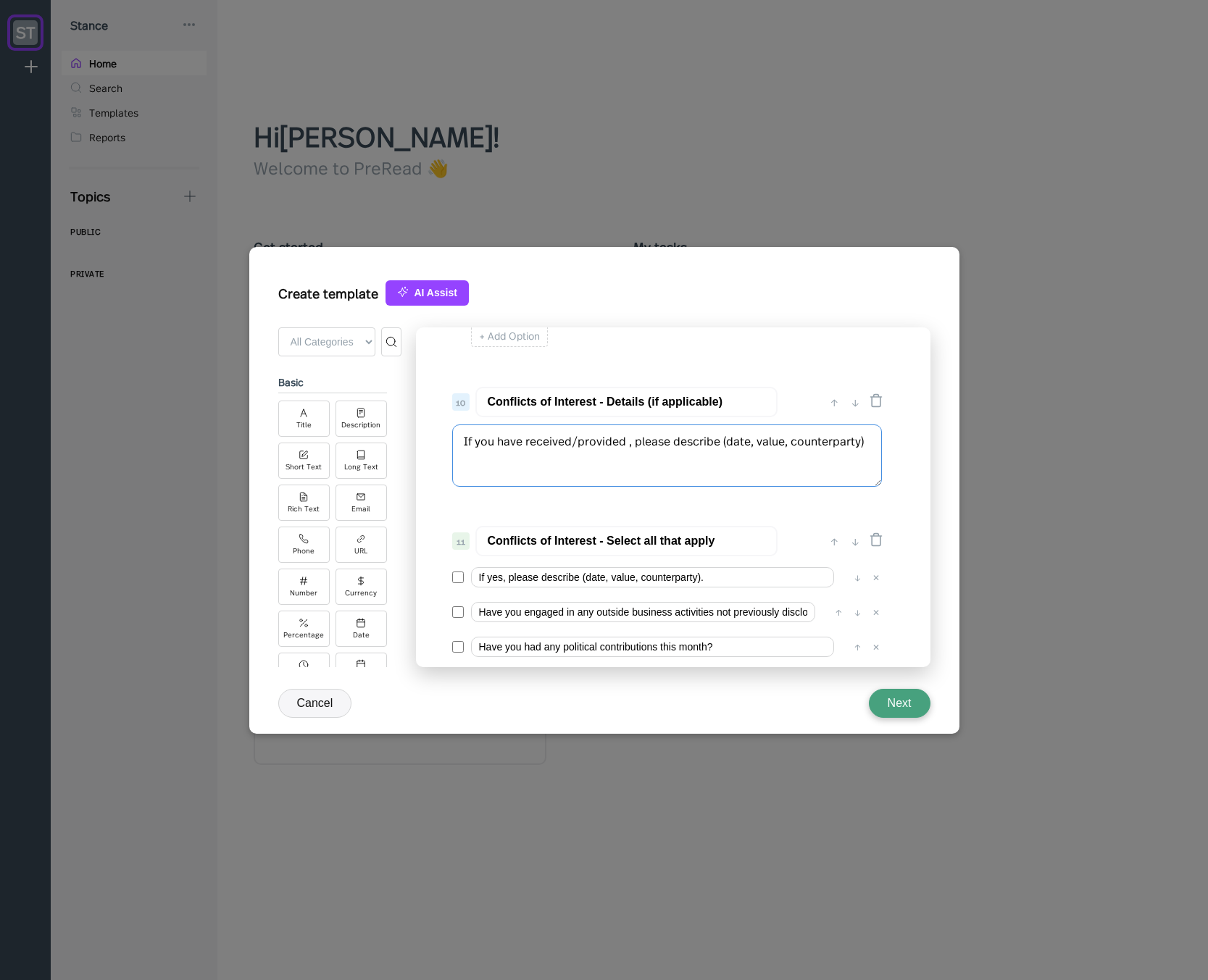
click at [599, 456] on textarea "If you have received/provided , please describe (date, value, counterparty)" at bounding box center [667, 455] width 429 height 63
drag, startPoint x: 641, startPoint y: 441, endPoint x: 416, endPoint y: 427, distance: 225.4
click at [416, 427] on div "0 ↓ Quarterly Access Person Attestation 1 ↑ ↓ Please complete this questionnair…" at bounding box center [672, 497] width 514 height 340
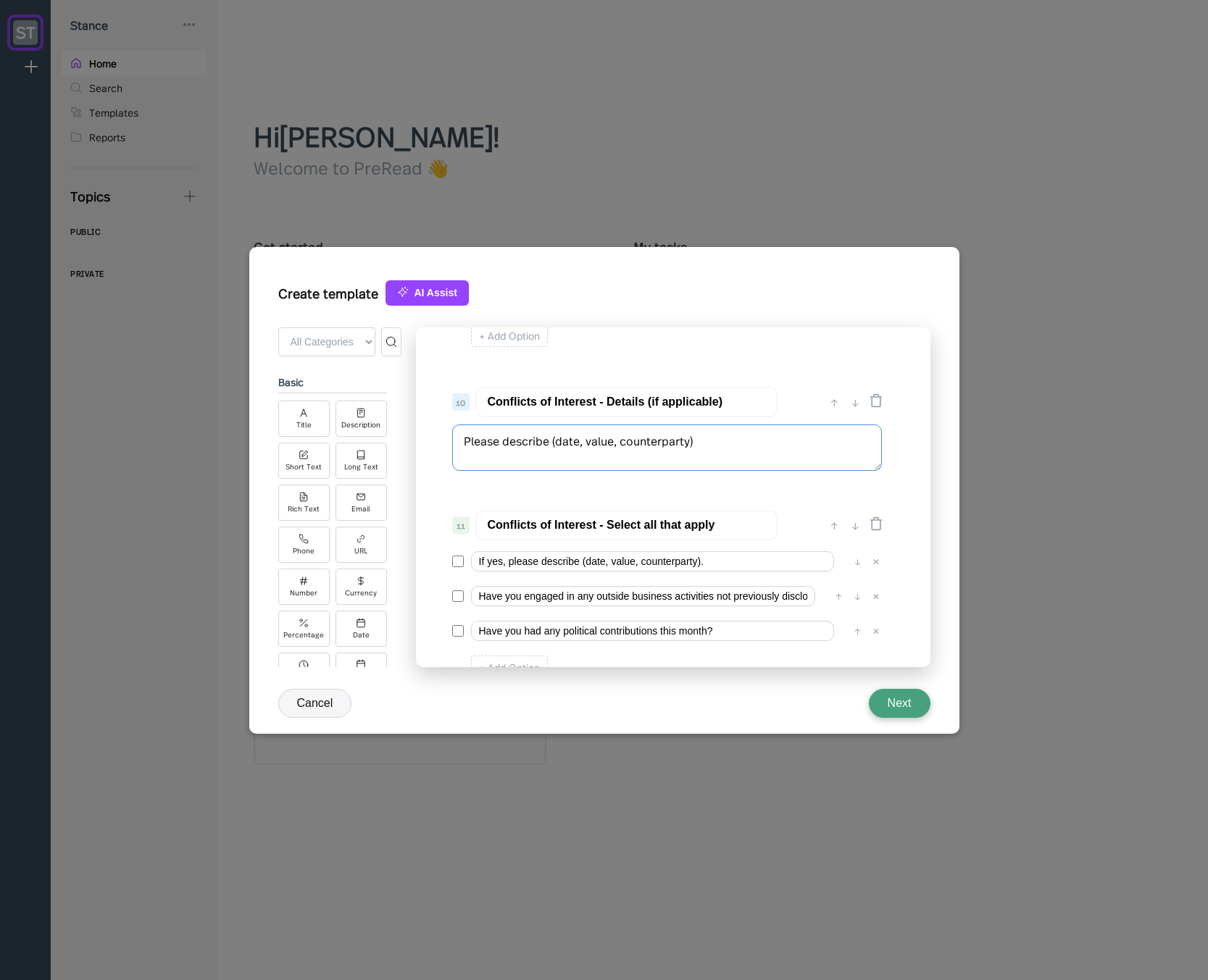
click at [712, 438] on textarea "Please describe (date, value, counterparty)" at bounding box center [667, 447] width 429 height 46
click at [555, 447] on textarea "Please describe (date, value, counterparty)" at bounding box center [667, 447] width 429 height 46
click at [726, 445] on textarea "Please describe the date, value, counterparty)" at bounding box center [667, 447] width 429 height 46
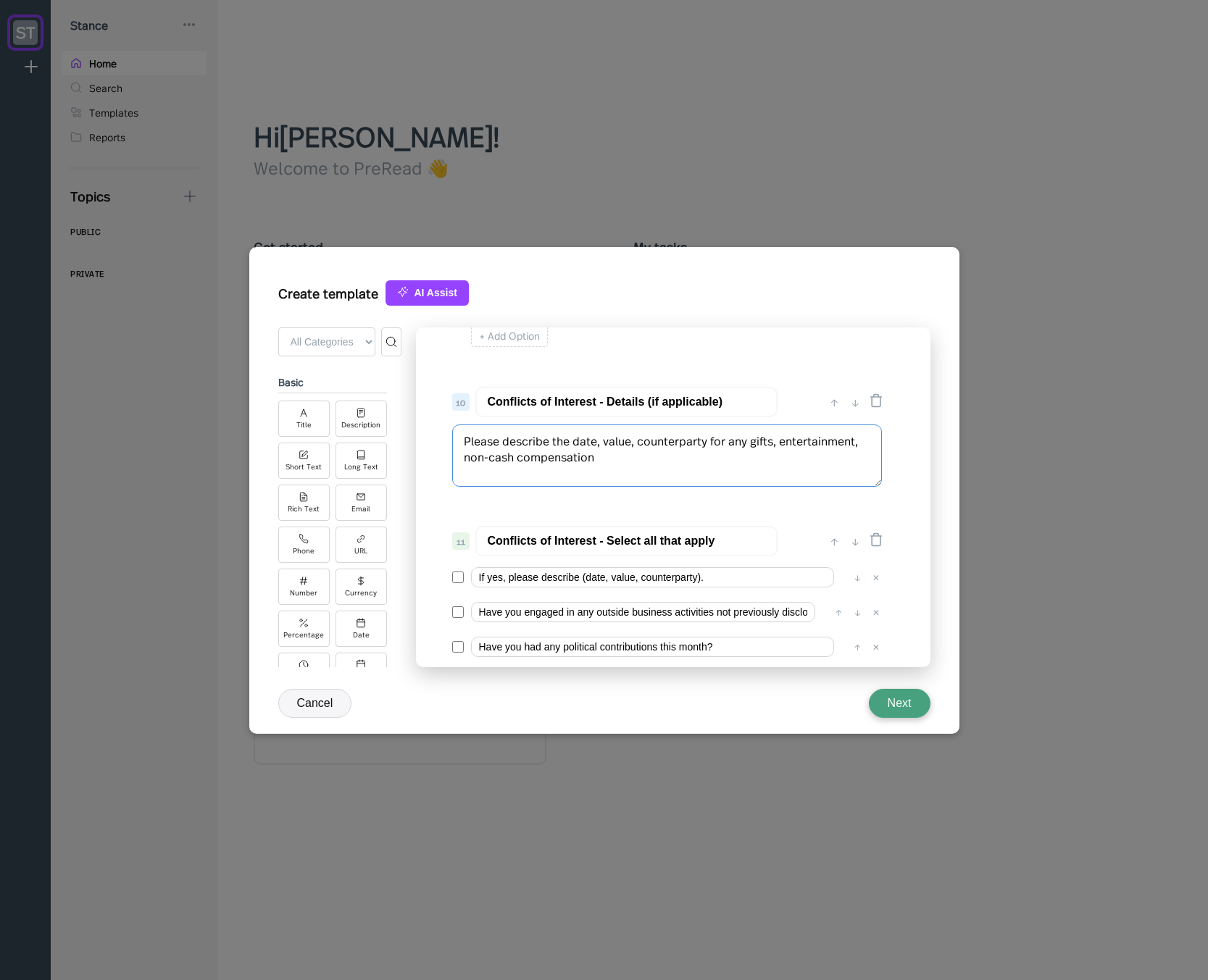
type textarea "Please describe the date, value, counterparty for any gifts, entertainment, non…"
click at [669, 495] on div "10 Conflicts of Interest - Details (if applicable) ↑ ↓ Please describe the date…" at bounding box center [668, 438] width 460 height 118
click at [879, 579] on div "✕" at bounding box center [876, 577] width 15 height 15
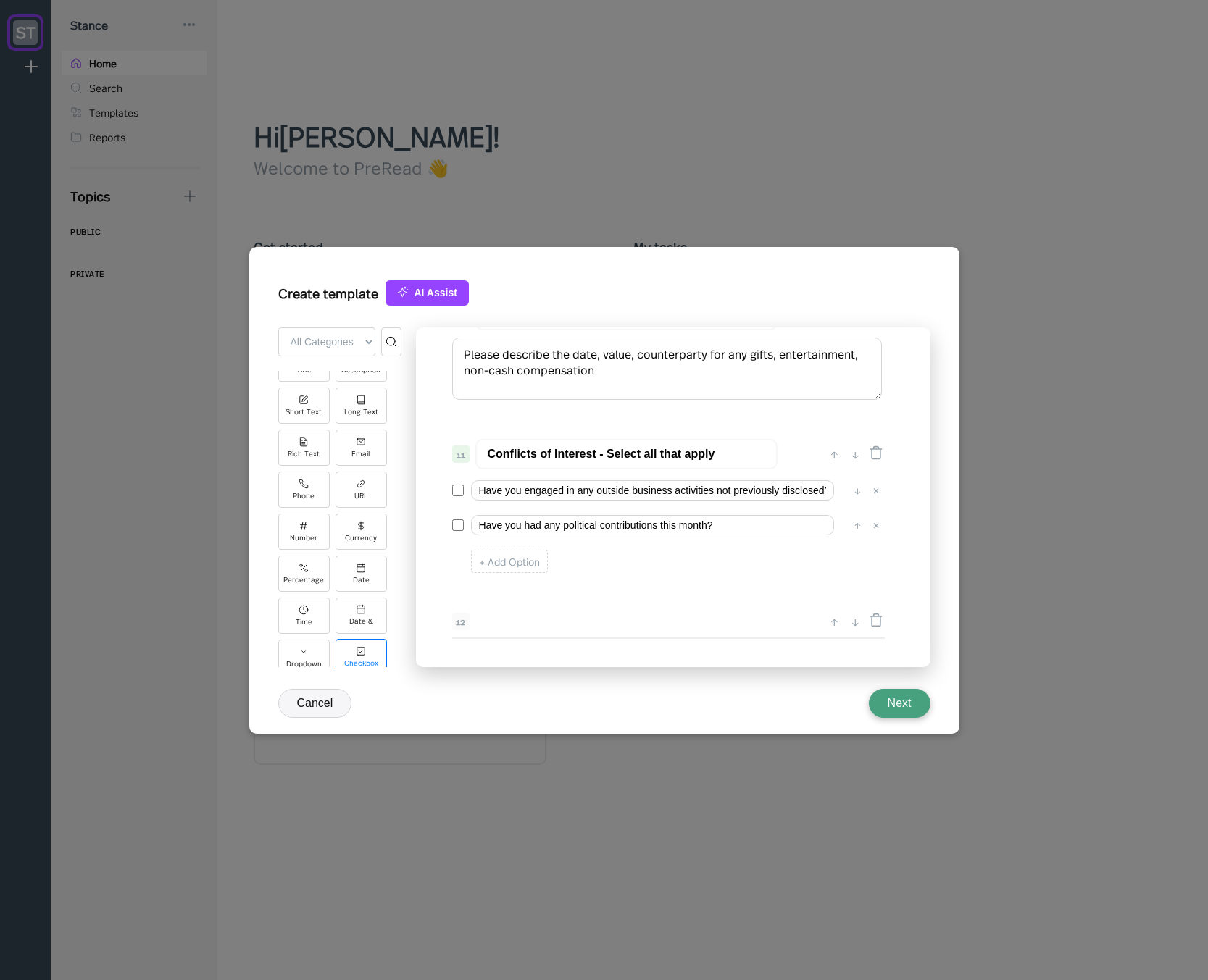
scroll to position [120, 0]
click at [308, 633] on div "Radio" at bounding box center [304, 633] width 52 height 36
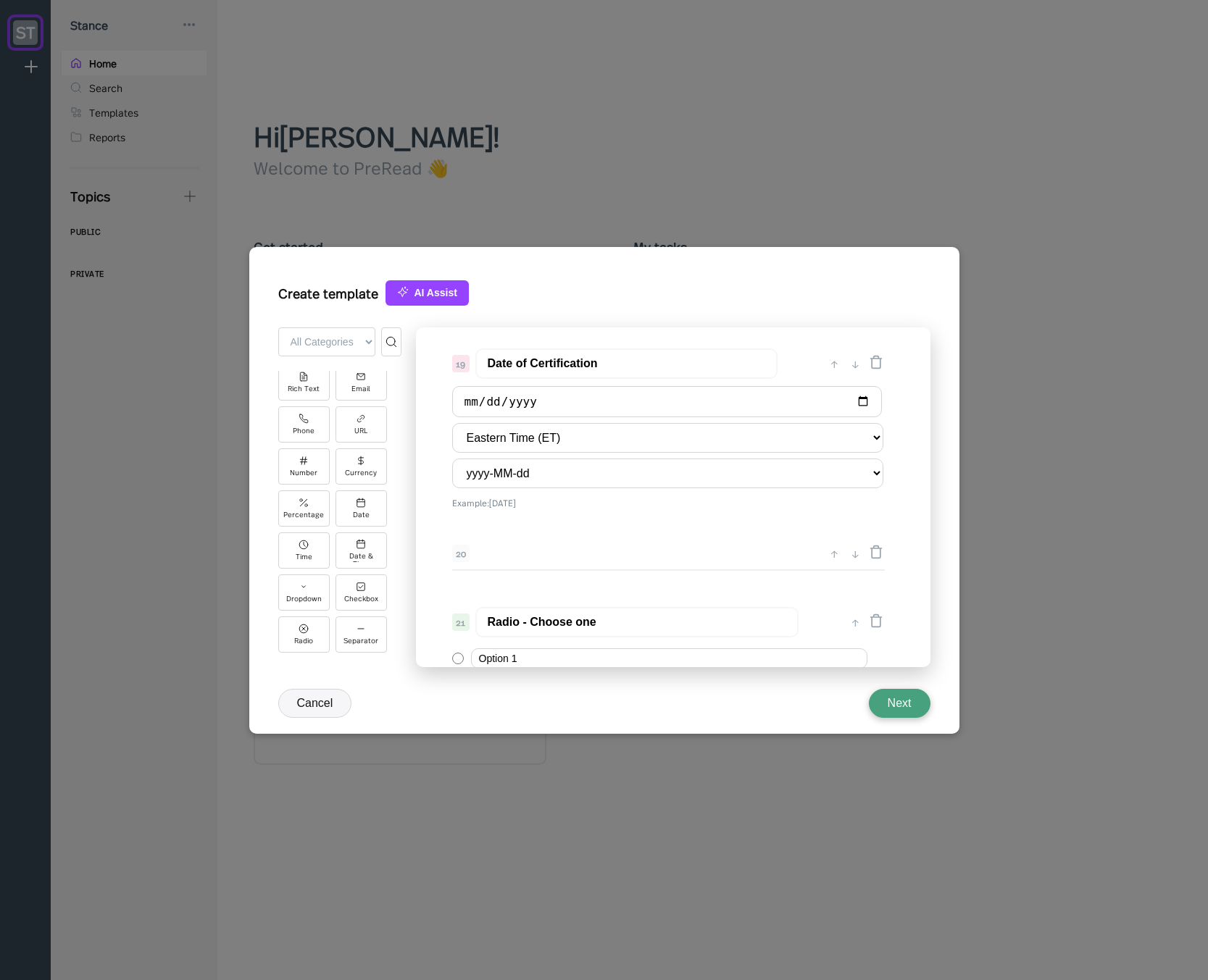
scroll to position [2355, 0]
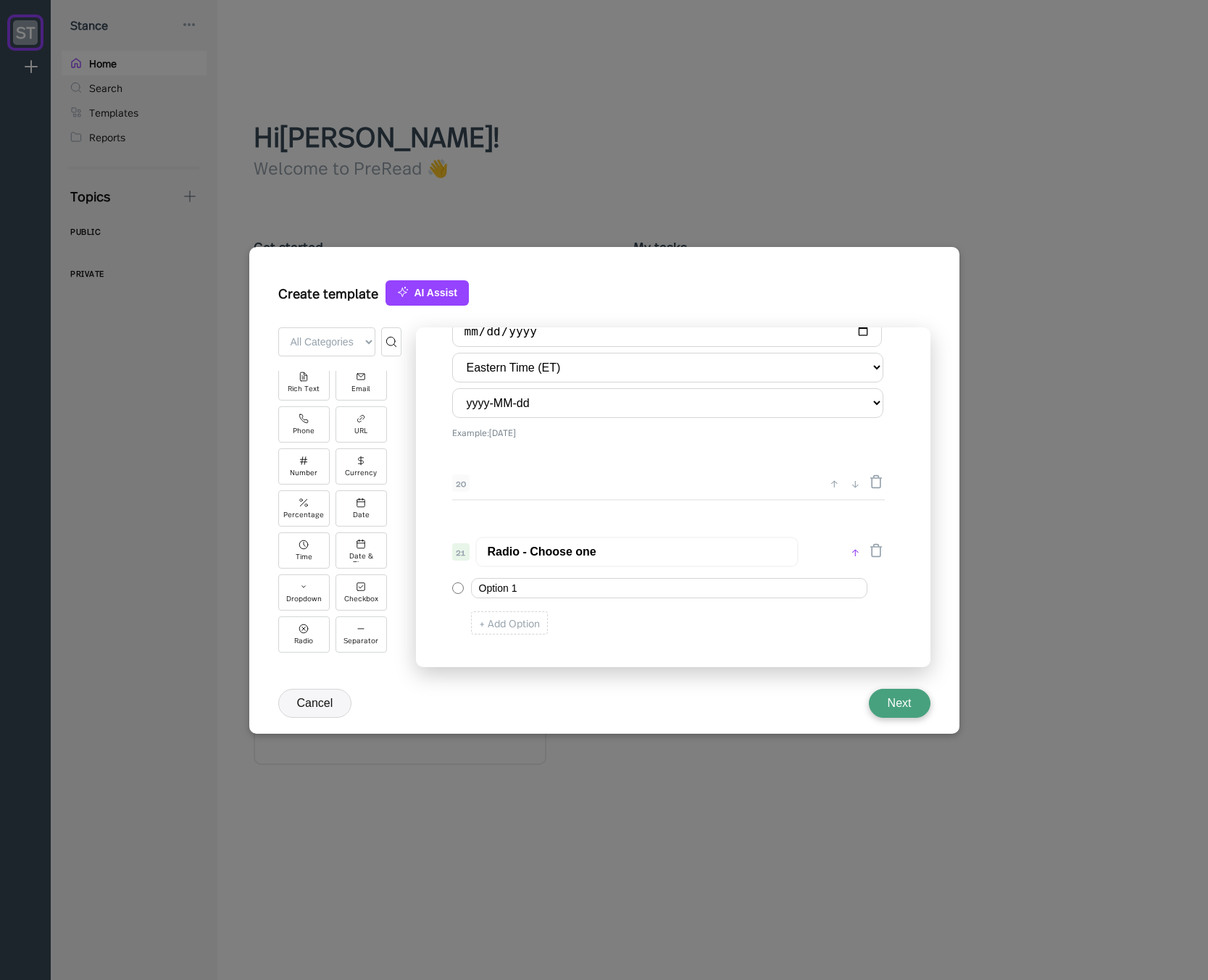
click at [856, 549] on div "↑" at bounding box center [855, 552] width 15 height 17
click at [833, 491] on div "↑" at bounding box center [835, 489] width 15 height 17
type input "Radio - Choose one"
type input "Date of Certification"
select select "America/[GEOGRAPHIC_DATA]"
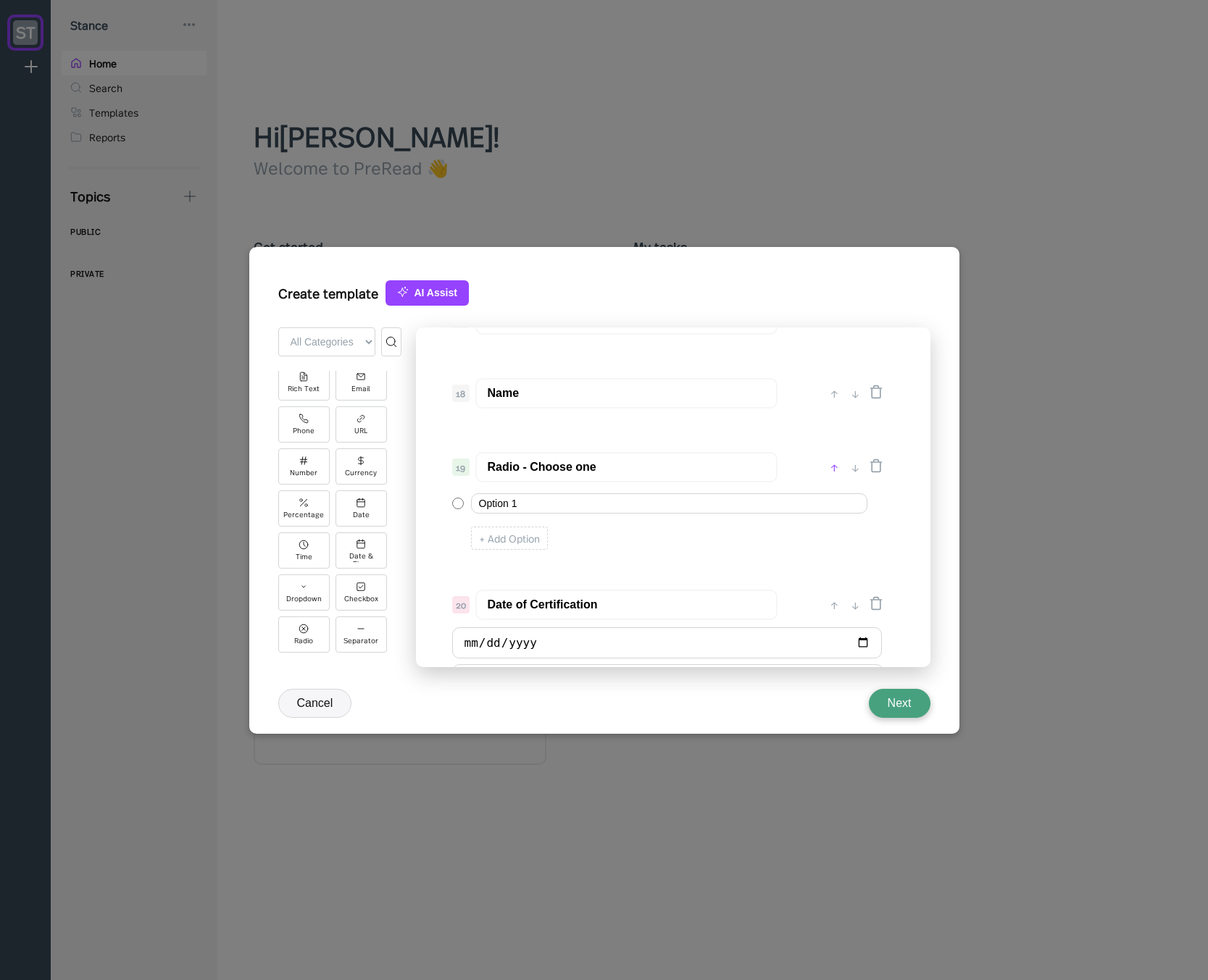
click at [835, 469] on div "↑" at bounding box center [835, 467] width 15 height 17
type input "Radio - Choose one"
type input "Name"
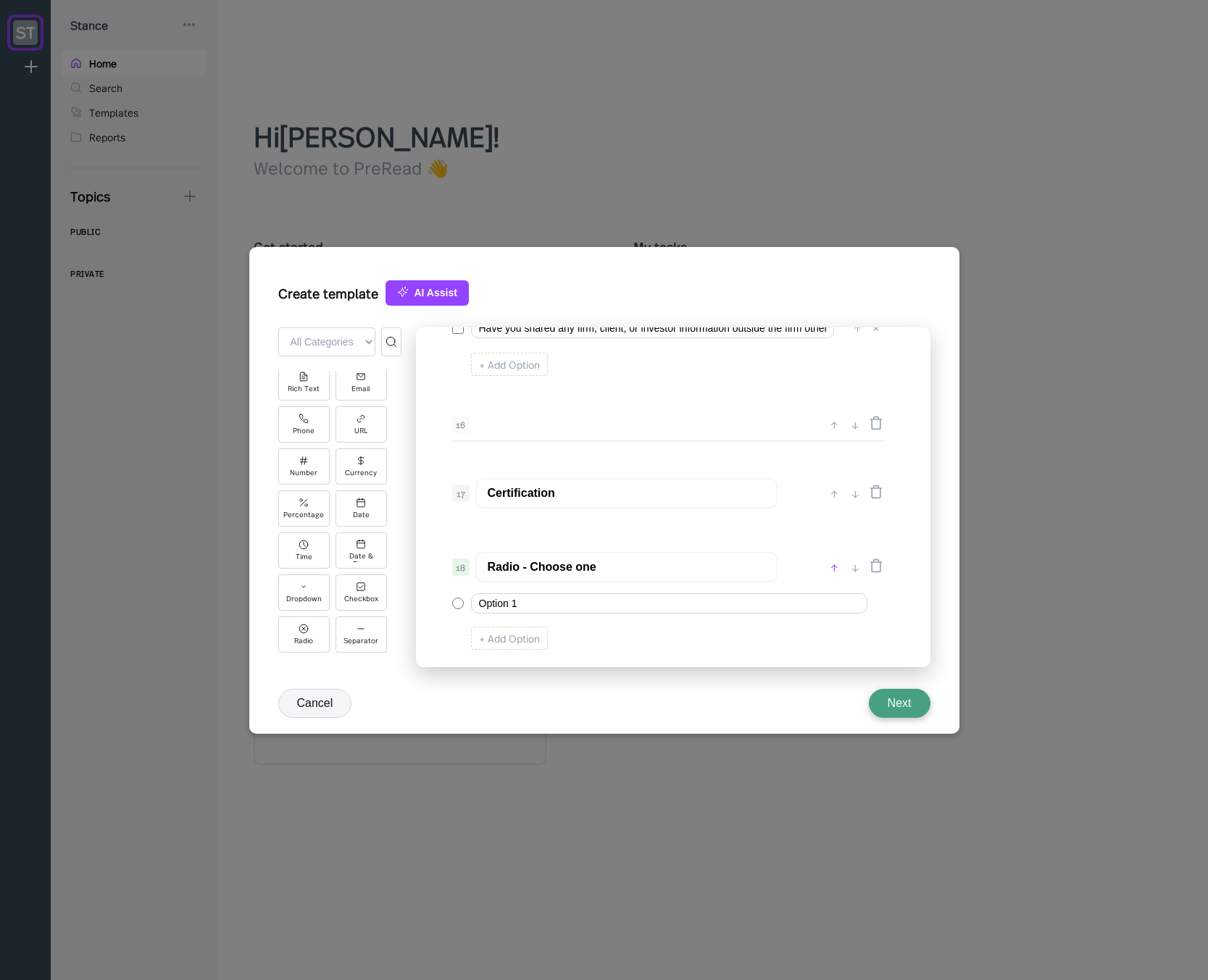
click at [834, 566] on div "↑" at bounding box center [835, 567] width 15 height 17
type input "Radio - Choose one"
type input "Certification"
click at [836, 492] on div "↑" at bounding box center [835, 493] width 15 height 17
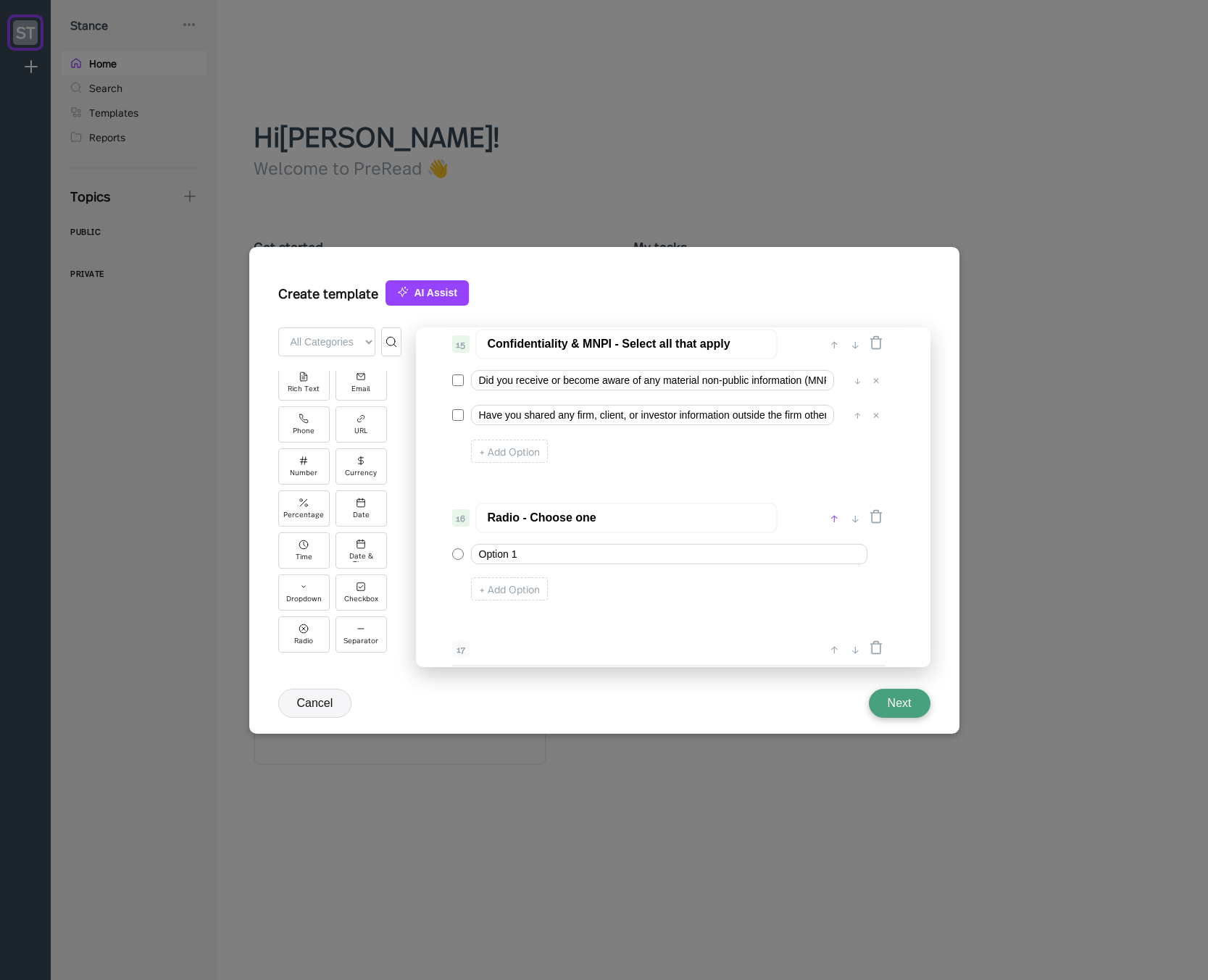
click at [830, 517] on div "↑" at bounding box center [835, 517] width 15 height 17
type input "Radio - Choose one"
type input "Confidentiality & MNPI - Select all that apply"
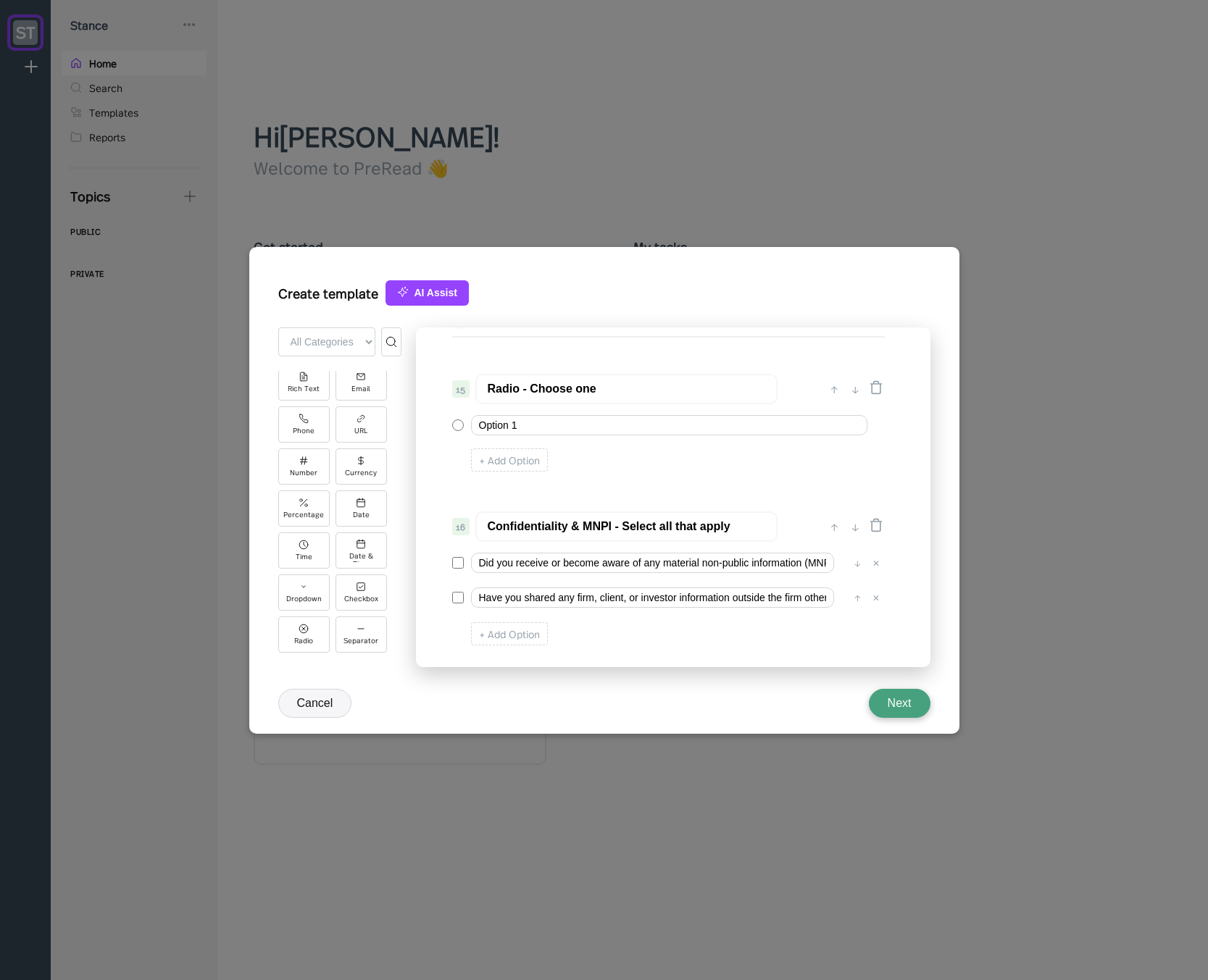
scroll to position [1834, 0]
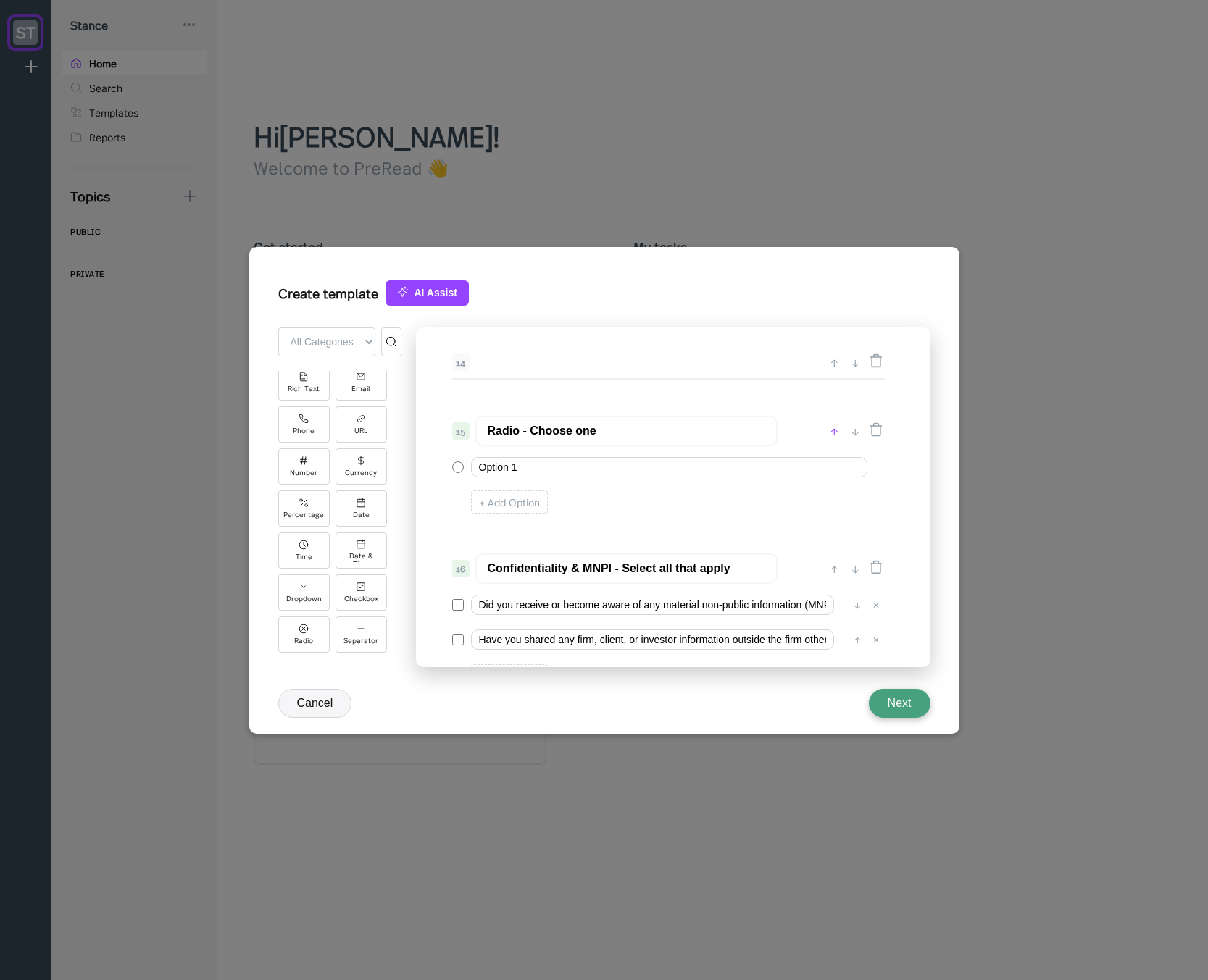
click at [839, 433] on div "↑" at bounding box center [835, 431] width 15 height 17
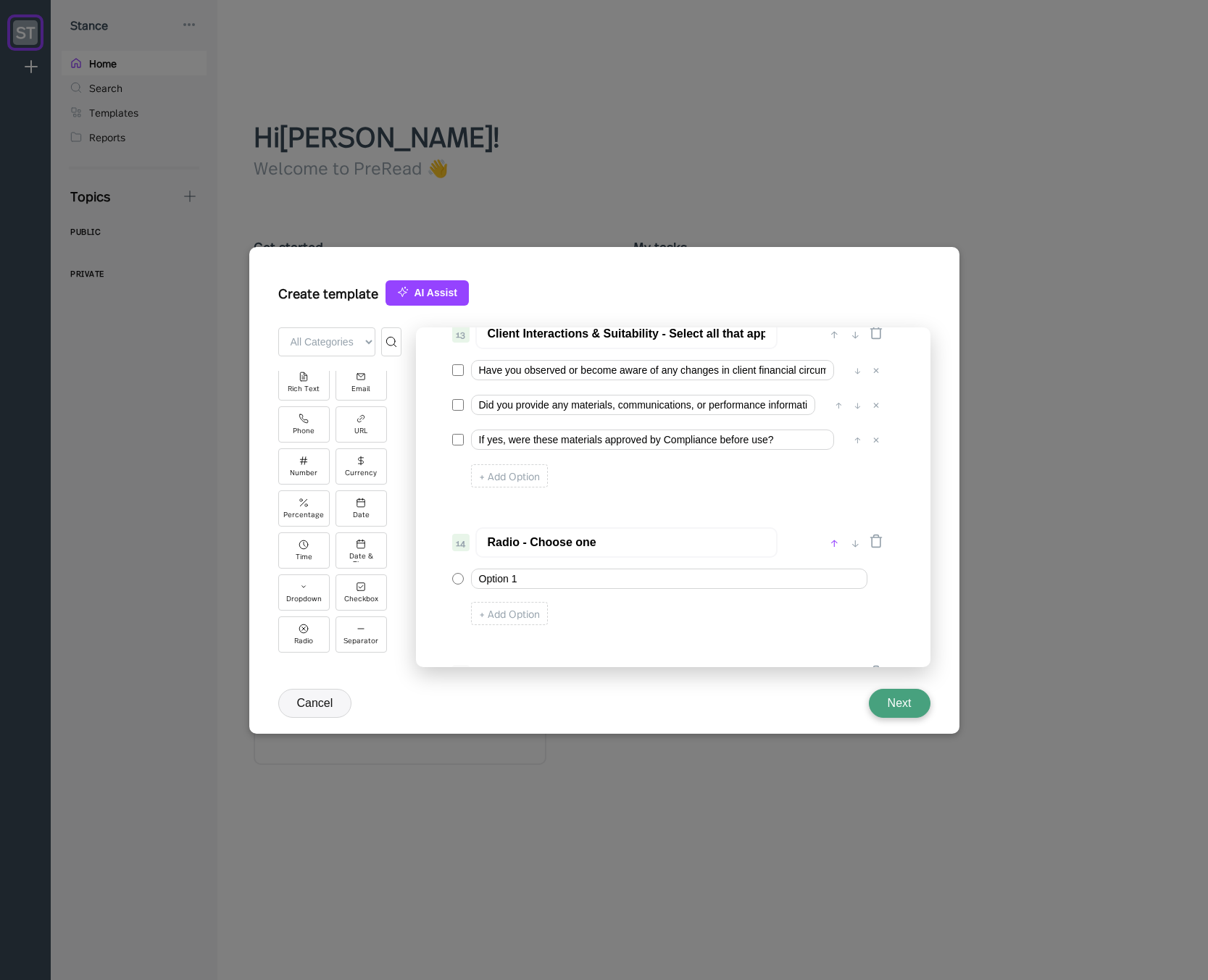
click at [833, 542] on div "↑" at bounding box center [835, 542] width 15 height 17
type input "Radio - Choose one"
type input "Client Interactions & Suitability - Select all that apply"
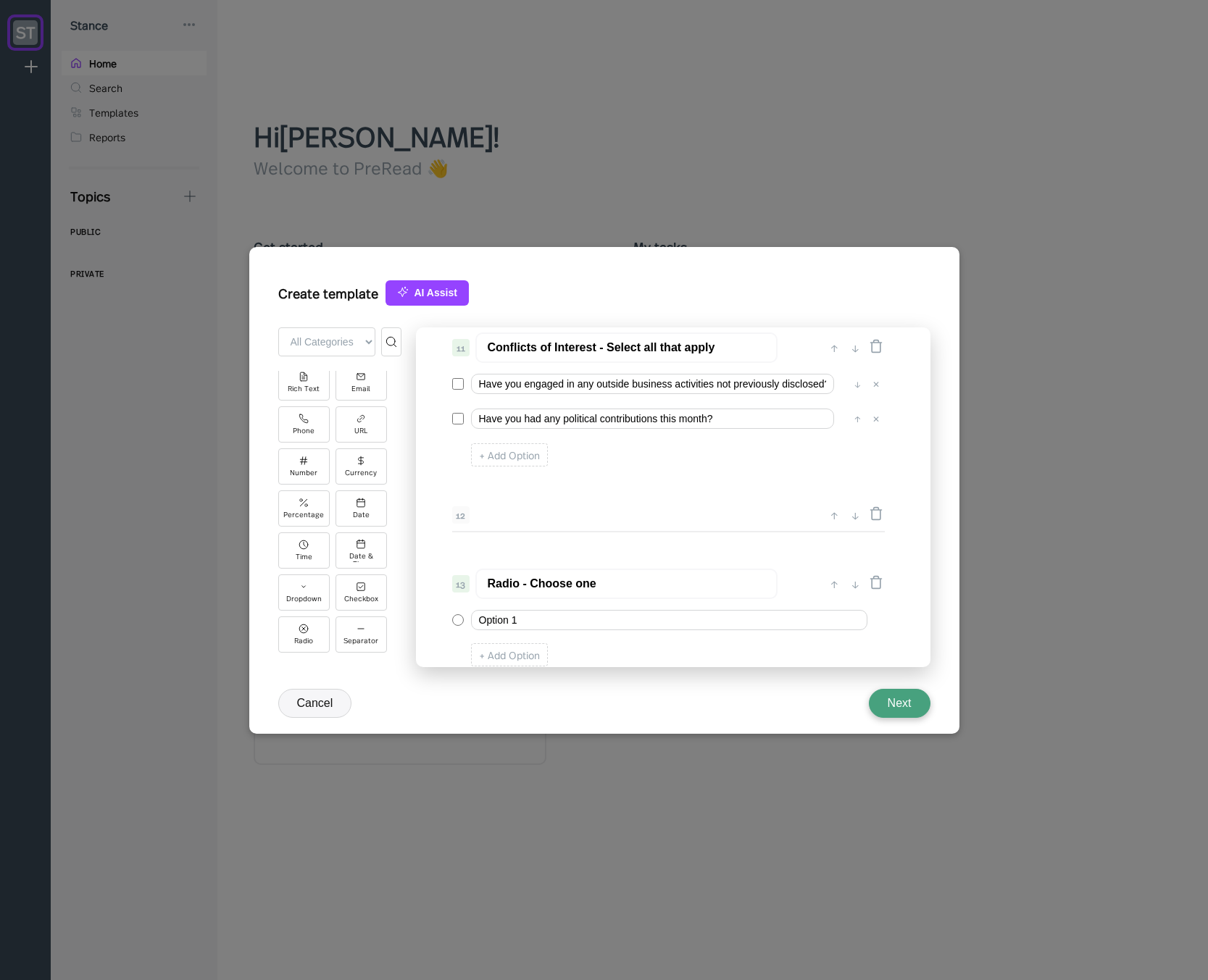
scroll to position [1399, 0]
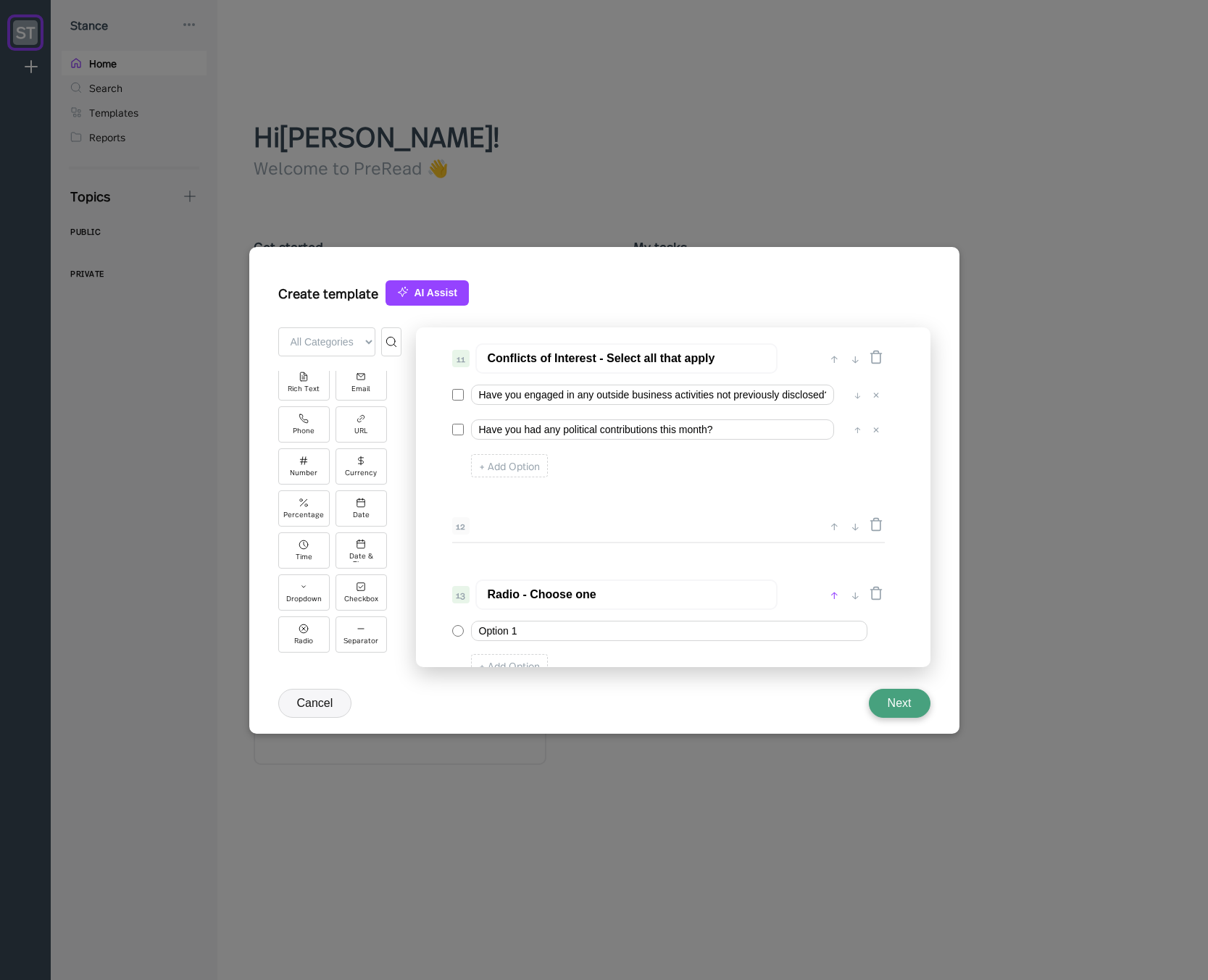
click at [831, 593] on div "↑" at bounding box center [835, 595] width 15 height 17
click at [652, 392] on input "Have you engaged in any outside business activities not previously disclosed?" at bounding box center [652, 395] width 363 height 21
click at [580, 538] on input "Radio - Choose one" at bounding box center [627, 531] width 302 height 30
type input "Outside Business Activities"
click at [646, 391] on input "Have you engaged in any outside business activities not previously disclosed?" at bounding box center [652, 395] width 363 height 21
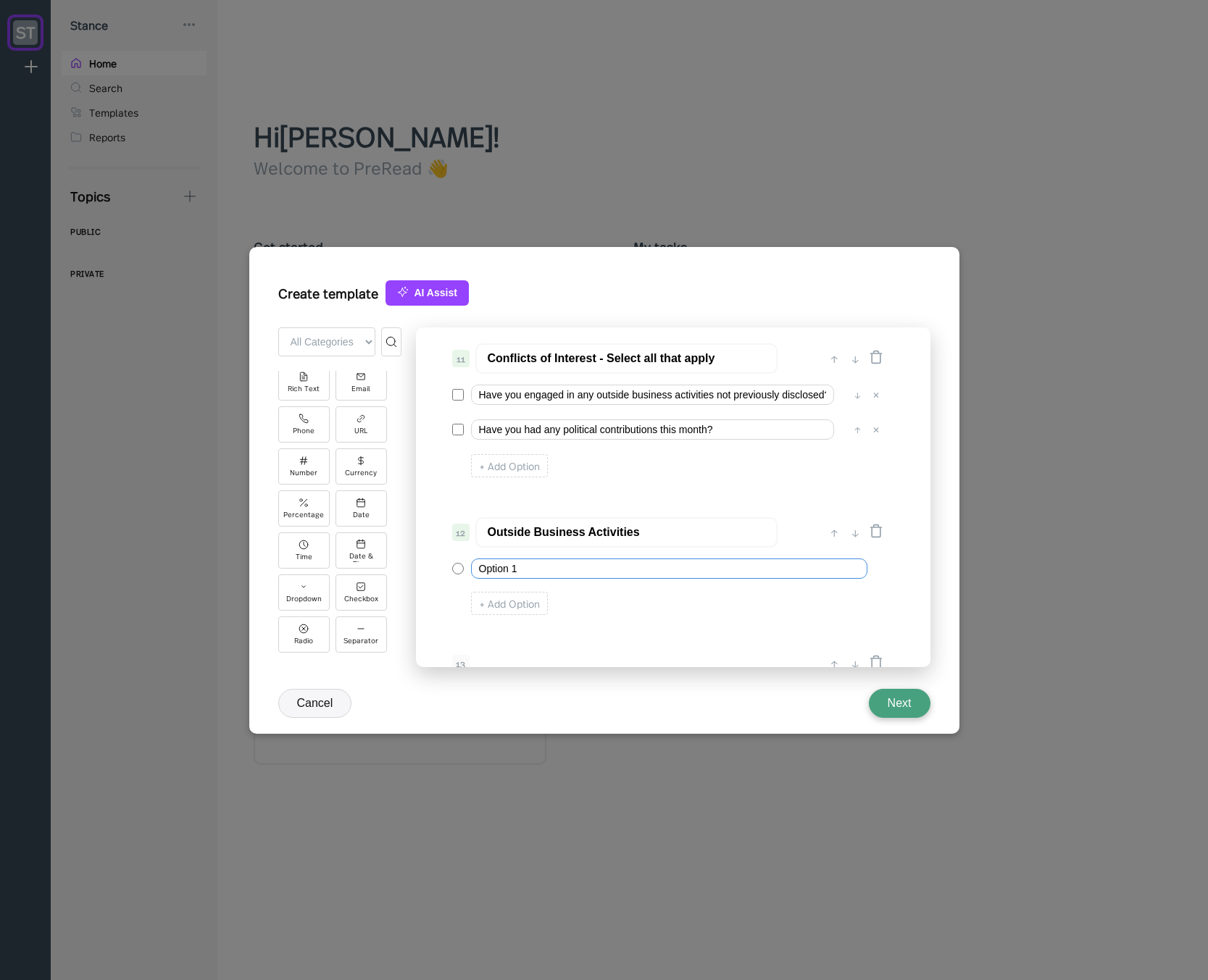
click at [568, 576] on input "Option 1" at bounding box center [669, 569] width 397 height 21
paste input "Have you engaged in any outside business activities not previously disclosed?"
click at [492, 571] on input "Have you engaged in any outside business activities not previously disclosed?" at bounding box center [669, 569] width 397 height 21
click at [536, 568] on input "I engaged in any outside business activities not previously disclosed?" at bounding box center [669, 569] width 397 height 21
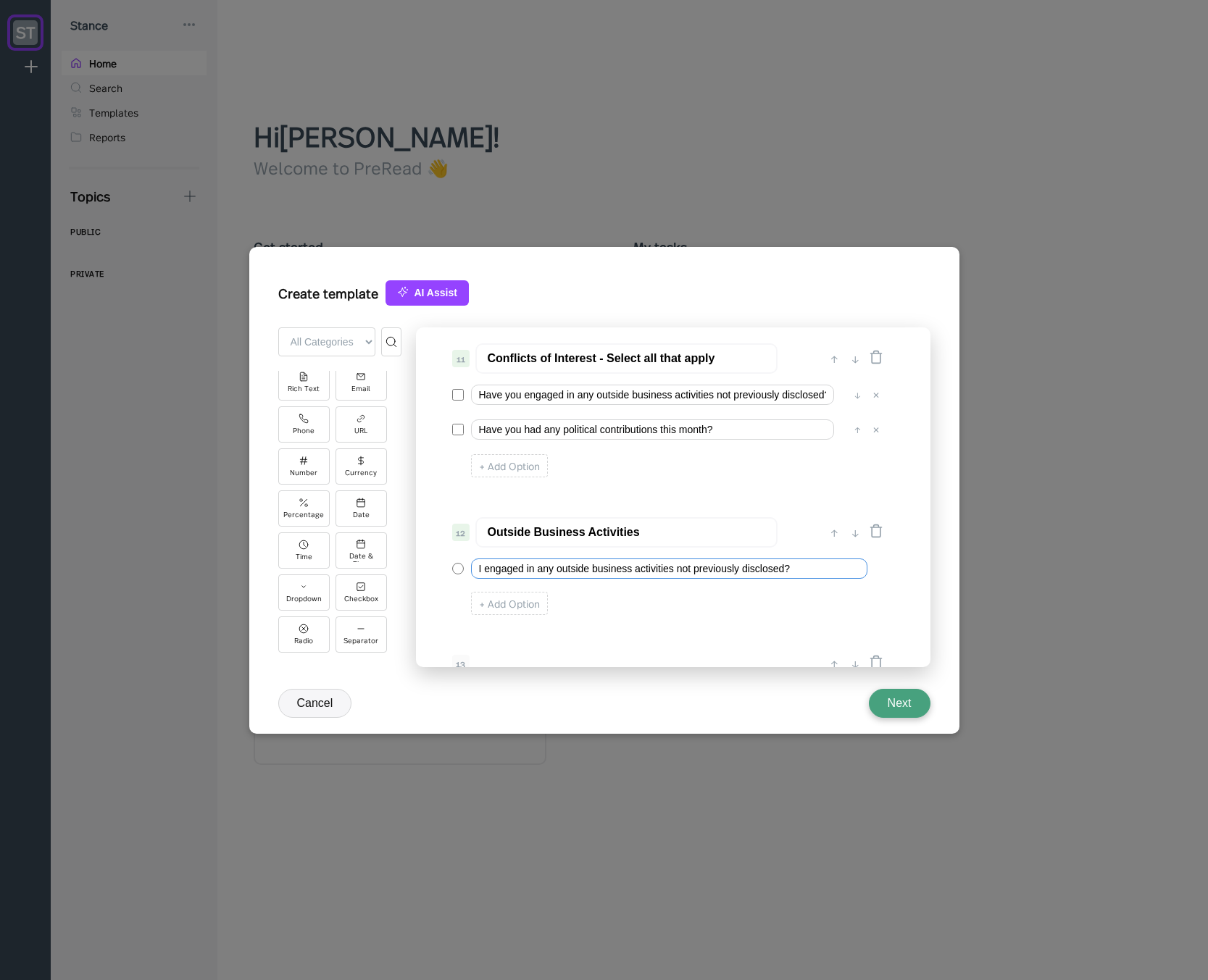
click at [540, 567] on input "I engaged in any outside business activities not previously disclosed?" at bounding box center [669, 569] width 397 height 21
click at [541, 567] on input "I engaged in any outside business activities not previously disclosed?" at bounding box center [669, 569] width 397 height 21
click at [786, 568] on input "I engaged in an outside business activities not previously disclosed?" at bounding box center [669, 569] width 397 height 21
type input "I engaged in an outside business activities not previously disclosed"
click at [507, 598] on div "+ Add Option" at bounding box center [508, 602] width 76 height 23
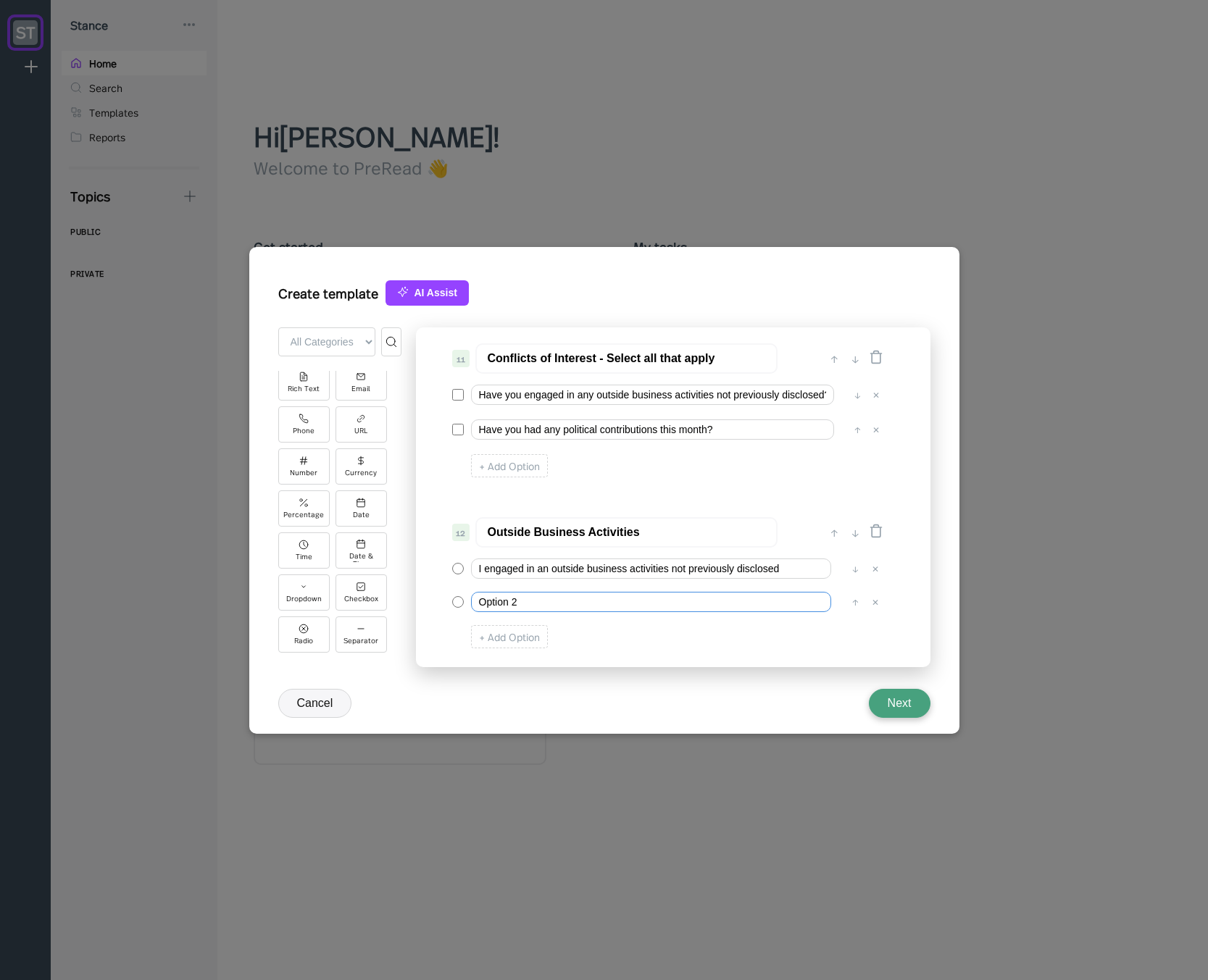
click at [511, 595] on input "Option 2" at bounding box center [650, 602] width 360 height 21
paste input "I engaged in an outside business activities not previously disclosed"
click at [484, 608] on input "I engaged in an outside business activities not previously disclosed" at bounding box center [650, 602] width 360 height 21
type input "I engaged in an outside business activities not previously disclosed"
click at [487, 574] on input "I engaged in an outside business activities not previously disclosed" at bounding box center [650, 569] width 360 height 21
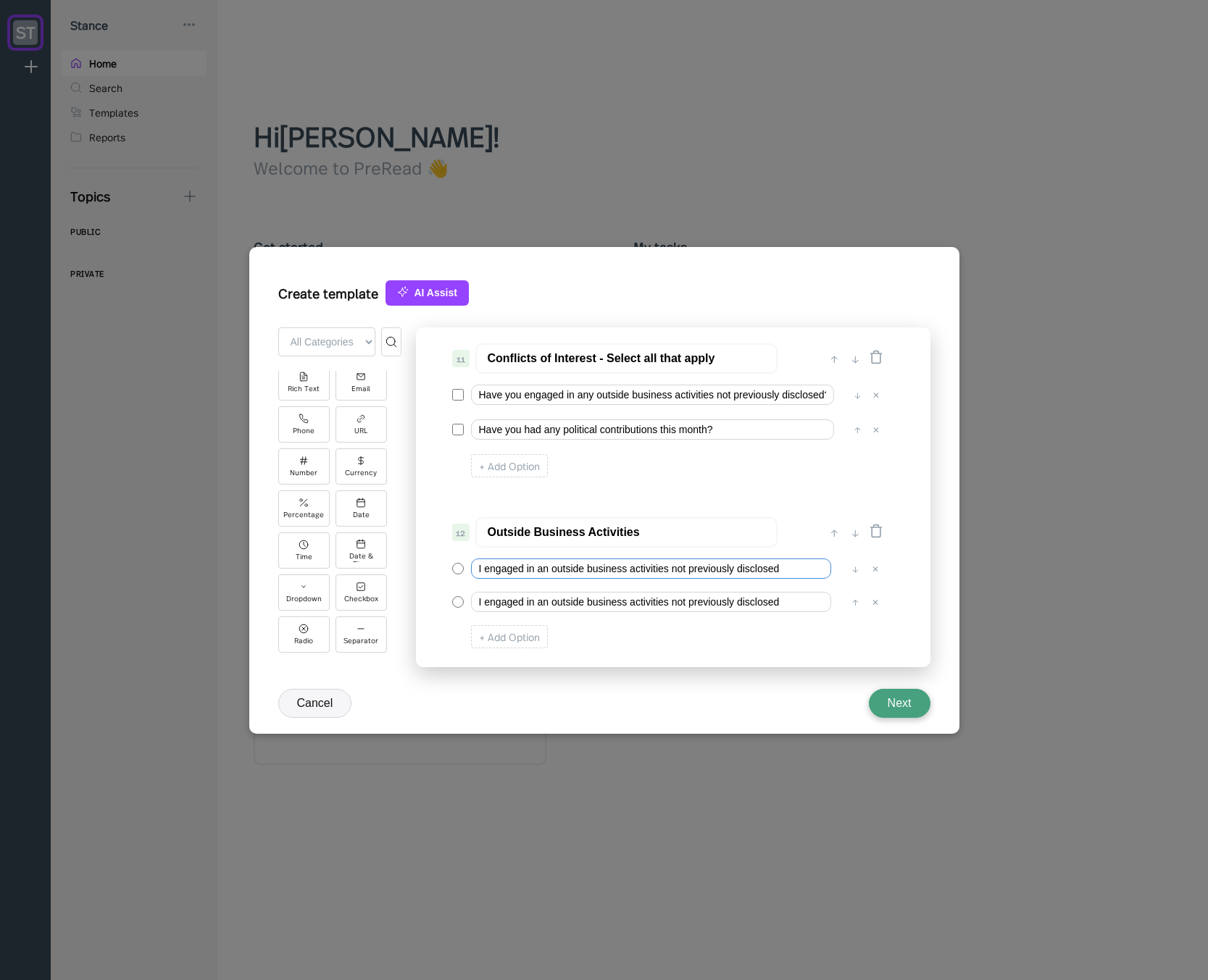
click at [486, 571] on input "I engaged in an outside business activities not previously disclosed" at bounding box center [650, 569] width 360 height 21
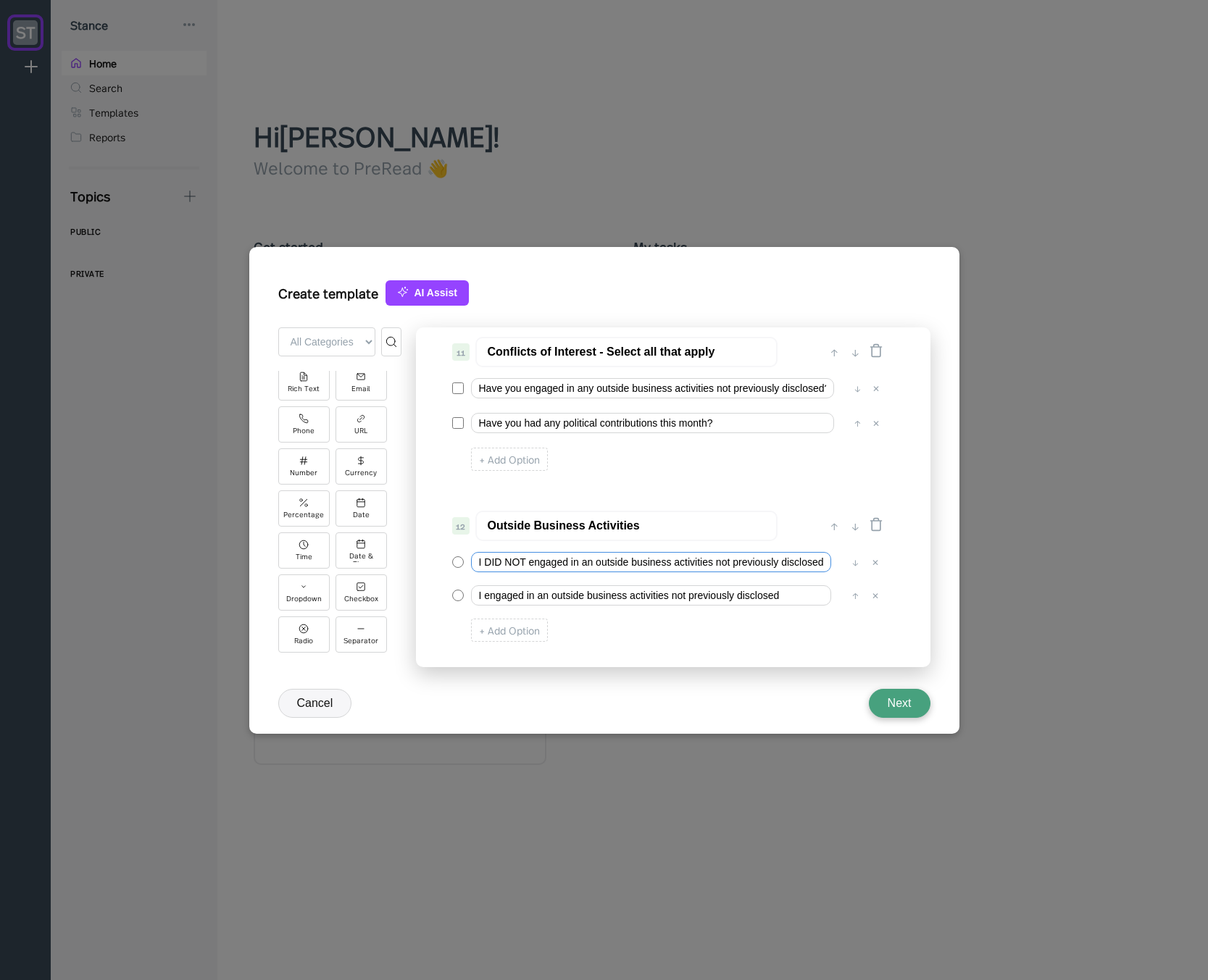
scroll to position [1309, 0]
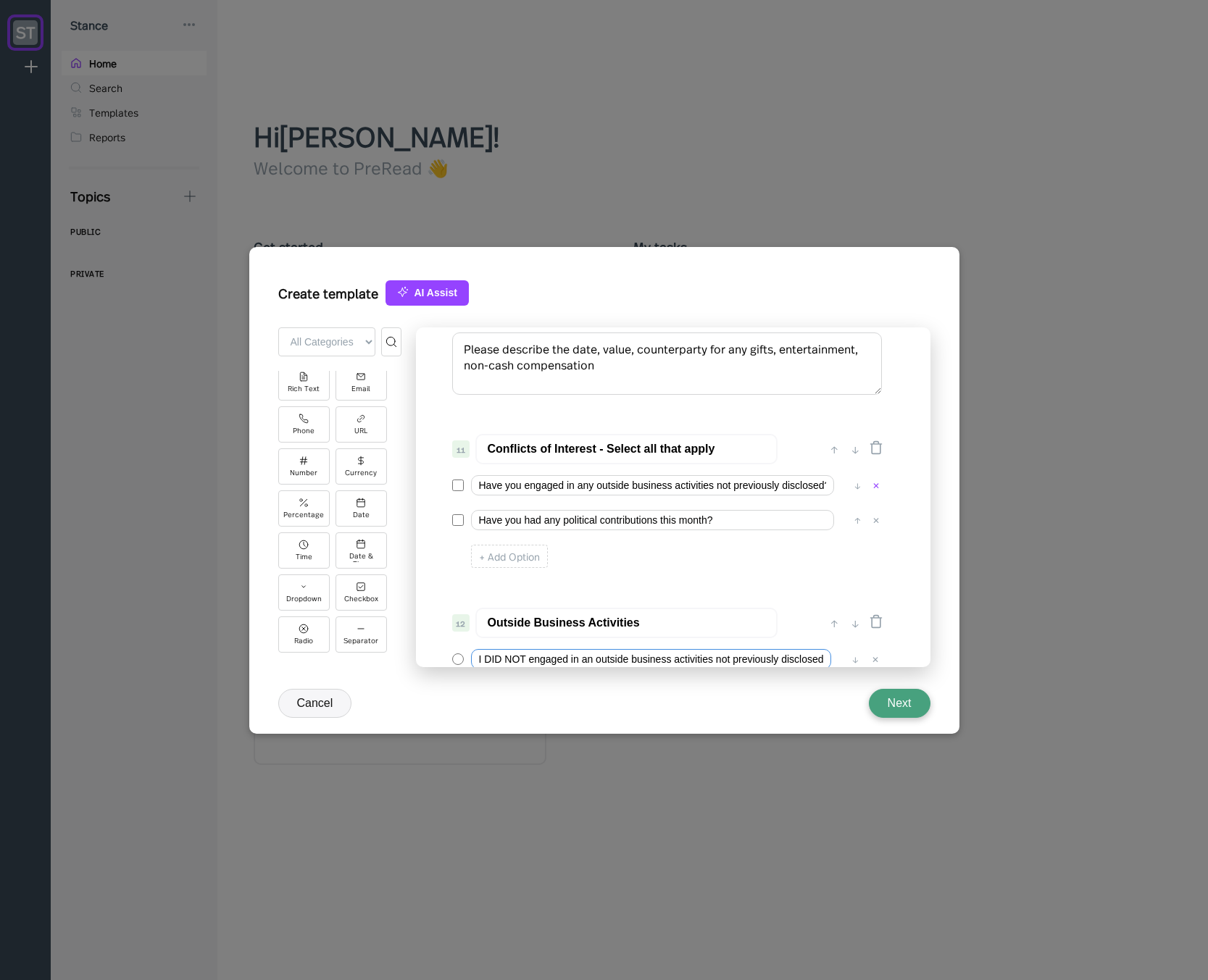
type input "I DID NOT engaged in an outside business activities not previously disclosed"
click at [879, 487] on div "✕" at bounding box center [876, 485] width 15 height 15
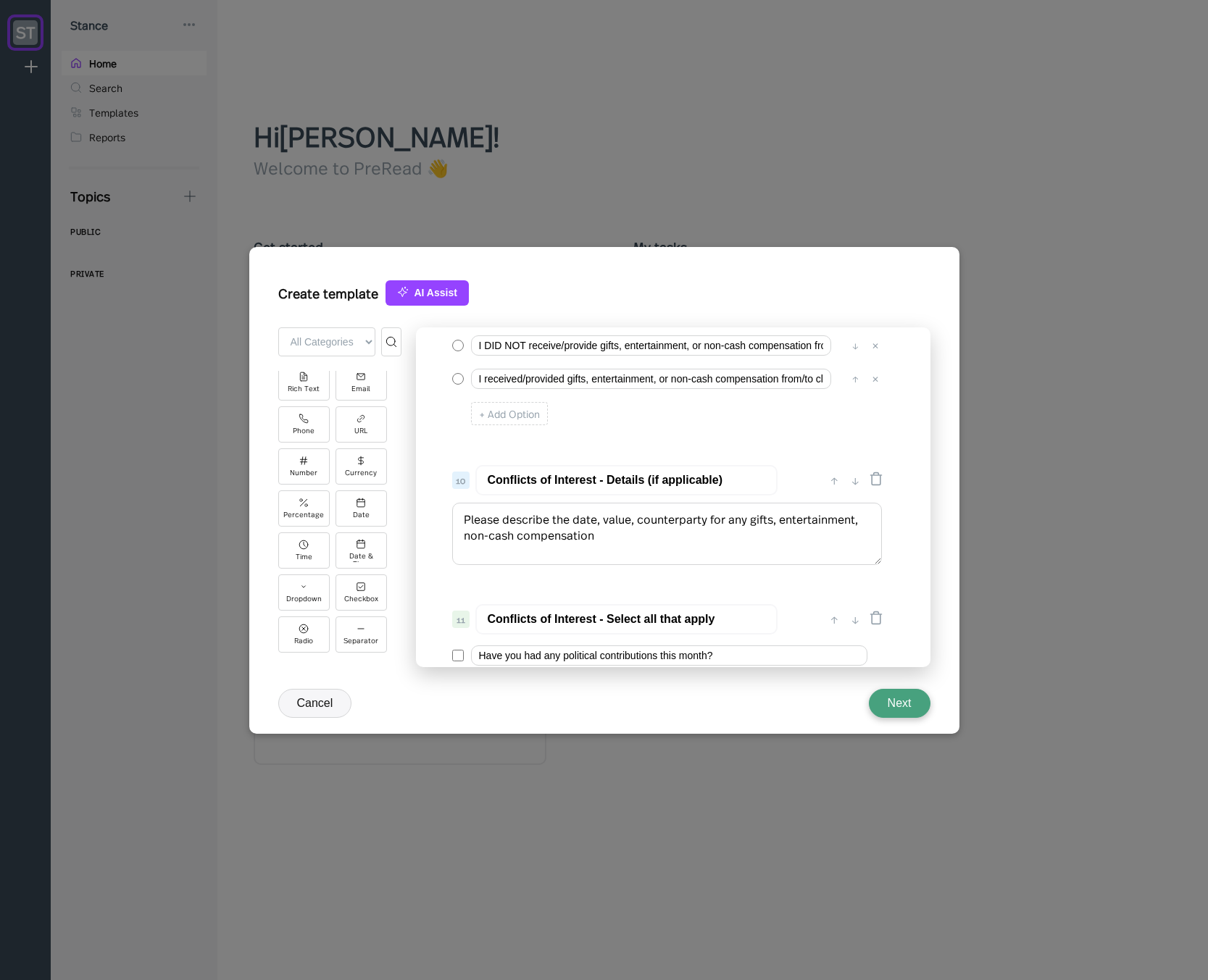
scroll to position [1134, 0]
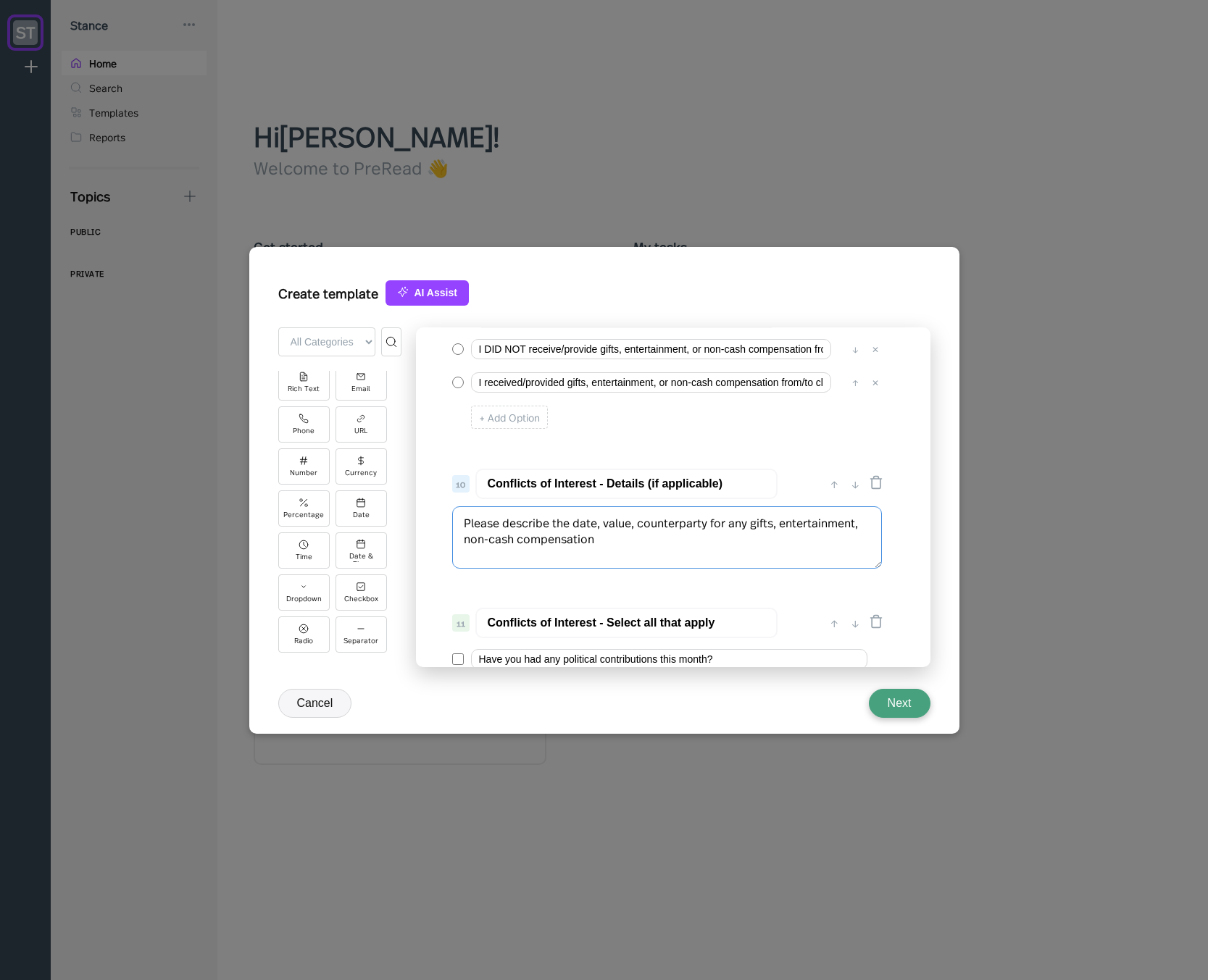
click at [610, 547] on textarea "Please describe the date, value, counterparty for any gifts, entertainment, non…" at bounding box center [667, 537] width 429 height 63
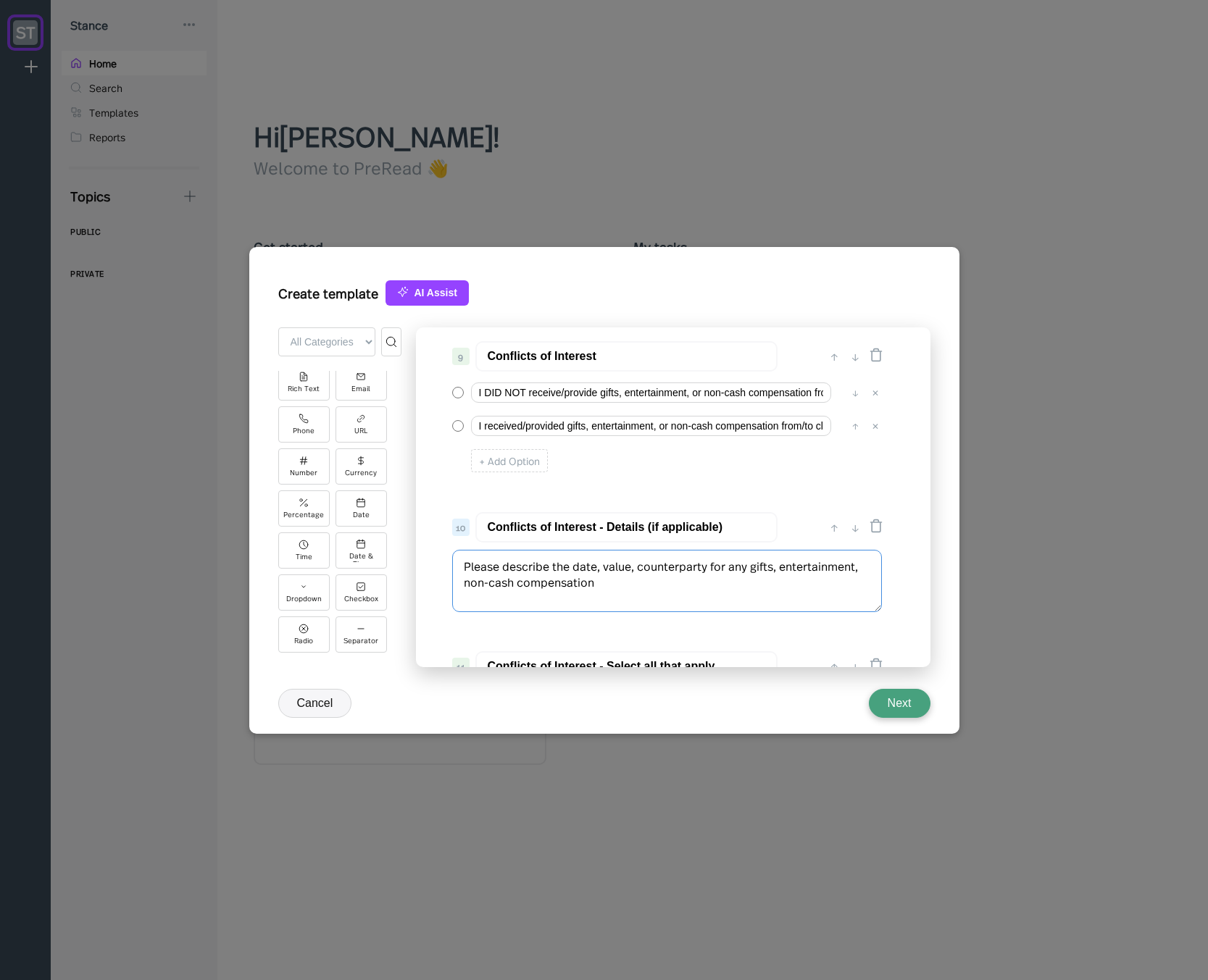
scroll to position [1048, 0]
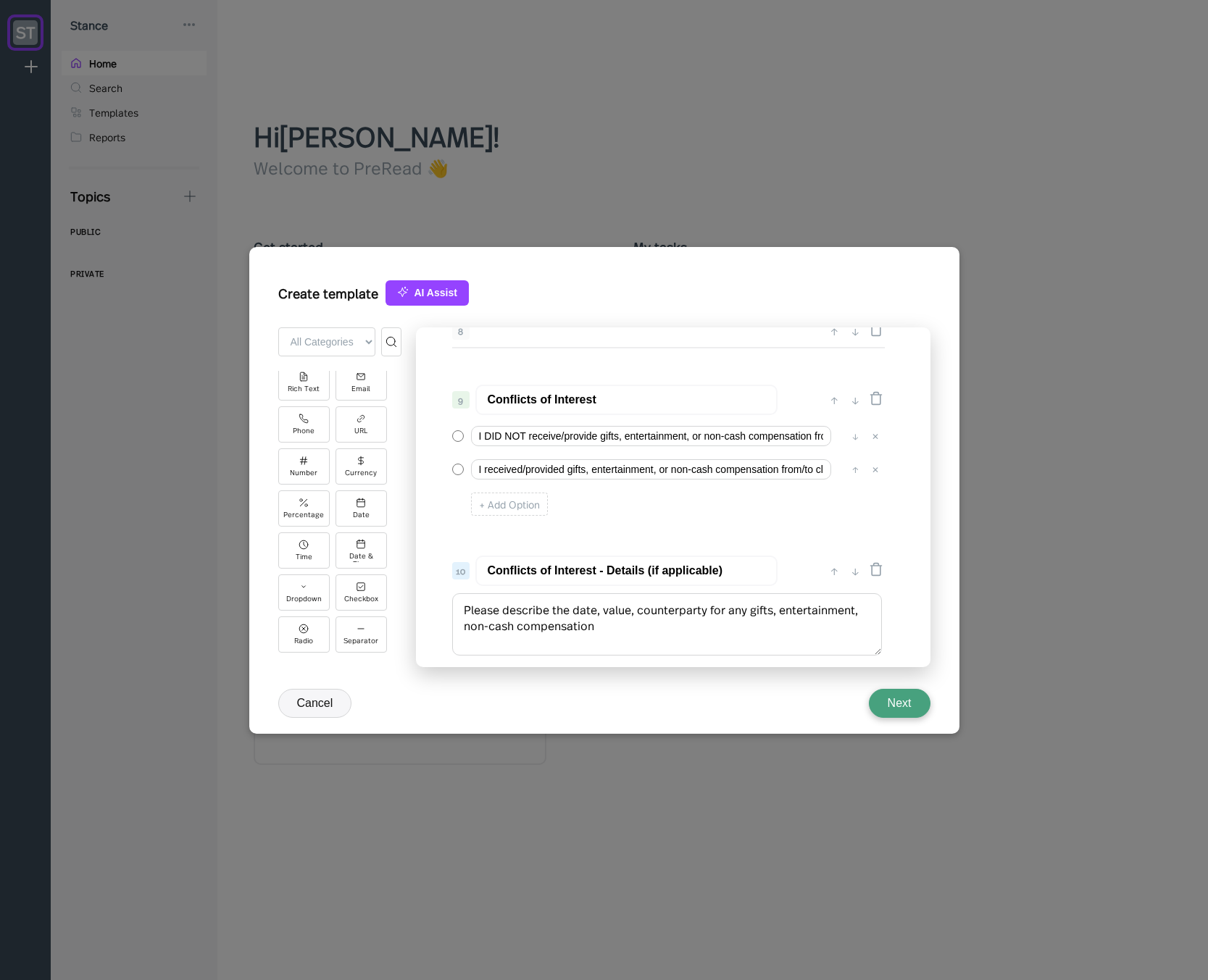
click at [485, 399] on input "Conflicts of Interest" at bounding box center [627, 399] width 302 height 30
click at [575, 401] on input "Conflicts of Interest" at bounding box center [627, 399] width 302 height 30
drag, startPoint x: 613, startPoint y: 402, endPoint x: 541, endPoint y: 402, distance: 72.0
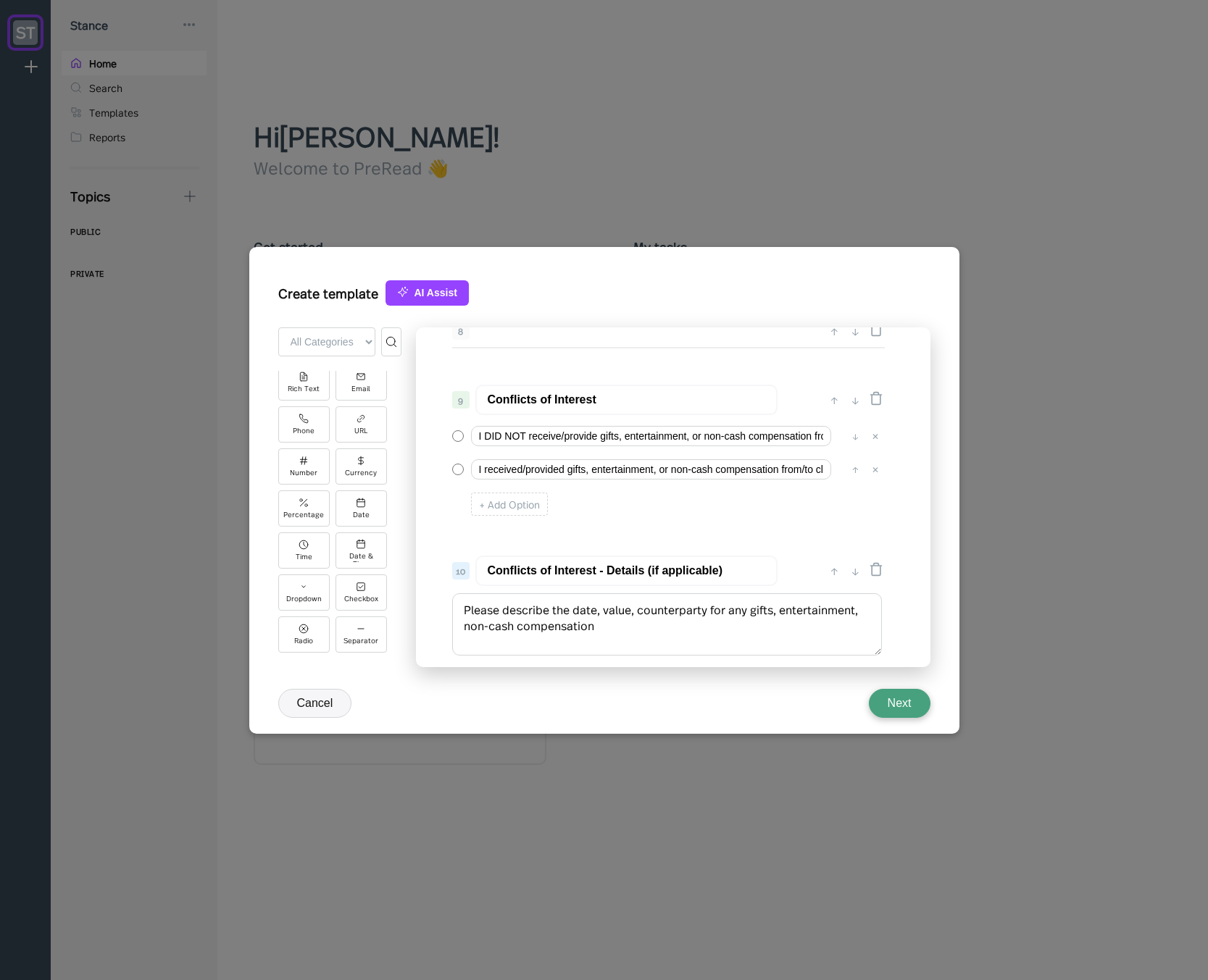
click at [541, 402] on input "Conflicts of Interest" at bounding box center [627, 399] width 302 height 30
type input "Conflicts - Gifting"
drag, startPoint x: 597, startPoint y: 573, endPoint x: 543, endPoint y: 572, distance: 54.0
click at [543, 572] on input "Conflicts of Interest - Details (if applicable)" at bounding box center [627, 570] width 302 height 30
click at [540, 570] on input "Conflicts Gifting - Details (if applicable)" at bounding box center [627, 570] width 302 height 30
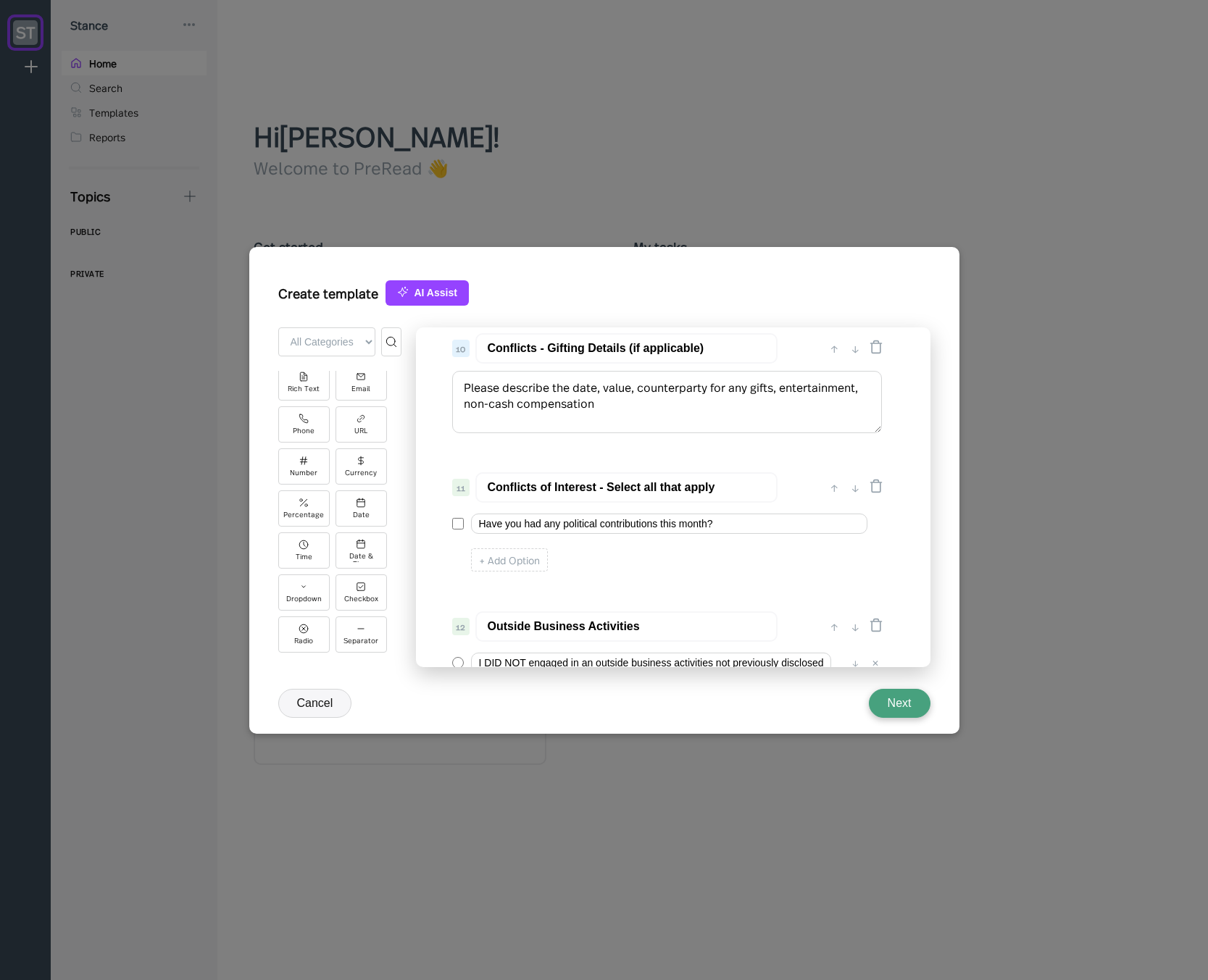
scroll to position [1309, 0]
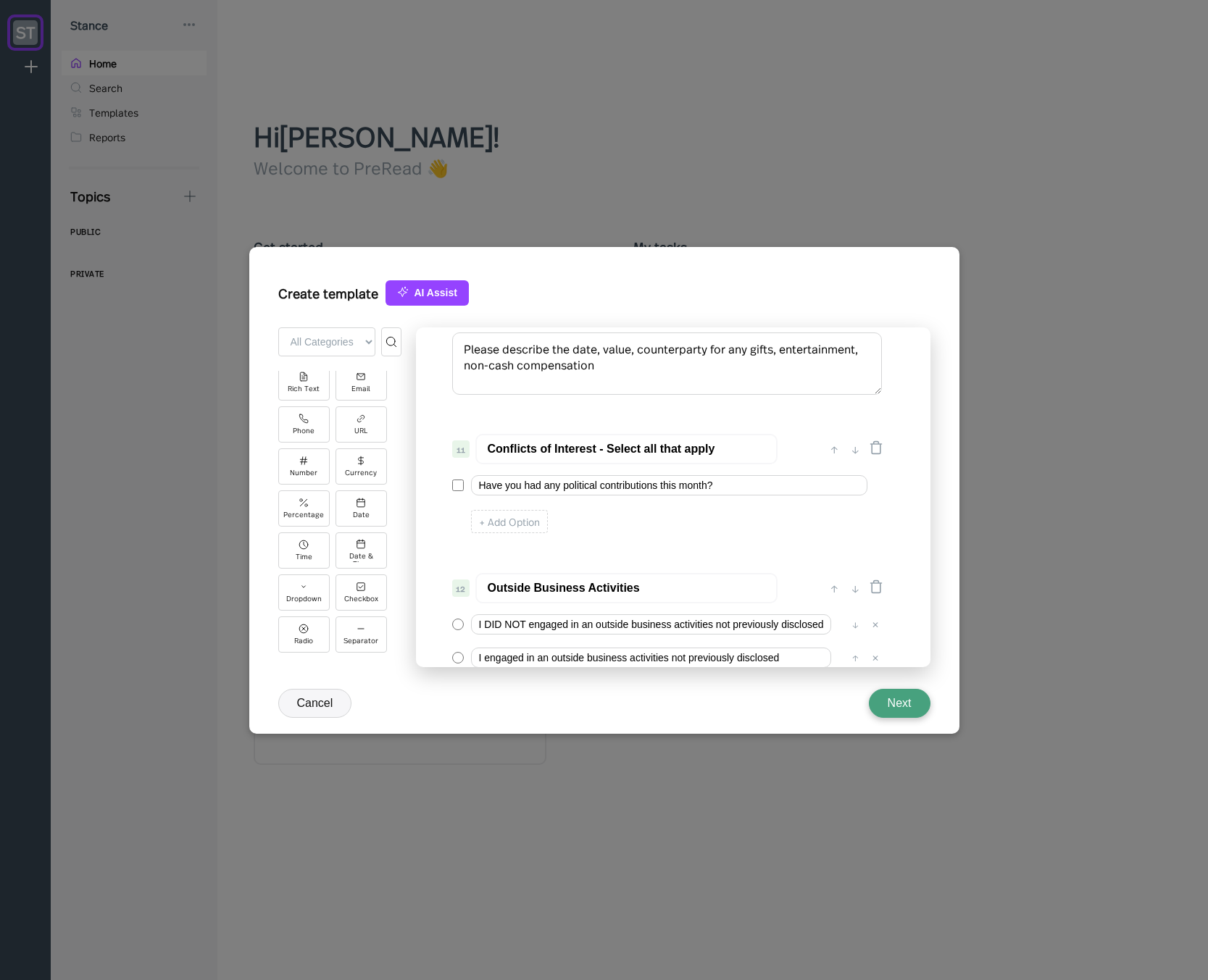
click at [585, 451] on input "Conflicts of Interest - Select all that apply" at bounding box center [627, 448] width 302 height 30
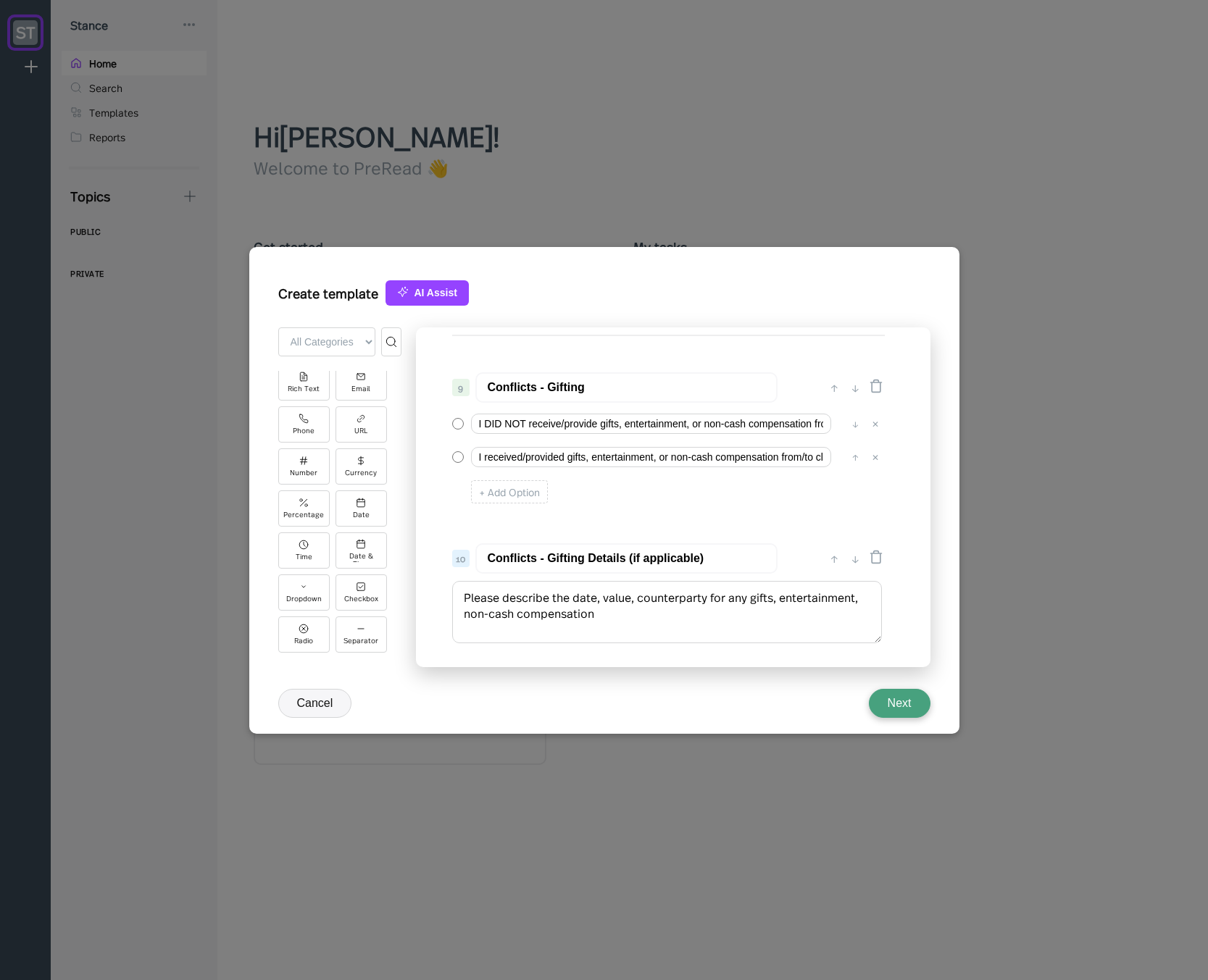
scroll to position [1155, 0]
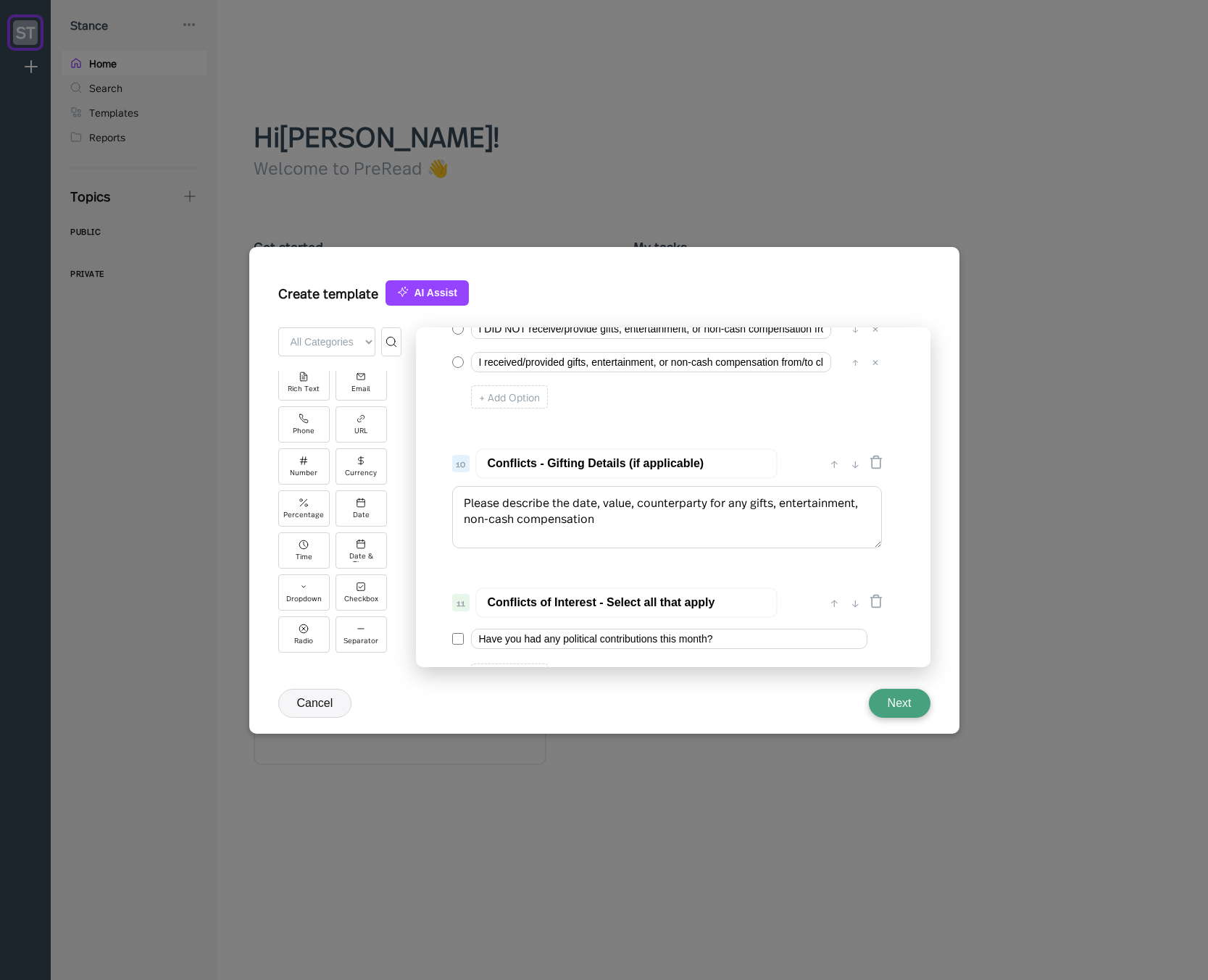
drag, startPoint x: 541, startPoint y: 603, endPoint x: 596, endPoint y: 599, distance: 55.1
click at [596, 599] on input "Conflicts of Interest - Select all that apply" at bounding box center [627, 602] width 302 height 30
click at [539, 462] on input "Conflicts - Gifting Details (if applicable)" at bounding box center [627, 463] width 302 height 30
paste input "of Interest"
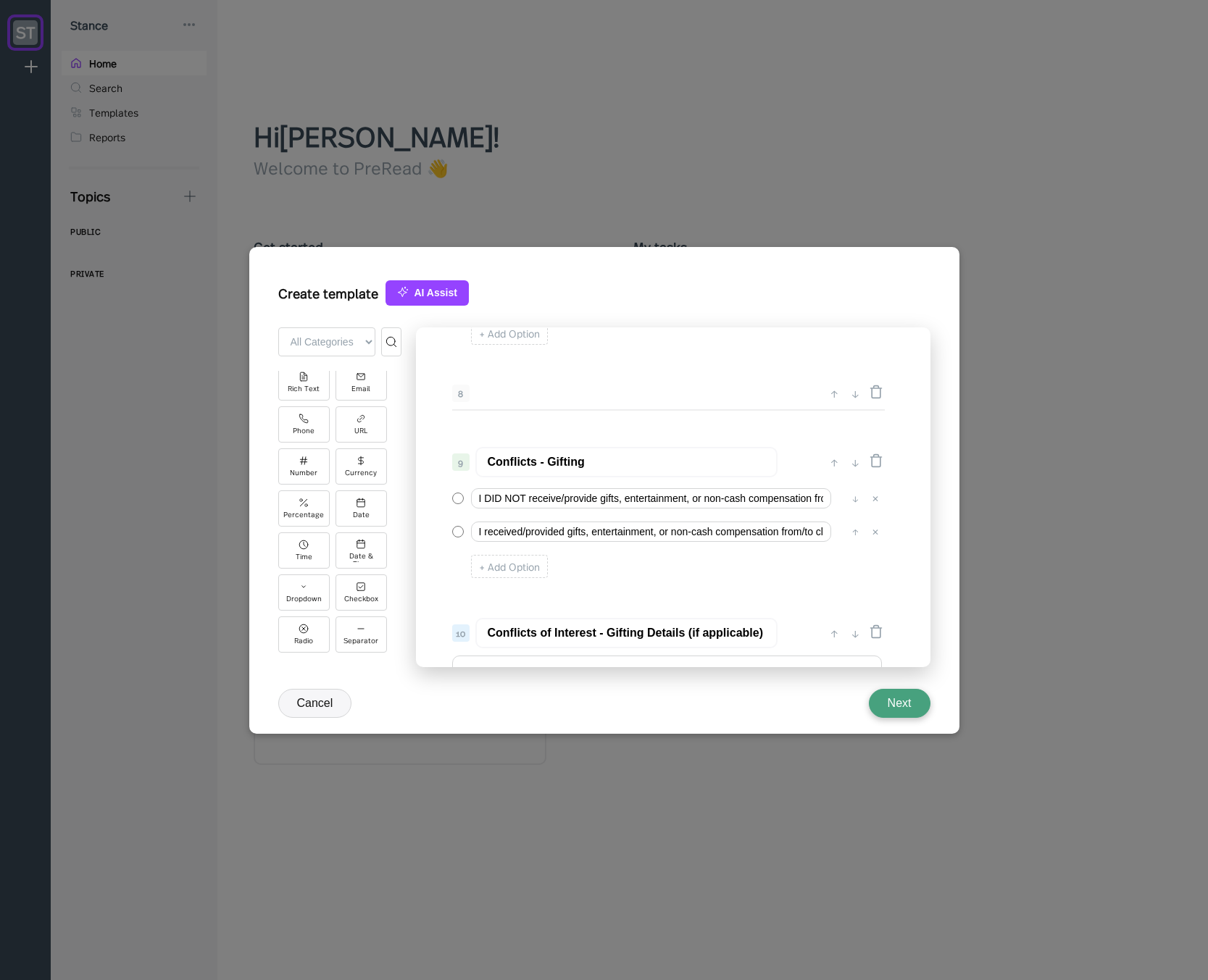
scroll to position [981, 0]
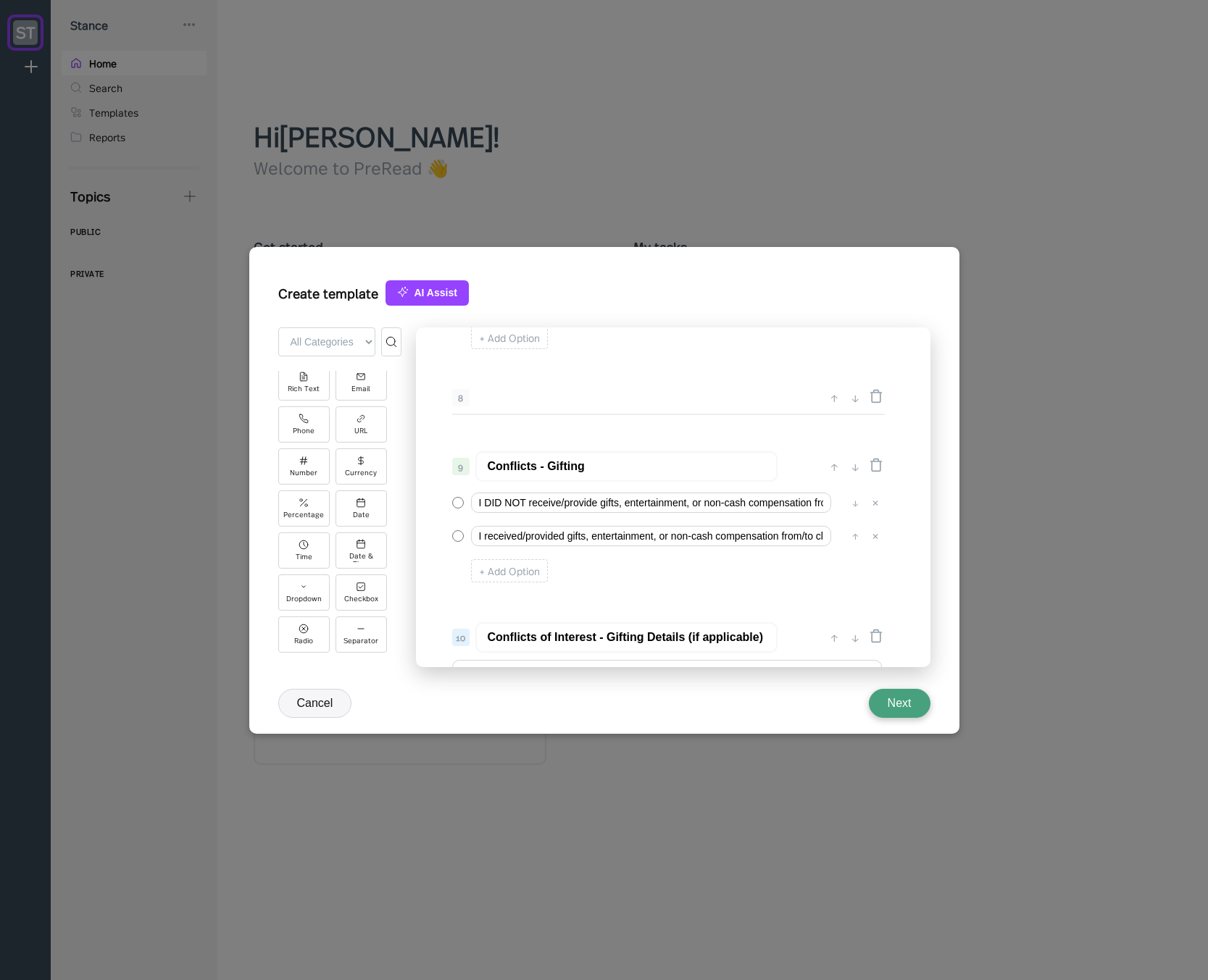
type input "Conflicts of Interest - Gifting Details (if applicable)"
click at [537, 466] on input "Conflicts - Gifting" at bounding box center [627, 466] width 302 height 30
paste input "of Interest"
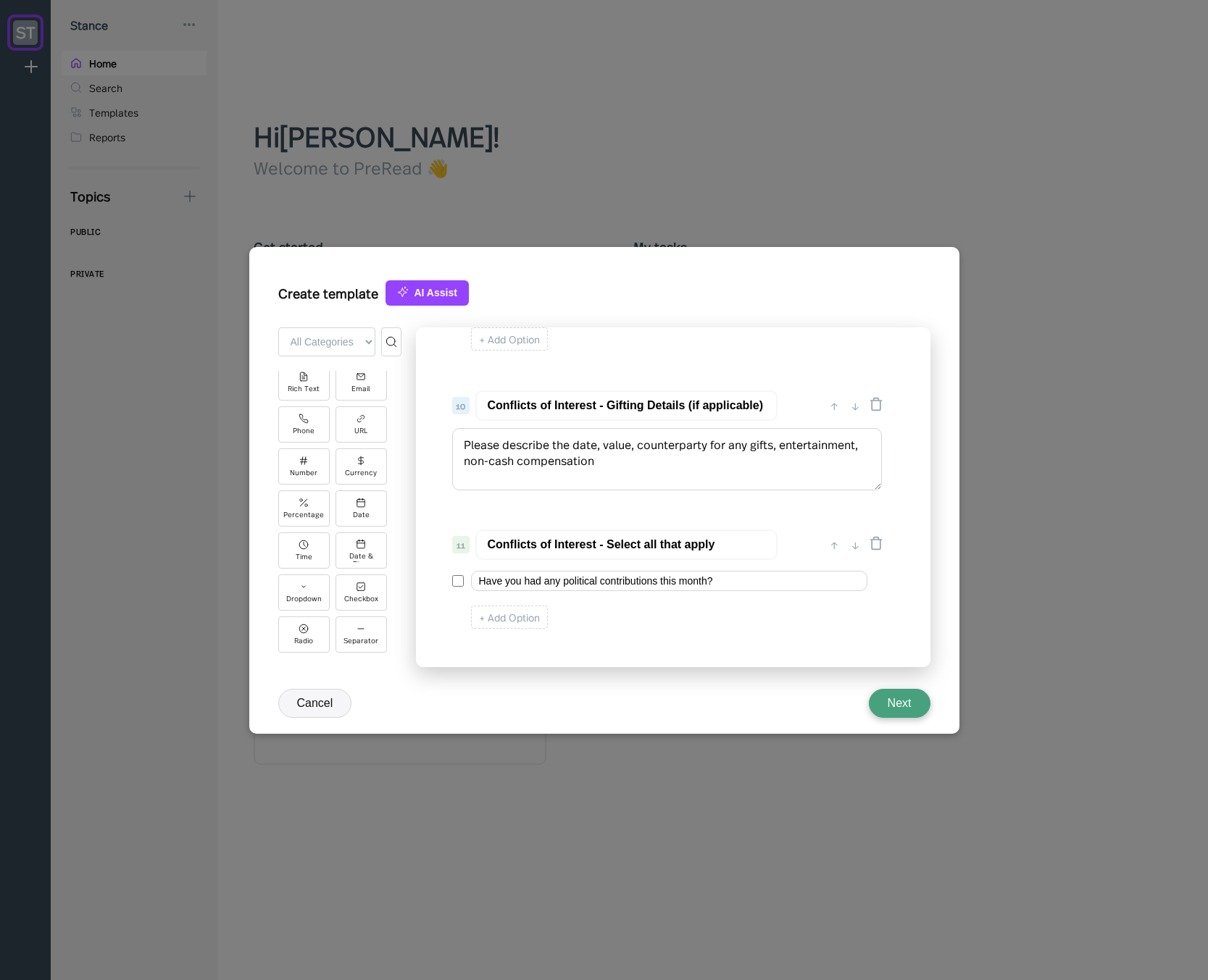
scroll to position [1242, 0]
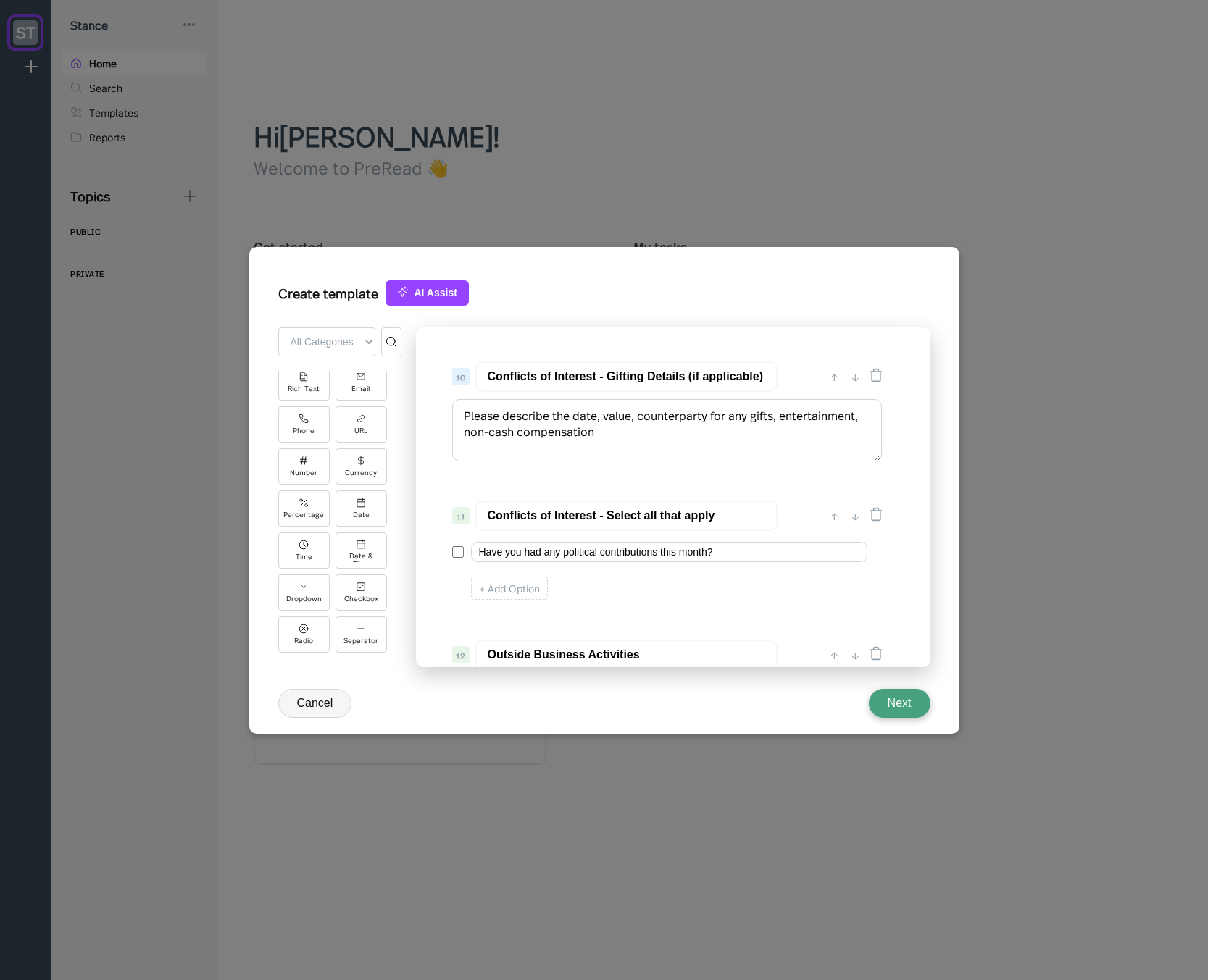
type input "Conflicts of Interest - Gifting"
click at [617, 517] on input "Conflicts of Interest - Select all that apply" at bounding box center [627, 515] width 302 height 30
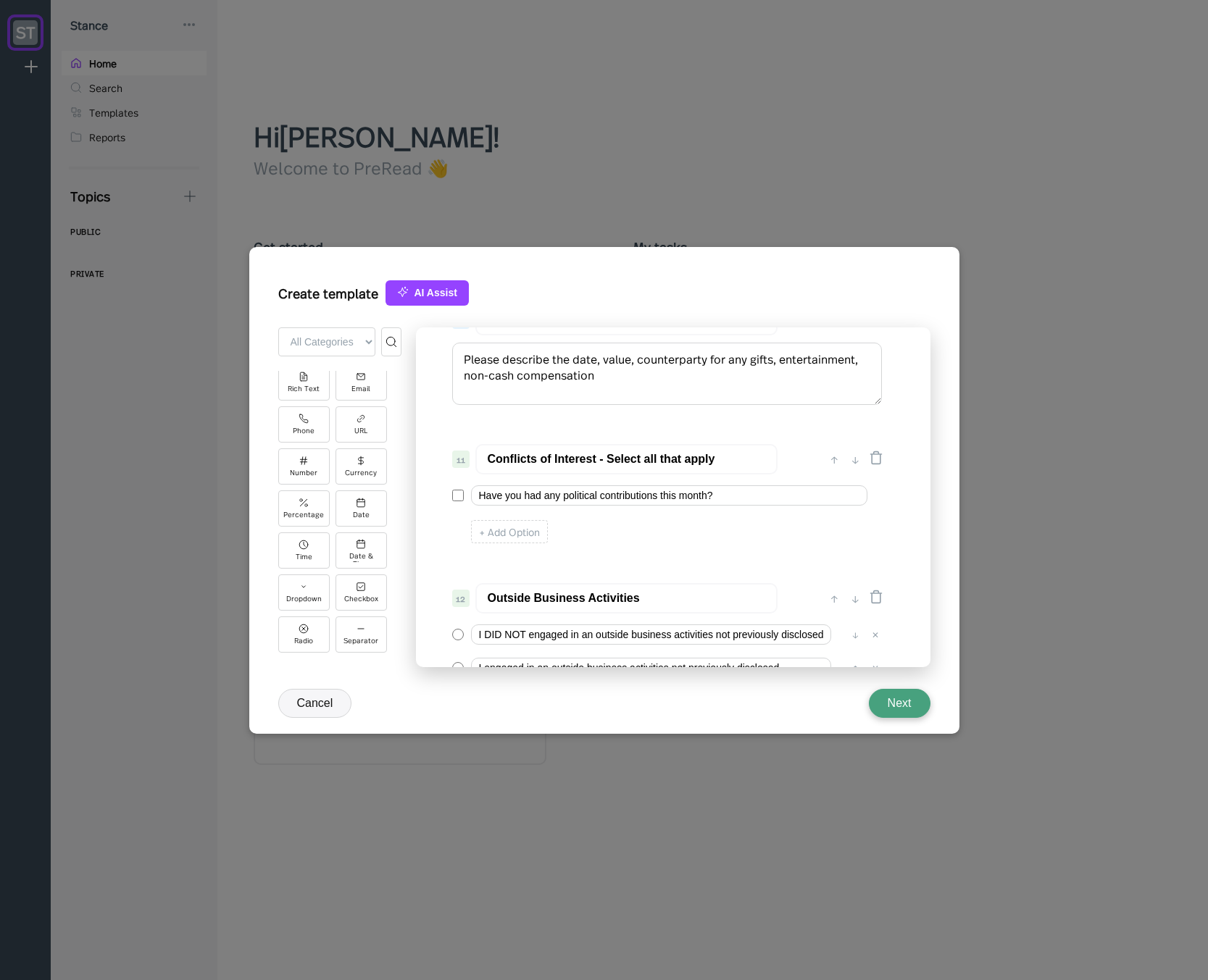
scroll to position [1328, 0]
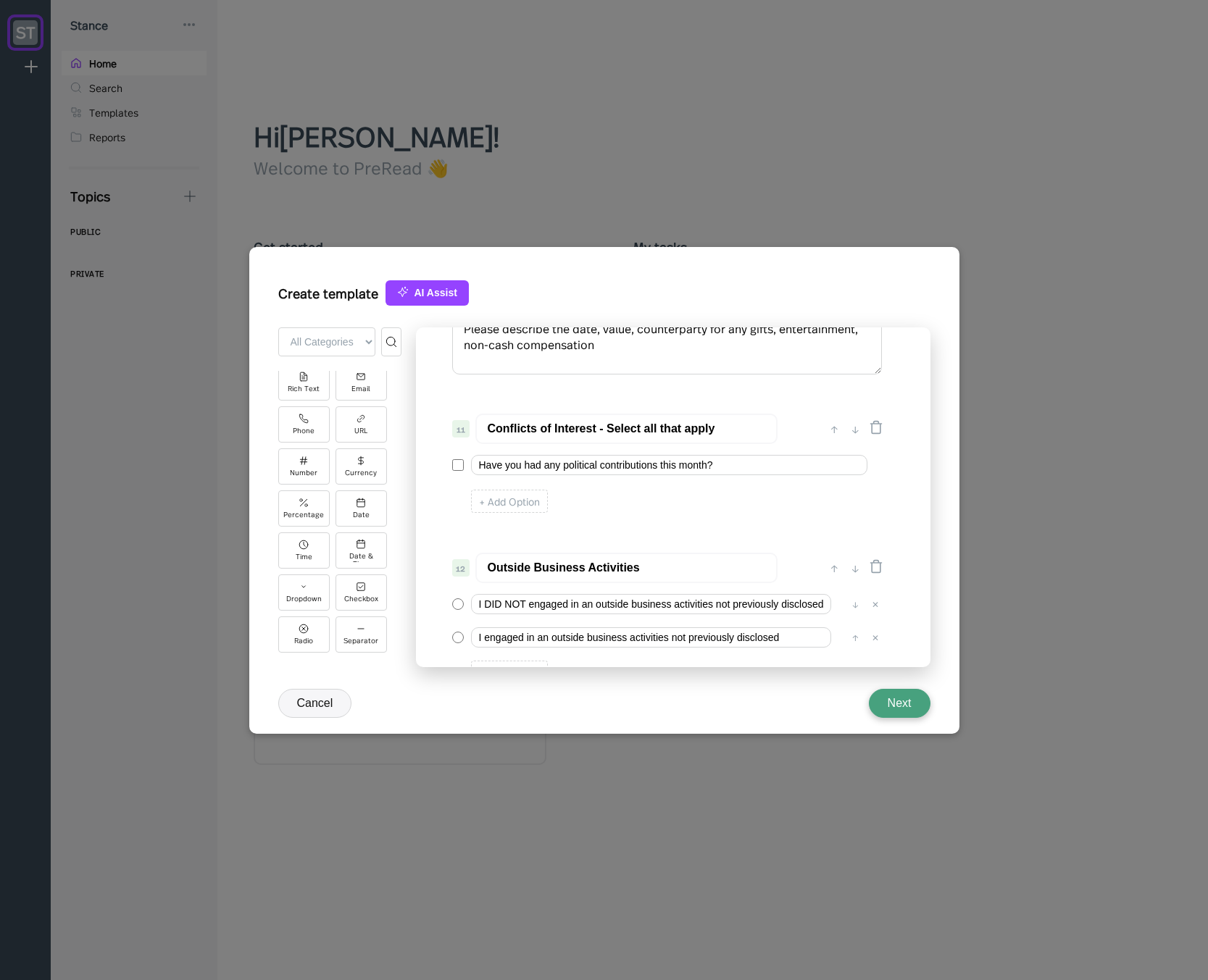
drag, startPoint x: 608, startPoint y: 429, endPoint x: 486, endPoint y: 436, distance: 122.2
click at [483, 429] on input "Conflicts of Interest - Select all that apply" at bounding box center [627, 428] width 302 height 30
click at [489, 567] on input "Outside Business Activities" at bounding box center [627, 567] width 302 height 30
paste input "Conflicts of Interest -"
click at [585, 568] on input "Conflicts of Interest - Outside Business Activities" at bounding box center [627, 567] width 302 height 30
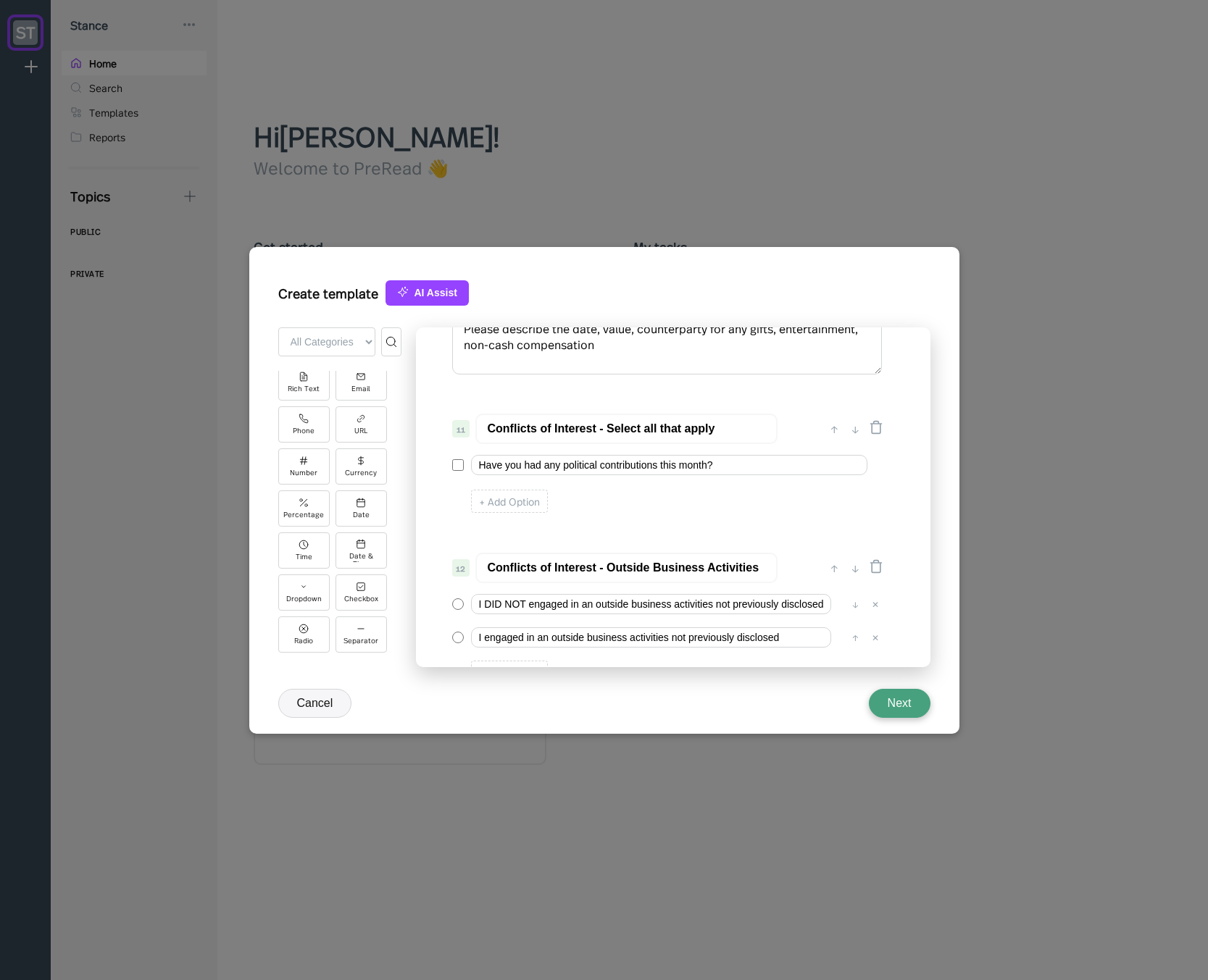
click at [585, 568] on input "Conflicts of Interest - Outside Business Activities" at bounding box center [627, 567] width 302 height 30
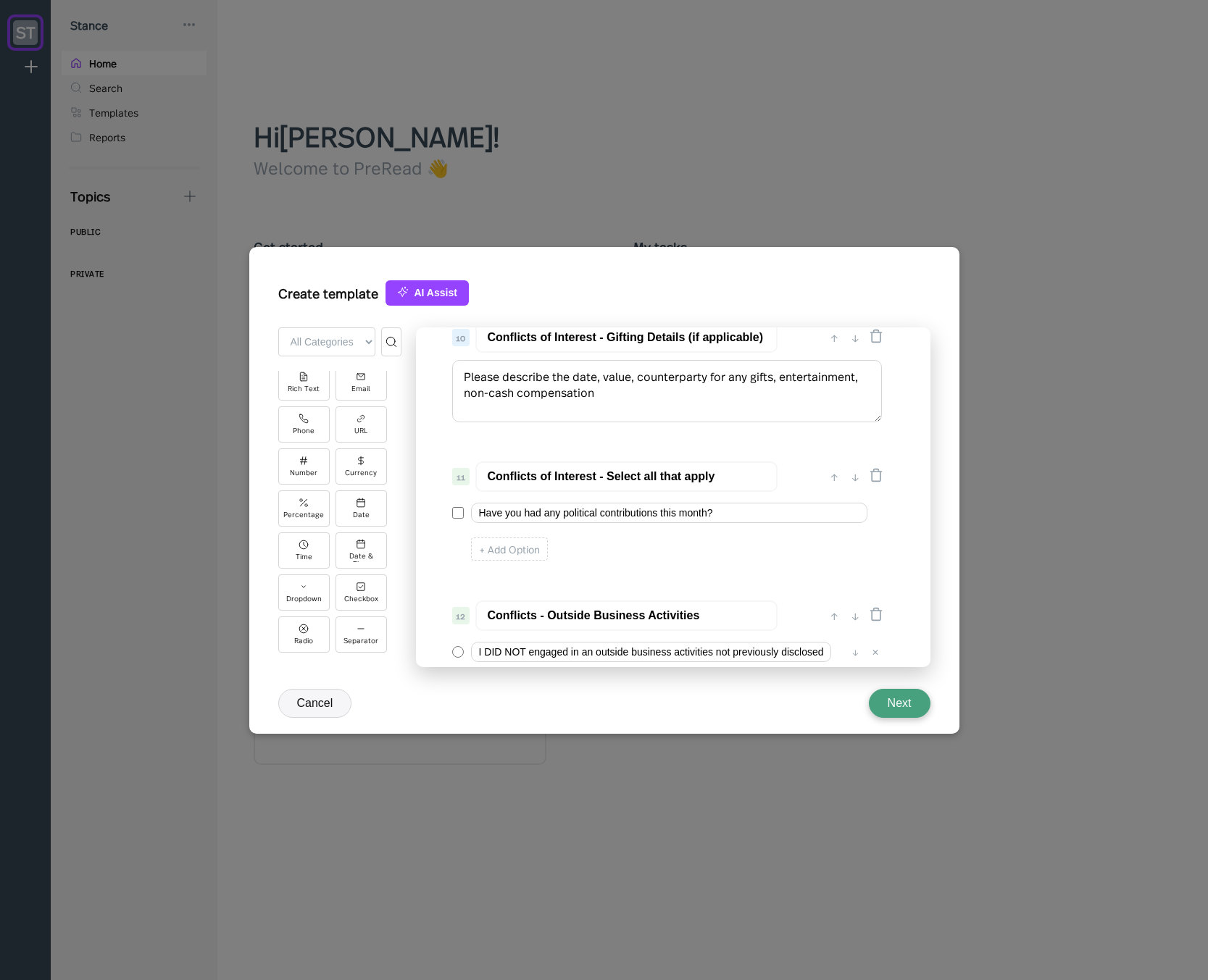
scroll to position [1242, 0]
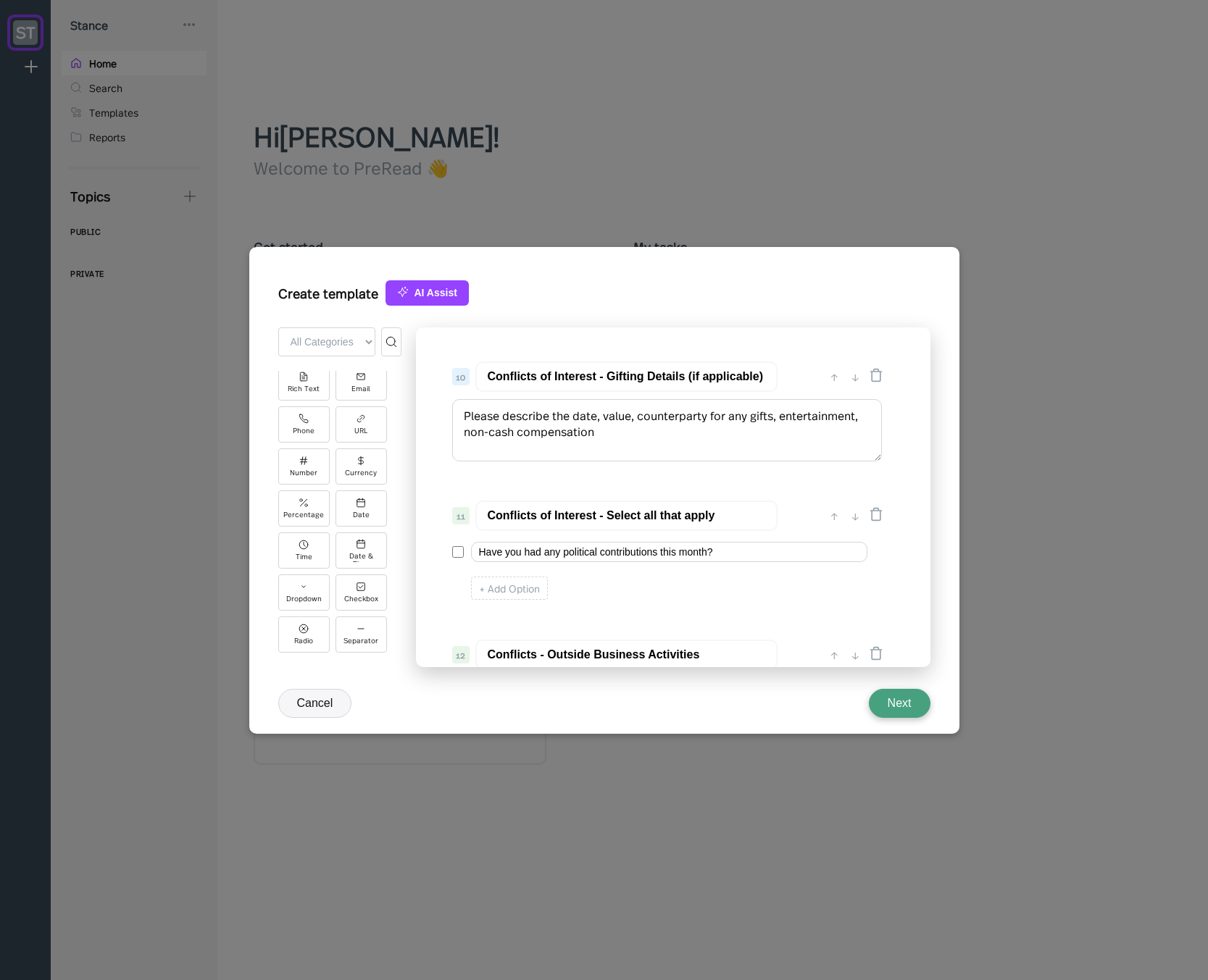
type input "Conflicts - Outside Business Activities"
click at [566, 512] on input "Conflicts of Interest - Select all that apply" at bounding box center [627, 515] width 302 height 30
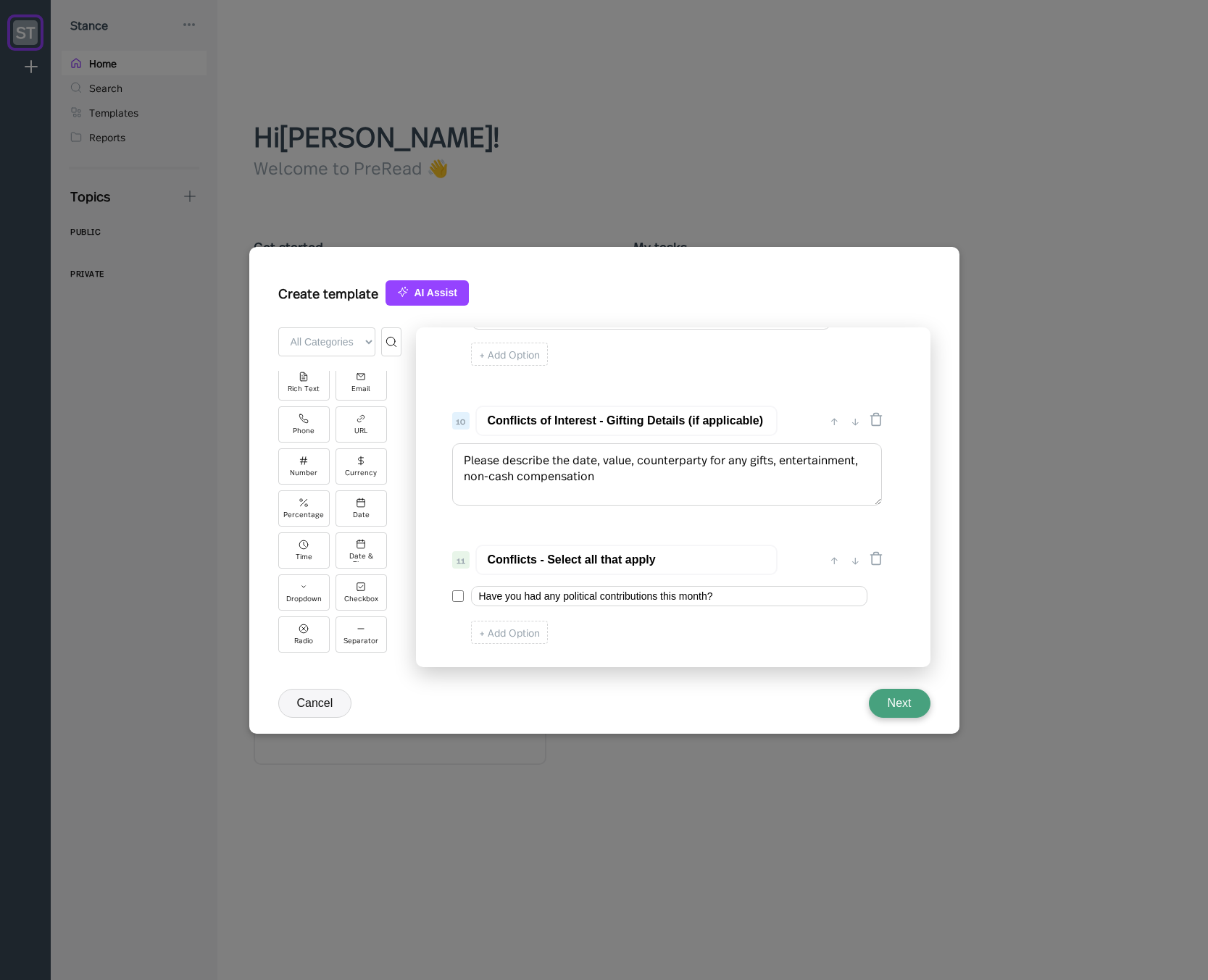
scroll to position [1068, 0]
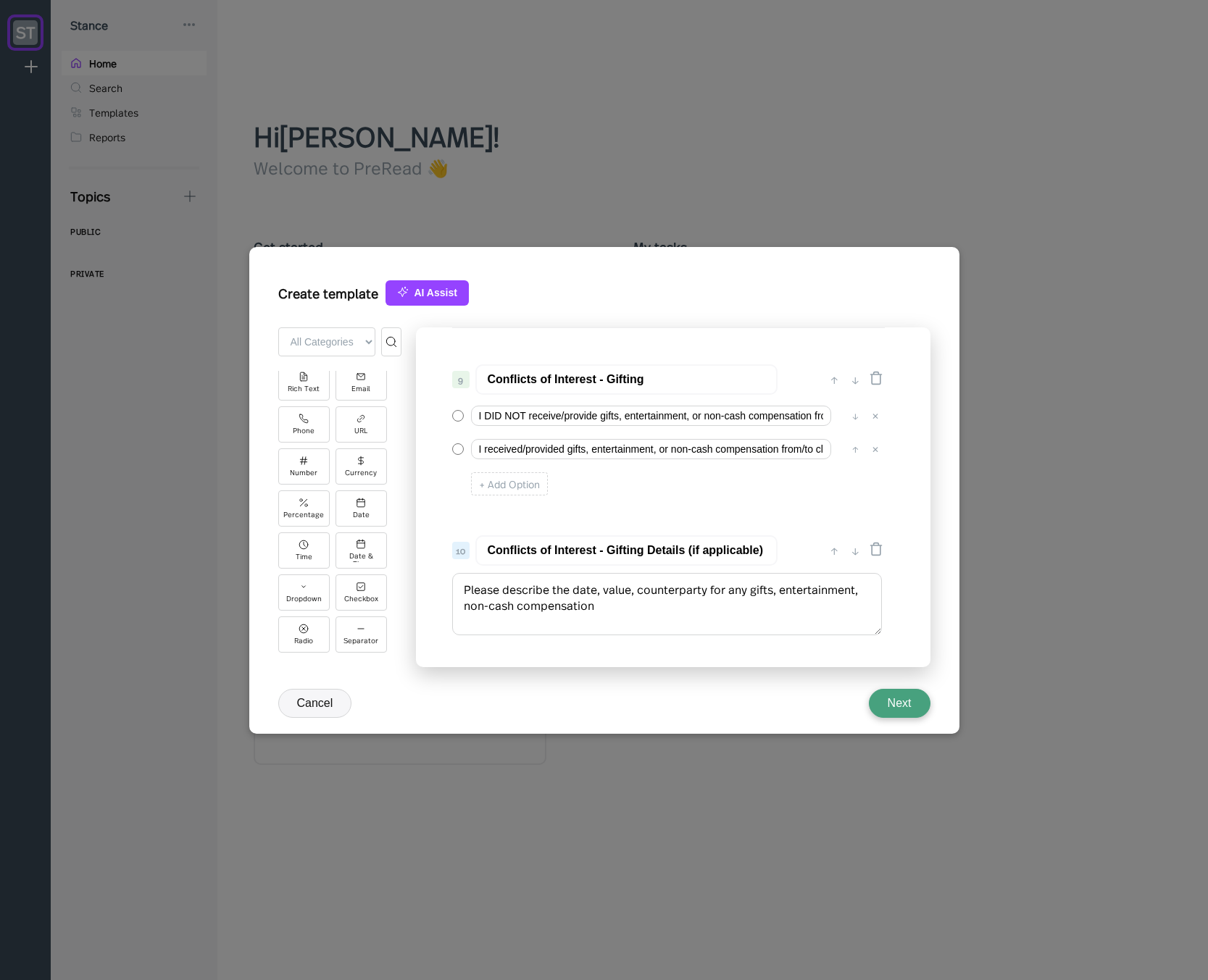
type input "Conflicts - Select all that apply"
click at [569, 546] on input "Conflicts of Interest - Gifting Details (if applicable)" at bounding box center [627, 550] width 302 height 30
type input "Conflicts - Gifting Details (if applicable)"
click at [568, 375] on input "Conflicts of Interest - Gifting" at bounding box center [627, 378] width 302 height 30
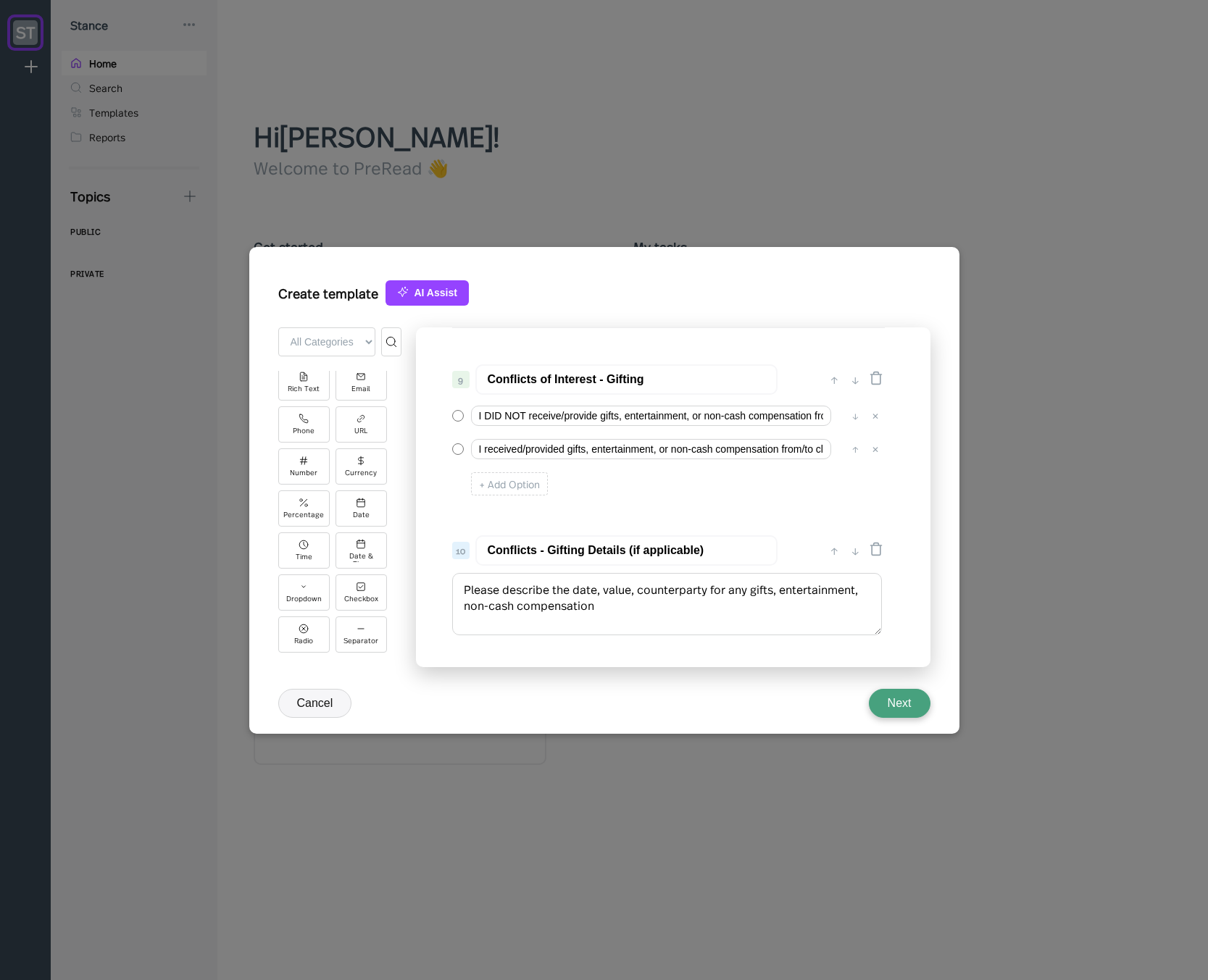
click at [568, 375] on input "Conflicts of Interest - Gifting" at bounding box center [627, 378] width 302 height 30
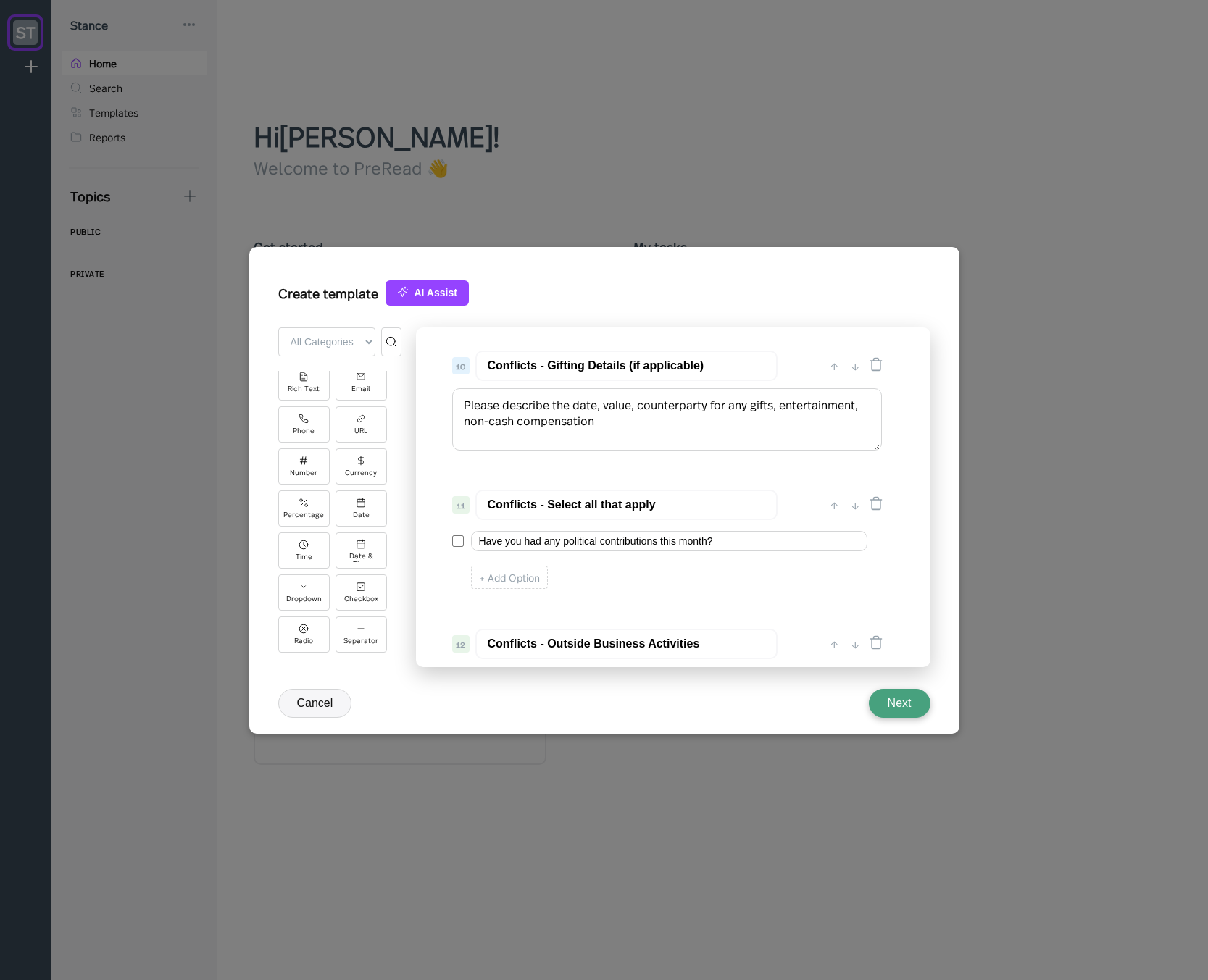
scroll to position [1242, 0]
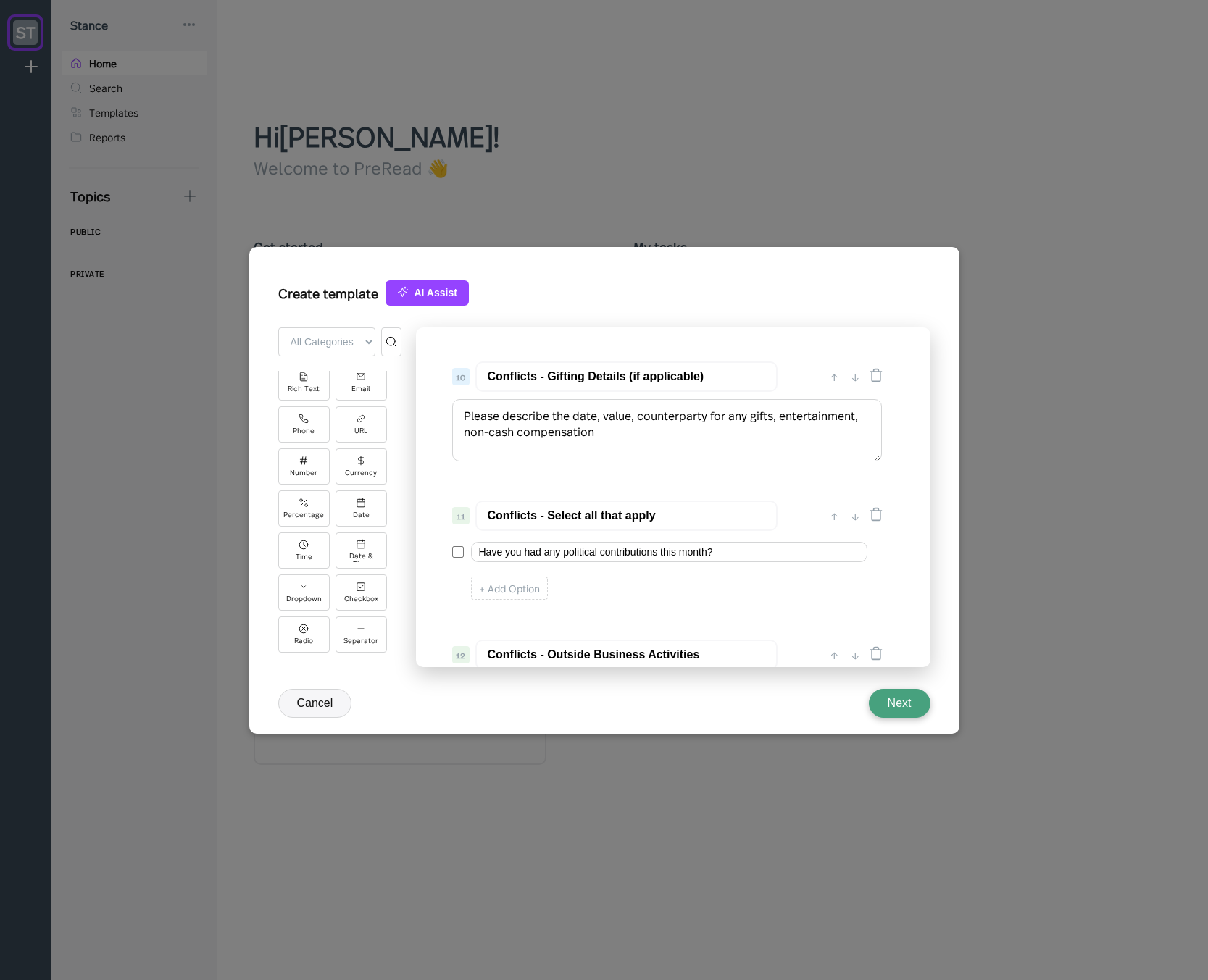
type input "Conflicts - Gifting"
click at [579, 486] on div "0 ↓ Quarterly Access Person Attestation 1 ↑ ↓ Please complete this questionnair…" at bounding box center [672, 497] width 514 height 340
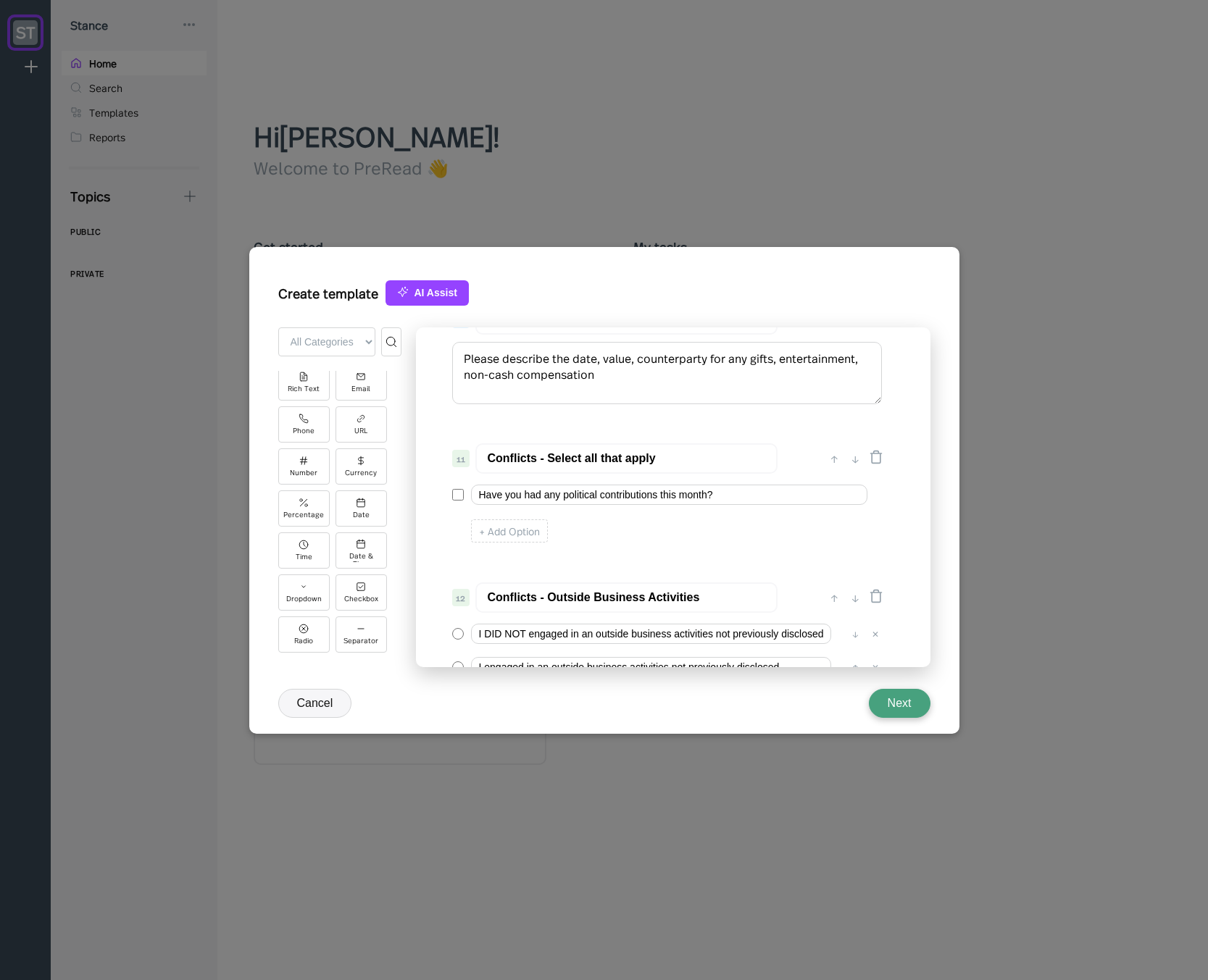
scroll to position [1328, 0]
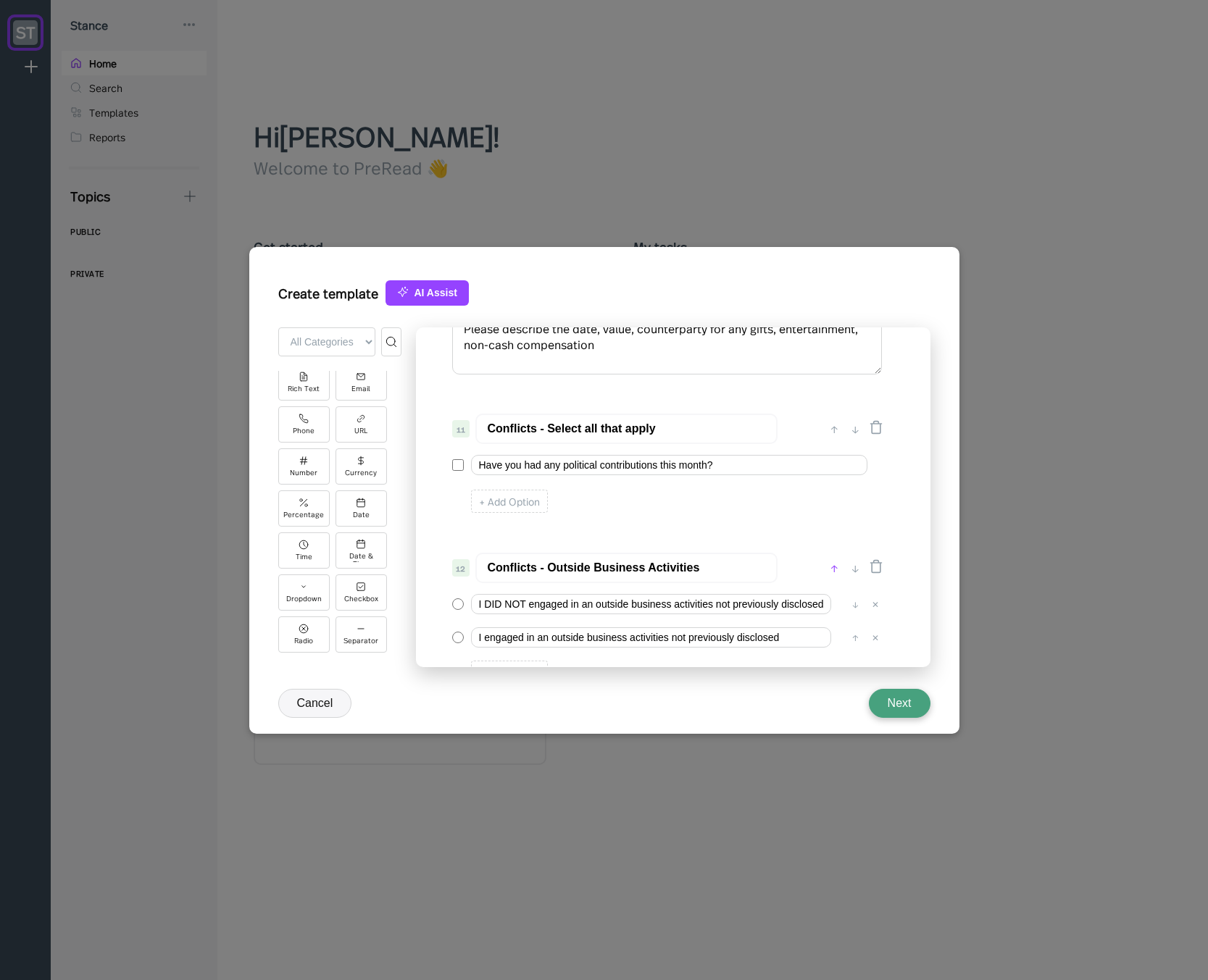
click at [837, 569] on div "↑" at bounding box center [835, 567] width 15 height 17
type input "Conflicts - Outside Business Activities"
type input "Conflicts - Select all that apply"
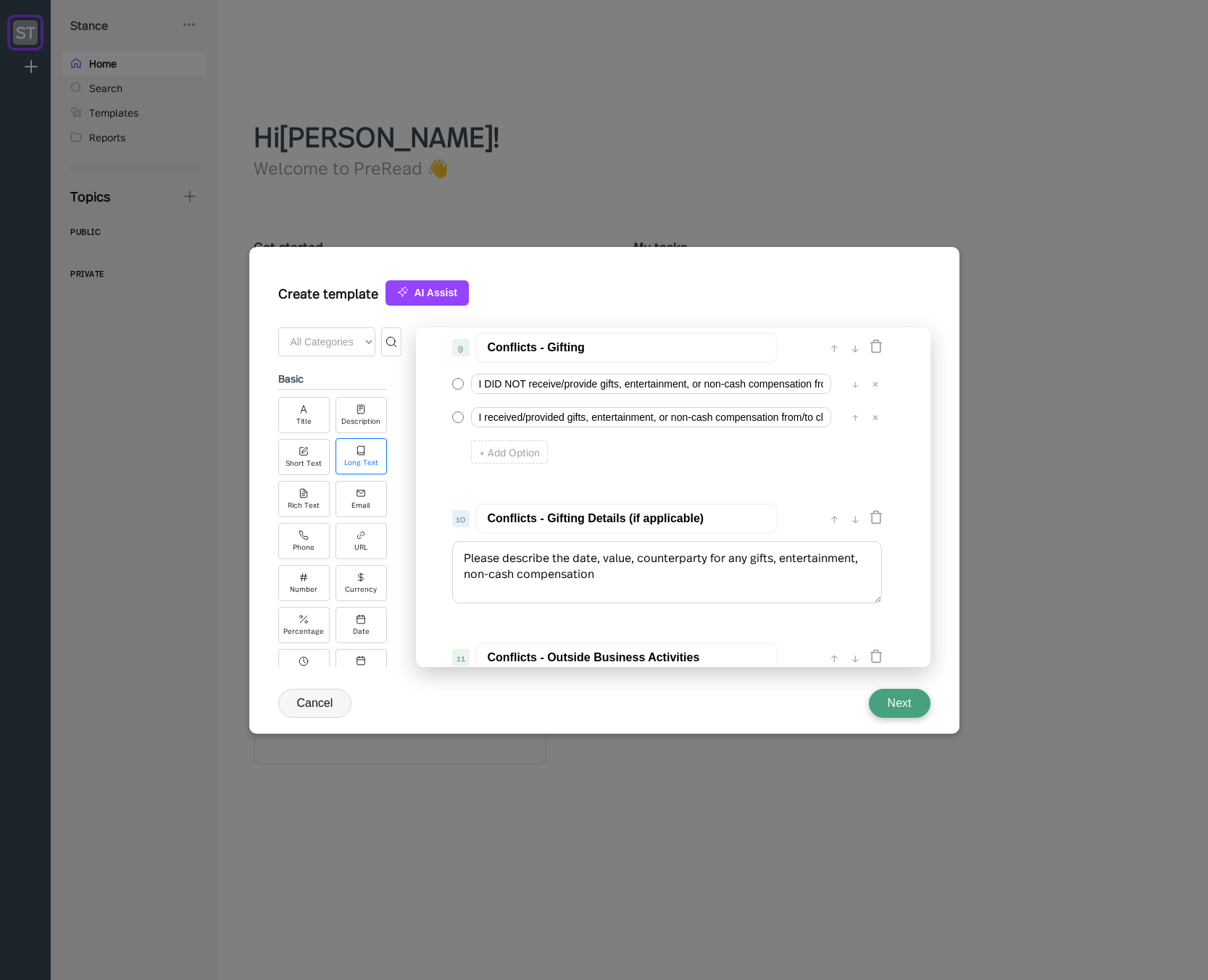
scroll to position [0, 0]
click at [364, 460] on div "Long Text" at bounding box center [361, 460] width 52 height 36
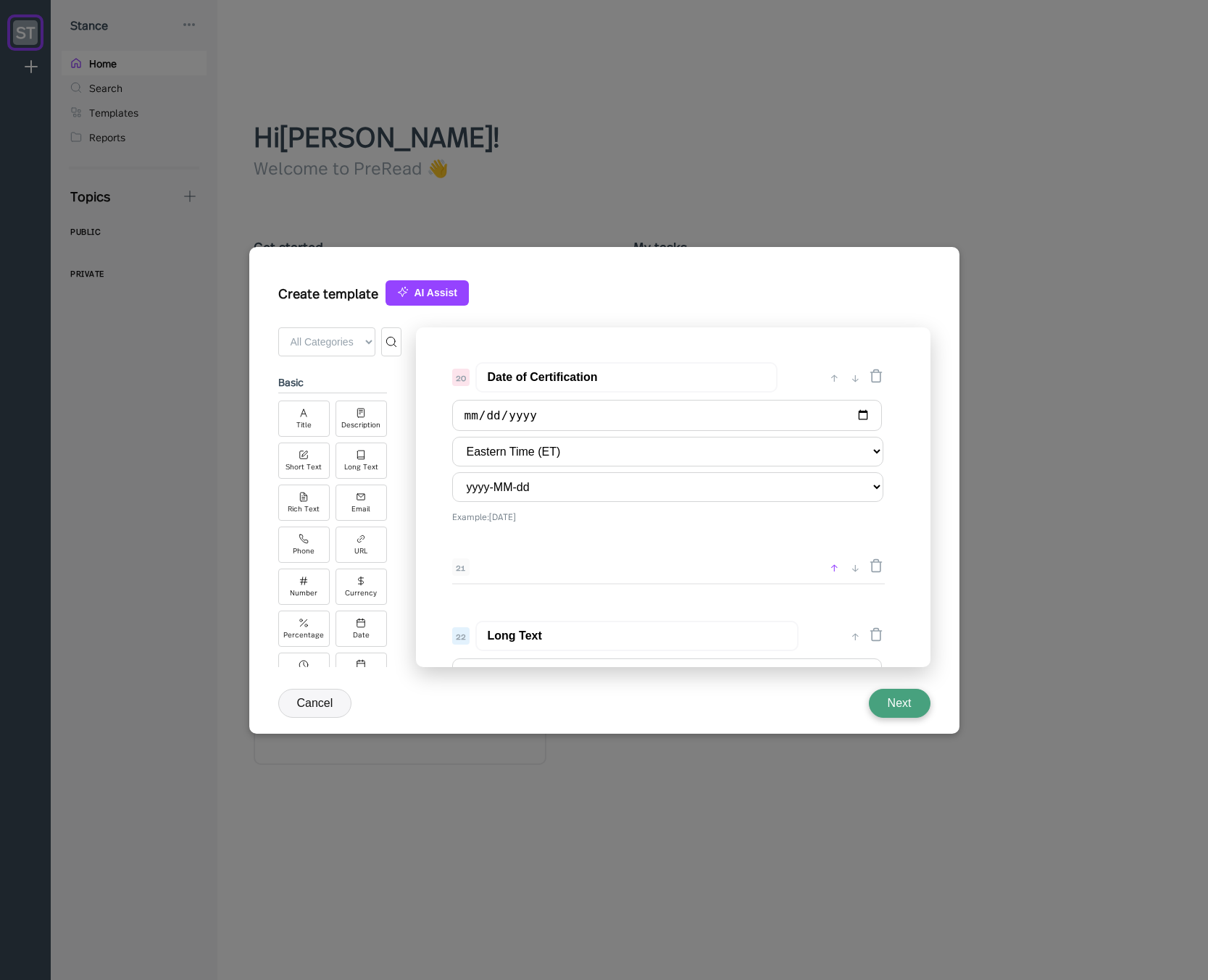
scroll to position [2477, 0]
click at [852, 564] on div "↑" at bounding box center [855, 566] width 15 height 17
click at [830, 502] on div "↑" at bounding box center [835, 504] width 15 height 17
type input "Long Text"
type input "Date of Certification"
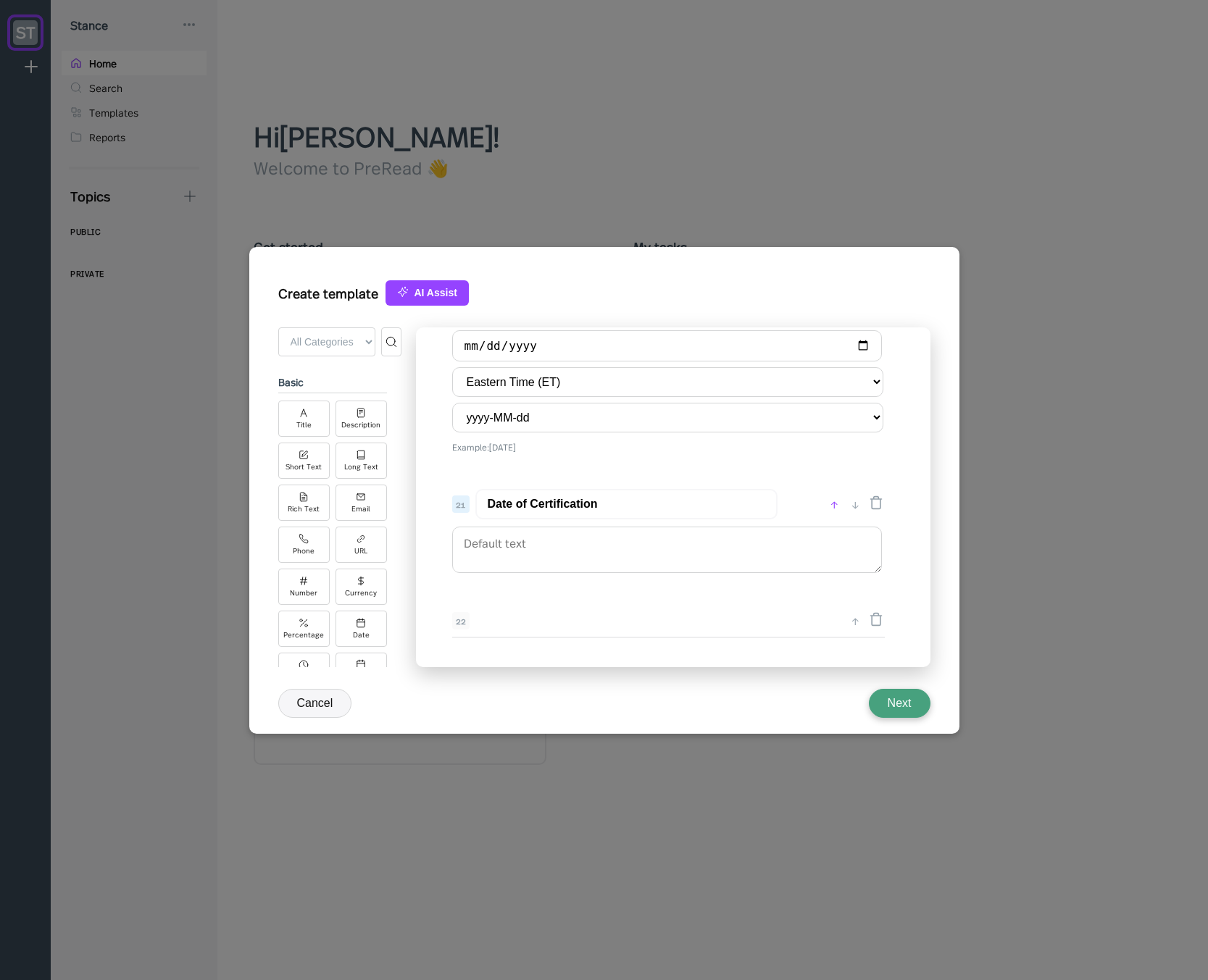
select select "America/[GEOGRAPHIC_DATA]"
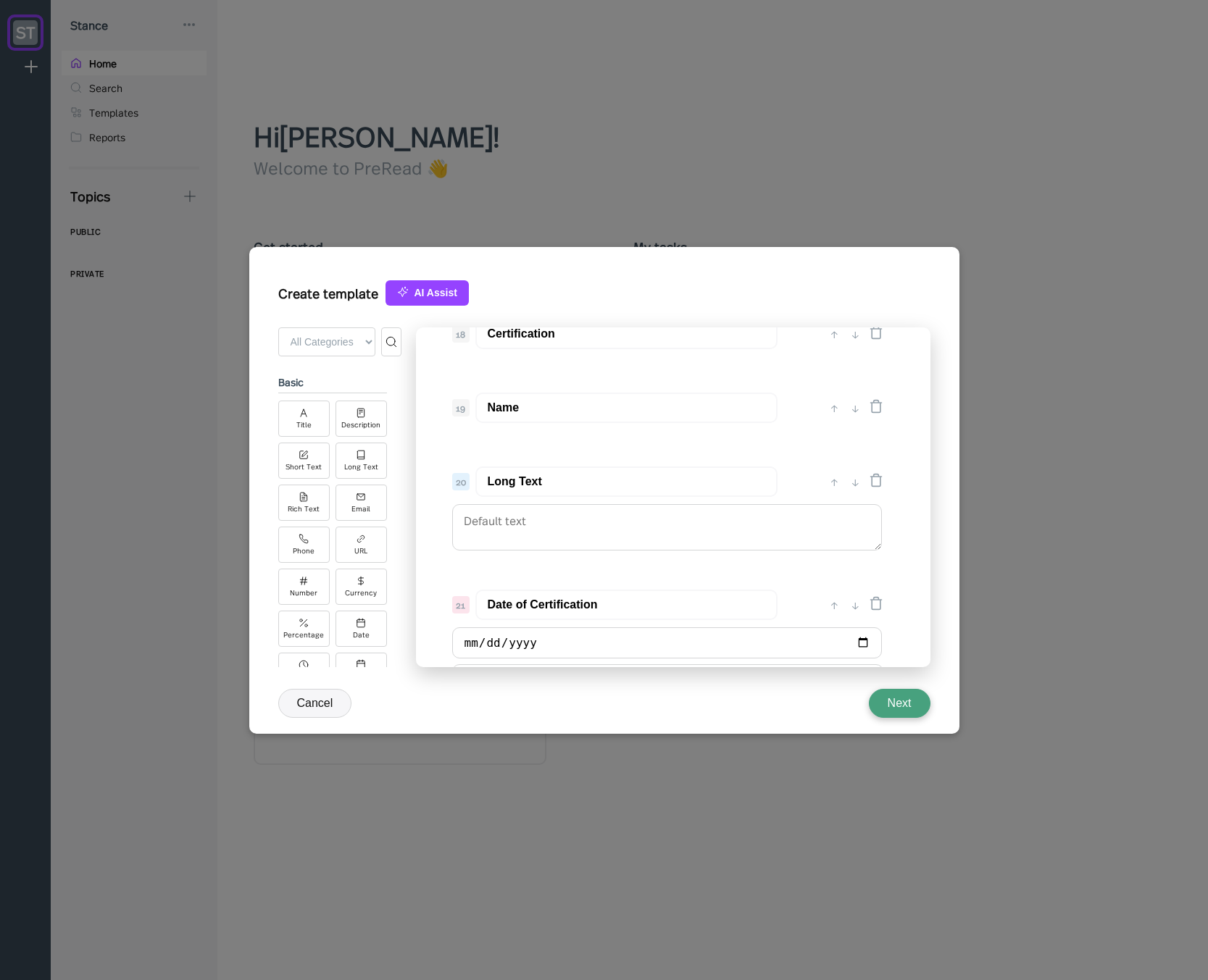
click at [830, 488] on div "↑" at bounding box center [835, 481] width 15 height 17
type input "Long Text"
type input "Name"
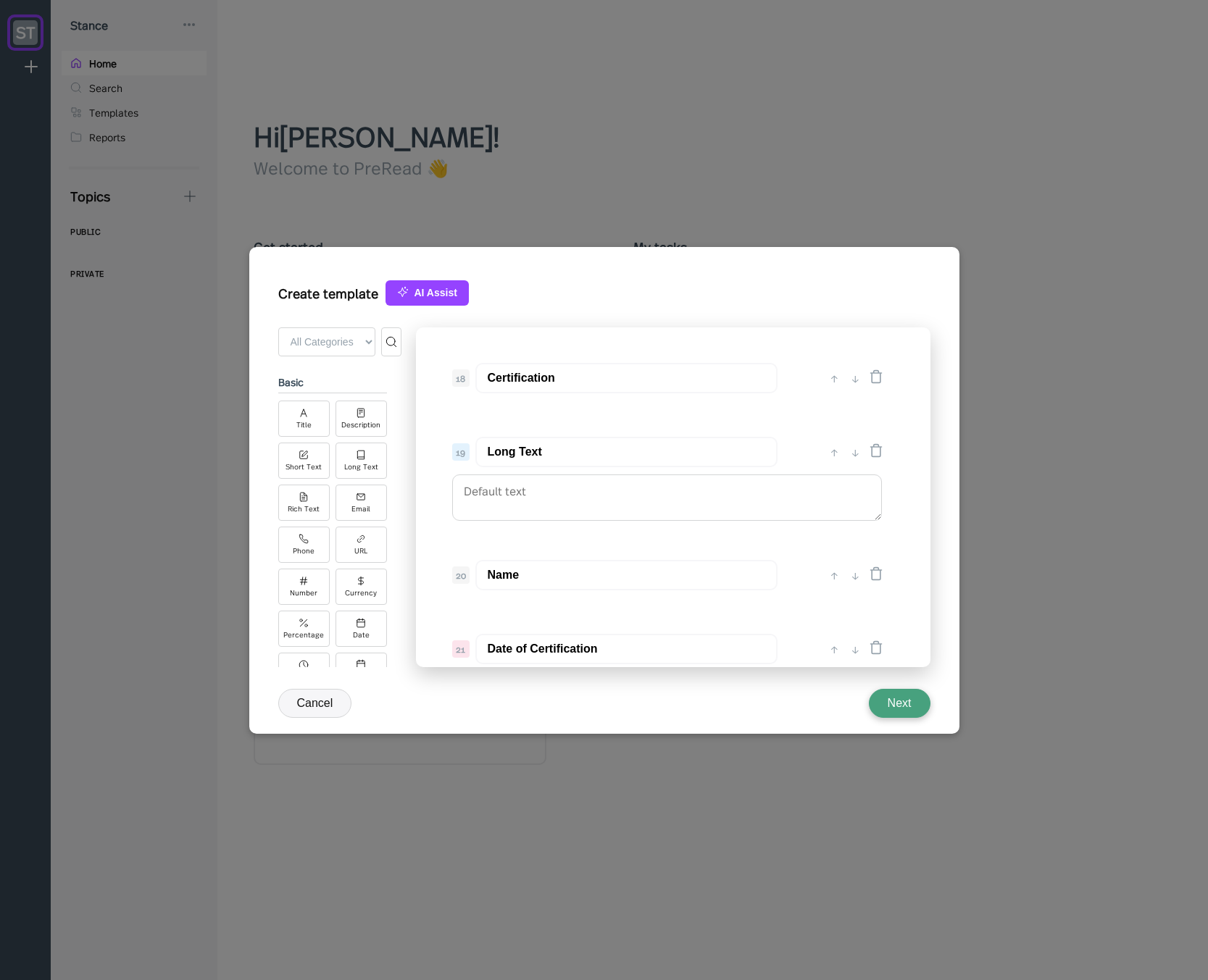
scroll to position [2216, 0]
click at [833, 495] on div "↑" at bounding box center [835, 494] width 15 height 17
type input "Long Text"
type input "Certification"
click at [834, 424] on div "↑" at bounding box center [835, 420] width 15 height 17
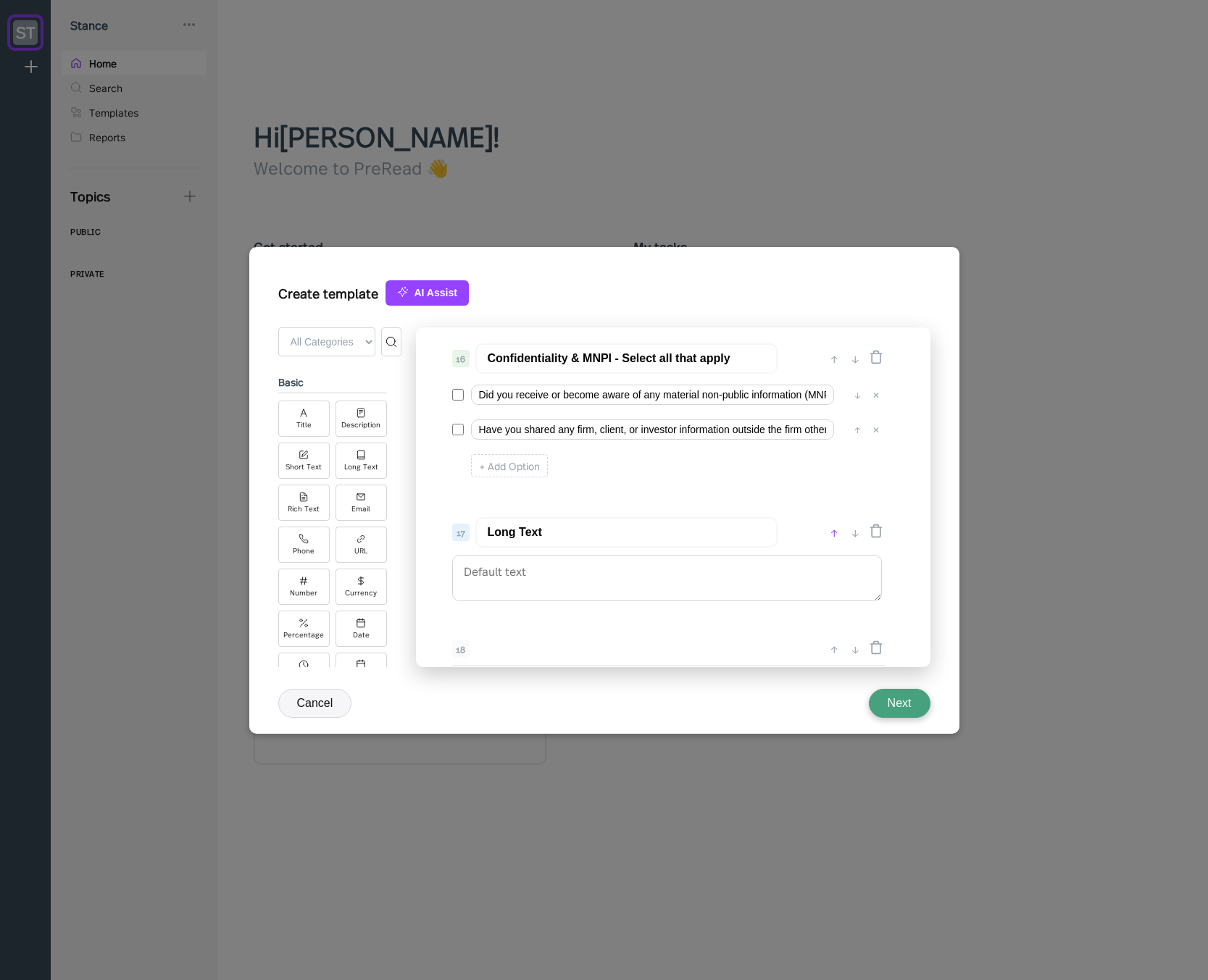
click at [833, 534] on div "↑" at bounding box center [835, 532] width 15 height 17
type input "Long Text"
type input "Confidentiality & MNPI - Select all that apply"
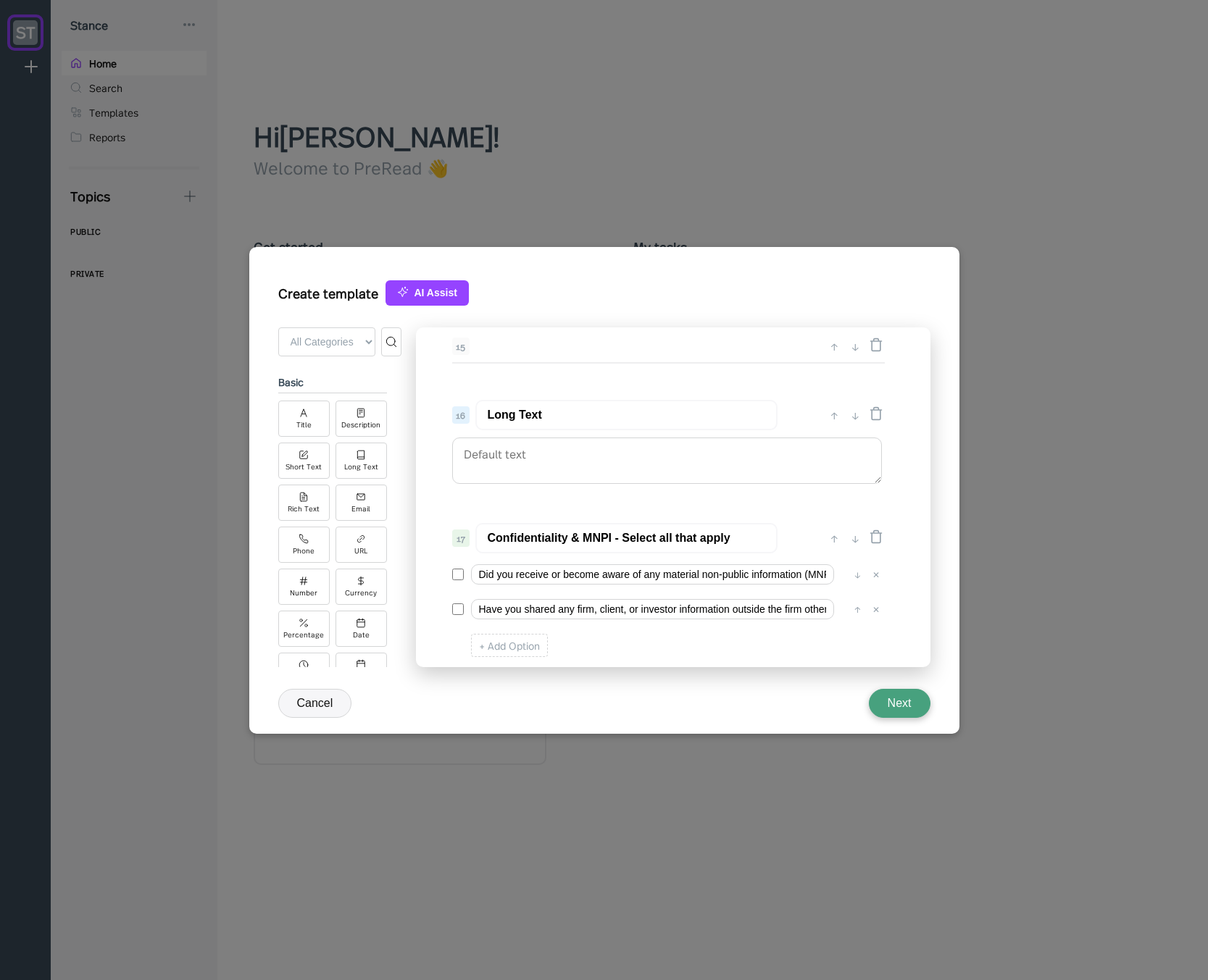
scroll to position [1955, 0]
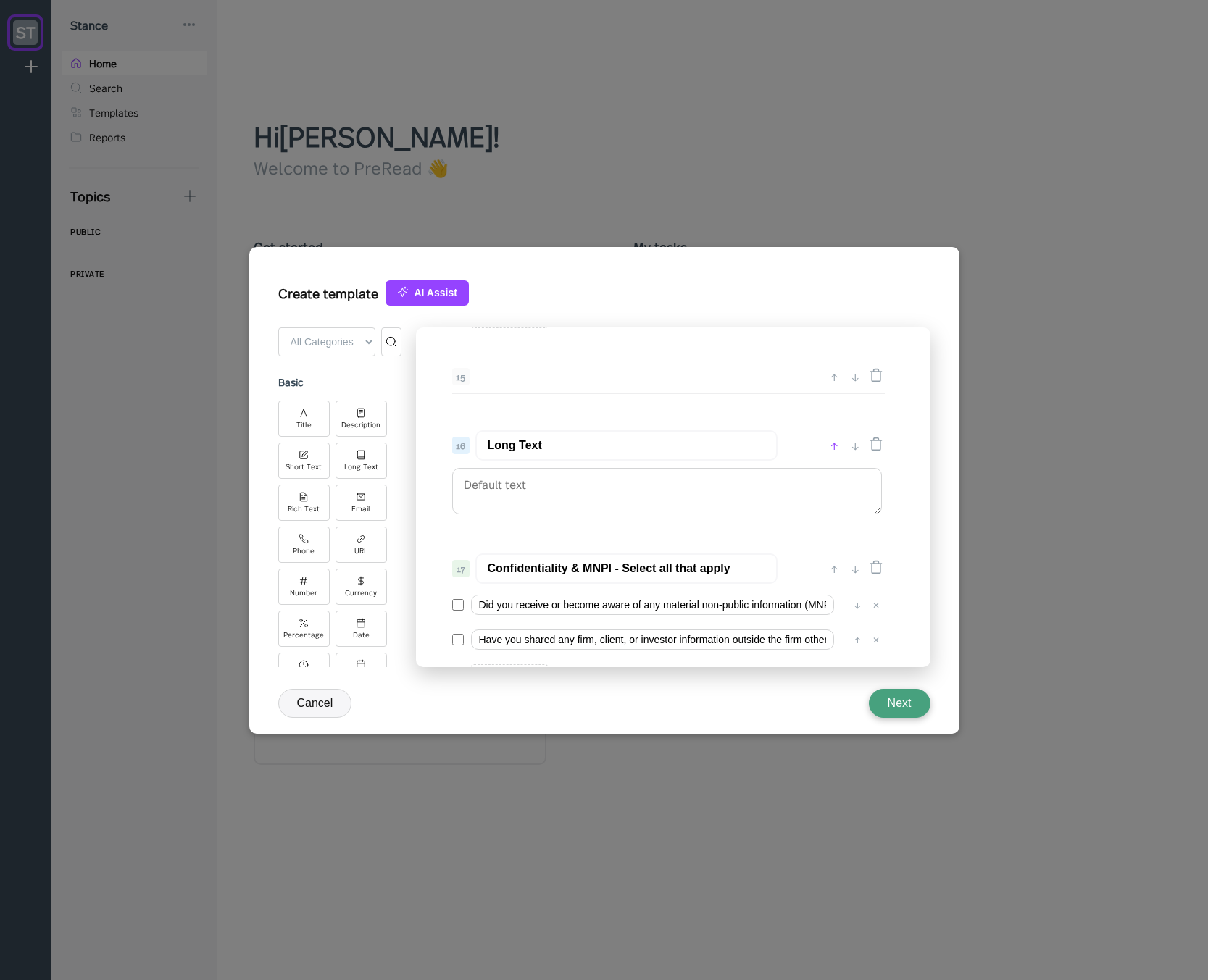
click at [835, 445] on div "↑" at bounding box center [835, 445] width 15 height 17
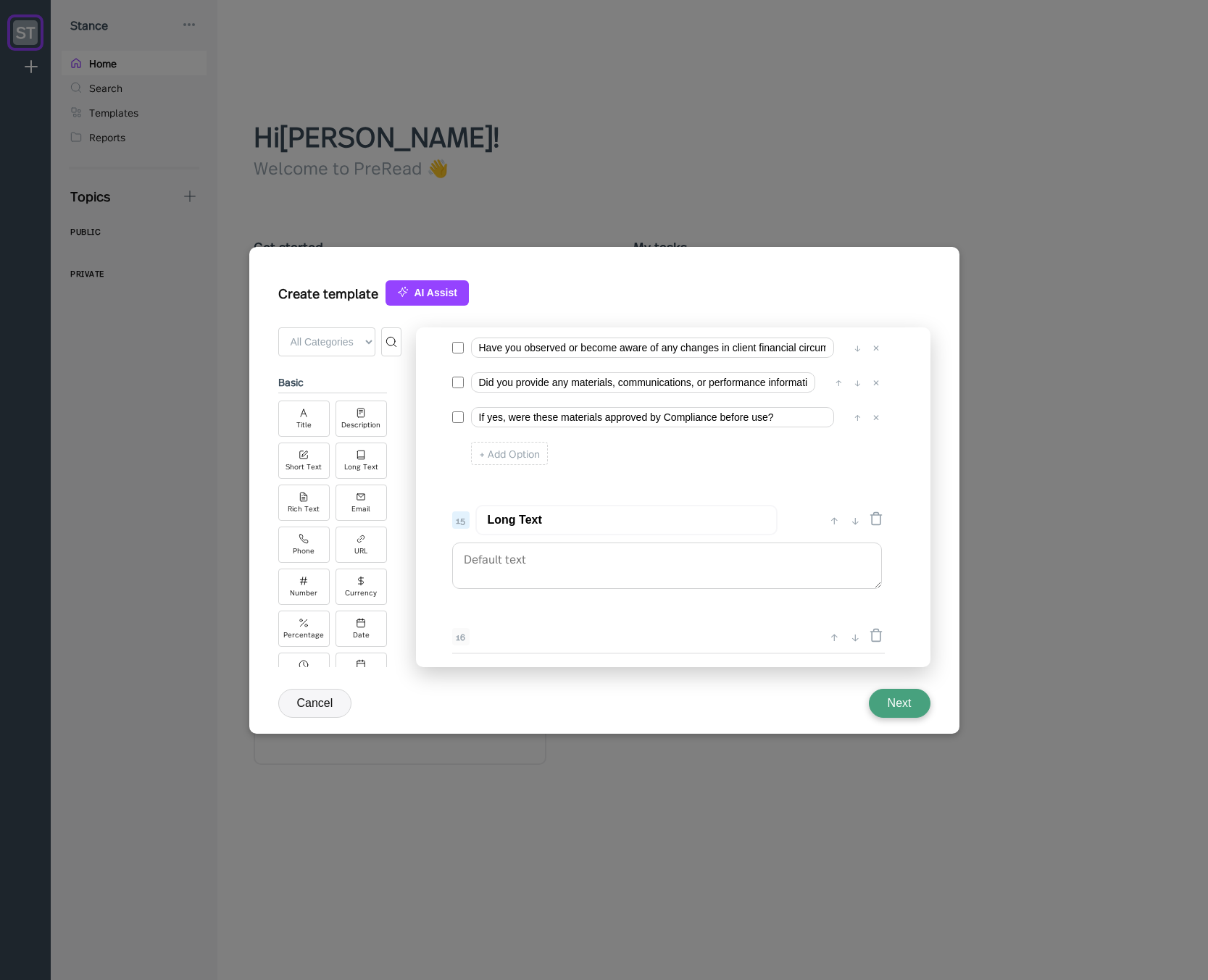
scroll to position [1782, 0]
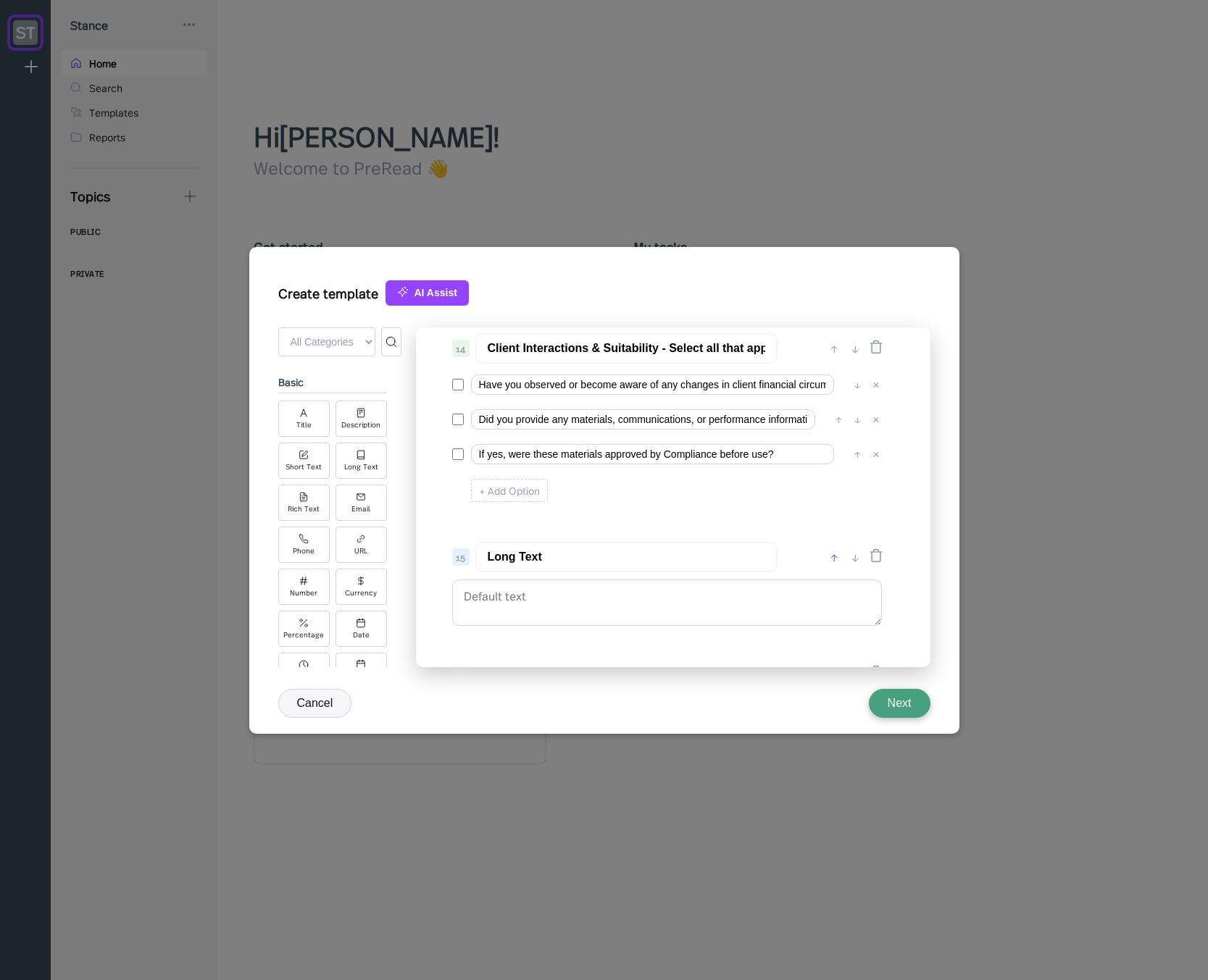
click at [833, 554] on div "↑" at bounding box center [835, 557] width 15 height 17
type input "Long Text"
type input "Client Interactions & Suitability - Select all that apply"
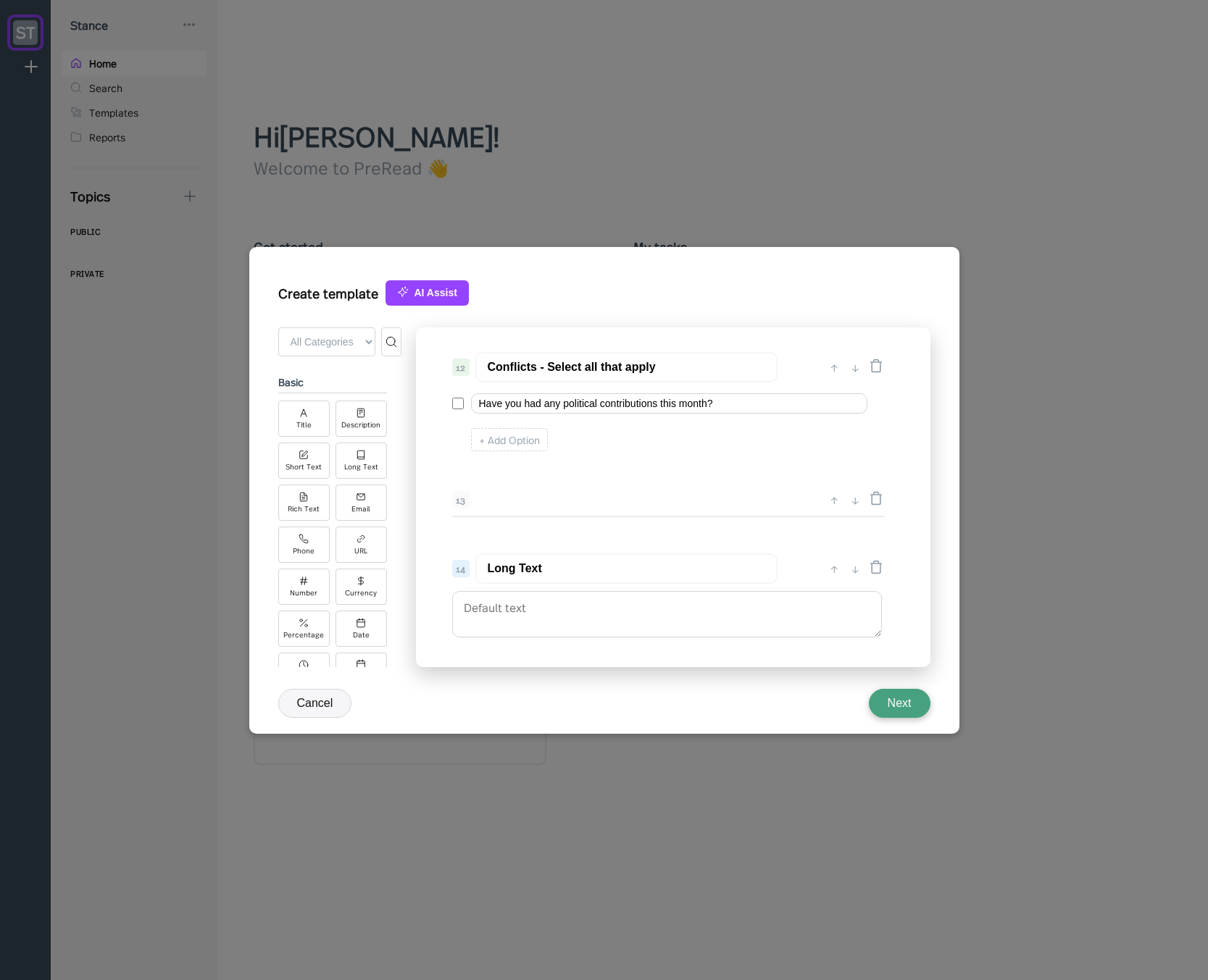
scroll to position [1521, 0]
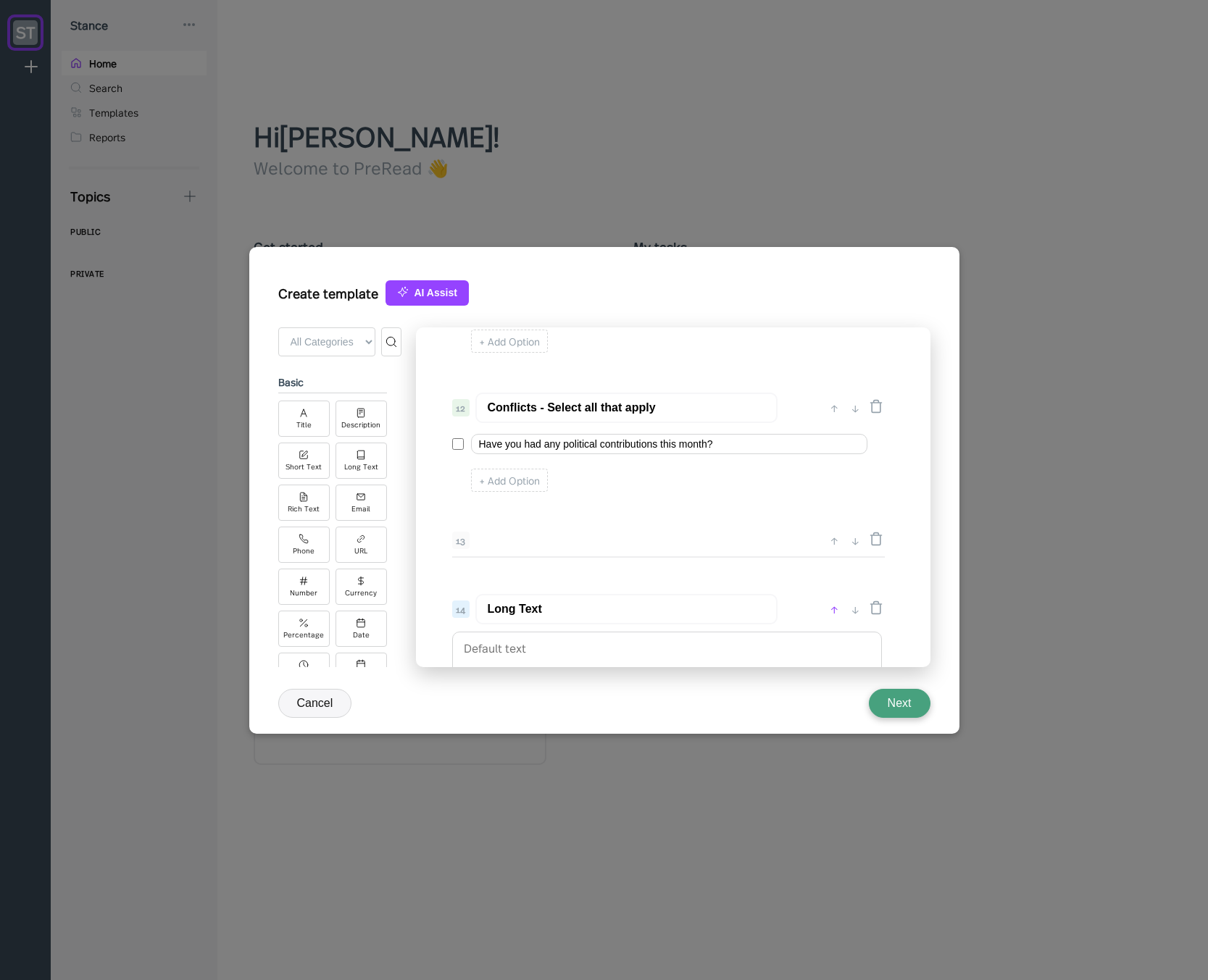
click at [832, 603] on div "↑" at bounding box center [835, 609] width 15 height 17
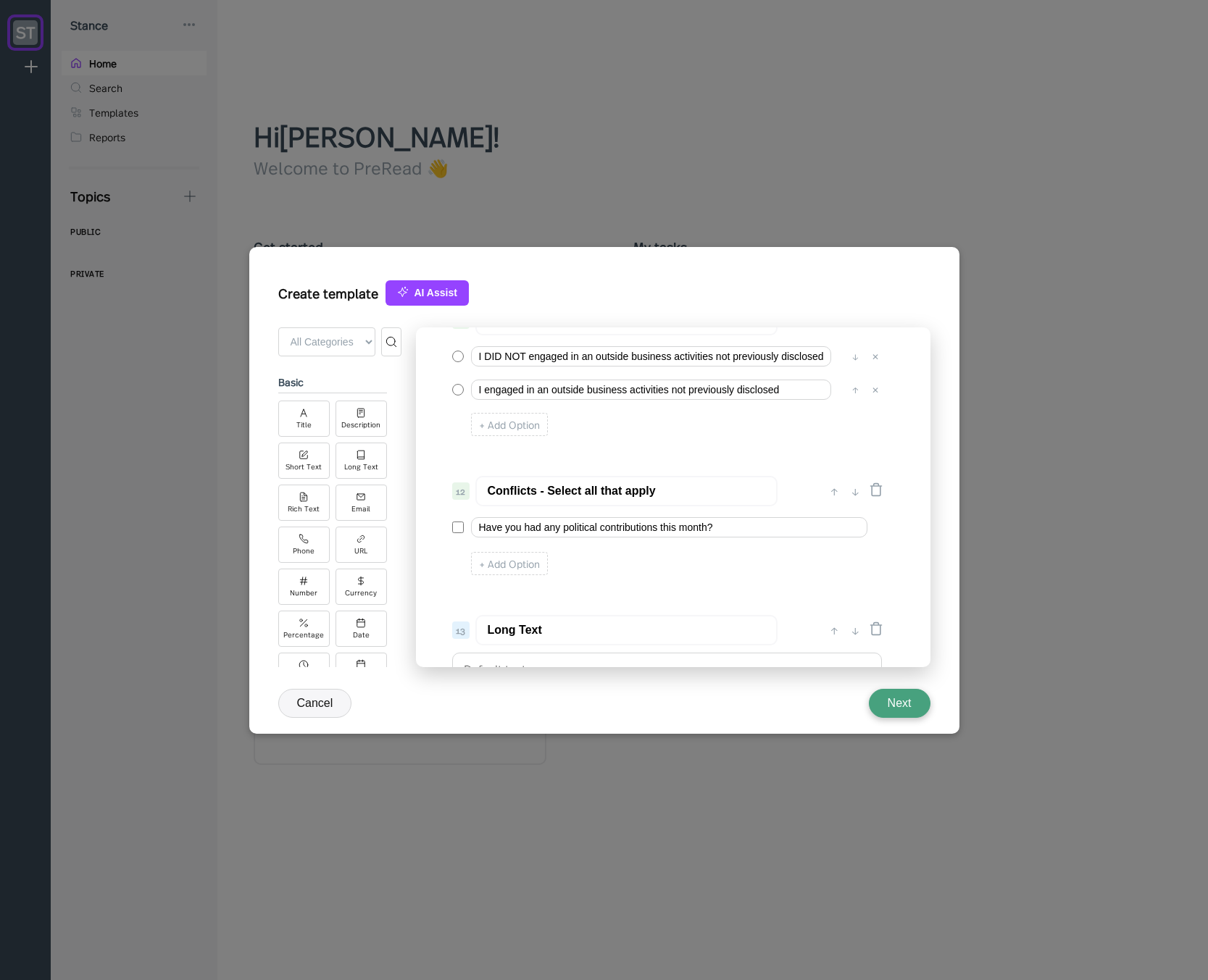
scroll to position [1434, 0]
click at [829, 634] on div "↑" at bounding box center [835, 633] width 15 height 17
type input "Long Text"
type input "Conflicts - Select all that apply"
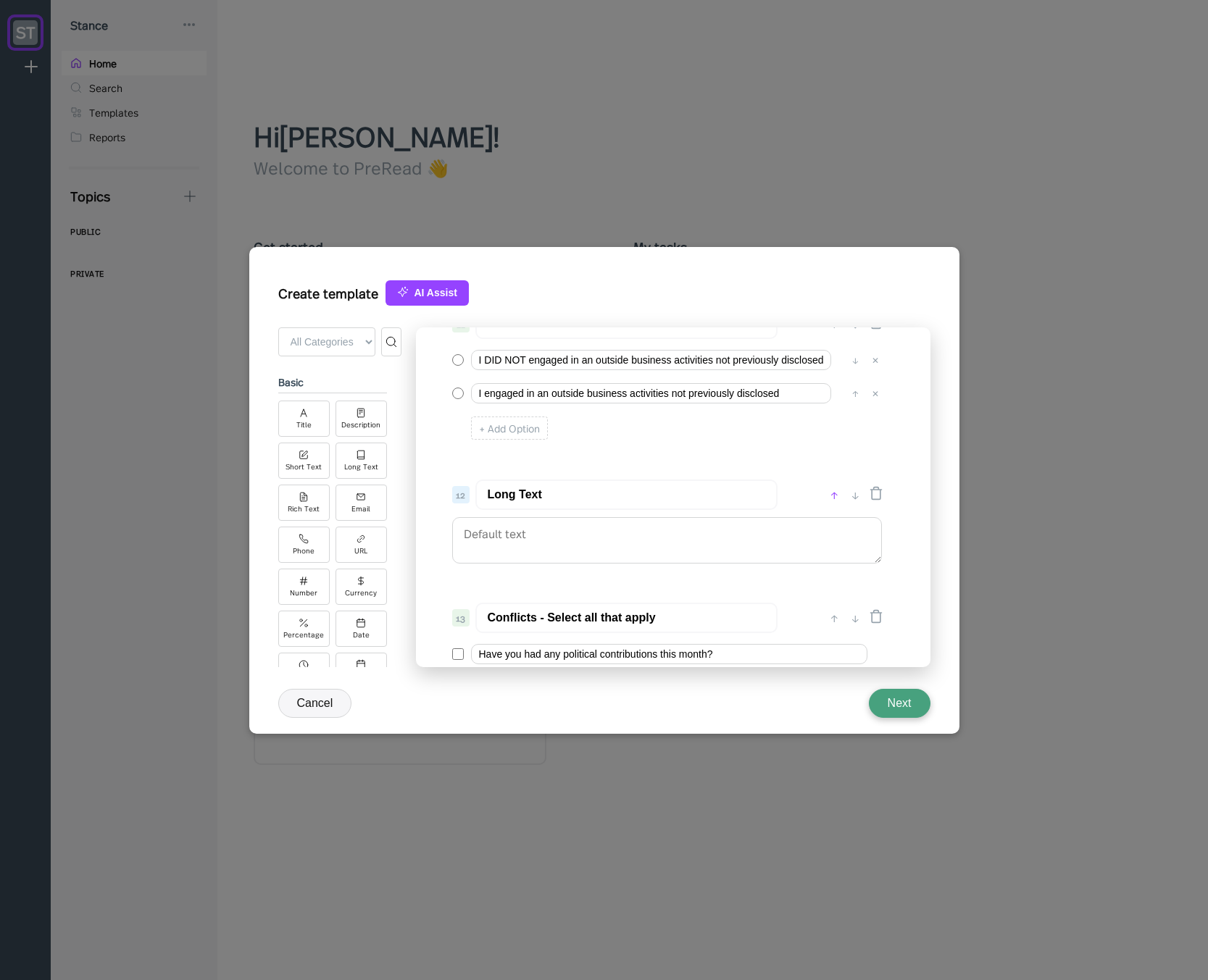
click at [835, 499] on div "↑" at bounding box center [835, 494] width 15 height 17
type input "Long Text"
type input "Conflicts - Outside Business Activities"
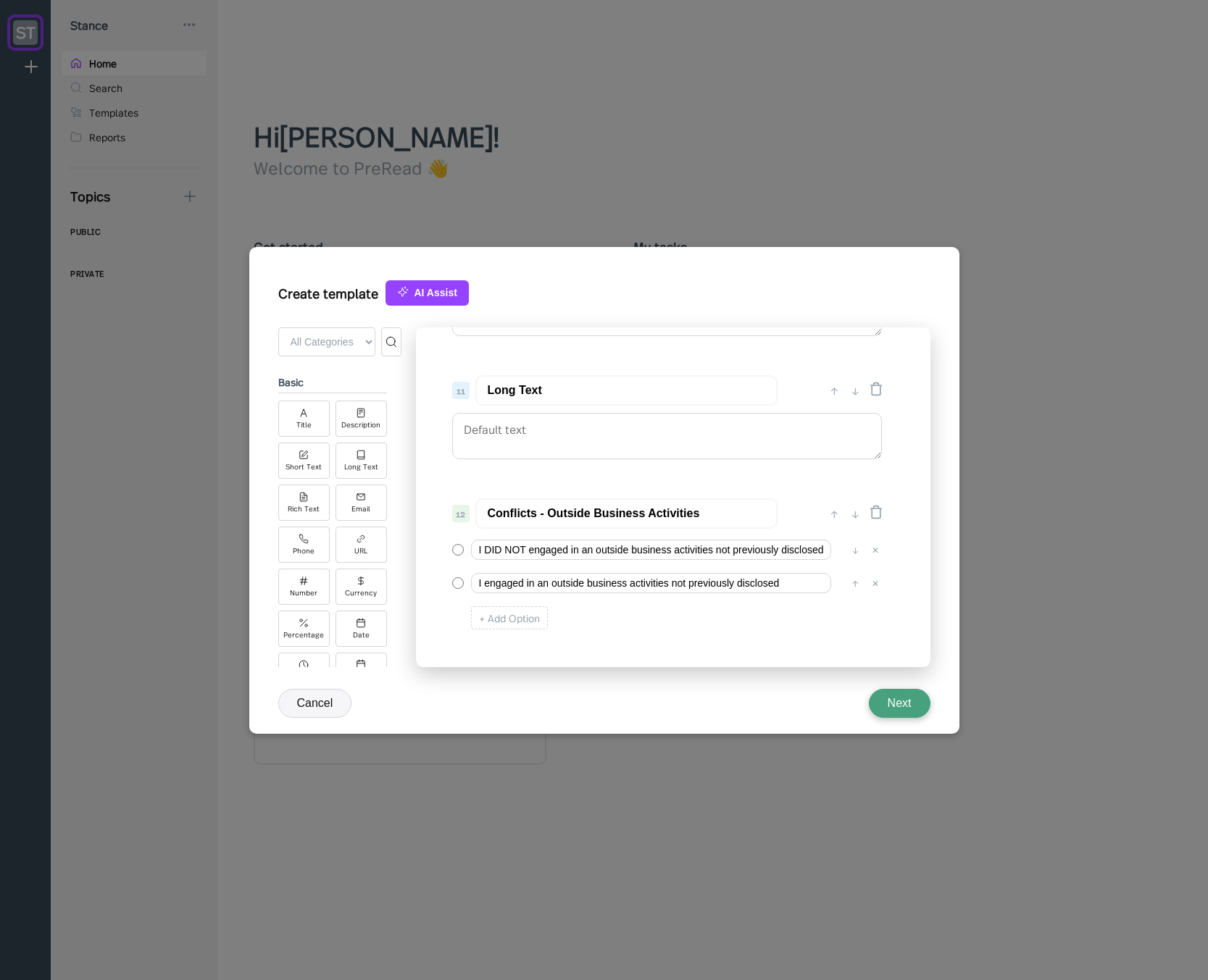
scroll to position [1260, 0]
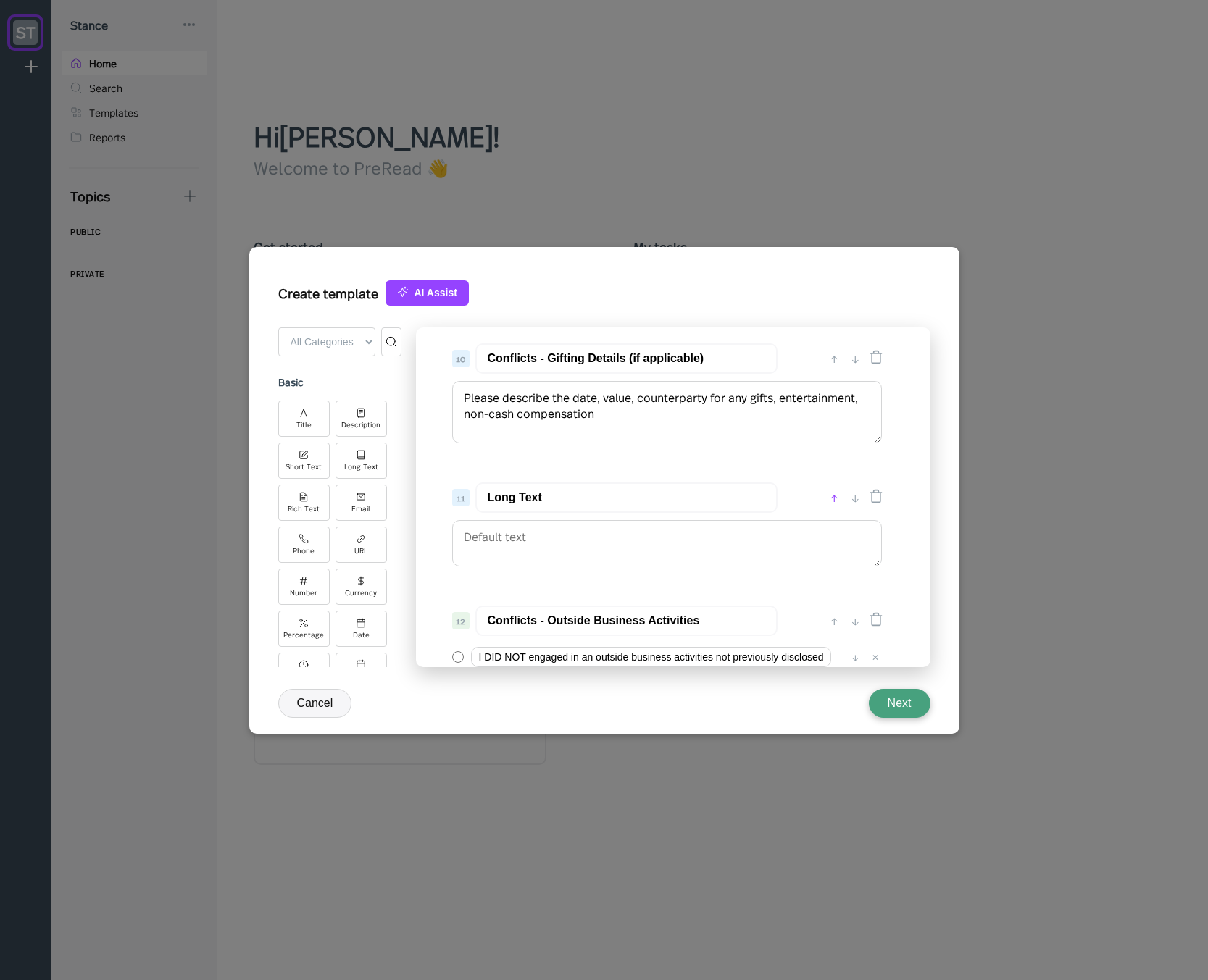
click at [829, 496] on div "↑" at bounding box center [835, 498] width 15 height 17
type input "Long Text"
type input "Conflicts - Gifting Details (if applicable)"
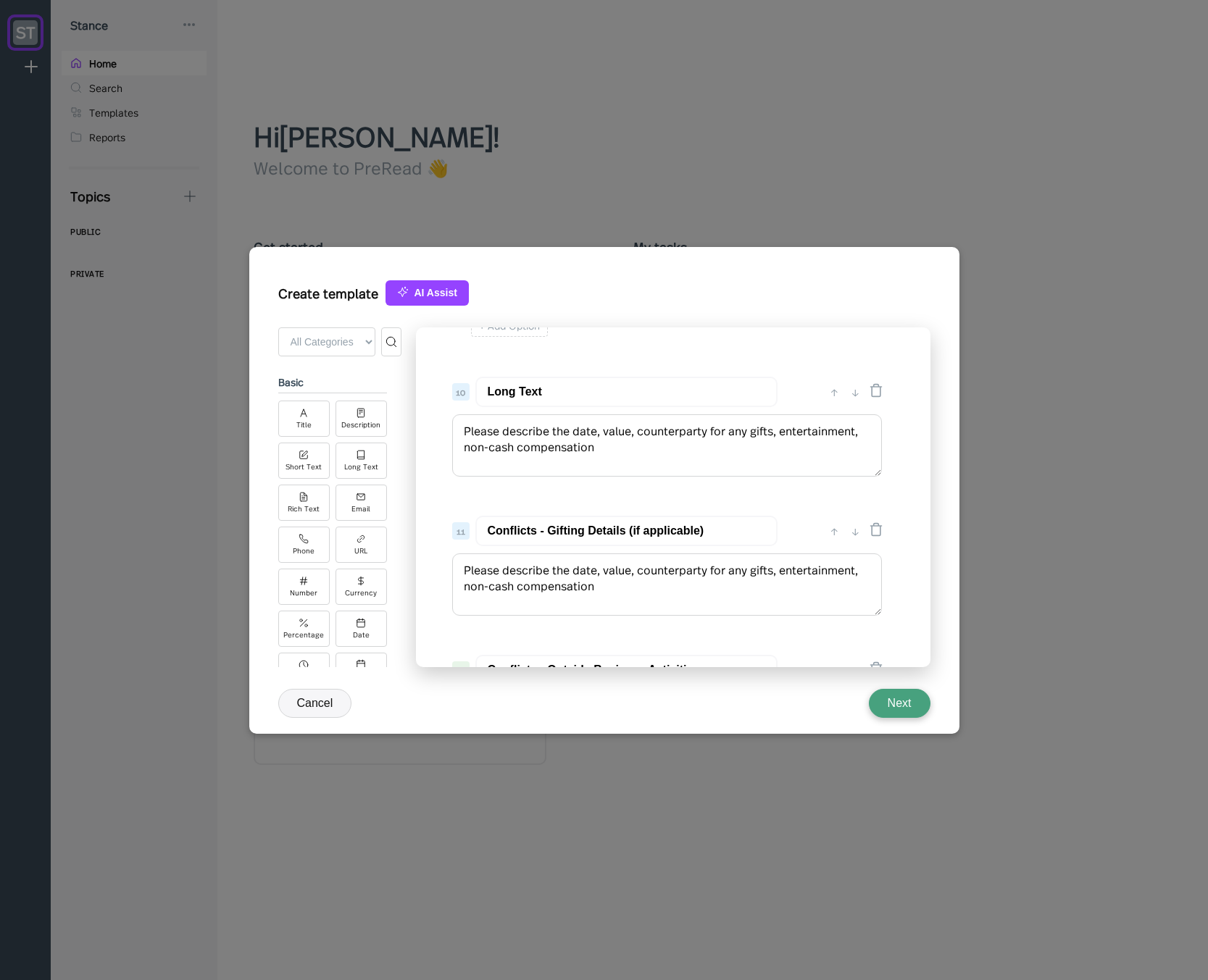
scroll to position [1173, 0]
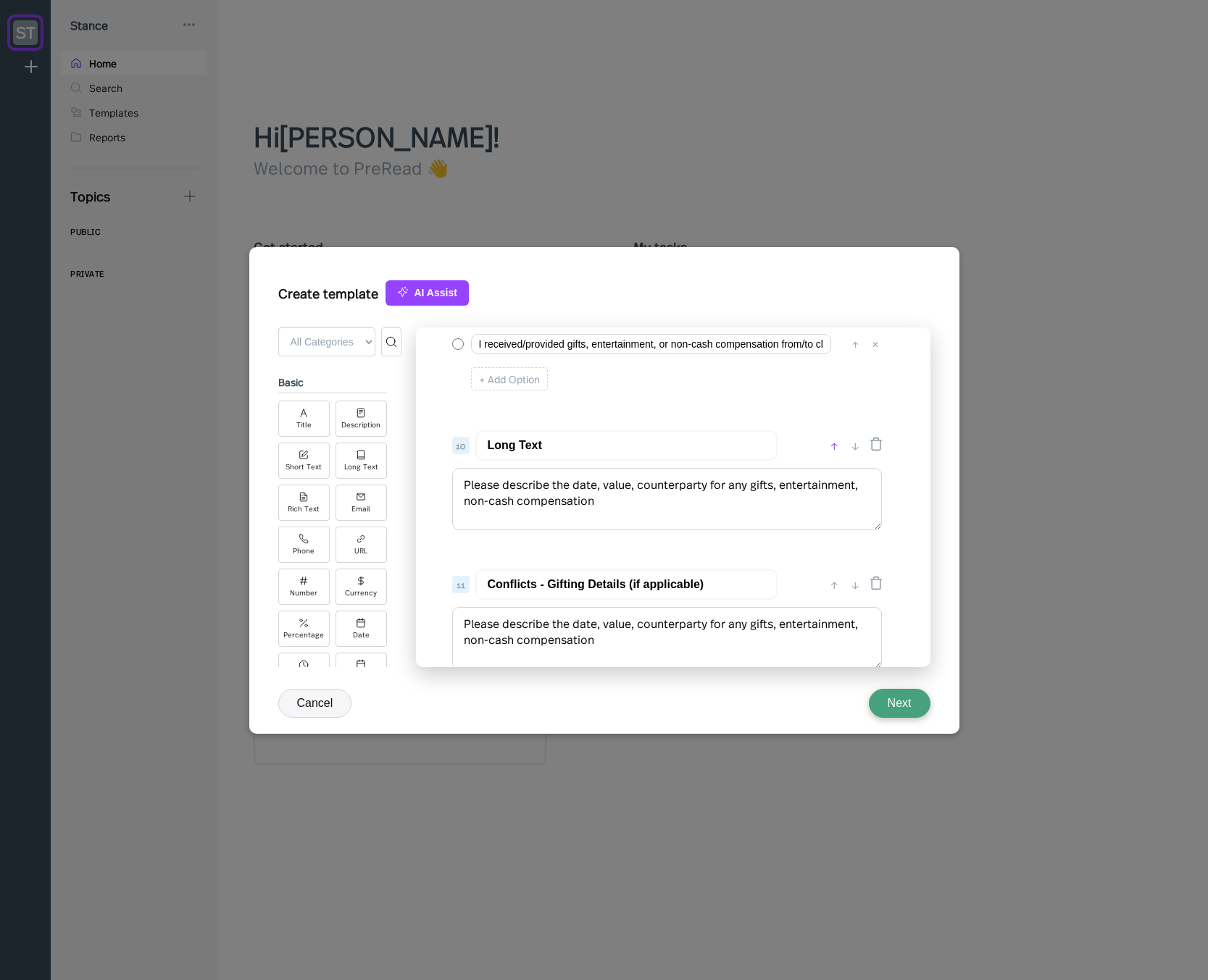
click at [829, 443] on div "↑" at bounding box center [835, 445] width 15 height 17
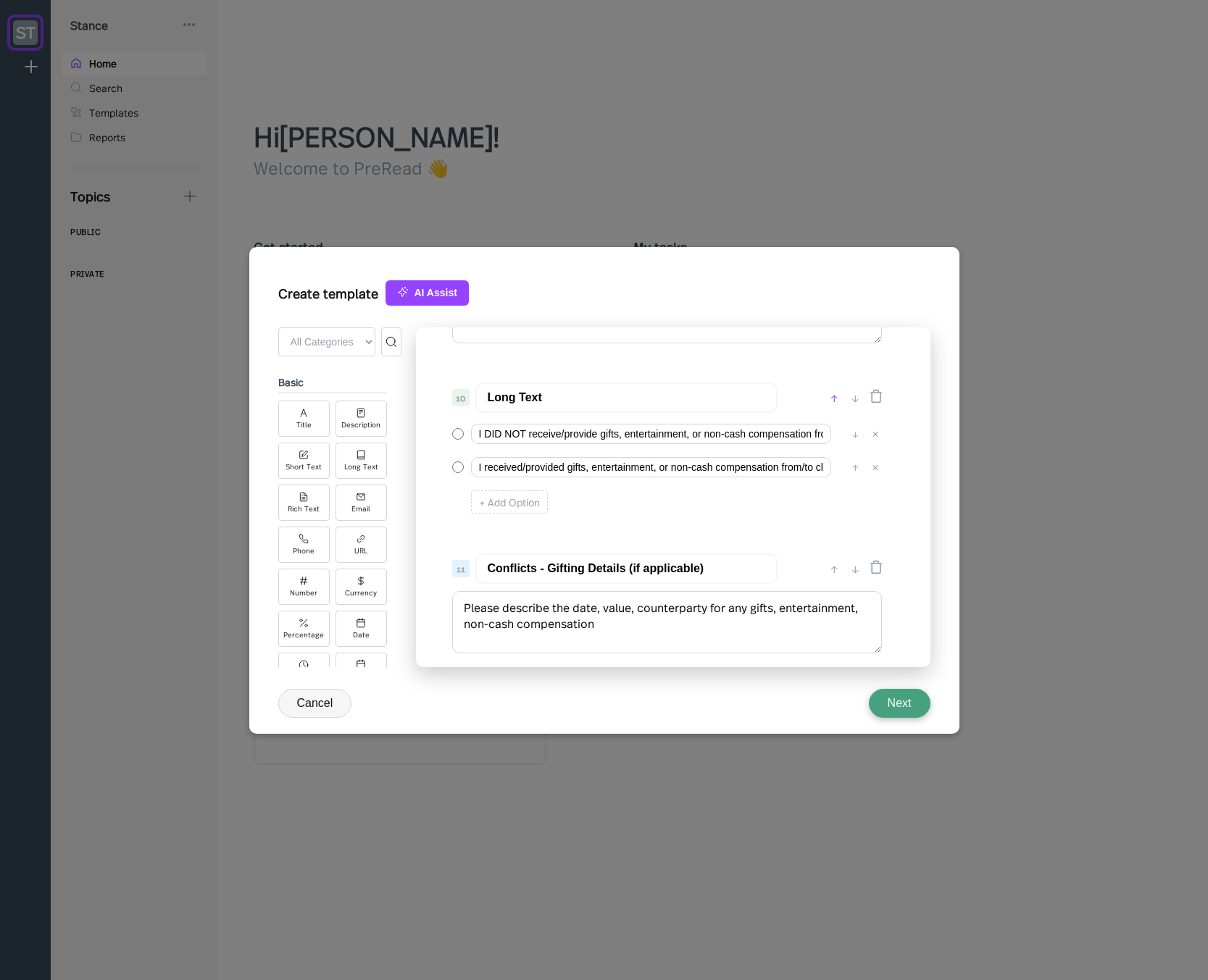
type input "Long Text"
type input "Conflicts - Gifting"
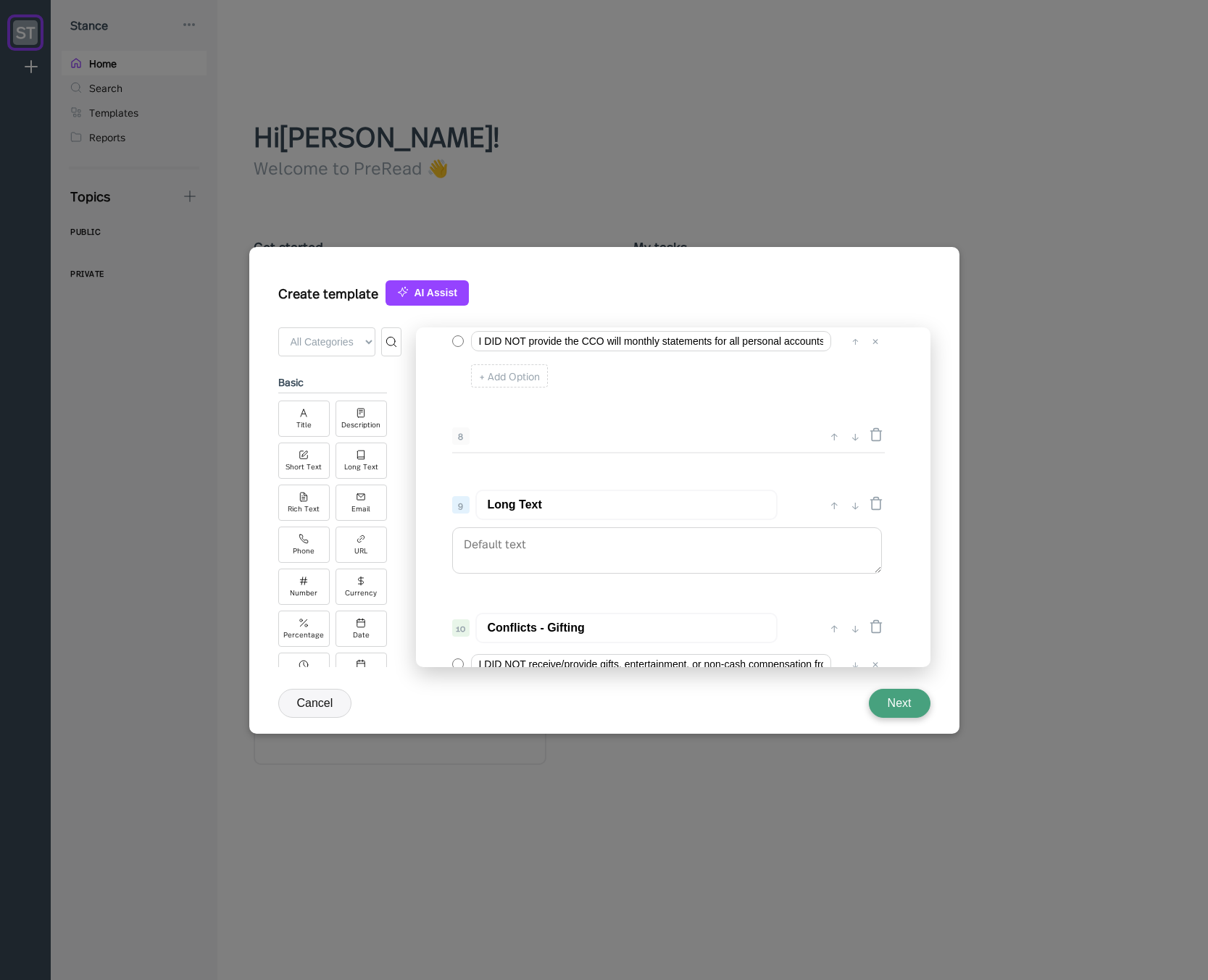
scroll to position [912, 0]
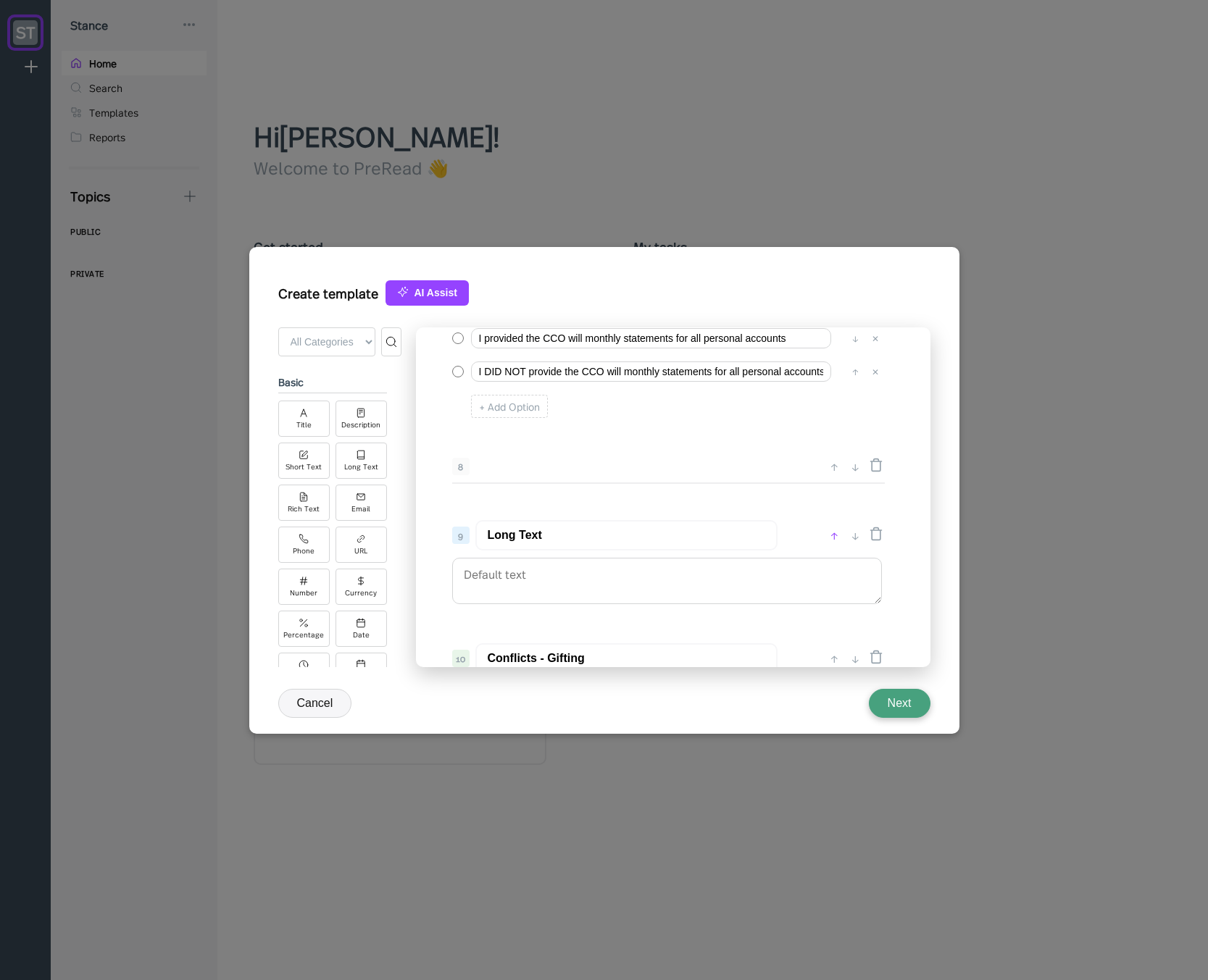
click at [830, 533] on div "↑" at bounding box center [835, 535] width 15 height 17
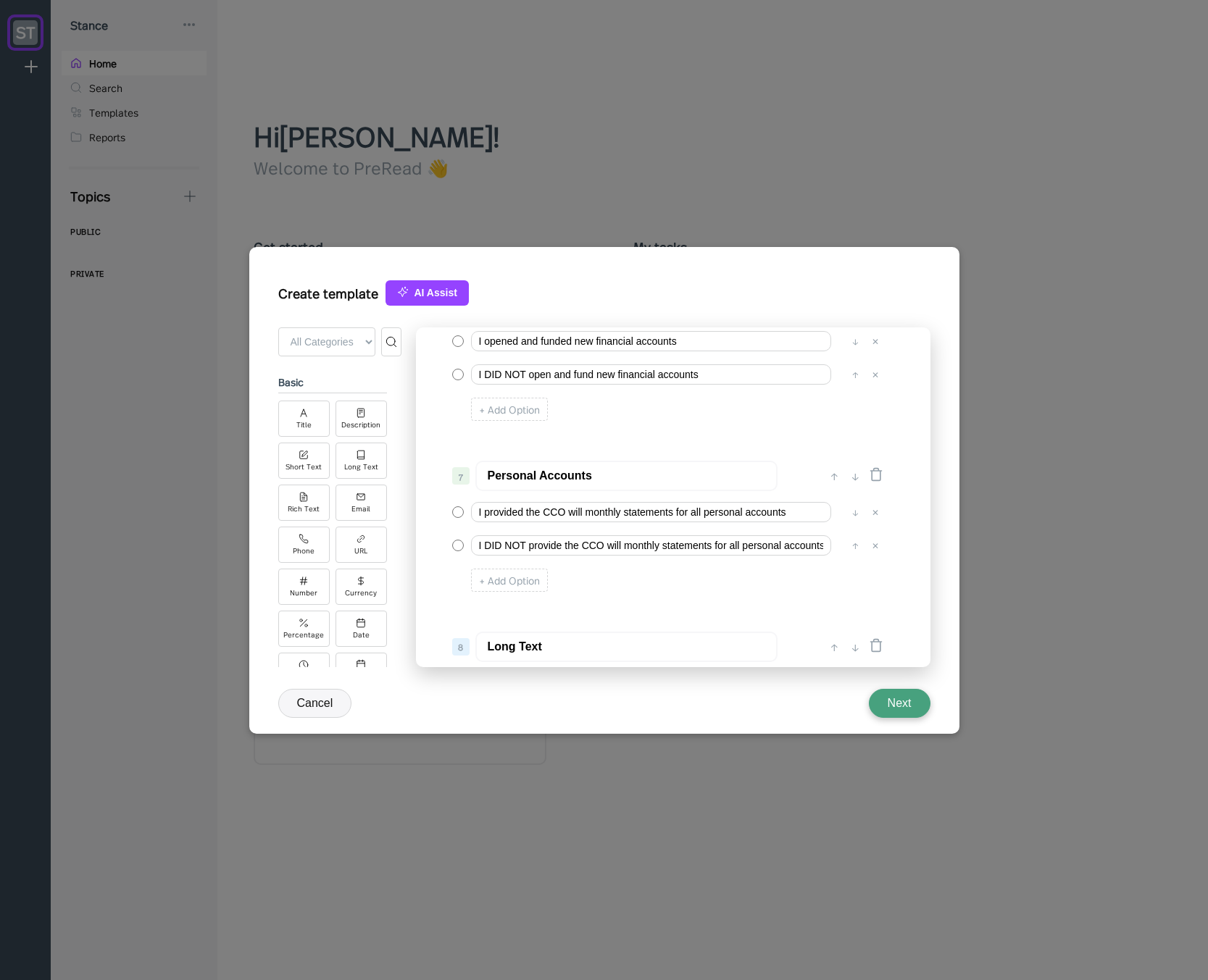
scroll to position [826, 0]
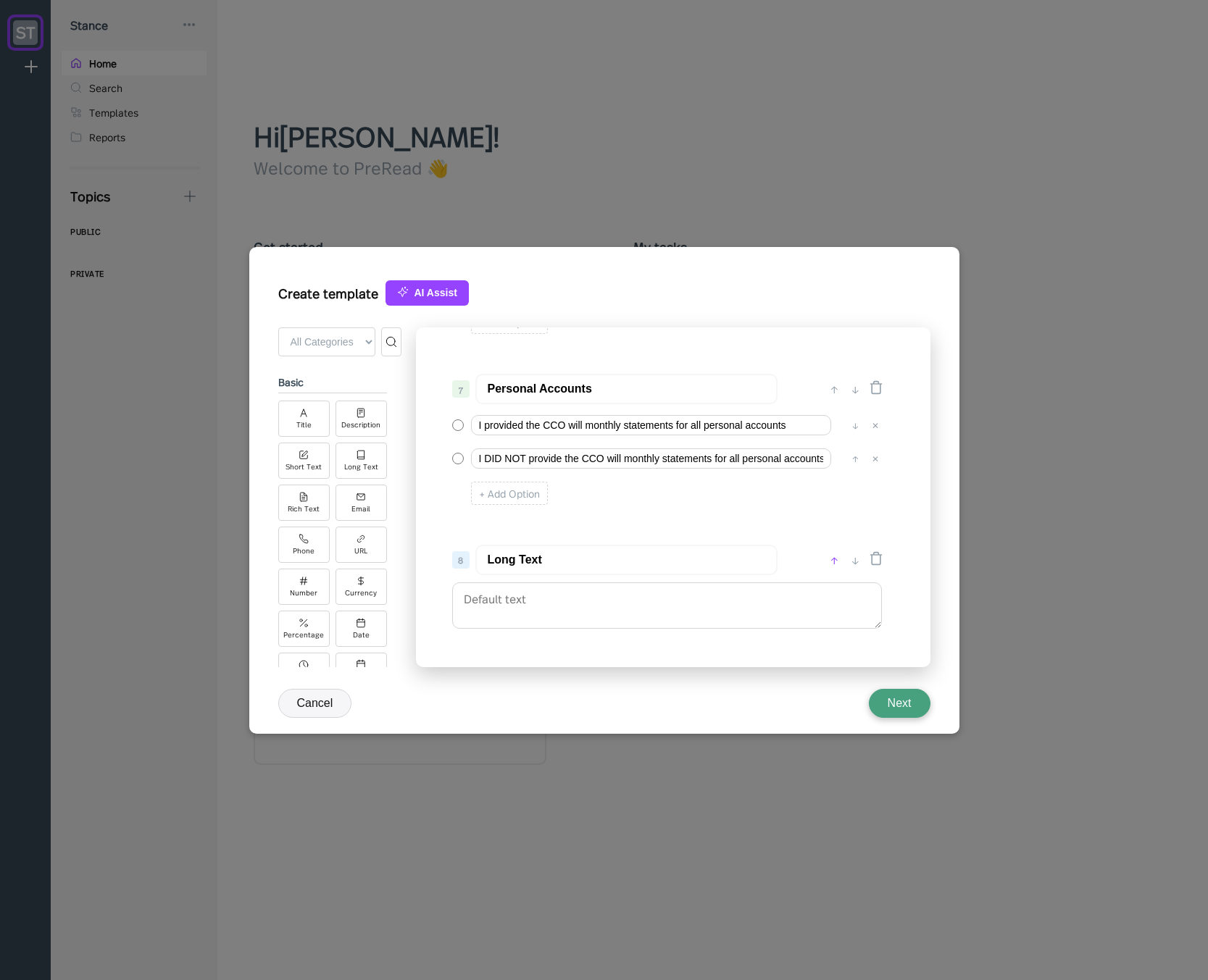
click at [833, 560] on div "↑" at bounding box center [835, 560] width 15 height 17
type input "Long Text"
type input "Personal Accounts"
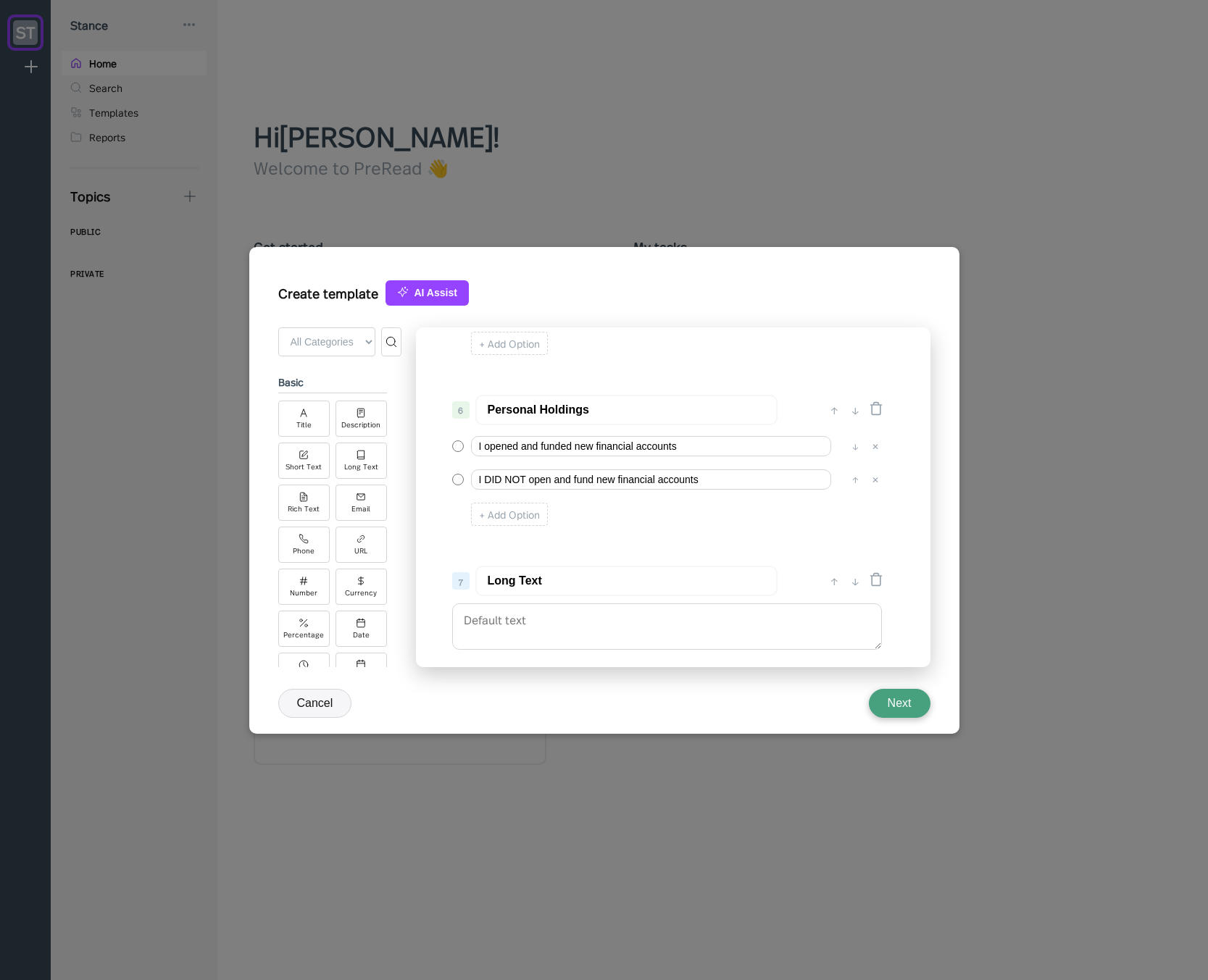
scroll to position [632, 0]
click at [834, 584] on div "↑" at bounding box center [835, 582] width 15 height 17
type input "Long Text"
type input "Personal Holdings"
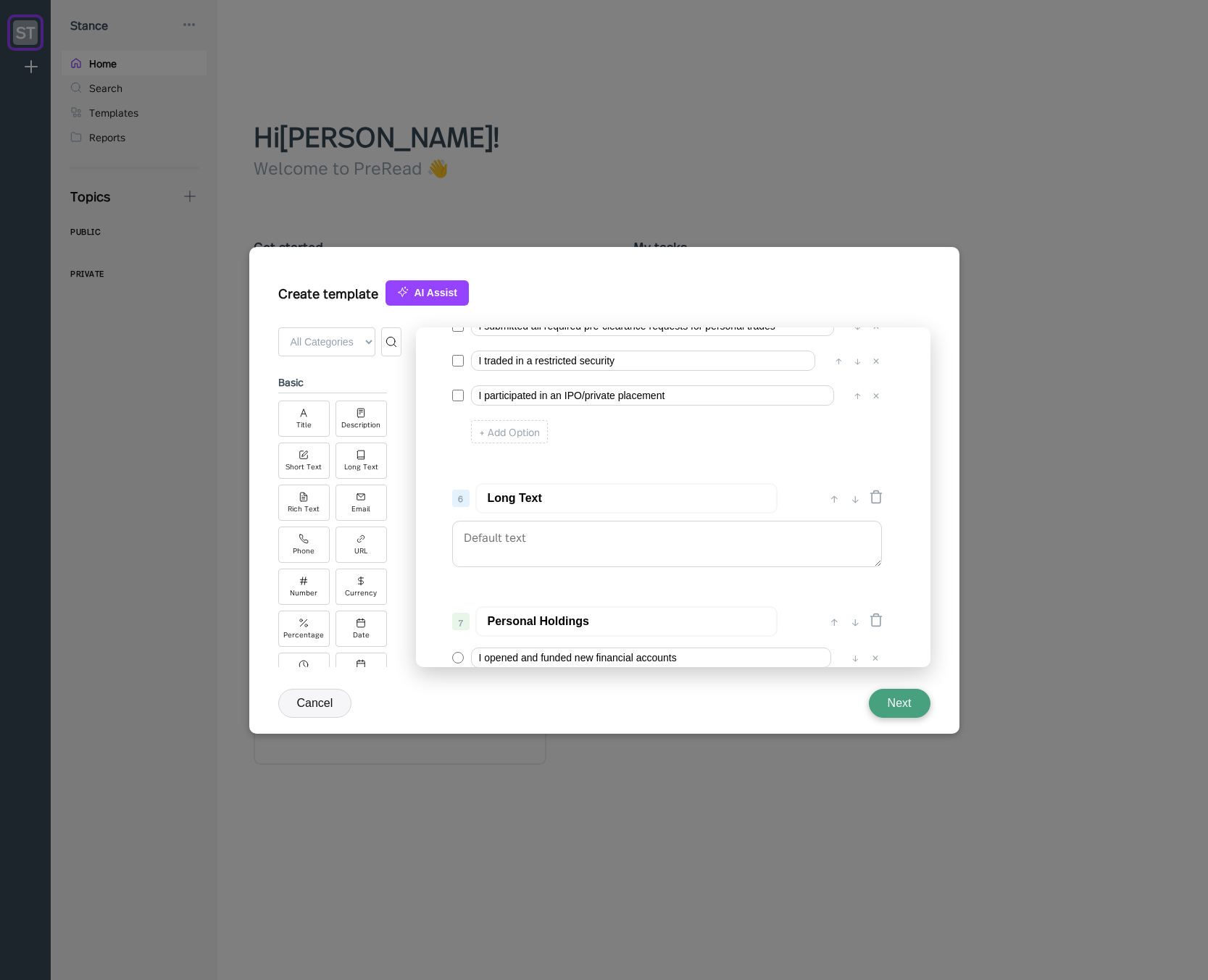
scroll to position [458, 0]
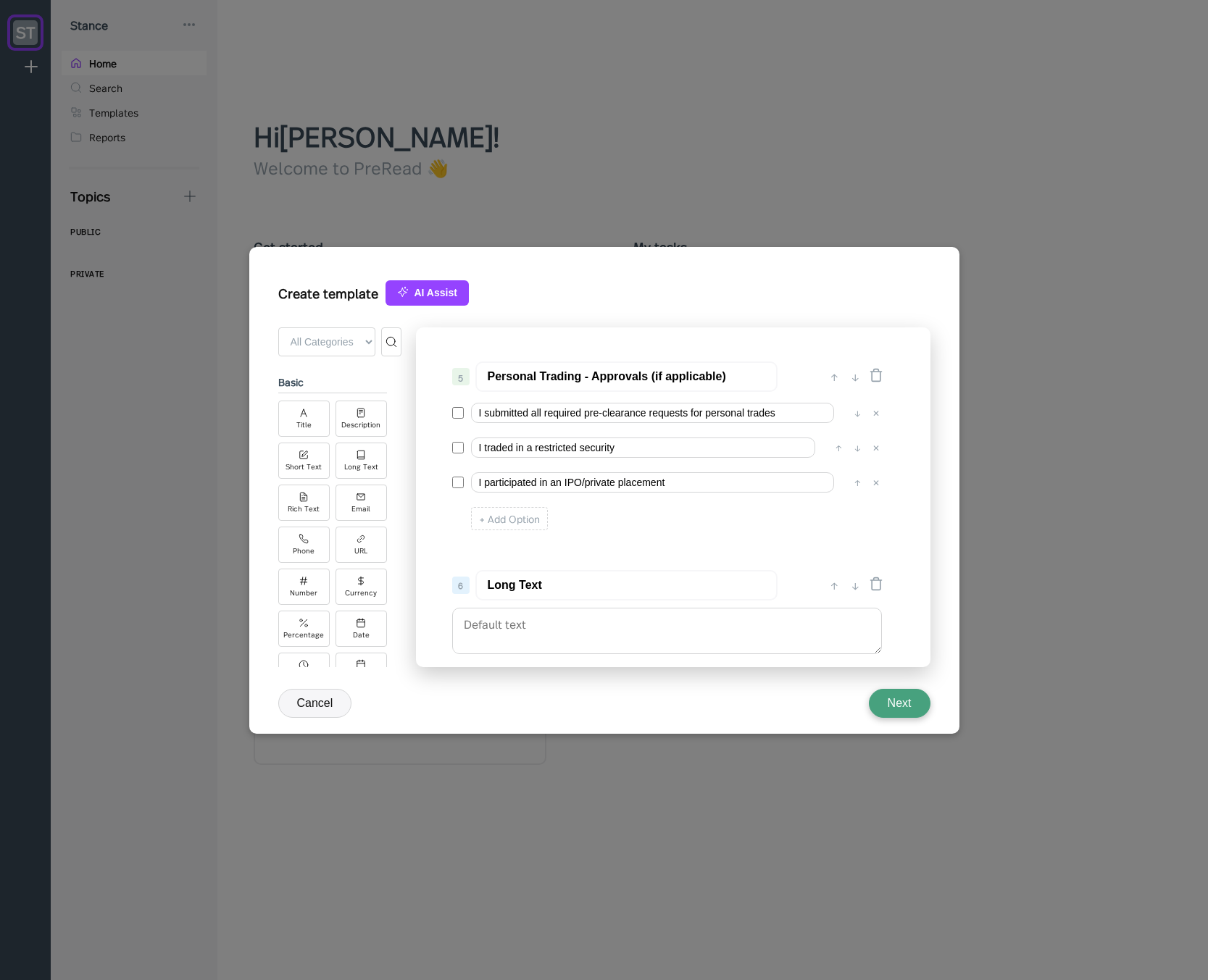
click at [616, 576] on input "Long Text" at bounding box center [627, 584] width 302 height 30
click at [596, 377] on input "Personal Trading - Approvals (if applicable)" at bounding box center [627, 376] width 302 height 30
click at [570, 581] on input "Long Text" at bounding box center [627, 584] width 302 height 30
paste input "Personal Trading - Approvals (if applicable)"
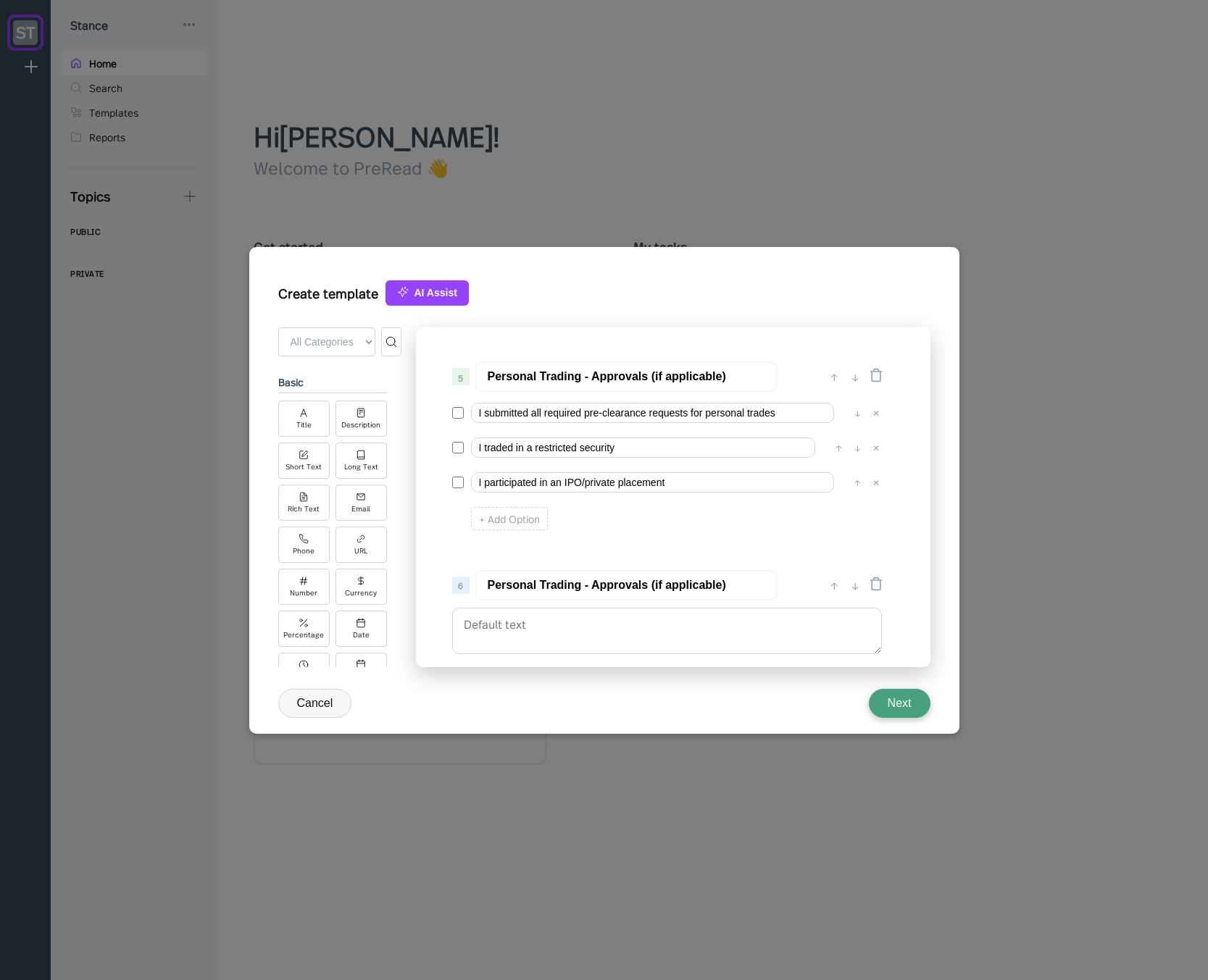
click at [621, 589] on input "Personal Trading - Approvals (if applicable)" at bounding box center [627, 584] width 302 height 30
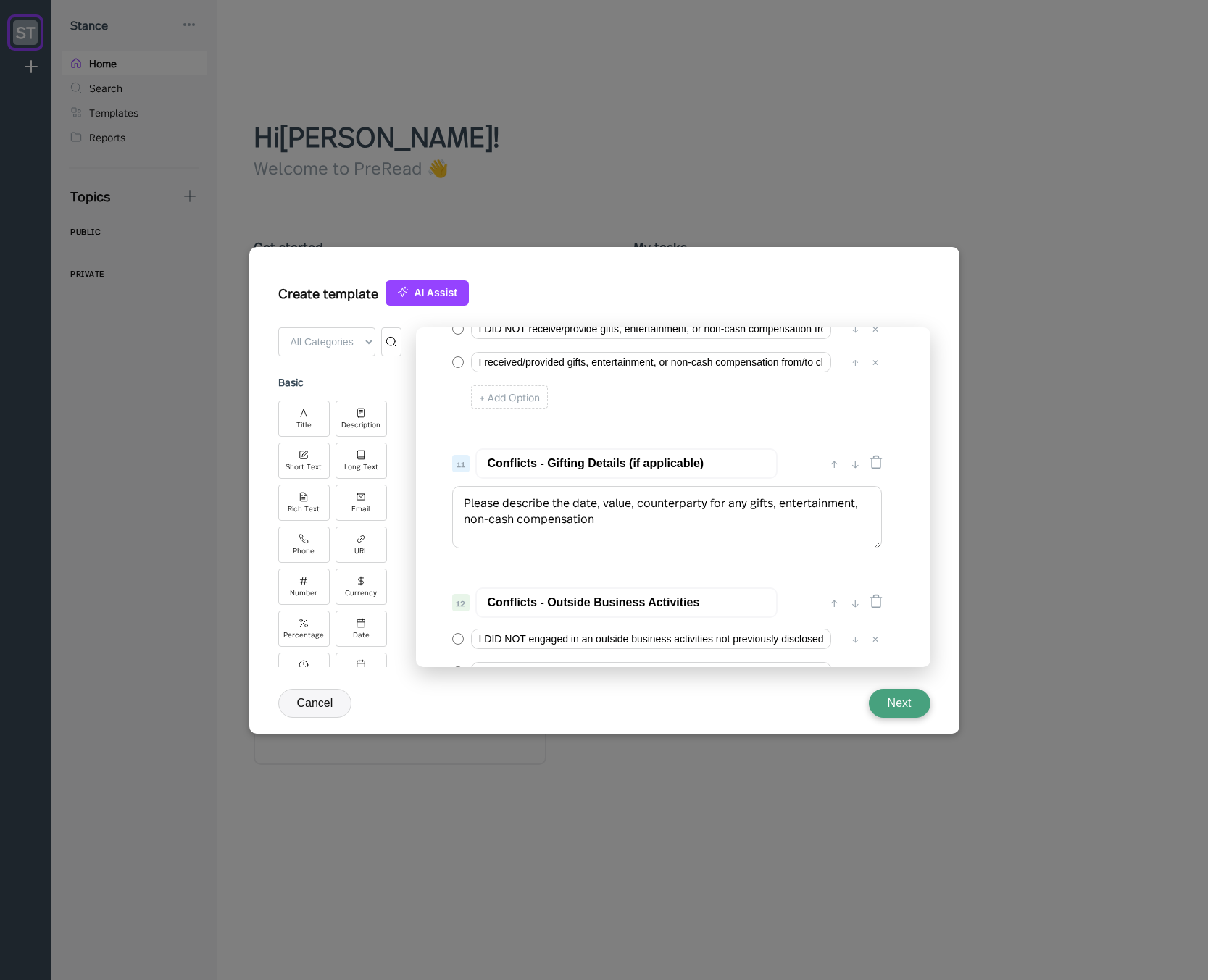
type input "Personal Trading - Details (if applicable)"
click at [589, 509] on textarea "Please describe the date, value, counterparty for any gifts, entertainment, non…" at bounding box center [667, 517] width 429 height 63
type textarea "Please describe the date, value, counterparty for any gifts, entertainment, non…"
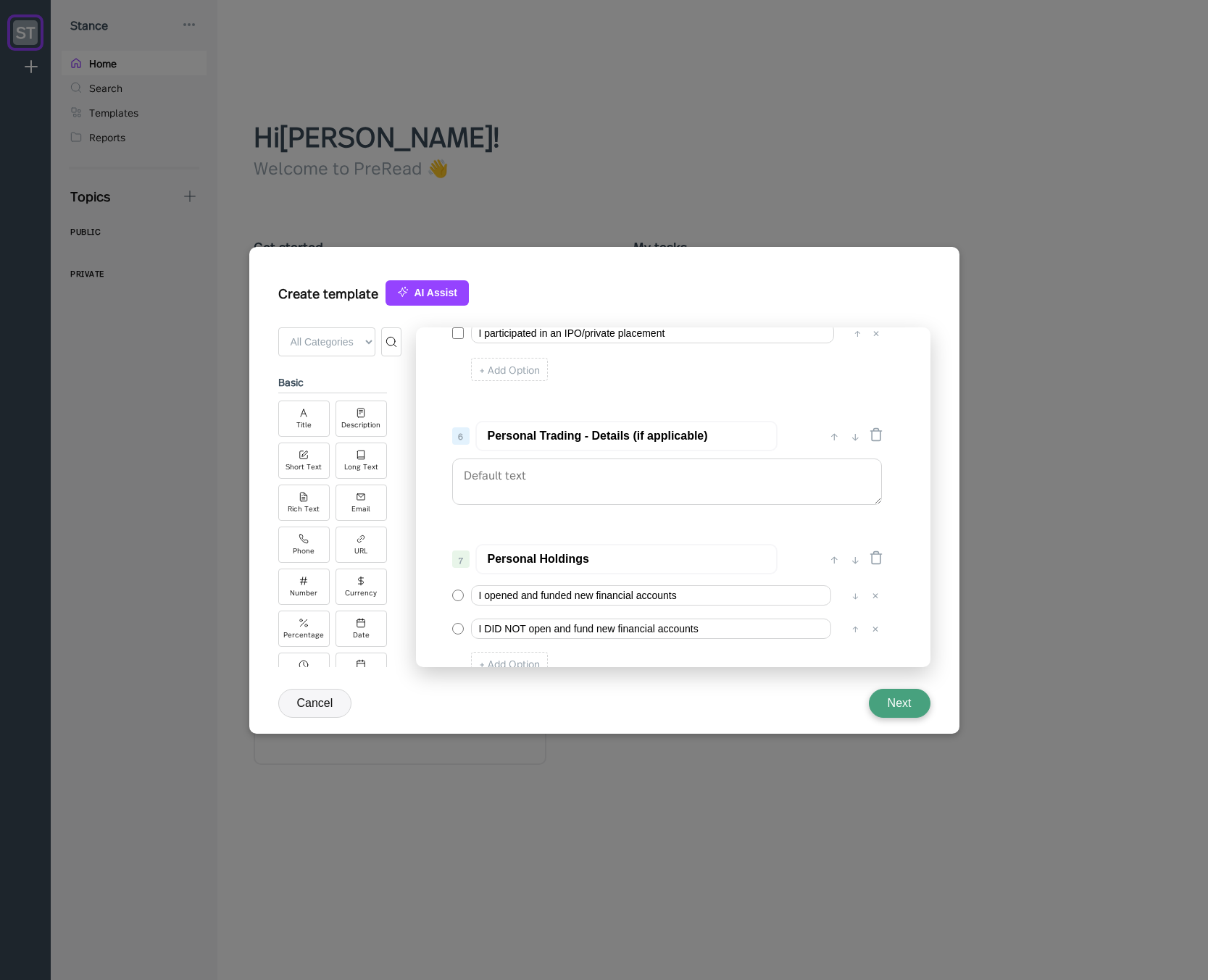
scroll to position [593, 0]
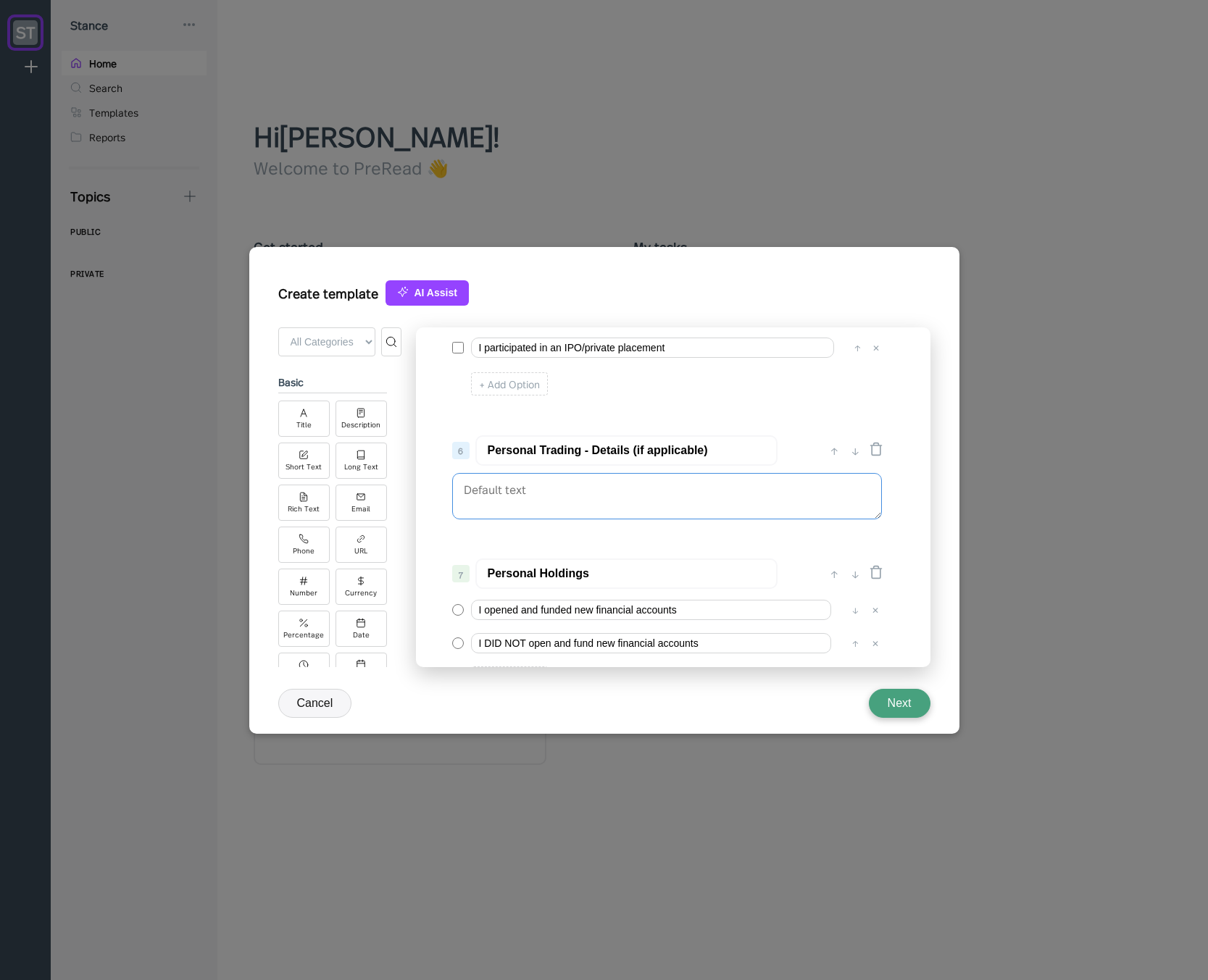
click at [581, 485] on textarea at bounding box center [667, 496] width 429 height 46
paste textarea "Please describe the date, value, counterparty for any gifts, entertainment, non…"
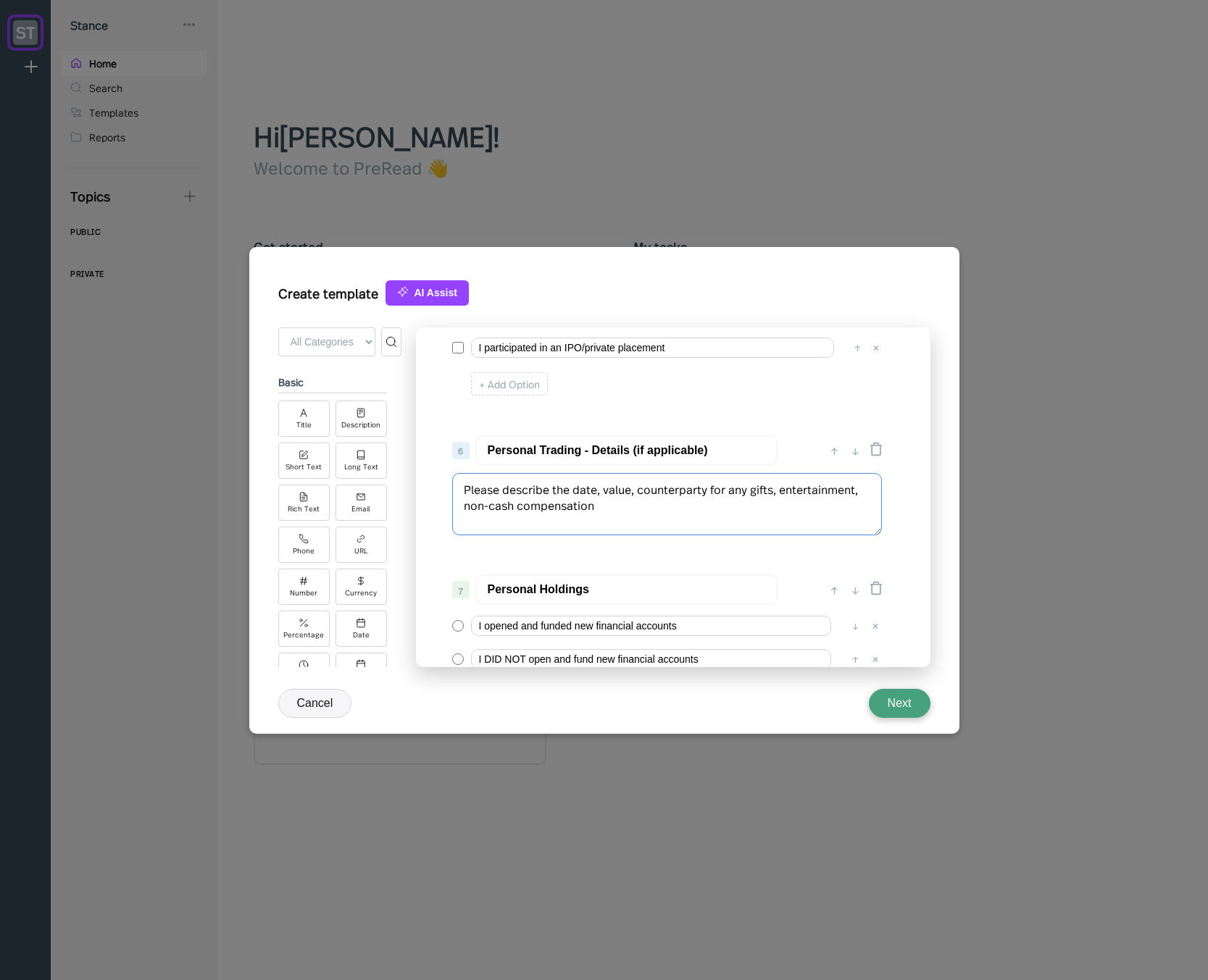
click at [580, 496] on textarea "Please describe the date, value, counterparty for any gifts, entertainment, non…" at bounding box center [667, 504] width 429 height 63
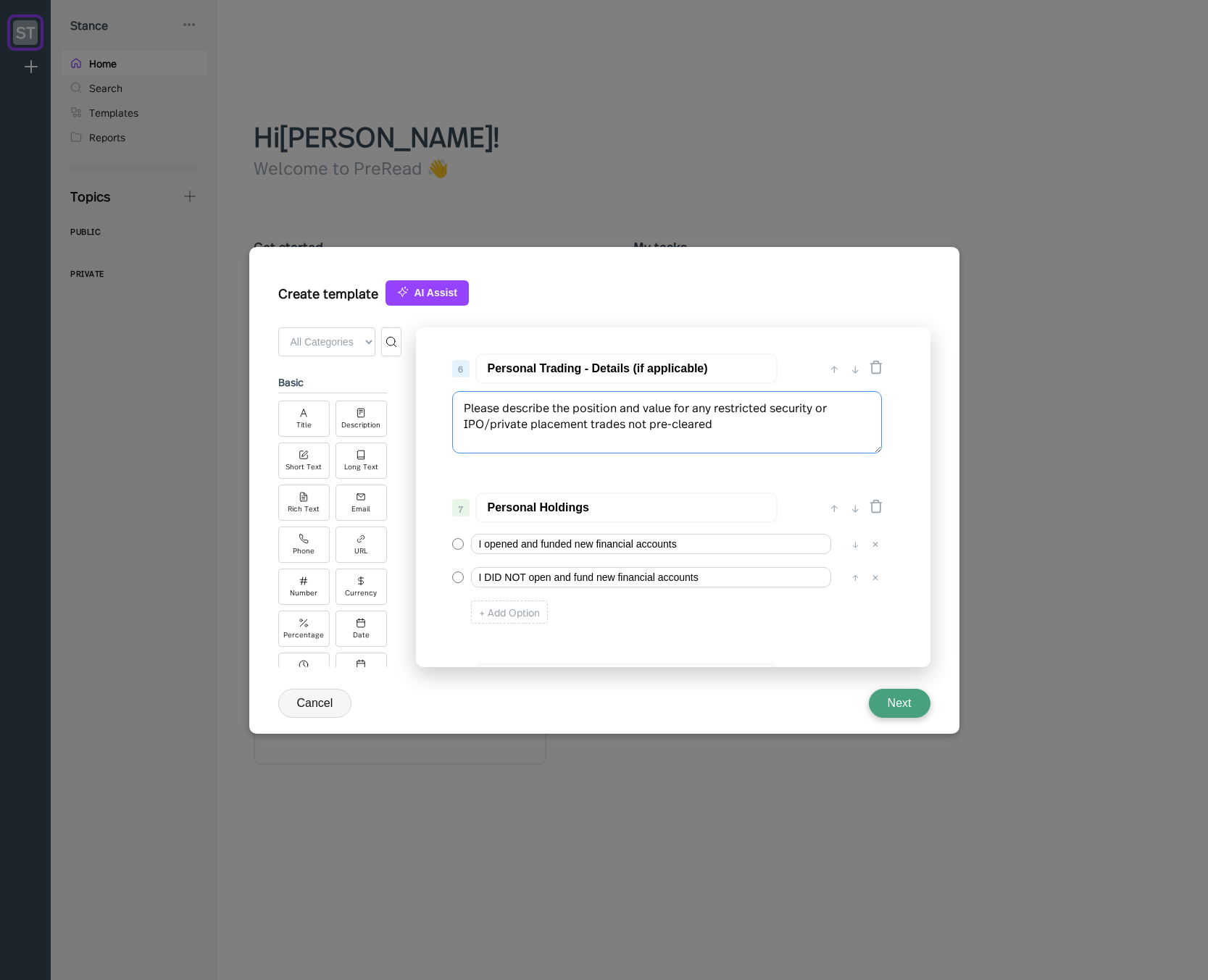
scroll to position [653, 0]
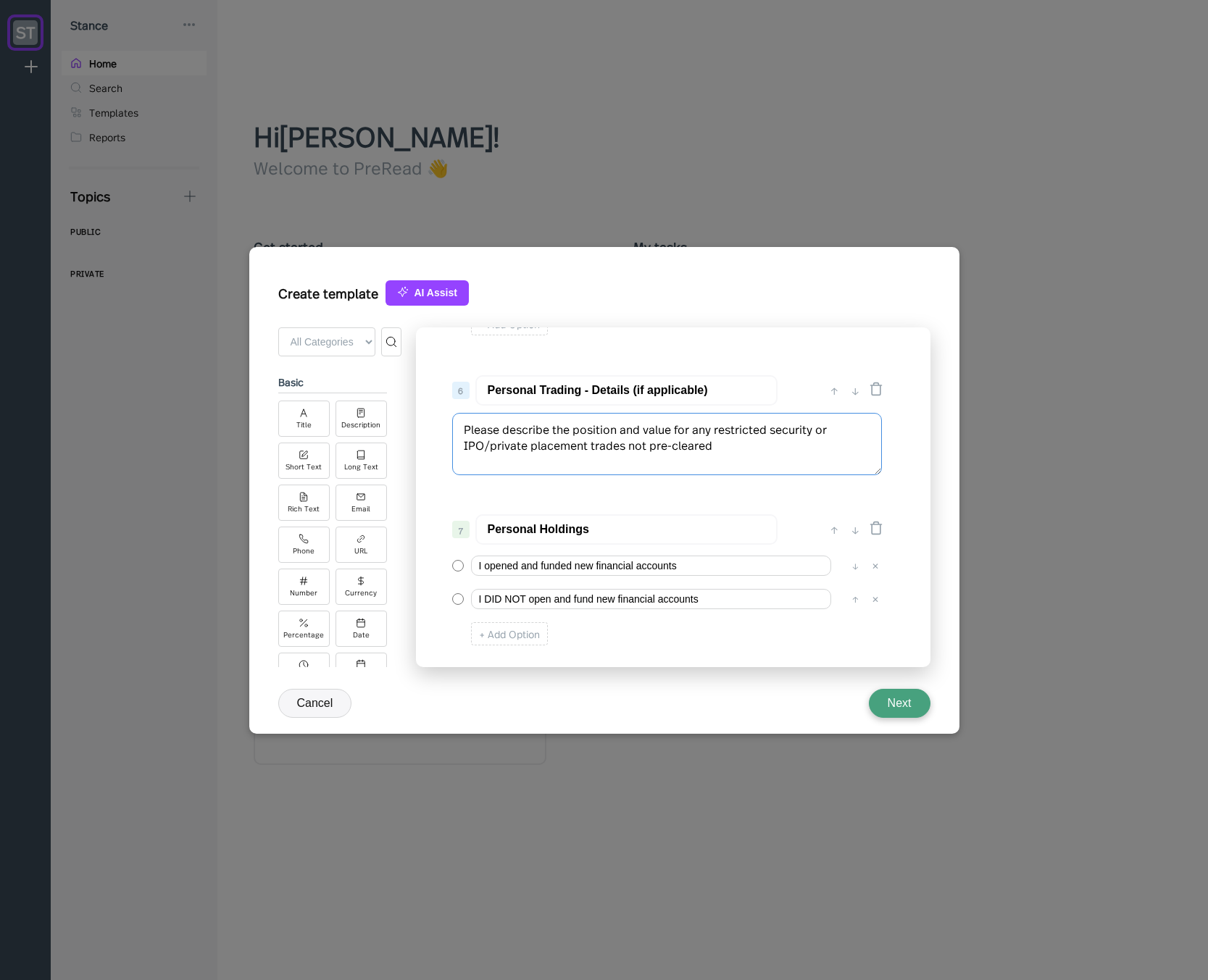
click at [634, 445] on textarea "Please describe the position and value for any restricted security or IPO/priva…" at bounding box center [667, 444] width 429 height 63
click at [634, 443] on textarea "Please describe the position and value for any restricted security or IPO/priva…" at bounding box center [667, 444] width 429 height 63
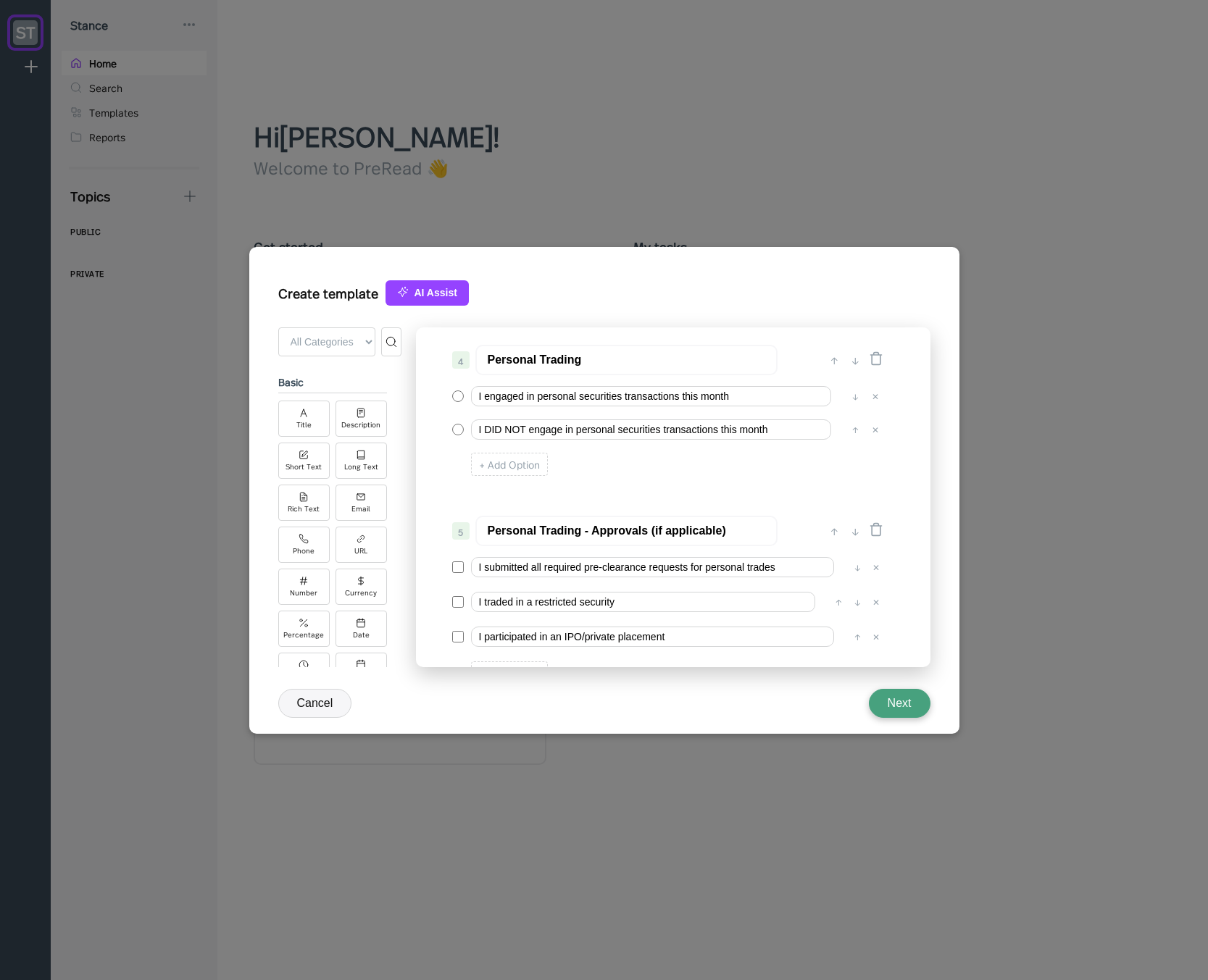
scroll to position [294, 0]
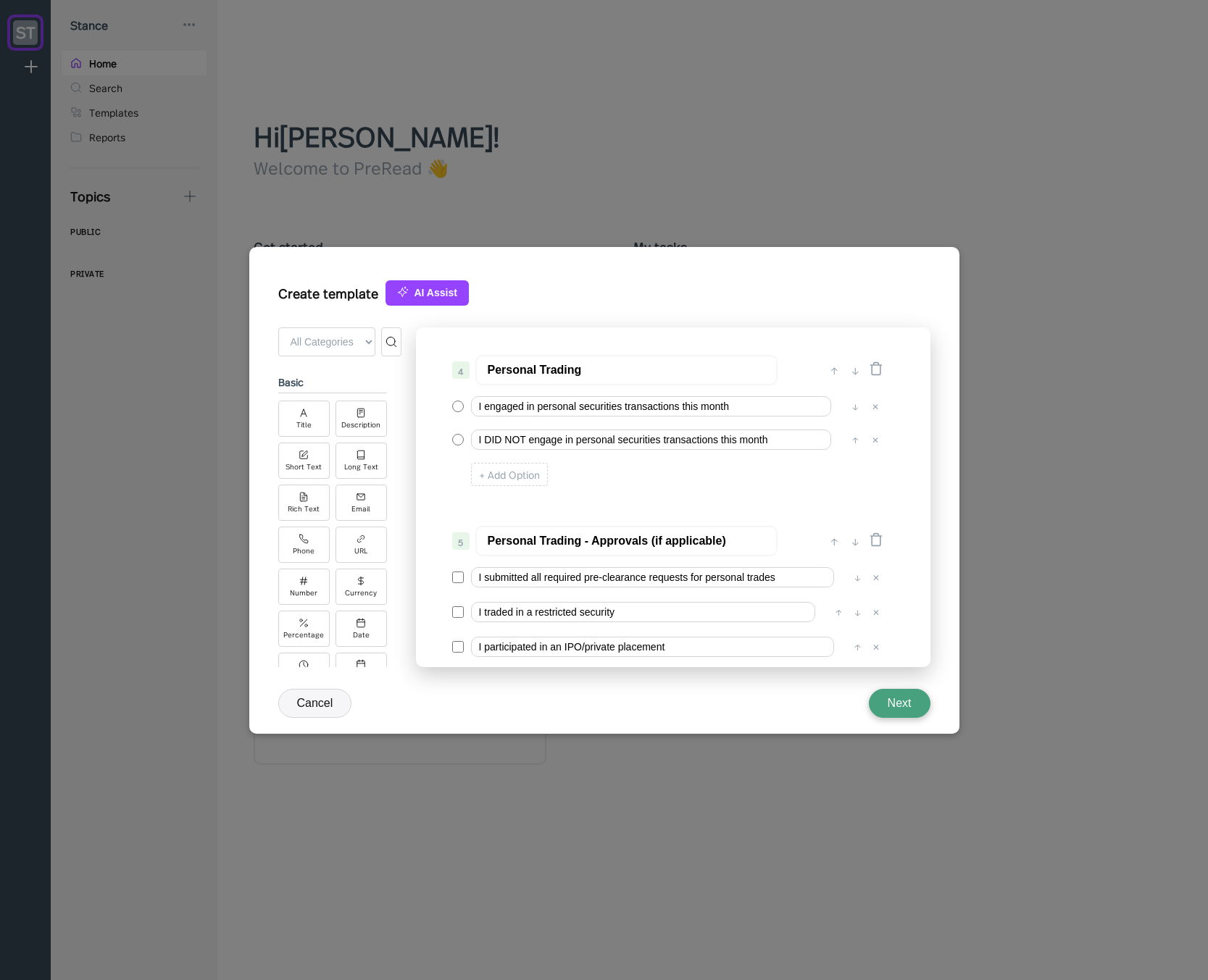
type textarea "Please describe the position and value for any restricted security or IPO/priva…"
drag, startPoint x: 586, startPoint y: 368, endPoint x: 565, endPoint y: 368, distance: 21.0
click at [565, 368] on input "Personal Trading" at bounding box center [627, 369] width 302 height 30
type input "Personal Trades"
drag, startPoint x: 582, startPoint y: 537, endPoint x: 565, endPoint y: 540, distance: 17.3
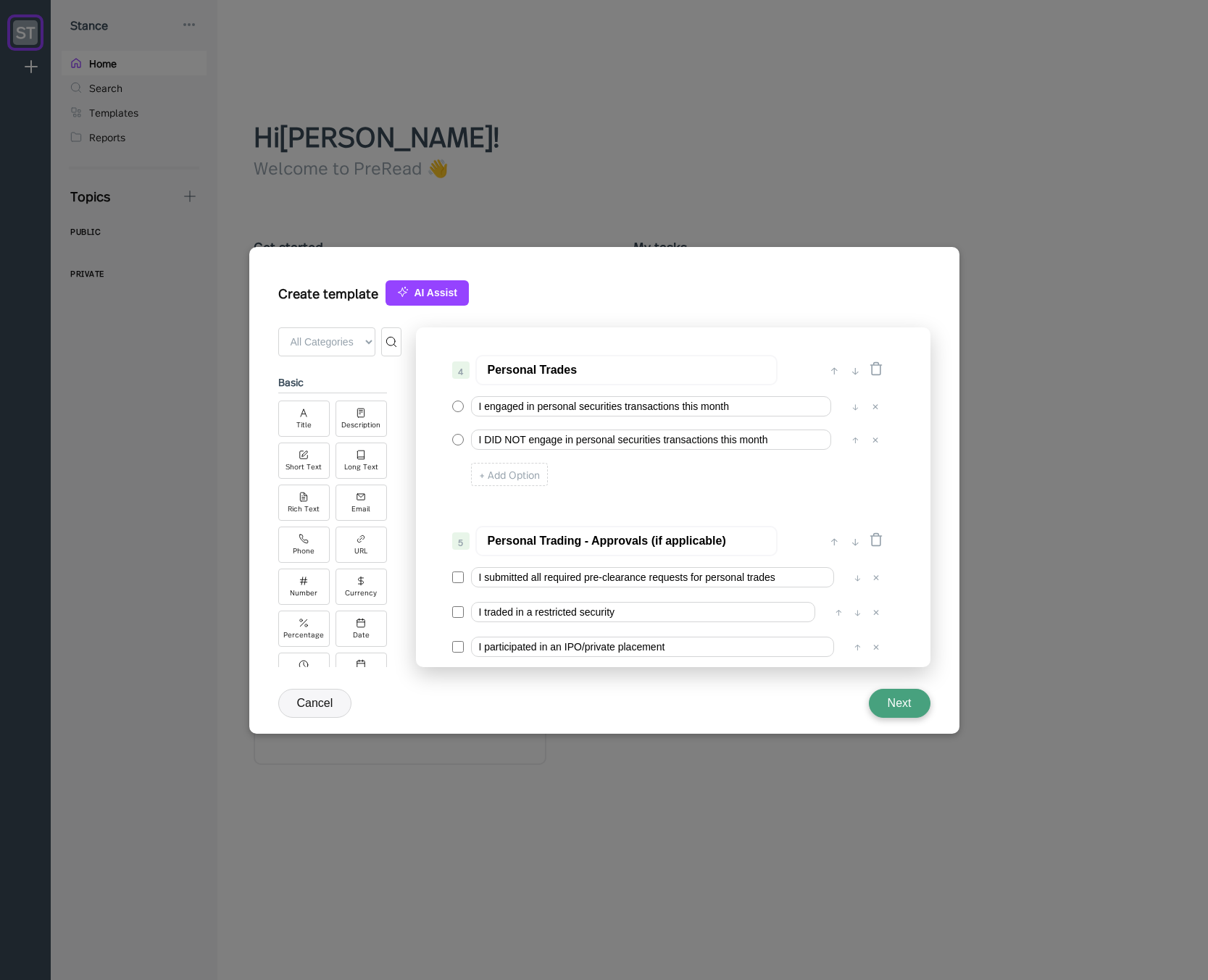
click at [565, 540] on input "Personal Trading - Approvals (if applicable)" at bounding box center [627, 541] width 302 height 30
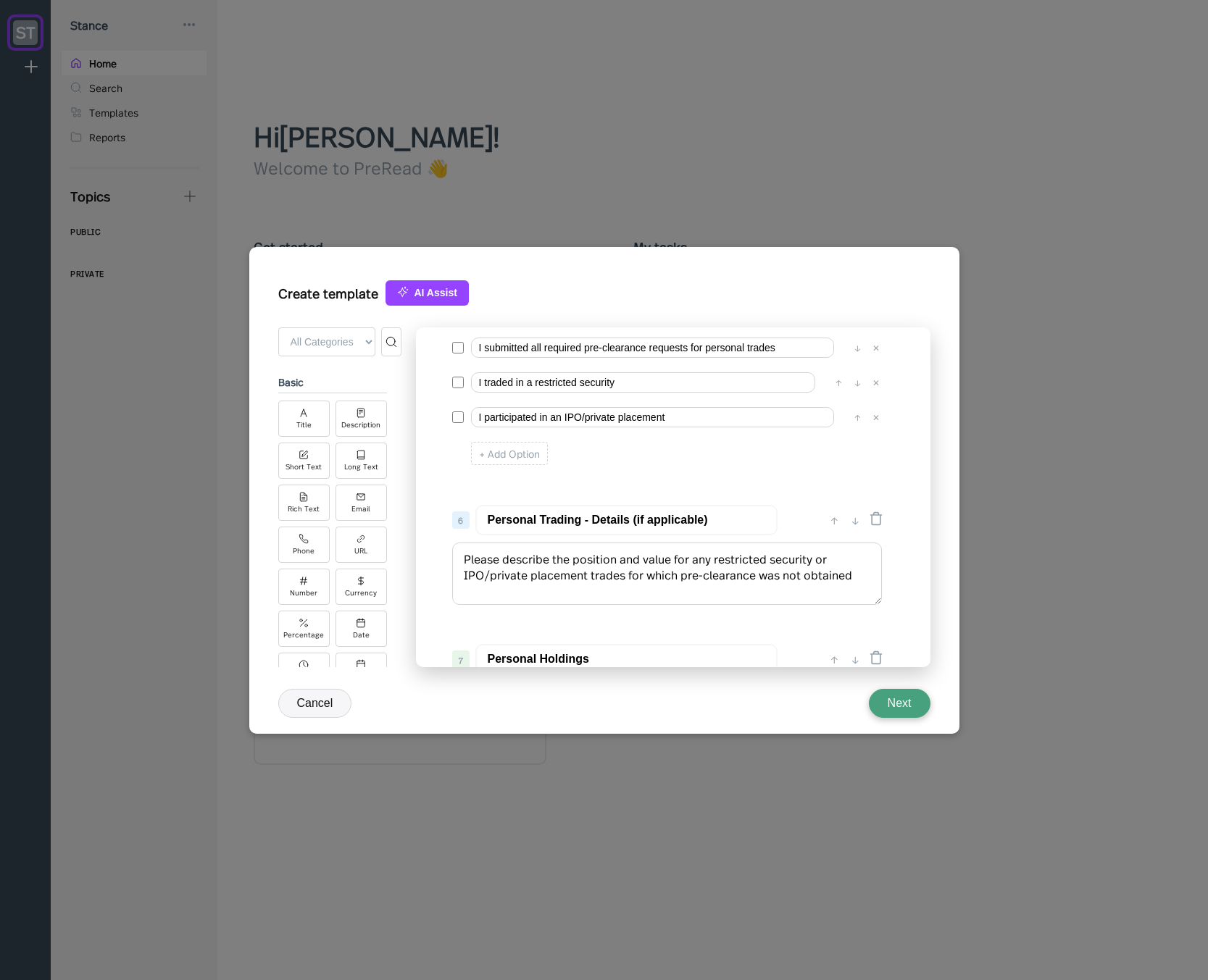
scroll to position [554, 0]
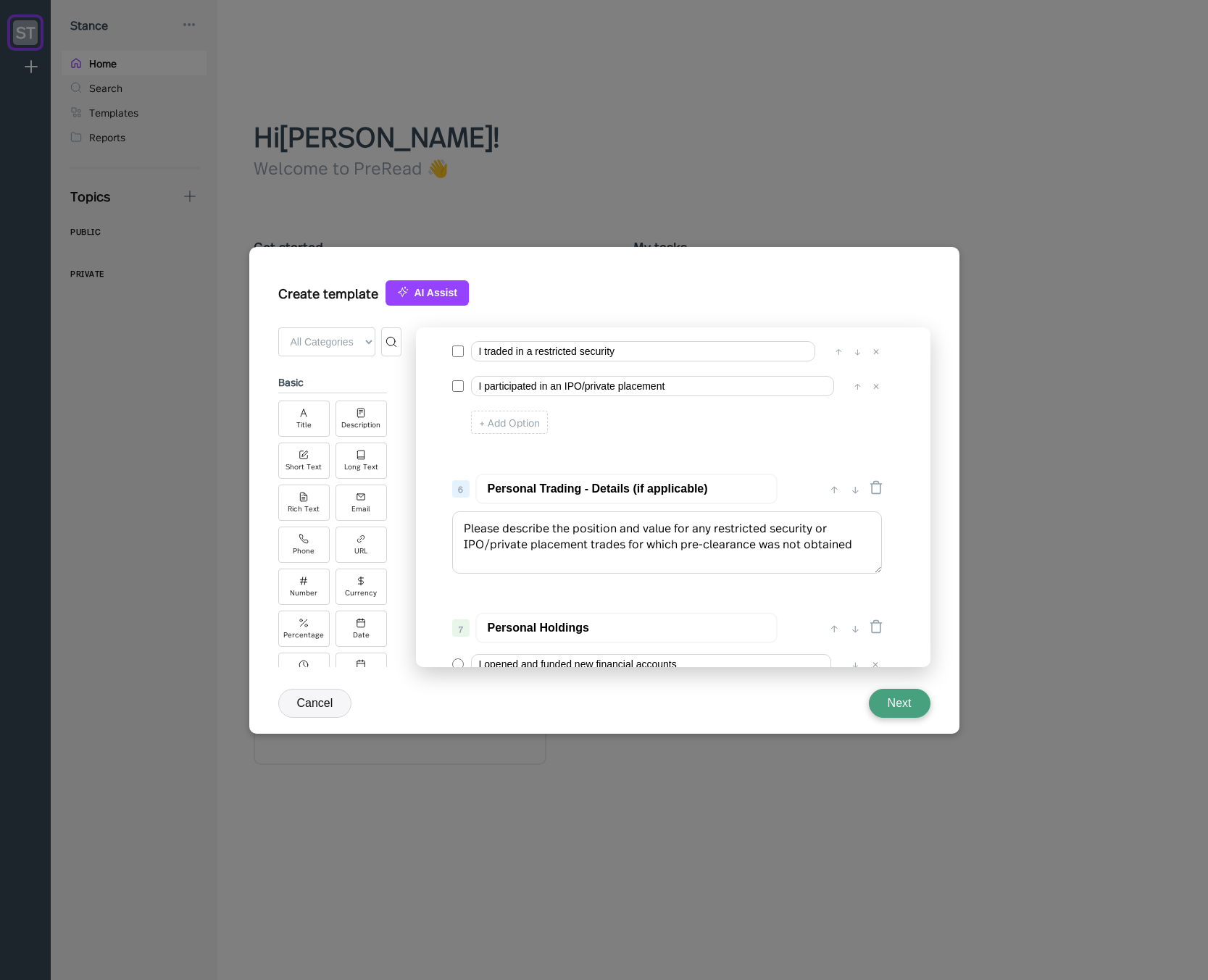
type input "Personal Trades - Approvals (if applicable)"
drag, startPoint x: 582, startPoint y: 489, endPoint x: 562, endPoint y: 490, distance: 20.0
click at [562, 490] on input "Personal Trading - Details (if applicable)" at bounding box center [627, 488] width 302 height 30
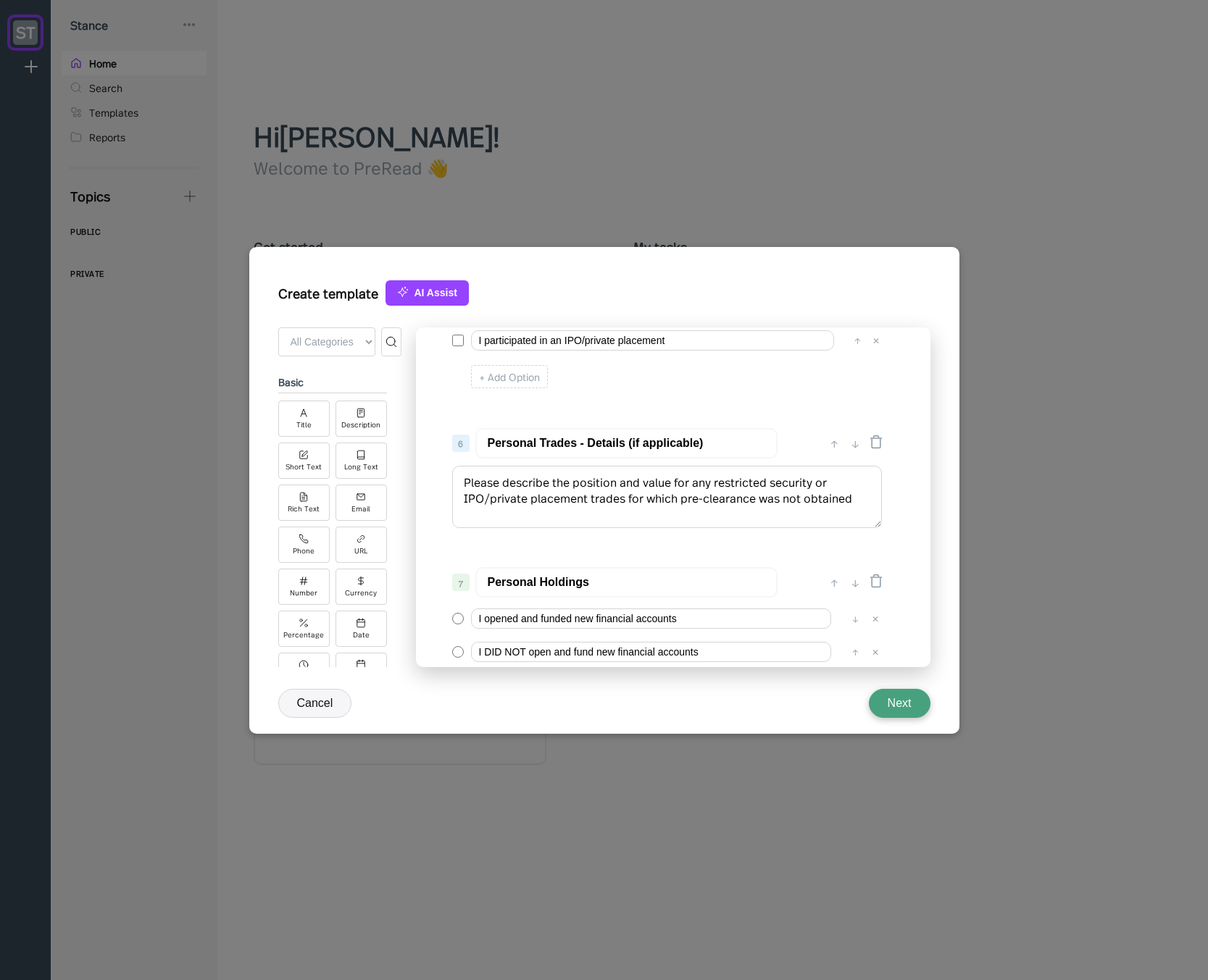
scroll to position [642, 0]
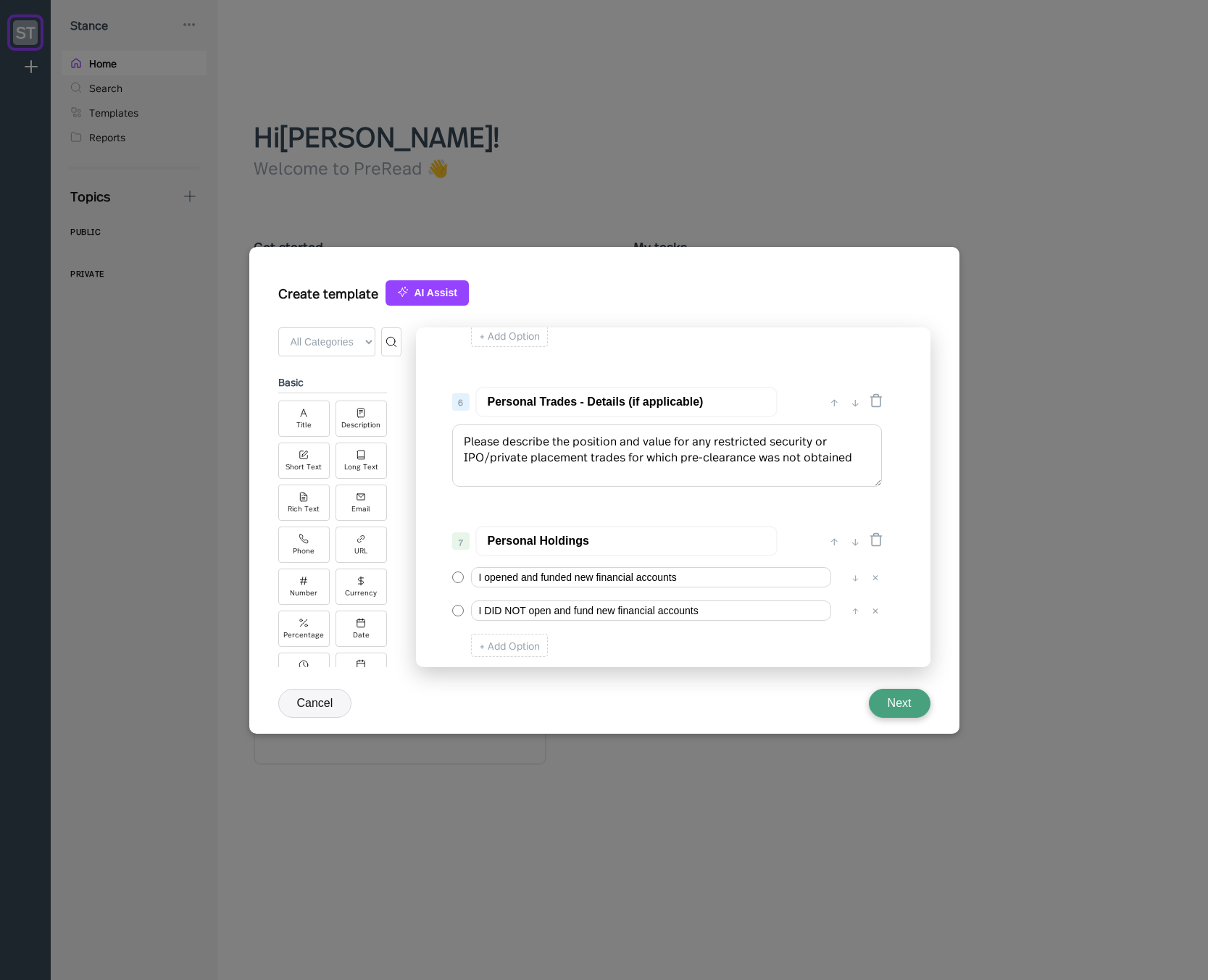
type input "Personal Trades - Details (if applicable)"
click at [618, 526] on input "Personal Holdings" at bounding box center [627, 541] width 302 height 30
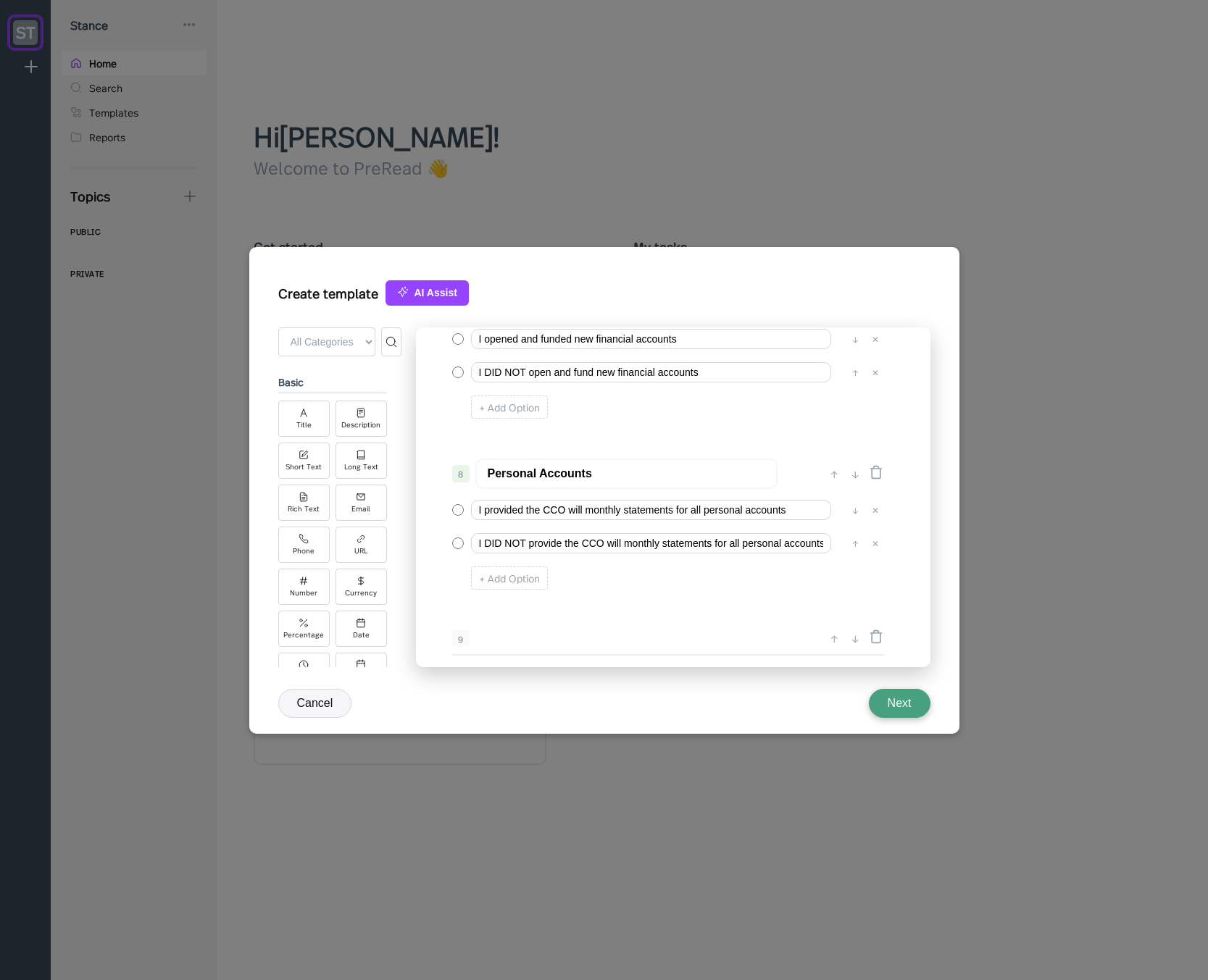
scroll to position [793, 0]
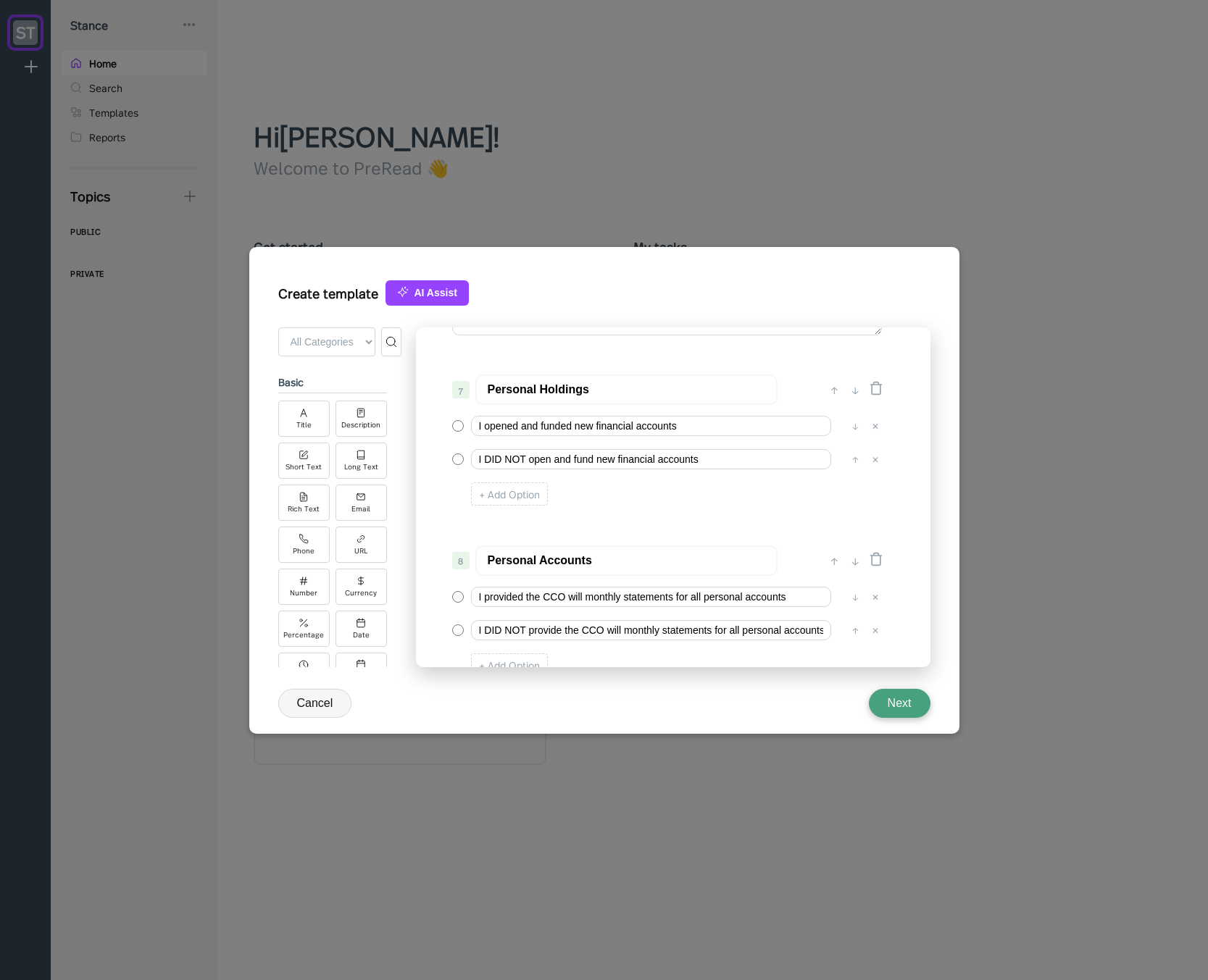
click at [564, 392] on input "Personal Holdings" at bounding box center [627, 389] width 302 height 30
click at [602, 393] on input "Personal Holdings" at bounding box center [627, 389] width 302 height 30
click at [602, 394] on input "Personal Holdings" at bounding box center [627, 389] width 302 height 30
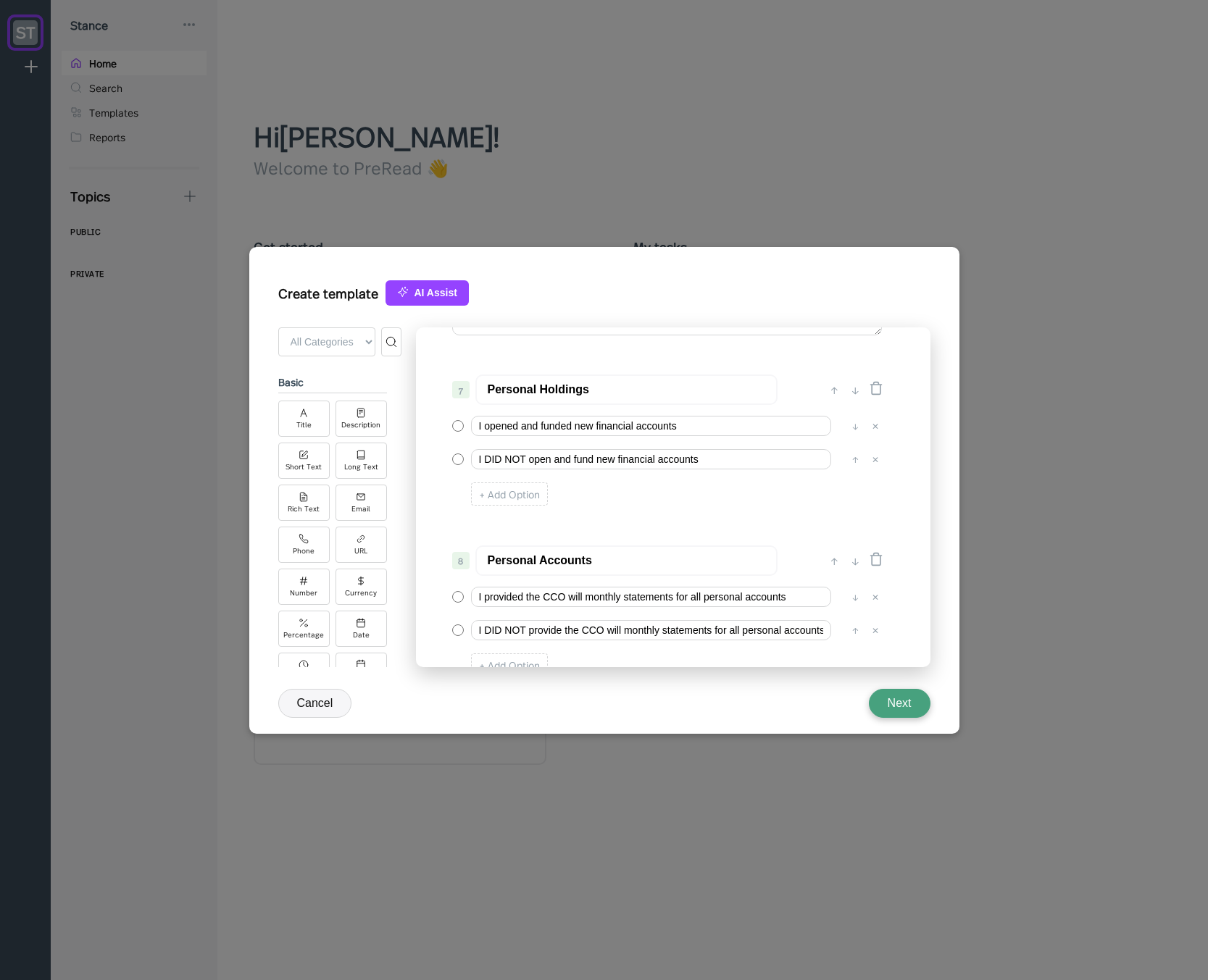
click at [568, 386] on input "Personal Holdings" at bounding box center [627, 389] width 302 height 30
type input "Personal Accounts"
click at [602, 559] on input "Personal Accounts" at bounding box center [627, 560] width 302 height 30
click at [619, 526] on div "0 ↓ Quarterly Access Person Attestation 1 ↑ ↓ Please complete this questionnair…" at bounding box center [672, 497] width 514 height 340
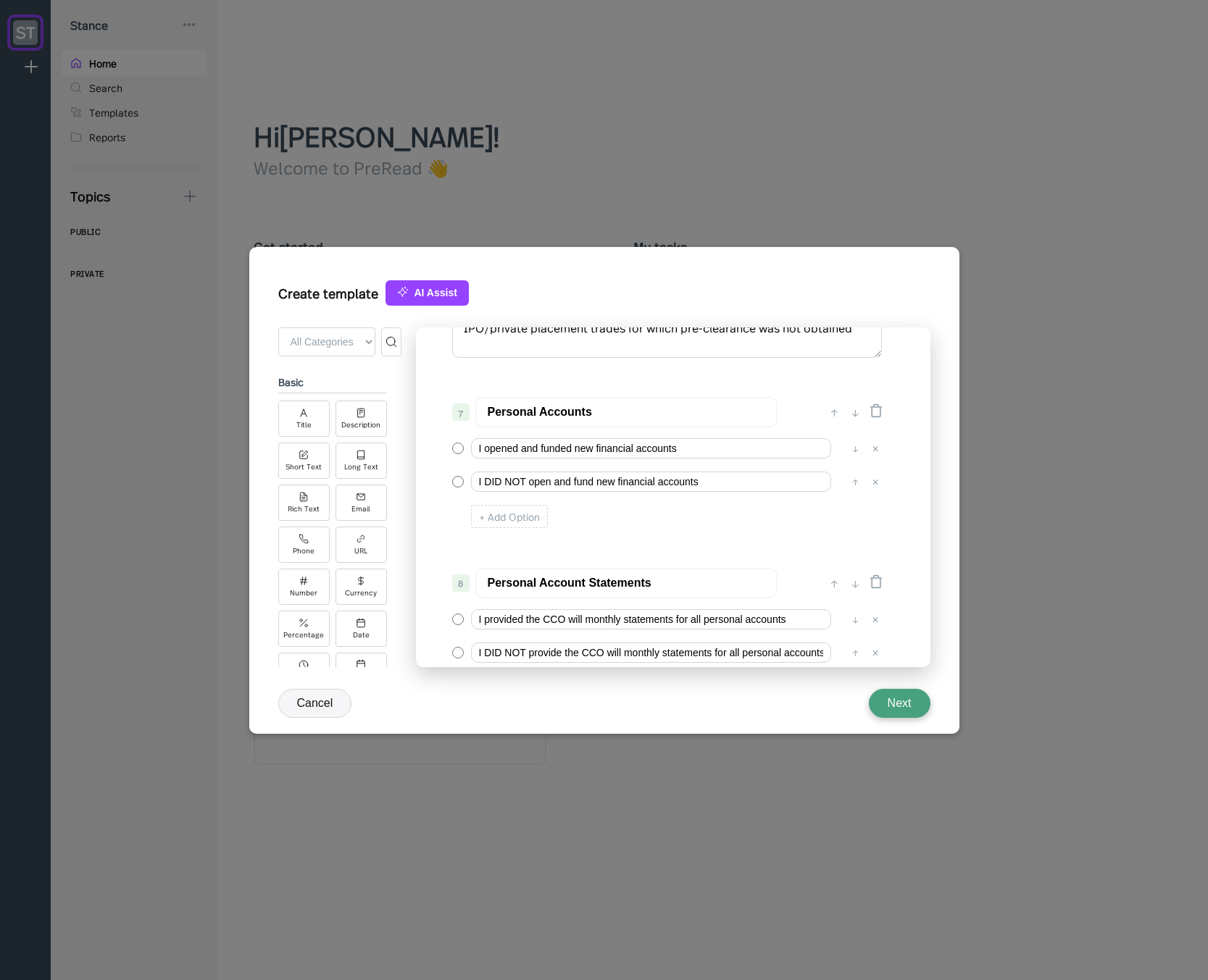
scroll to position [790, 0]
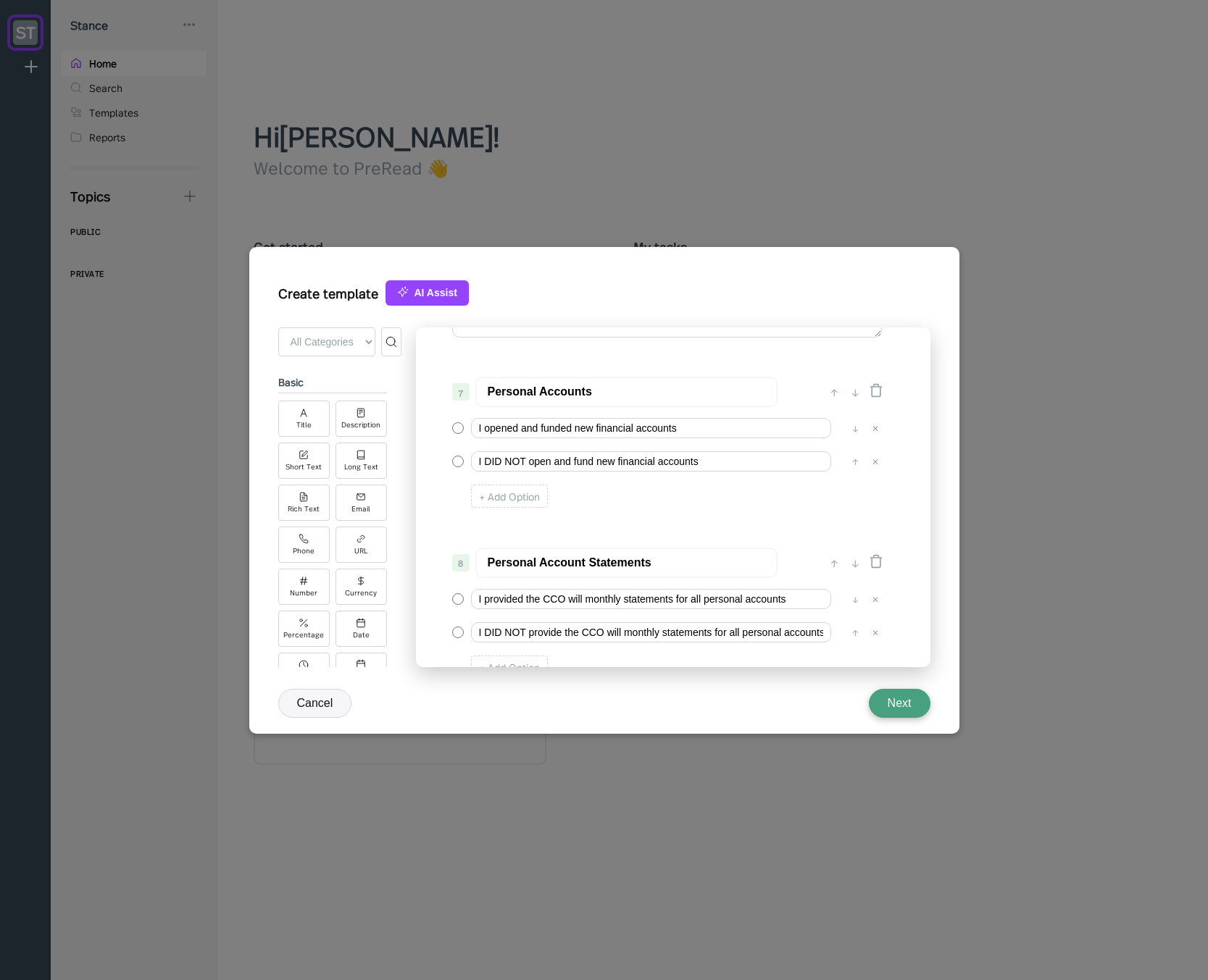
click at [586, 562] on input "Personal Account Statements" at bounding box center [627, 562] width 302 height 30
type input "Personal Accounts - Statements"
click at [625, 520] on div "0 ↓ Quarterly Access Person Attestation 1 ↑ ↓ Please complete this questionnair…" at bounding box center [672, 497] width 514 height 340
click at [671, 560] on input "Personal Accounts - Statements" at bounding box center [627, 562] width 302 height 30
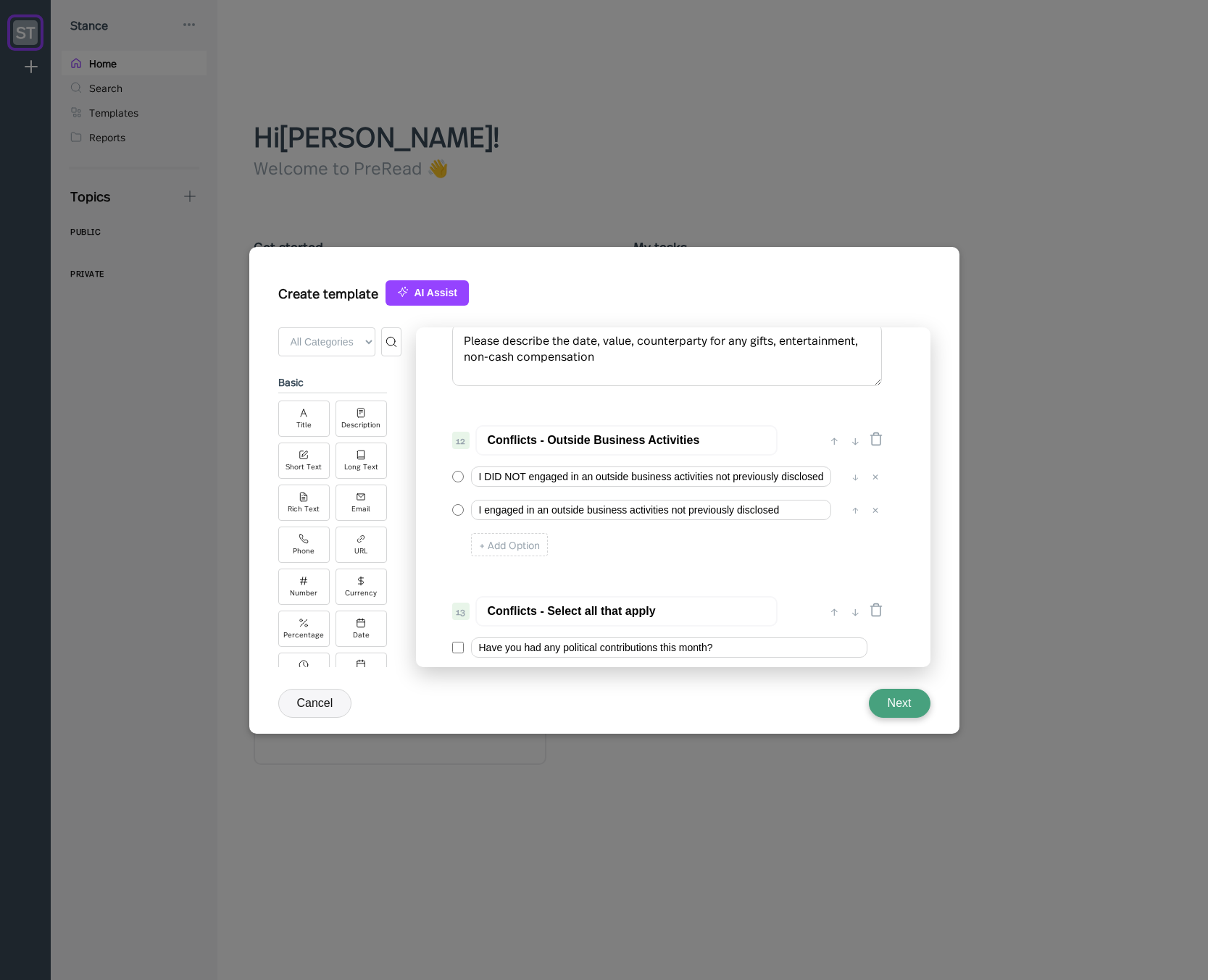
scroll to position [1486, 0]
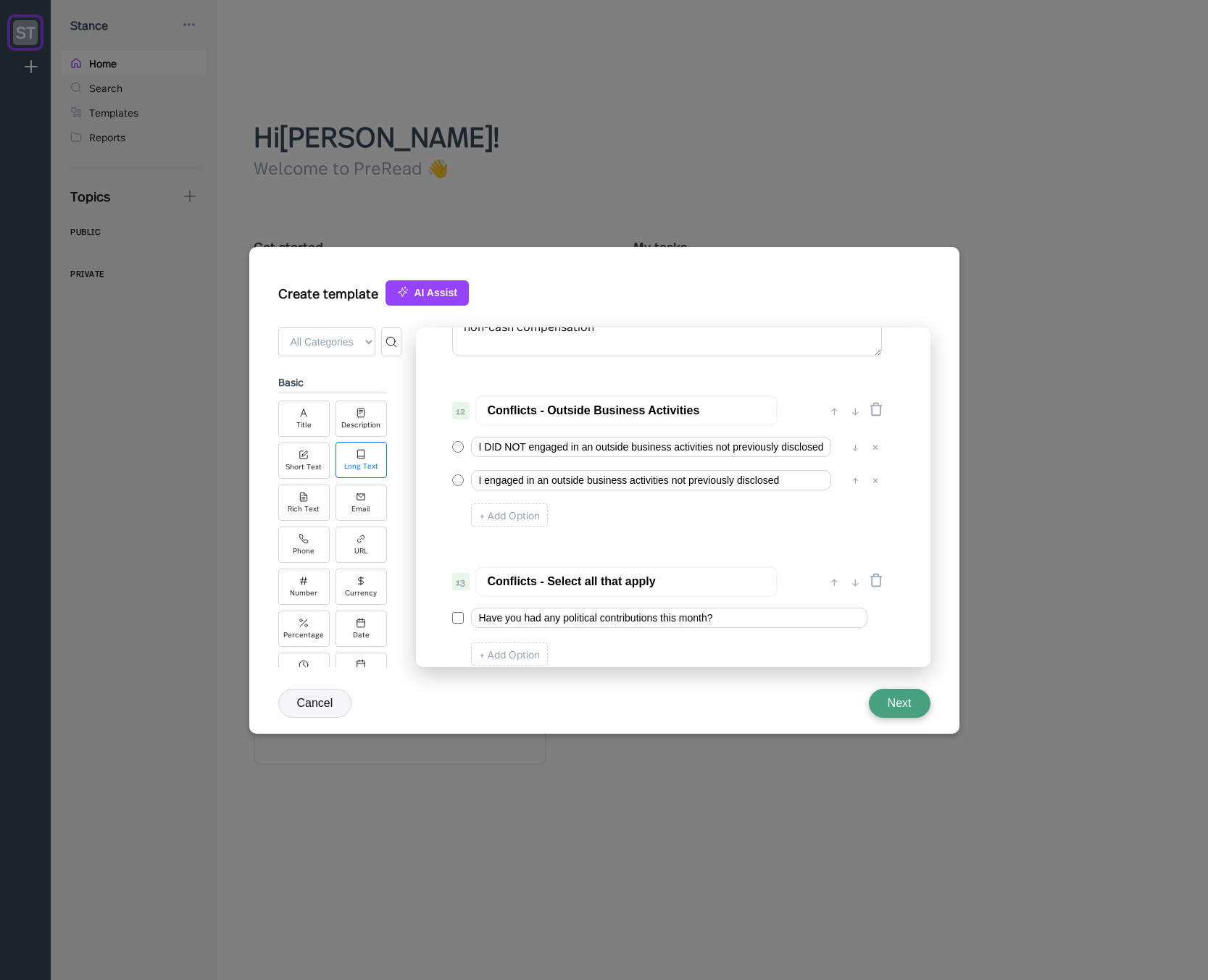
click at [367, 475] on div "Long Text" at bounding box center [361, 460] width 52 height 36
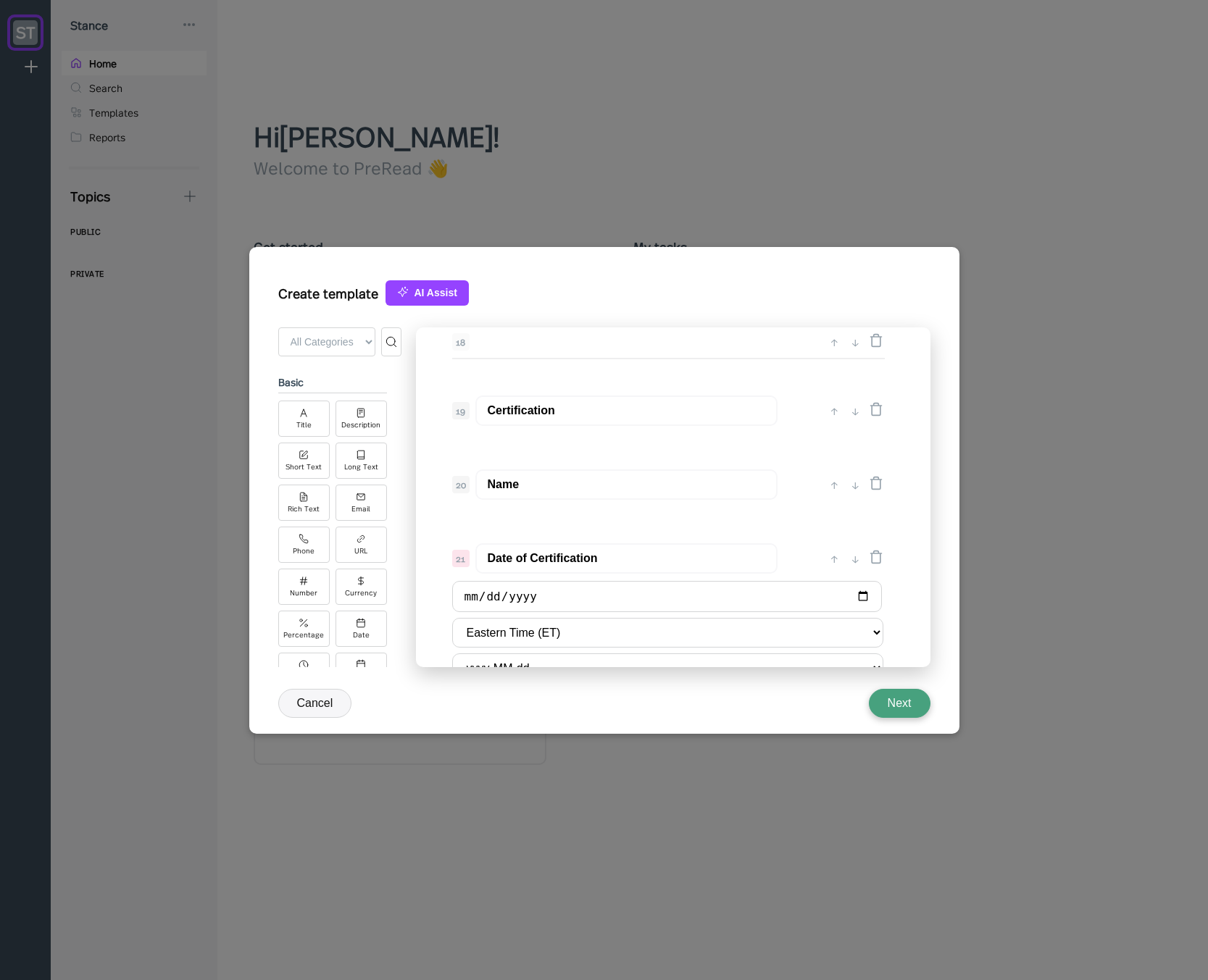
scroll to position [2616, 0]
click at [853, 564] on div "↑" at bounding box center [855, 566] width 15 height 17
click at [829, 503] on div "↑" at bounding box center [835, 504] width 15 height 17
type input "Long Text"
type input "Date of Certification"
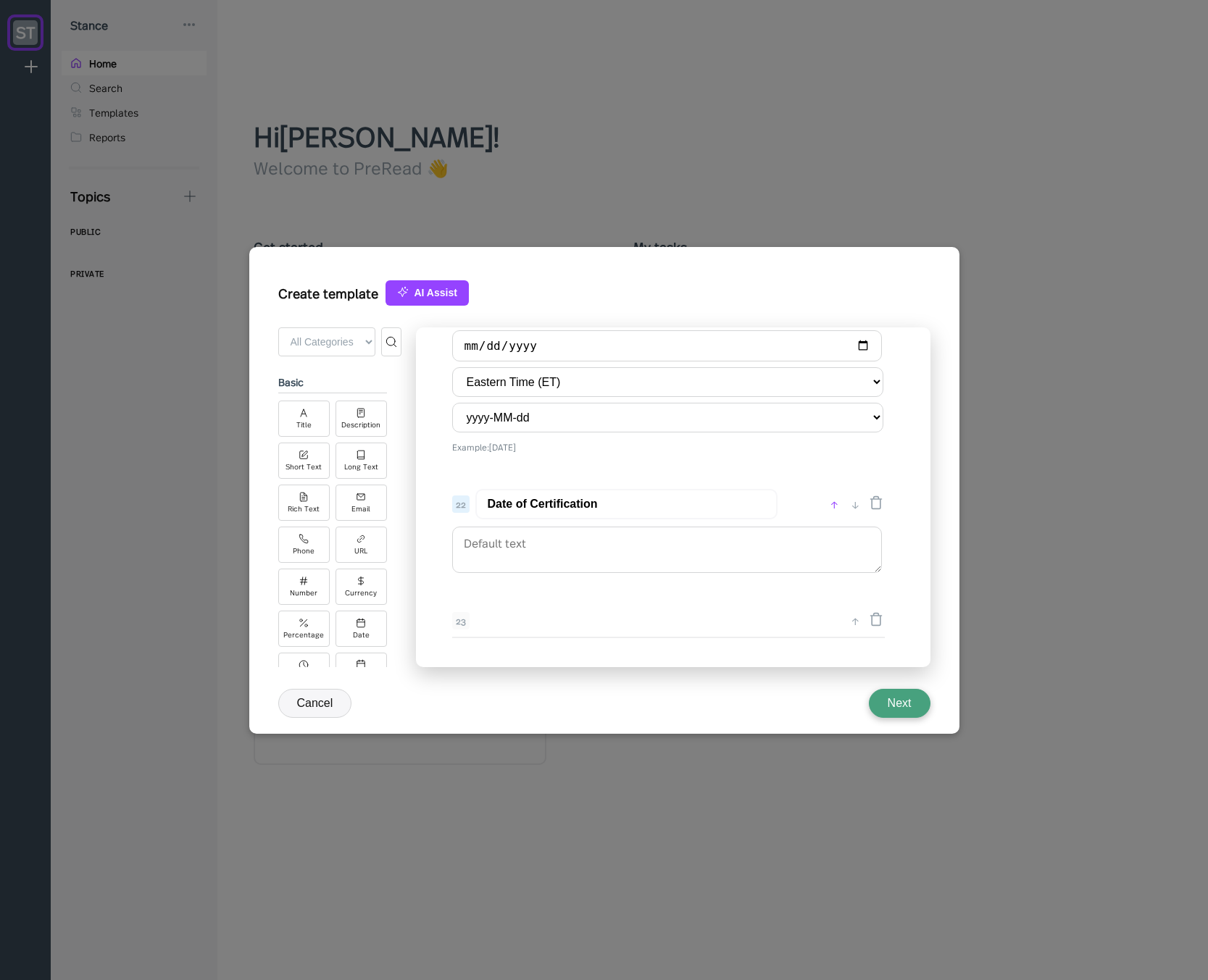
select select "America/[GEOGRAPHIC_DATA]"
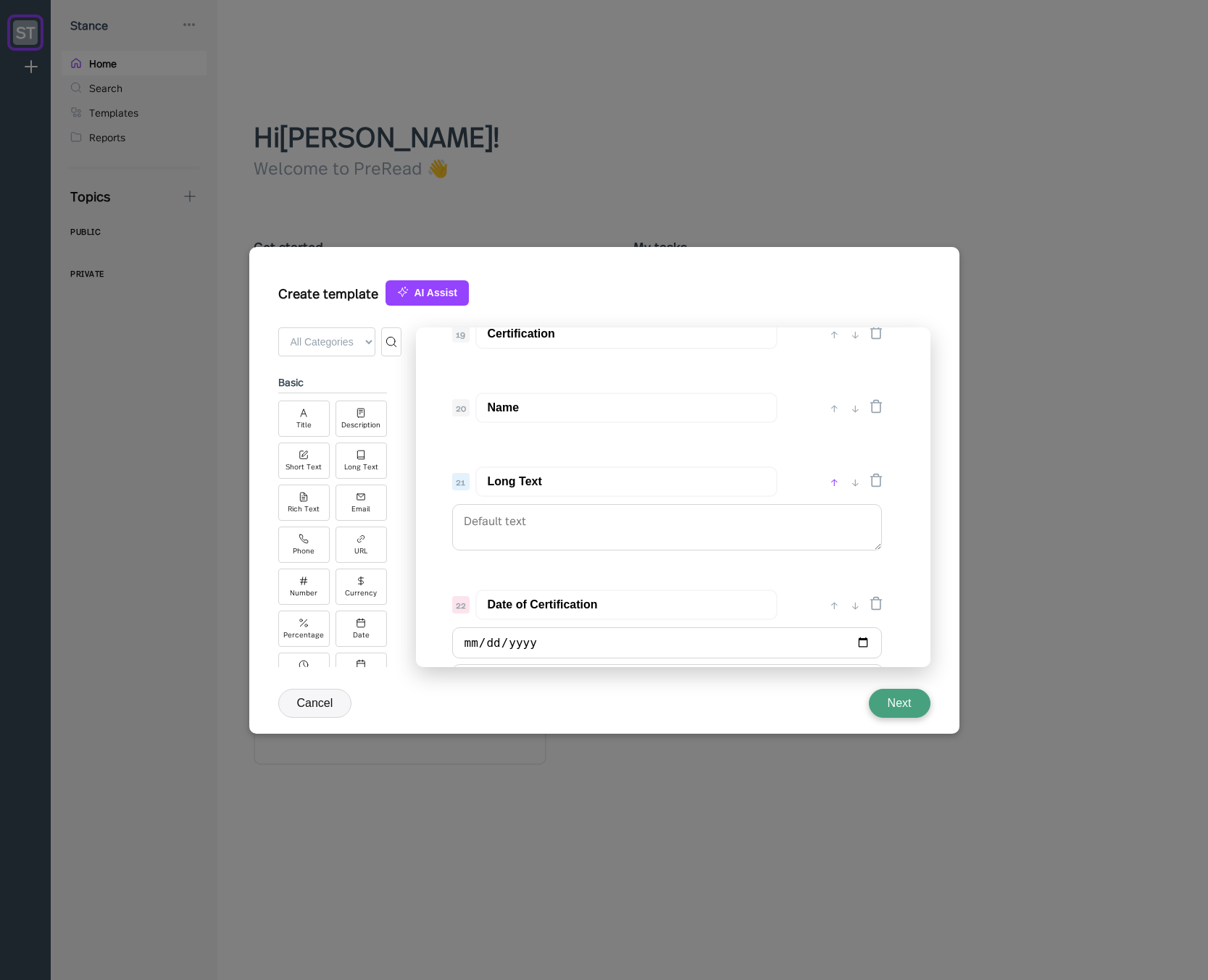
click at [834, 485] on div "↑" at bounding box center [835, 481] width 15 height 17
type input "Long Text"
type input "Name"
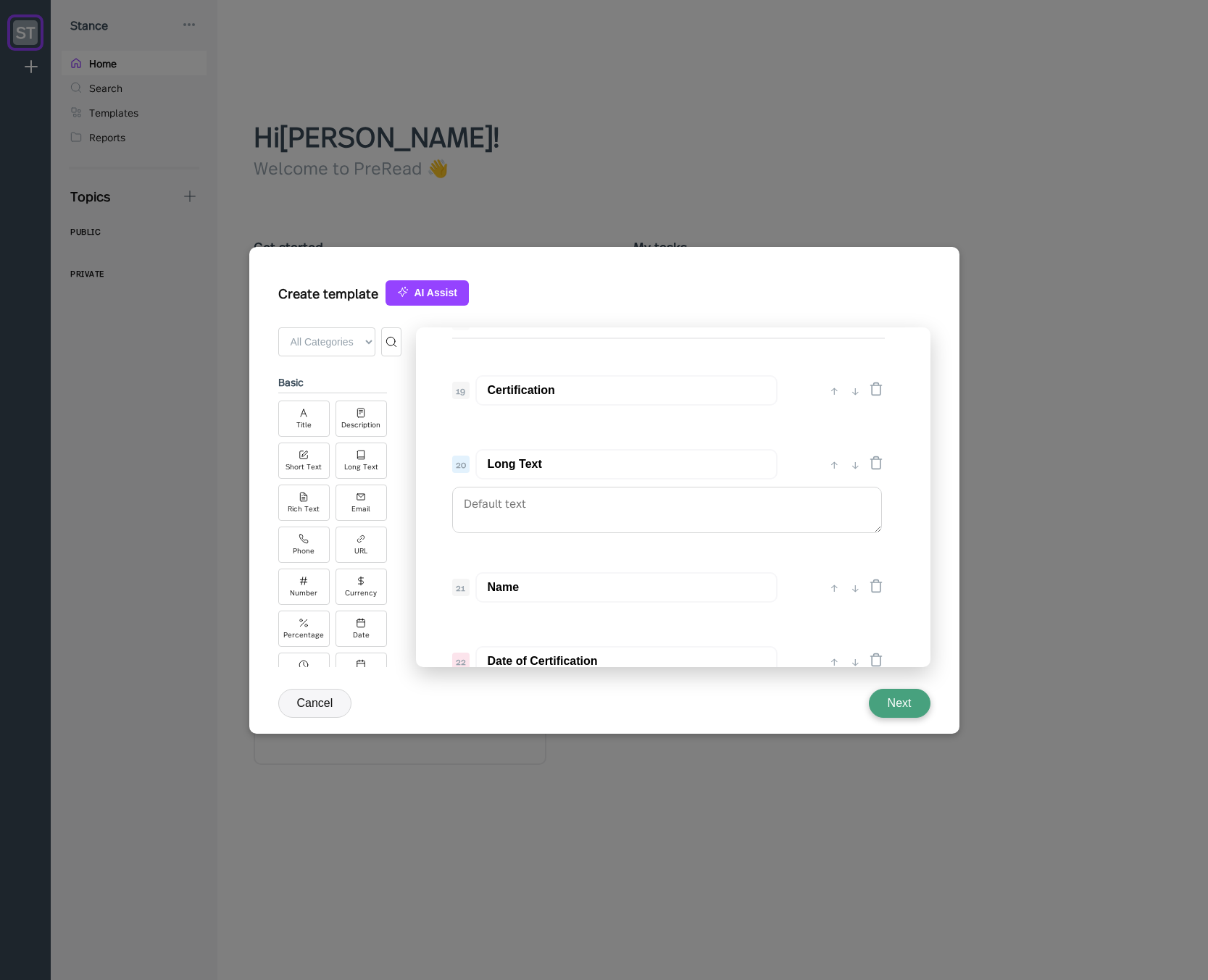
scroll to position [2355, 0]
click at [833, 499] on div "↑" at bounding box center [835, 494] width 15 height 17
type input "Long Text"
type input "Certification"
click at [832, 420] on div "↑" at bounding box center [835, 420] width 15 height 17
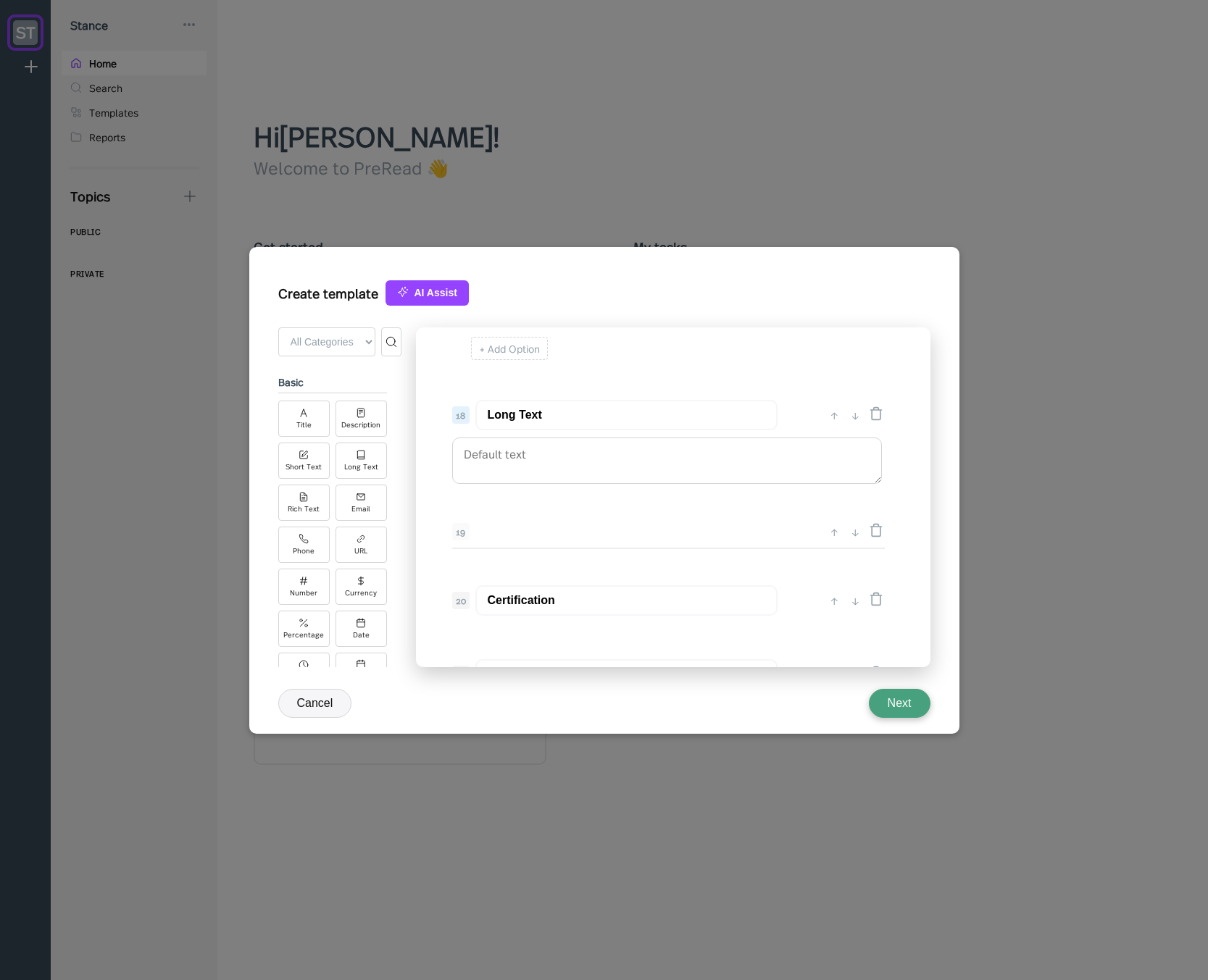
scroll to position [2181, 0]
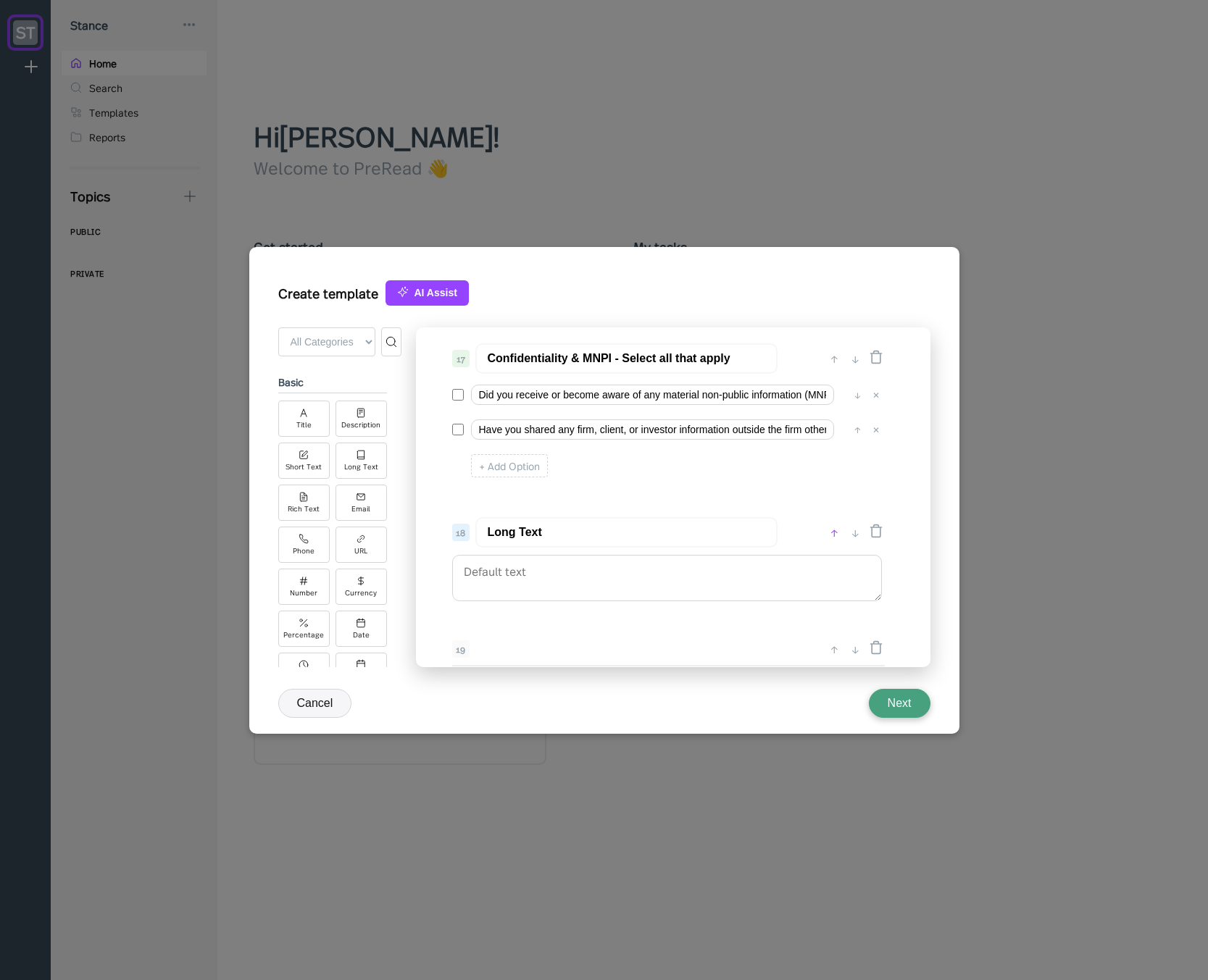
click at [831, 534] on div "↑" at bounding box center [835, 532] width 15 height 17
type input "Long Text"
type input "Confidentiality & MNPI - Select all that apply"
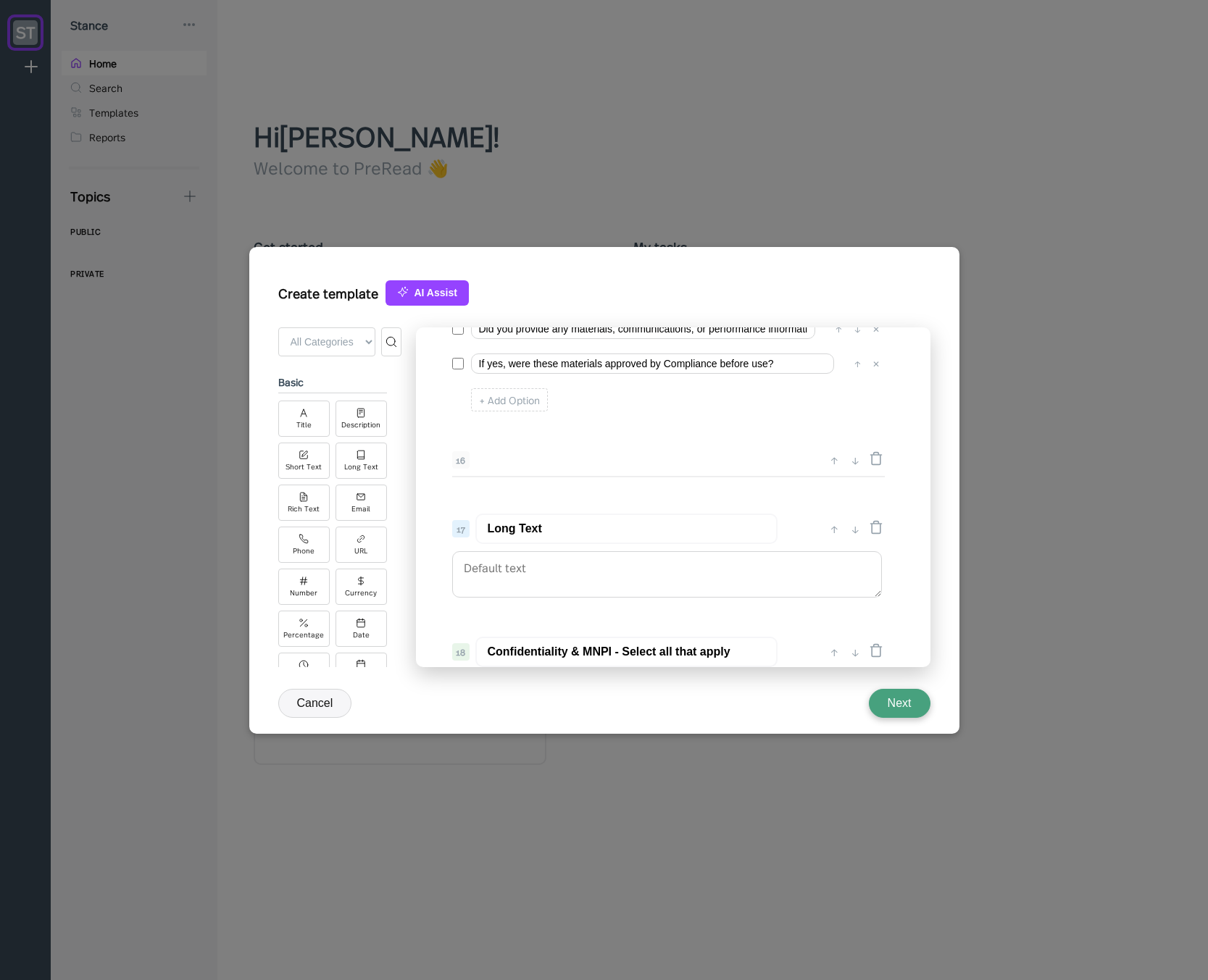
scroll to position [2007, 0]
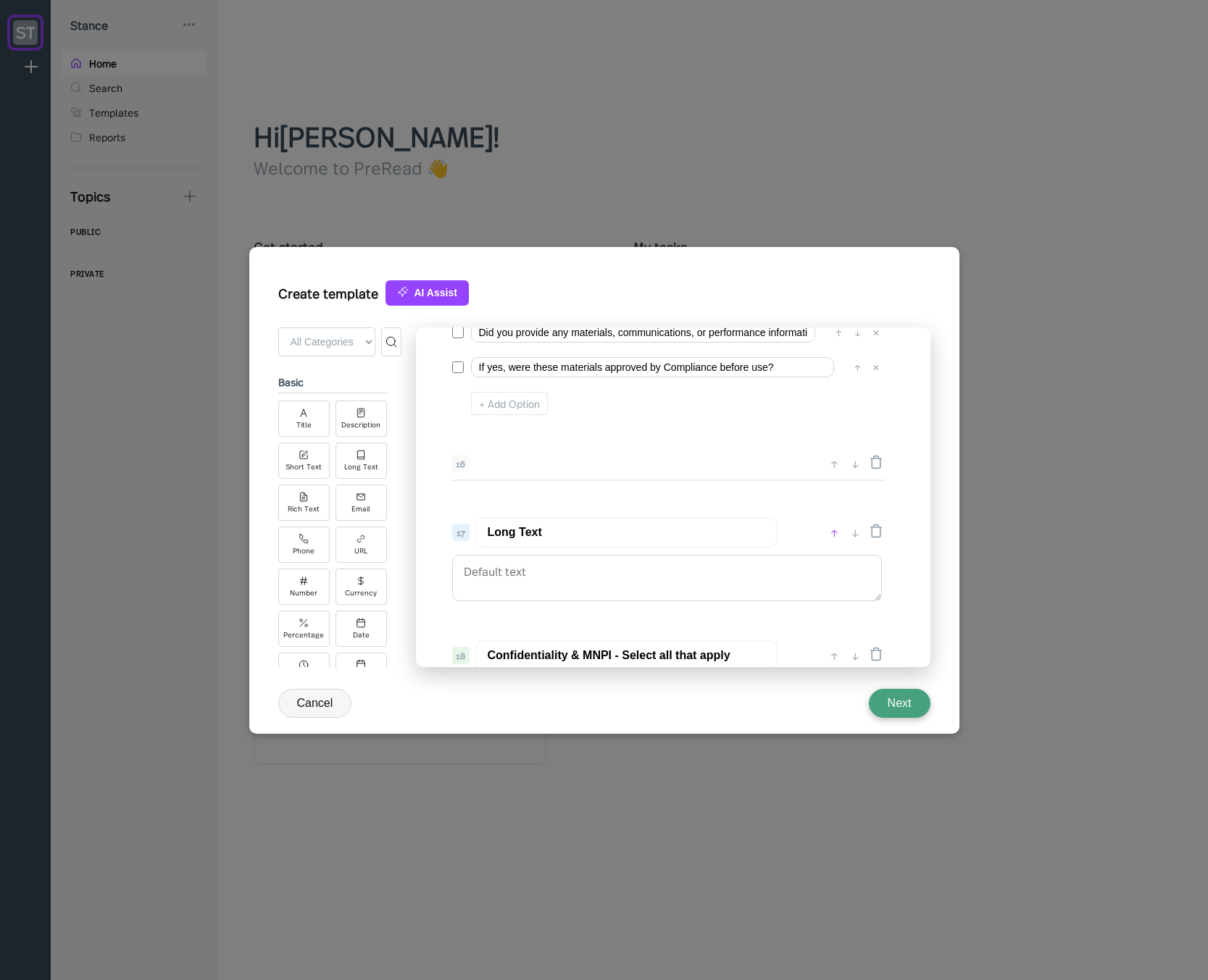
click at [828, 537] on div "↑" at bounding box center [835, 532] width 15 height 17
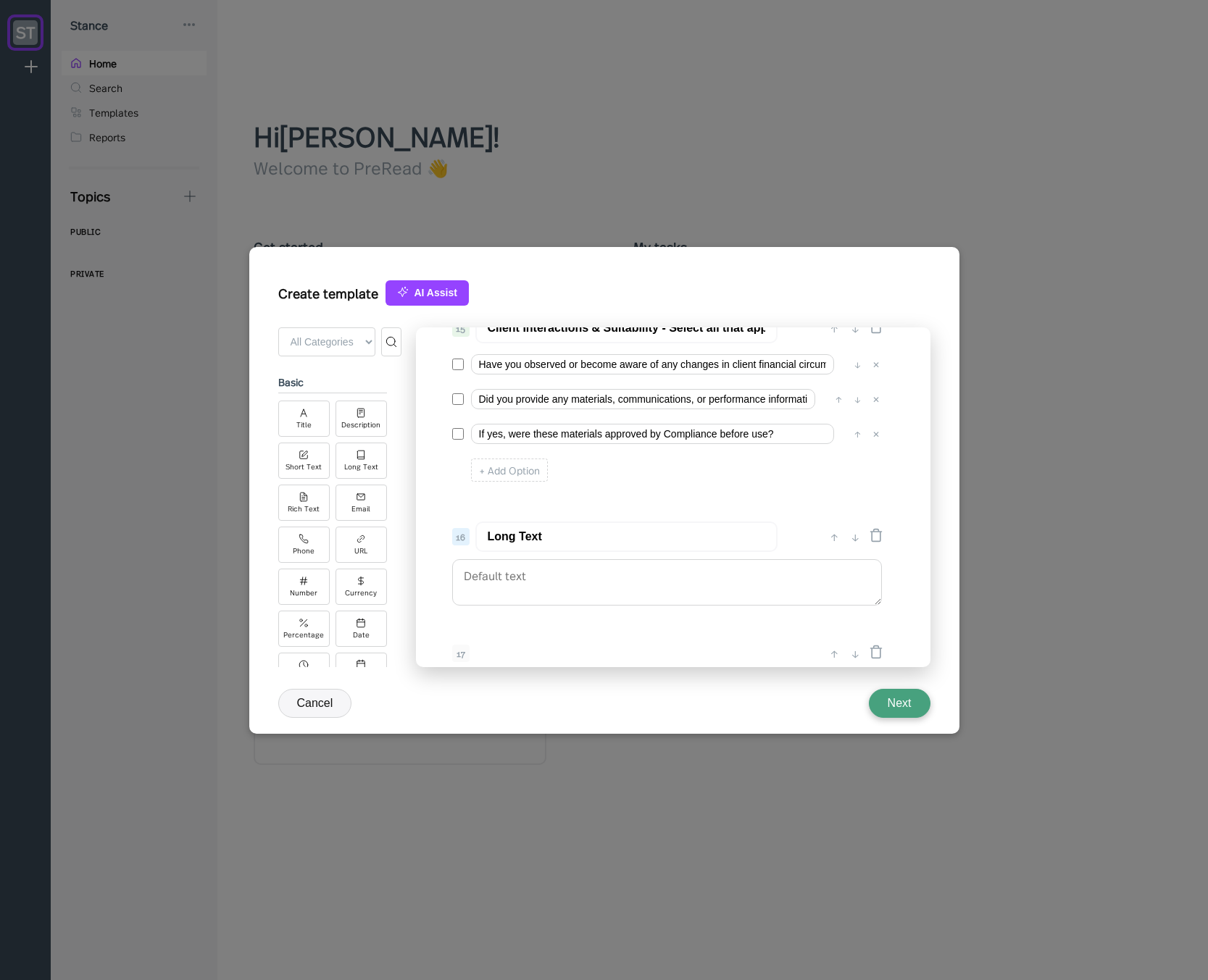
scroll to position [1834, 0]
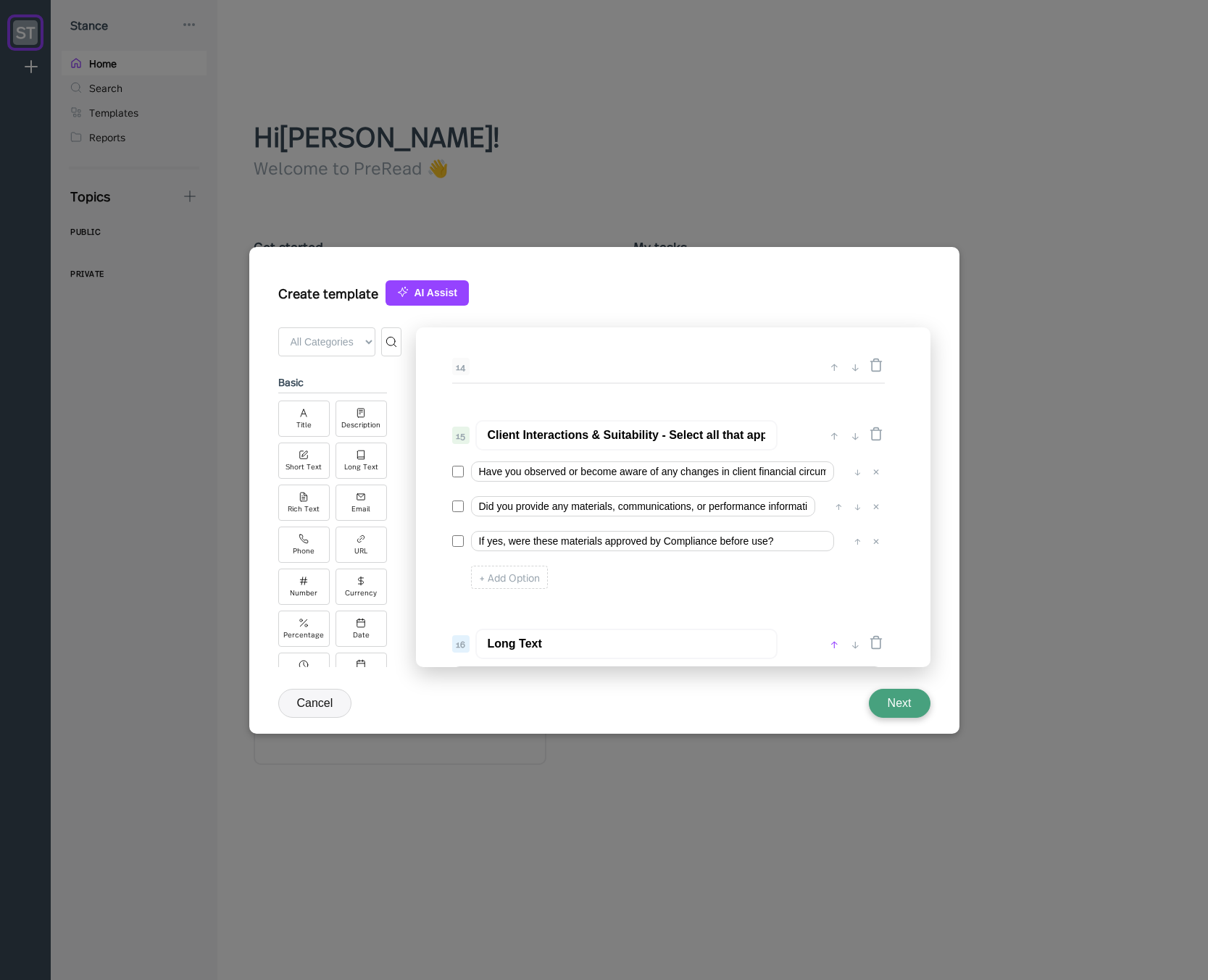
click at [832, 644] on div "↑" at bounding box center [835, 644] width 15 height 17
type input "Long Text"
type input "Client Interactions & Suitability - Select all that apply"
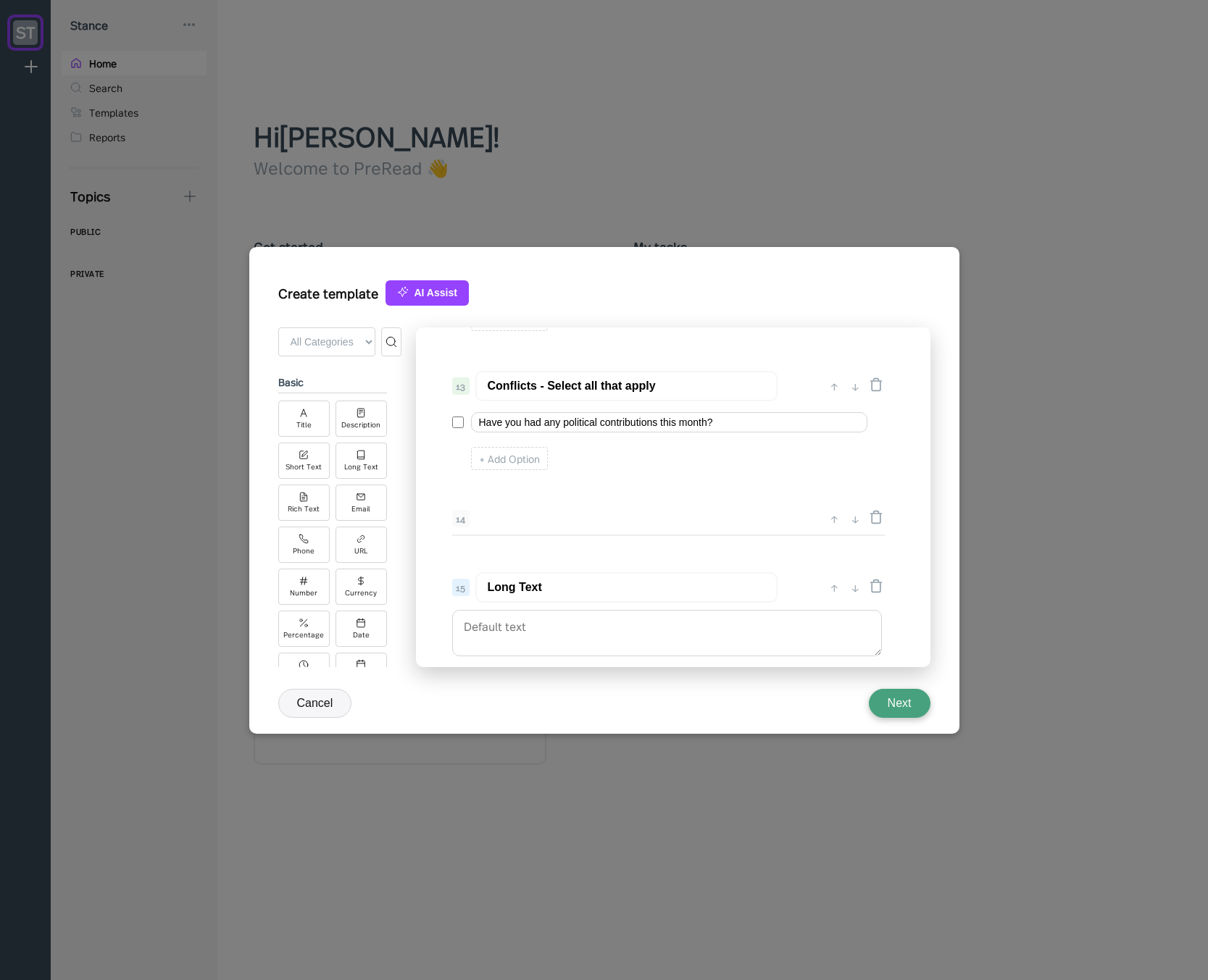
scroll to position [1660, 0]
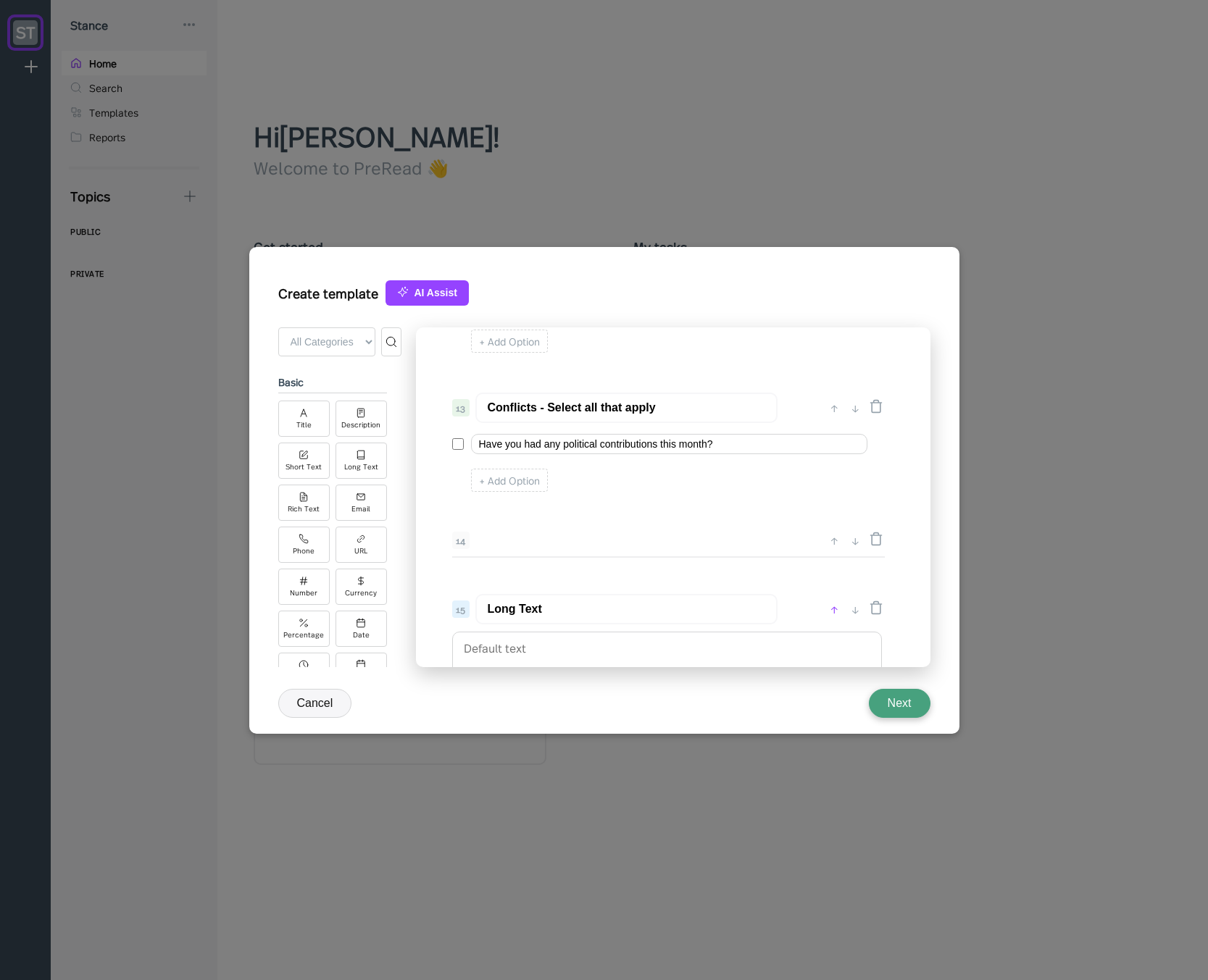
click at [829, 608] on div "↑" at bounding box center [835, 609] width 15 height 17
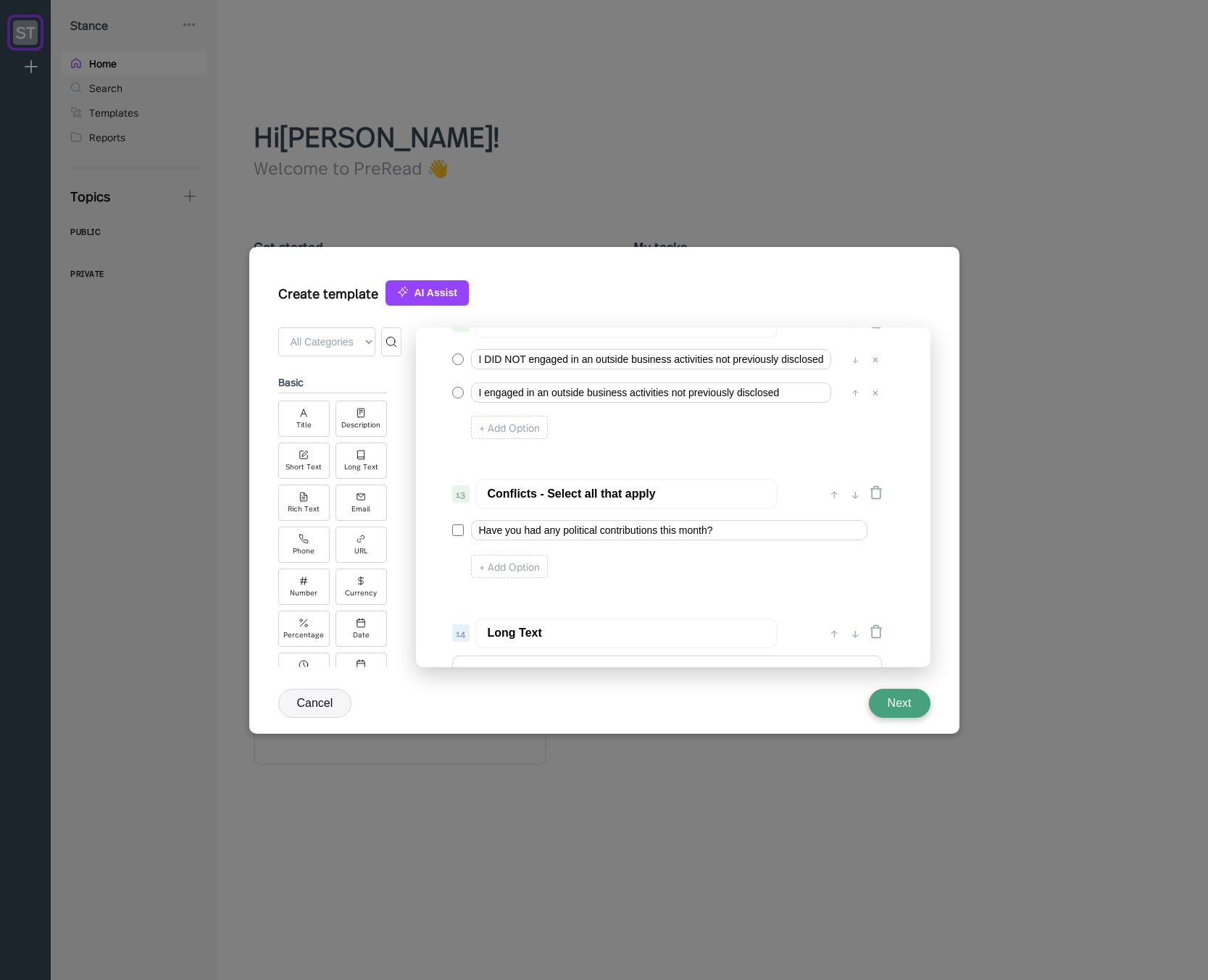
scroll to position [1573, 0]
click at [832, 628] on div "↑" at bounding box center [835, 633] width 15 height 17
type input "Long Text"
type input "Conflicts - Select all that apply"
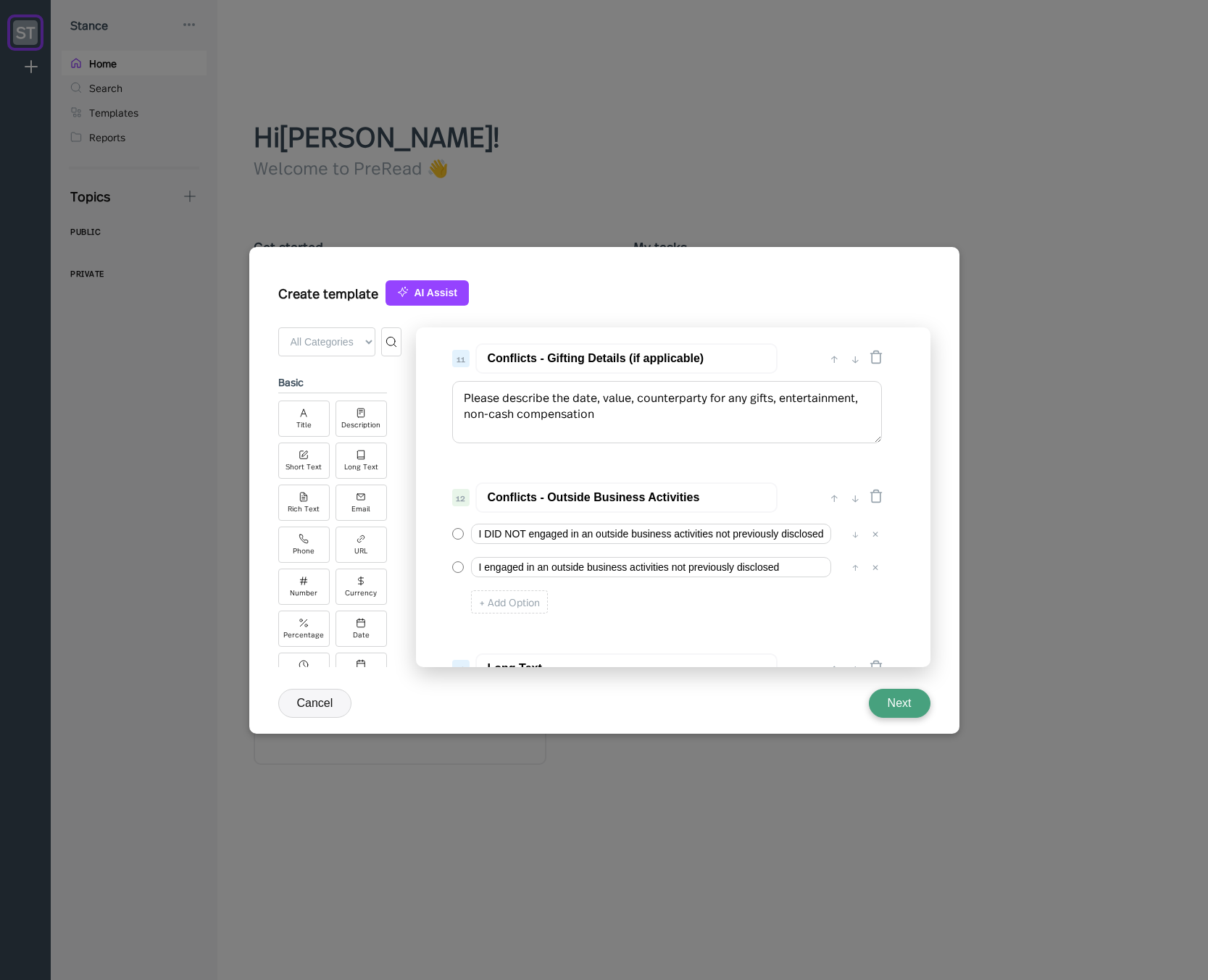
scroll to position [1486, 0]
click at [568, 493] on input "Conflicts - Outside Business Activities" at bounding box center [627, 497] width 302 height 30
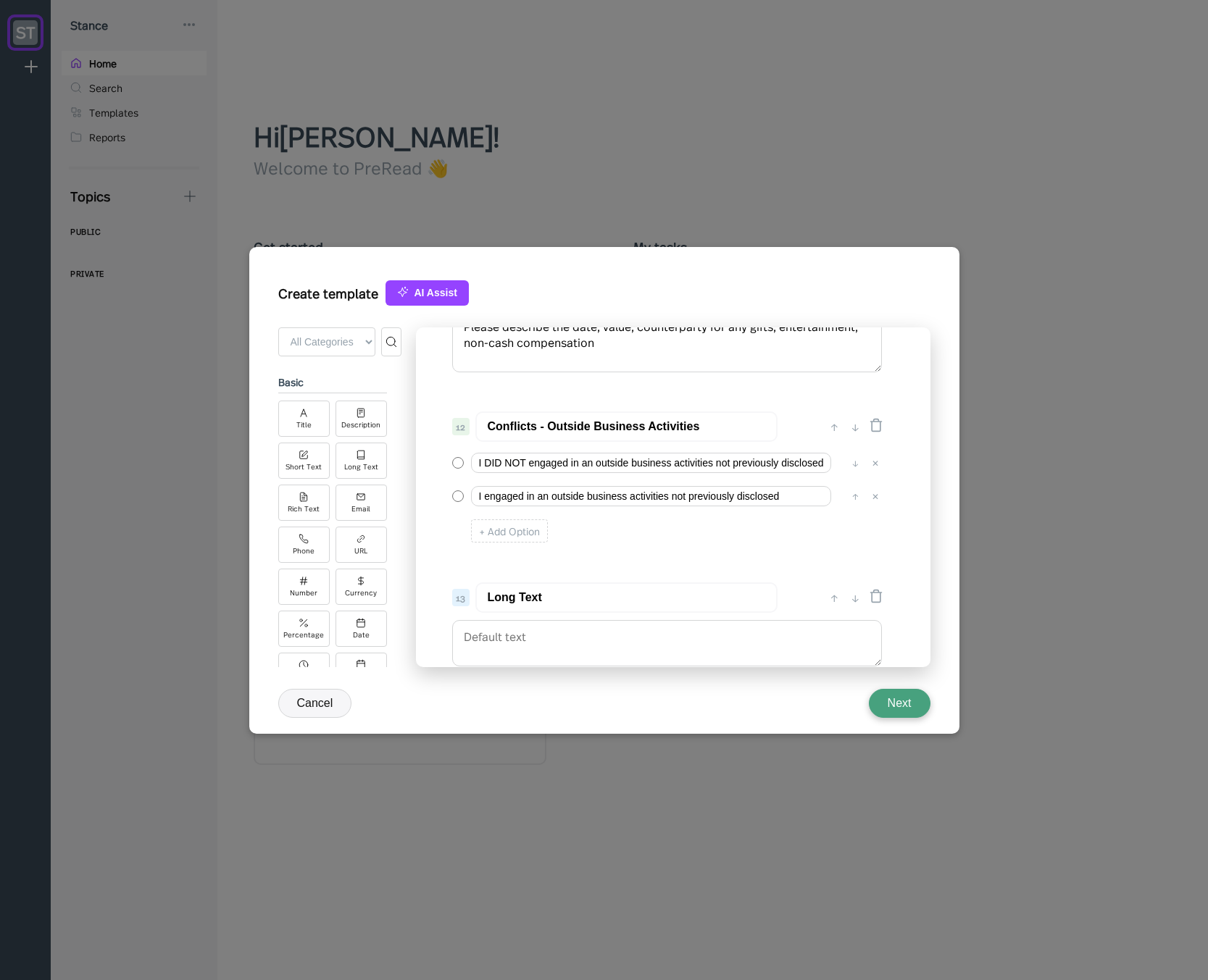
scroll to position [1573, 0]
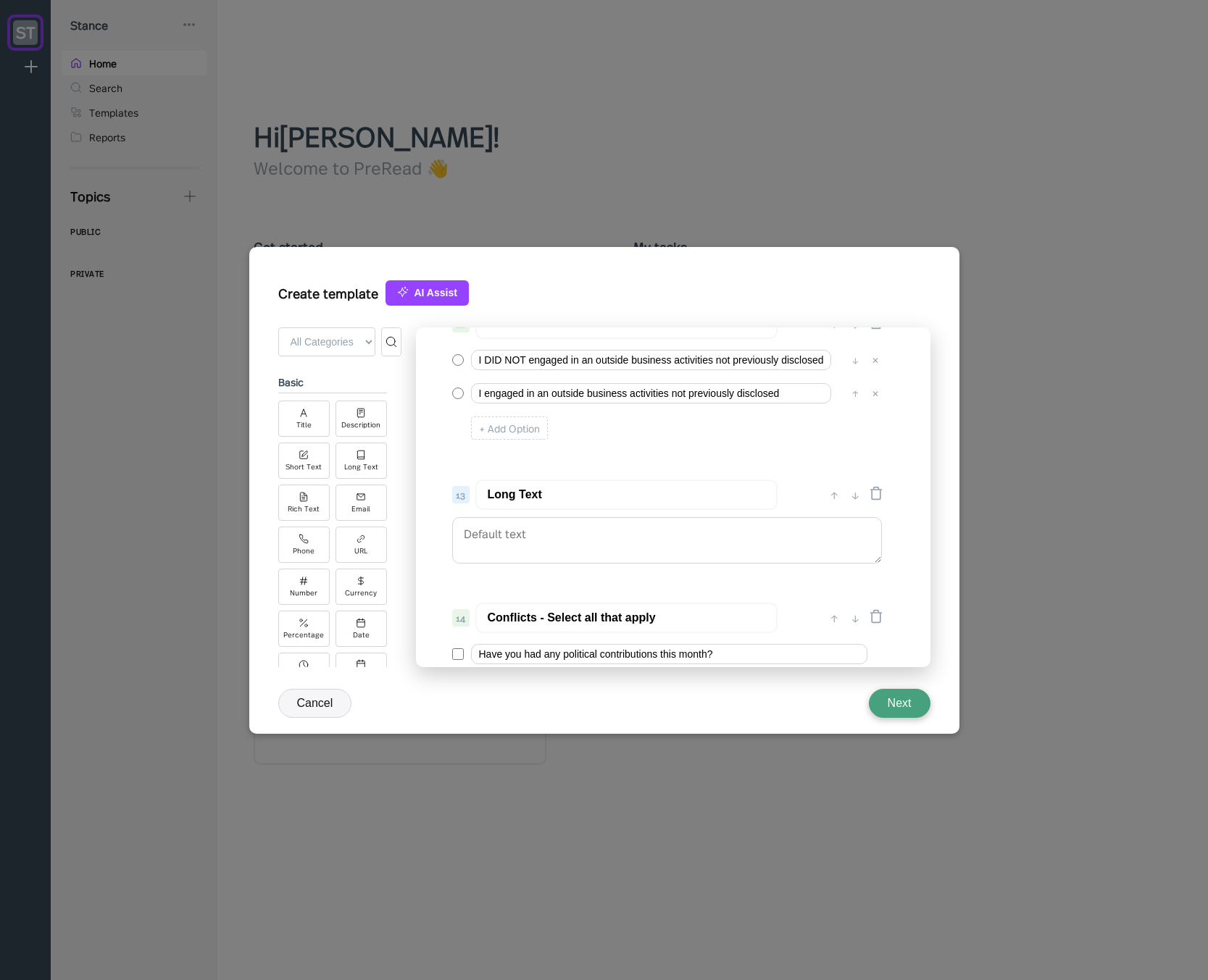
click at [556, 501] on input "Long Text" at bounding box center [627, 494] width 302 height 30
paste input "Conflicts - Outside Business Activities"
type input "Conflicts - Outside Business Activities - Details (if applicable)"
click at [639, 540] on textarea at bounding box center [667, 540] width 429 height 46
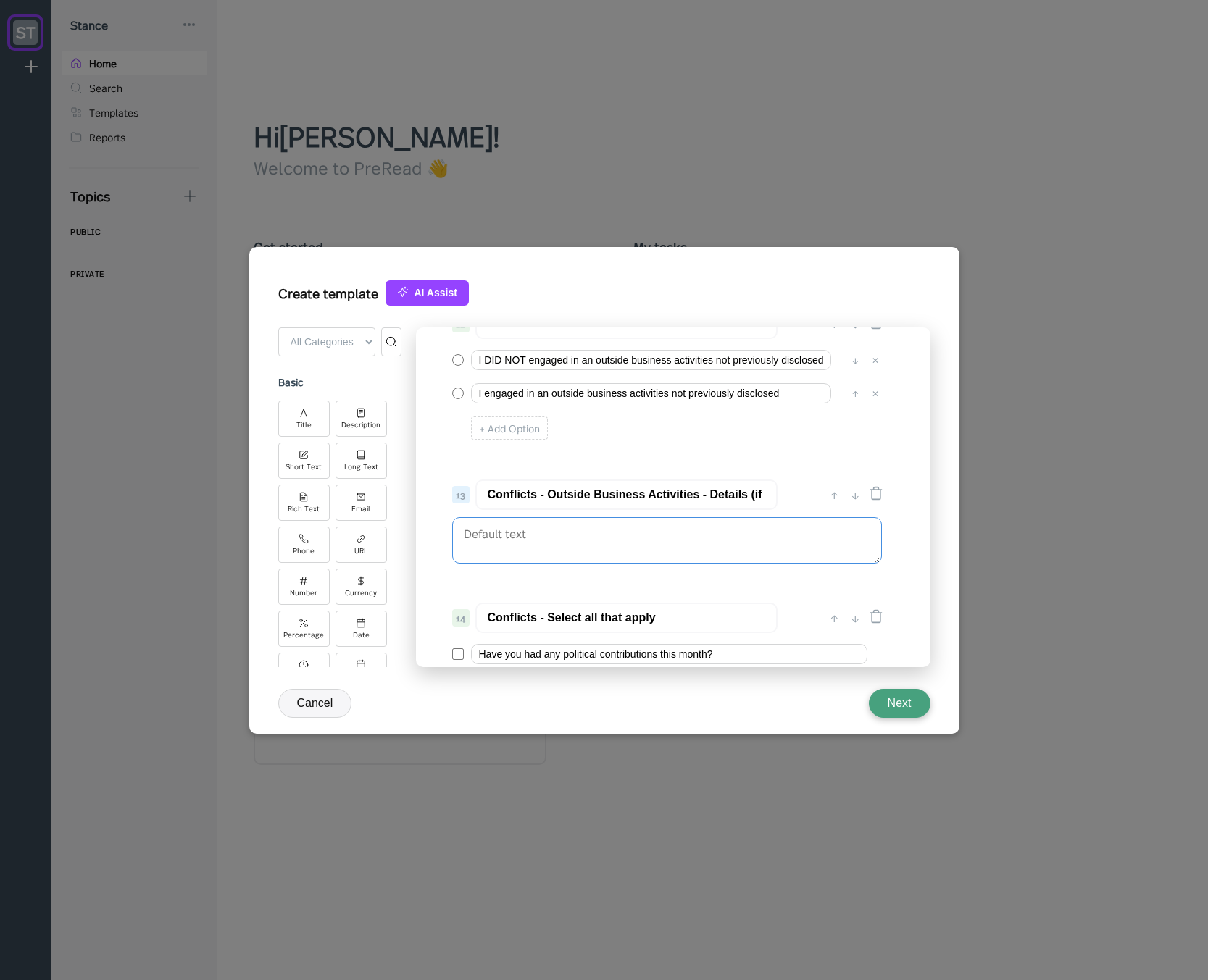
scroll to position [1486, 0]
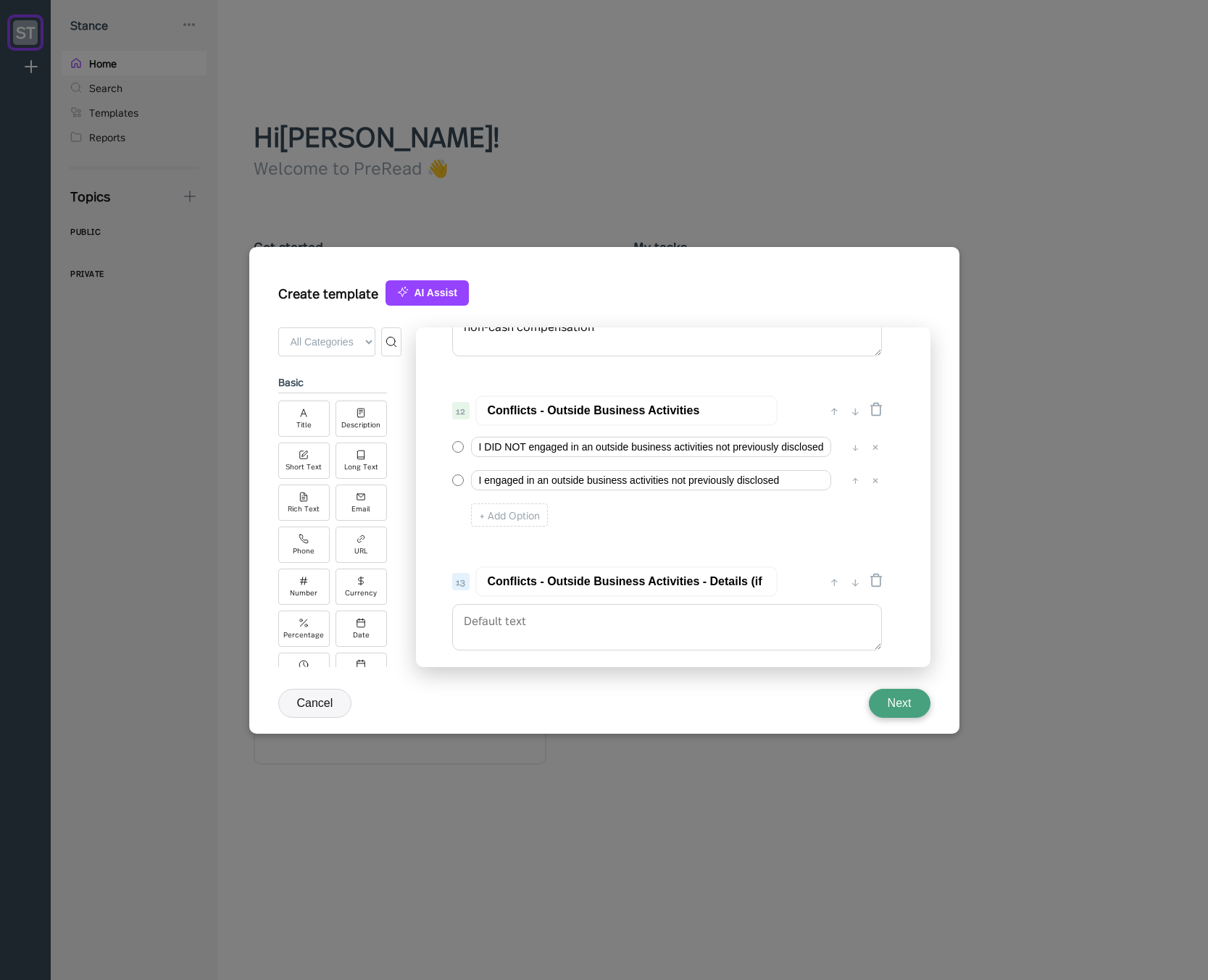
click at [675, 408] on input "Conflicts - Outside Business Activities" at bounding box center [627, 410] width 302 height 30
click at [698, 411] on input "Conflicts - Outside Business Activities" at bounding box center [627, 410] width 302 height 30
drag, startPoint x: 545, startPoint y: 409, endPoint x: 457, endPoint y: 402, distance: 88.3
click at [457, 402] on div "12 Conflicts - Outside Business Activities" at bounding box center [636, 410] width 367 height 30
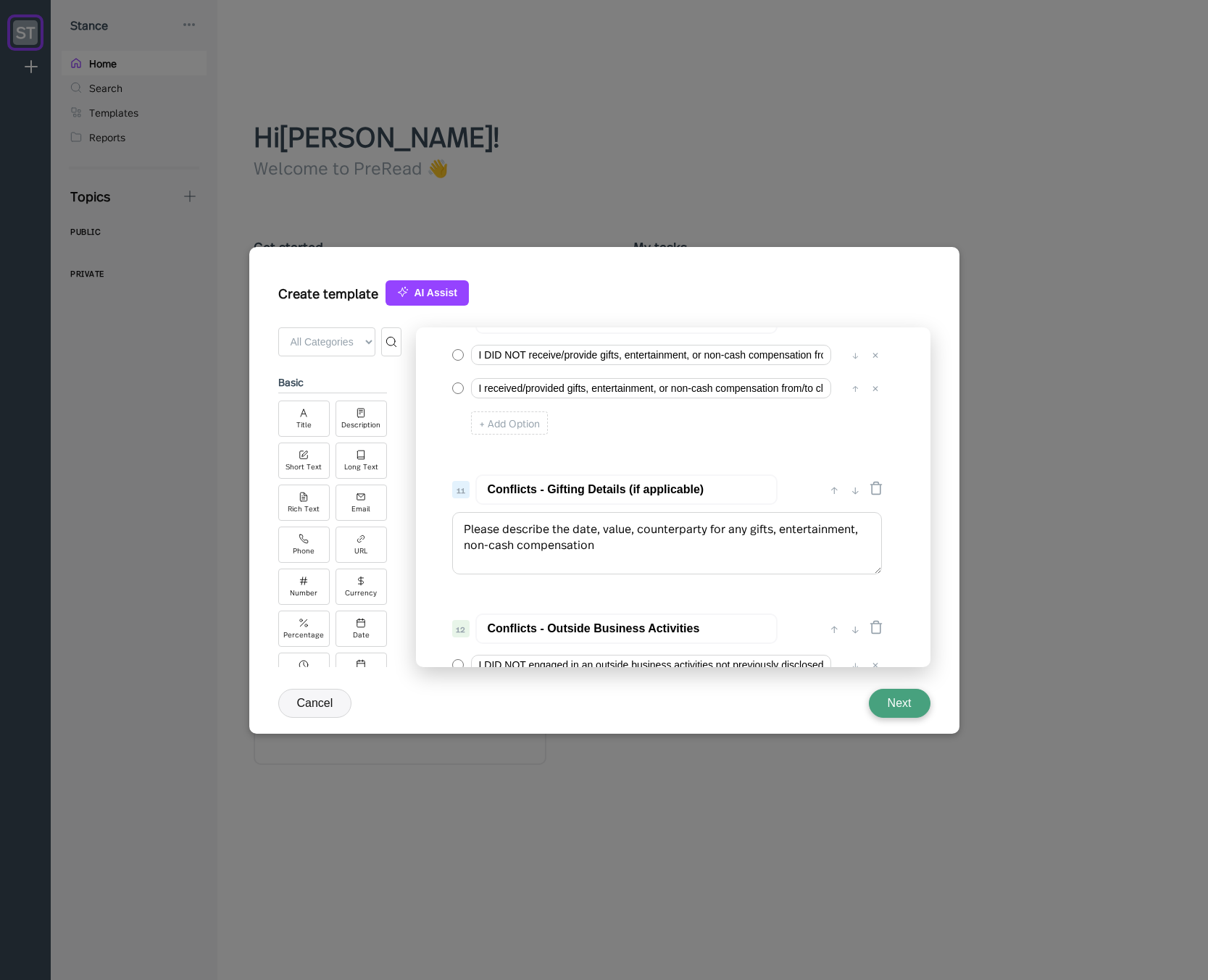
scroll to position [1139, 0]
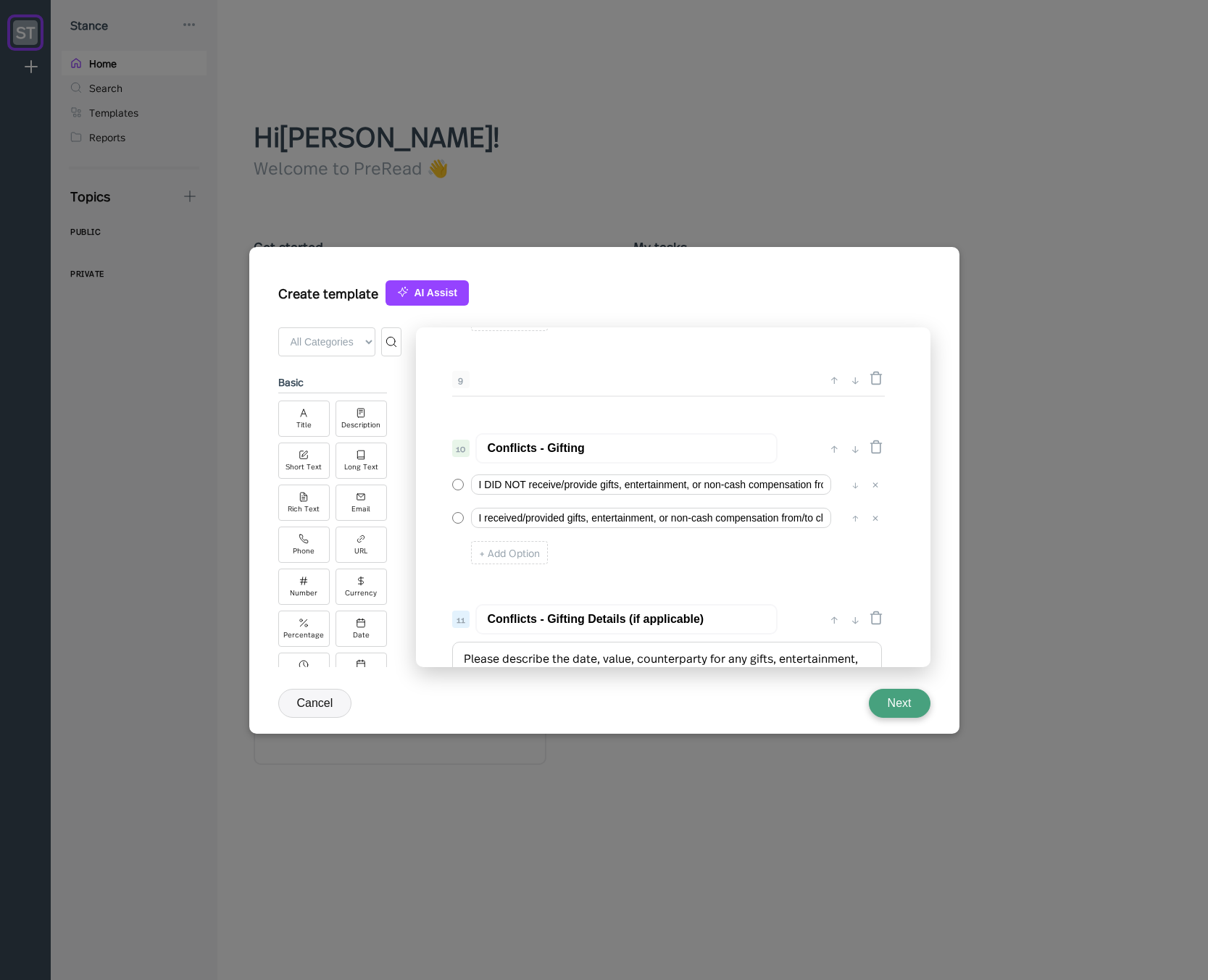
click at [517, 447] on input "Conflicts - Gifting" at bounding box center [627, 448] width 302 height 30
type input "Gifting"
click at [519, 614] on input "Conflicts - Gifting Details (if applicable)" at bounding box center [627, 619] width 302 height 30
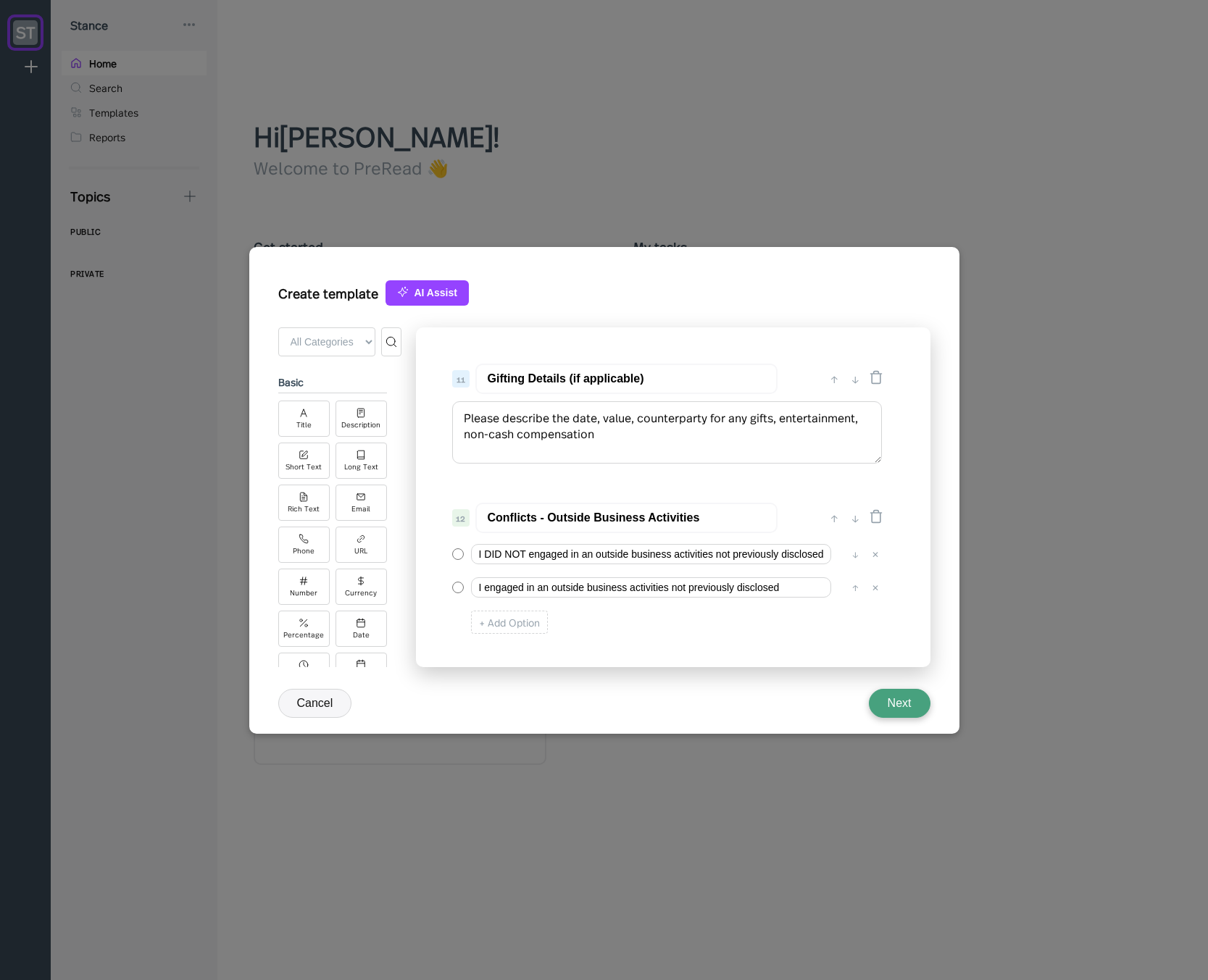
scroll to position [1399, 0]
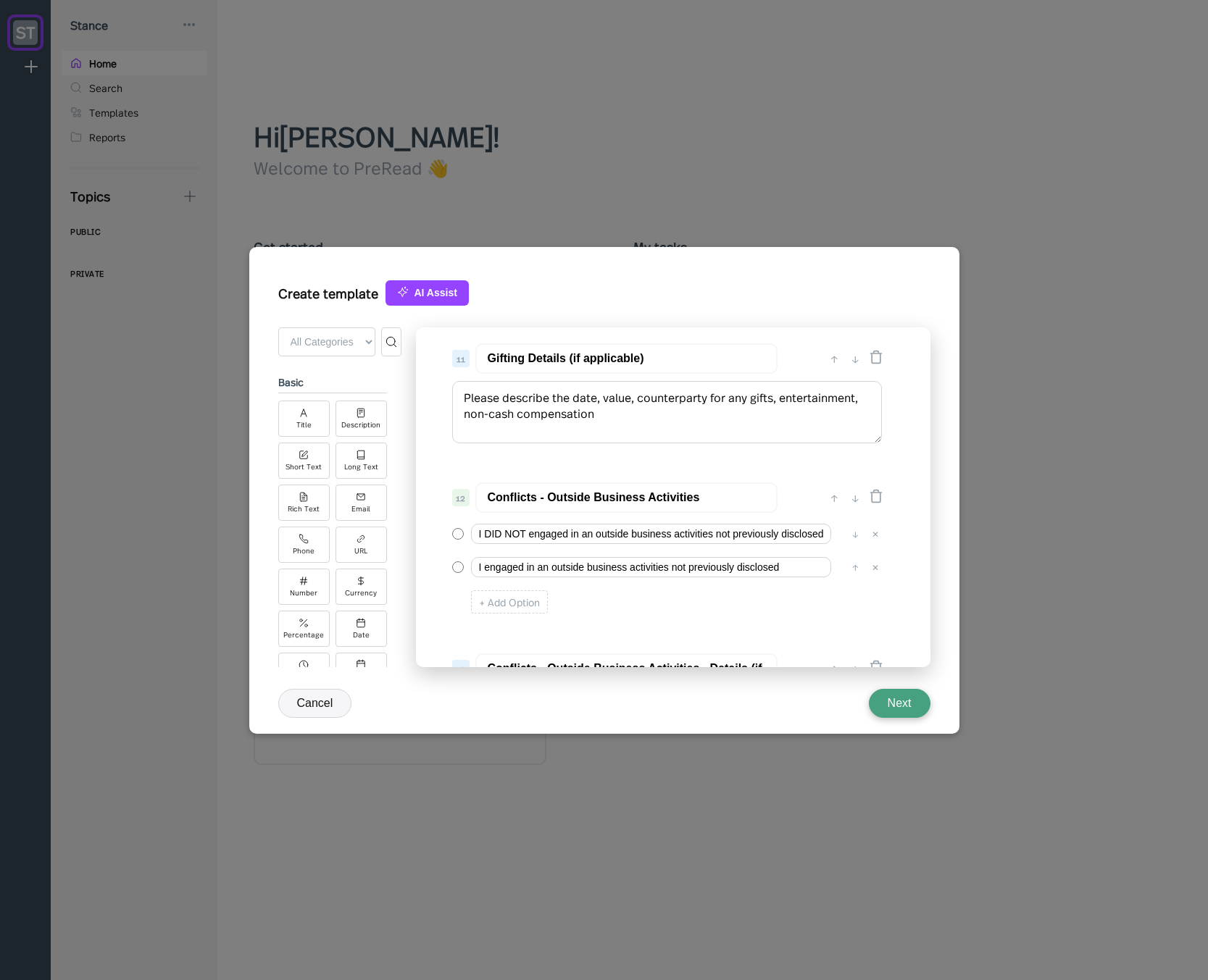
type input "Gifting Details (if applicable)"
click at [517, 501] on input "Conflicts - Outside Business Activities" at bounding box center [627, 497] width 302 height 30
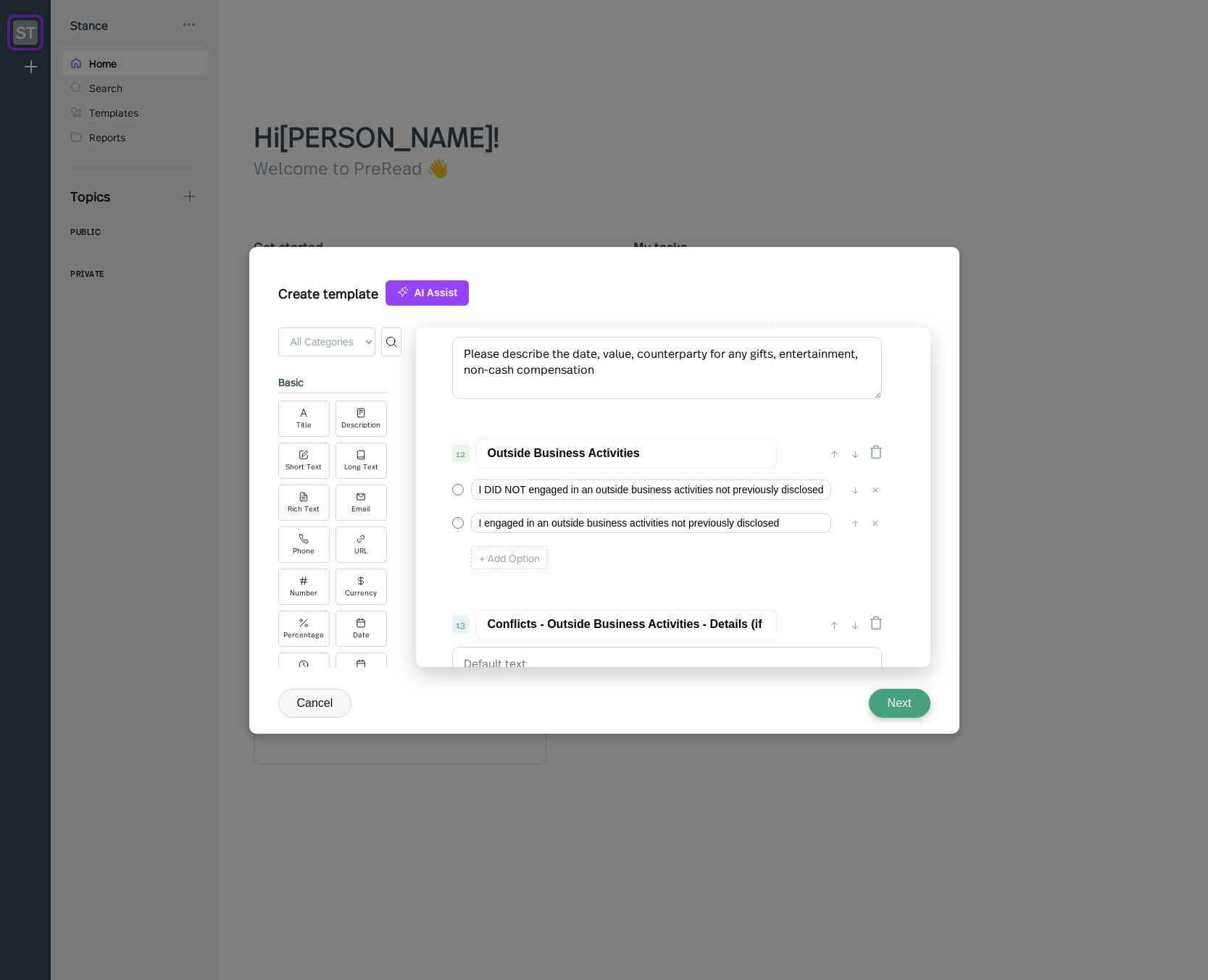
scroll to position [1486, 0]
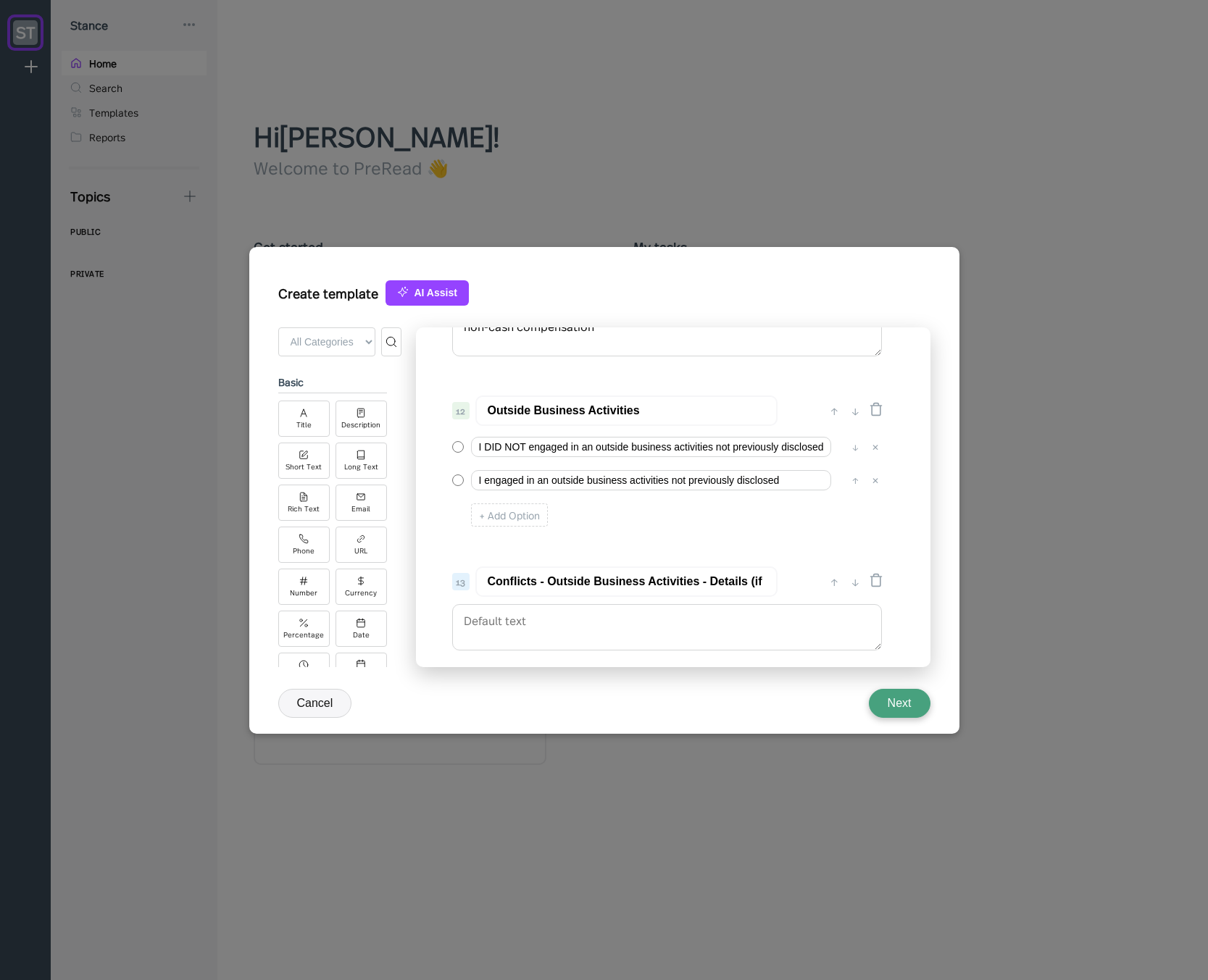
click at [508, 578] on input "Conflicts - Outside Business Activities - Details (if applicable)" at bounding box center [627, 581] width 302 height 30
click at [654, 409] on input "Outside Business Activities" at bounding box center [627, 410] width 302 height 30
drag, startPoint x: 495, startPoint y: 582, endPoint x: 639, endPoint y: 578, distance: 144.1
click at [639, 578] on input "Outside Business Activities - Details (if applicable)" at bounding box center [627, 581] width 302 height 30
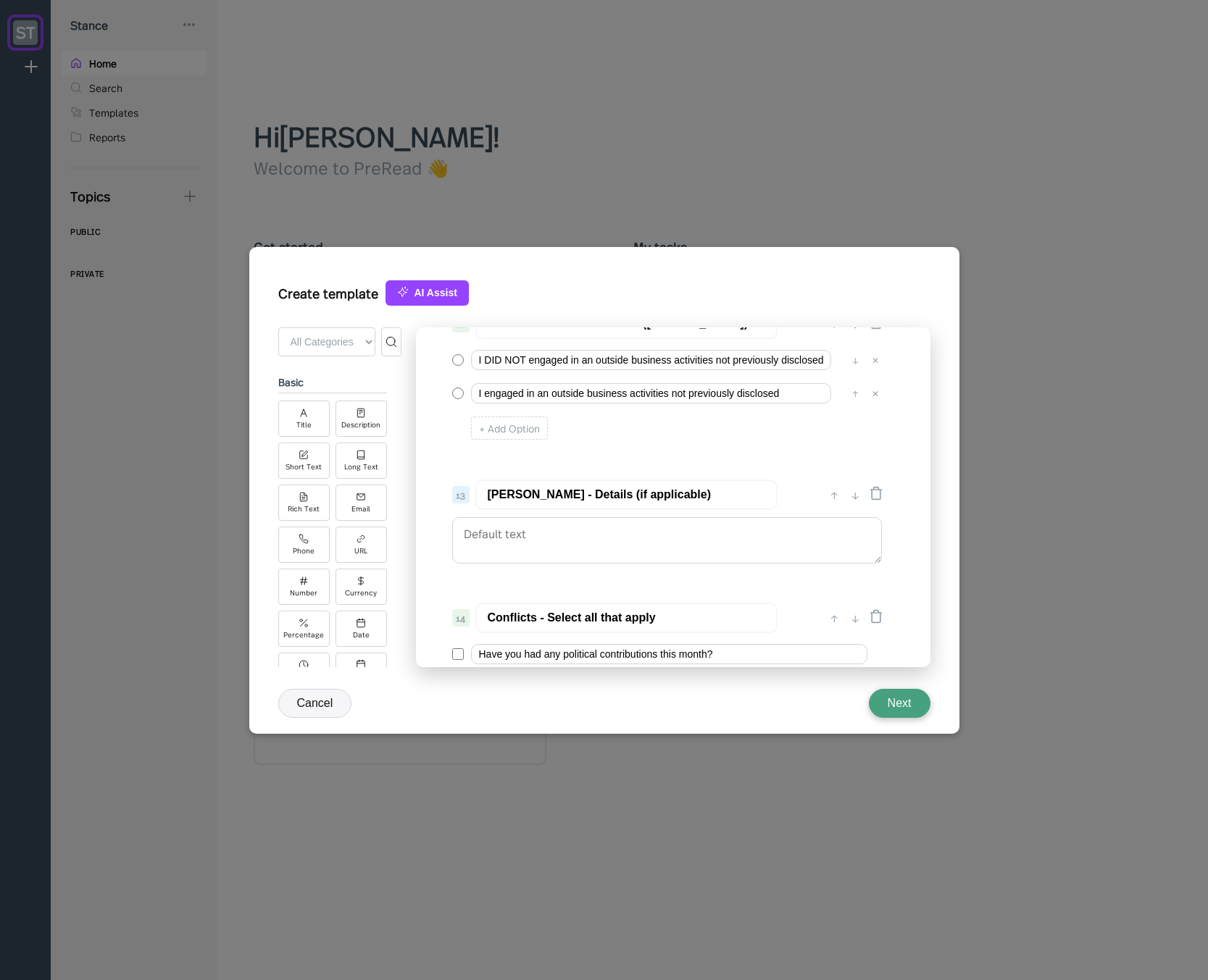
scroll to position [1399, 0]
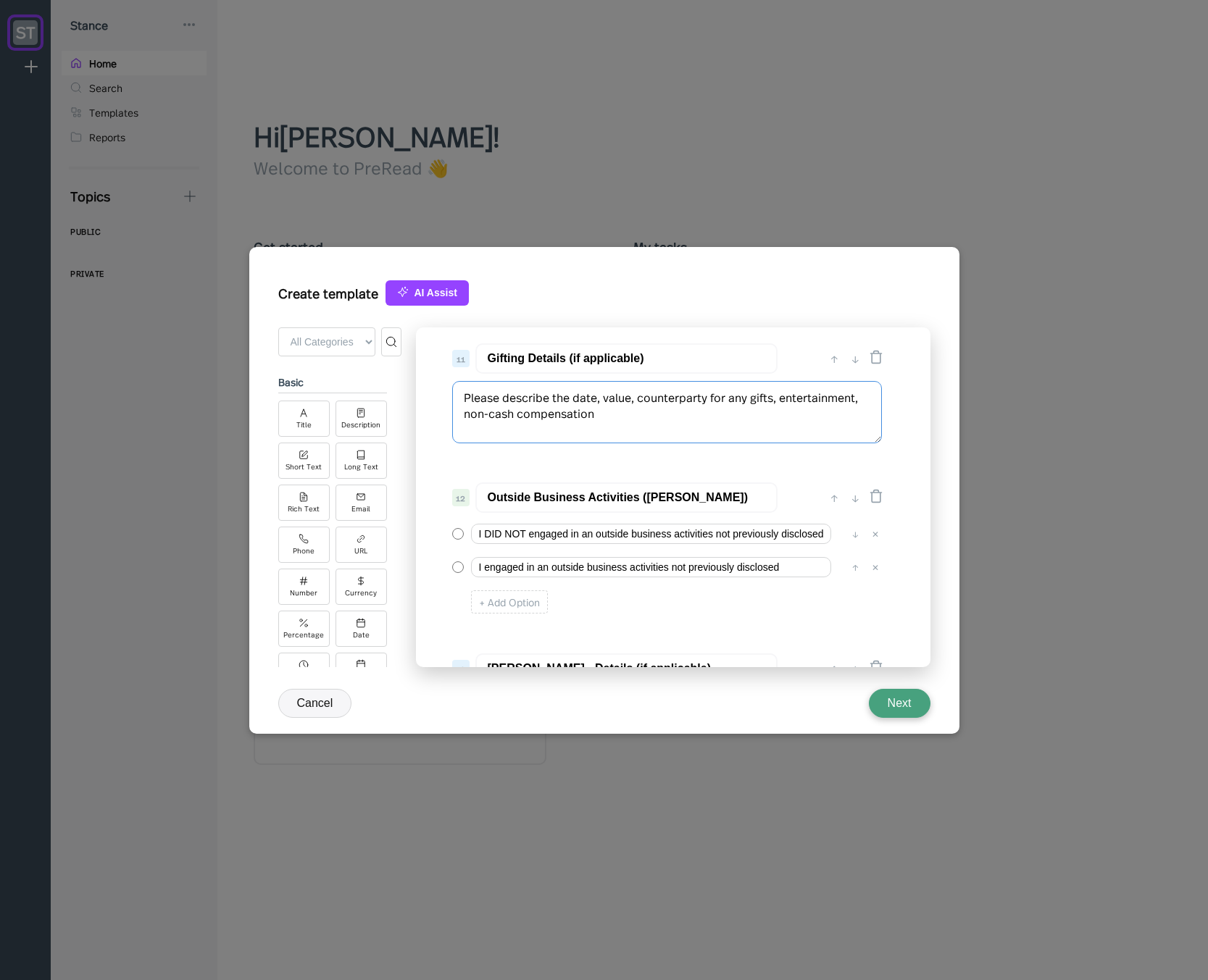
click at [580, 415] on textarea "Please describe the date, value, counterparty for any gifts, entertainment, non…" at bounding box center [667, 412] width 429 height 63
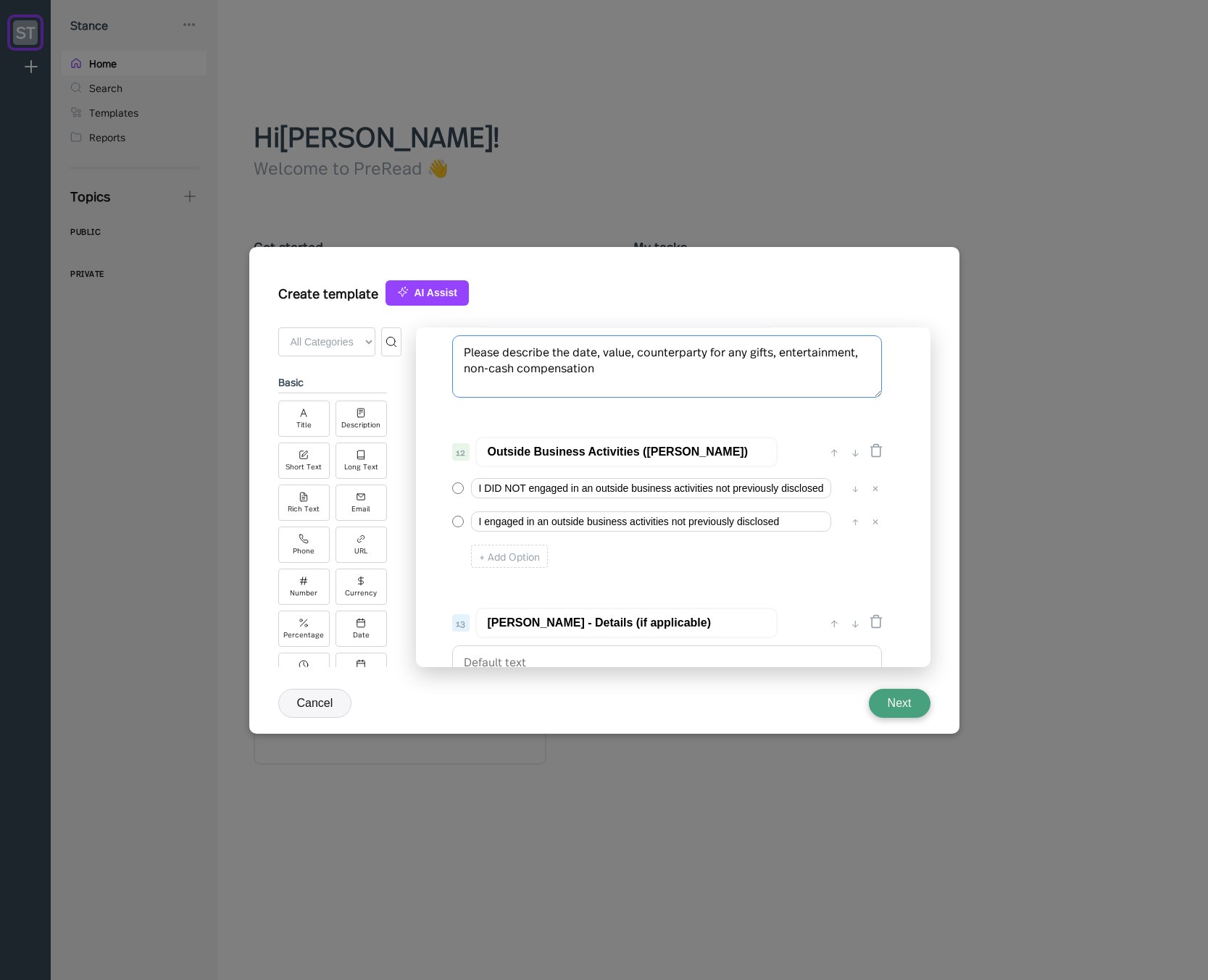
scroll to position [1486, 0]
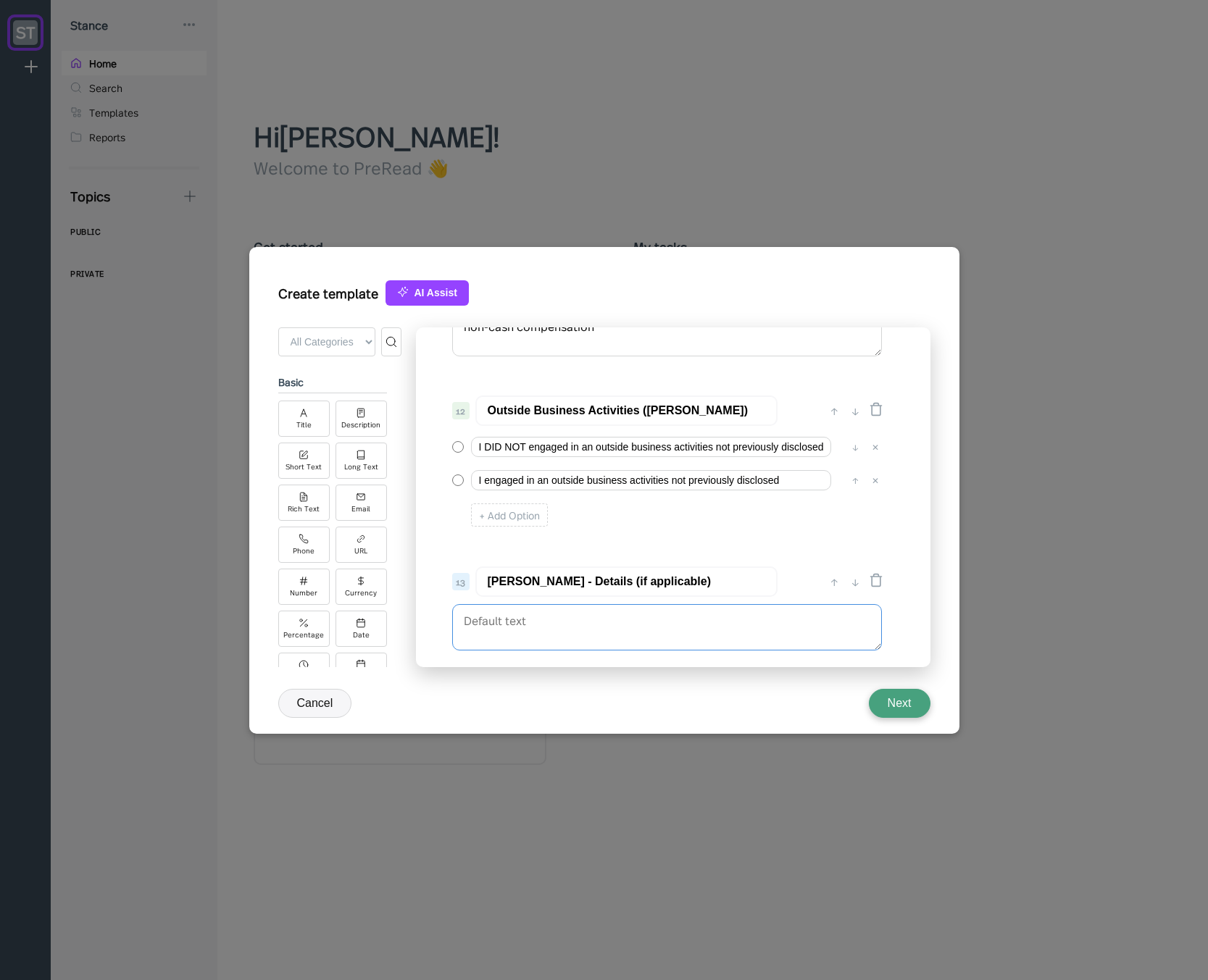
click at [587, 623] on textarea at bounding box center [667, 627] width 429 height 46
paste textarea "Please describe the date, value, counterparty for any gifts, entertainment, non…"
click at [581, 622] on textarea "Please describe the date, value, counterparty for any gifts, entertainment, non…" at bounding box center [667, 635] width 429 height 63
